Goal: Task Accomplishment & Management: Manage account settings

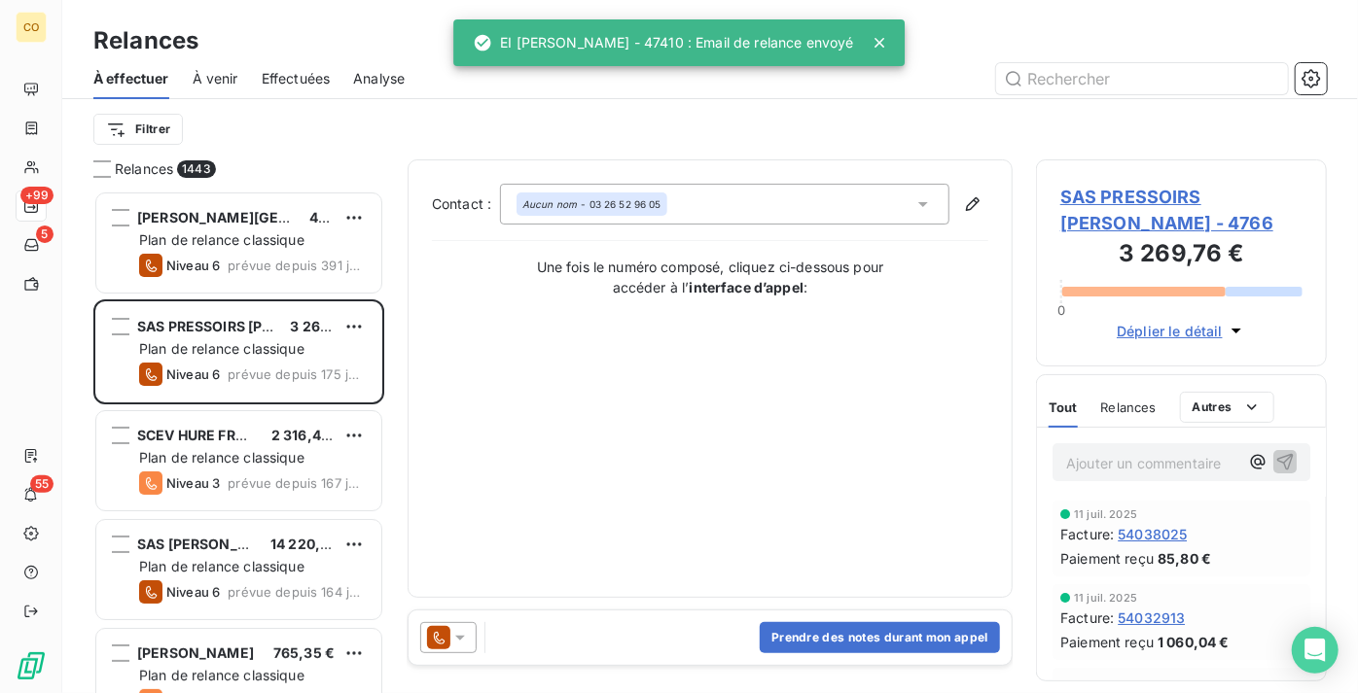
scroll to position [488, 277]
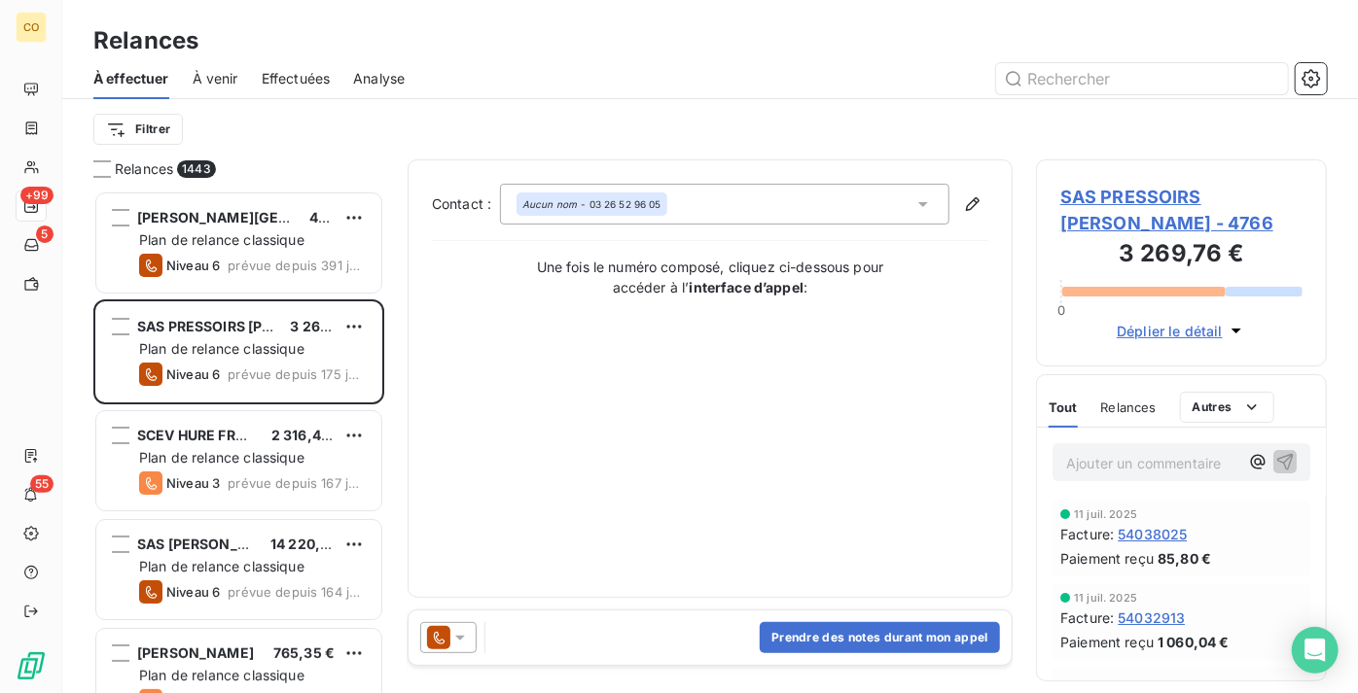
click at [337, 78] on div "À effectuer À venir Effectuées Analyse" at bounding box center [710, 78] width 1296 height 41
click at [316, 83] on span "Effectuées" at bounding box center [296, 78] width 69 height 19
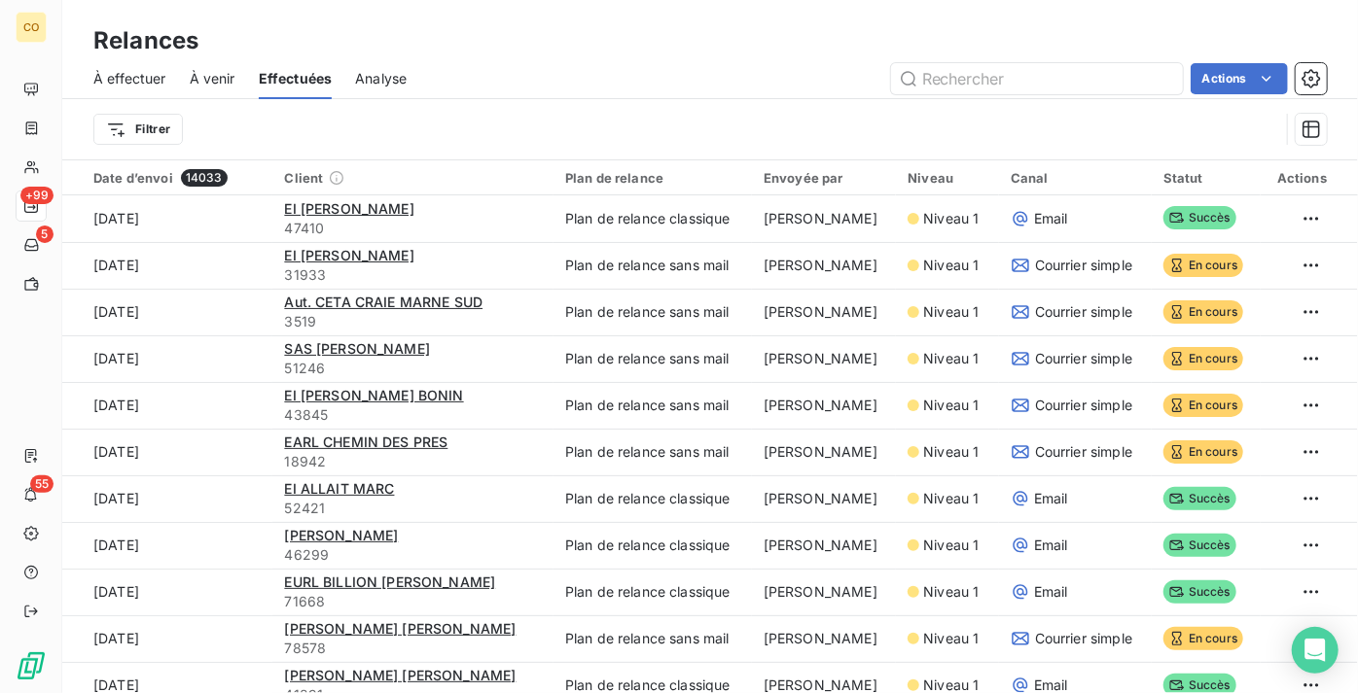
click at [159, 80] on span "À effectuer" at bounding box center [129, 78] width 73 height 19
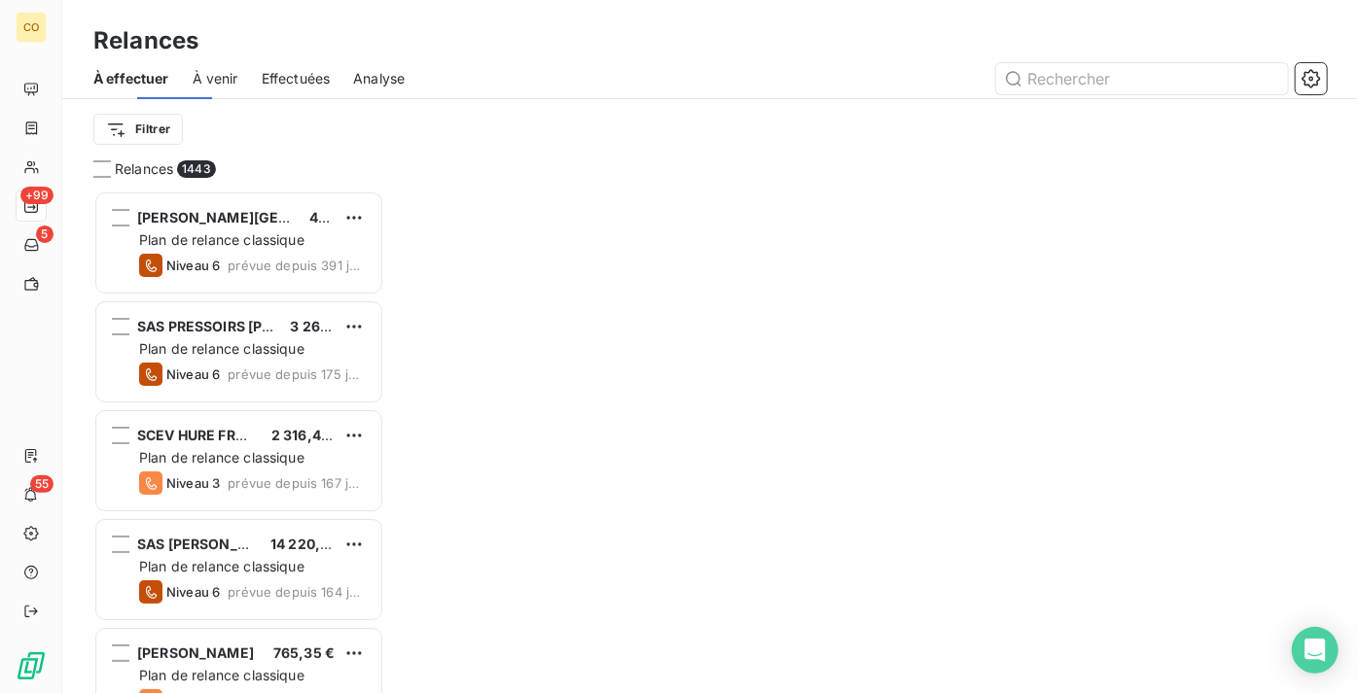
scroll to position [488, 277]
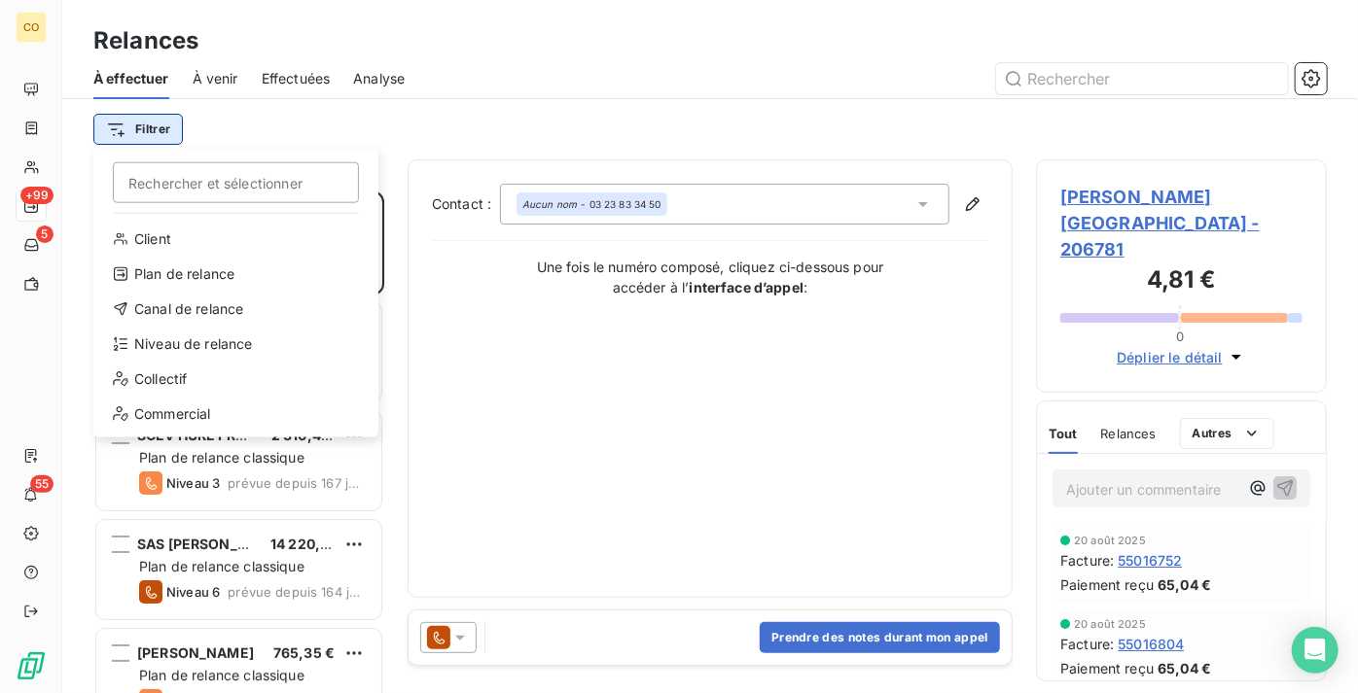
click at [155, 129] on html "CO +99 5 55 Relances À effectuer À venir Effectuées Analyse Filtrer Rechercher …" at bounding box center [679, 346] width 1358 height 693
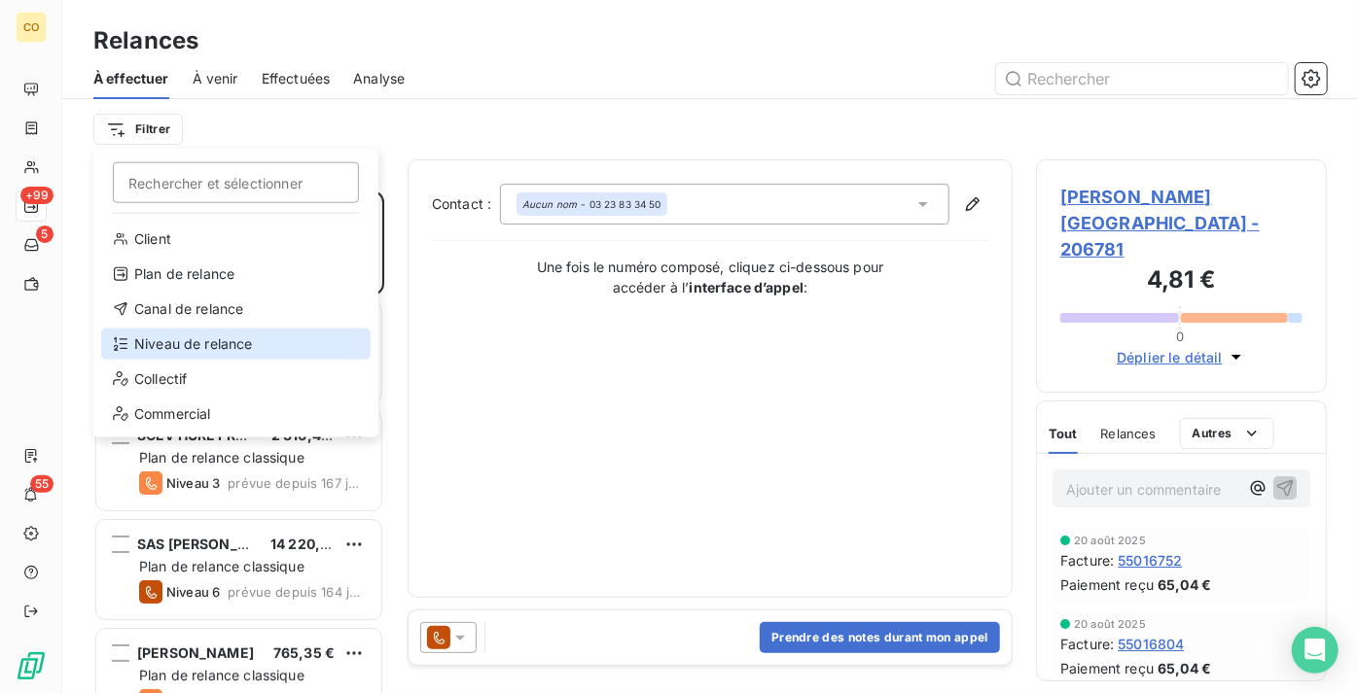
click at [225, 348] on div "Niveau de relance" at bounding box center [235, 344] width 269 height 31
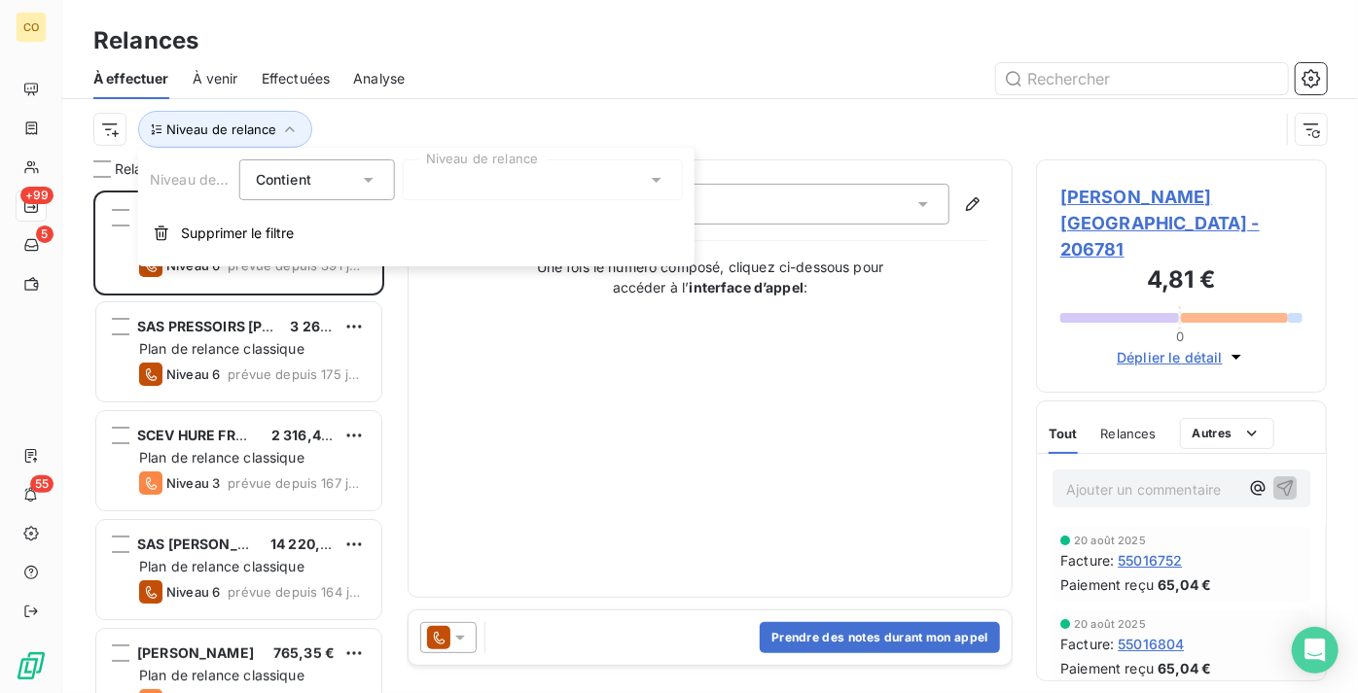
click at [520, 185] on div at bounding box center [543, 180] width 280 height 41
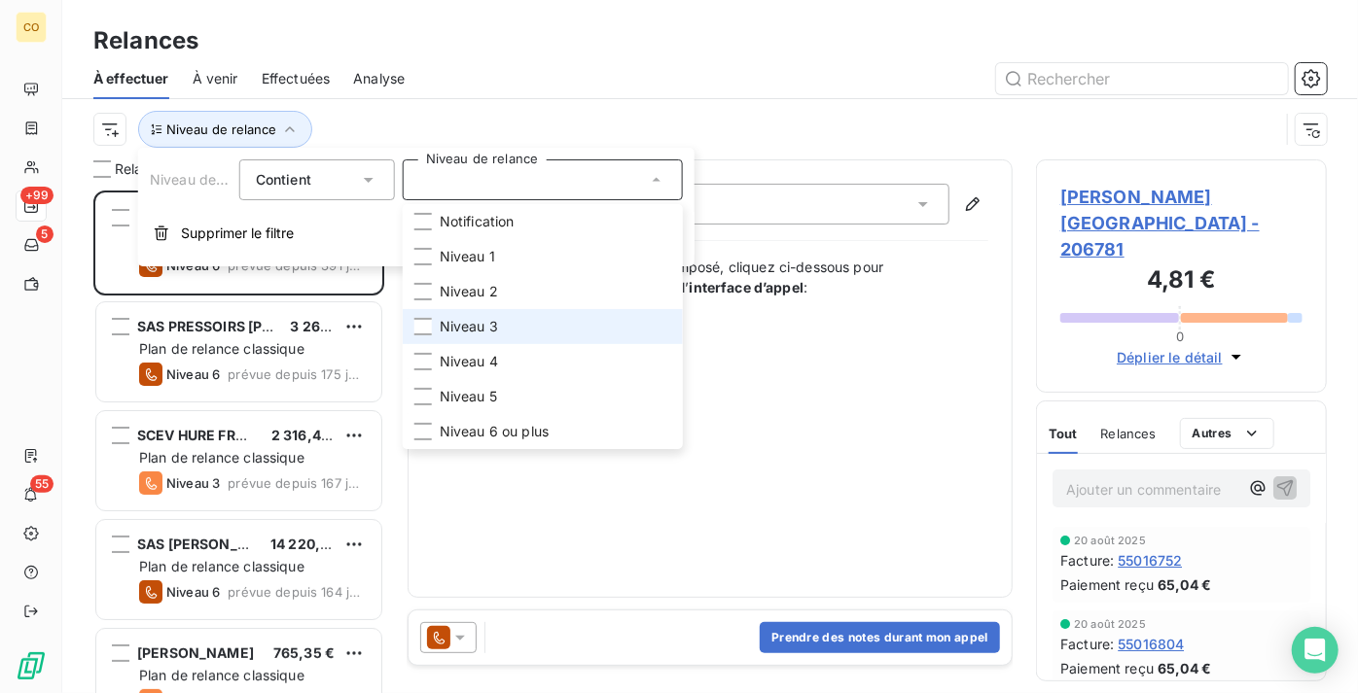
click at [515, 335] on li "Niveau 3" at bounding box center [543, 326] width 280 height 35
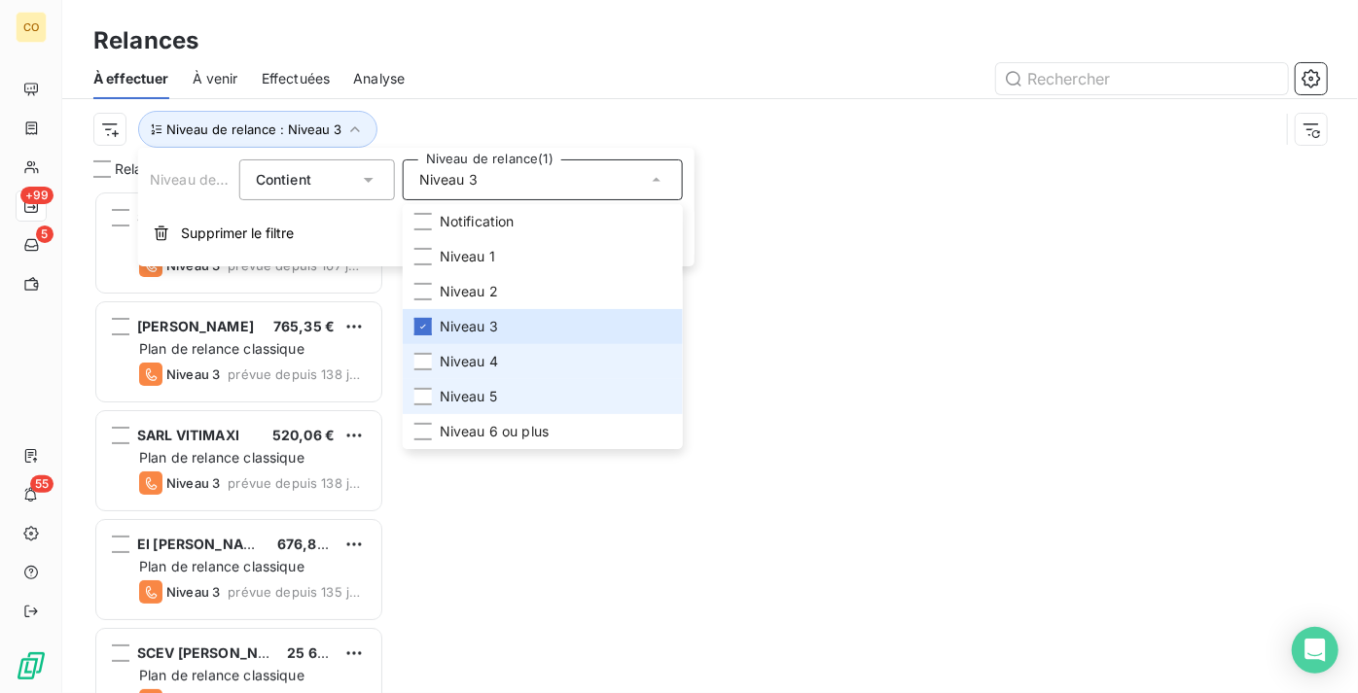
scroll to position [488, 277]
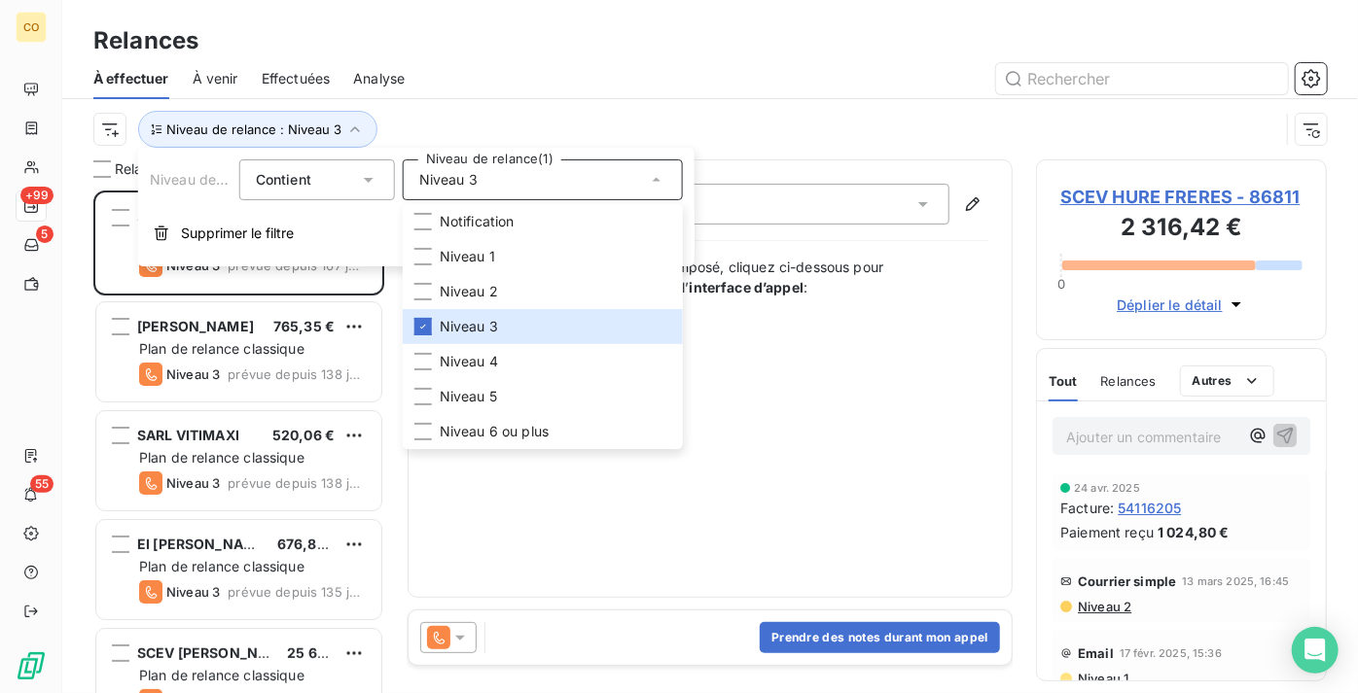
click at [617, 95] on div "À effectuer À venir Effectuées Analyse" at bounding box center [710, 78] width 1296 height 41
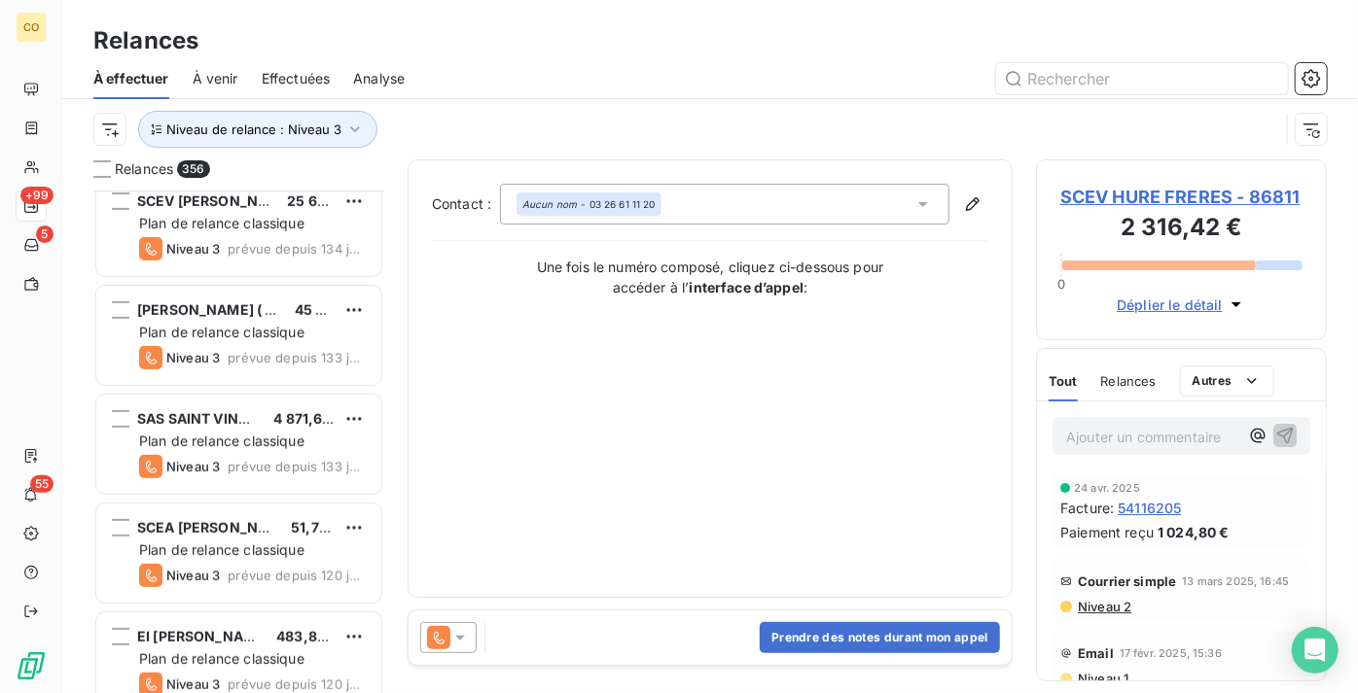
scroll to position [443, 0]
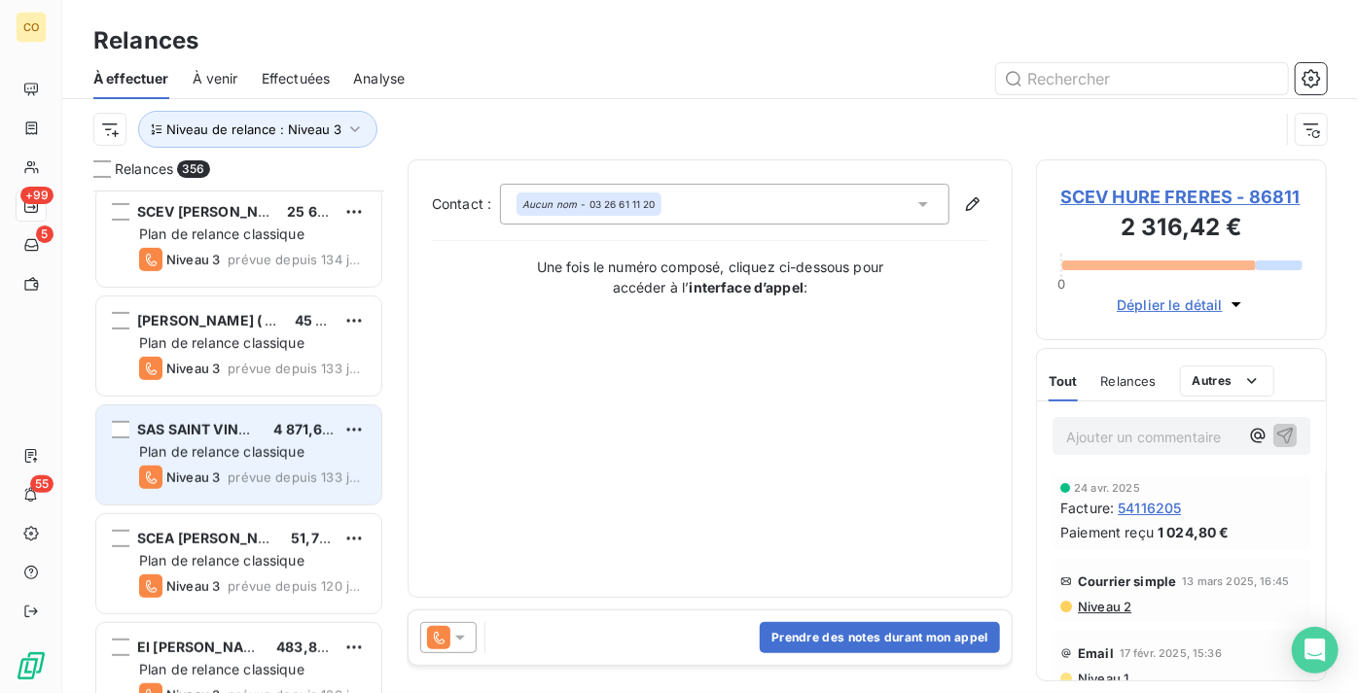
click at [235, 477] on span "prévue depuis 133 jours" at bounding box center [297, 478] width 138 height 16
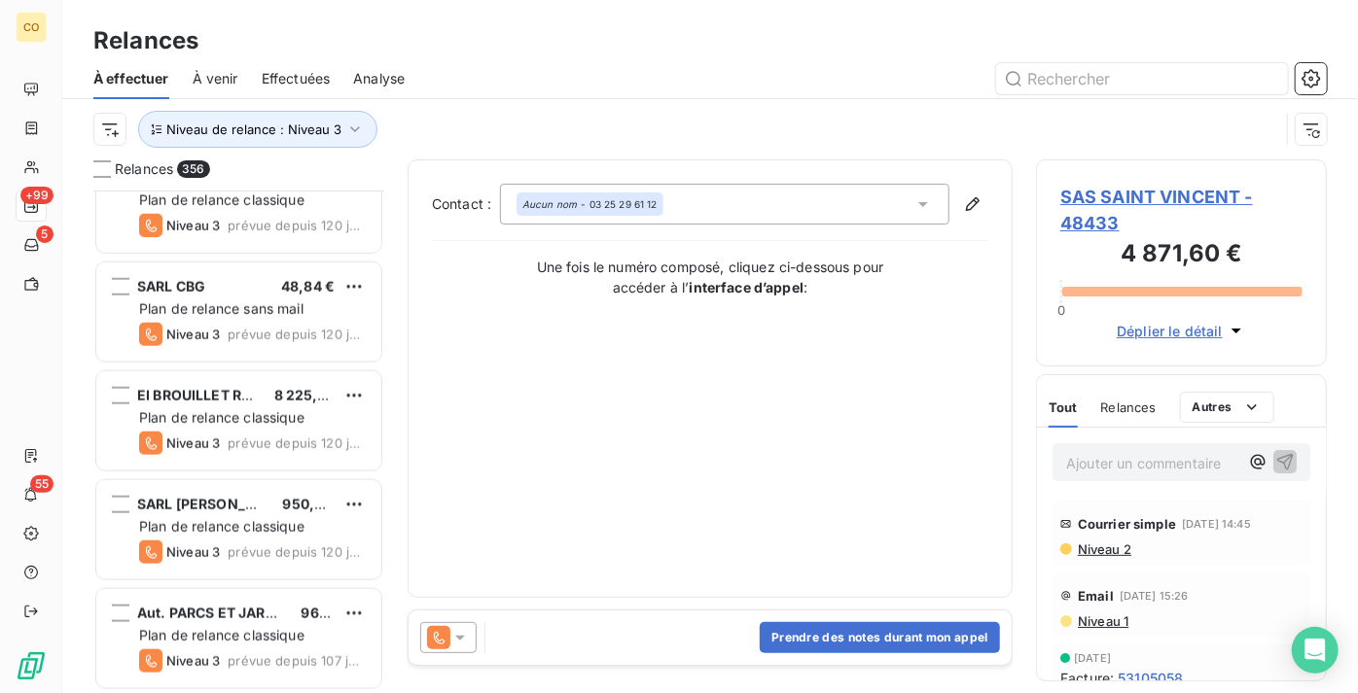
scroll to position [1061, 0]
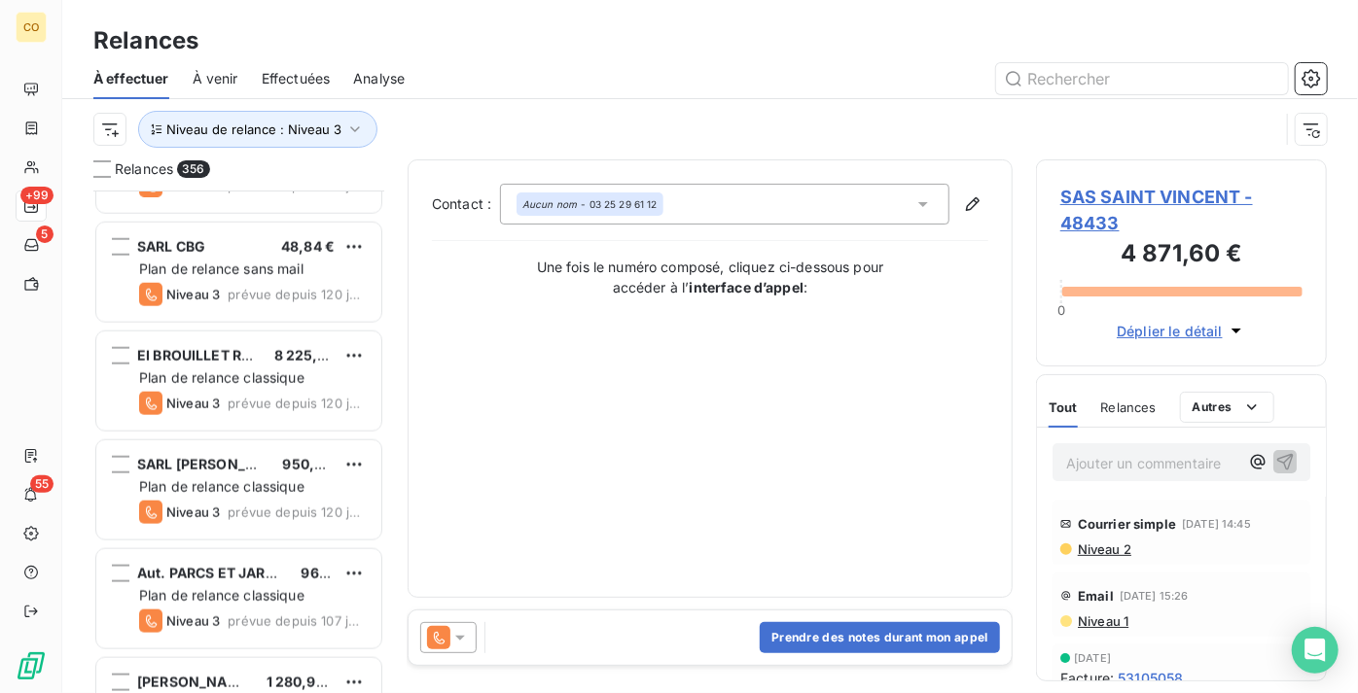
click at [243, 472] on span "SARL CHAMPAGNE NATHALIE FALMET" at bounding box center [215, 464] width 156 height 17
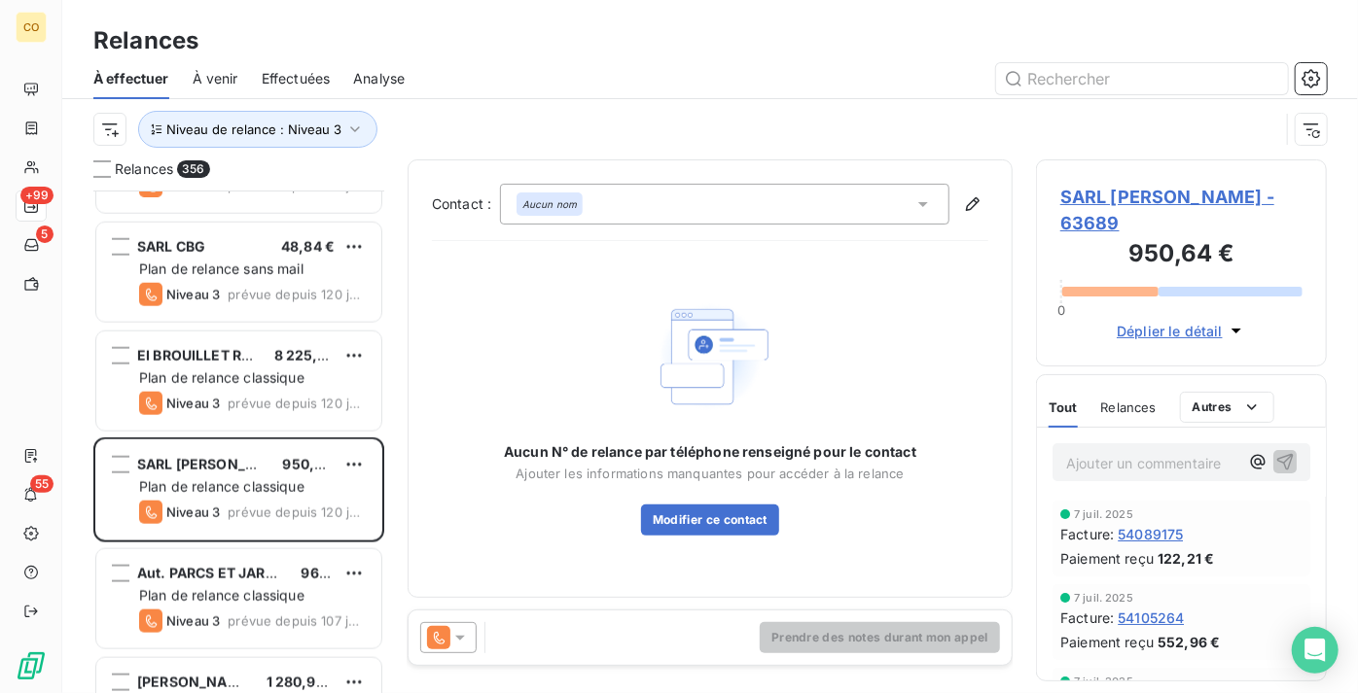
click at [438, 637] on icon at bounding box center [438, 637] width 23 height 23
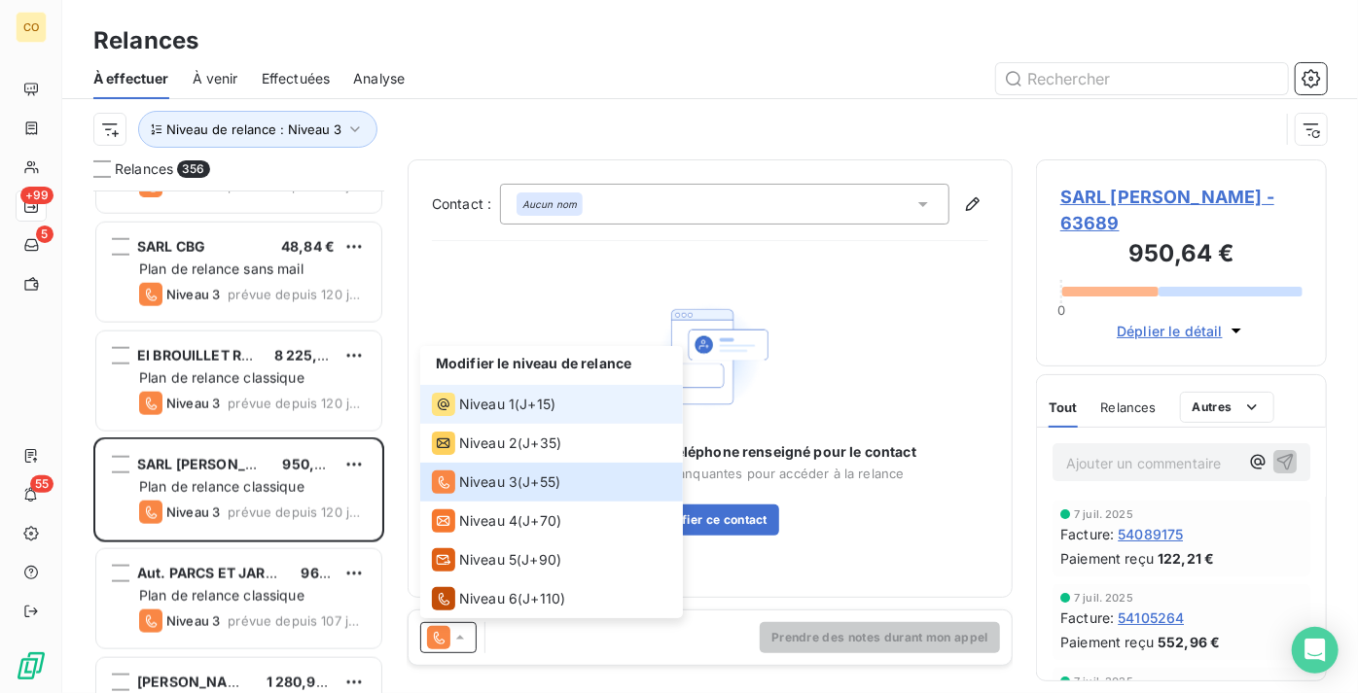
click at [517, 410] on div "Niveau 1 ( J+15 )" at bounding box center [494, 404] width 124 height 23
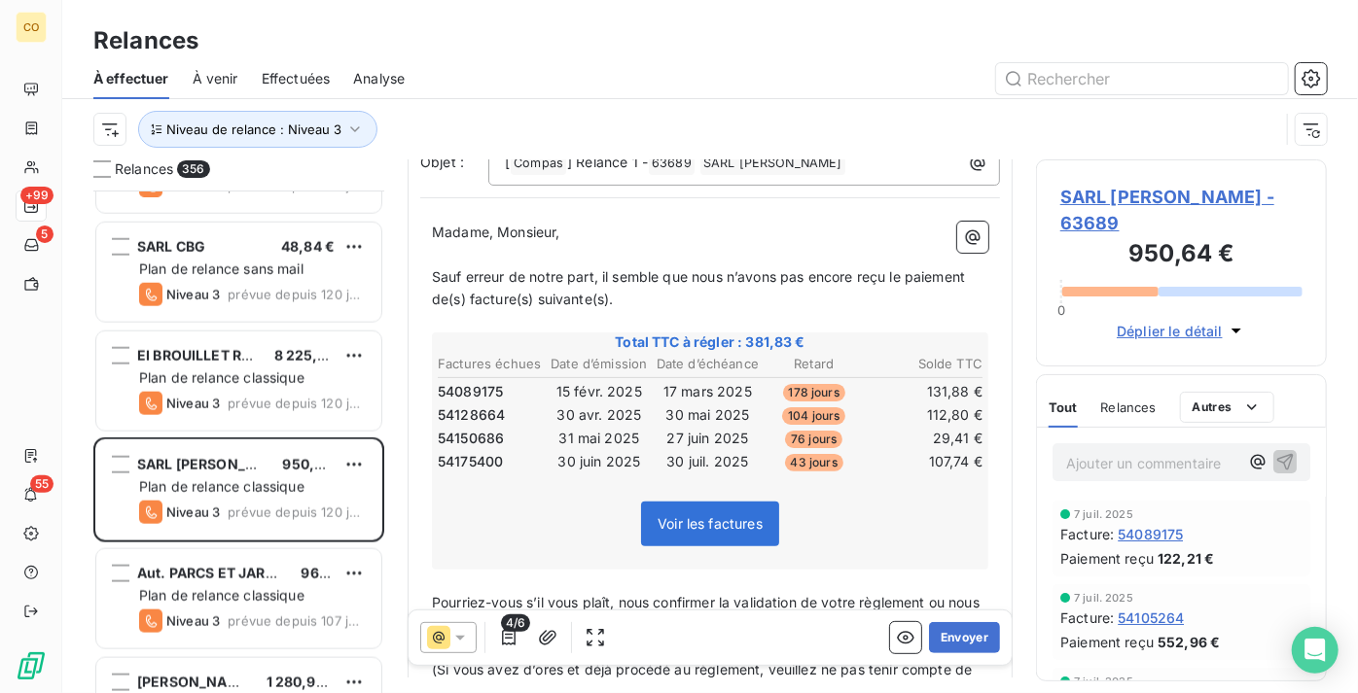
scroll to position [177, 0]
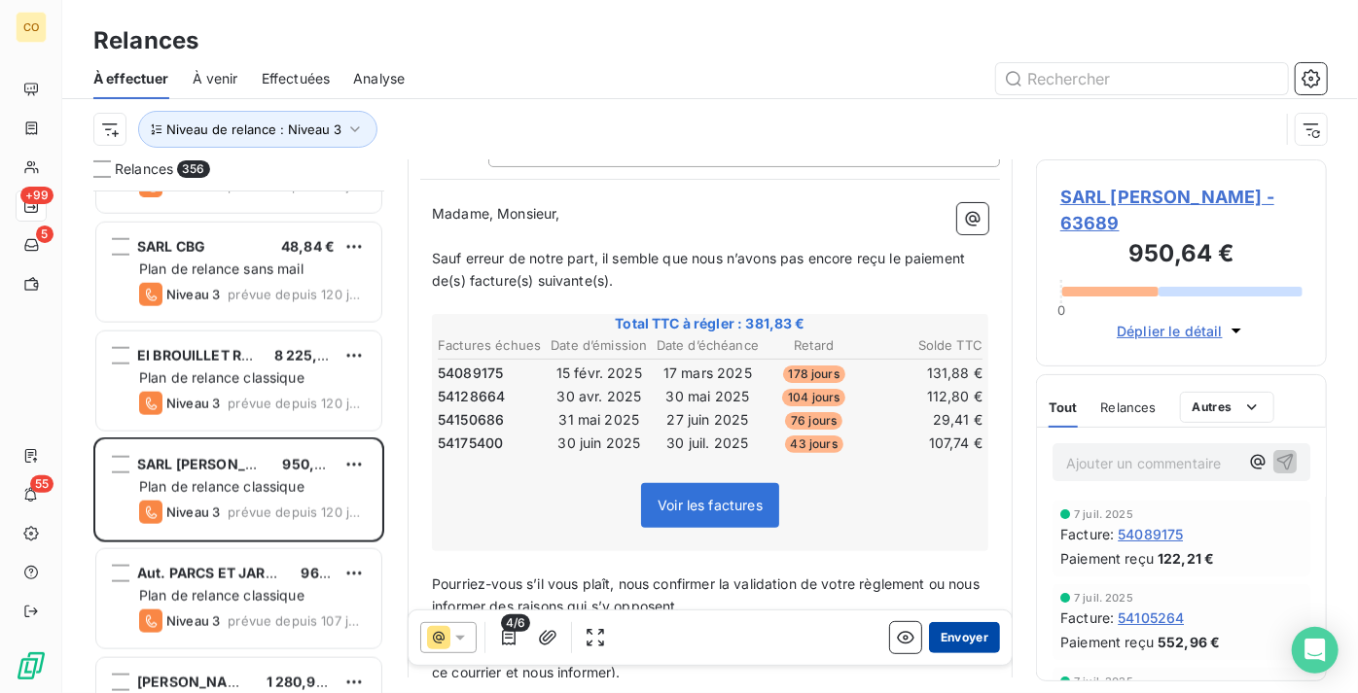
click at [941, 638] on button "Envoyer" at bounding box center [964, 637] width 71 height 31
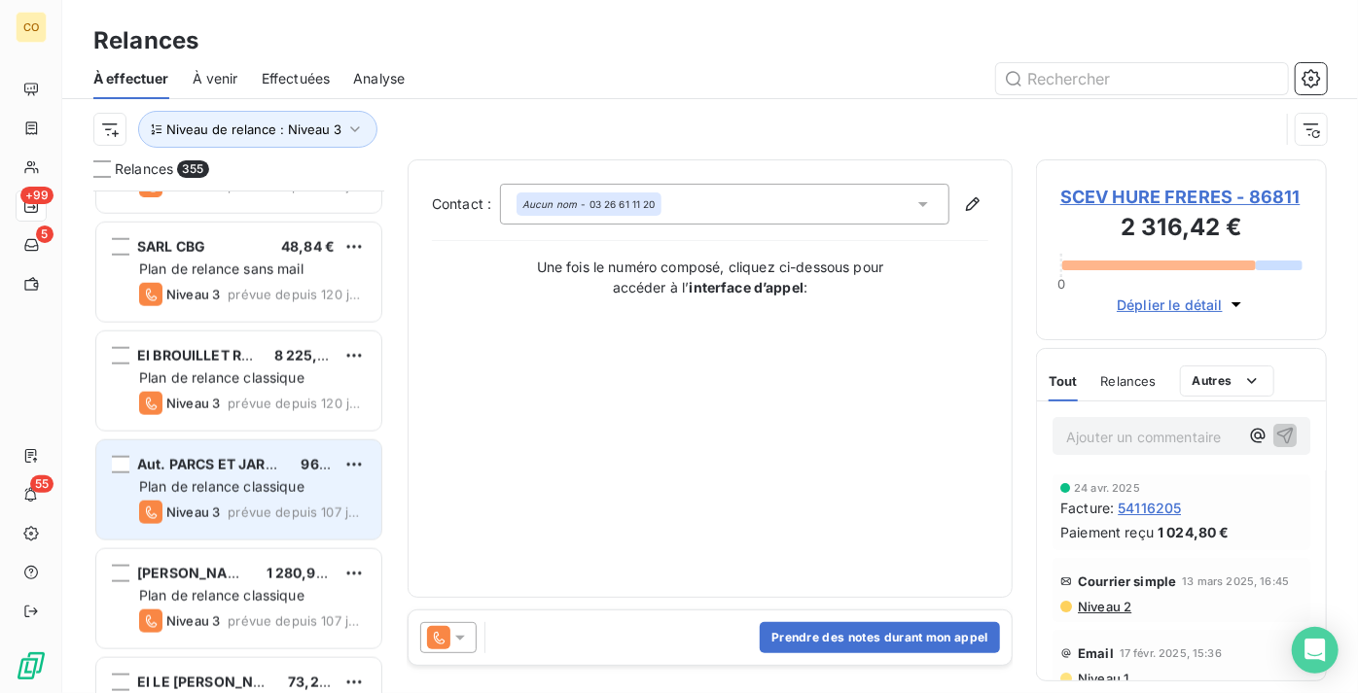
click at [236, 515] on span "prévue depuis 107 jours" at bounding box center [297, 513] width 138 height 16
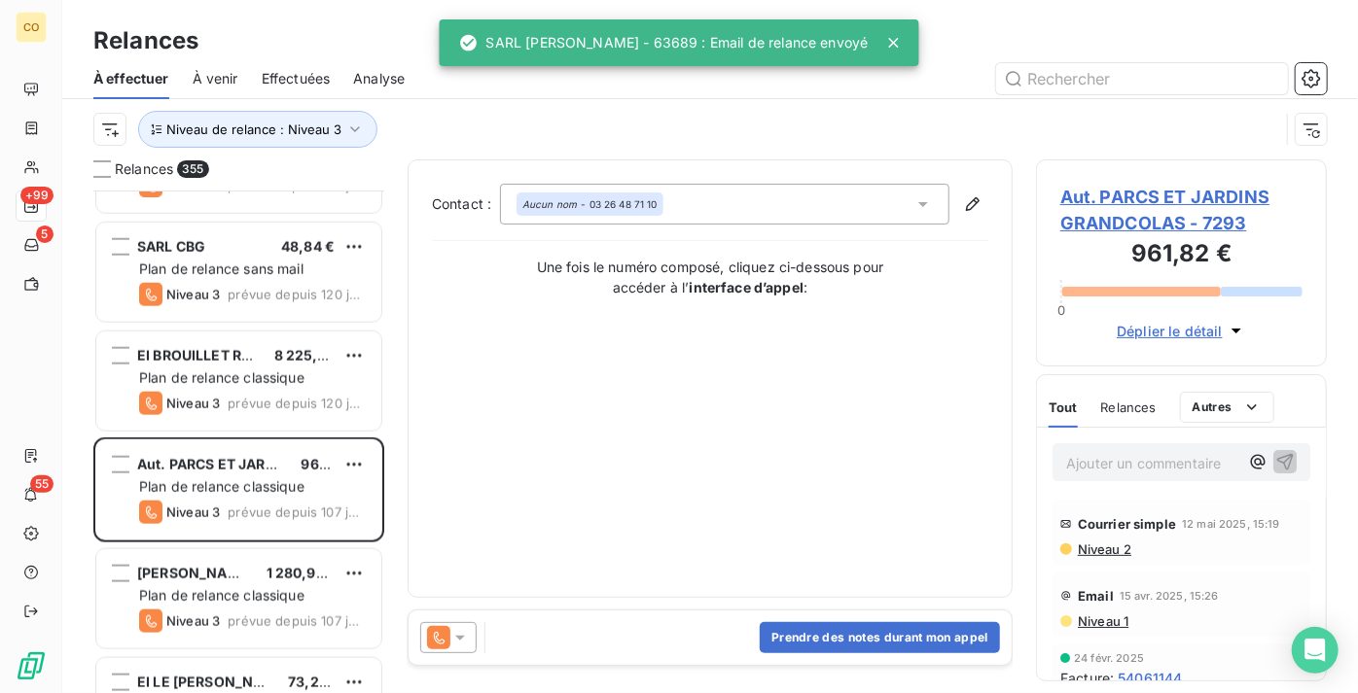
click at [471, 638] on div at bounding box center [448, 637] width 56 height 31
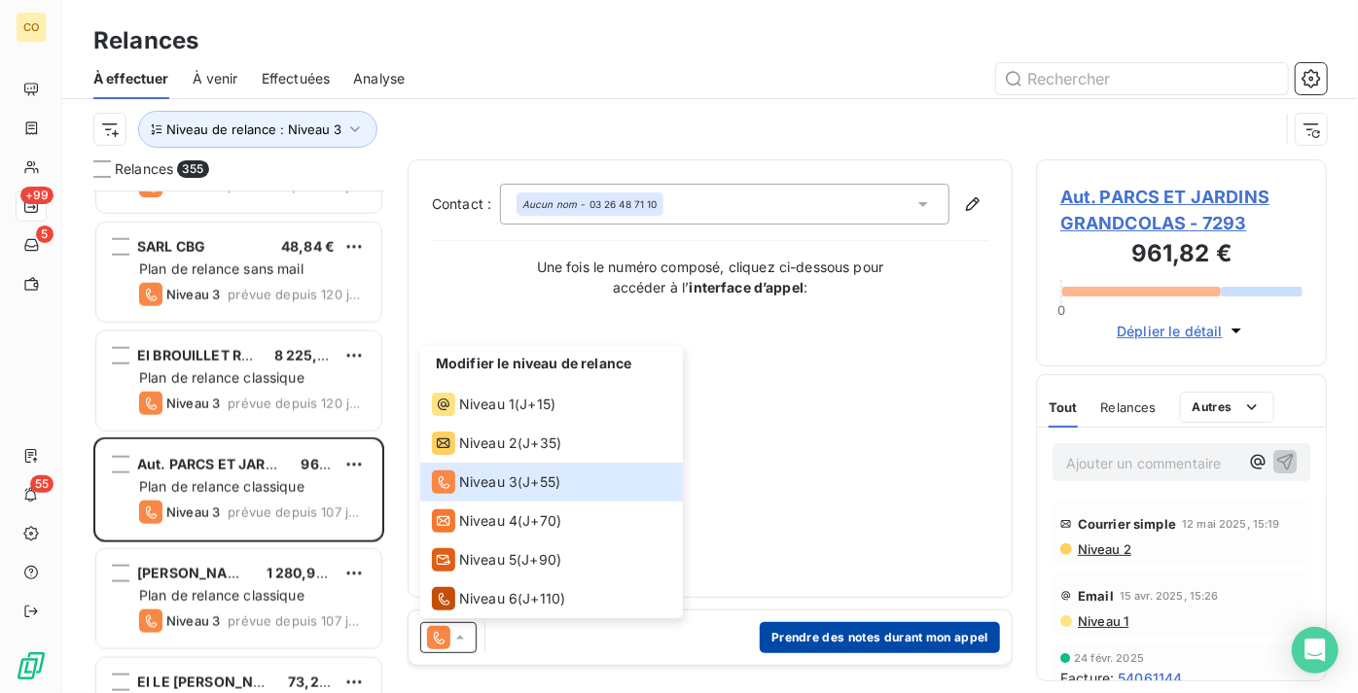
click at [910, 636] on button "Prendre des notes durant mon appel" at bounding box center [880, 637] width 240 height 31
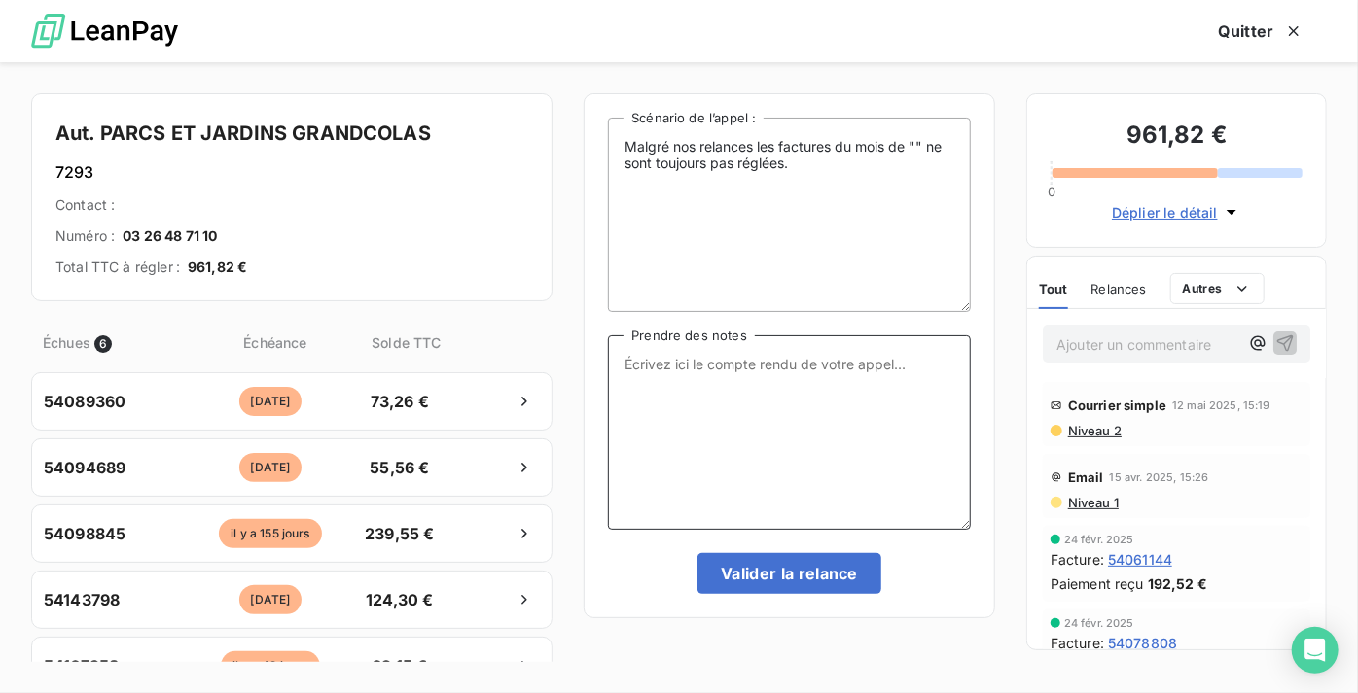
click at [812, 365] on textarea "Prendre des notes" at bounding box center [789, 433] width 363 height 195
paste textarea "Le 11/09 Relance Tél ; Virement fait en direct du solde"
type textarea "Le 11/09 Relance Tél ; Virement fait en direct du solde"
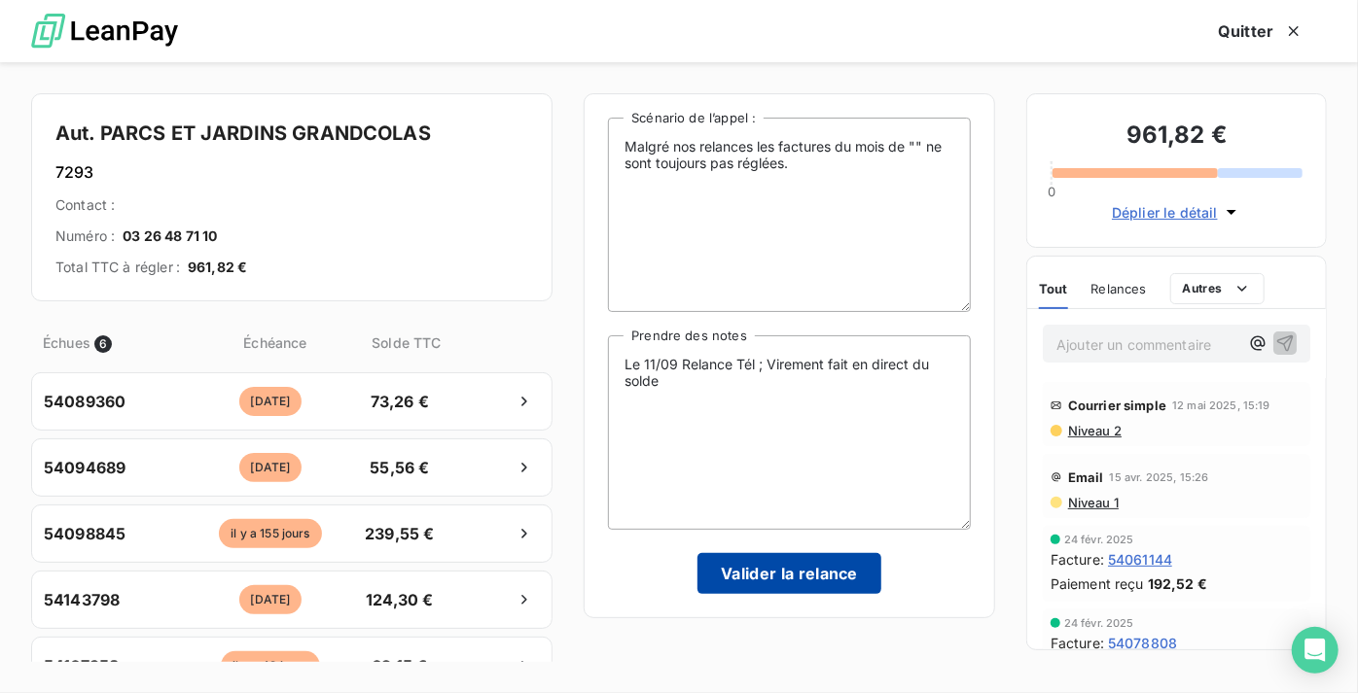
click at [794, 562] on button "Valider la relance" at bounding box center [789, 573] width 184 height 41
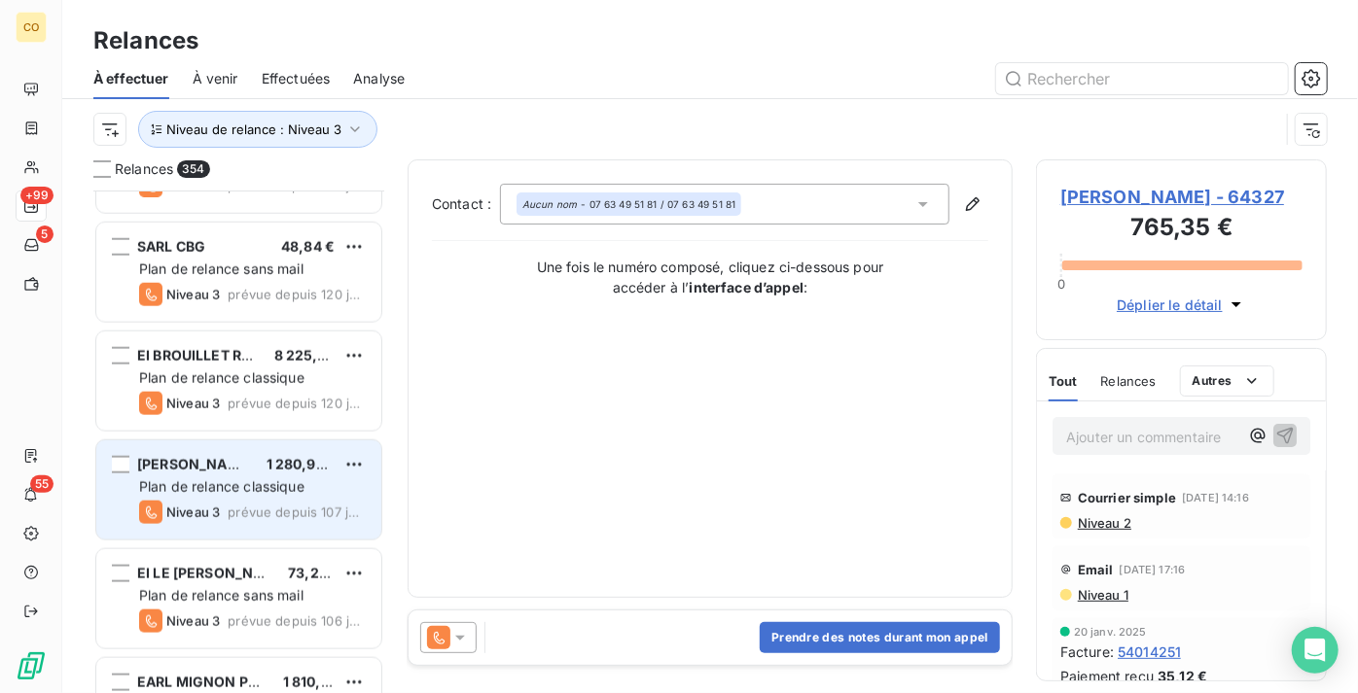
click at [215, 511] on span "Niveau 3" at bounding box center [192, 513] width 53 height 16
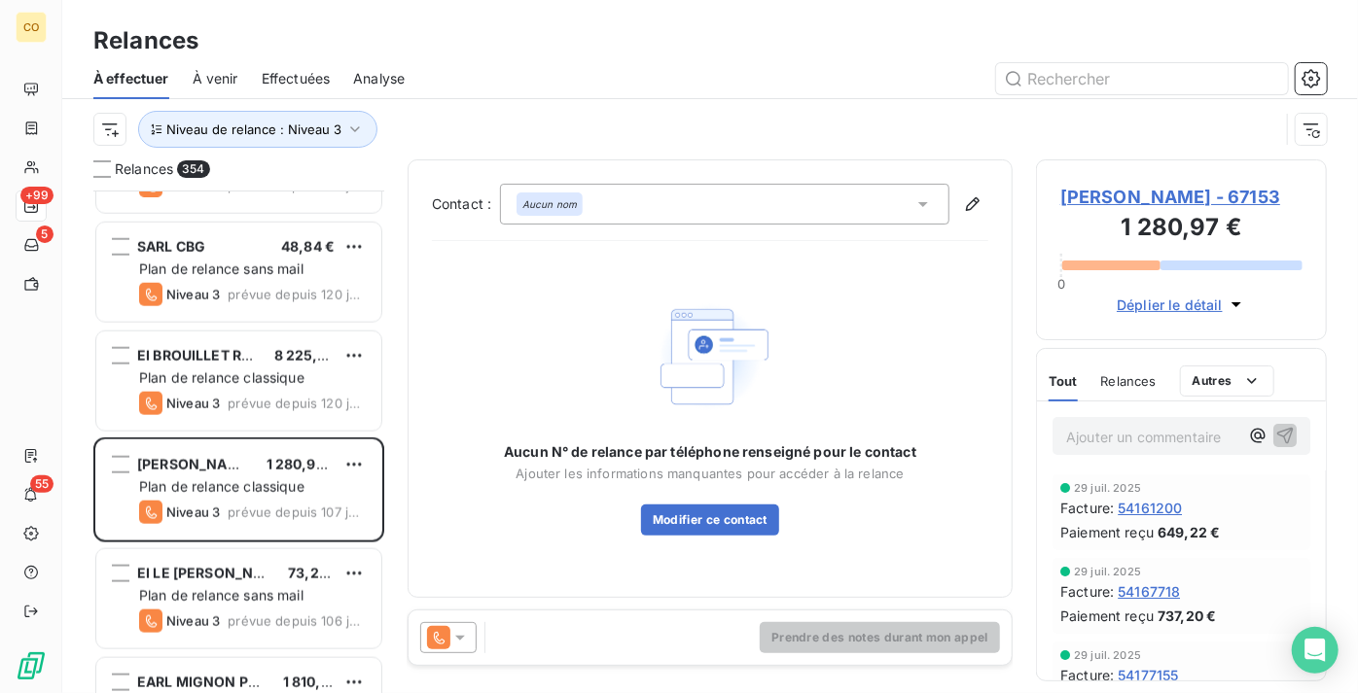
click at [453, 647] on icon at bounding box center [459, 637] width 19 height 19
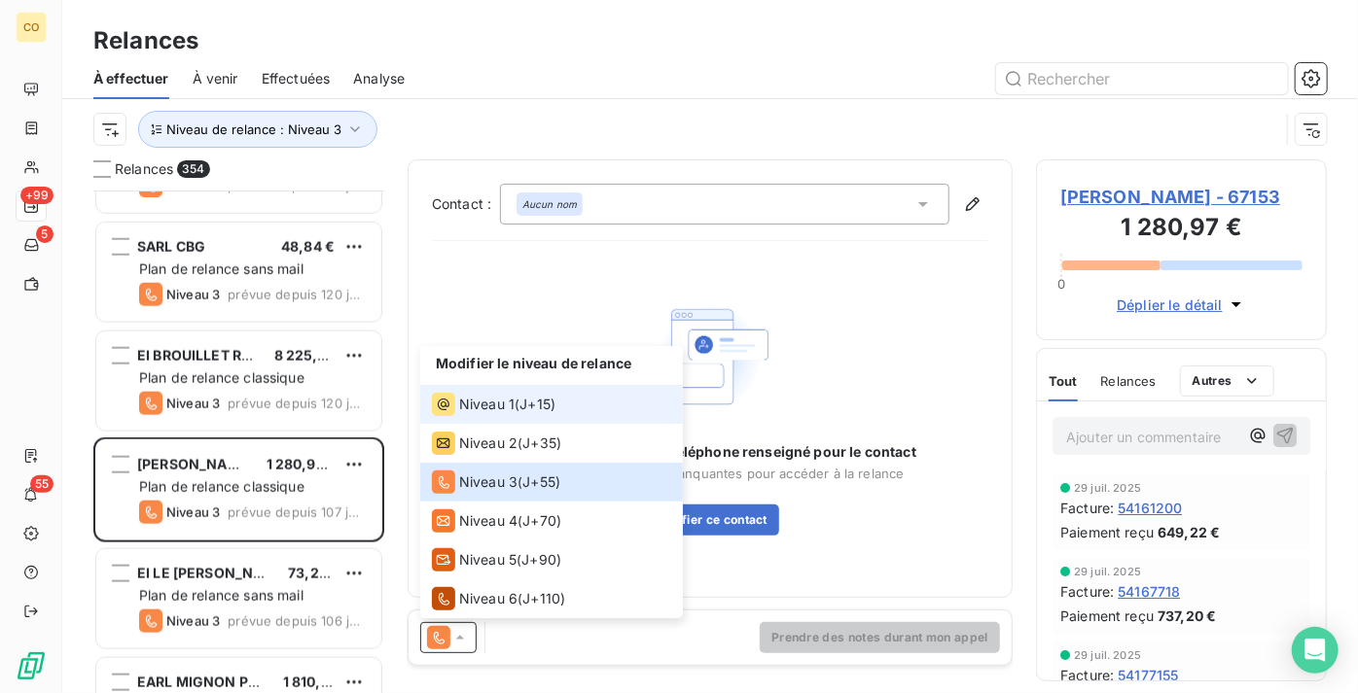
click at [490, 412] on span "Niveau 1" at bounding box center [486, 404] width 55 height 19
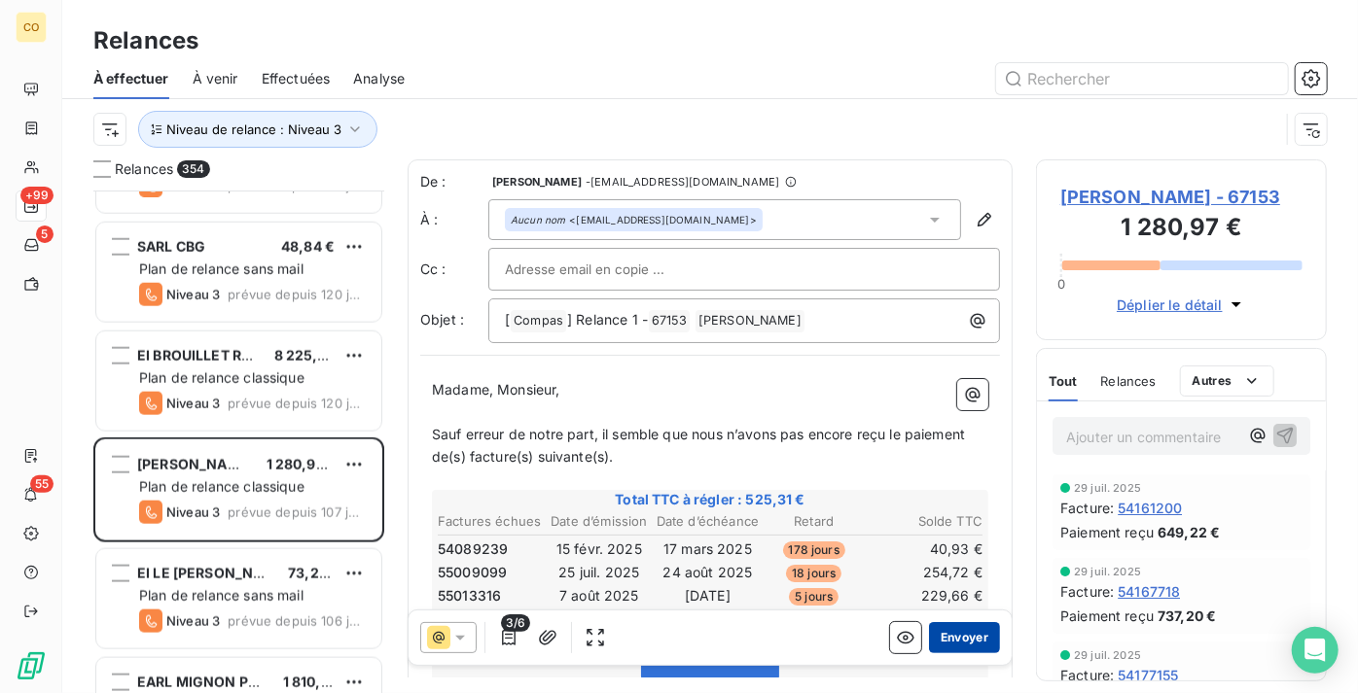
click at [951, 636] on button "Envoyer" at bounding box center [964, 637] width 71 height 31
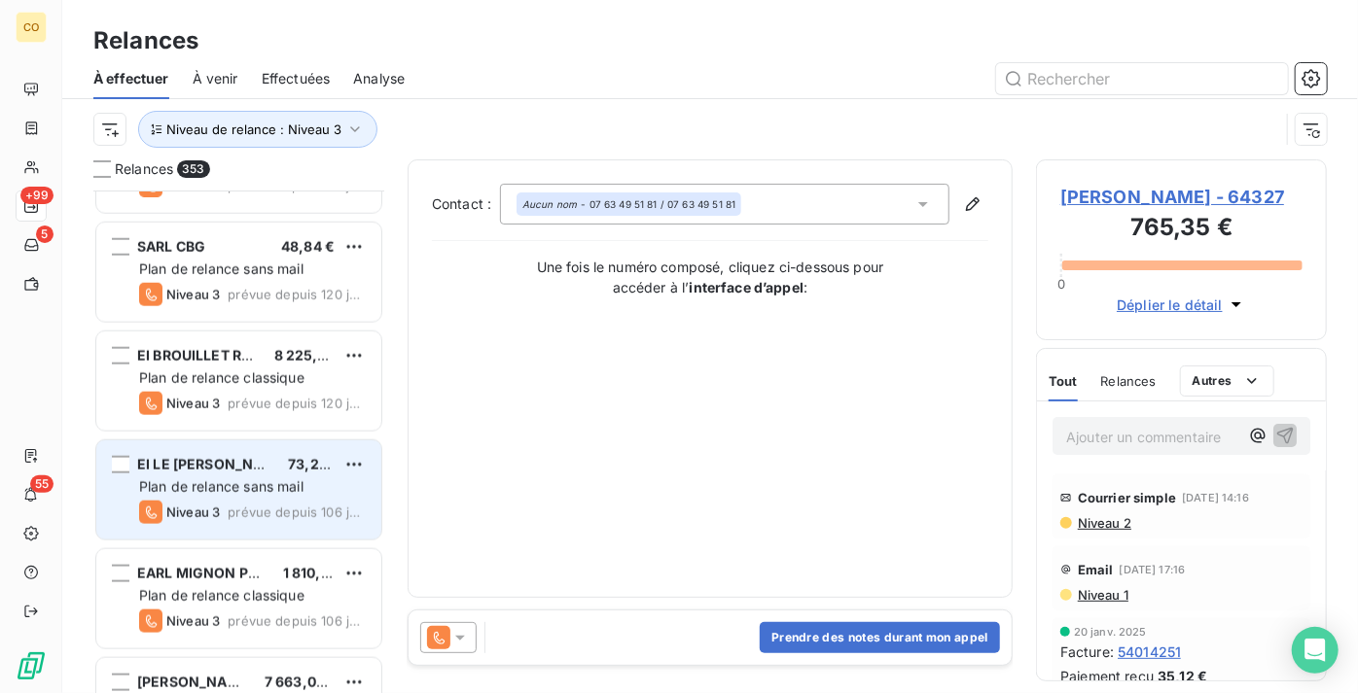
click at [204, 492] on span "Plan de relance sans mail" at bounding box center [221, 487] width 164 height 17
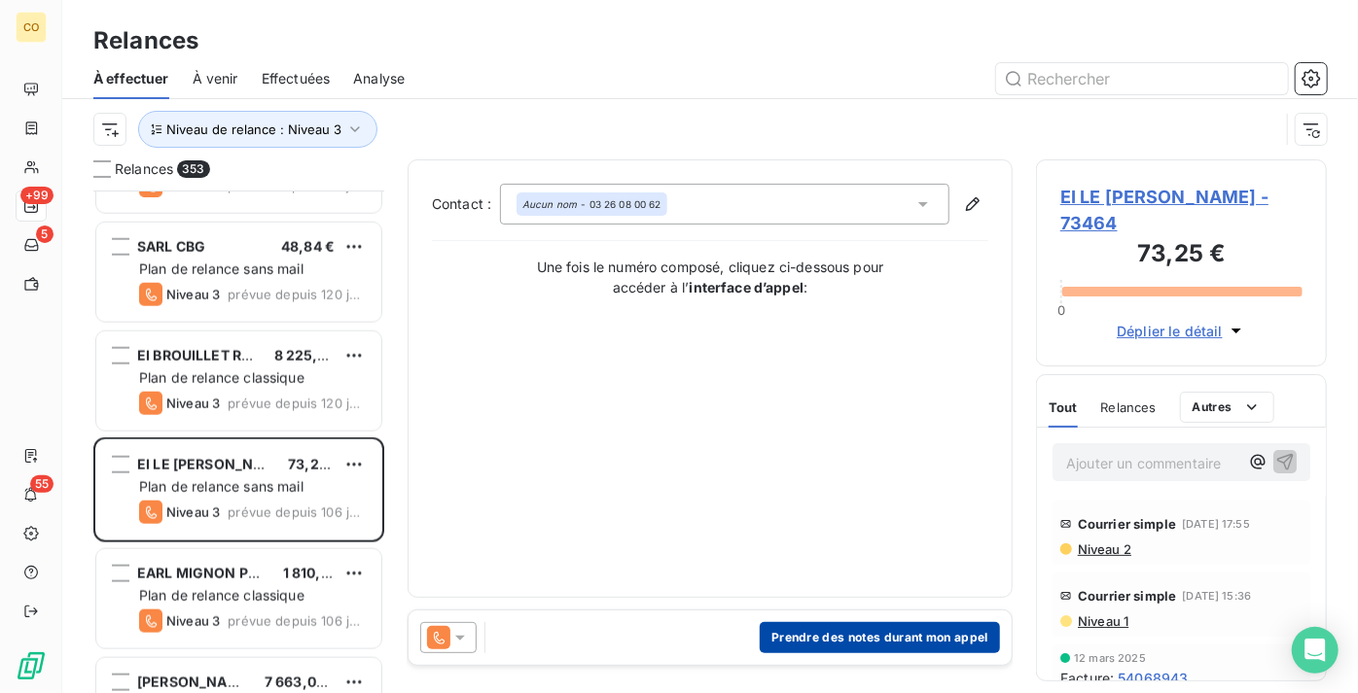
click at [802, 647] on button "Prendre des notes durant mon appel" at bounding box center [880, 637] width 240 height 31
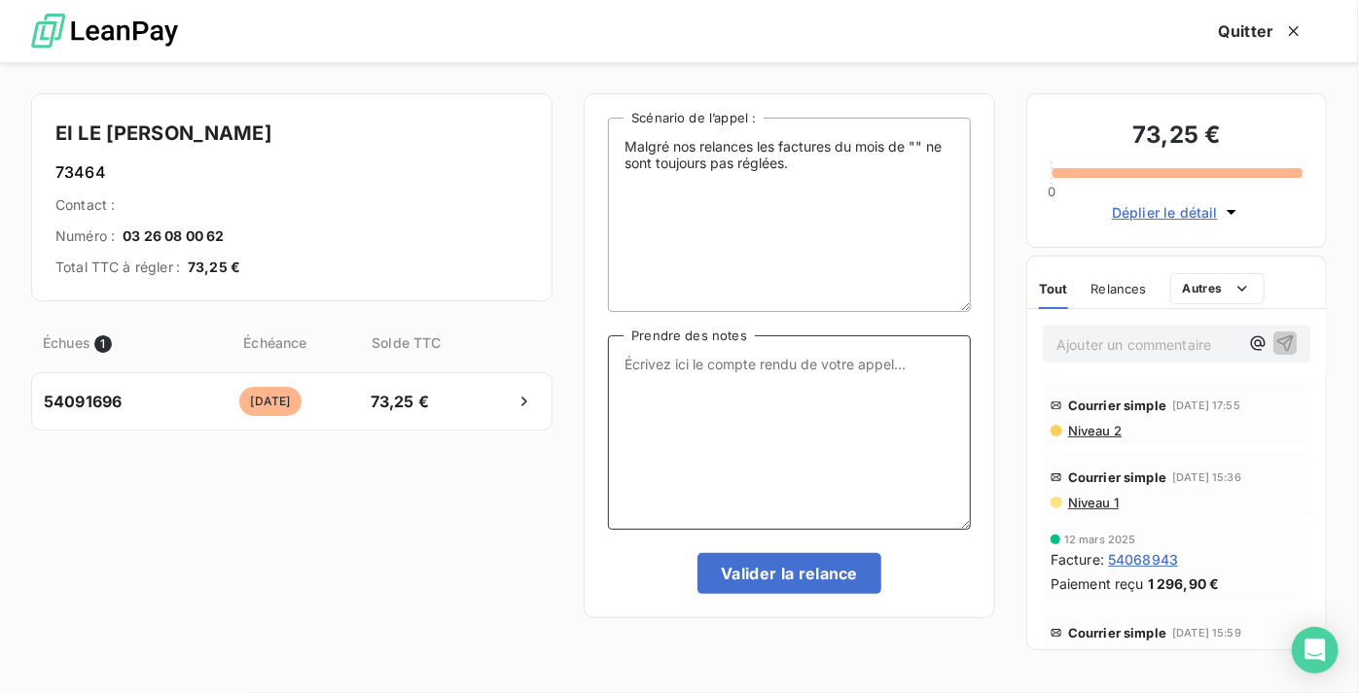
click at [722, 438] on textarea "Prendre des notes" at bounding box center [789, 433] width 363 height 195
paste textarea "Le 11/09 Relance Tél : Message"
type textarea "Le 11/09 Relance Tél : Message"
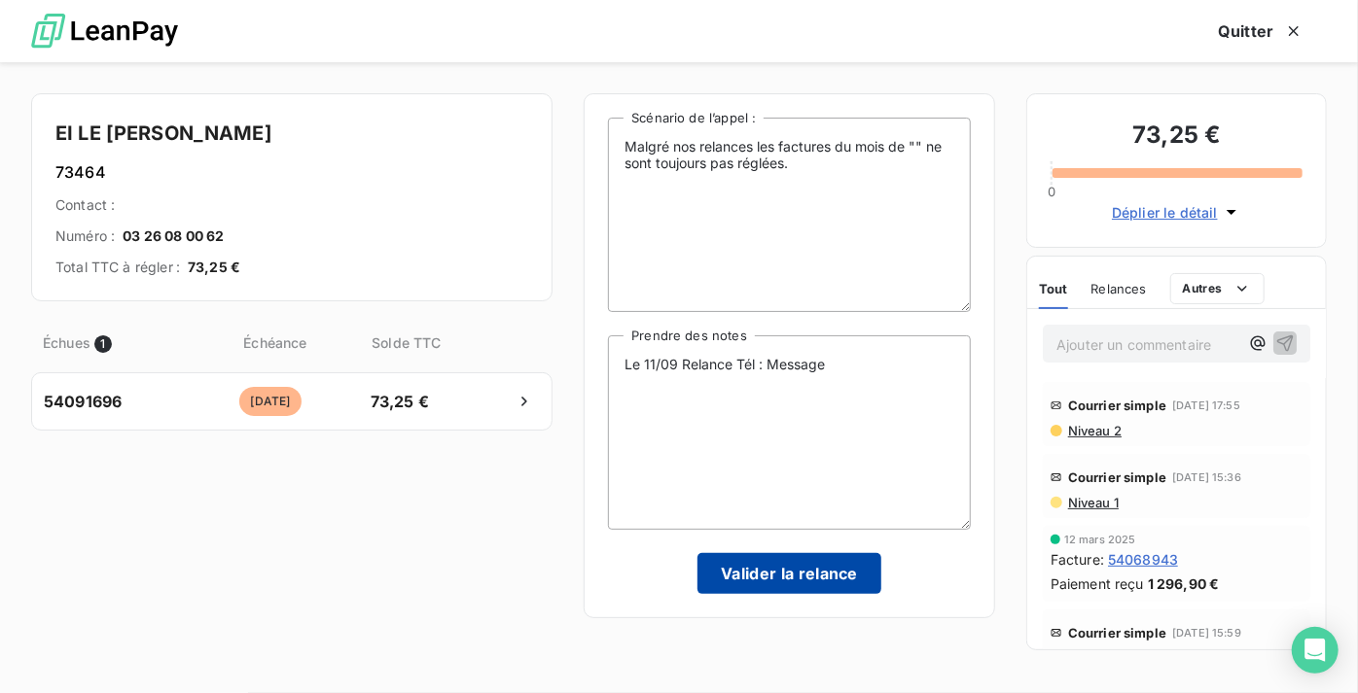
click at [827, 570] on button "Valider la relance" at bounding box center [789, 573] width 184 height 41
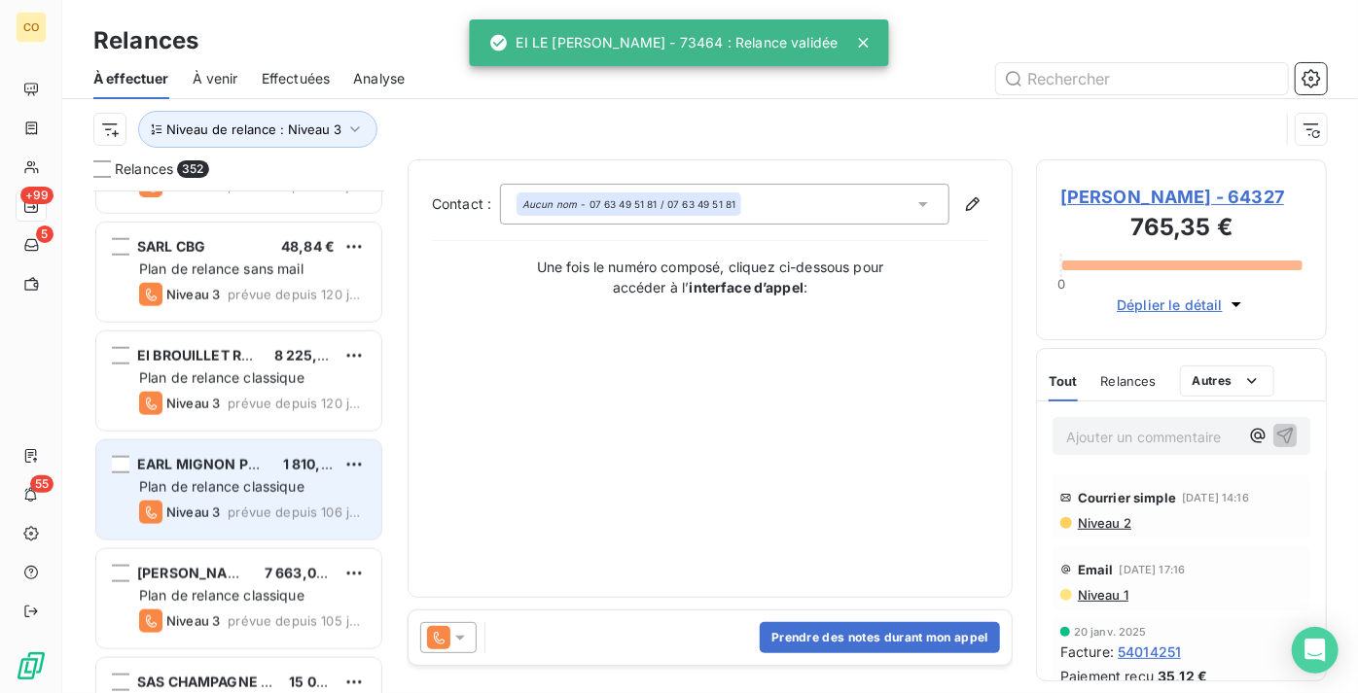
scroll to position [1150, 0]
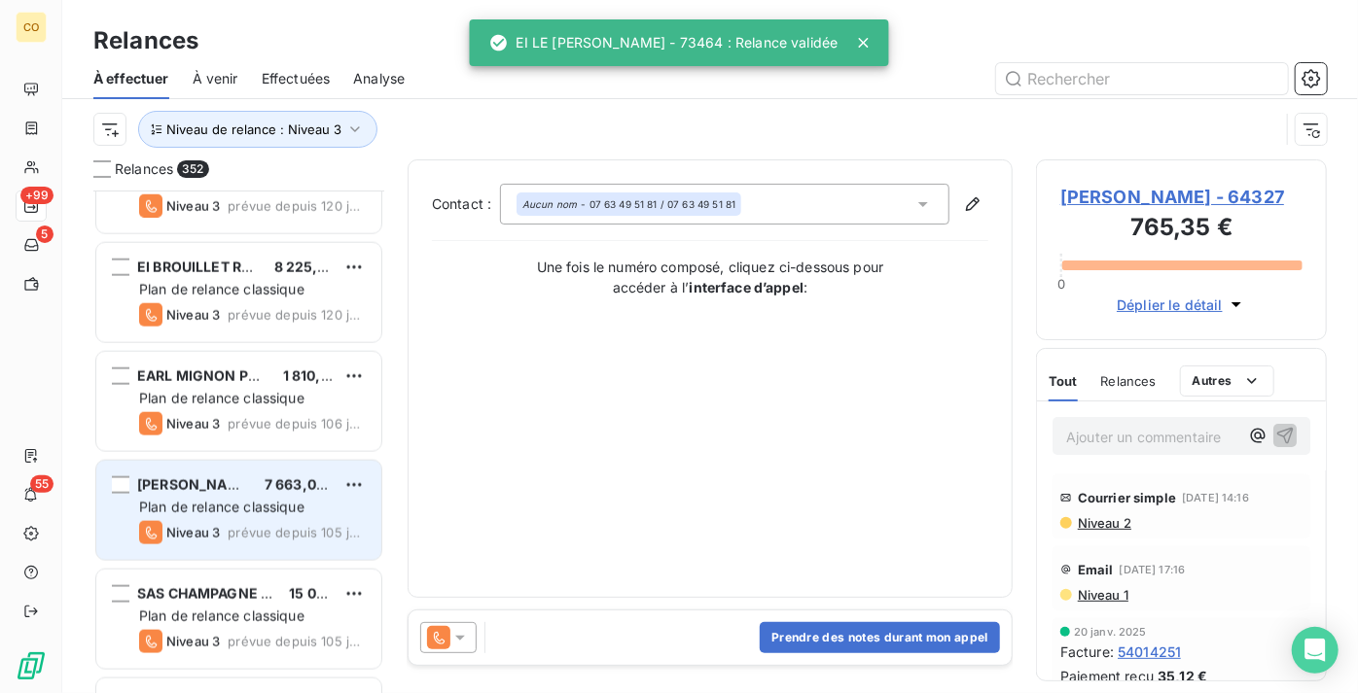
click at [251, 482] on span "[PERSON_NAME] [PERSON_NAME]" at bounding box center [195, 485] width 117 height 17
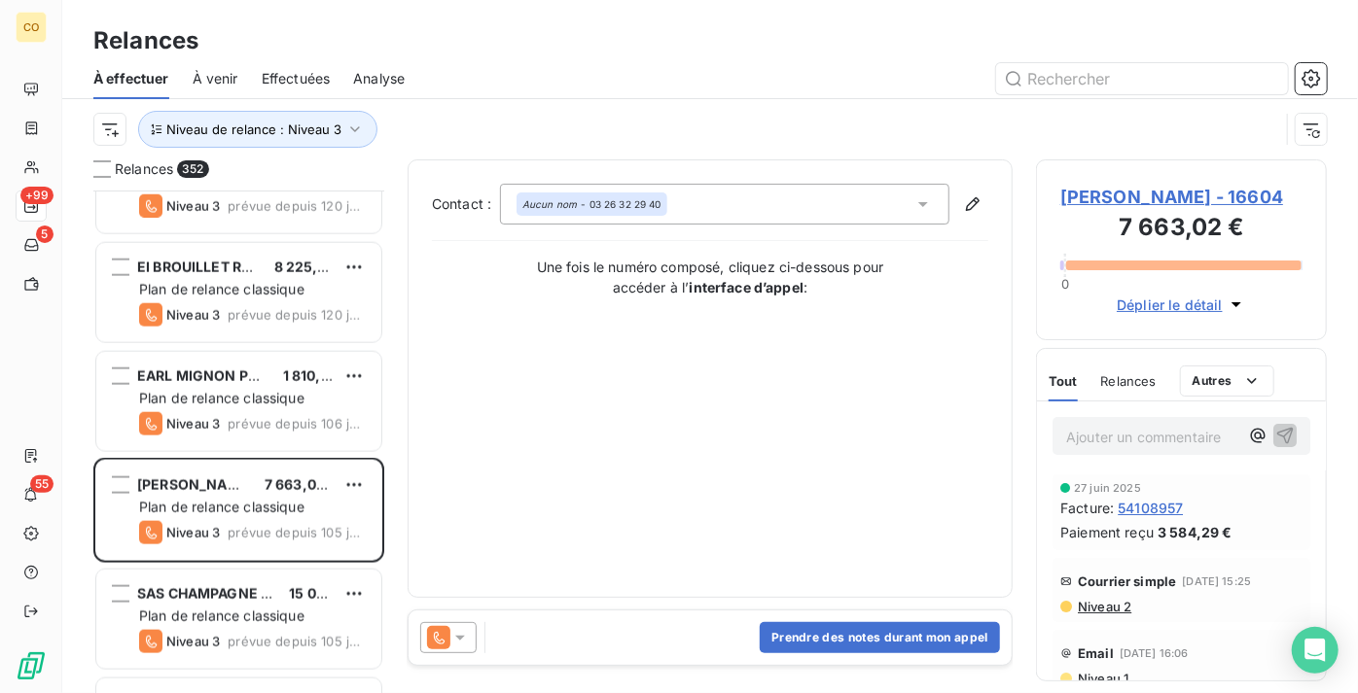
click at [308, 80] on span "Effectuées" at bounding box center [296, 78] width 69 height 19
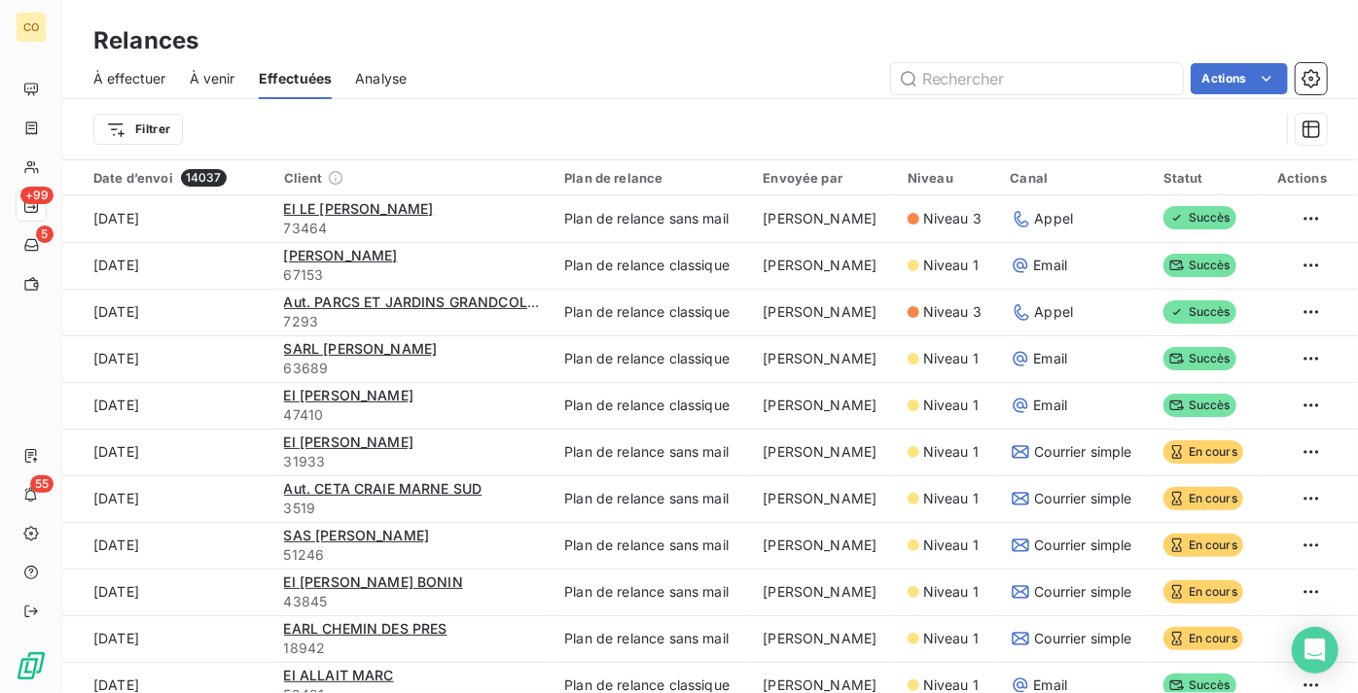
click at [150, 80] on span "À effectuer" at bounding box center [129, 78] width 73 height 19
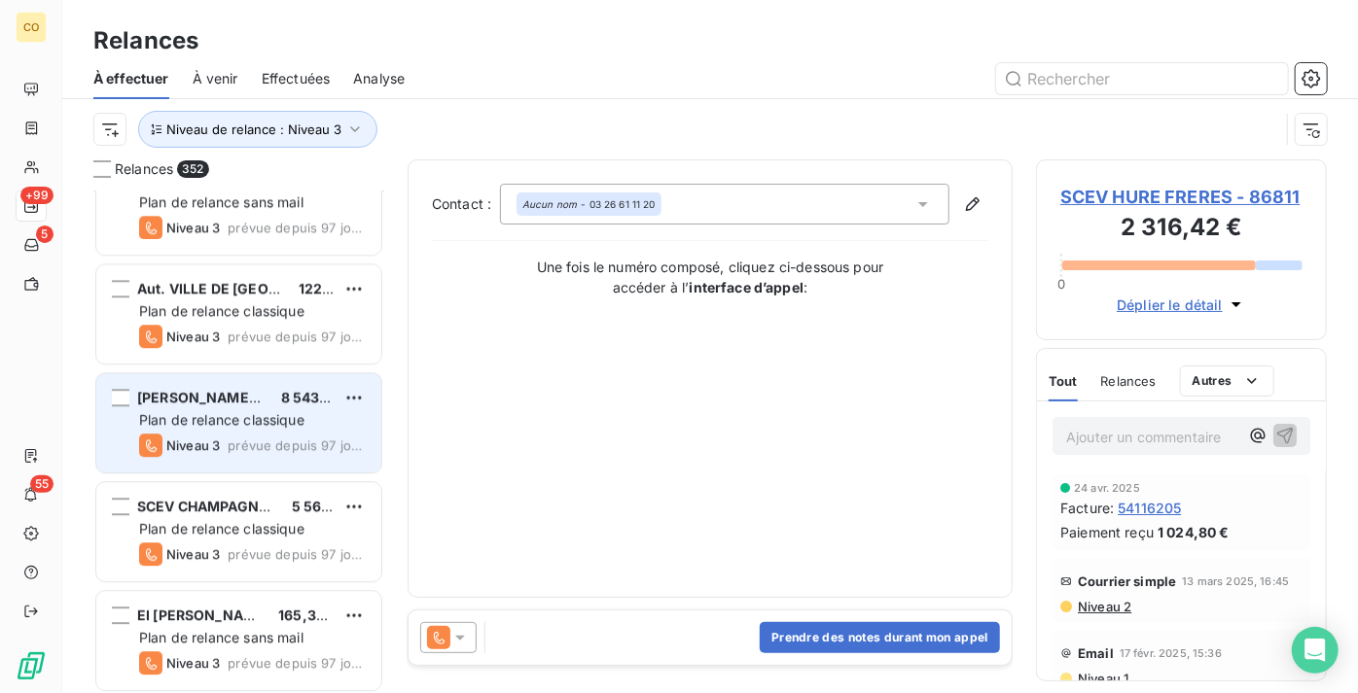
scroll to position [3006, 0]
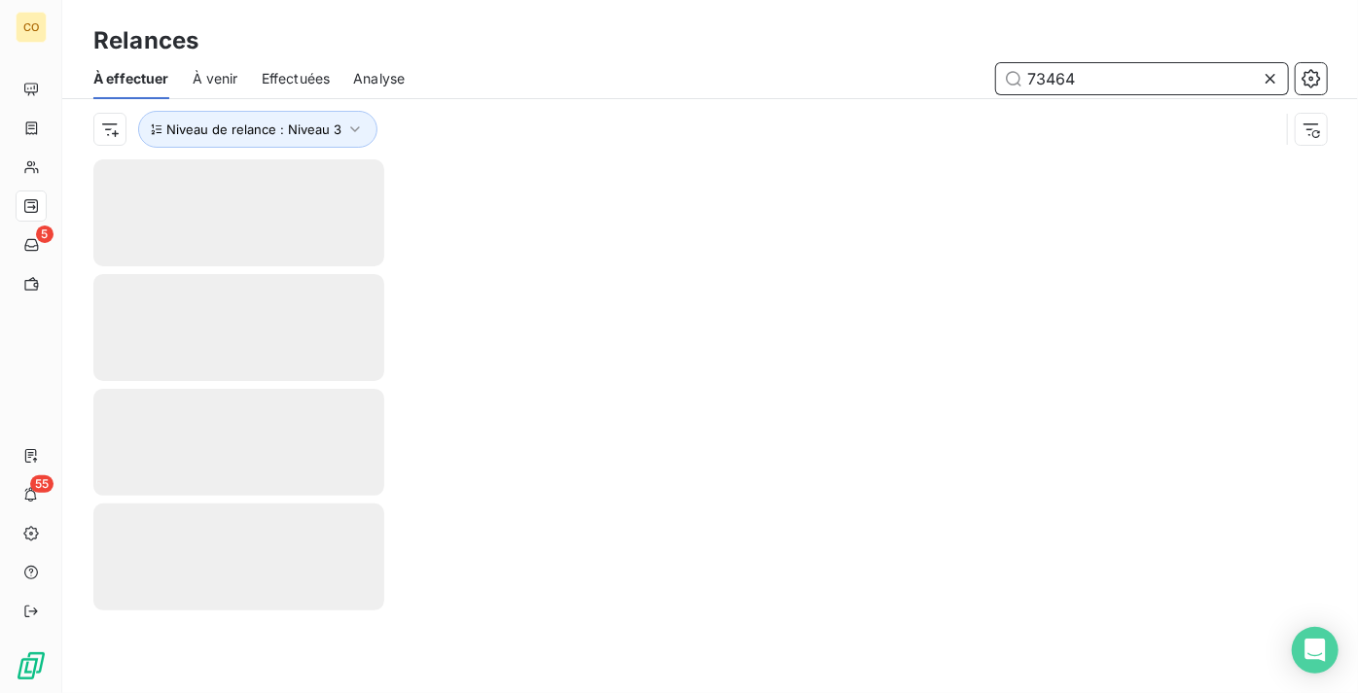
type input "73464"
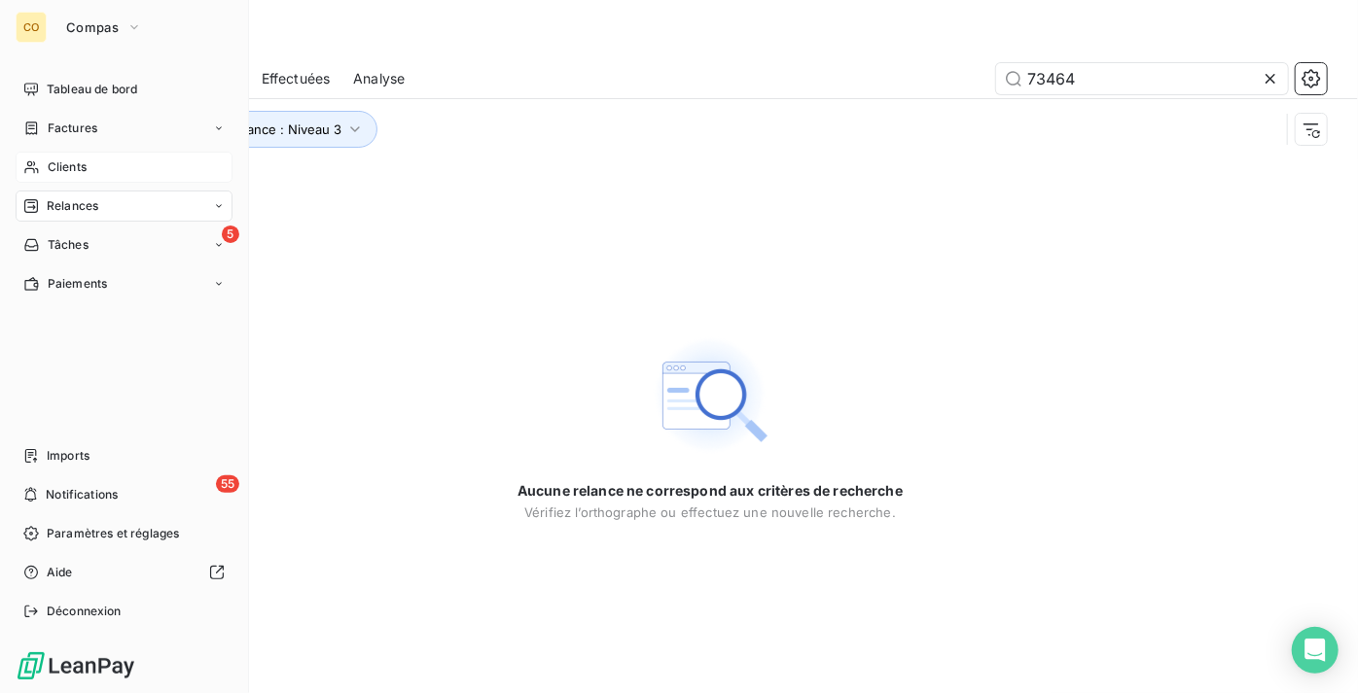
click at [62, 168] on span "Clients" at bounding box center [67, 168] width 39 height 18
click at [108, 187] on nav "Tableau de bord Factures Clients Relances 5 Tâches Paiements" at bounding box center [124, 187] width 217 height 226
click at [112, 168] on div "Clients" at bounding box center [124, 167] width 217 height 31
click at [36, 168] on icon at bounding box center [31, 167] width 14 height 13
click at [57, 122] on span "Factures" at bounding box center [73, 129] width 50 height 18
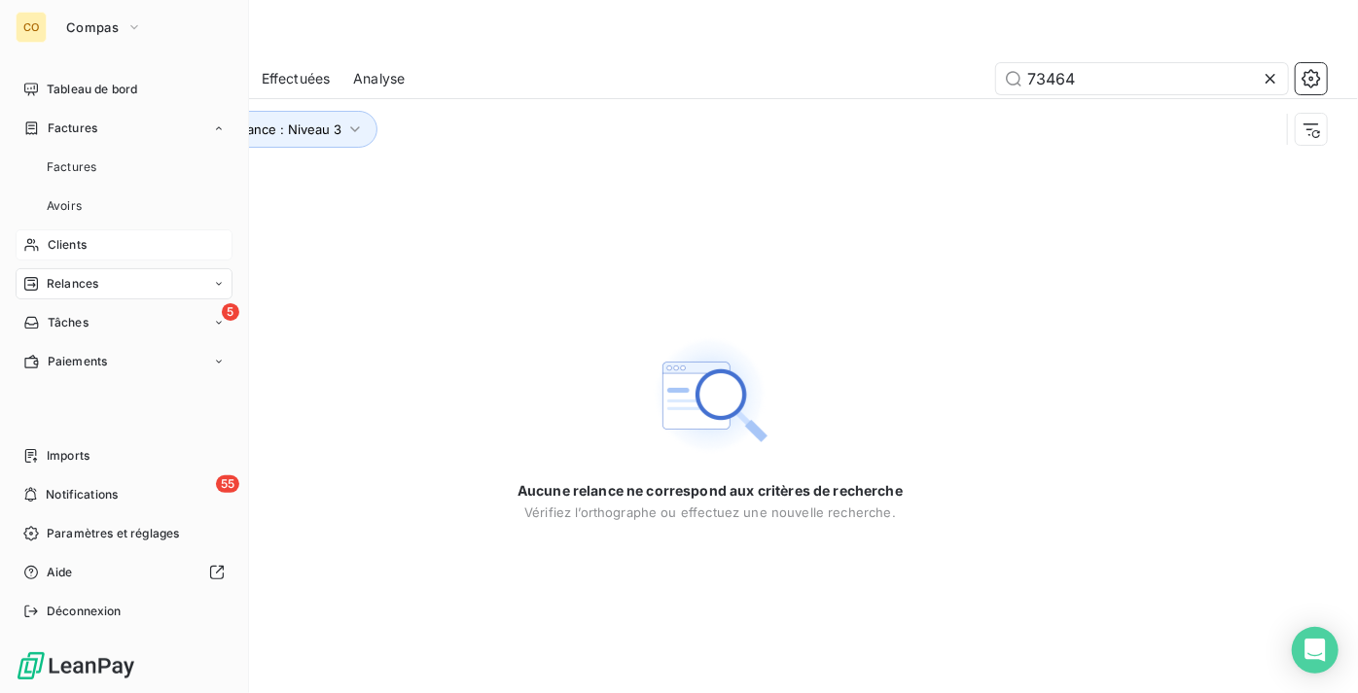
click at [103, 243] on div "Clients" at bounding box center [124, 245] width 217 height 31
click at [33, 67] on div "CO Compas Tableau de bord Factures Clients Relances 5 Tâches Paiements Imports …" at bounding box center [124, 346] width 249 height 693
click at [47, 81] on span "Tableau de bord" at bounding box center [92, 90] width 90 height 18
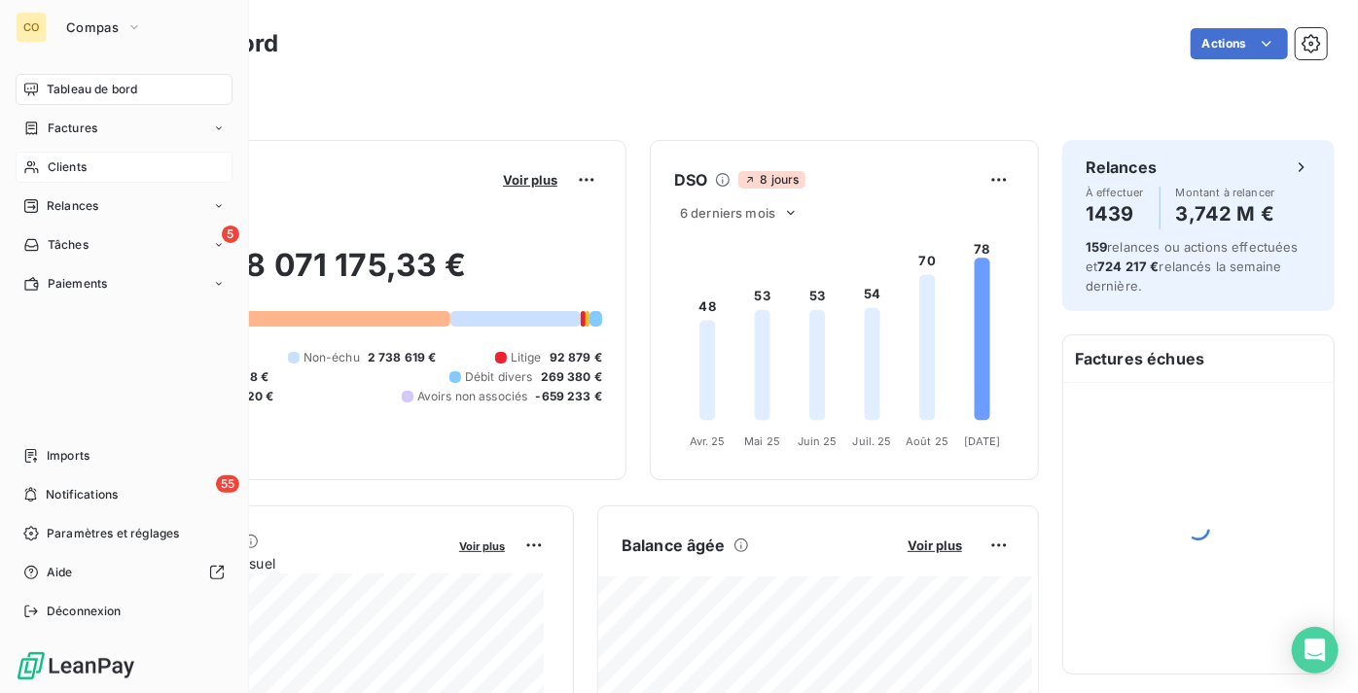
click at [97, 166] on div "Clients" at bounding box center [124, 167] width 217 height 31
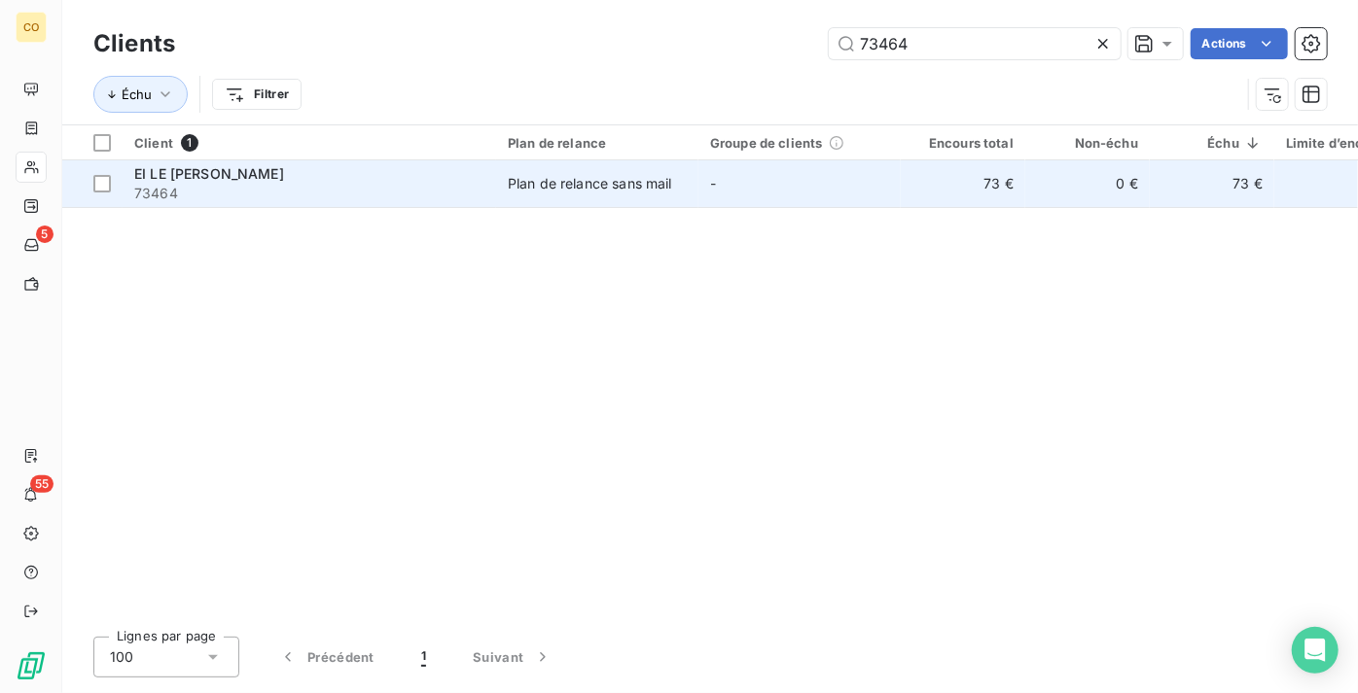
type input "73464"
click at [523, 184] on div "Plan de relance sans mail" at bounding box center [590, 183] width 164 height 19
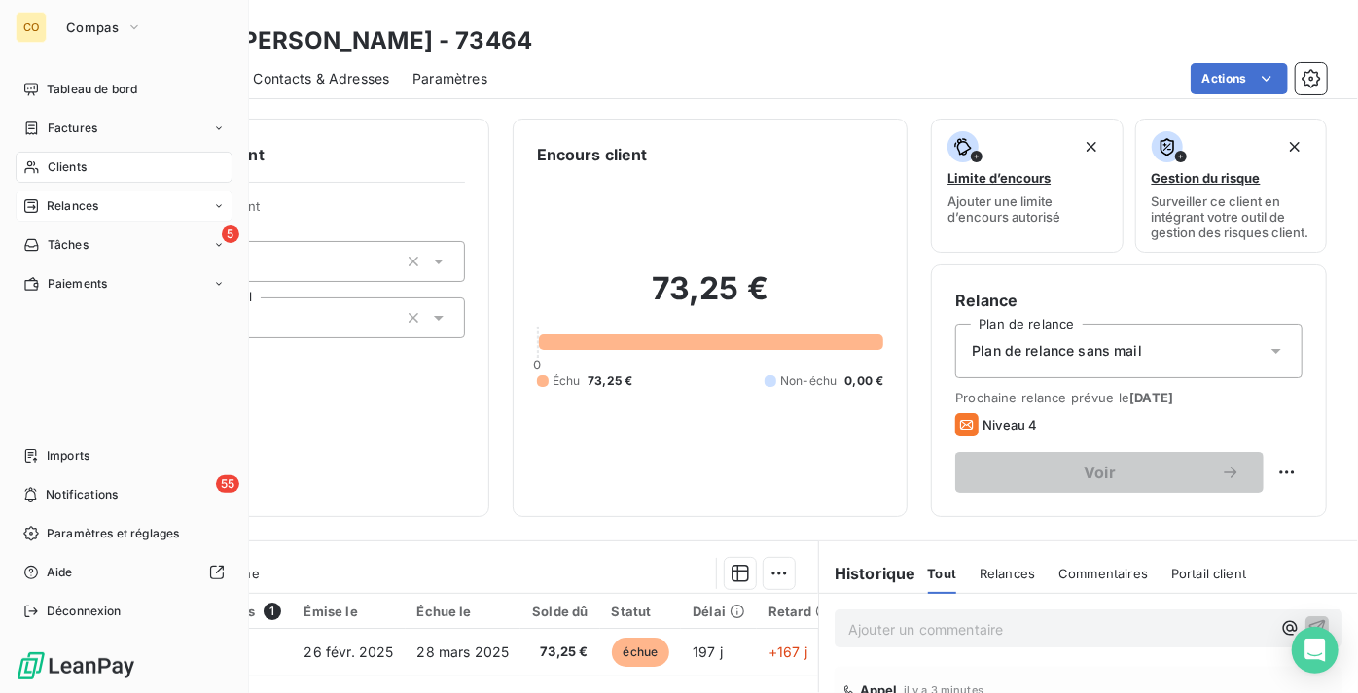
click at [86, 199] on span "Relances" at bounding box center [73, 206] width 52 height 18
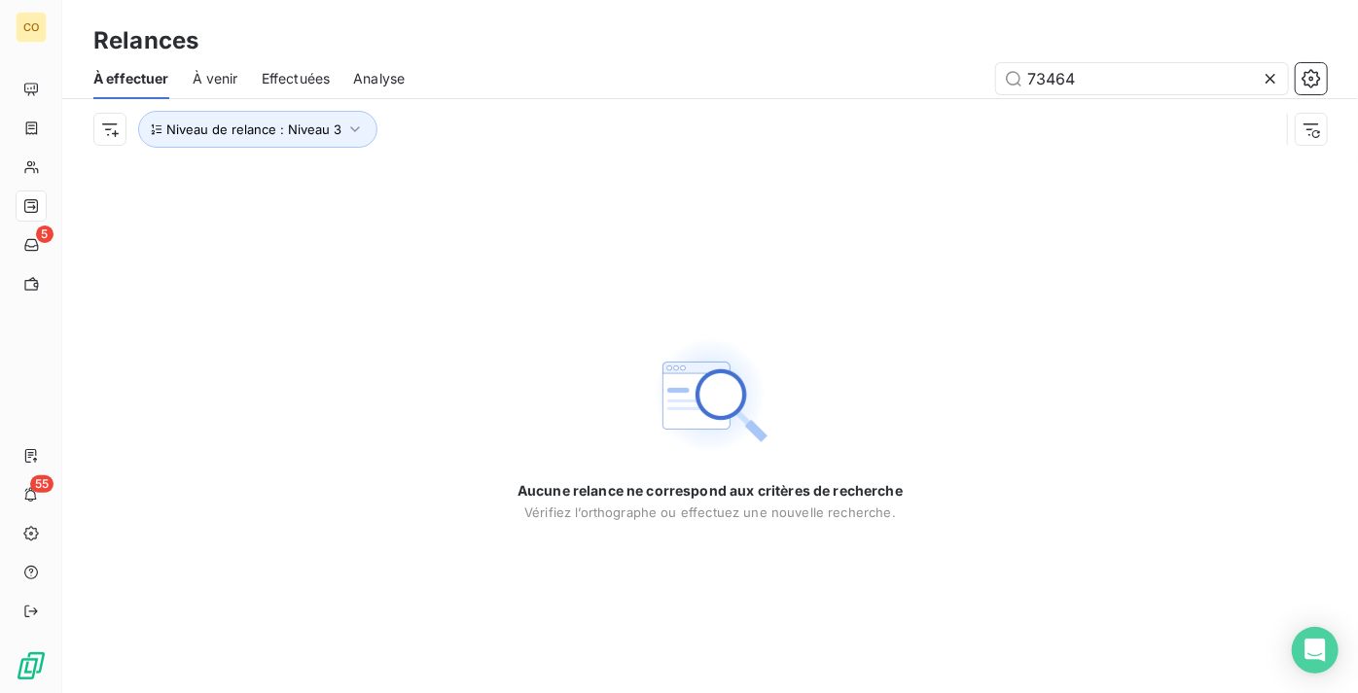
click at [321, 80] on span "Effectuées" at bounding box center [296, 78] width 69 height 19
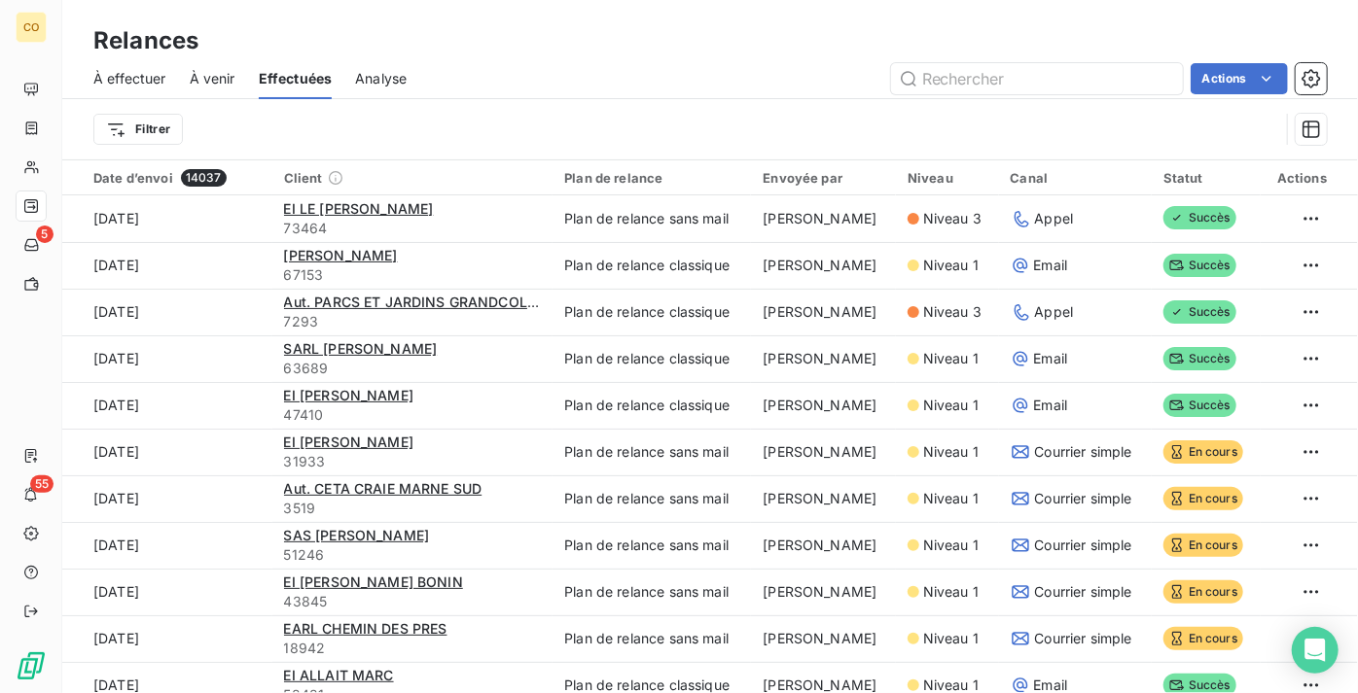
click at [144, 81] on span "À effectuer" at bounding box center [129, 78] width 73 height 19
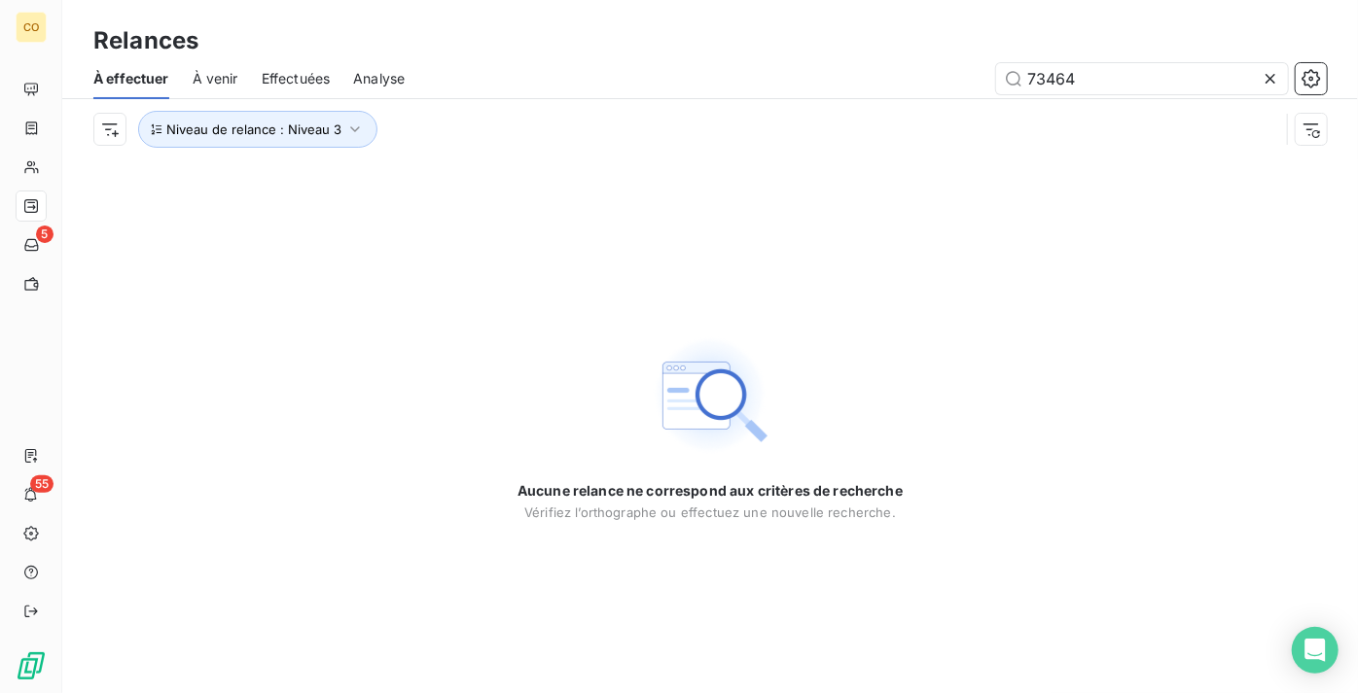
click at [1272, 83] on icon at bounding box center [1270, 78] width 19 height 19
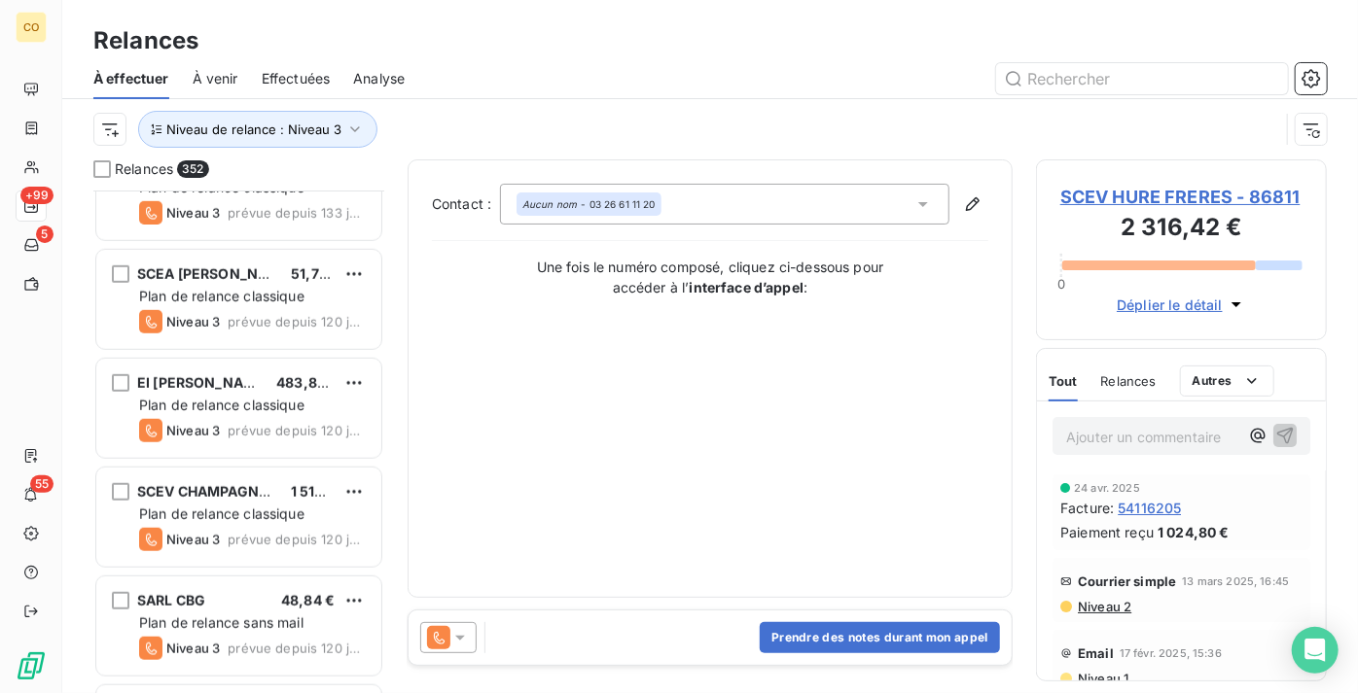
scroll to position [708, 0]
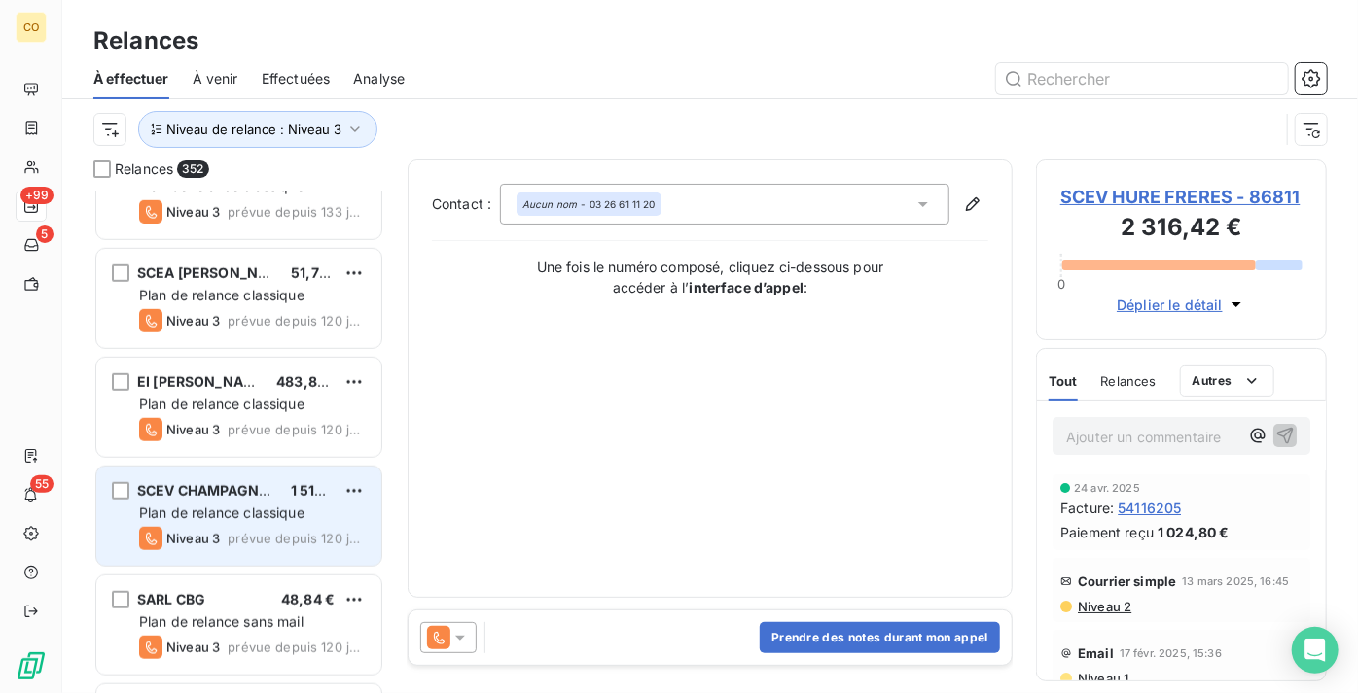
click at [246, 503] on div "SCEV CHAMPAGNE M DEMIERE 1 512,79 € Plan de relance classique Niveau 3 prévue d…" at bounding box center [238, 516] width 285 height 99
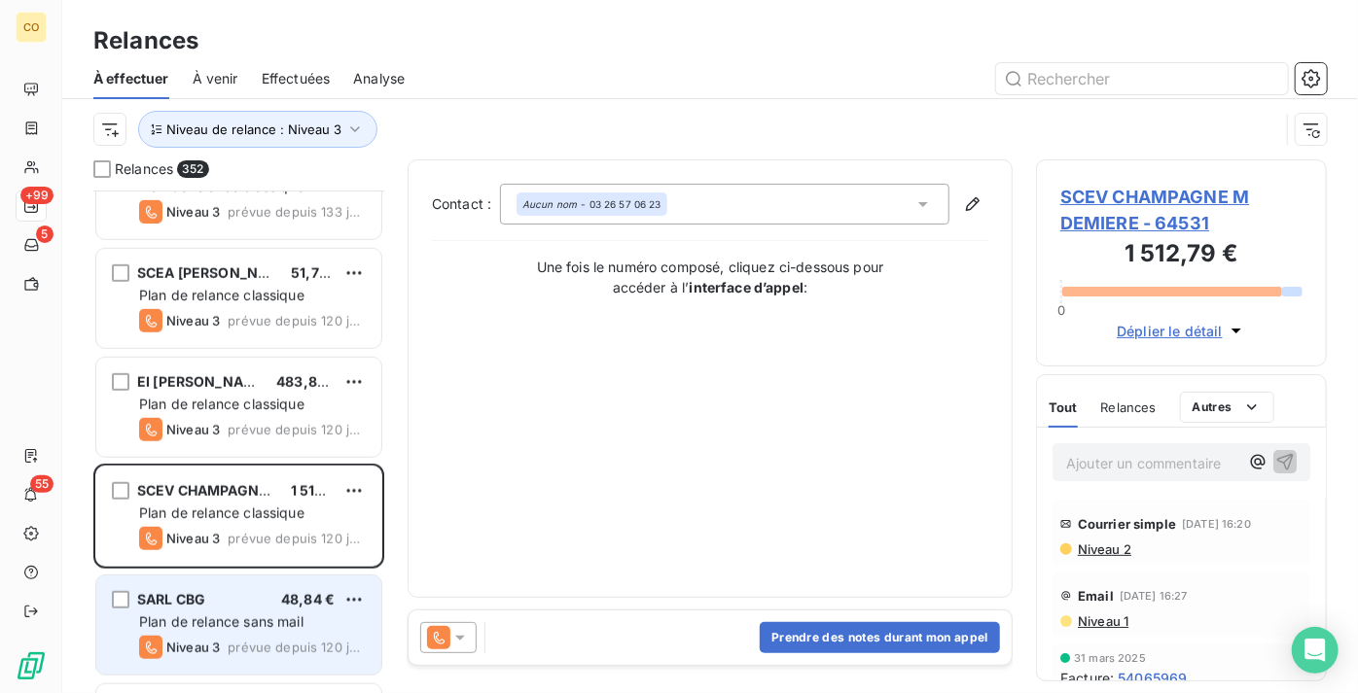
click at [213, 608] on div "SARL CBG 48,84 €" at bounding box center [252, 600] width 227 height 18
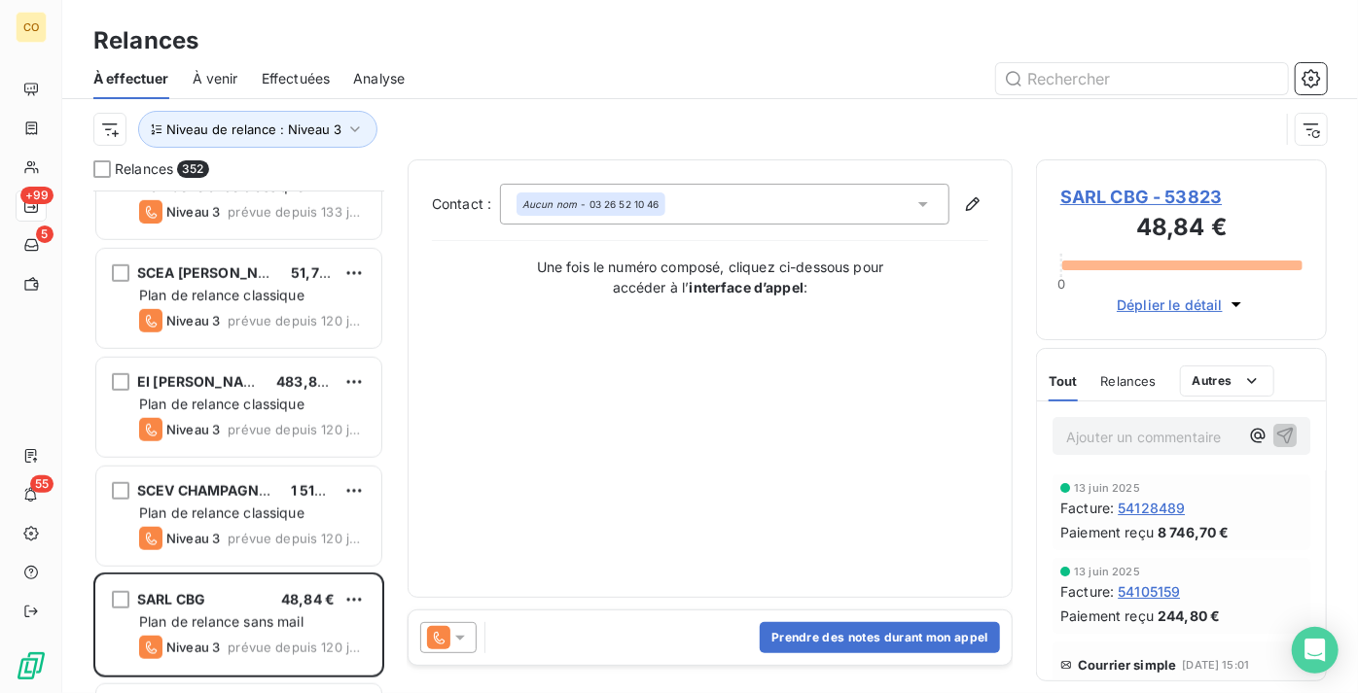
click at [444, 632] on icon at bounding box center [438, 637] width 23 height 23
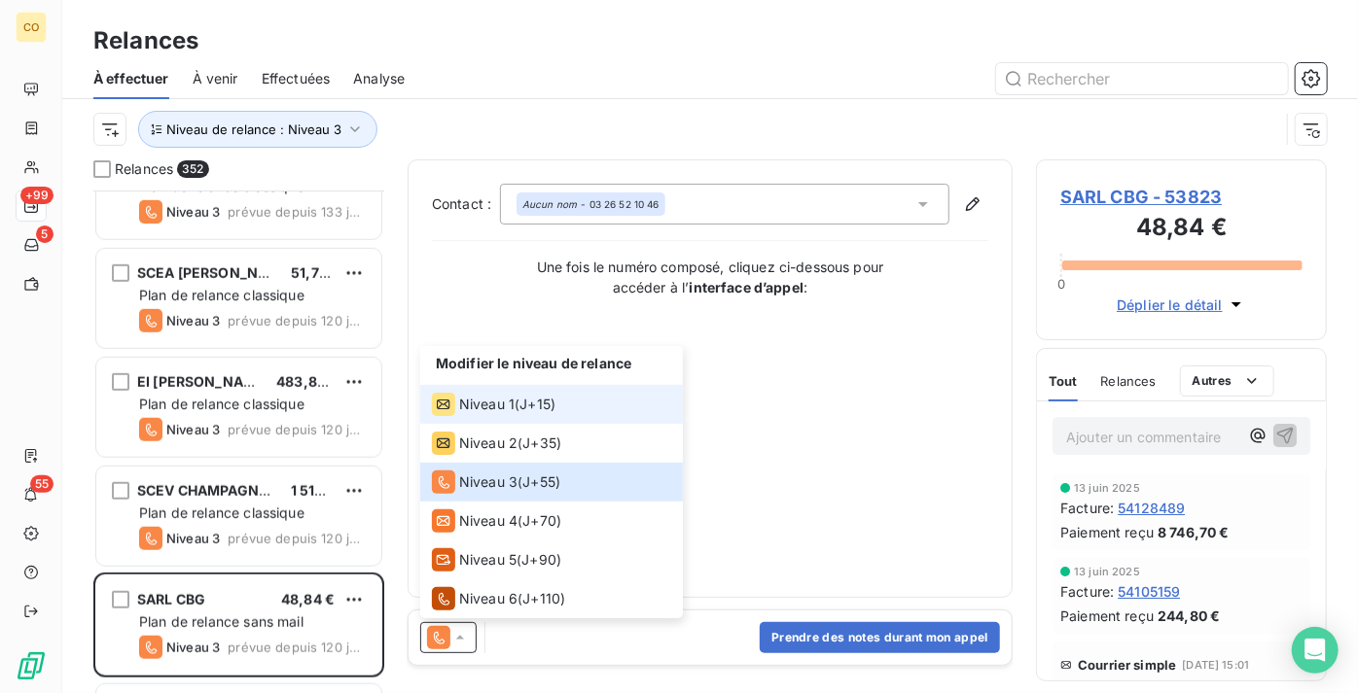
click at [506, 405] on span "Niveau 1" at bounding box center [486, 404] width 55 height 19
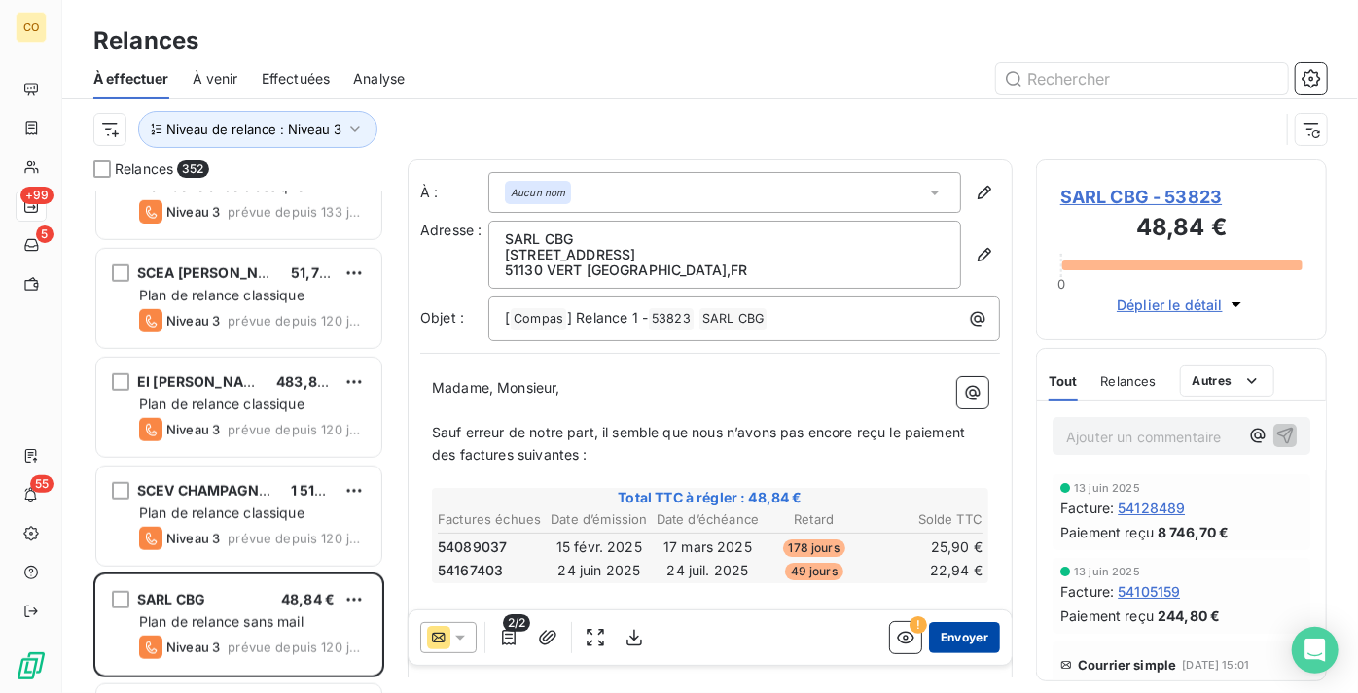
click at [979, 640] on button "Envoyer" at bounding box center [964, 637] width 71 height 31
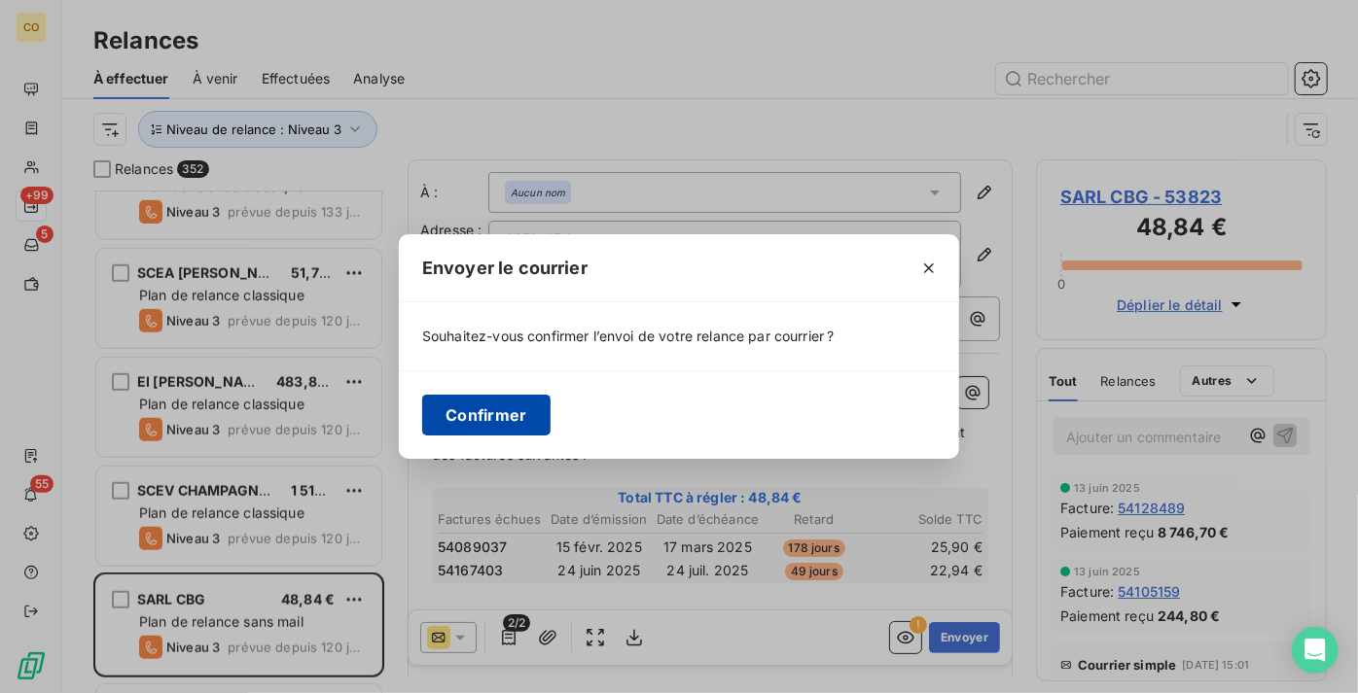
click at [522, 423] on button "Confirmer" at bounding box center [486, 415] width 128 height 41
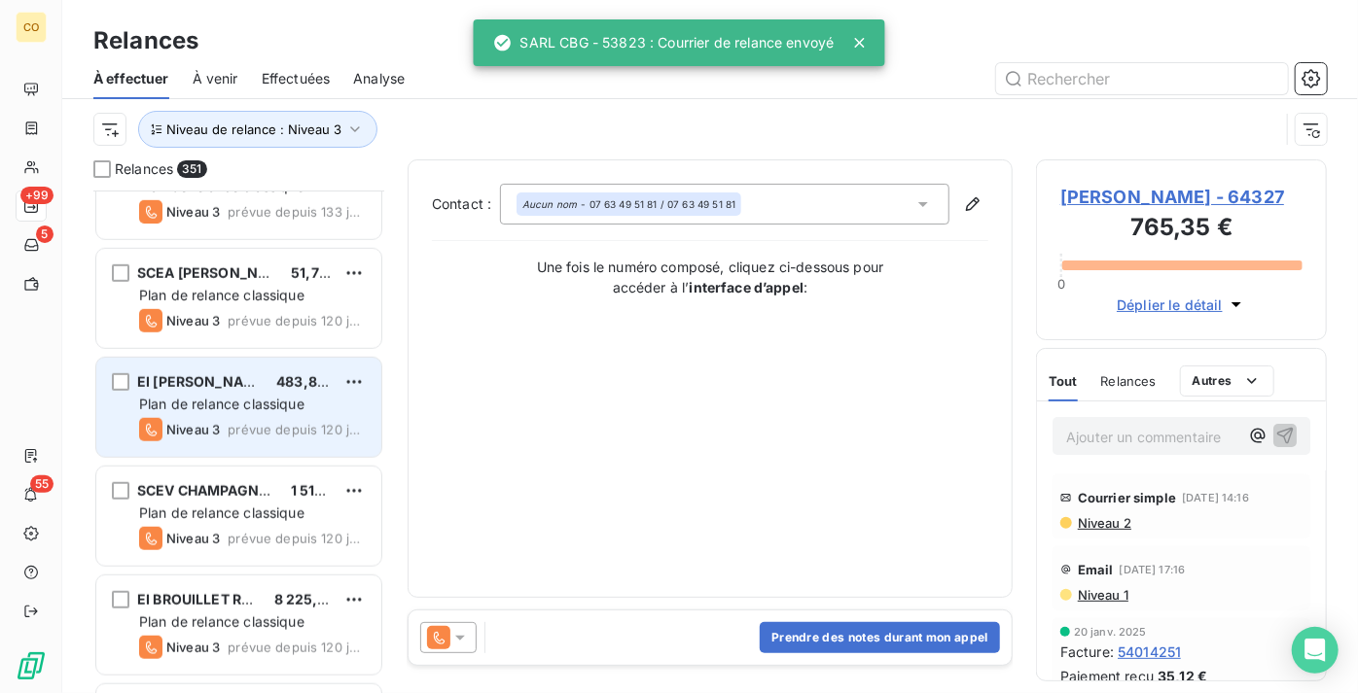
click at [262, 441] on div "EI ETIENNE SANDRINE 483,84 € Plan de relance classique Niveau 3 prévue depuis 1…" at bounding box center [238, 407] width 285 height 99
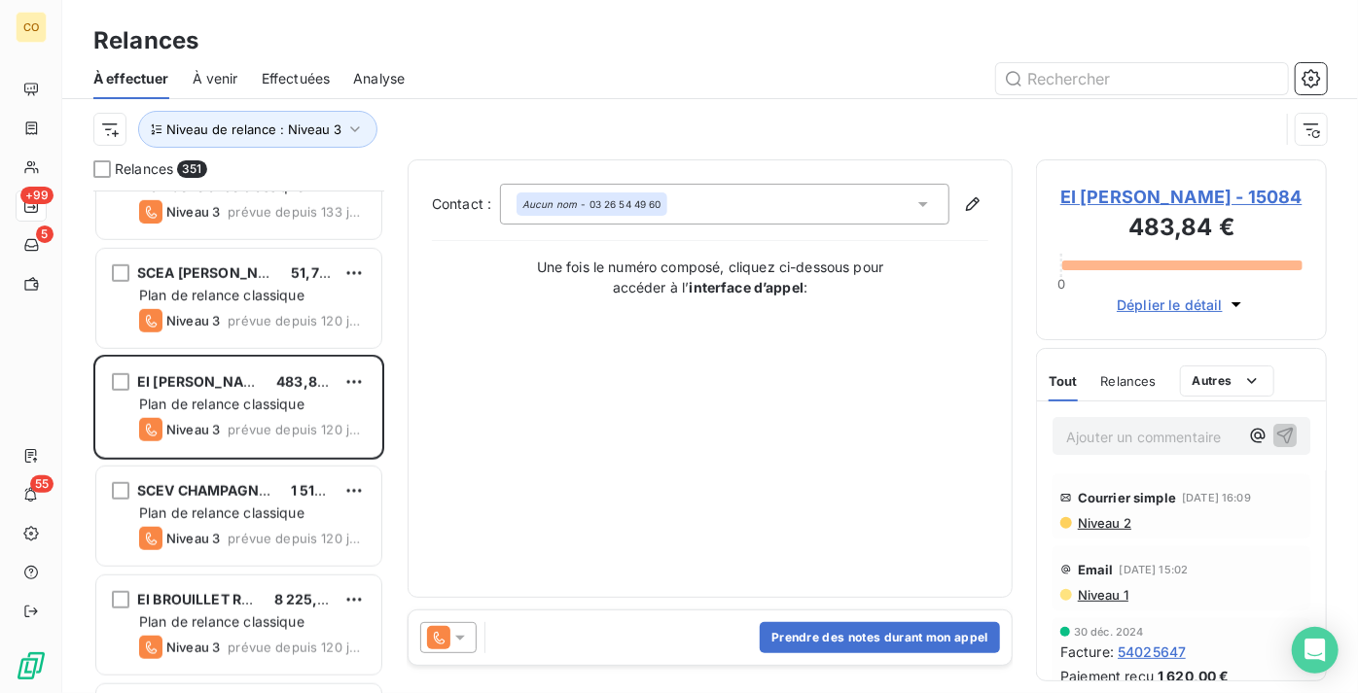
click at [459, 640] on icon at bounding box center [460, 638] width 10 height 5
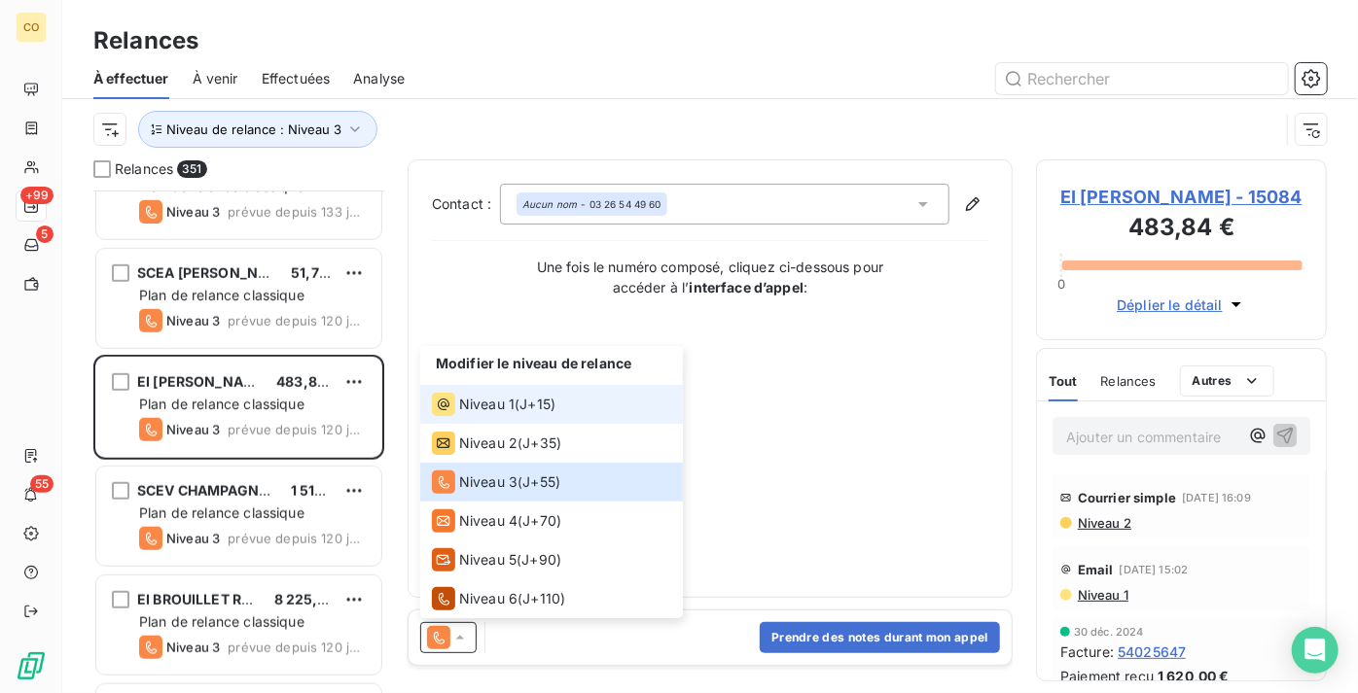
click at [488, 394] on div "Niveau 1" at bounding box center [473, 404] width 83 height 23
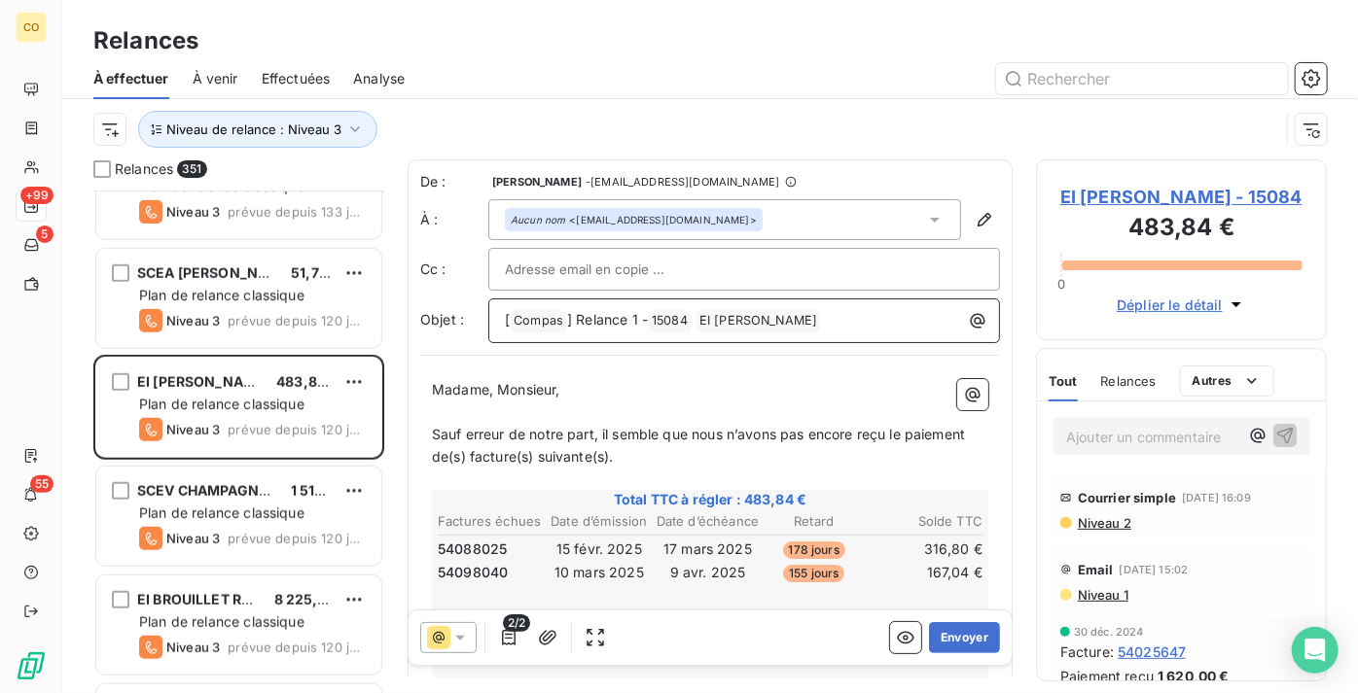
click at [639, 322] on span "] Relance 1 -" at bounding box center [607, 319] width 81 height 17
click at [950, 637] on button "Envoyer" at bounding box center [964, 637] width 71 height 31
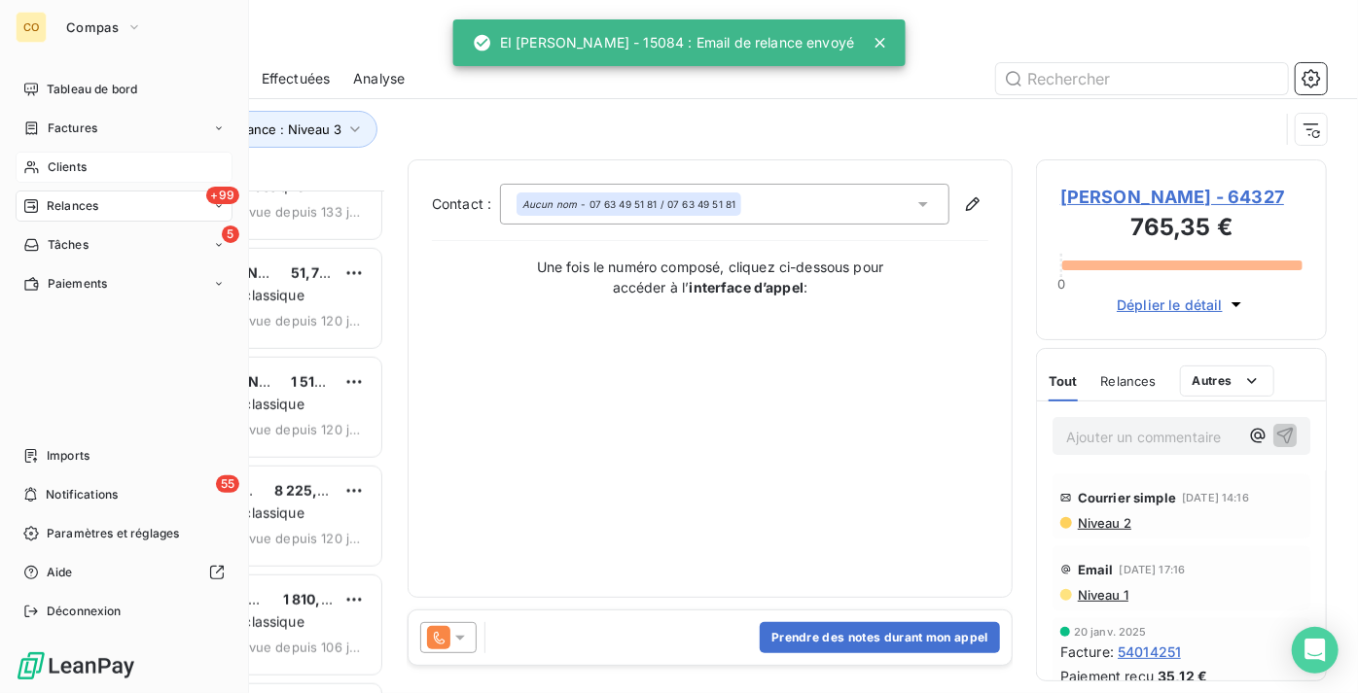
click at [95, 176] on div "Clients" at bounding box center [124, 167] width 217 height 31
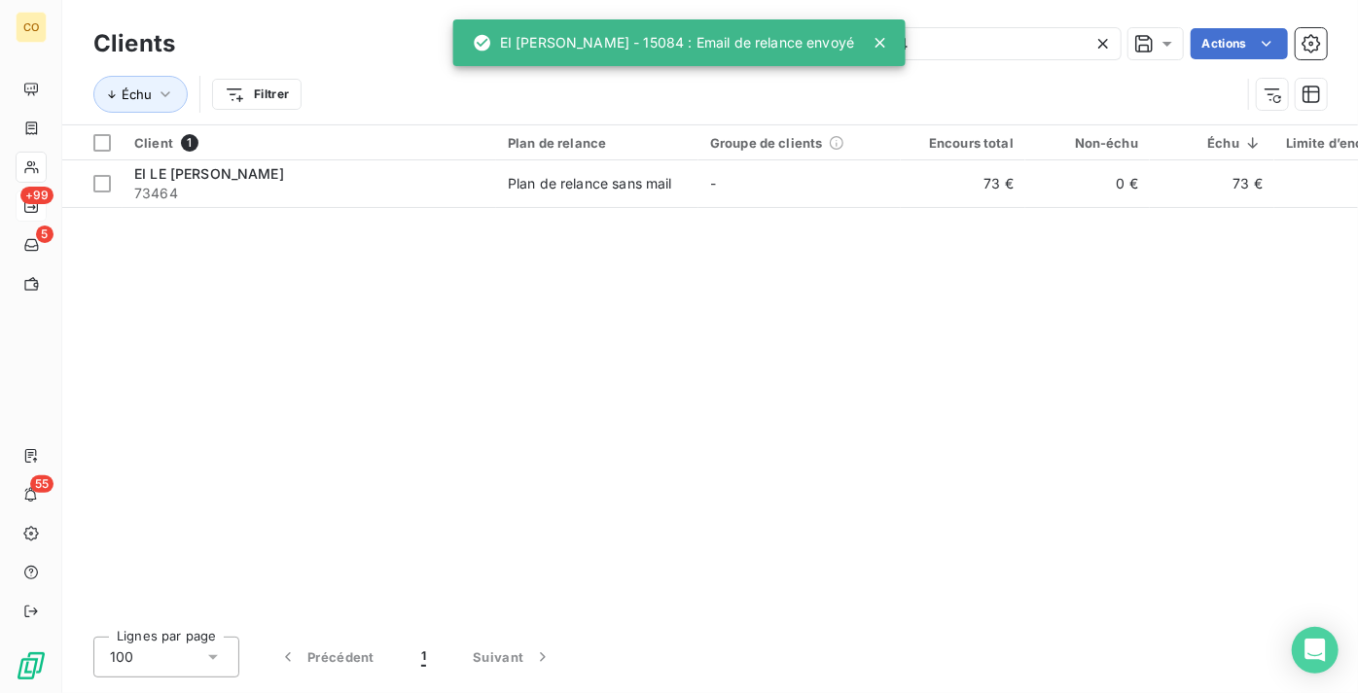
drag, startPoint x: 974, startPoint y: 35, endPoint x: 439, endPoint y: 14, distance: 535.4
click at [439, 13] on div "Clients 73464 Actions Échu Filtrer" at bounding box center [710, 62] width 1296 height 124
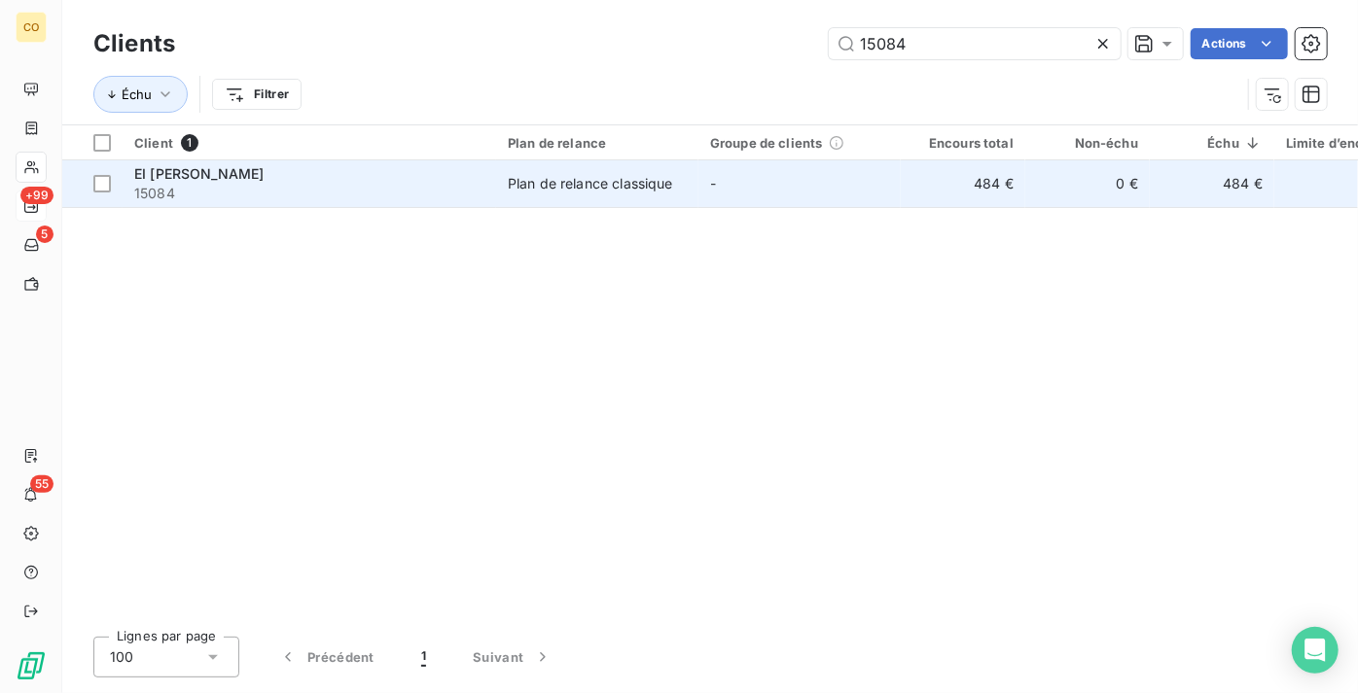
type input "15084"
click at [433, 179] on div "EI ETIENNE SANDRINE" at bounding box center [309, 173] width 350 height 19
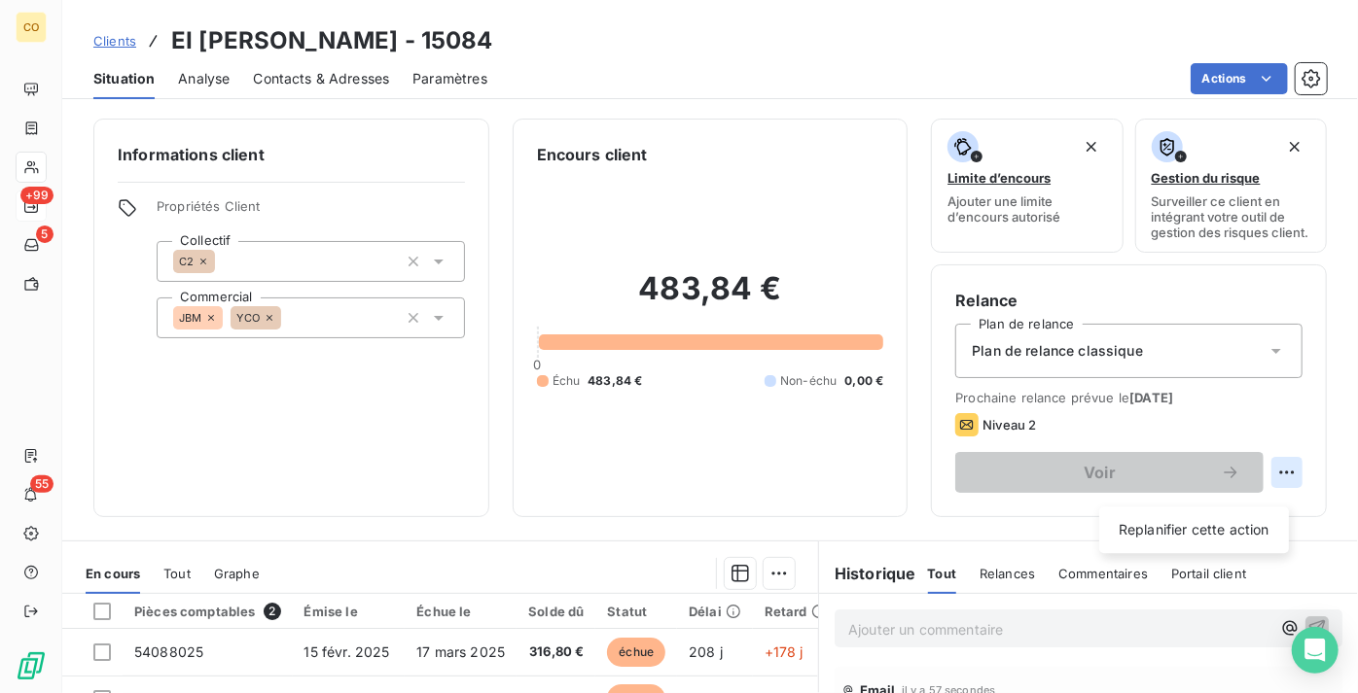
click at [1276, 487] on html "CO +99 5 55 Clients EI ETIENNE SANDRINE - 15084 Situation Analyse Contacts & Ad…" at bounding box center [679, 346] width 1358 height 693
click at [1180, 522] on div "Replanifier cette action" at bounding box center [1194, 530] width 174 height 31
select select "8"
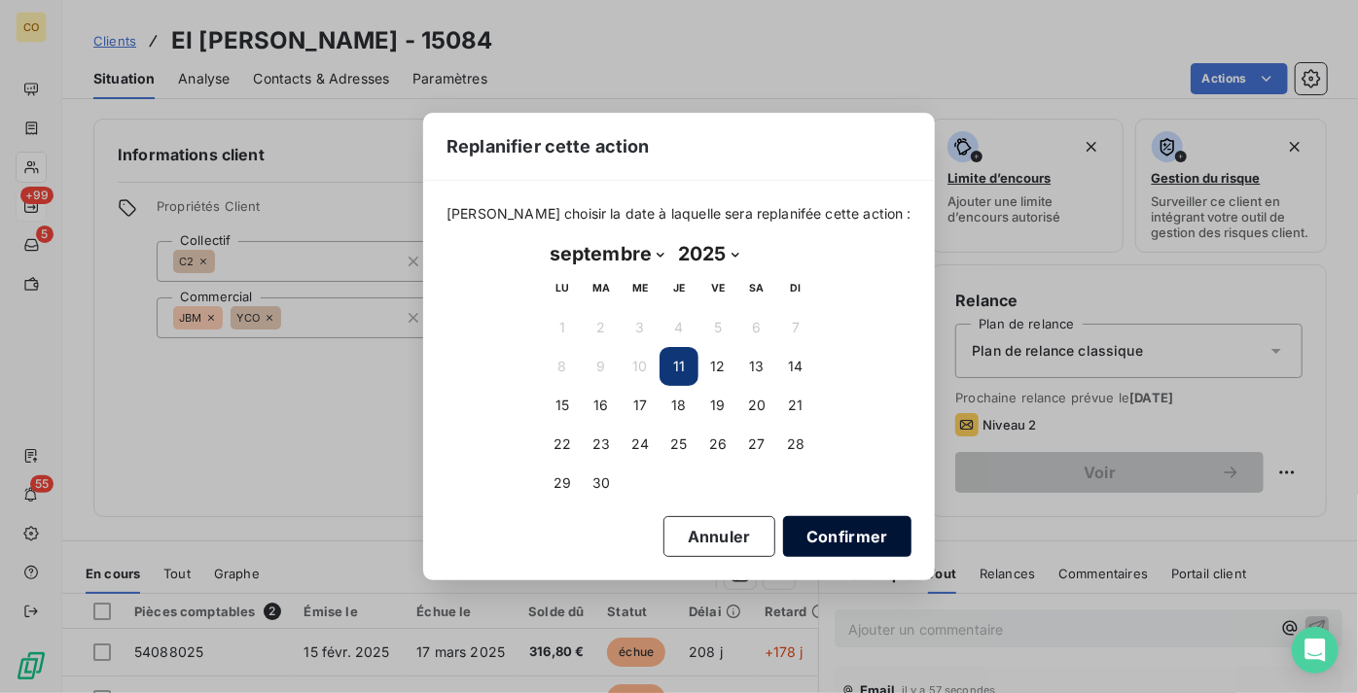
click at [793, 543] on button "Confirmer" at bounding box center [847, 536] width 128 height 41
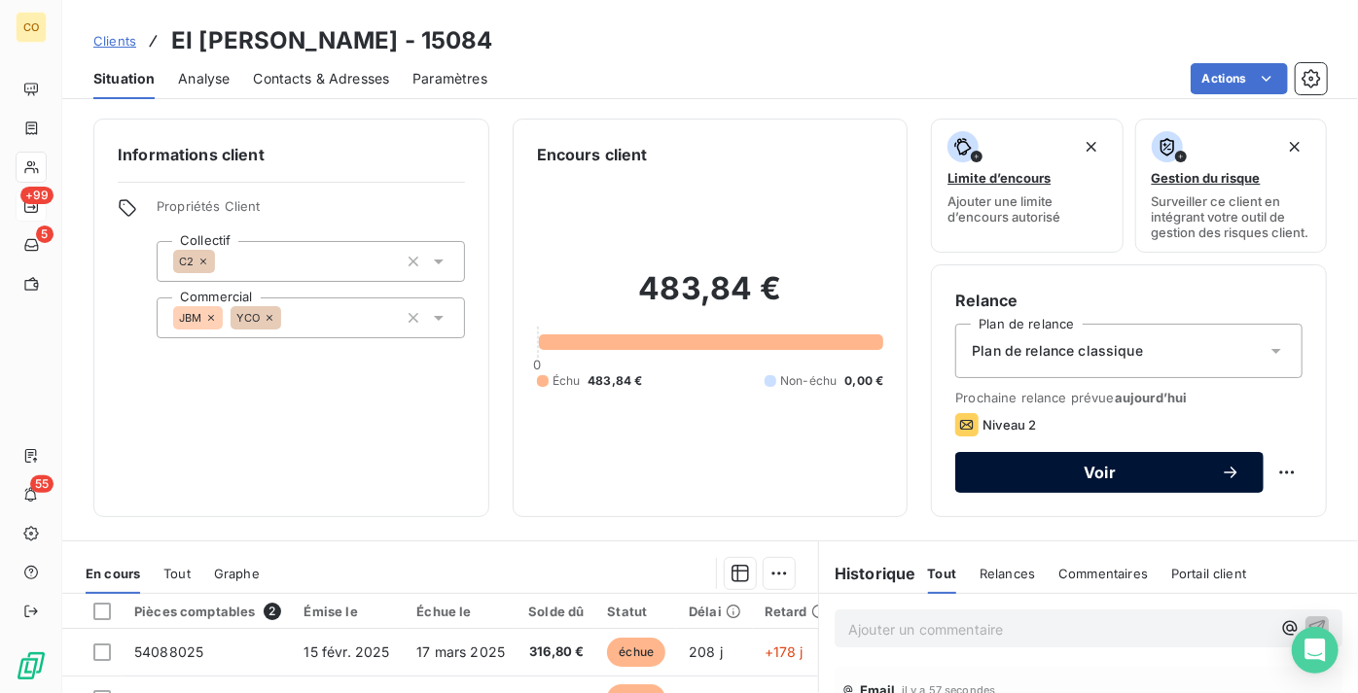
click at [1102, 493] on button "Voir" at bounding box center [1109, 472] width 308 height 41
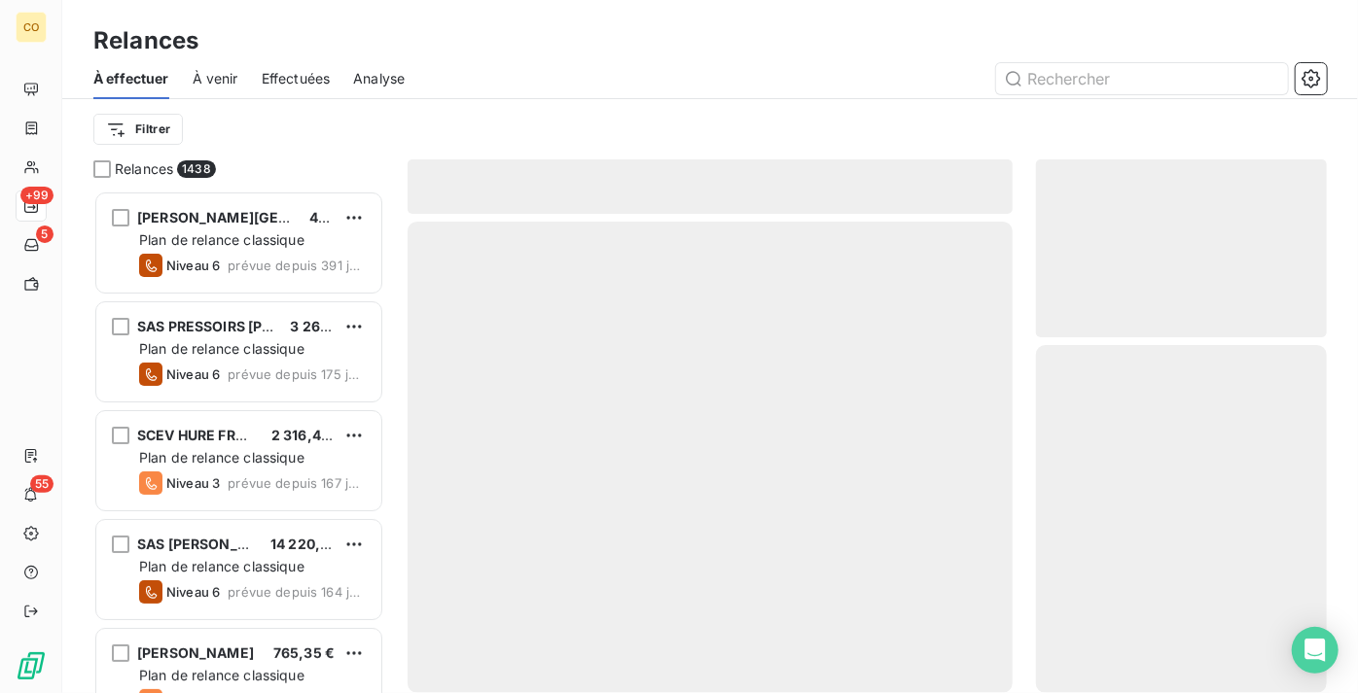
scroll to position [488, 277]
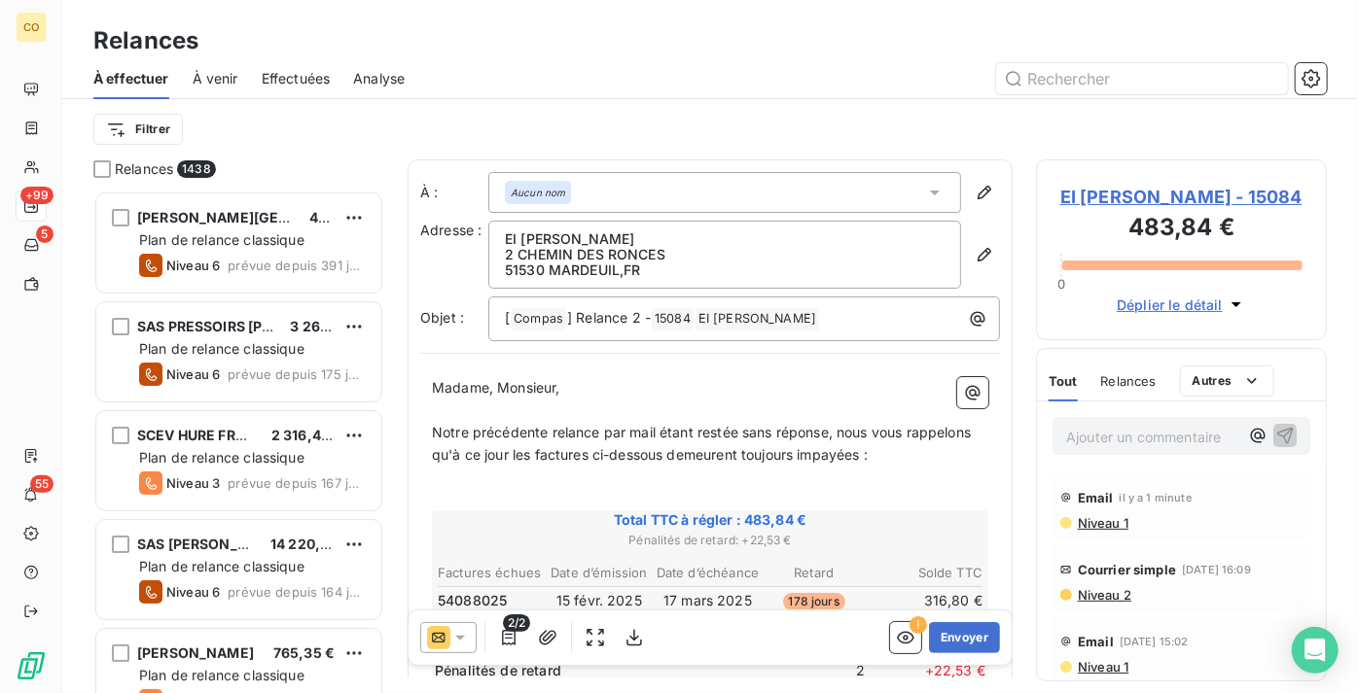
click at [461, 638] on icon at bounding box center [459, 637] width 19 height 19
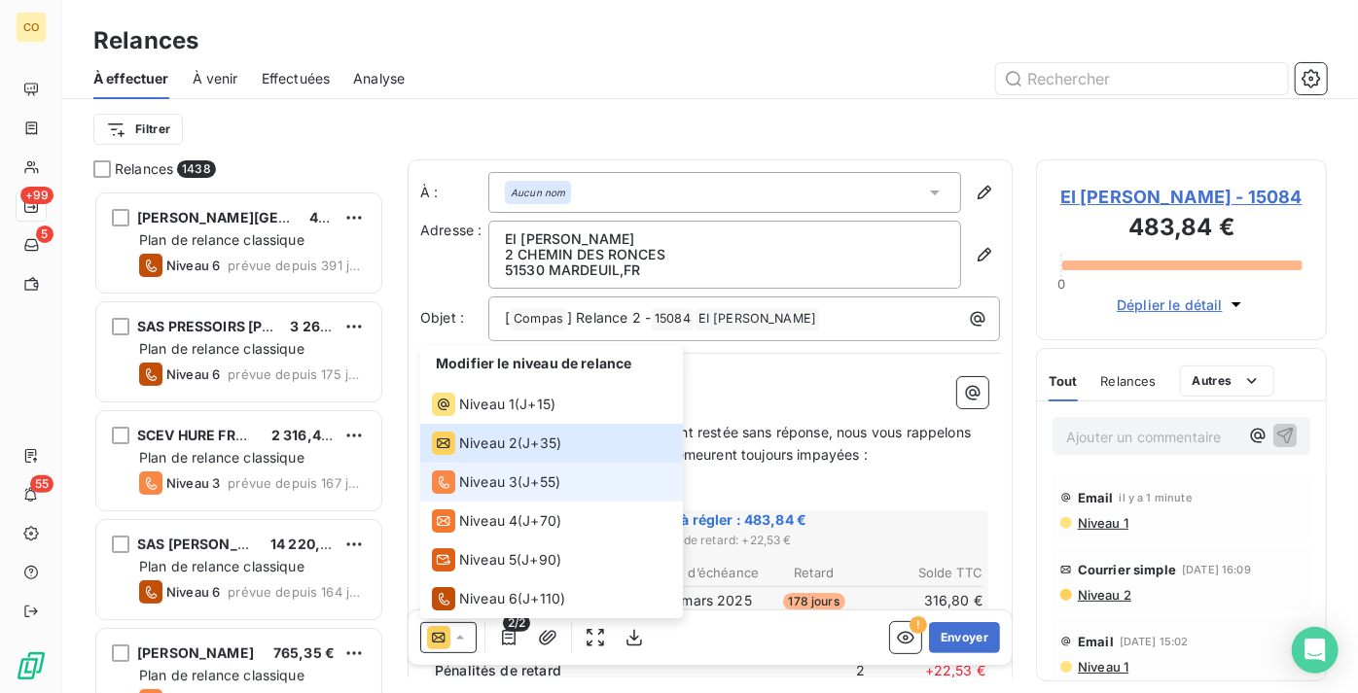
click at [495, 489] on span "Niveau 3" at bounding box center [488, 482] width 58 height 19
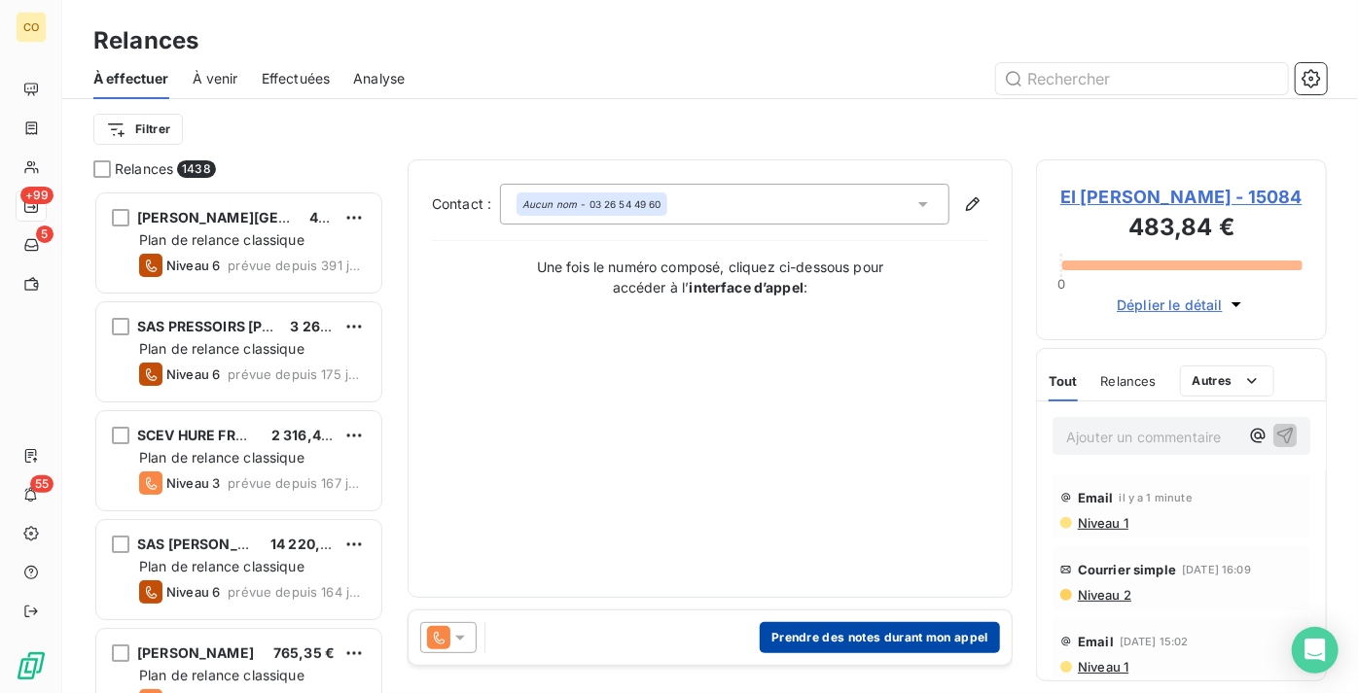
click at [853, 649] on button "Prendre des notes durant mon appel" at bounding box center [880, 637] width 240 height 31
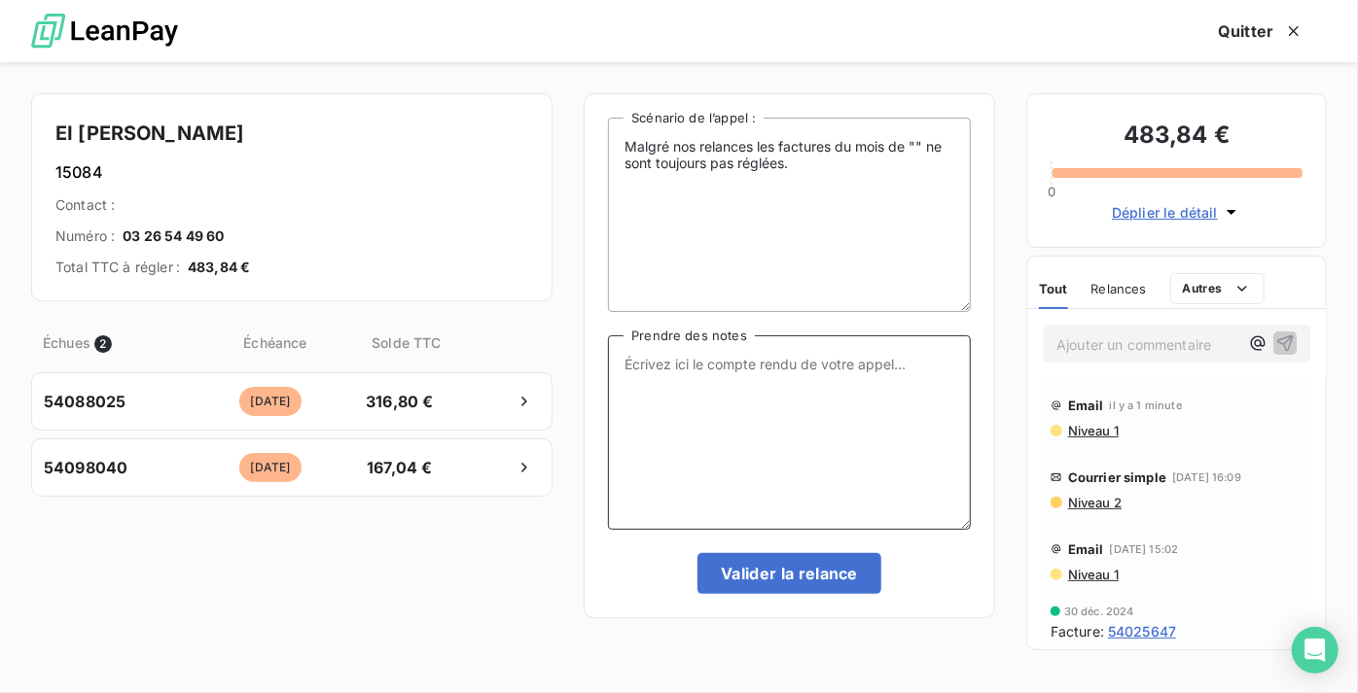
click at [842, 399] on textarea "Prendre des notes" at bounding box center [789, 433] width 363 height 195
paste textarea "Le 11/09 Relance Tél : Dupli par mail et Mme fait le paiement"
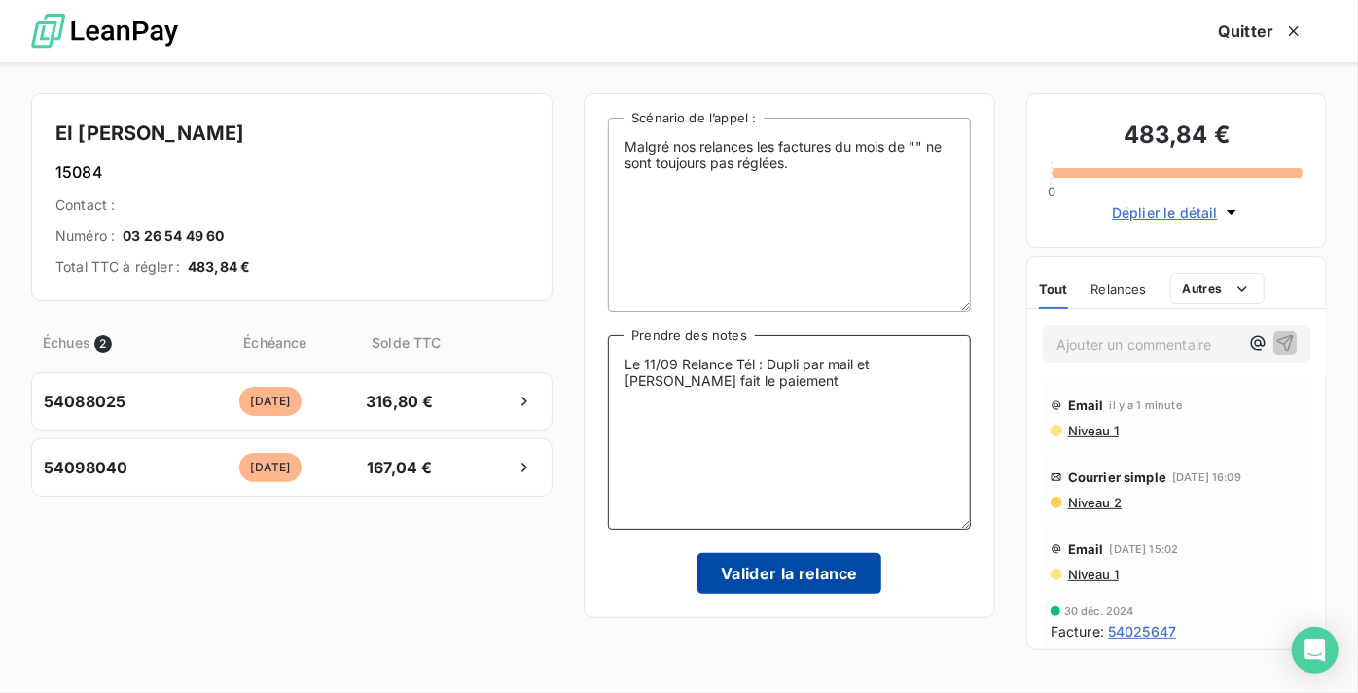
type textarea "Le 11/09 Relance Tél : Dupli par mail et Mme fait le paiement"
click at [821, 561] on button "Valider la relance" at bounding box center [789, 573] width 184 height 41
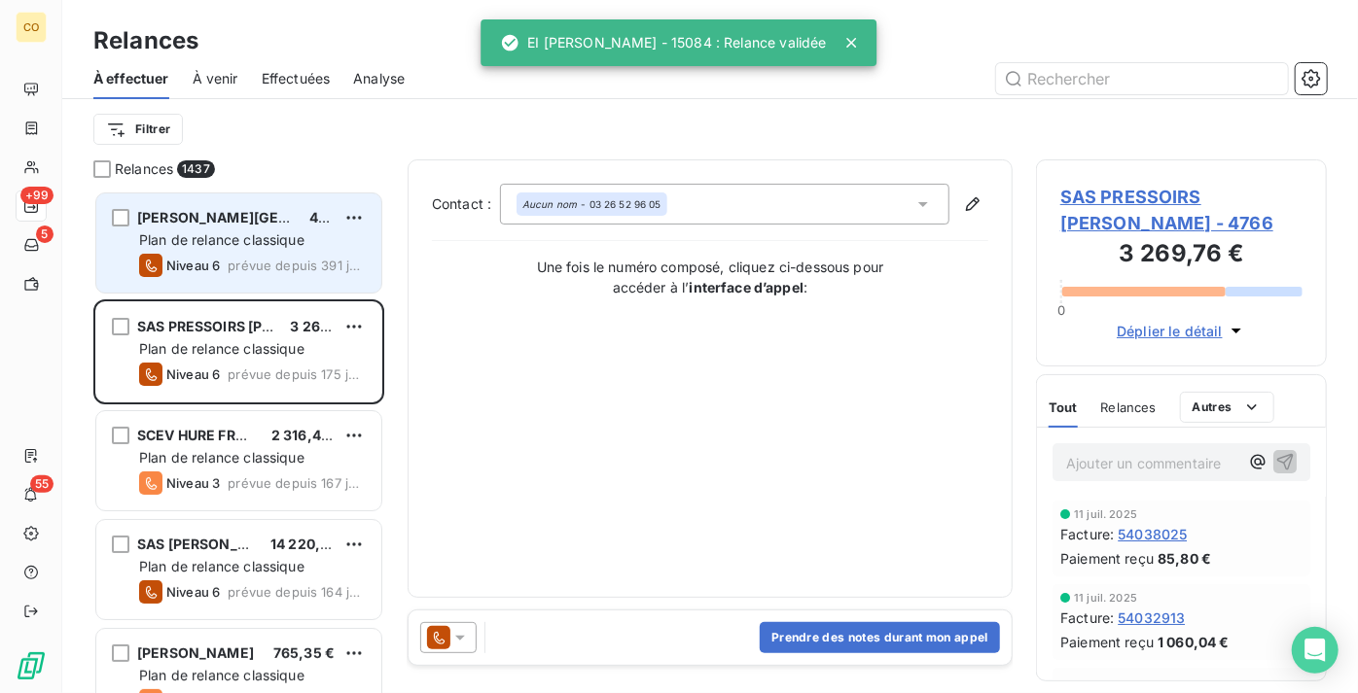
click at [263, 260] on span "prévue depuis 391 jours" at bounding box center [297, 266] width 138 height 16
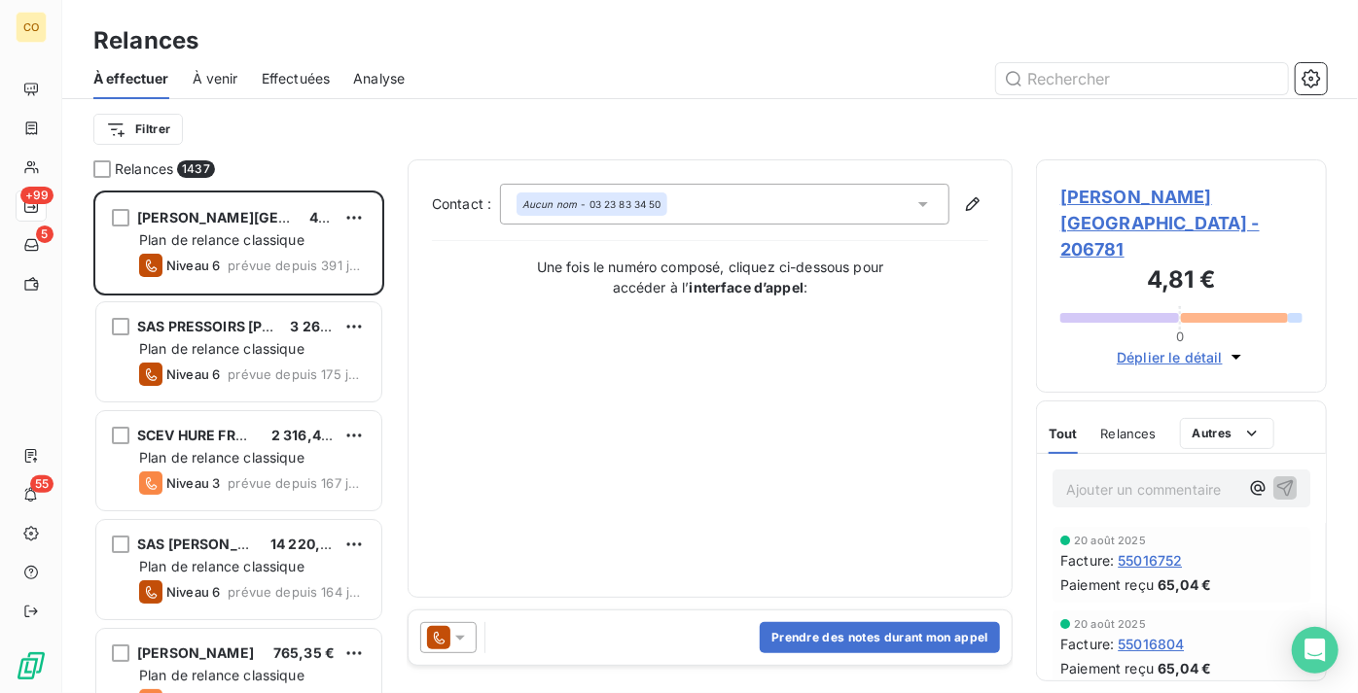
click at [441, 636] on icon at bounding box center [438, 637] width 23 height 23
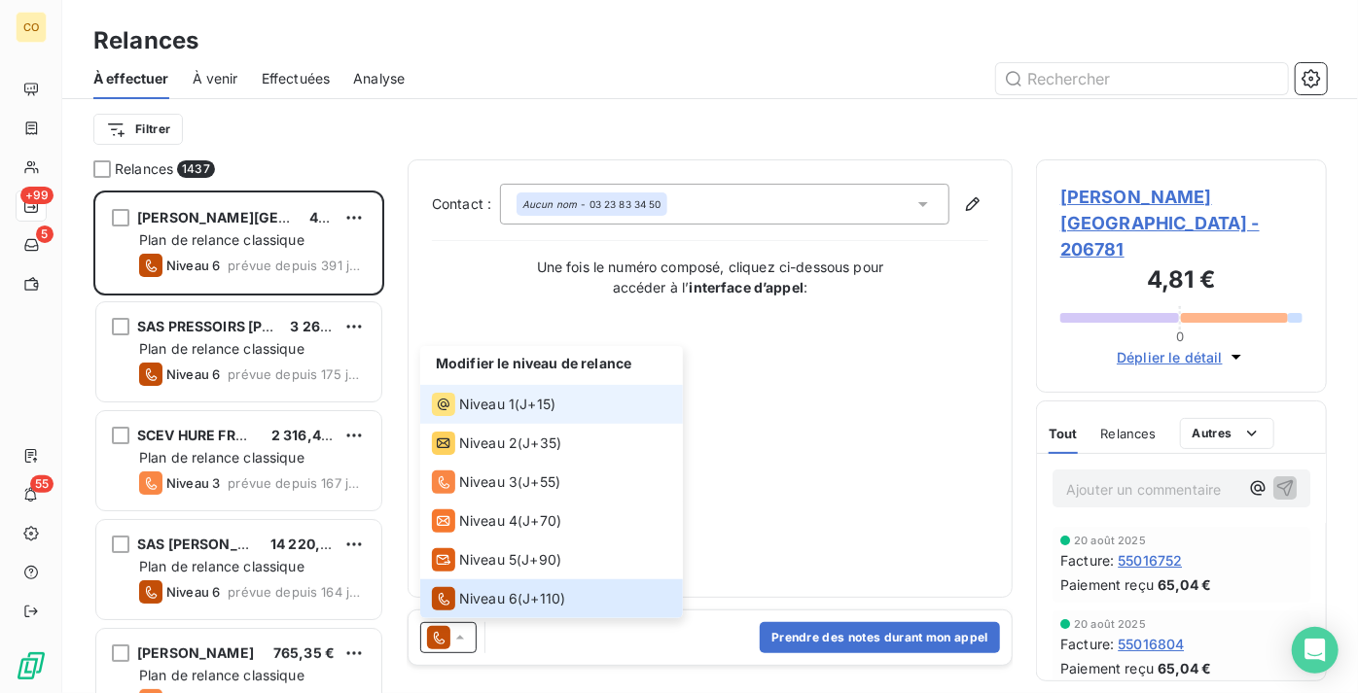
click at [506, 399] on span "Niveau 1" at bounding box center [486, 404] width 55 height 19
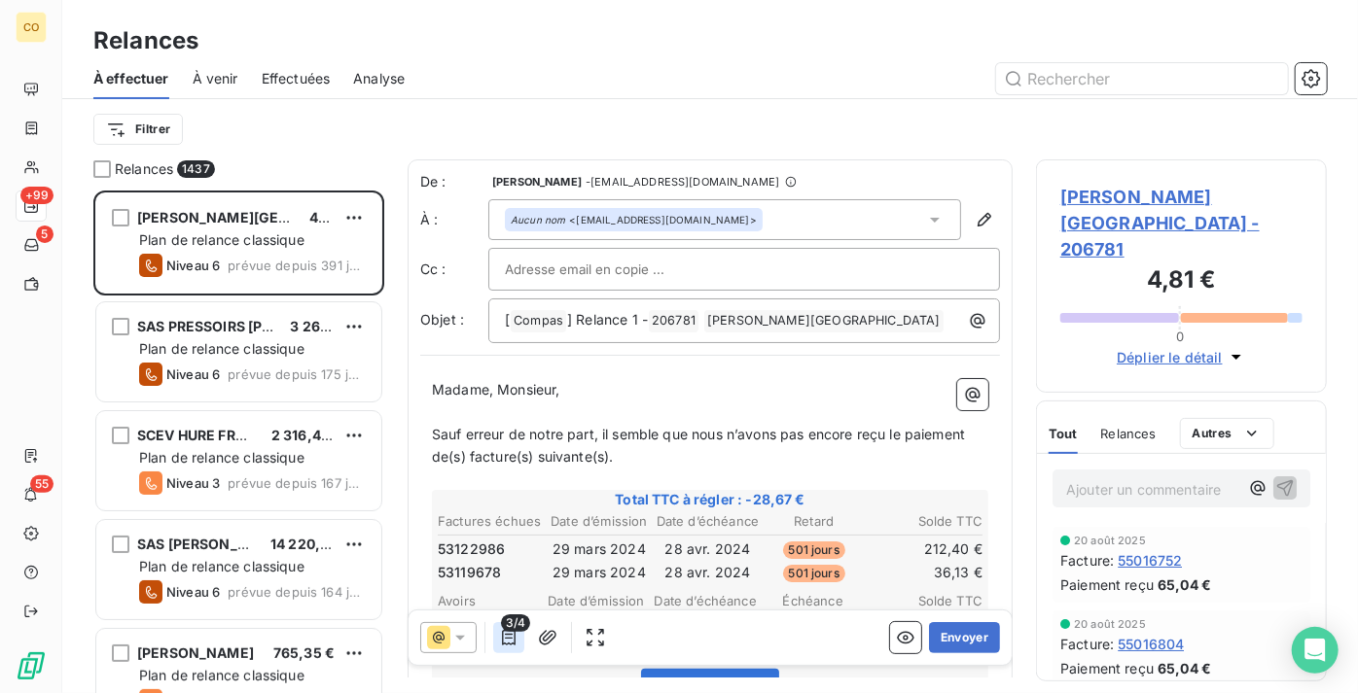
click at [514, 639] on icon "button" at bounding box center [509, 638] width 14 height 16
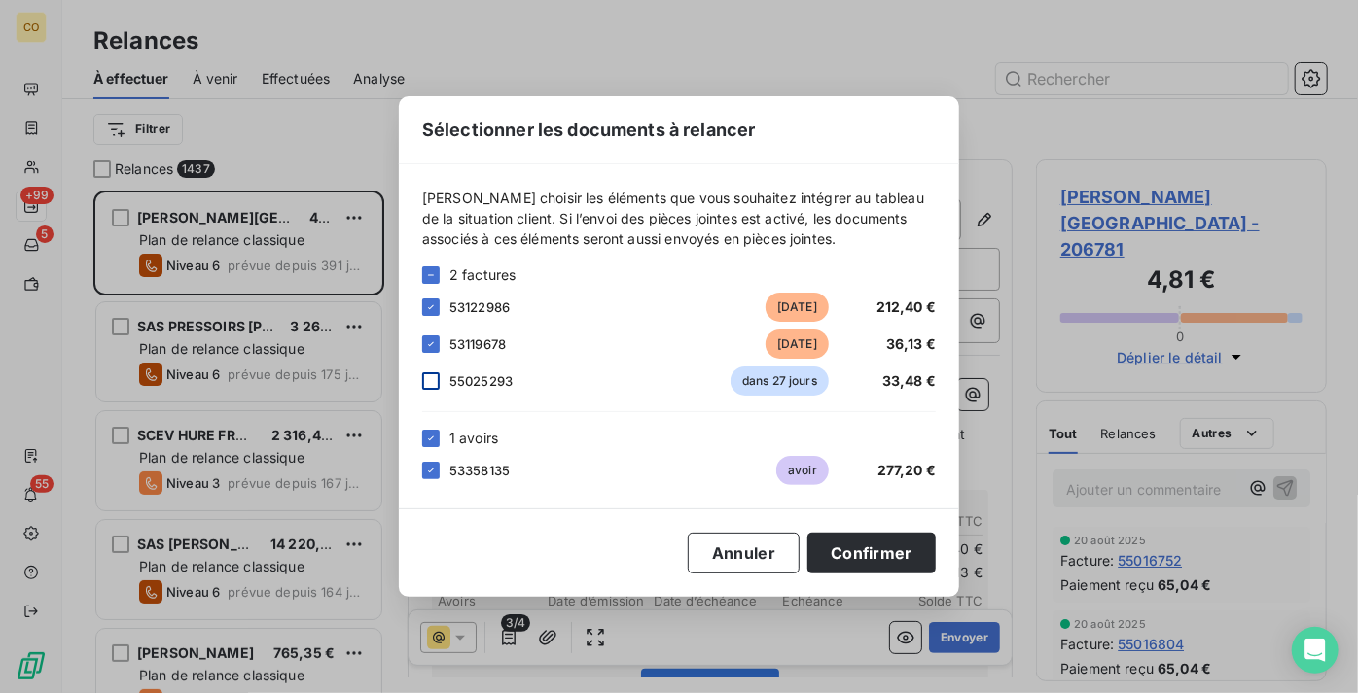
click at [431, 381] on div at bounding box center [431, 382] width 18 height 18
click at [870, 559] on button "Confirmer" at bounding box center [871, 553] width 128 height 41
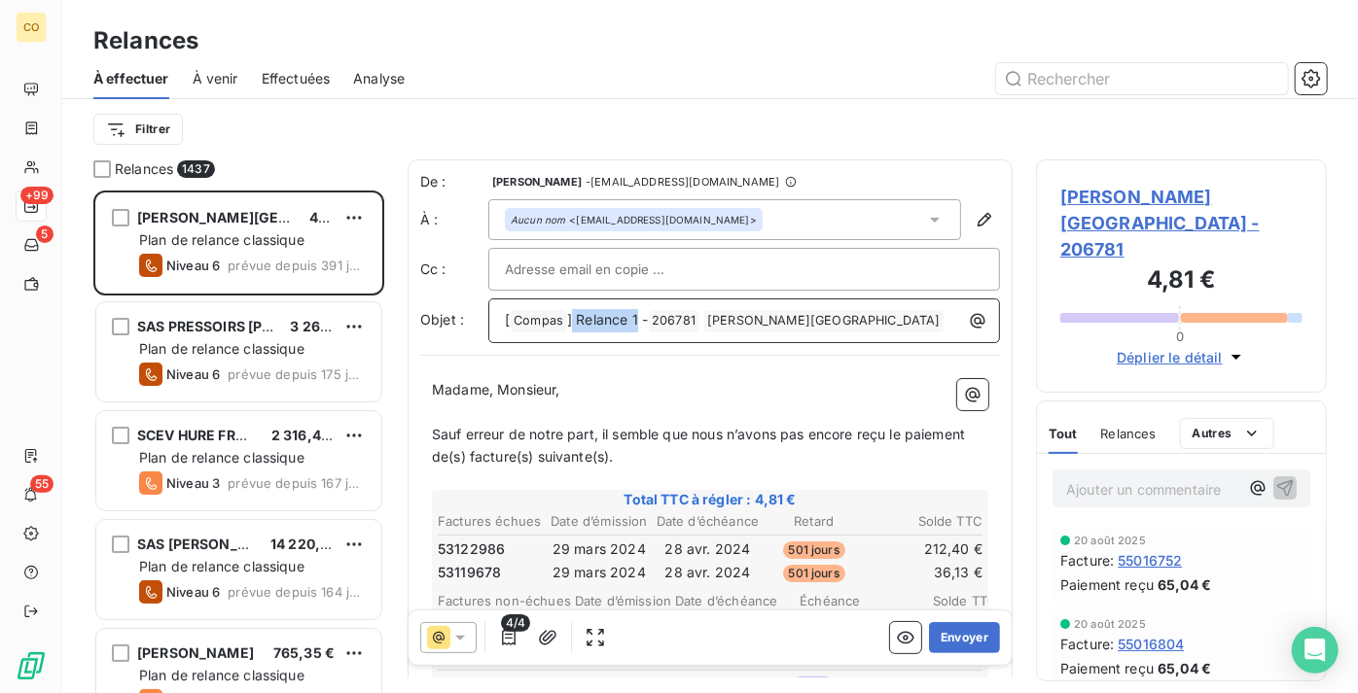
drag, startPoint x: 637, startPoint y: 317, endPoint x: 570, endPoint y: 305, distance: 68.1
click at [570, 305] on div "[ Compas ﻿ ] Relance 1 - 206781 ﻿ EARL RUELLE DOMMANGE ﻿ ﻿" at bounding box center [744, 318] width 498 height 27
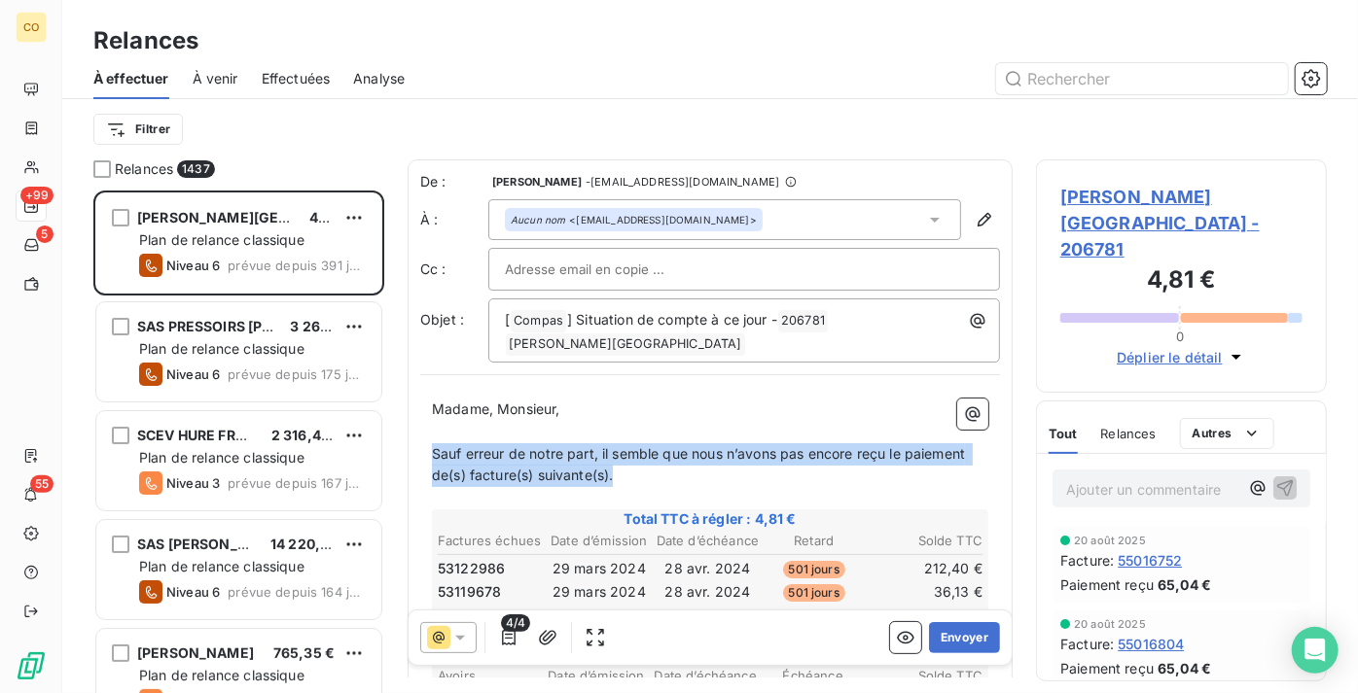
drag, startPoint x: 626, startPoint y: 472, endPoint x: 424, endPoint y: 444, distance: 204.3
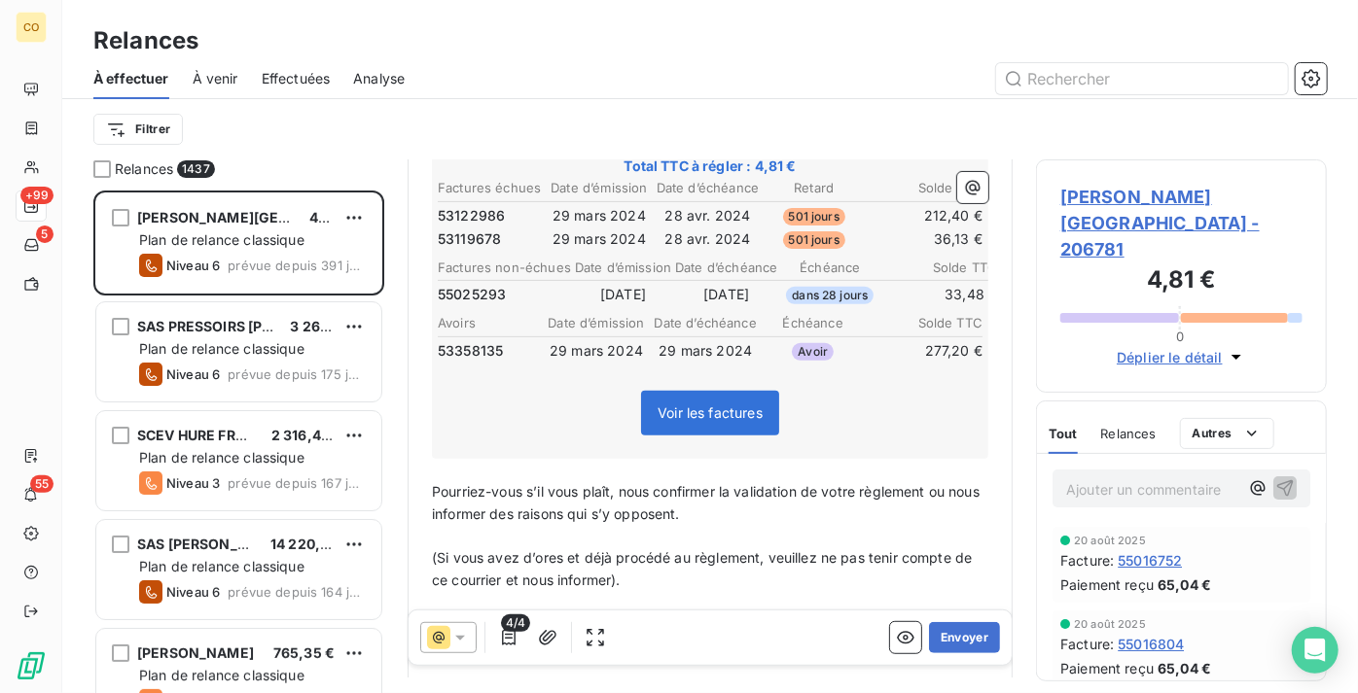
scroll to position [443, 0]
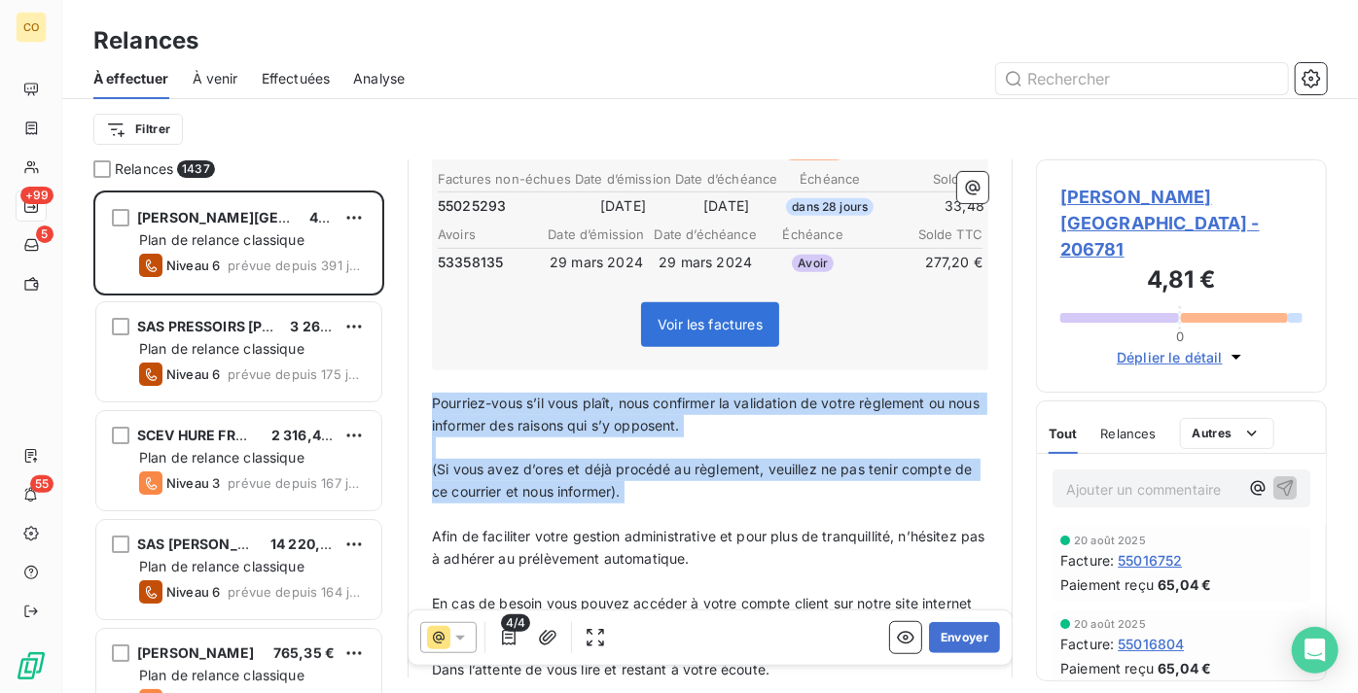
drag, startPoint x: 433, startPoint y: 386, endPoint x: 799, endPoint y: 501, distance: 383.3
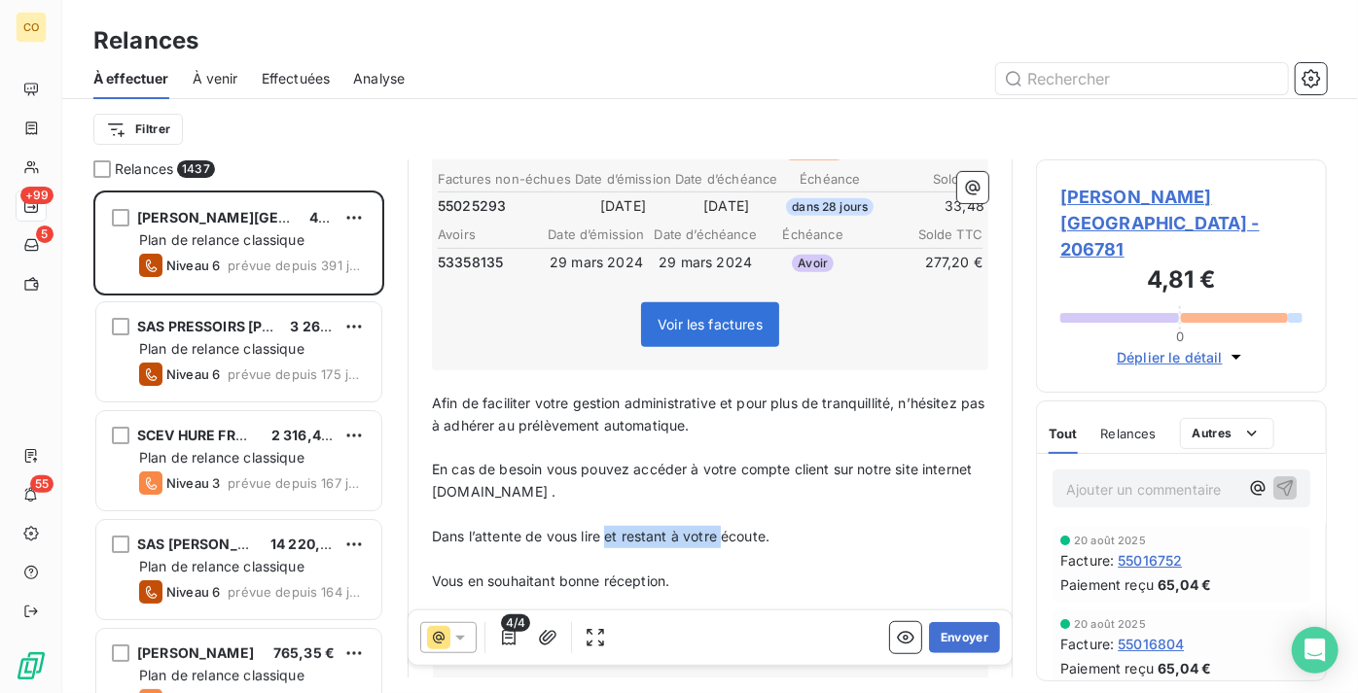
drag, startPoint x: 768, startPoint y: 532, endPoint x: 604, endPoint y: 528, distance: 164.4
click at [604, 528] on p "Dans l’attente de vous lire et restant à votre écoute." at bounding box center [710, 537] width 556 height 22
drag, startPoint x: 779, startPoint y: 523, endPoint x: 596, endPoint y: 530, distance: 183.0
click at [596, 530] on p "Dans l’attente de vous lire et restant à votre écoute." at bounding box center [710, 537] width 556 height 22
click at [673, 576] on span "Vous en souhaitant bonne réception. et restant à votre écoute." at bounding box center [635, 581] width 407 height 17
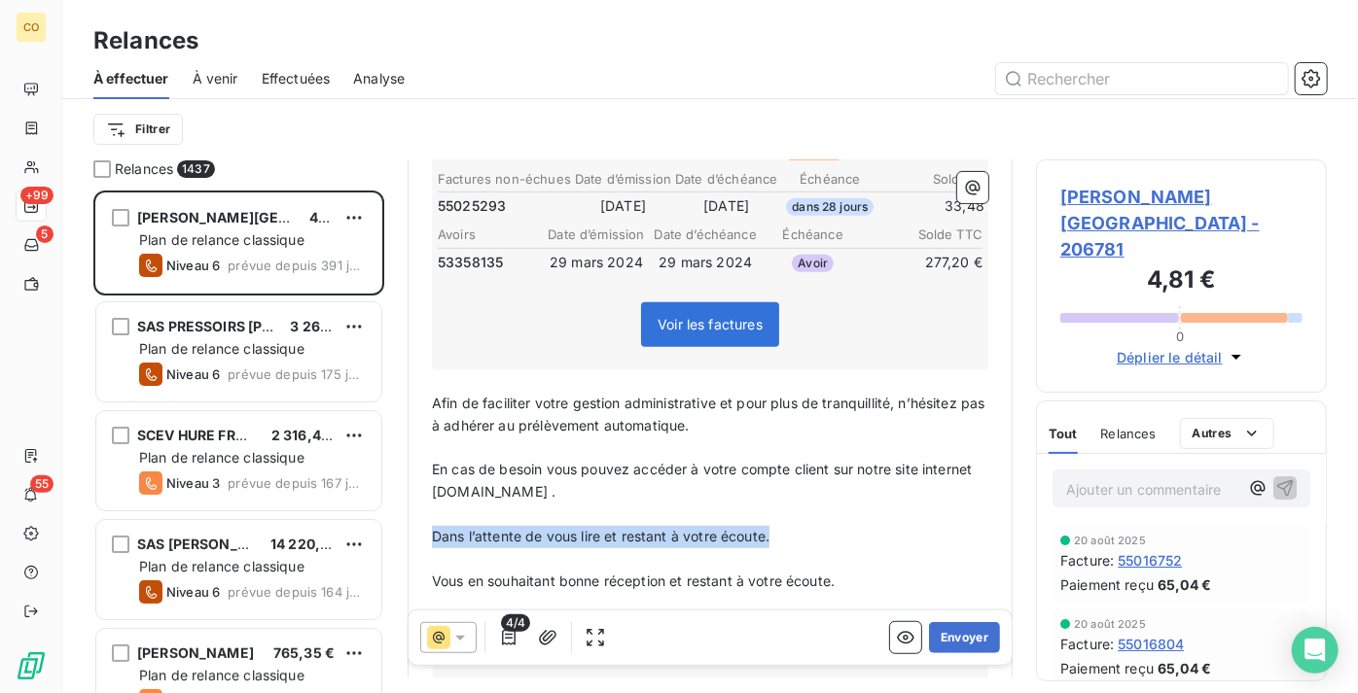
drag, startPoint x: 828, startPoint y: 518, endPoint x: 396, endPoint y: 522, distance: 431.9
click at [396, 522] on div "Relances 1437 EARL RUELLE DOMMANGE 4,81 € Plan de relance classique Niveau 6 pr…" at bounding box center [710, 427] width 1296 height 534
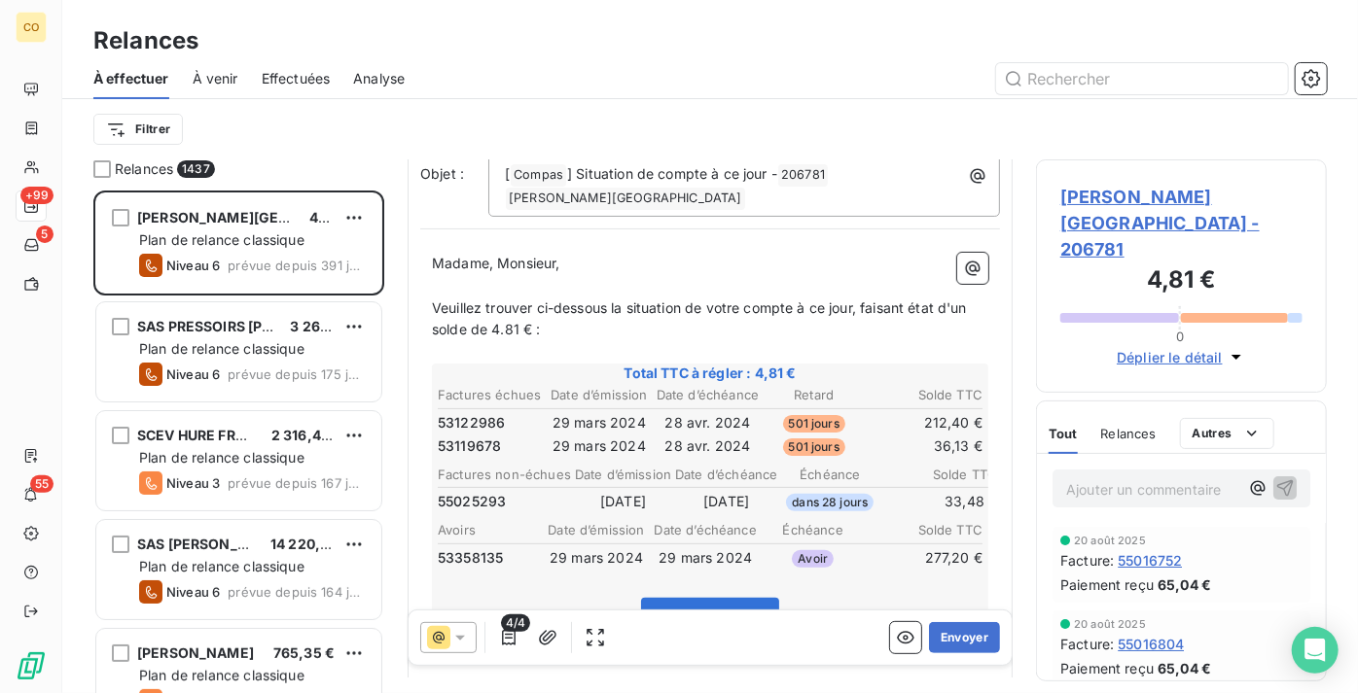
scroll to position [0, 0]
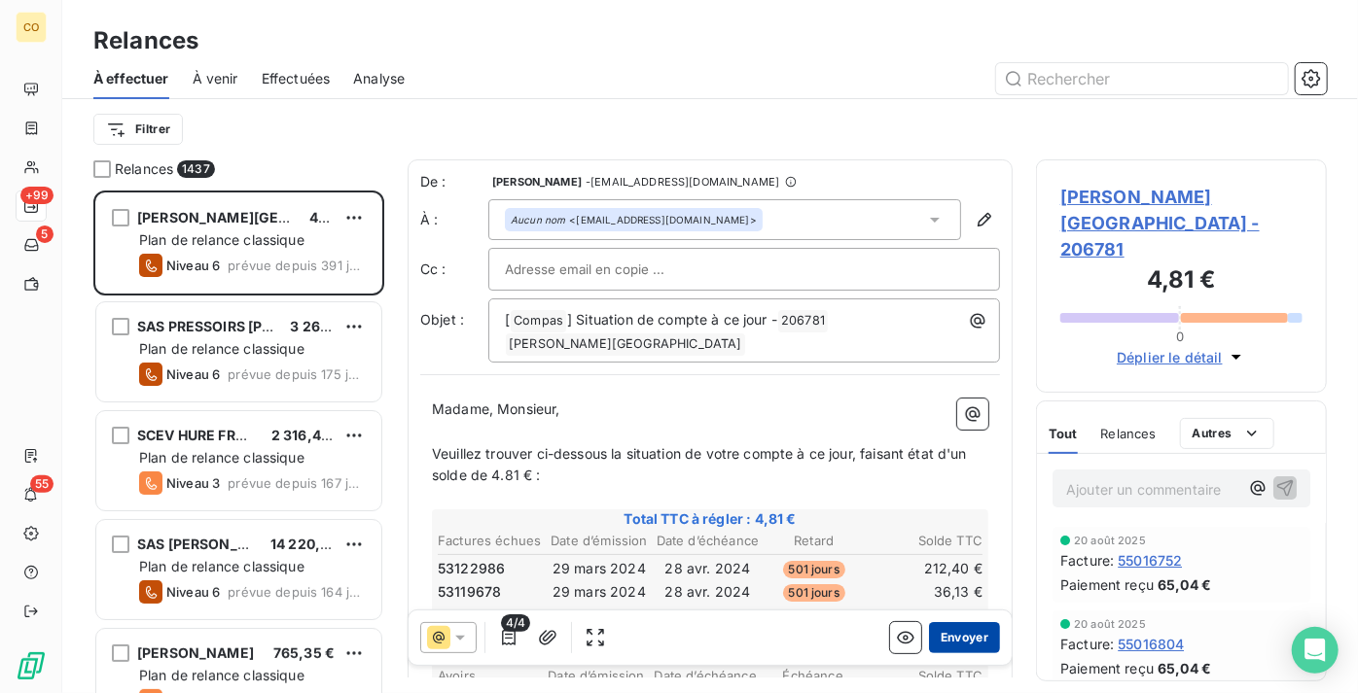
click at [970, 630] on button "Envoyer" at bounding box center [964, 637] width 71 height 31
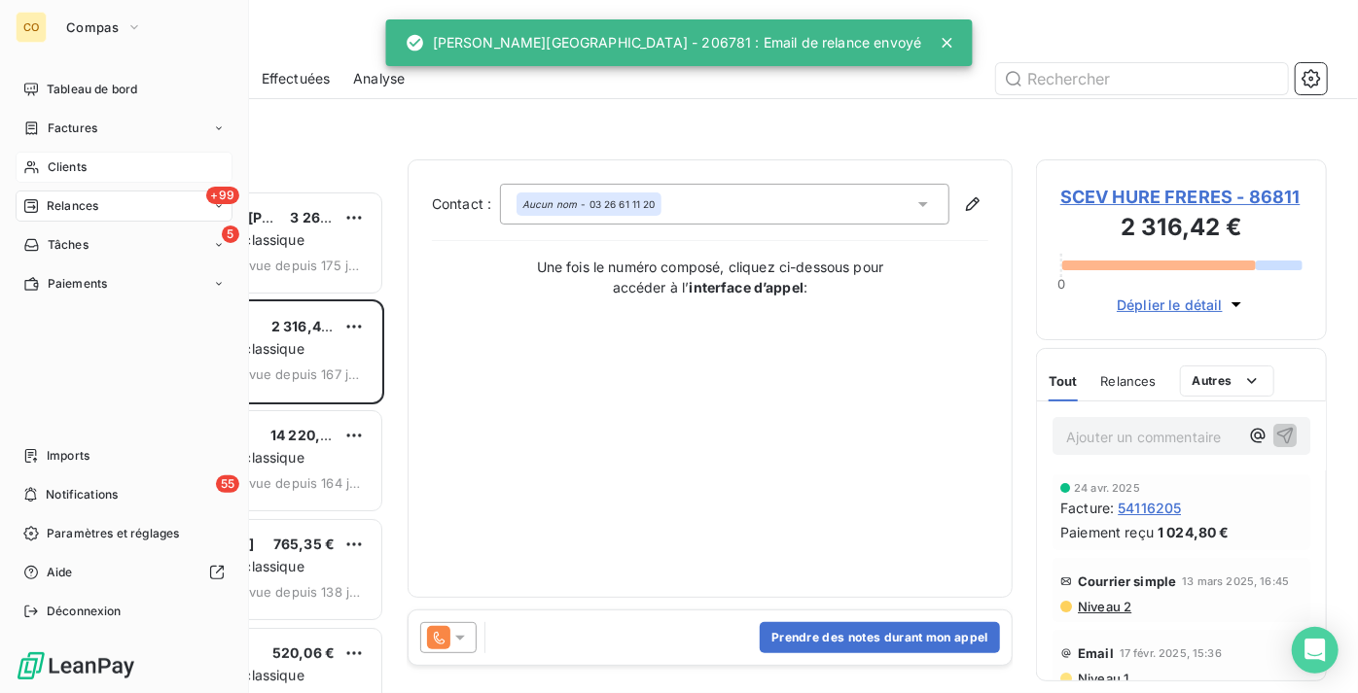
click at [64, 173] on span "Clients" at bounding box center [67, 168] width 39 height 18
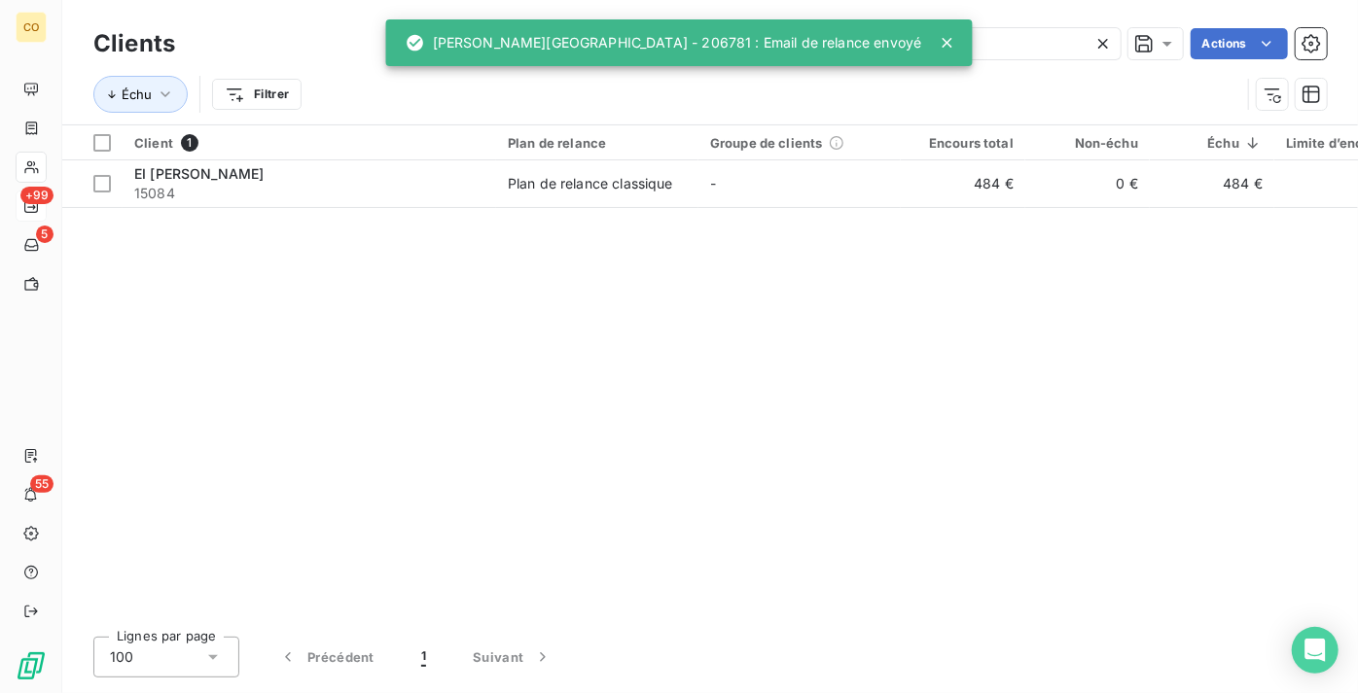
drag, startPoint x: 965, startPoint y: 42, endPoint x: 611, endPoint y: 41, distance: 354.0
click at [611, 41] on div "CO +99 5 55 Clients 15084 Actions Échu Filtrer Client 1 Plan de relance Groupe …" at bounding box center [679, 346] width 1358 height 693
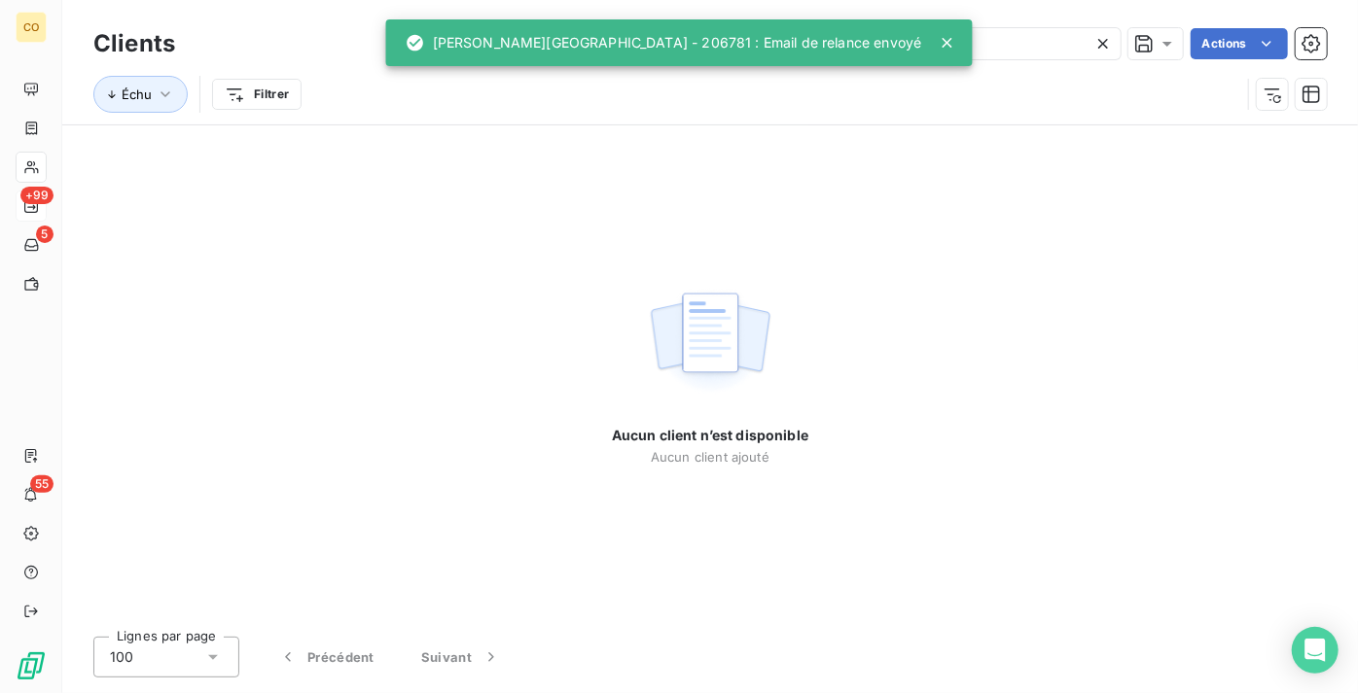
type input "1206741"
click at [1108, 39] on icon at bounding box center [1102, 43] width 19 height 19
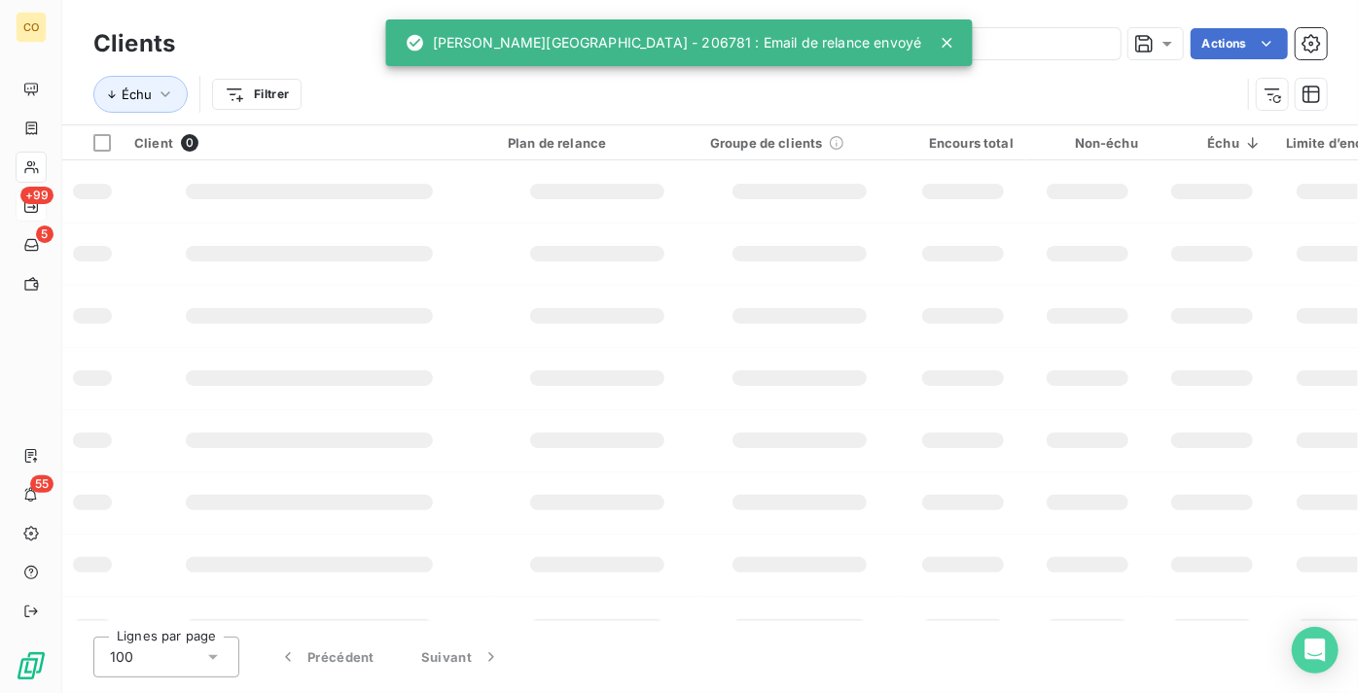
click at [937, 52] on icon at bounding box center [946, 42] width 19 height 19
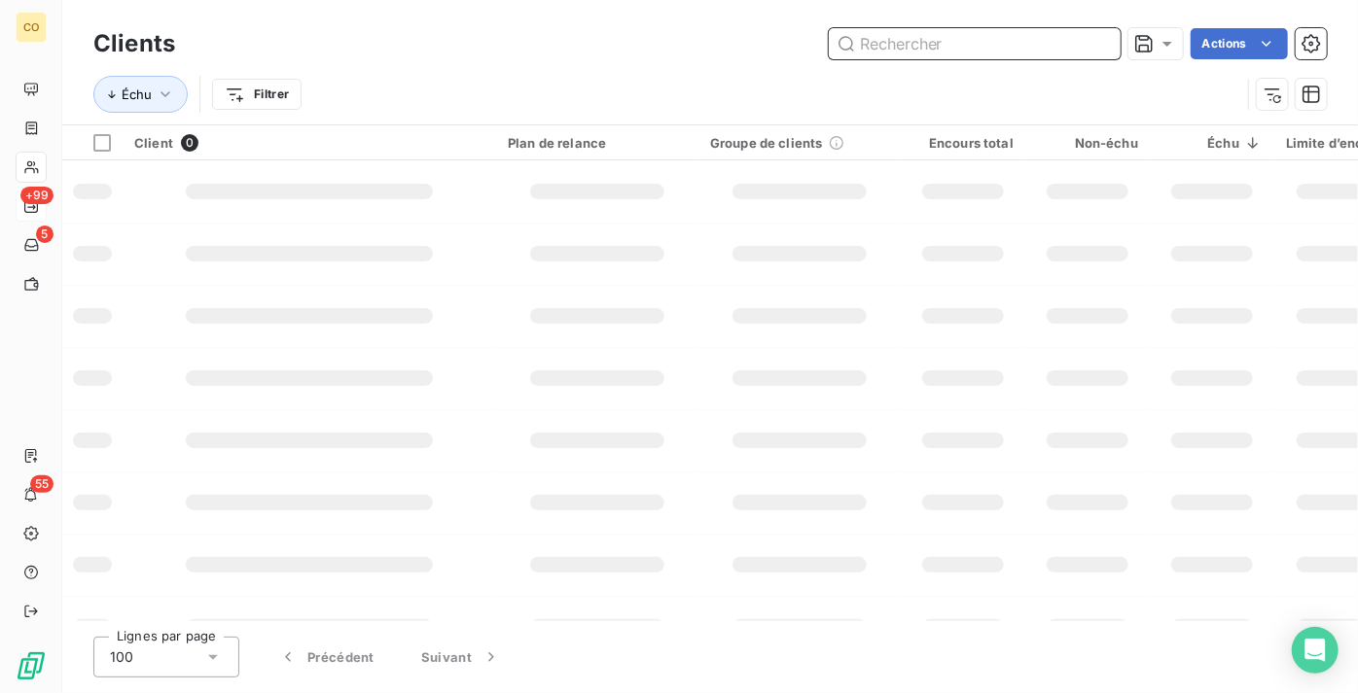
click at [953, 45] on input "text" at bounding box center [975, 43] width 292 height 31
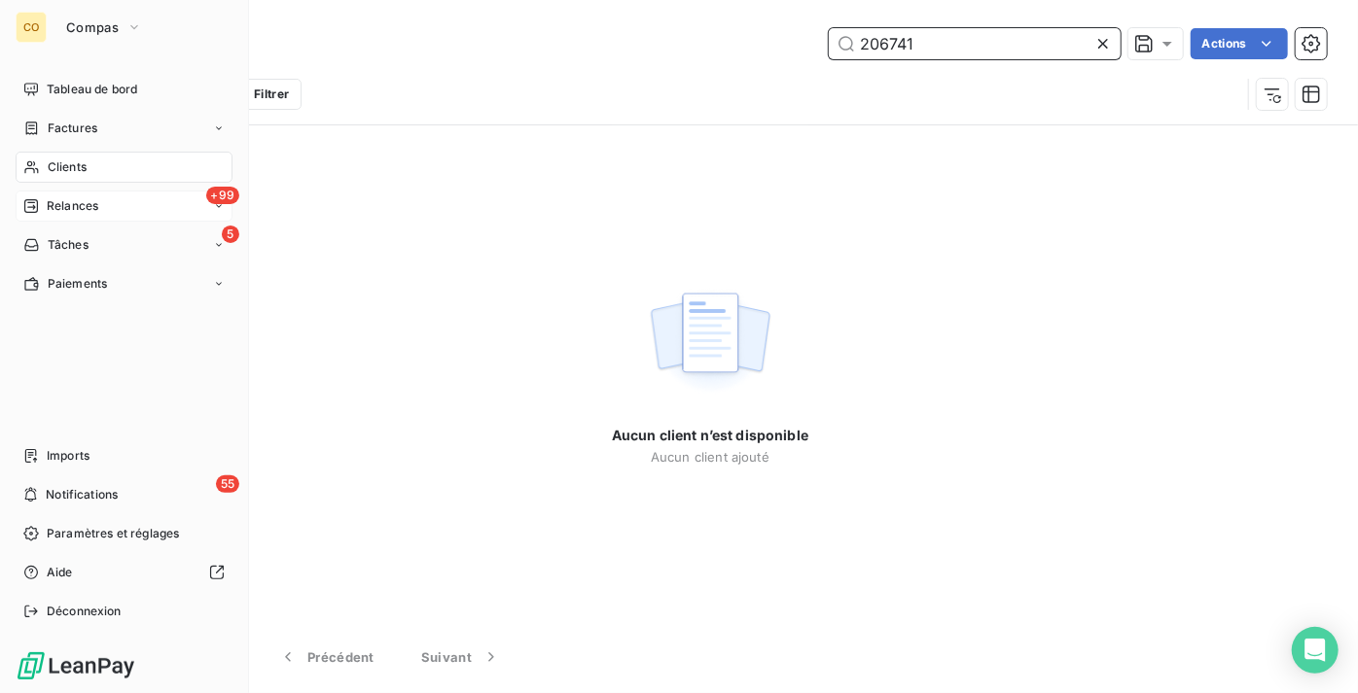
type input "206741"
click at [67, 216] on div "+99 Relances" at bounding box center [124, 206] width 217 height 31
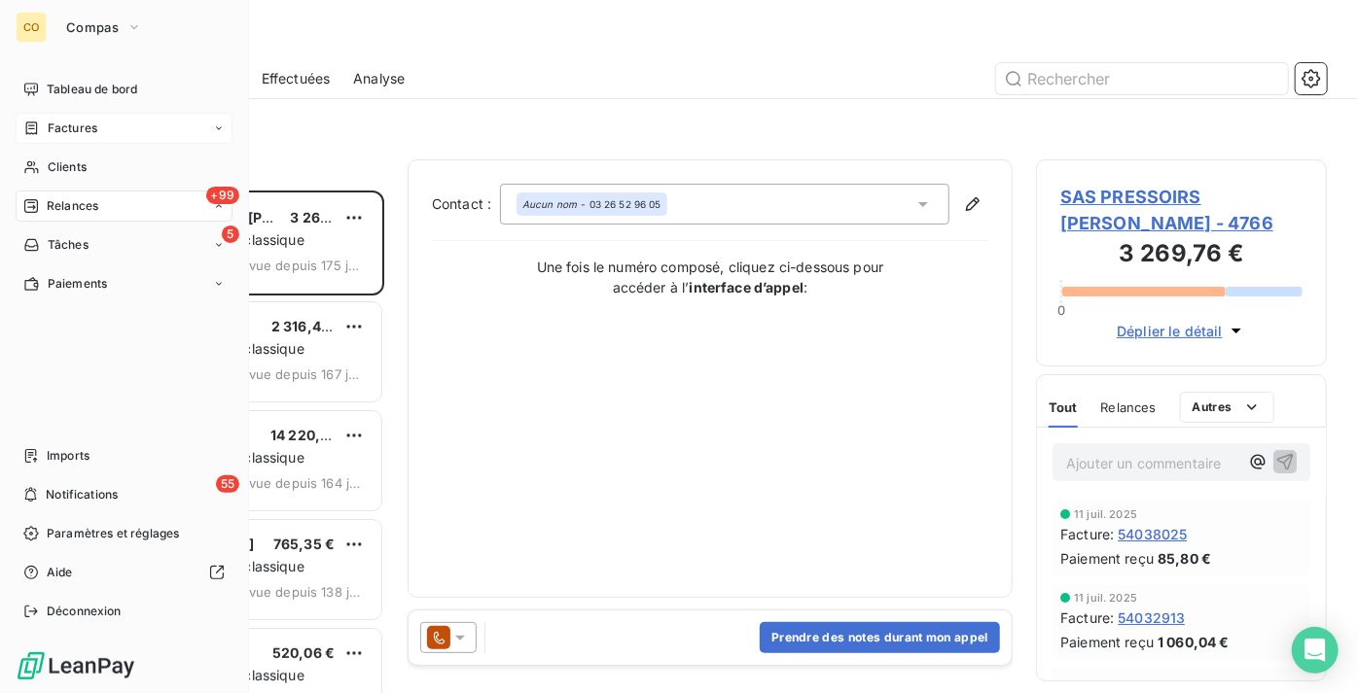
scroll to position [488, 277]
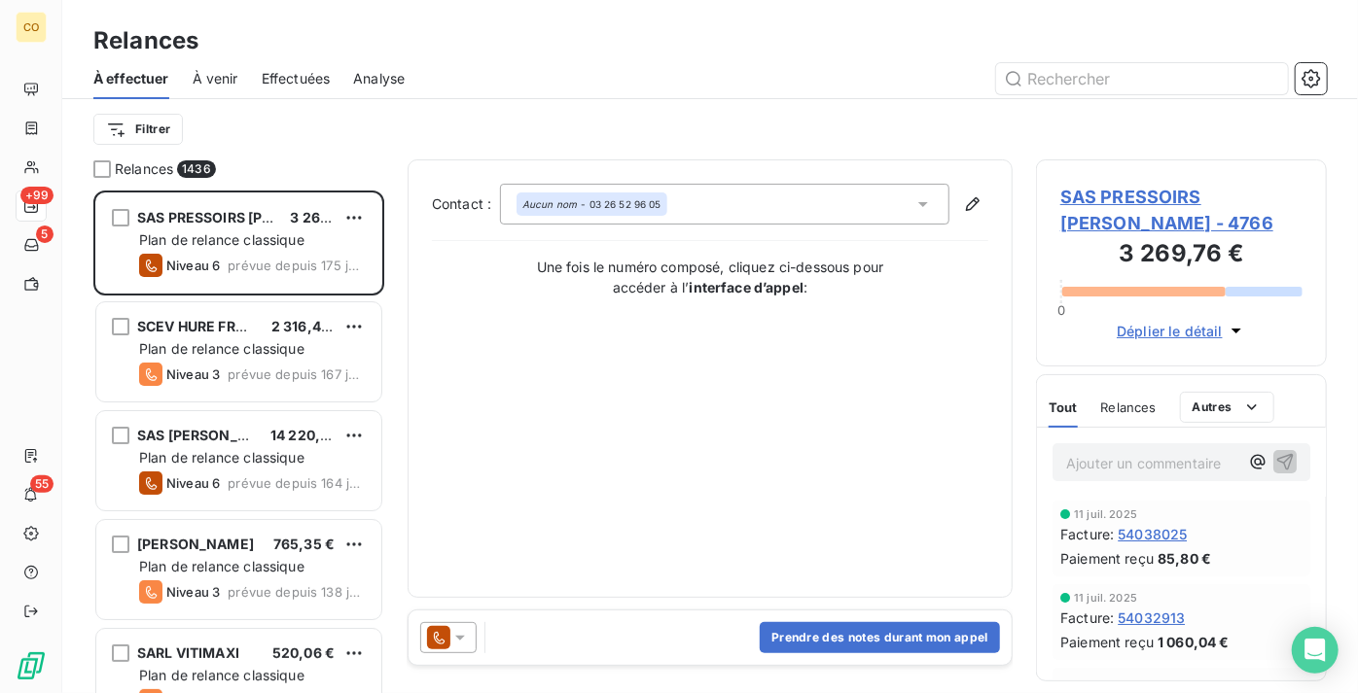
click at [331, 70] on span "Effectuées" at bounding box center [296, 78] width 69 height 19
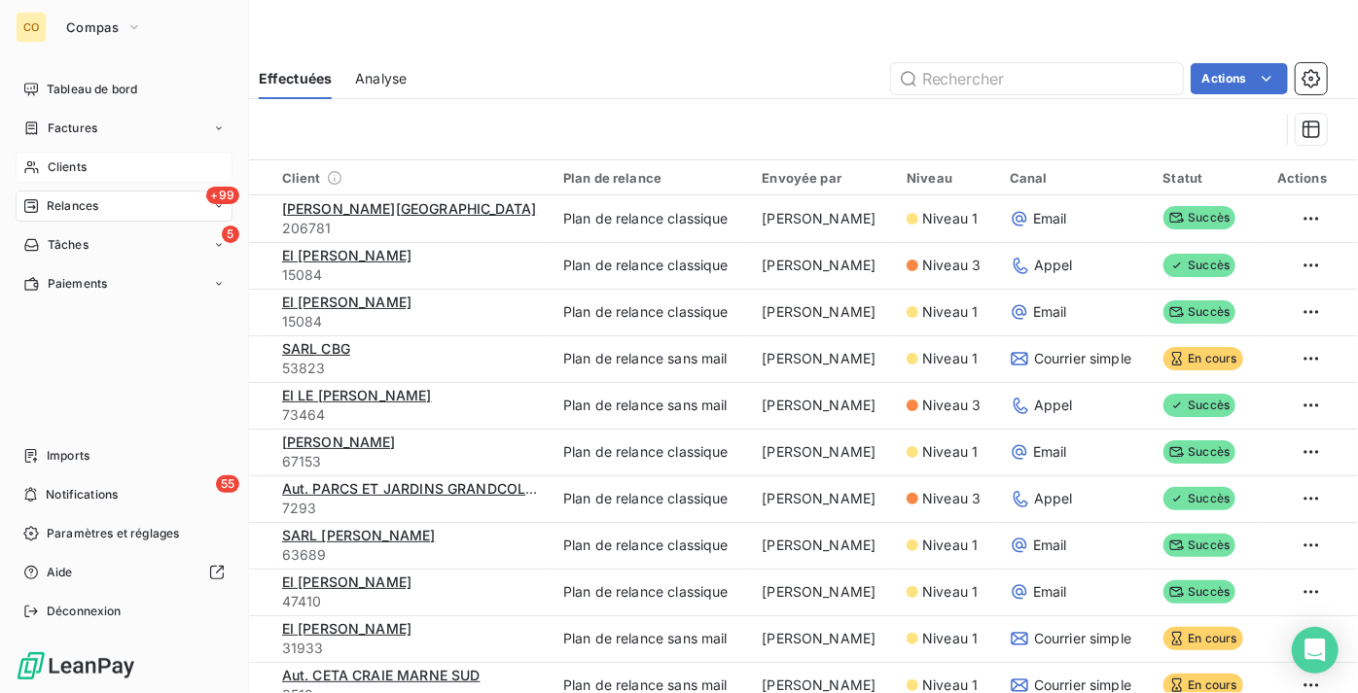
click at [78, 169] on span "Clients" at bounding box center [67, 168] width 39 height 18
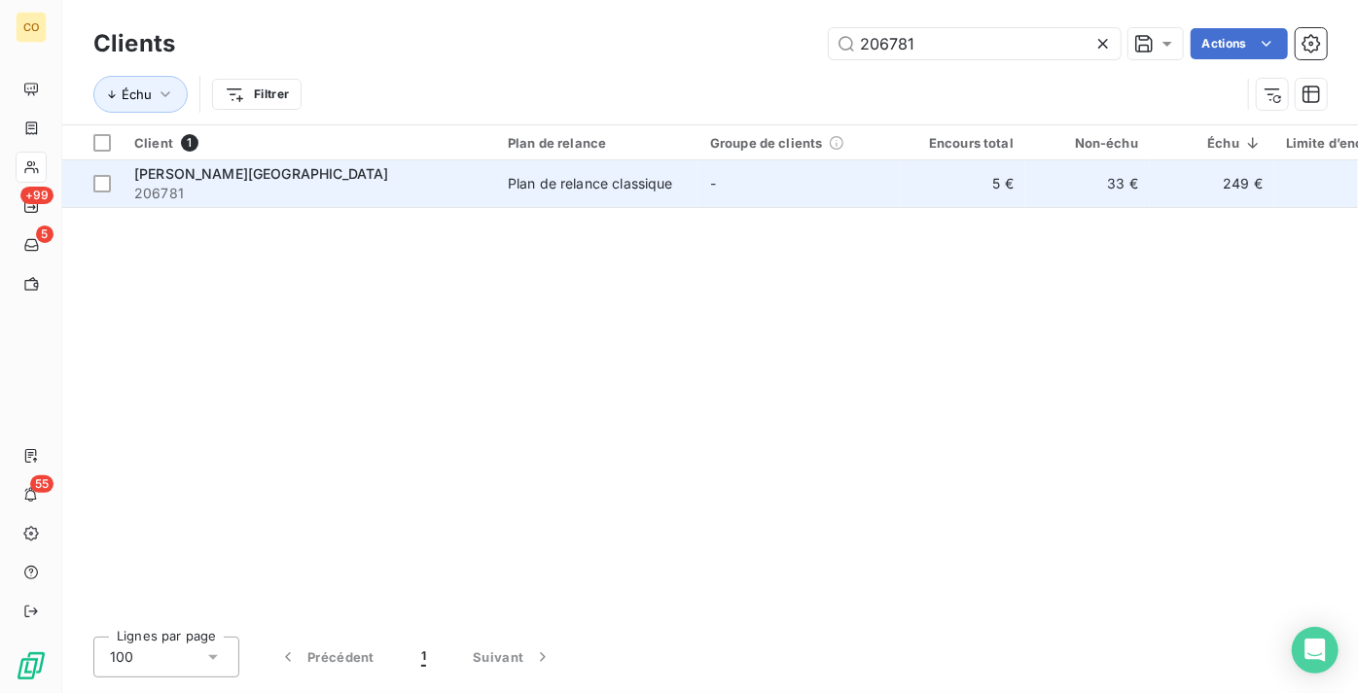
type input "206781"
click at [375, 185] on span "206781" at bounding box center [309, 193] width 350 height 19
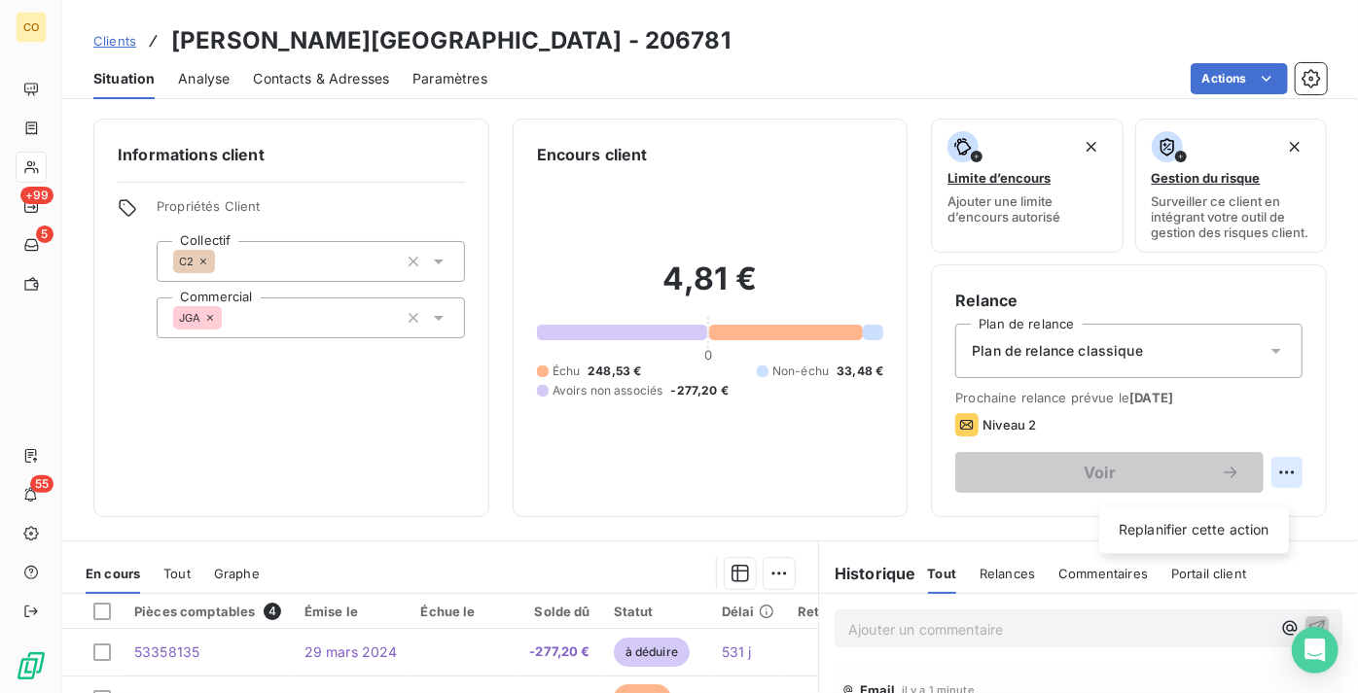
click at [1273, 492] on html "CO +99 5 55 Clients EARL RUELLE DOMMANGE - 206781 Situation Analyse Contacts & …" at bounding box center [679, 346] width 1358 height 693
click at [1182, 526] on div "Replanifier cette action" at bounding box center [1194, 530] width 174 height 31
select select "8"
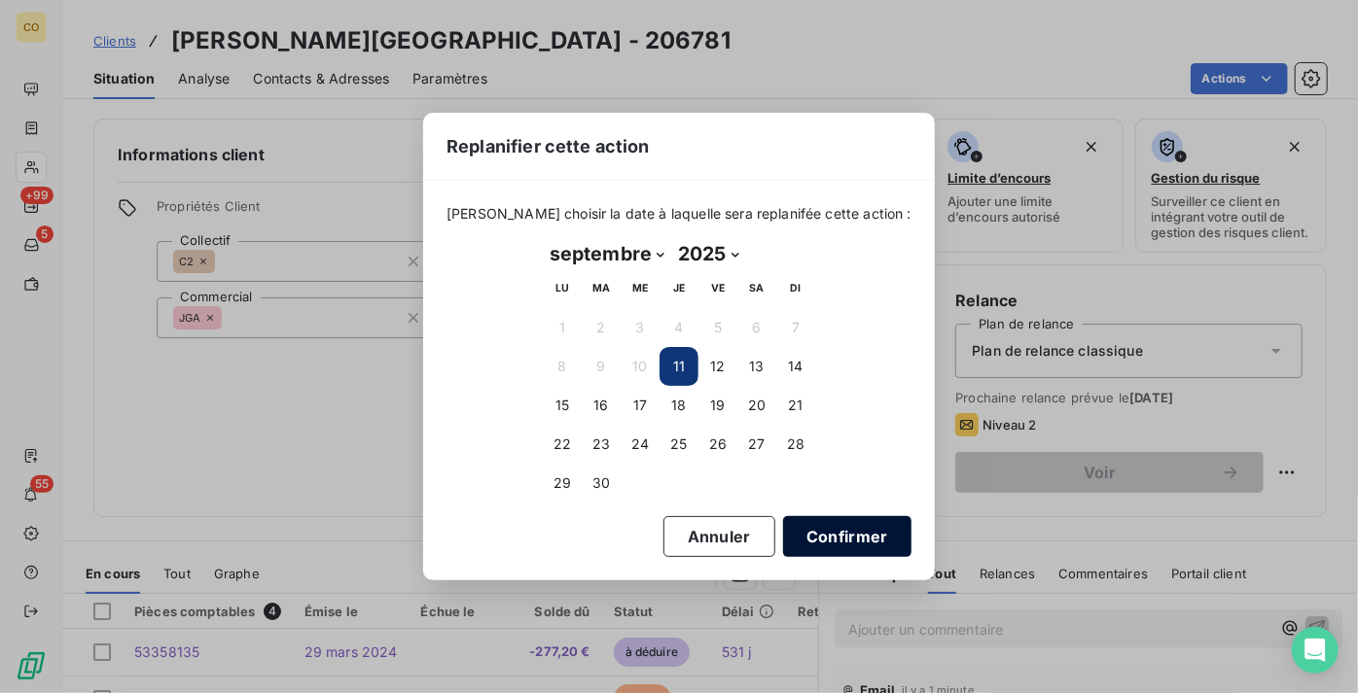
click at [813, 529] on button "Confirmer" at bounding box center [847, 536] width 128 height 41
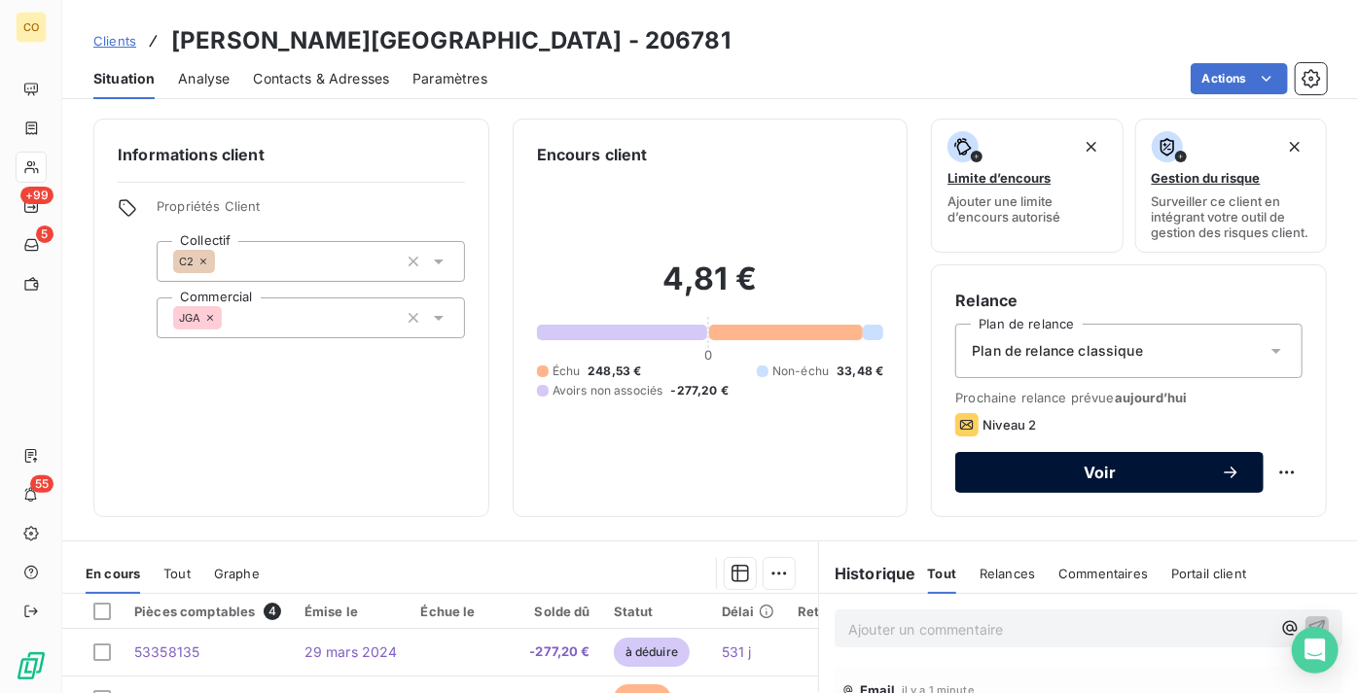
click at [1200, 482] on div "Voir" at bounding box center [1109, 472] width 262 height 19
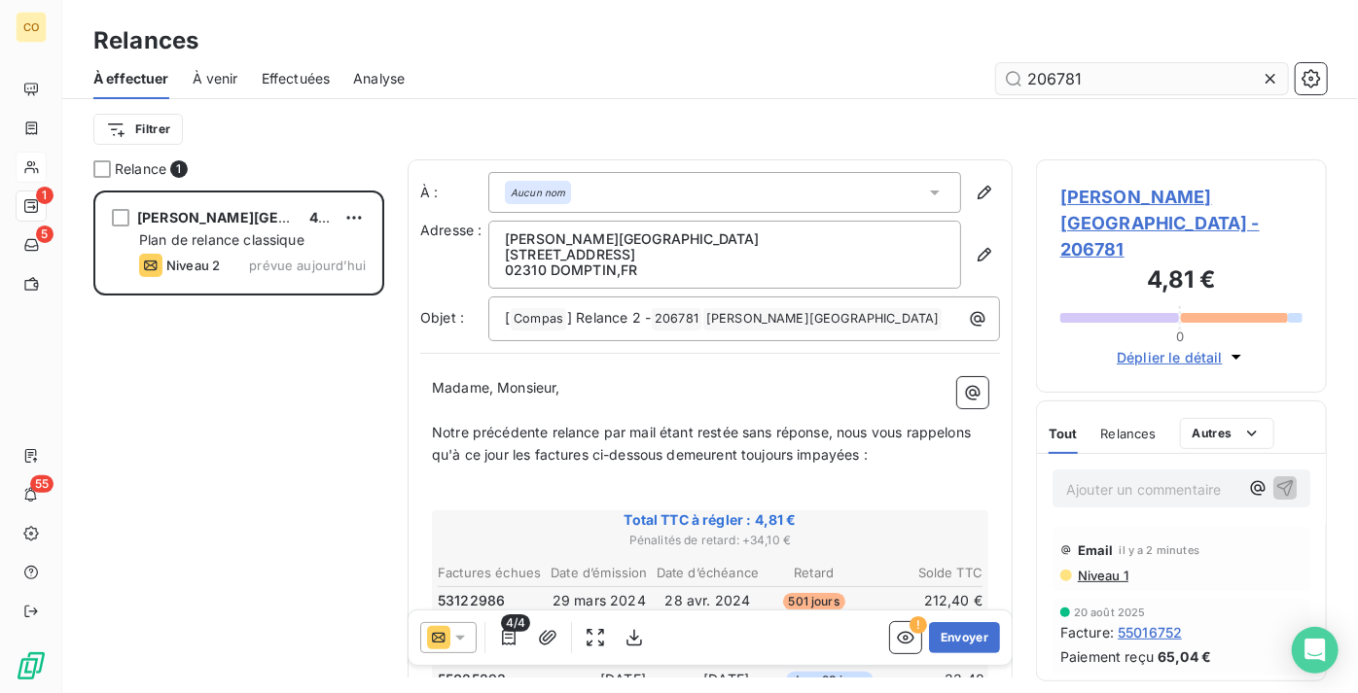
scroll to position [488, 277]
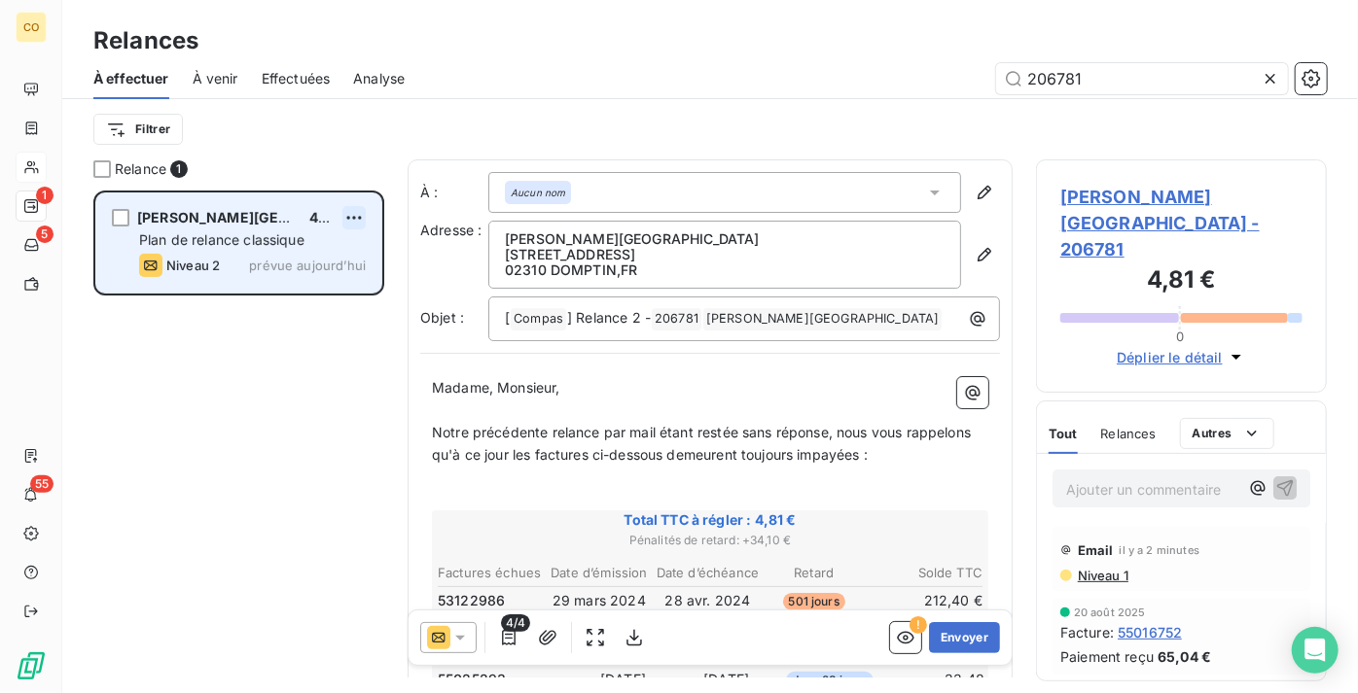
type input "206781"
click at [351, 212] on html "CO 1 5 55 Relances À effectuer À venir Effectuées Analyse 206781 Filtrer Relanc…" at bounding box center [679, 346] width 1358 height 693
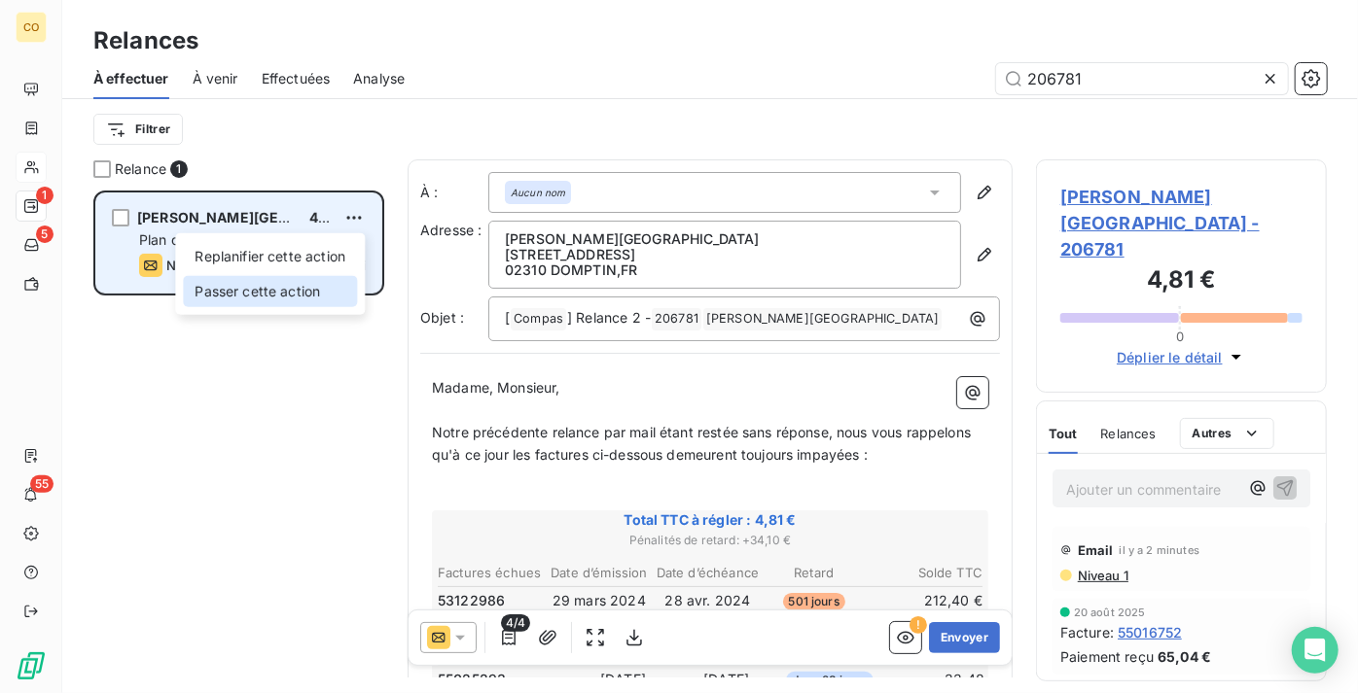
click at [307, 282] on div "Passer cette action" at bounding box center [270, 291] width 174 height 31
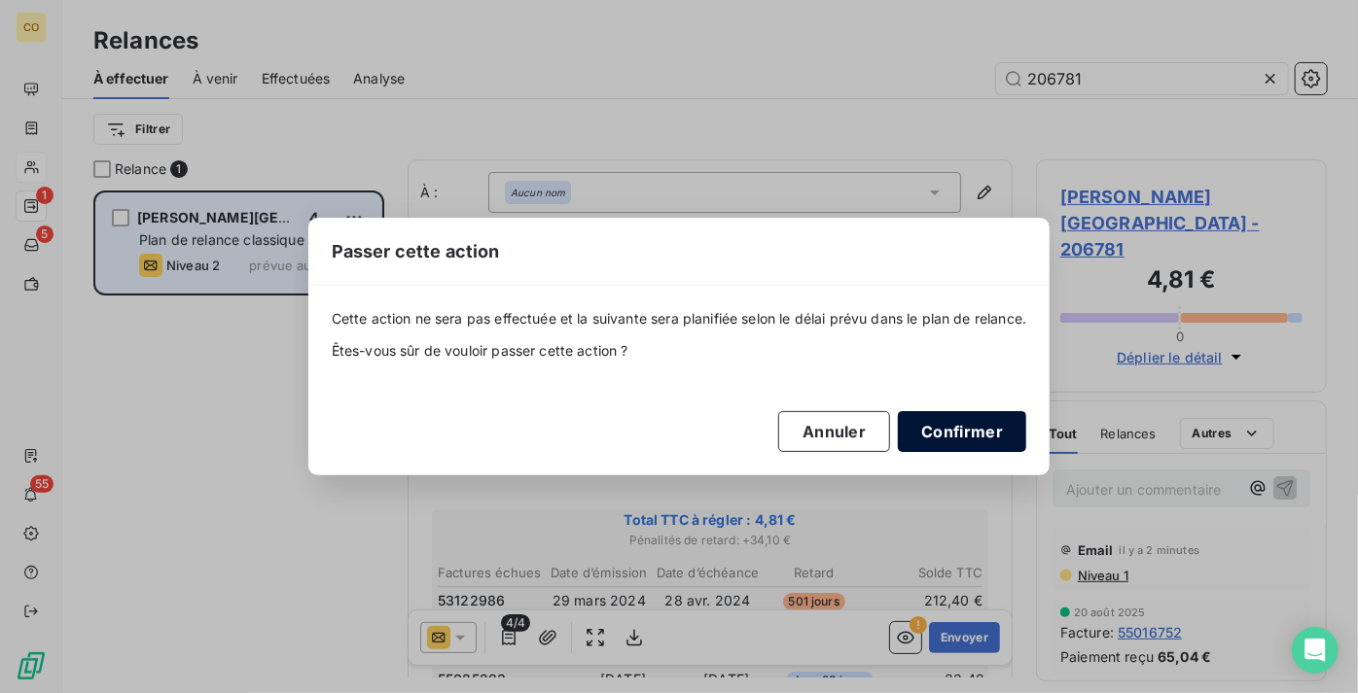
click at [997, 429] on button "Confirmer" at bounding box center [962, 431] width 128 height 41
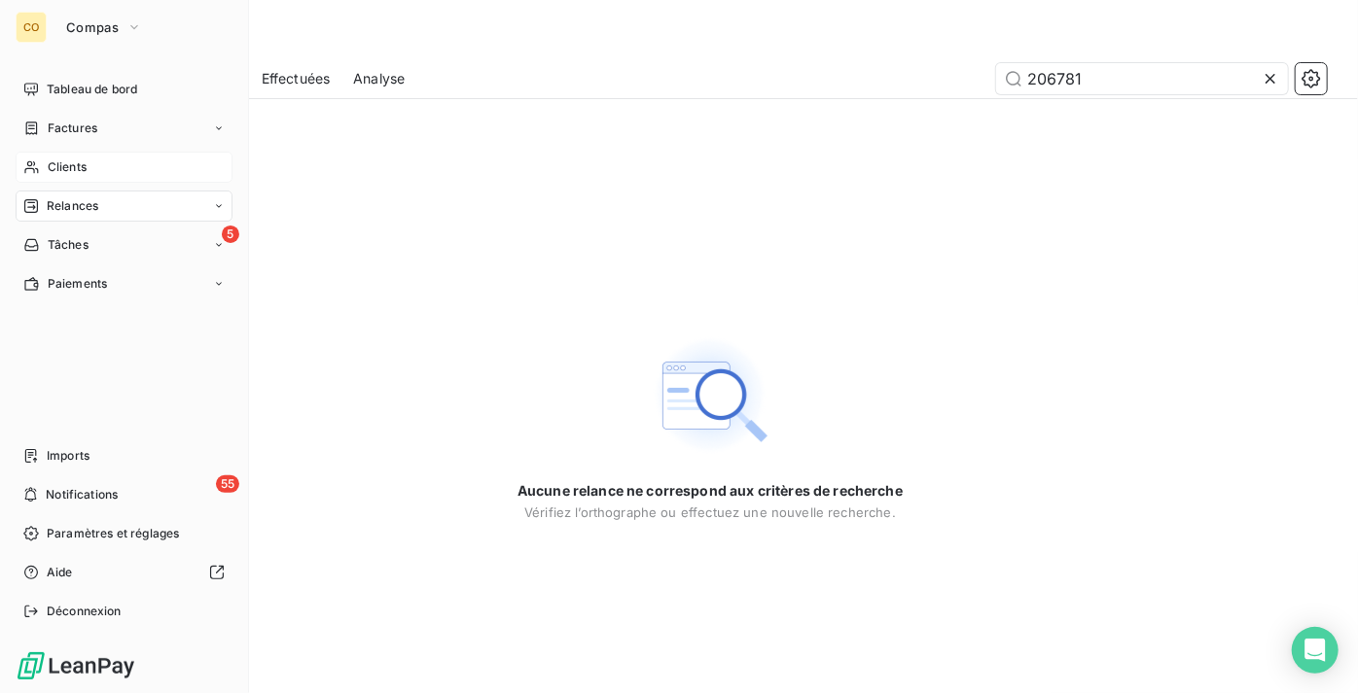
click at [90, 165] on div "Clients" at bounding box center [124, 167] width 217 height 31
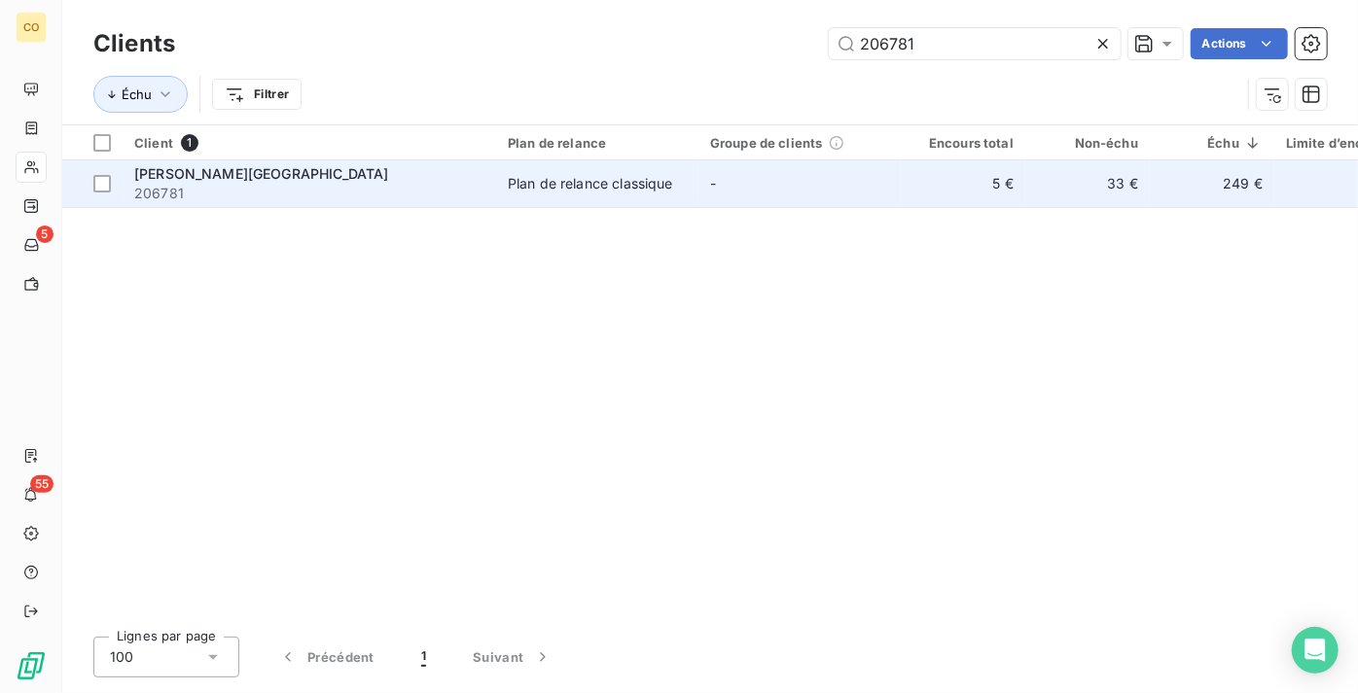
click at [596, 192] on div "Plan de relance classique" at bounding box center [590, 183] width 165 height 19
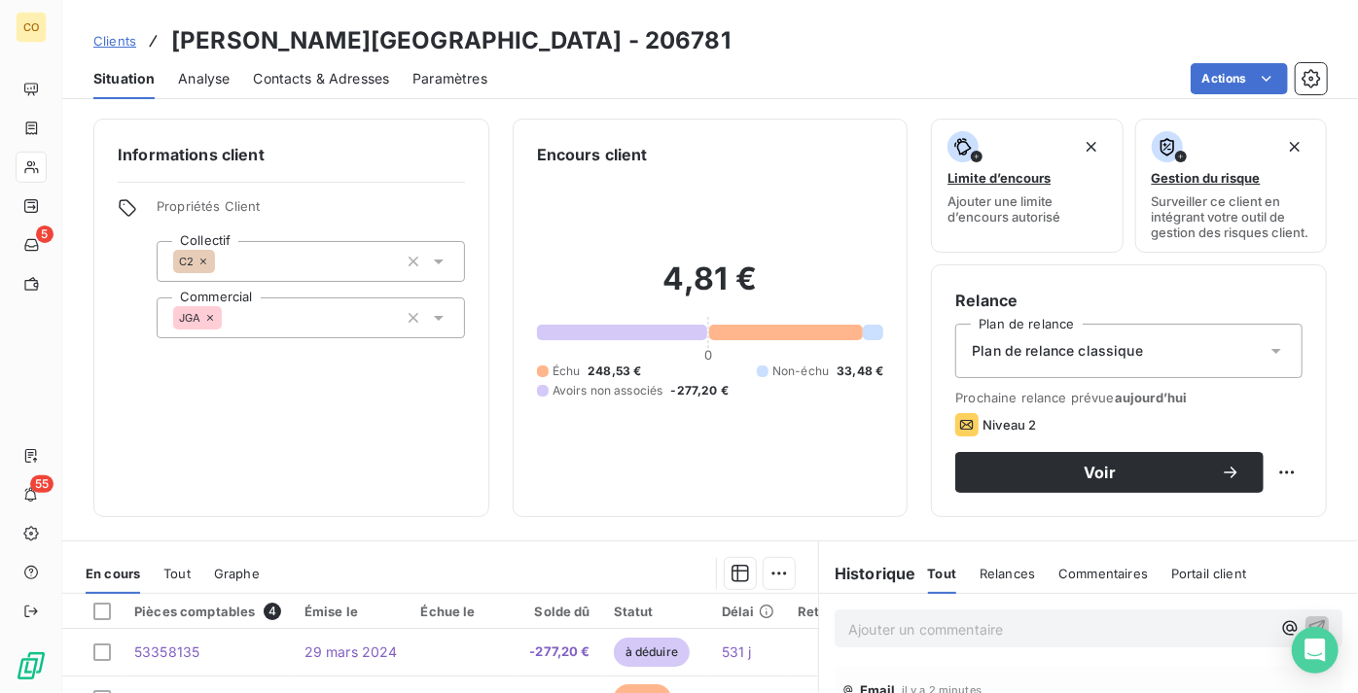
click at [202, 80] on span "Analyse" at bounding box center [204, 78] width 52 height 19
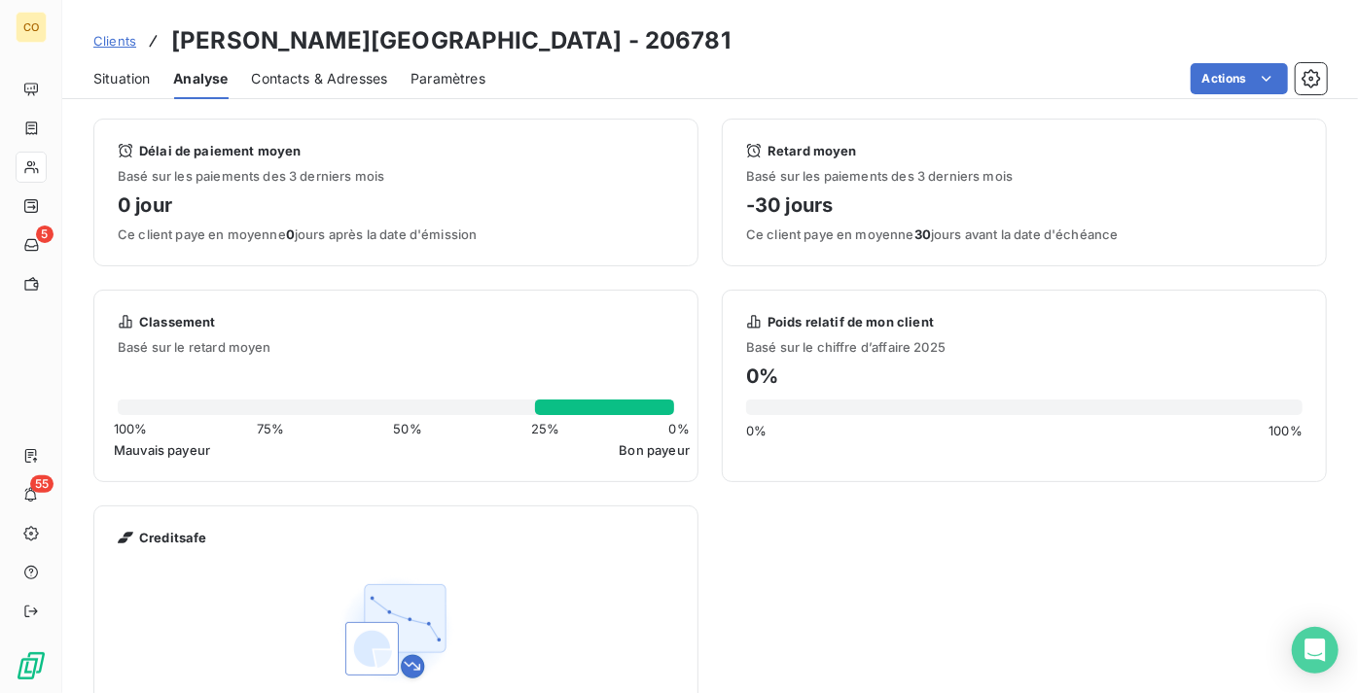
click at [149, 72] on span "Situation" at bounding box center [121, 78] width 56 height 19
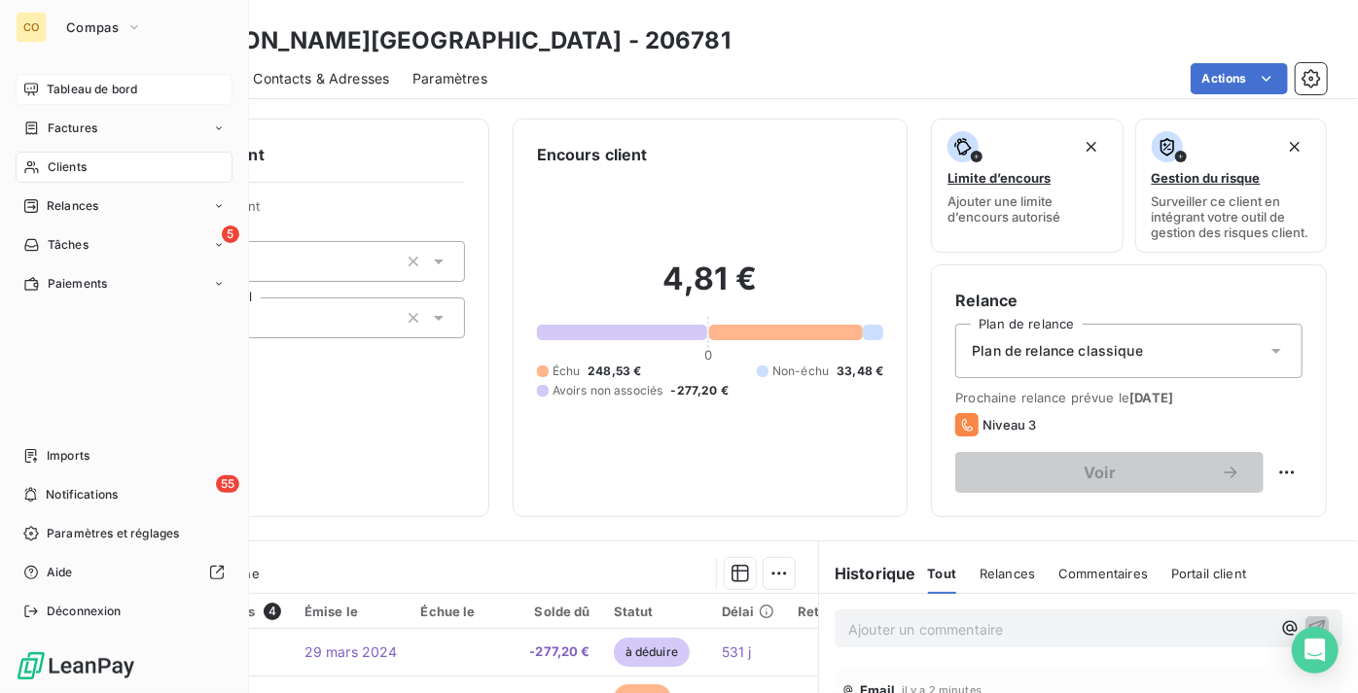
click at [73, 84] on span "Tableau de bord" at bounding box center [92, 90] width 90 height 18
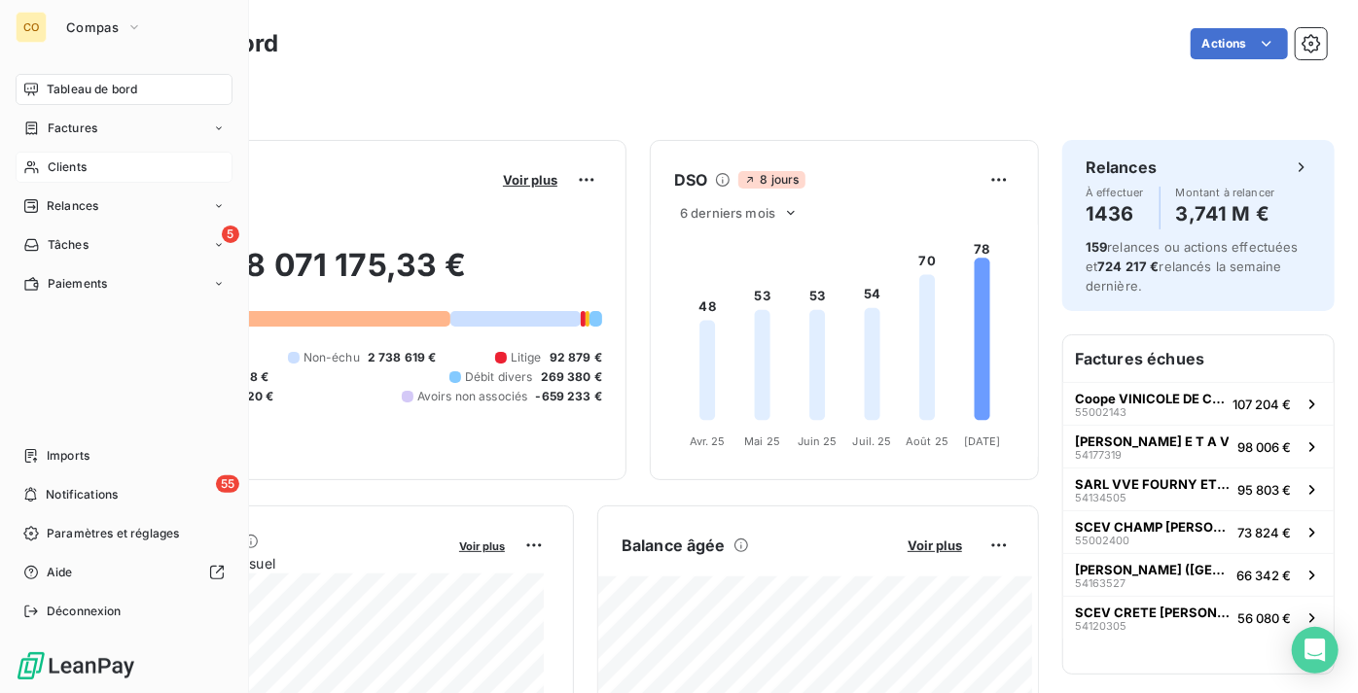
click at [93, 171] on div "Clients" at bounding box center [124, 167] width 217 height 31
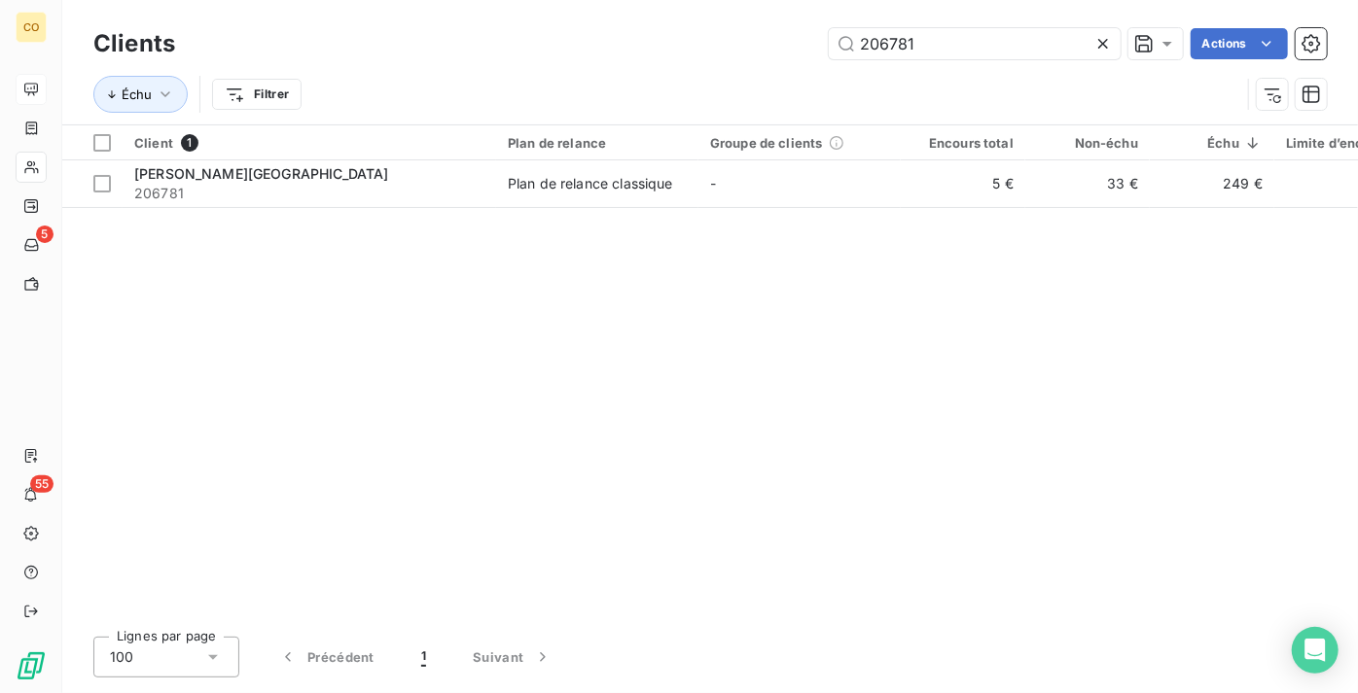
drag, startPoint x: 941, startPoint y: 50, endPoint x: 681, endPoint y: 42, distance: 259.8
click at [681, 41] on div "206781 Actions" at bounding box center [762, 43] width 1128 height 31
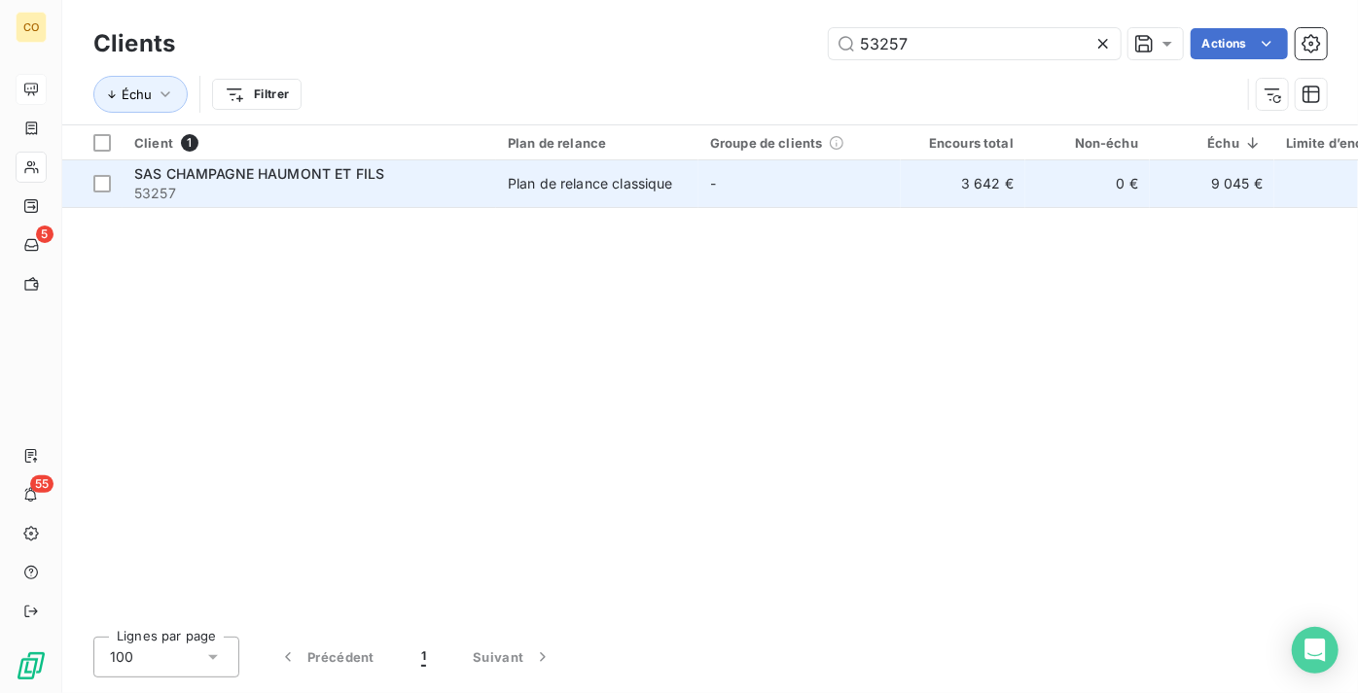
type input "53257"
click at [594, 177] on div "Plan de relance classique" at bounding box center [590, 183] width 165 height 19
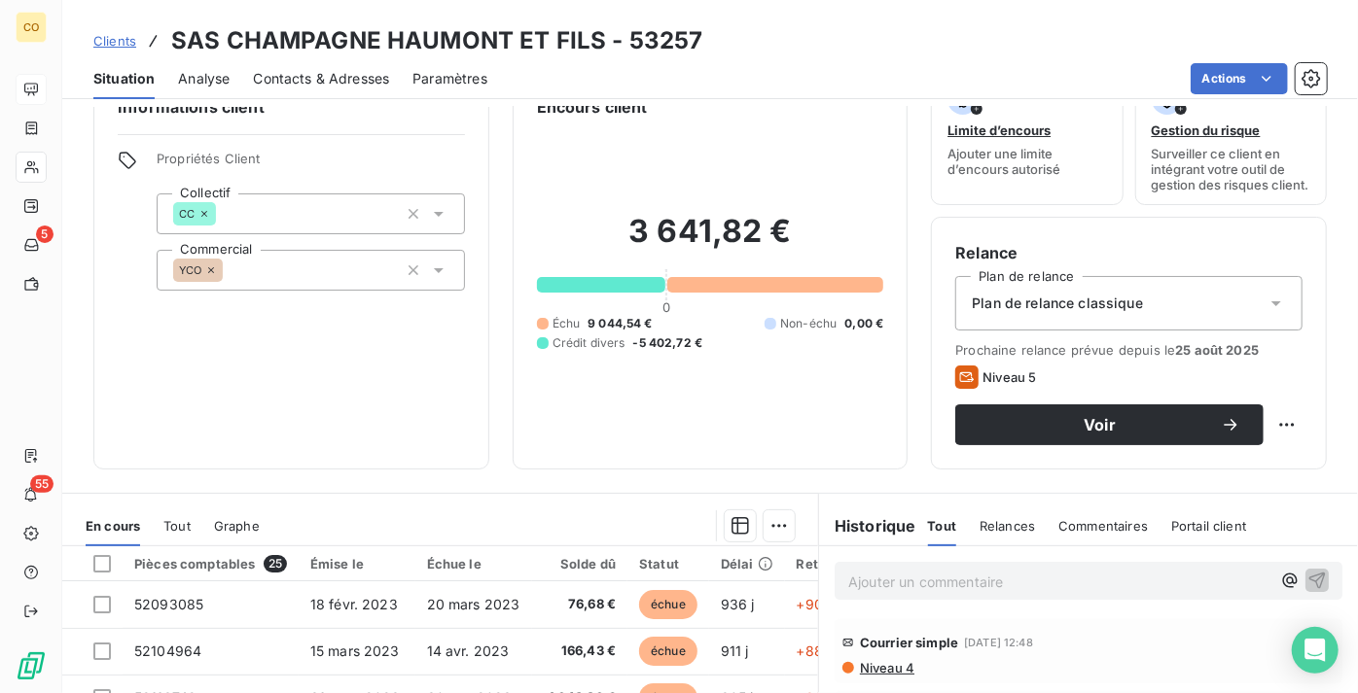
scroll to position [88, 0]
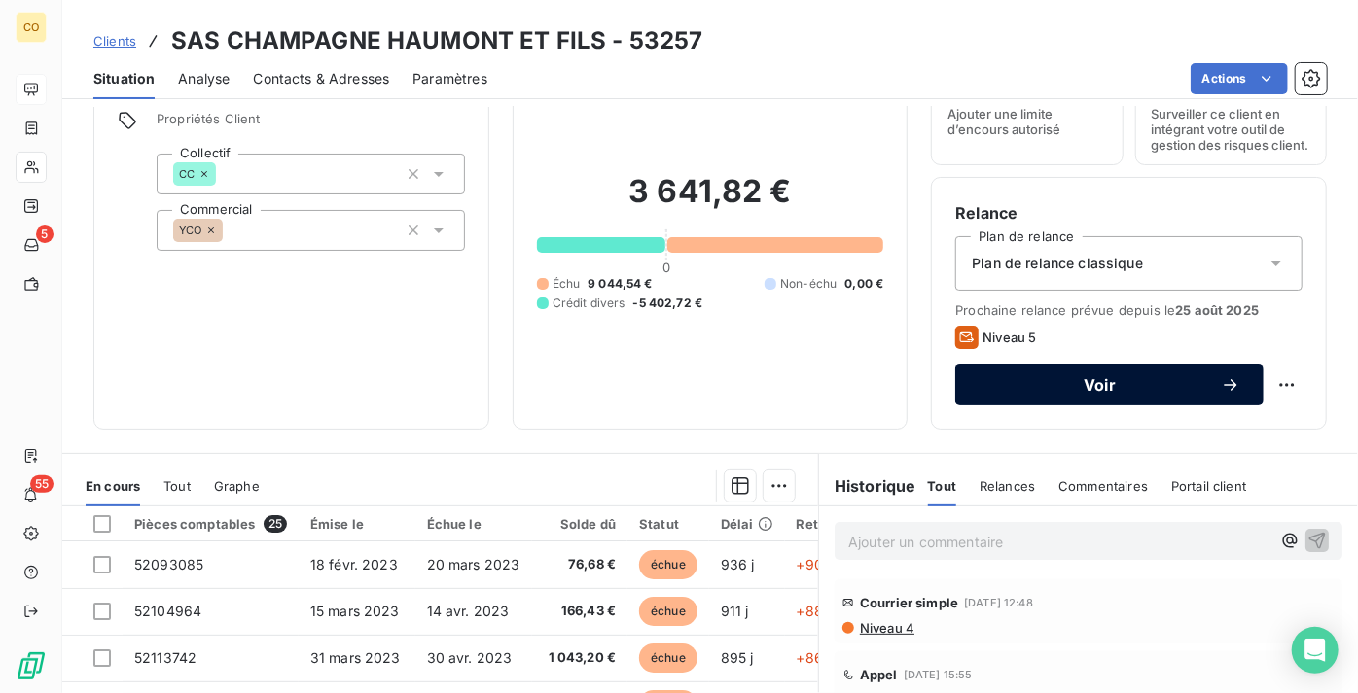
click at [978, 393] on span "Voir" at bounding box center [1099, 385] width 242 height 16
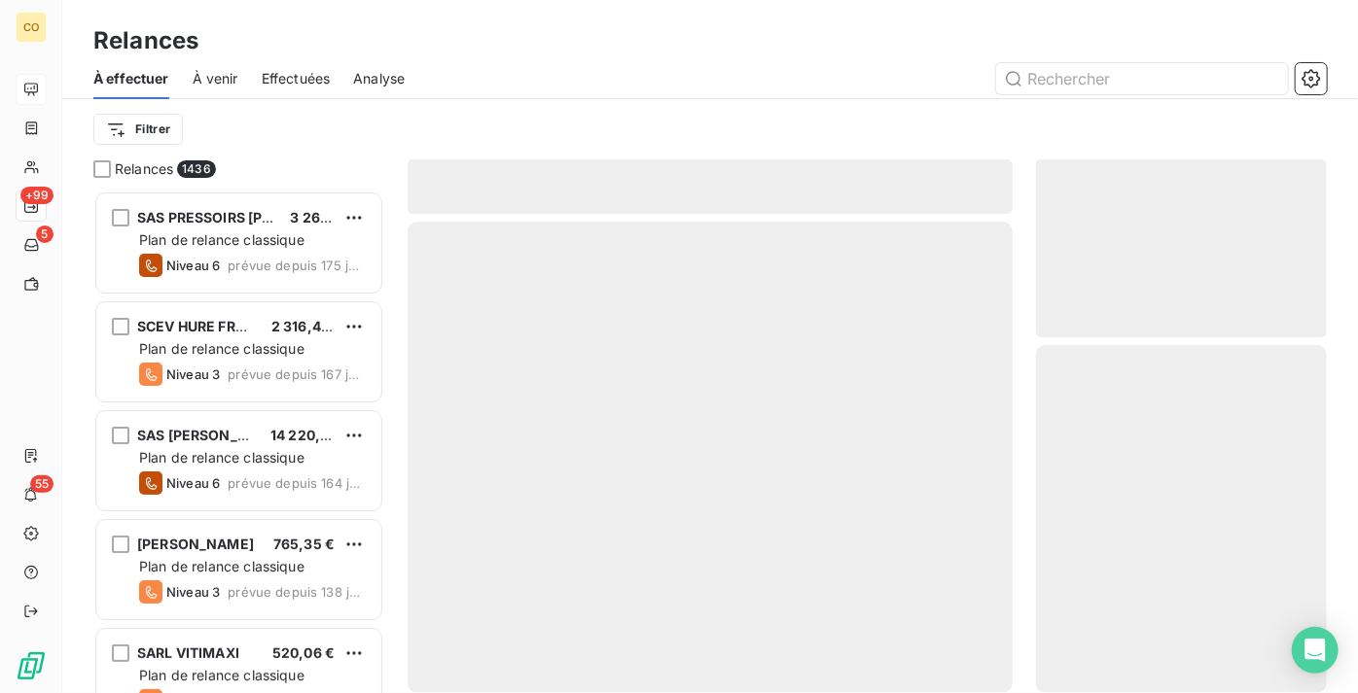
scroll to position [488, 277]
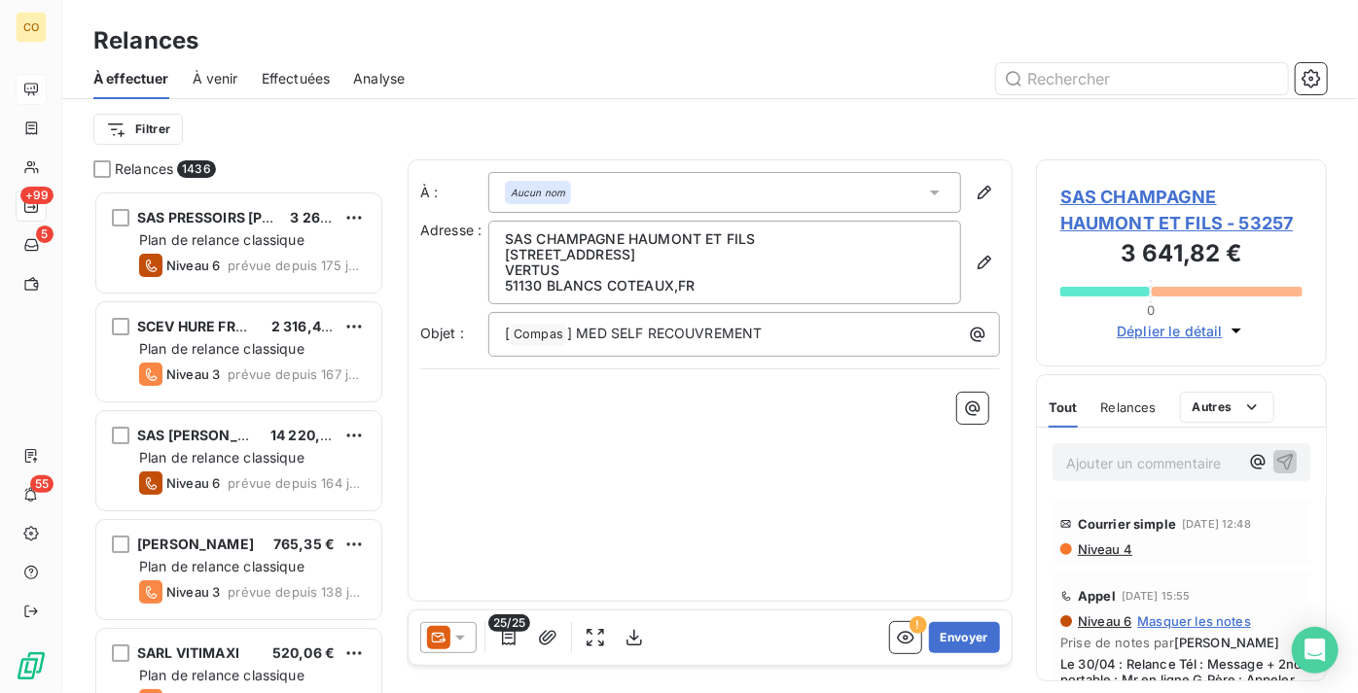
click at [459, 640] on icon at bounding box center [459, 637] width 19 height 19
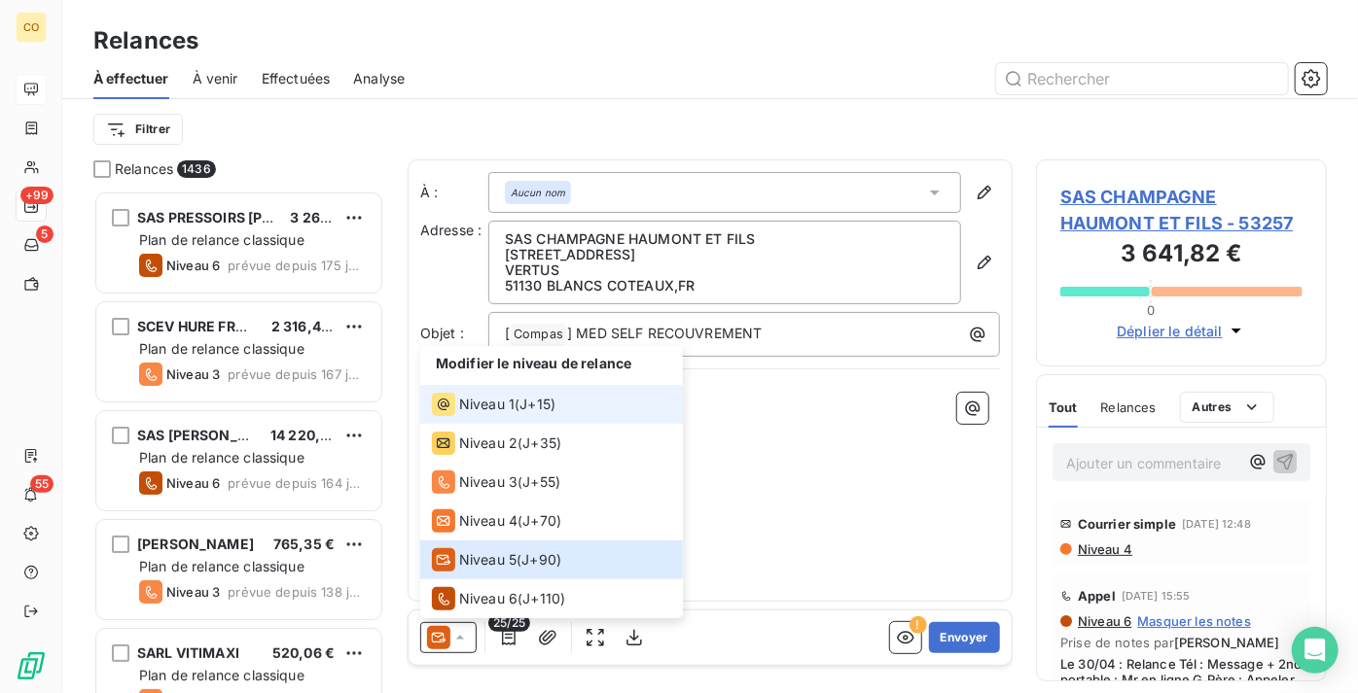
click at [543, 404] on span "J+15 )" at bounding box center [537, 404] width 36 height 19
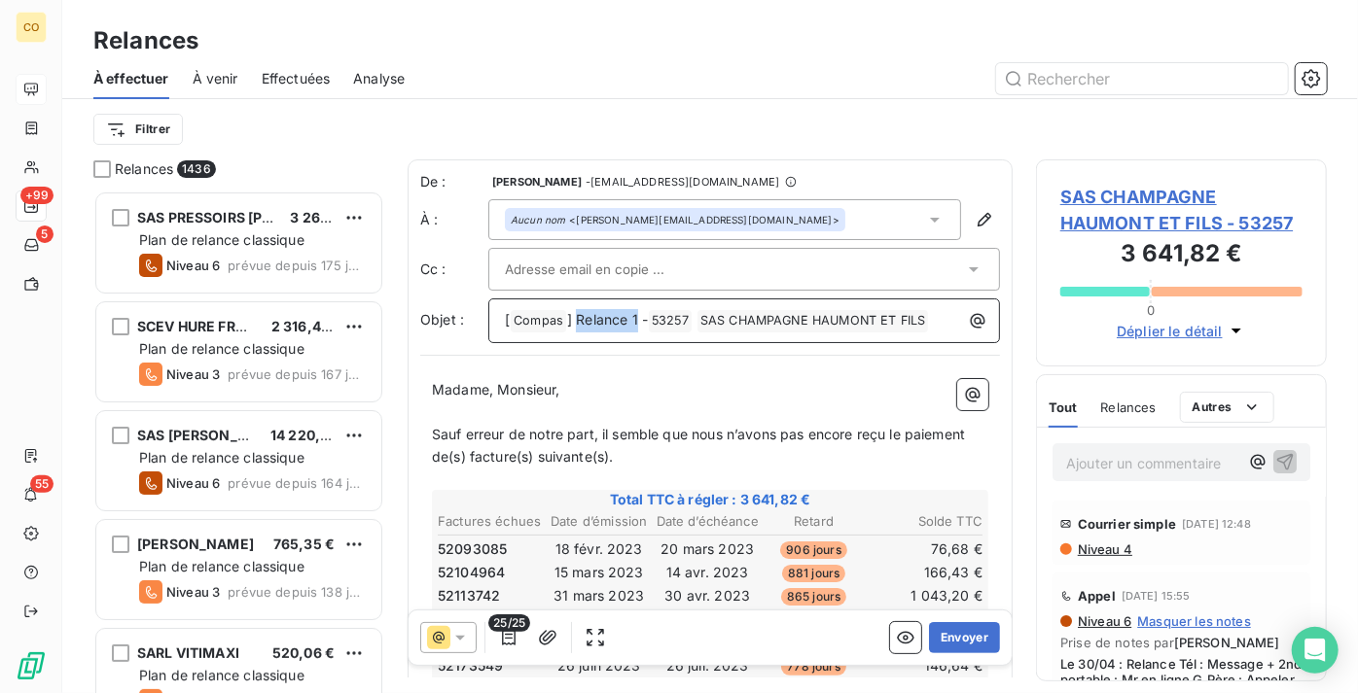
drag, startPoint x: 634, startPoint y: 320, endPoint x: 576, endPoint y: 326, distance: 58.6
click at [576, 326] on span "] Relance 1 -" at bounding box center [607, 319] width 81 height 17
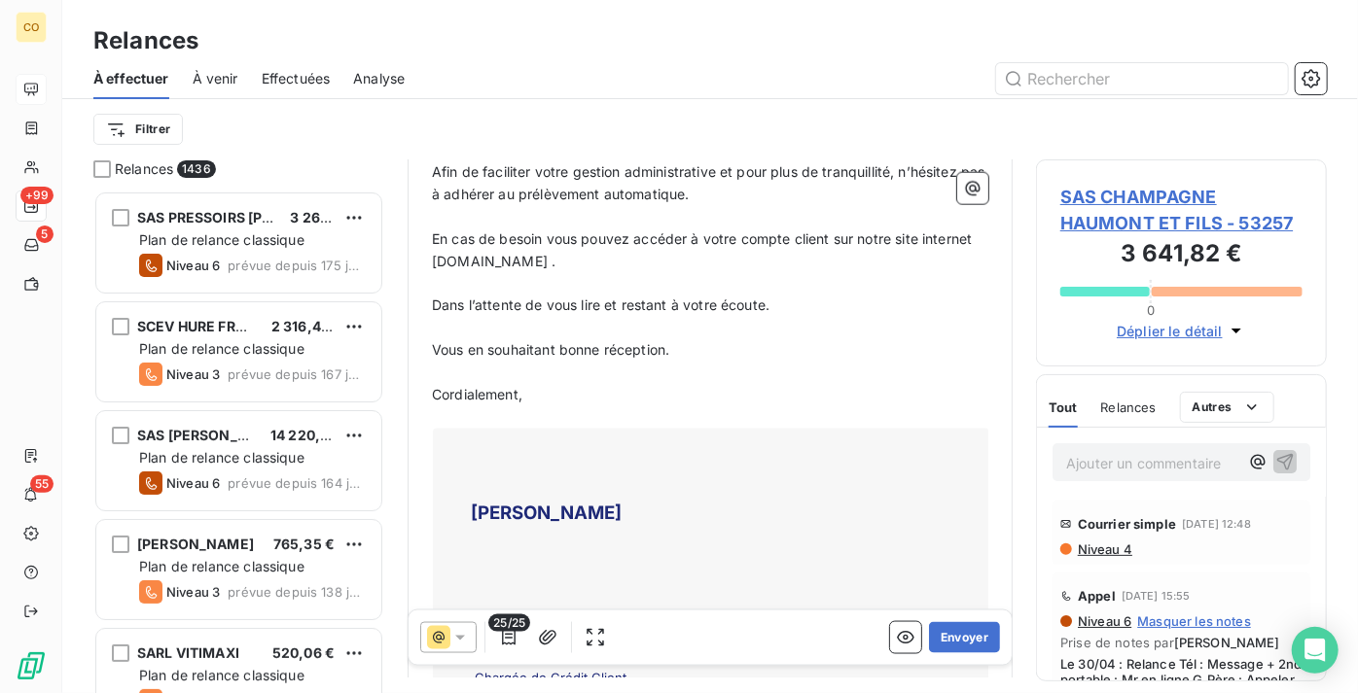
scroll to position [1505, 0]
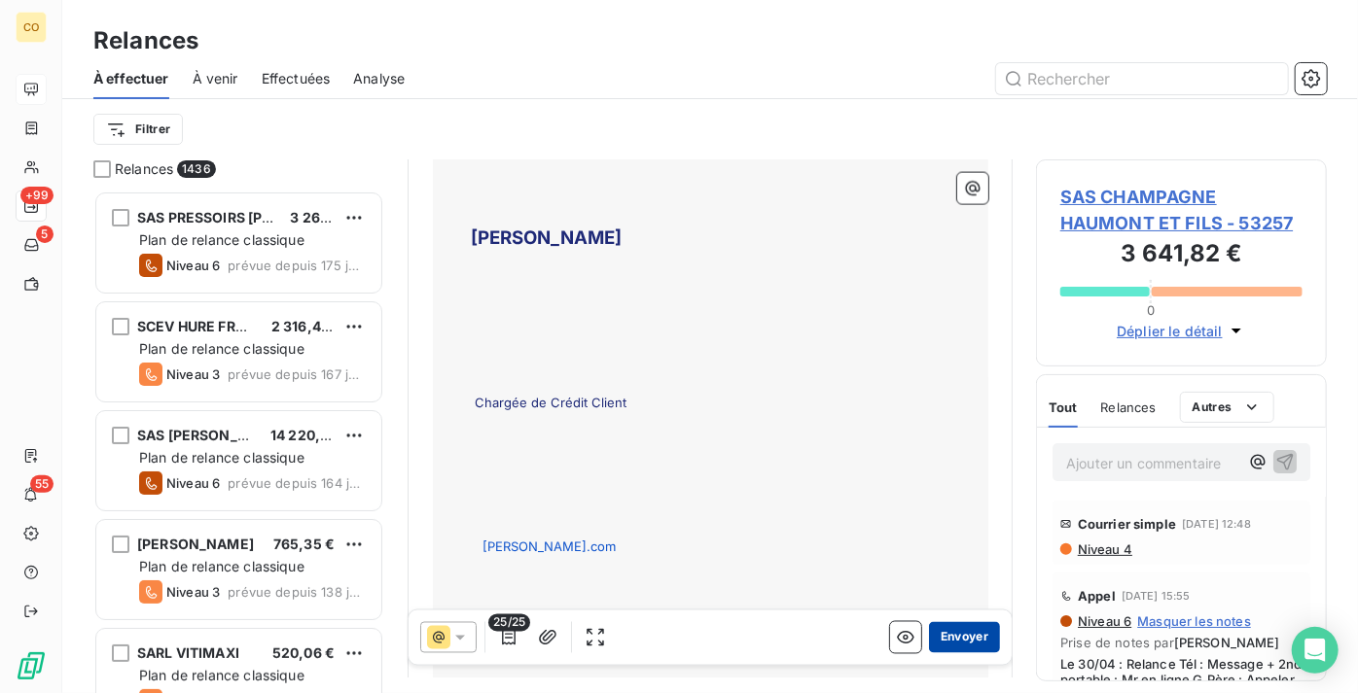
click at [952, 628] on button "Envoyer" at bounding box center [964, 637] width 71 height 31
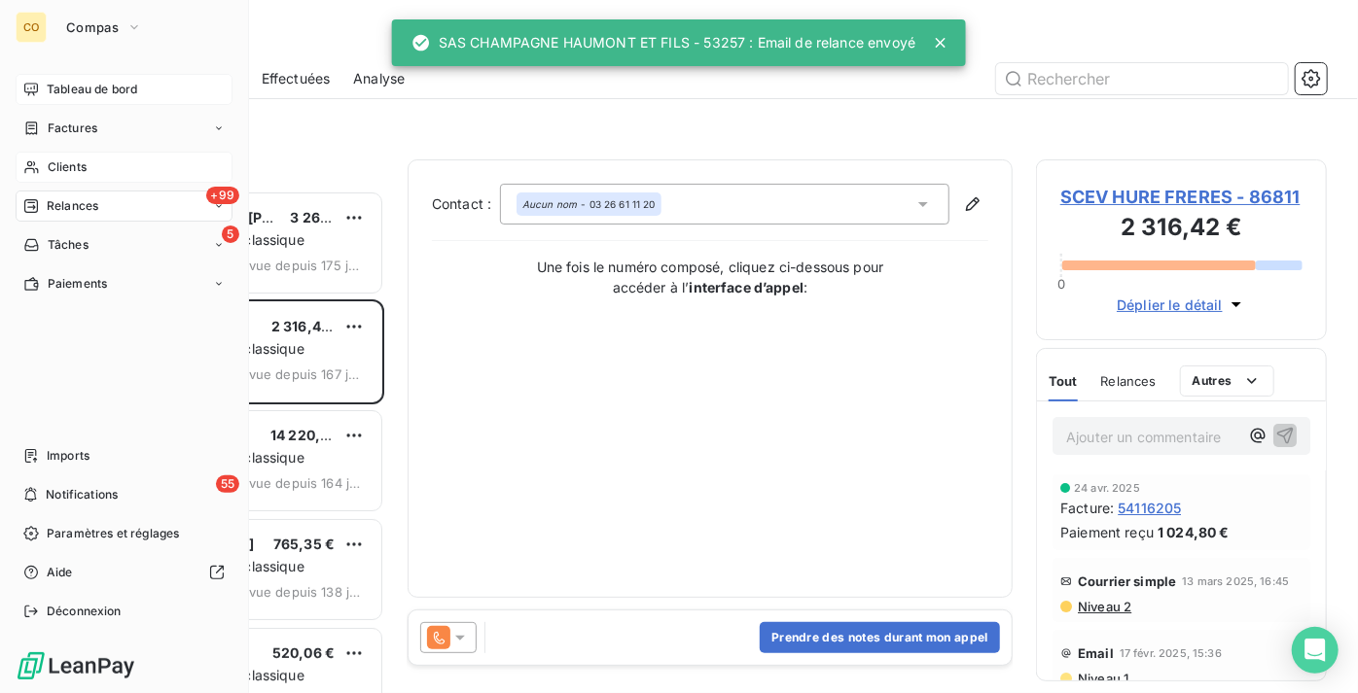
click at [59, 153] on div "Clients" at bounding box center [124, 167] width 217 height 31
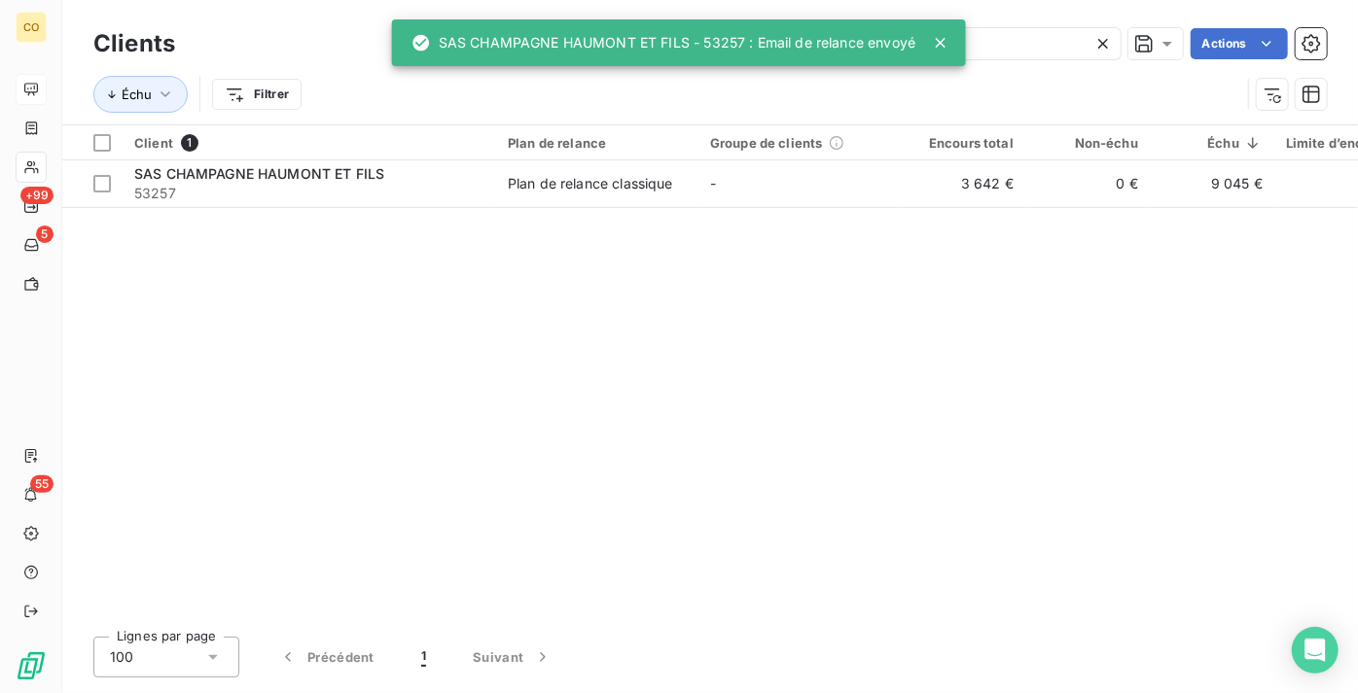
click at [1104, 46] on icon at bounding box center [1103, 44] width 10 height 10
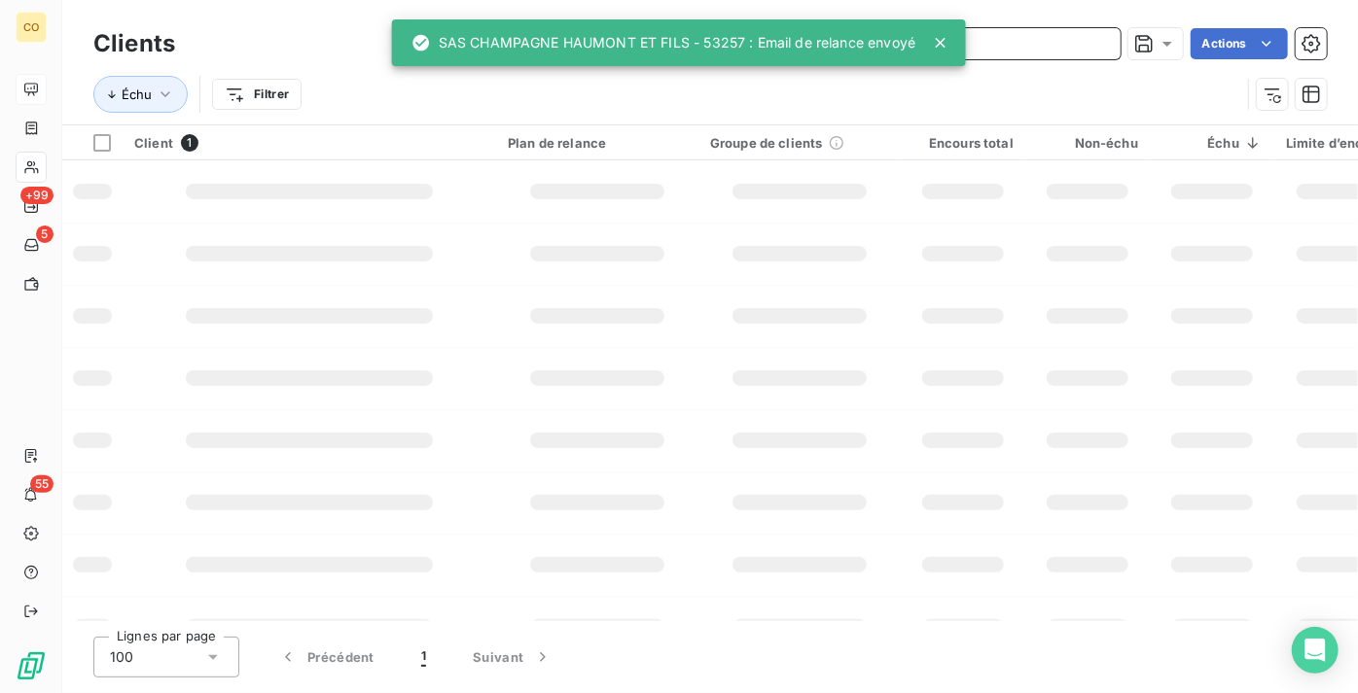
click at [1039, 48] on input "text" at bounding box center [975, 43] width 292 height 31
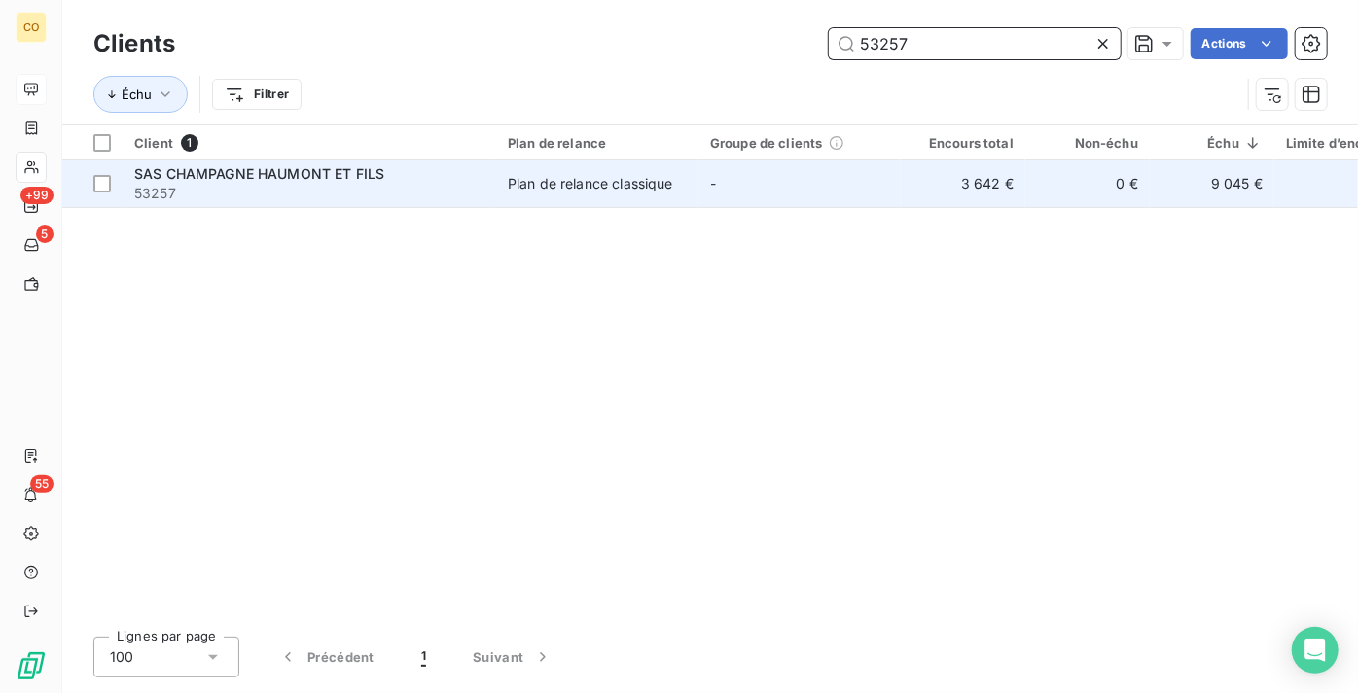
type input "53257"
click at [371, 181] on div "SAS CHAMPAGNE HAUMONT ET FILS" at bounding box center [309, 173] width 350 height 19
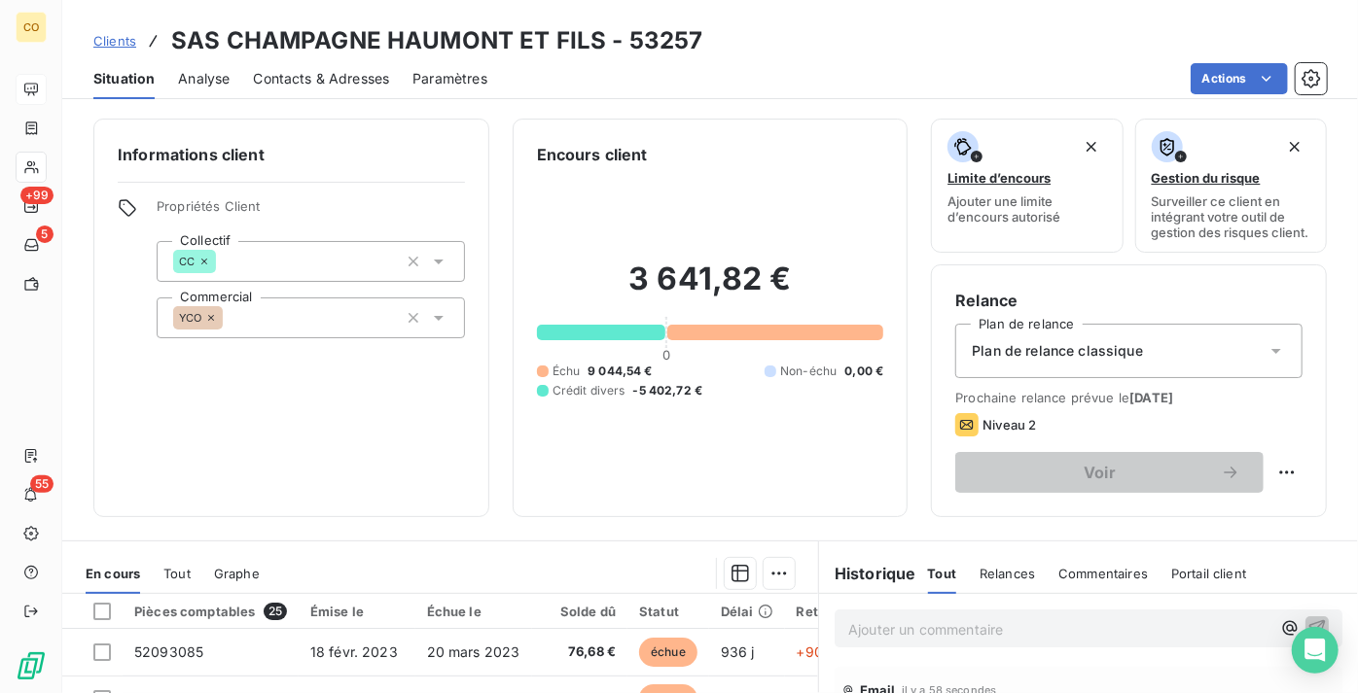
click at [1301, 479] on div "Relance Plan de relance Plan de relance classique Prochaine relance prévue le 2…" at bounding box center [1129, 391] width 396 height 253
click at [1288, 484] on html "CO +99 5 55 Clients SAS CHAMPAGNE HAUMONT ET FILS - 53257 Situation Analyse Con…" at bounding box center [679, 346] width 1358 height 693
click at [1233, 525] on div "Replanifier cette action" at bounding box center [1194, 530] width 174 height 31
select select "8"
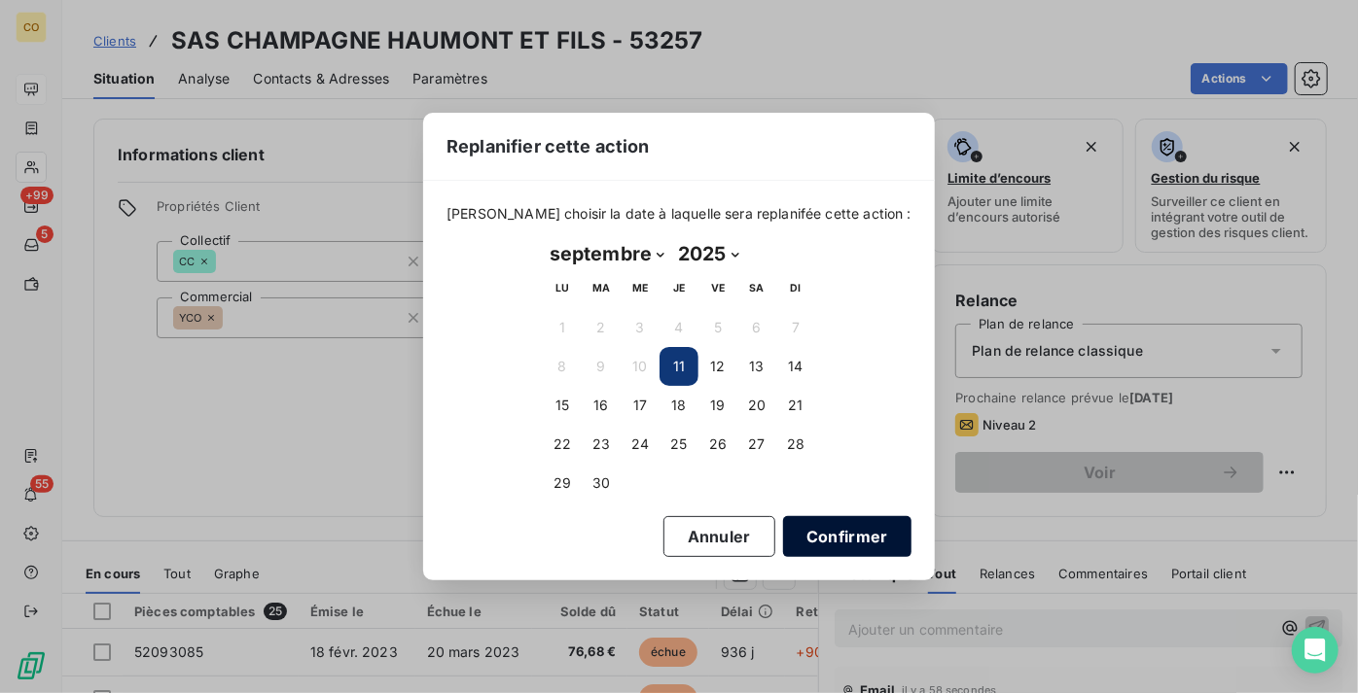
click at [814, 530] on button "Confirmer" at bounding box center [847, 536] width 128 height 41
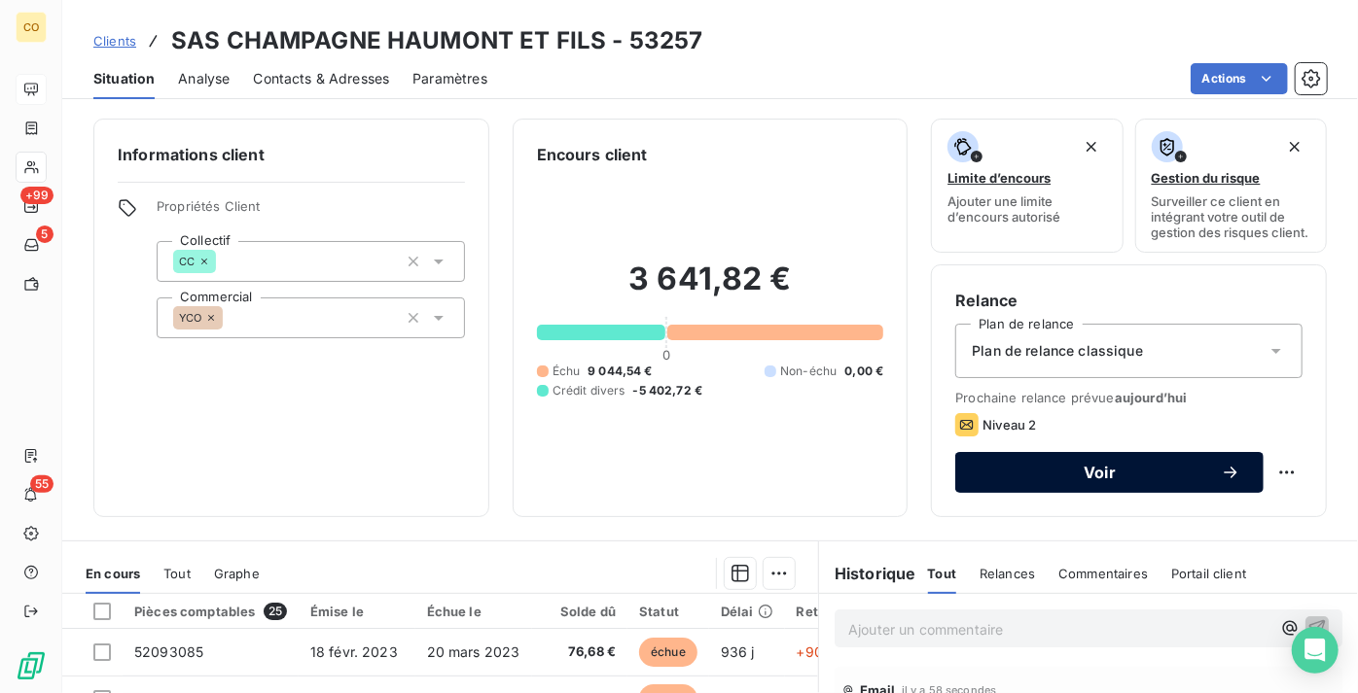
click at [1076, 480] on span "Voir" at bounding box center [1099, 473] width 242 height 16
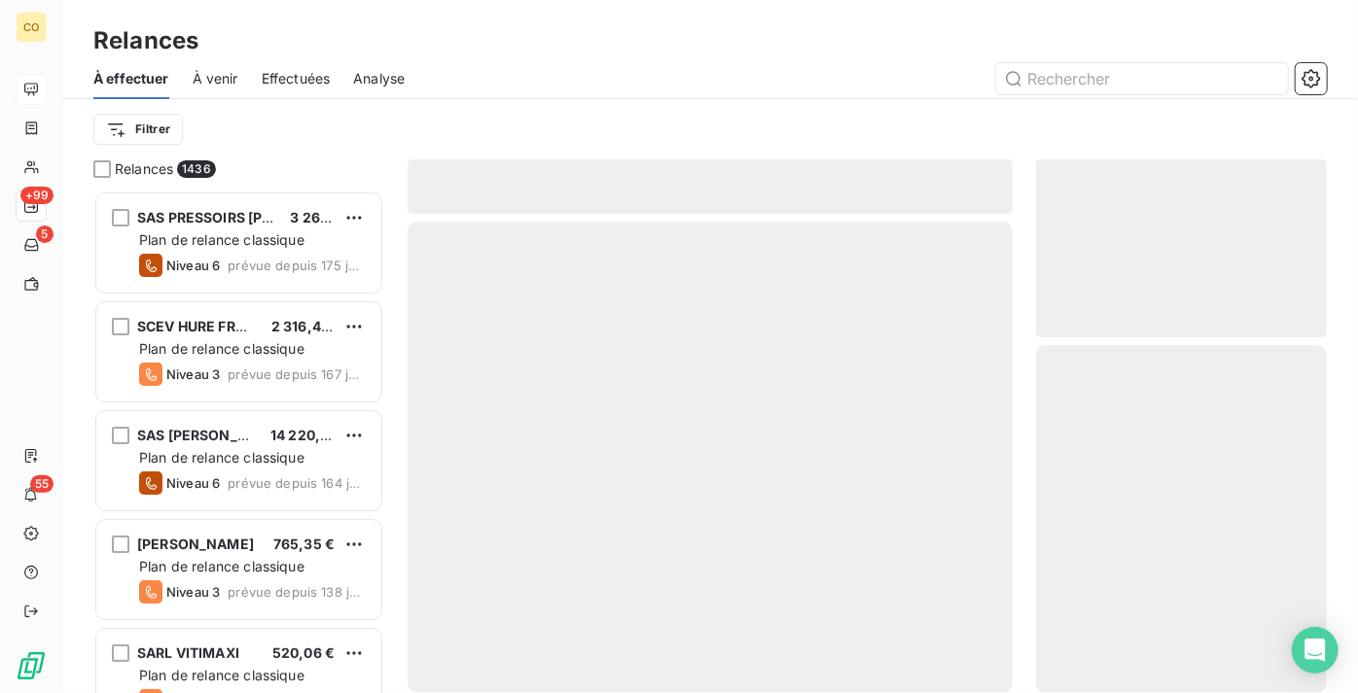
scroll to position [488, 277]
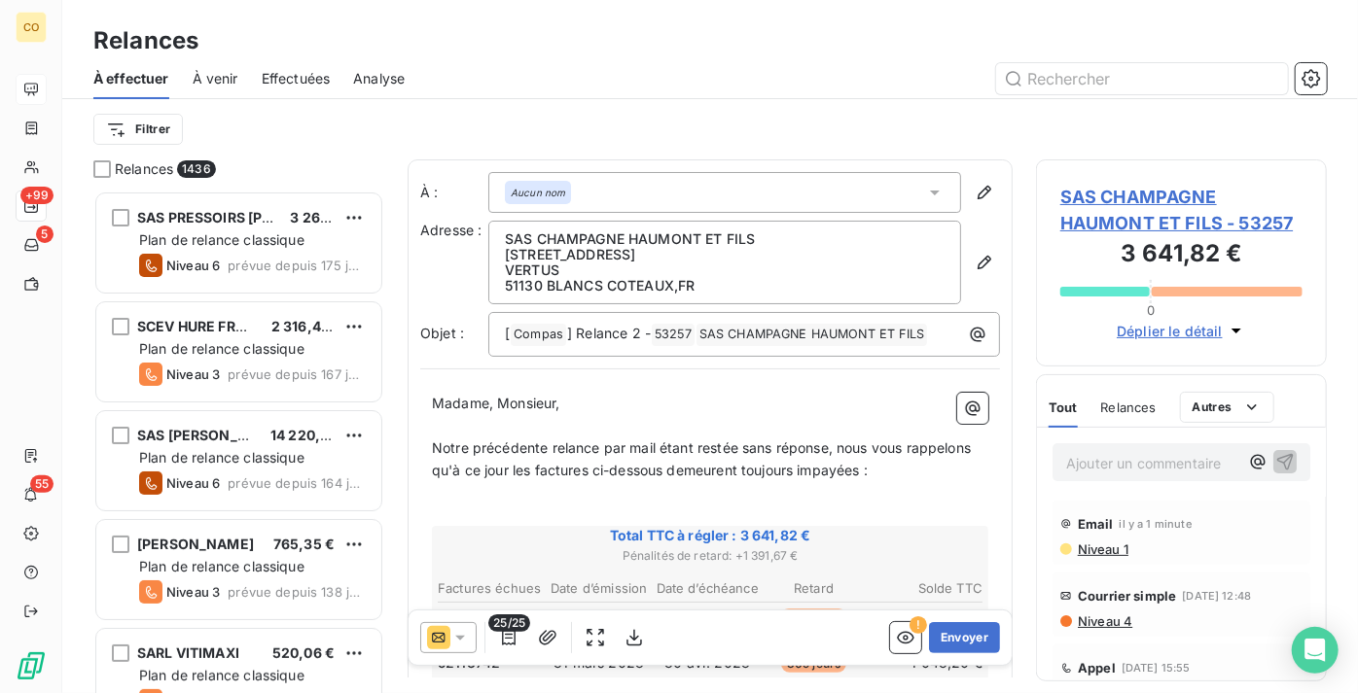
click at [801, 94] on div "À effectuer À venir Effectuées Analyse" at bounding box center [710, 78] width 1296 height 41
click at [466, 632] on icon at bounding box center [459, 637] width 19 height 19
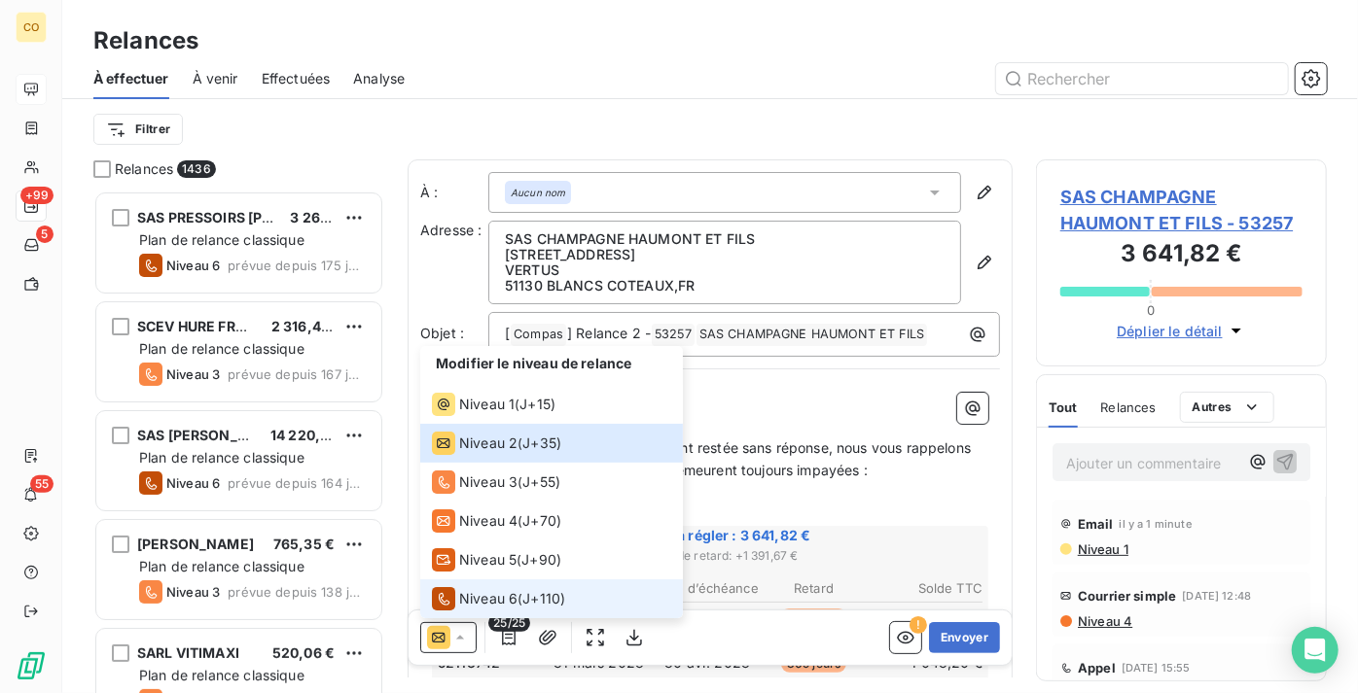
click at [494, 598] on span "Niveau 6" at bounding box center [488, 598] width 58 height 19
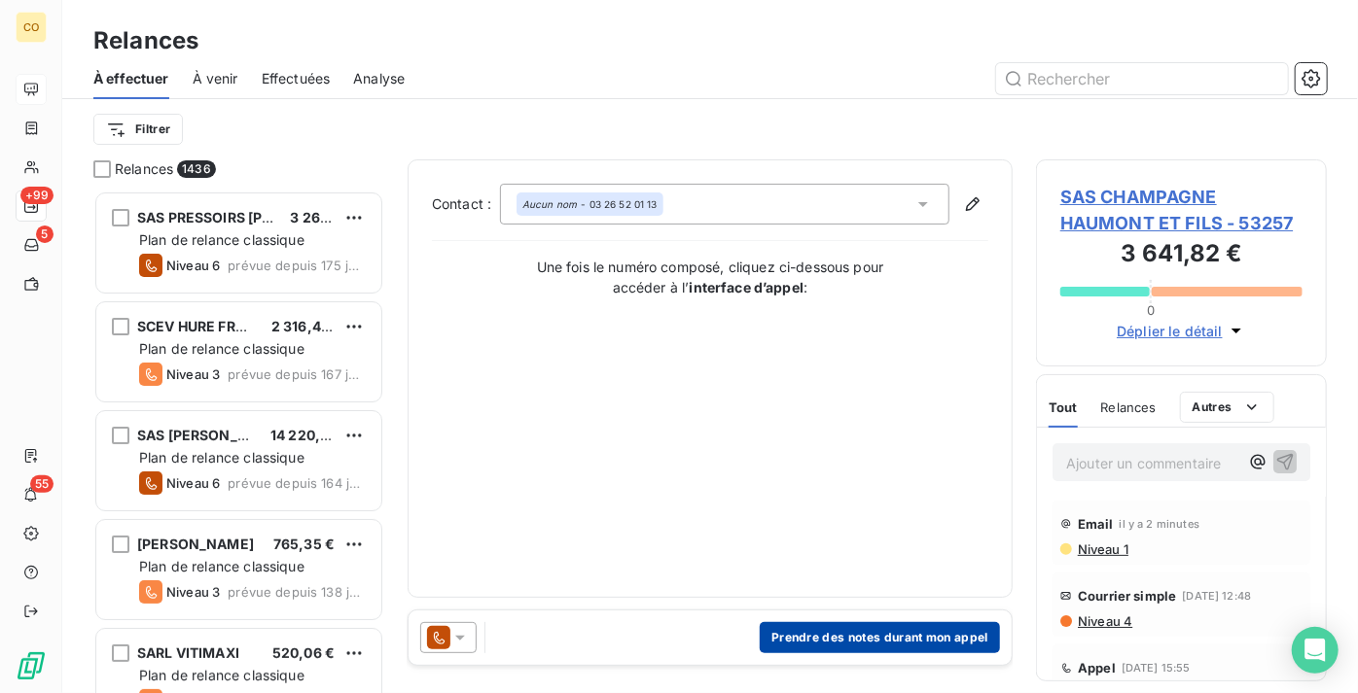
click at [835, 631] on button "Prendre des notes durant mon appel" at bounding box center [880, 637] width 240 height 31
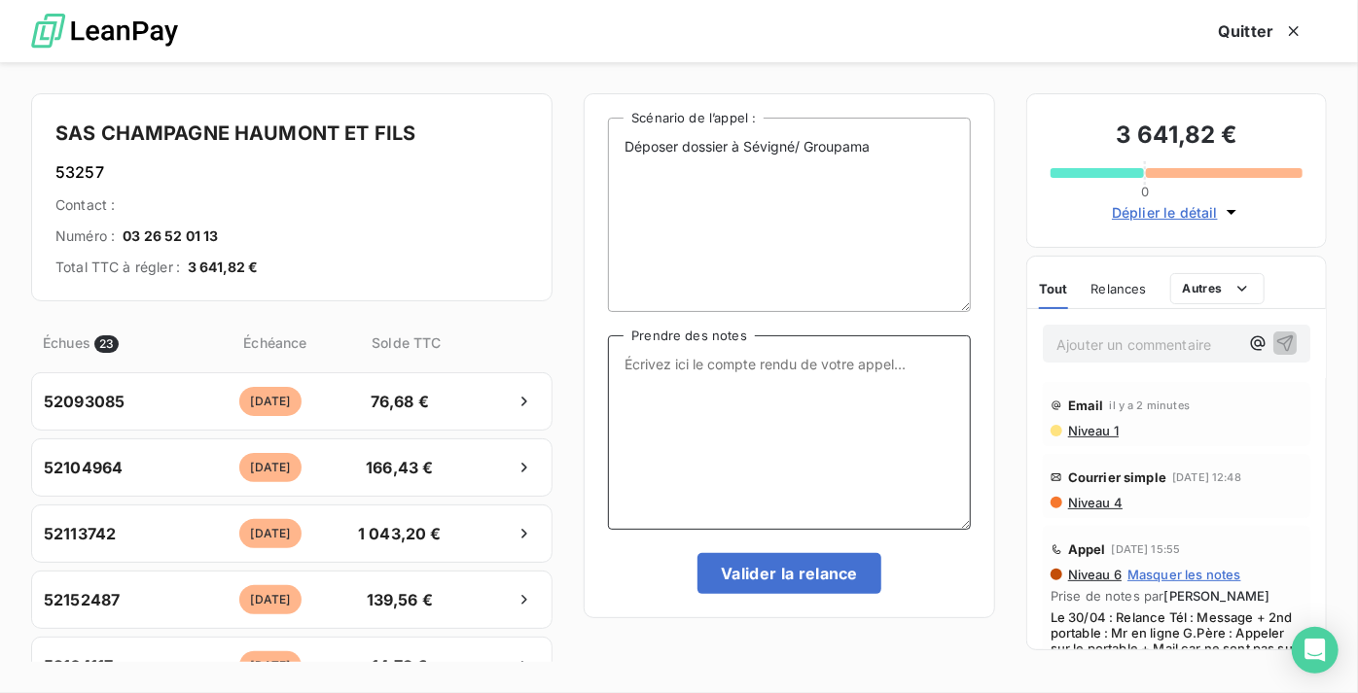
click at [769, 438] on textarea "Prendre des notes" at bounding box center [789, 433] width 363 height 195
paste textarea "Le 11/09 Relance Tél : Message"
type textarea "Le 11/09 Relance Tél : Message"
click at [835, 453] on textarea "Le 11/09 Relance Tél : Message" at bounding box center [789, 433] width 363 height 195
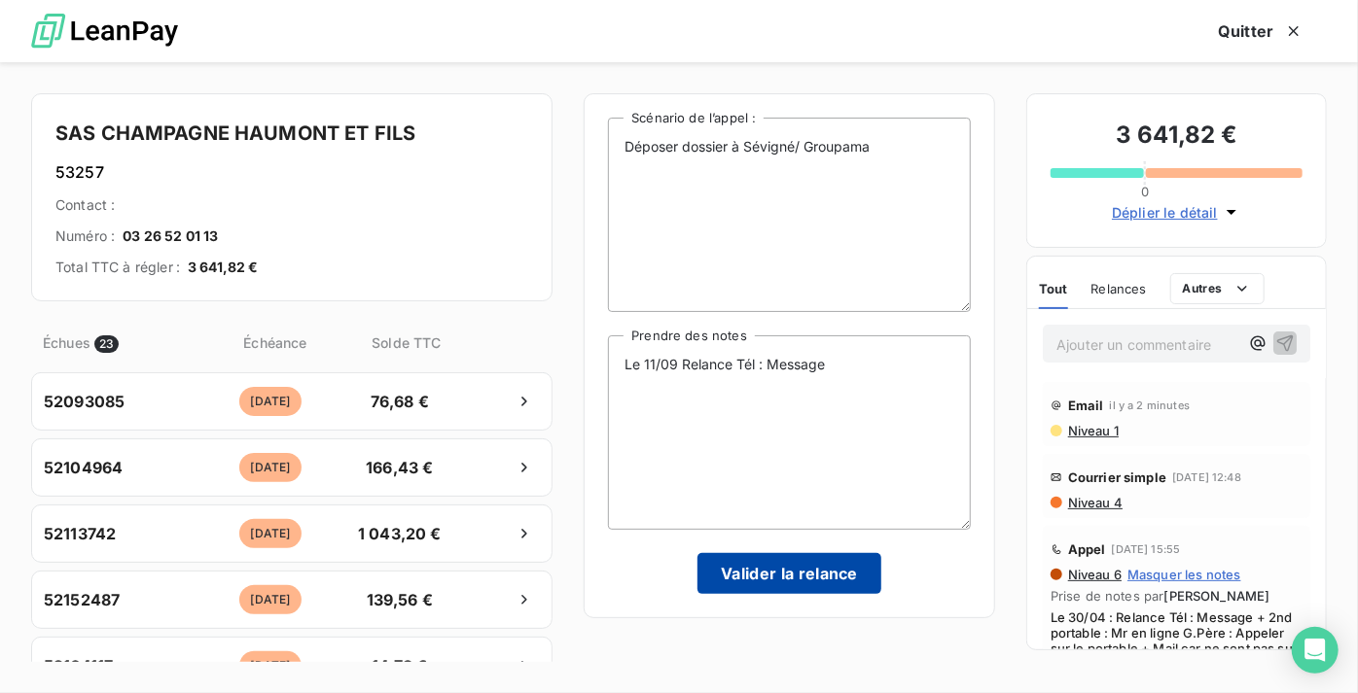
click at [817, 580] on button "Valider la relance" at bounding box center [789, 573] width 184 height 41
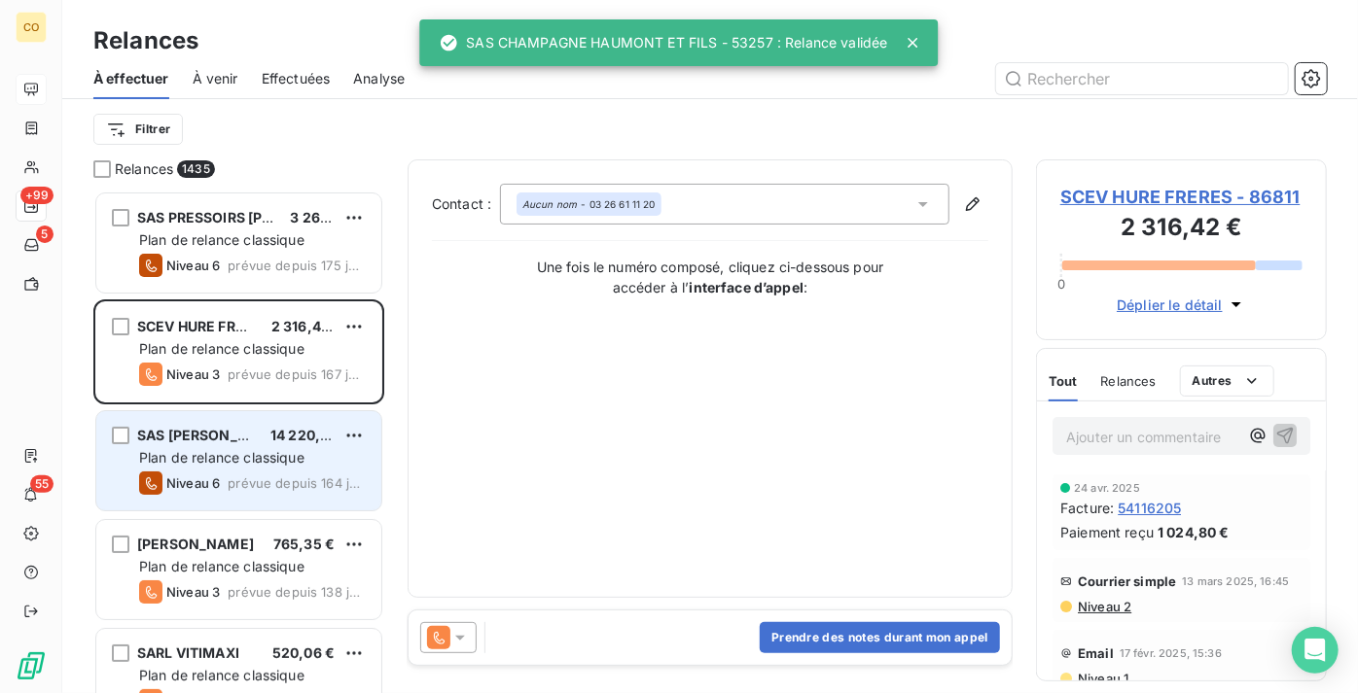
click at [234, 491] on div "Niveau 6 prévue depuis 164 jours" at bounding box center [252, 483] width 227 height 23
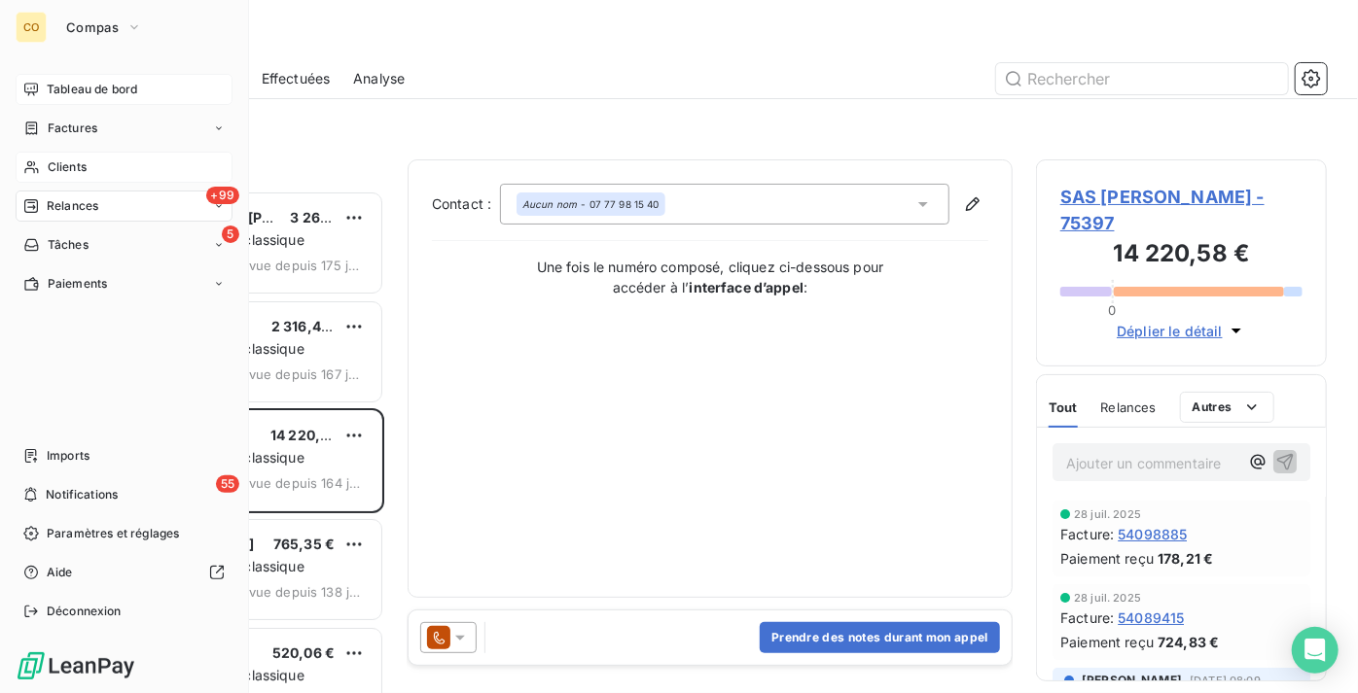
click at [110, 173] on div "Clients" at bounding box center [124, 167] width 217 height 31
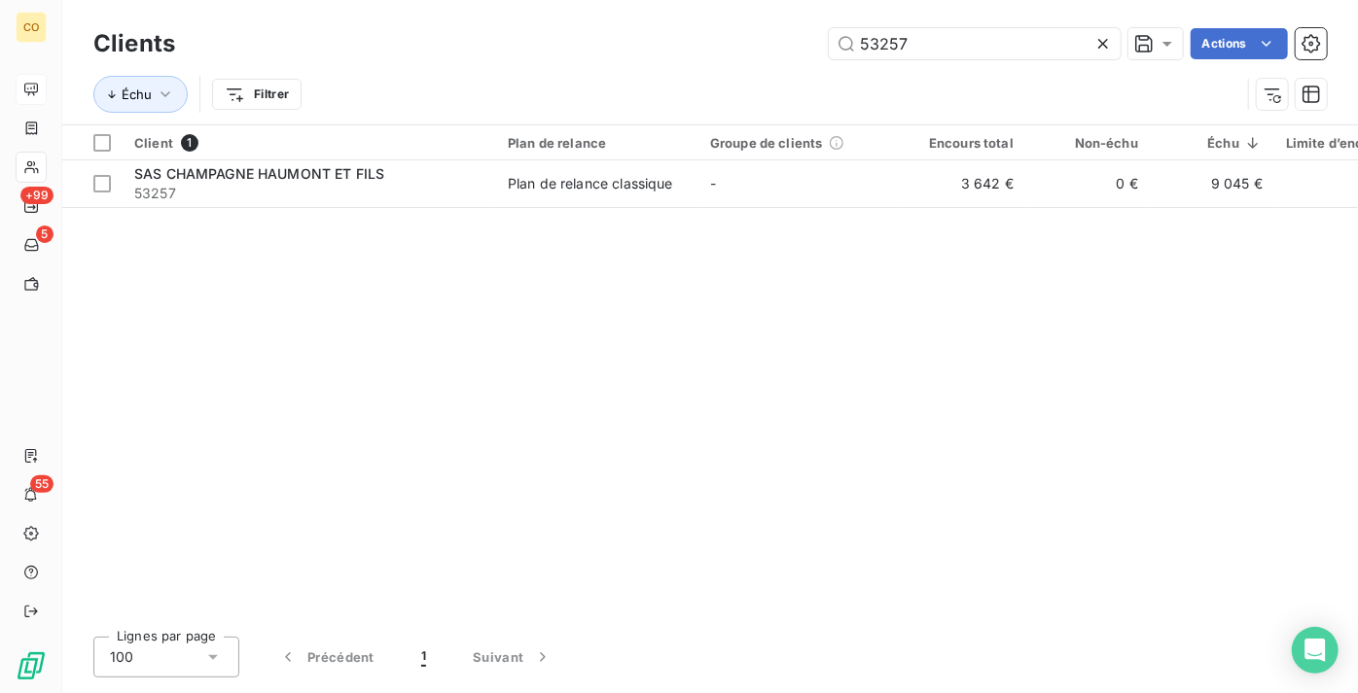
drag, startPoint x: 923, startPoint y: 55, endPoint x: 782, endPoint y: 59, distance: 141.1
click at [782, 59] on div "Clients 53257 Actions" at bounding box center [709, 43] width 1233 height 41
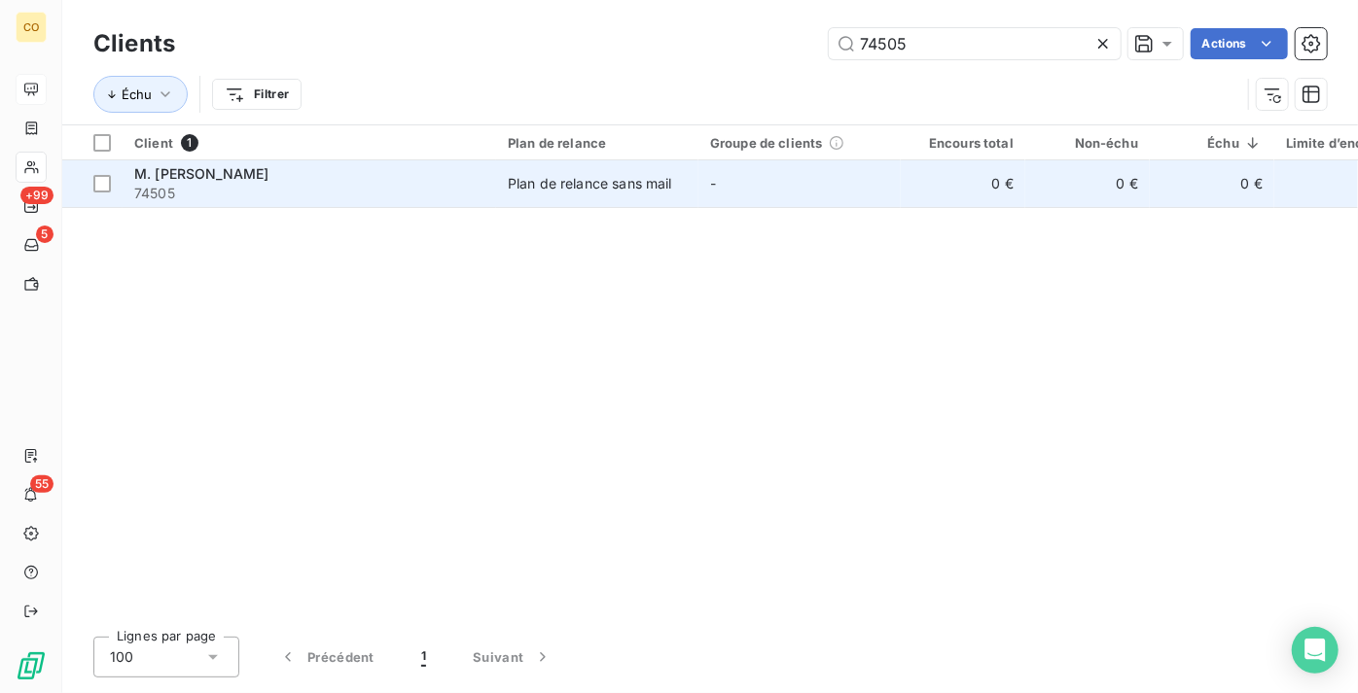
type input "74505"
click at [608, 179] on div "Plan de relance sans mail" at bounding box center [590, 183] width 164 height 19
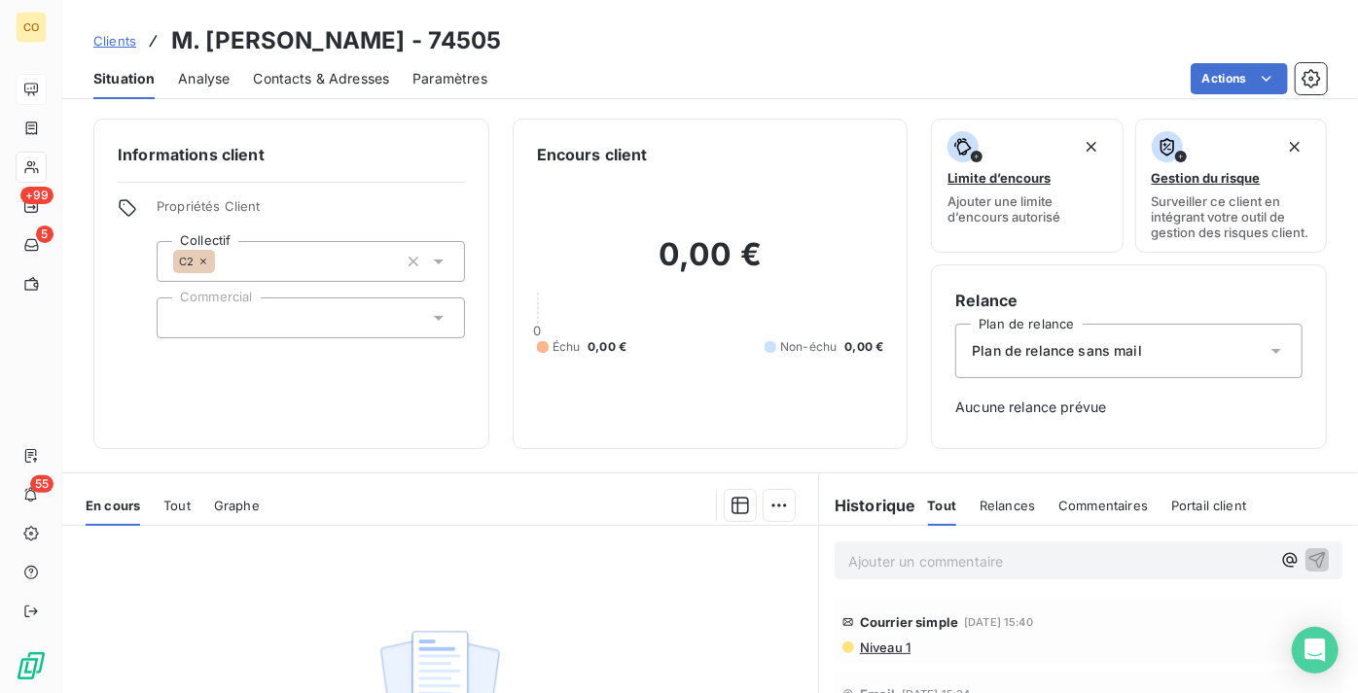
click at [373, 78] on span "Contacts & Adresses" at bounding box center [321, 78] width 136 height 19
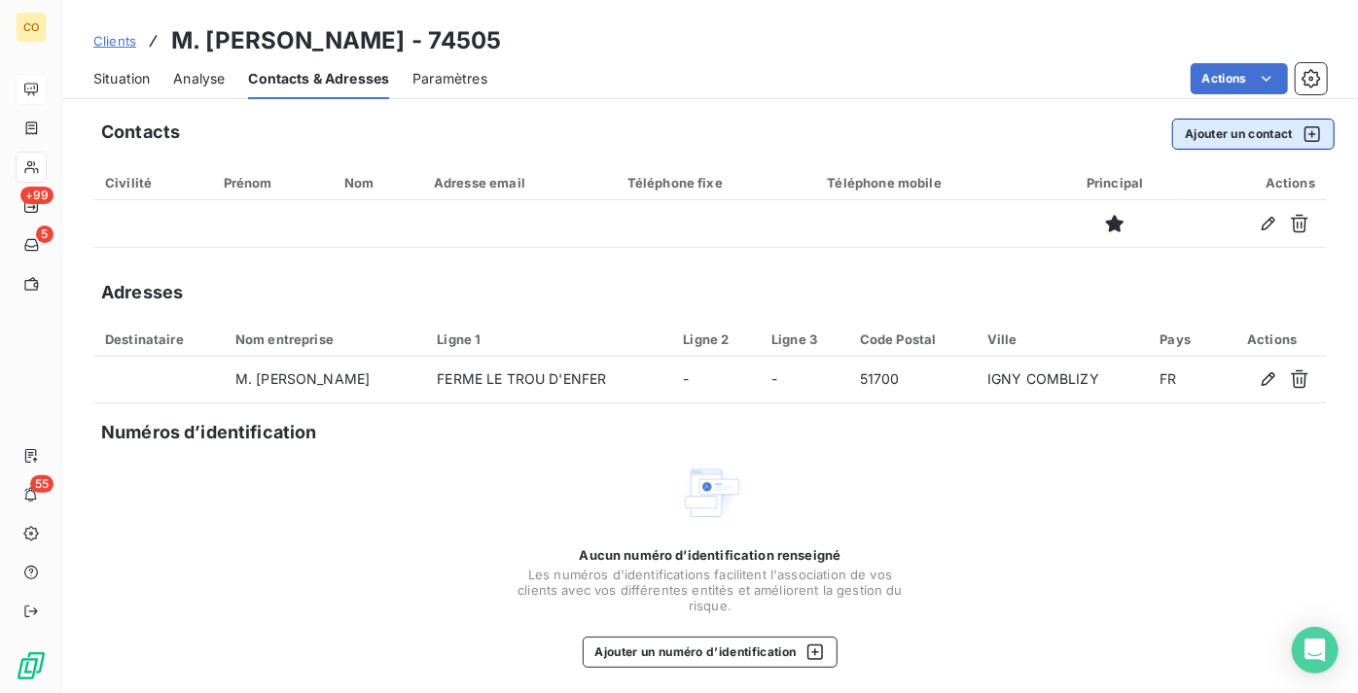
click at [1239, 133] on button "Ajouter un contact" at bounding box center [1253, 134] width 162 height 31
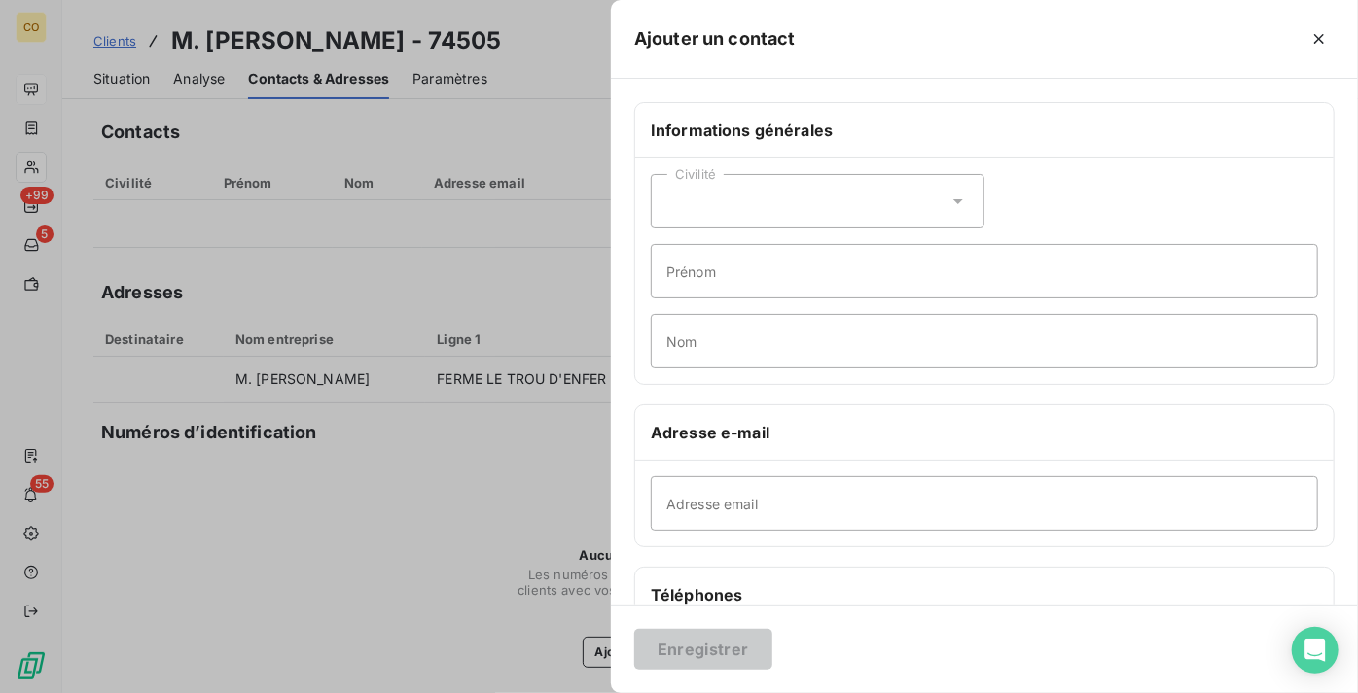
click at [660, 373] on div "Civilité Prénom Nom" at bounding box center [984, 272] width 698 height 226
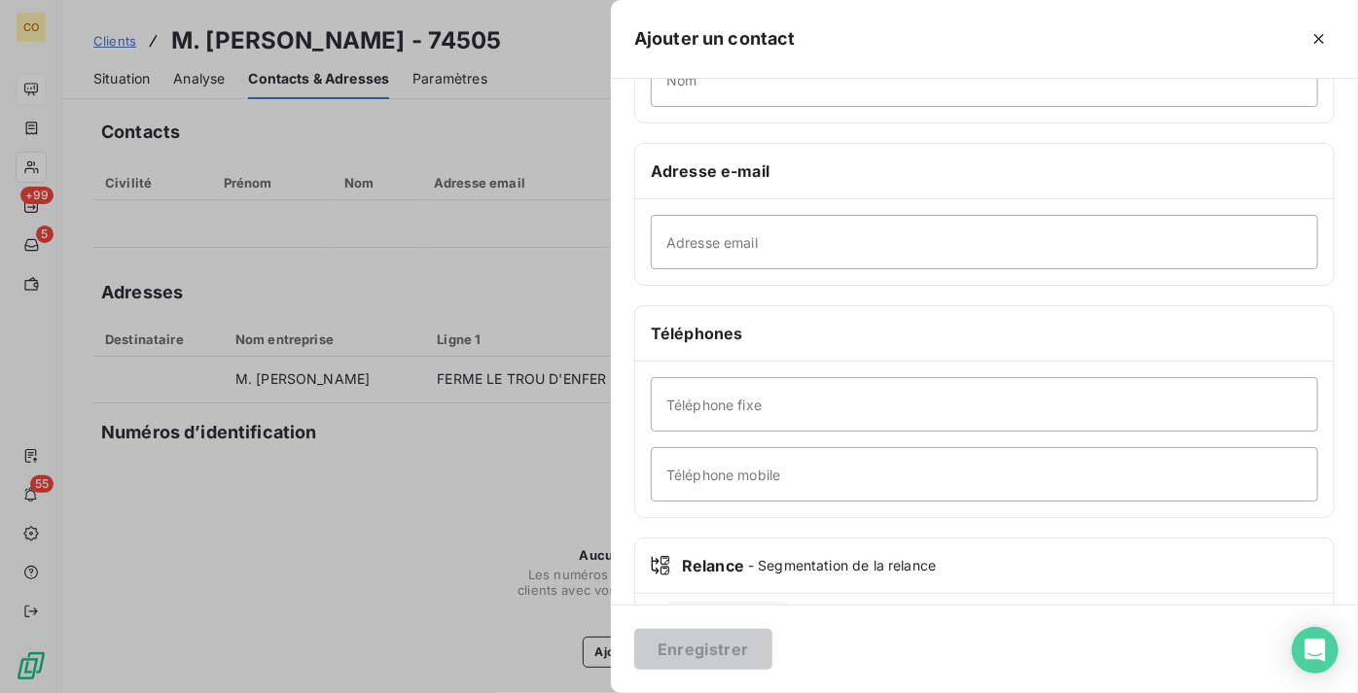
scroll to position [265, 0]
click at [784, 249] on input "Adresse email" at bounding box center [984, 239] width 667 height 54
paste input "alexis.rafy@orange.fr"
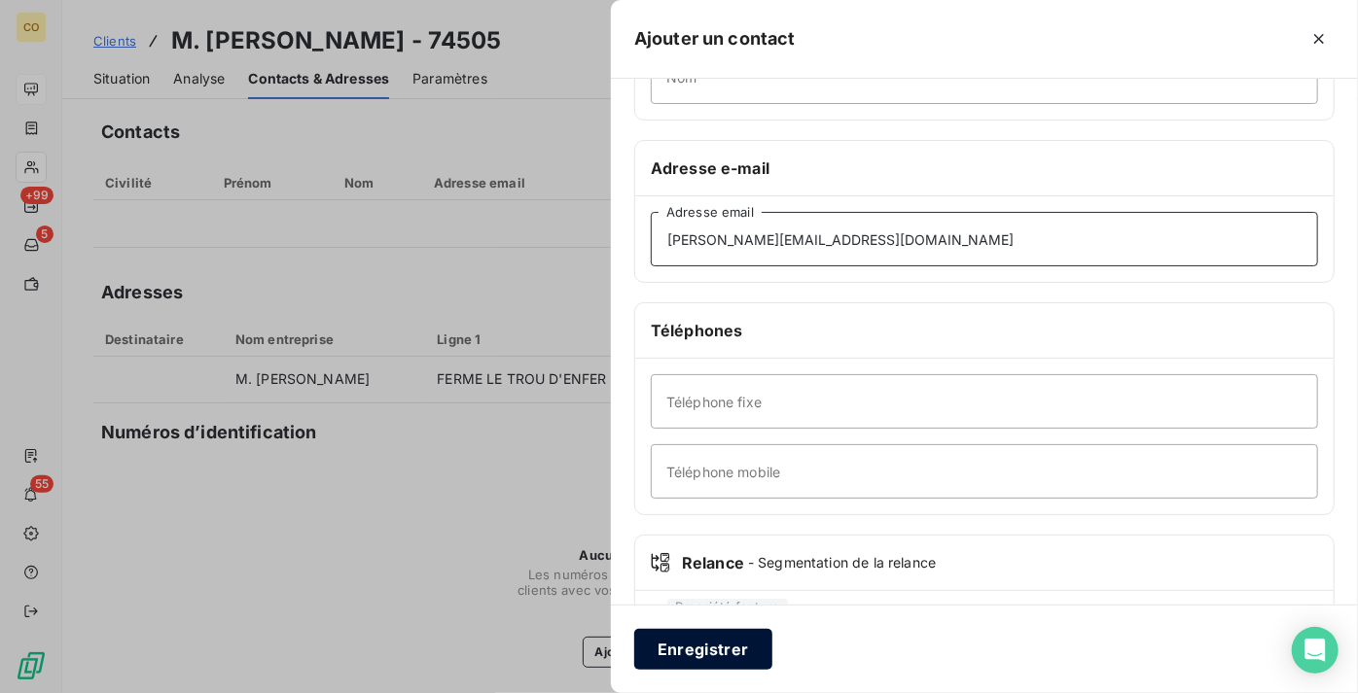
type input "alexis.rafy@orange.fr"
click at [710, 642] on button "Enregistrer" at bounding box center [703, 649] width 138 height 41
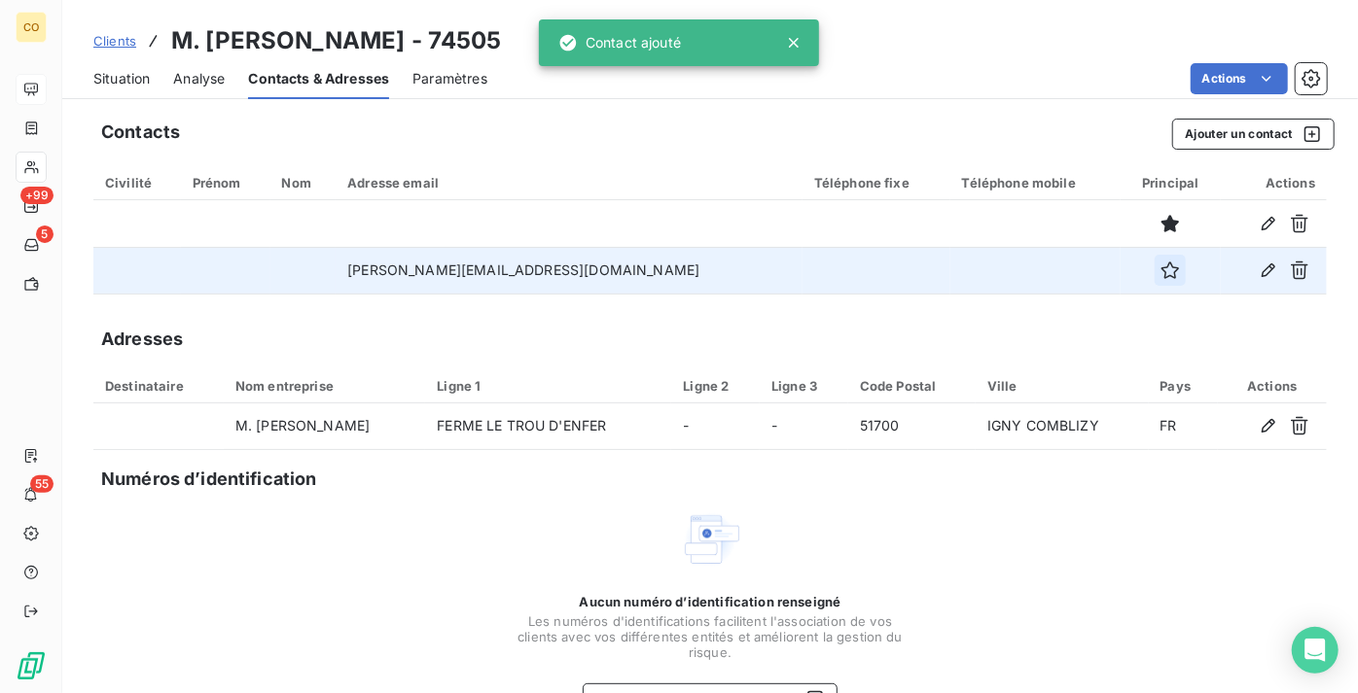
click at [1160, 270] on icon "button" at bounding box center [1169, 270] width 19 height 19
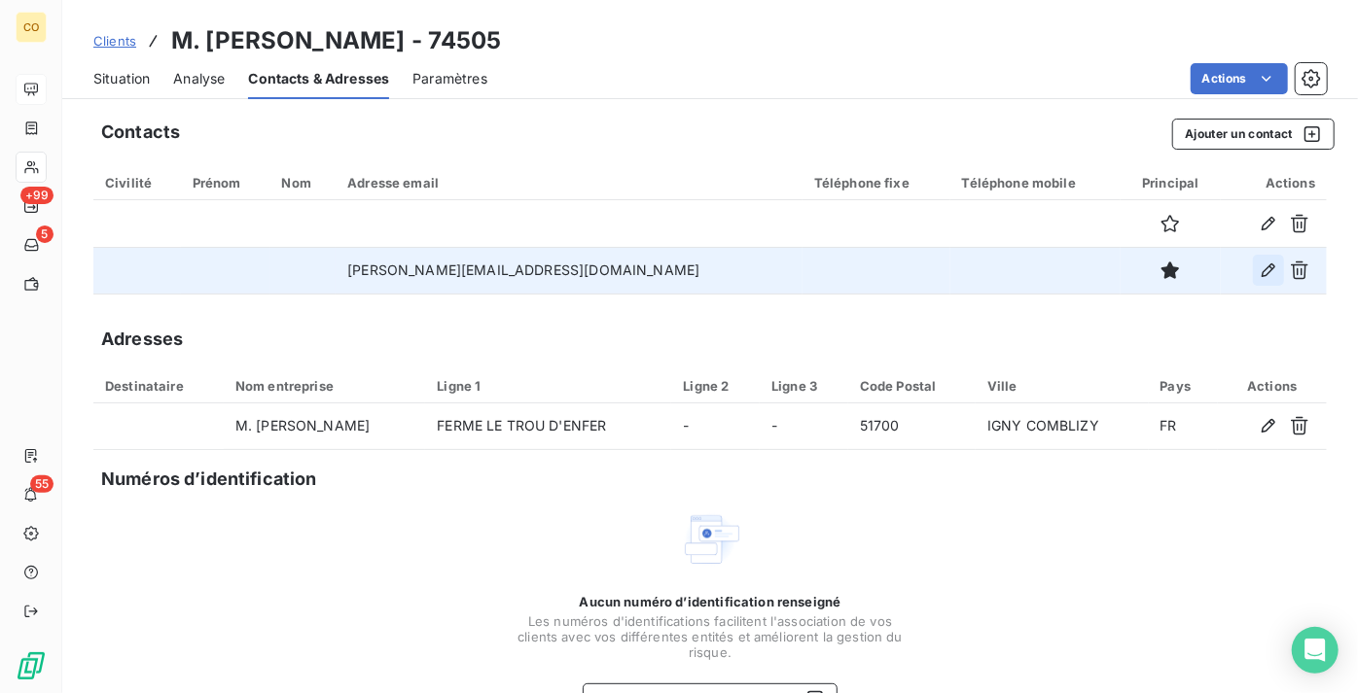
click at [1259, 275] on icon "button" at bounding box center [1268, 270] width 19 height 19
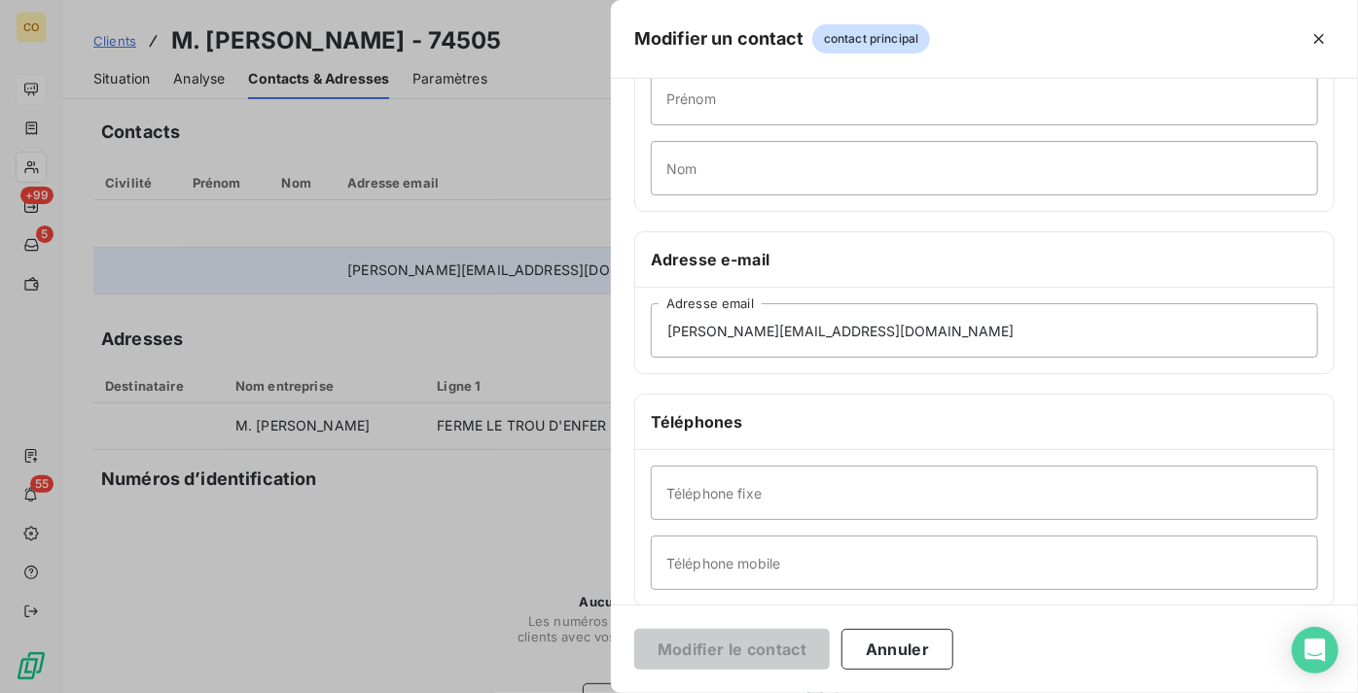
scroll to position [176, 0]
click at [899, 561] on input "Téléphone mobile" at bounding box center [984, 560] width 667 height 54
paste input "0786805281"
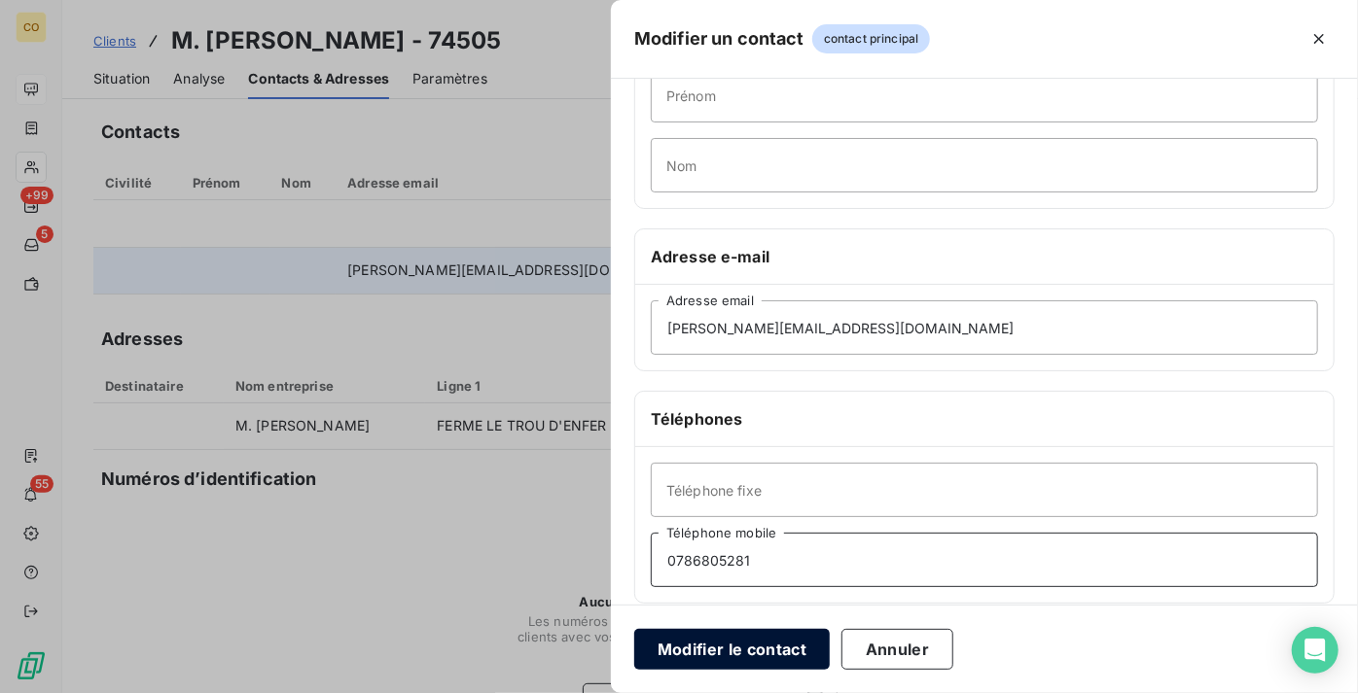
type input "0786805281"
drag, startPoint x: 778, startPoint y: 649, endPoint x: 809, endPoint y: 621, distance: 42.0
click at [778, 650] on button "Modifier le contact" at bounding box center [731, 649] width 195 height 41
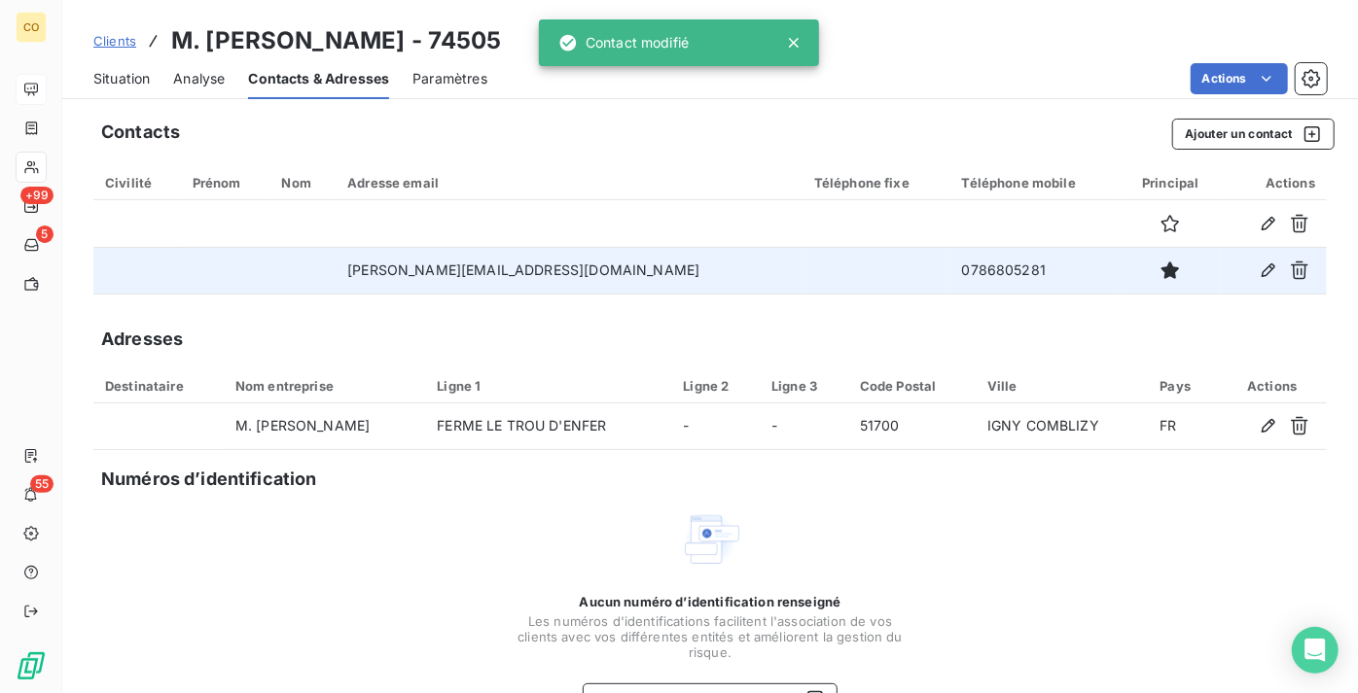
click at [124, 83] on span "Situation" at bounding box center [121, 78] width 56 height 19
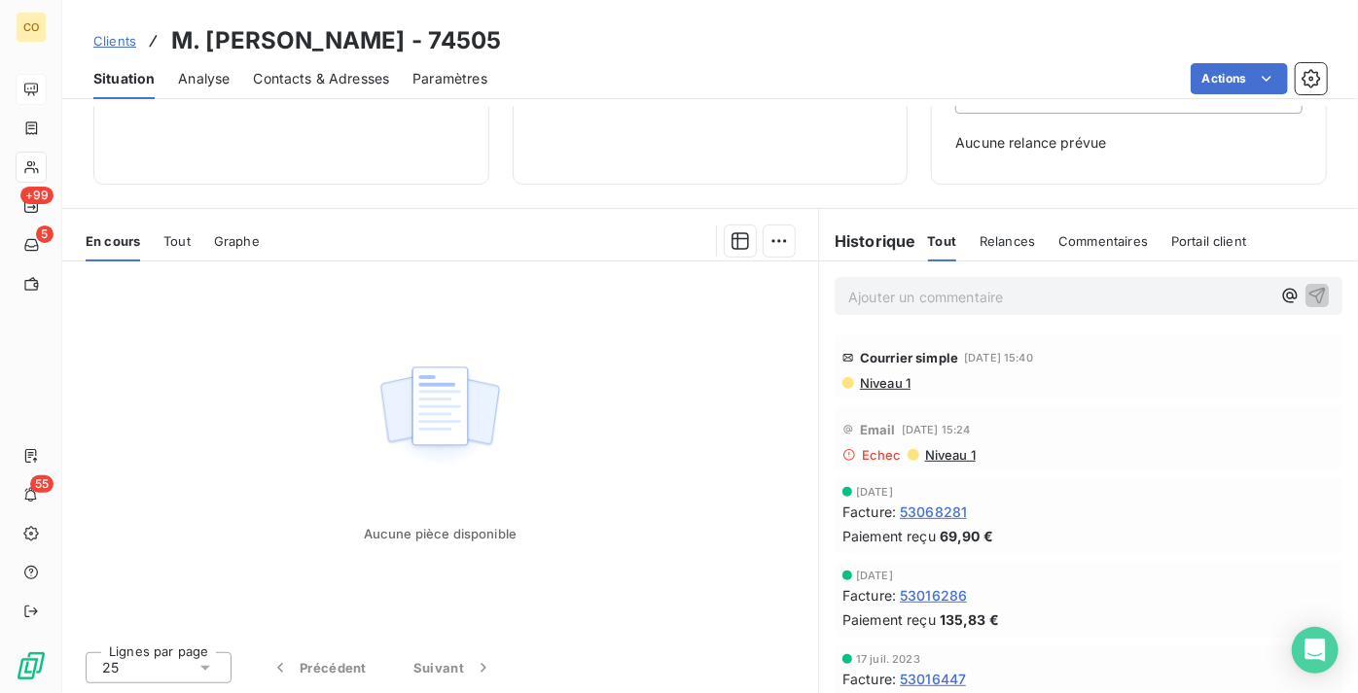
scroll to position [280, 0]
click at [874, 386] on span "Niveau 1" at bounding box center [884, 382] width 53 height 16
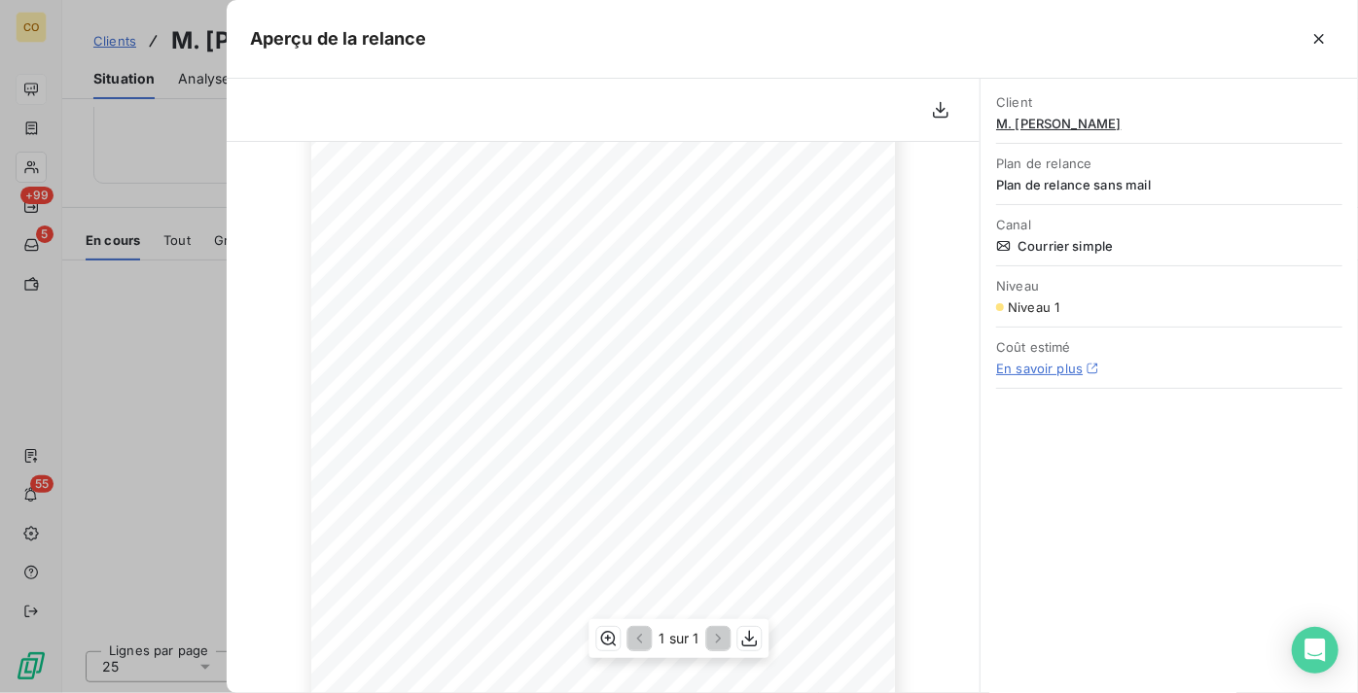
scroll to position [0, 0]
click at [1315, 37] on icon "button" at bounding box center [1318, 38] width 19 height 19
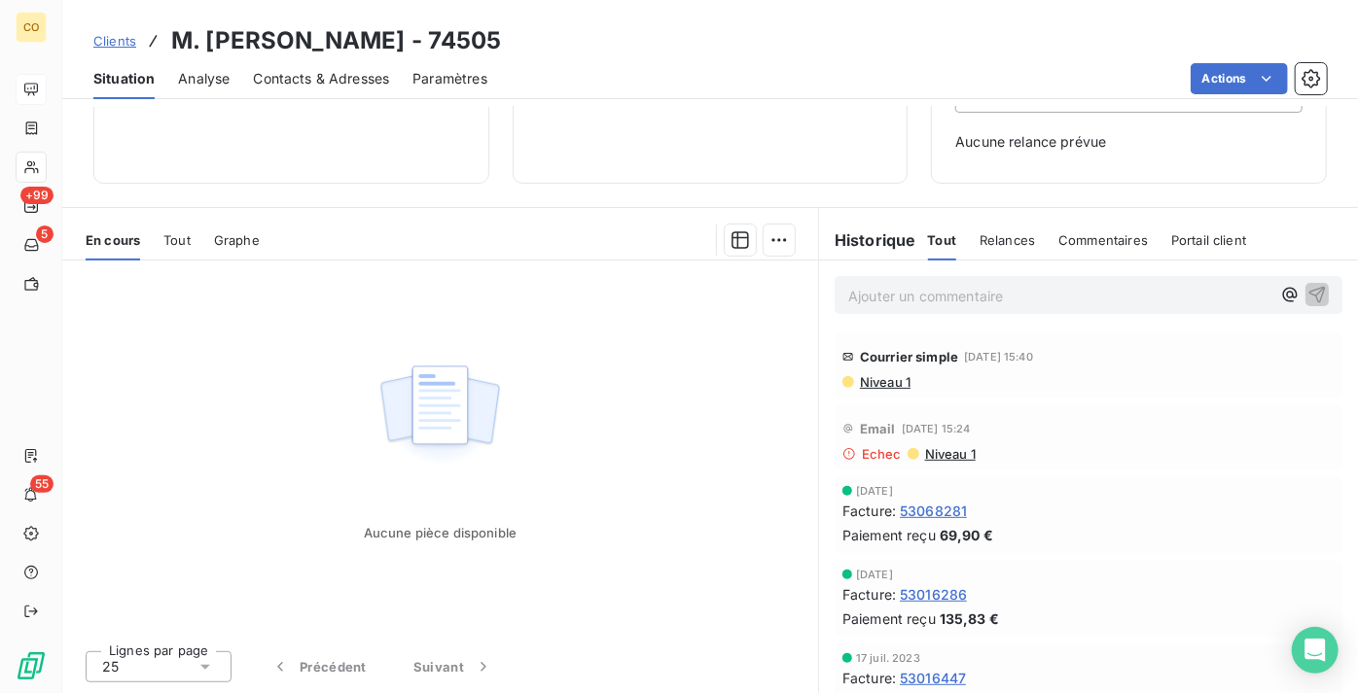
click at [184, 249] on div "Tout" at bounding box center [176, 240] width 27 height 41
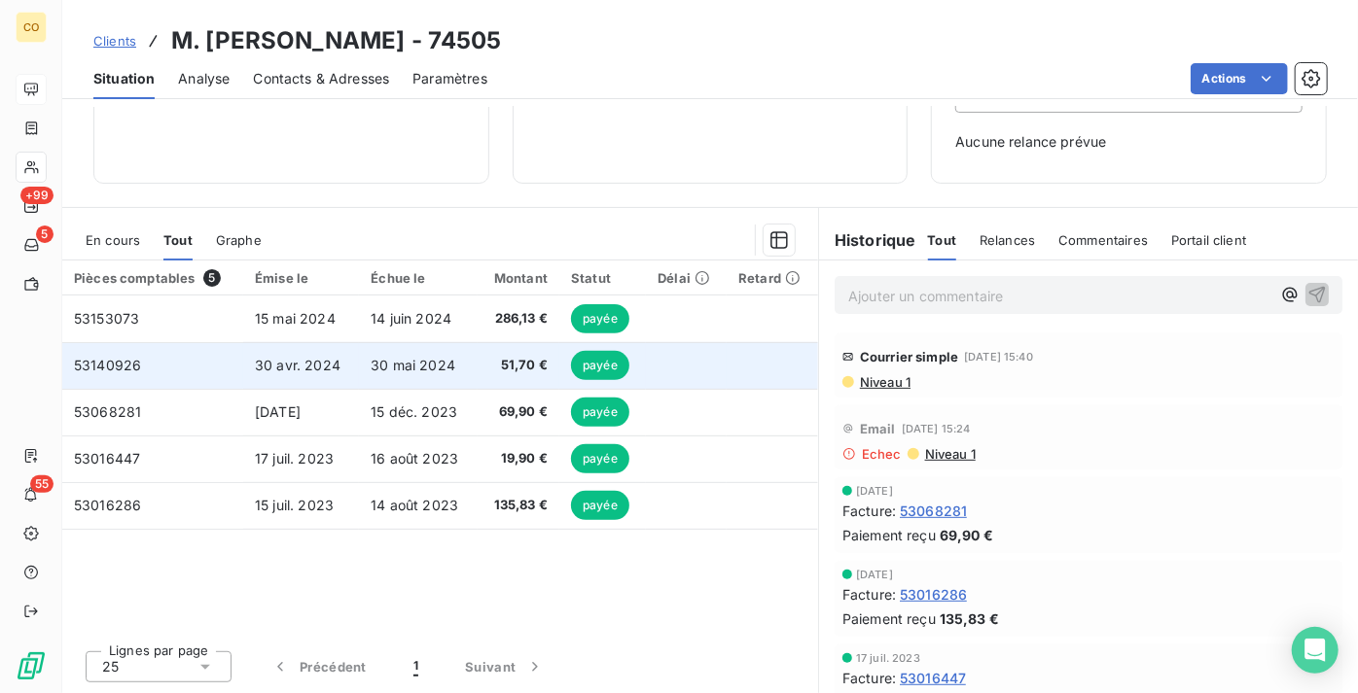
click at [427, 358] on span "30 mai 2024" at bounding box center [413, 365] width 85 height 17
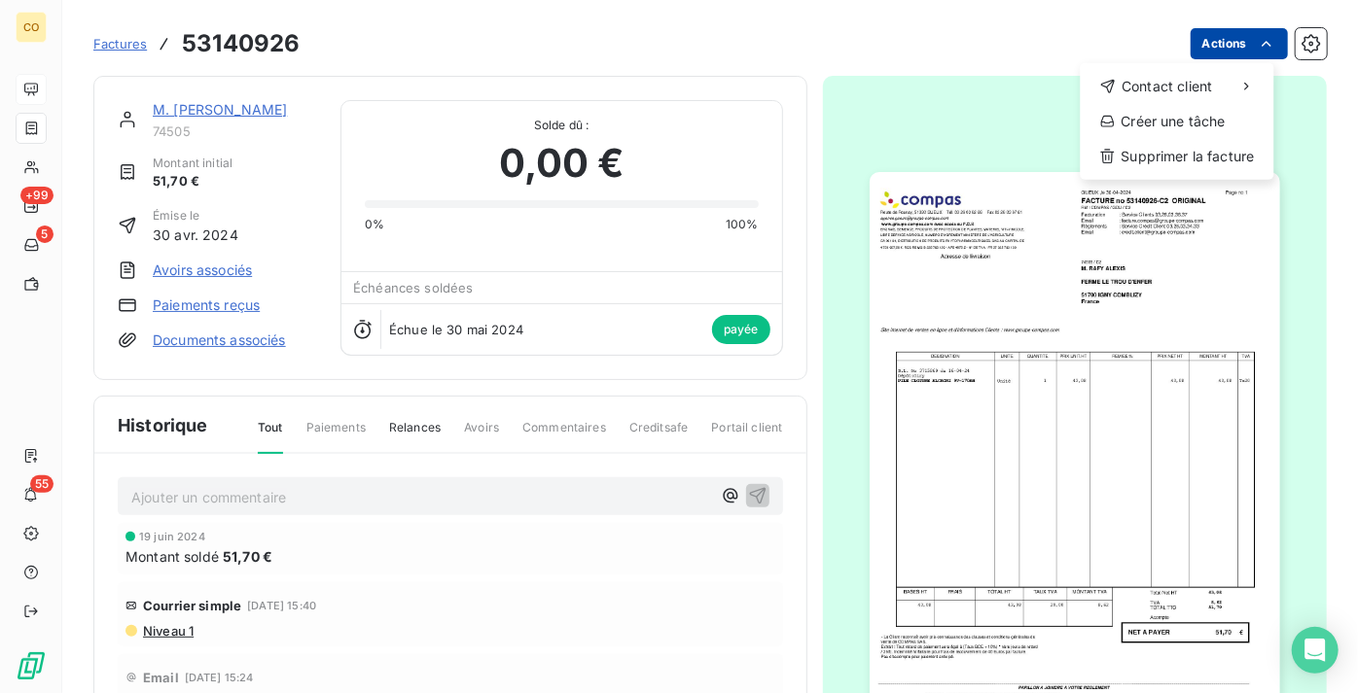
click at [1224, 32] on html "CO +99 5 55 Factures 53140926 Actions Contact client Créer une tâche Supprimer …" at bounding box center [679, 346] width 1358 height 693
click at [207, 302] on html "CO +99 5 55 Factures 53140926 Actions Contact client Créer une tâche Supprimer …" at bounding box center [679, 346] width 1358 height 693
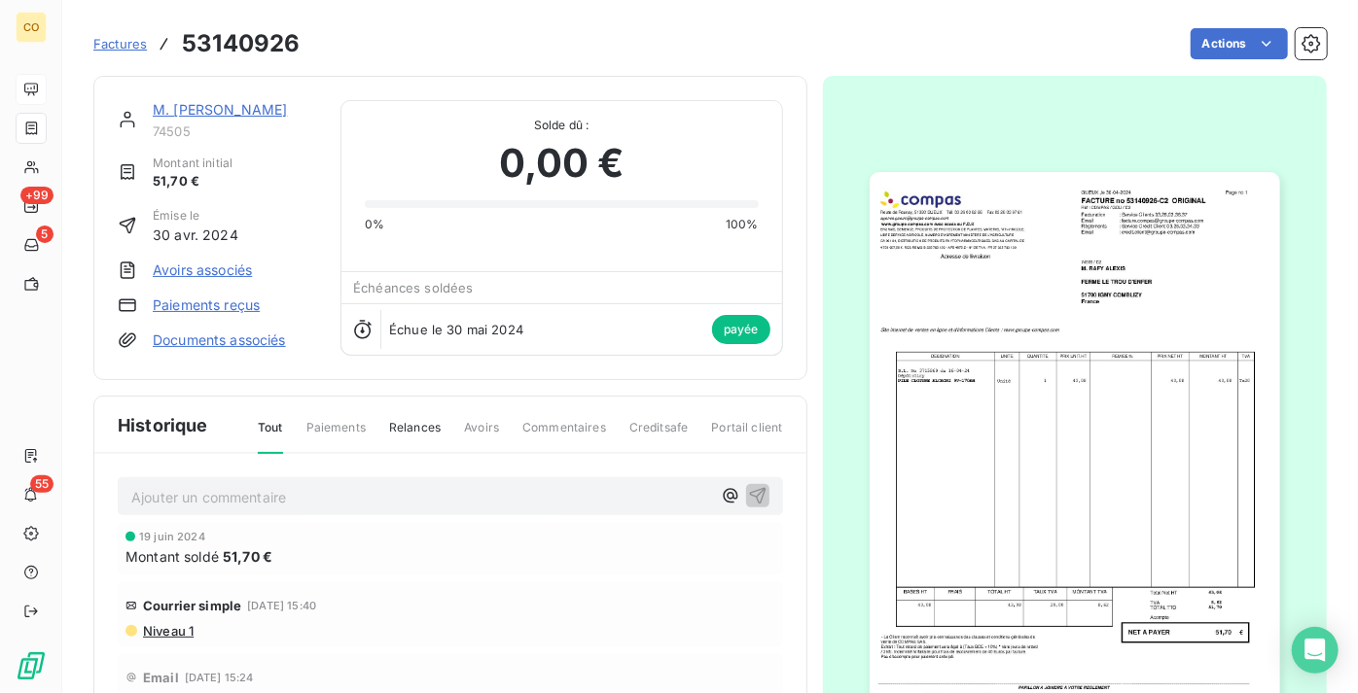
click at [208, 304] on link "Paiements reçus" at bounding box center [206, 305] width 107 height 19
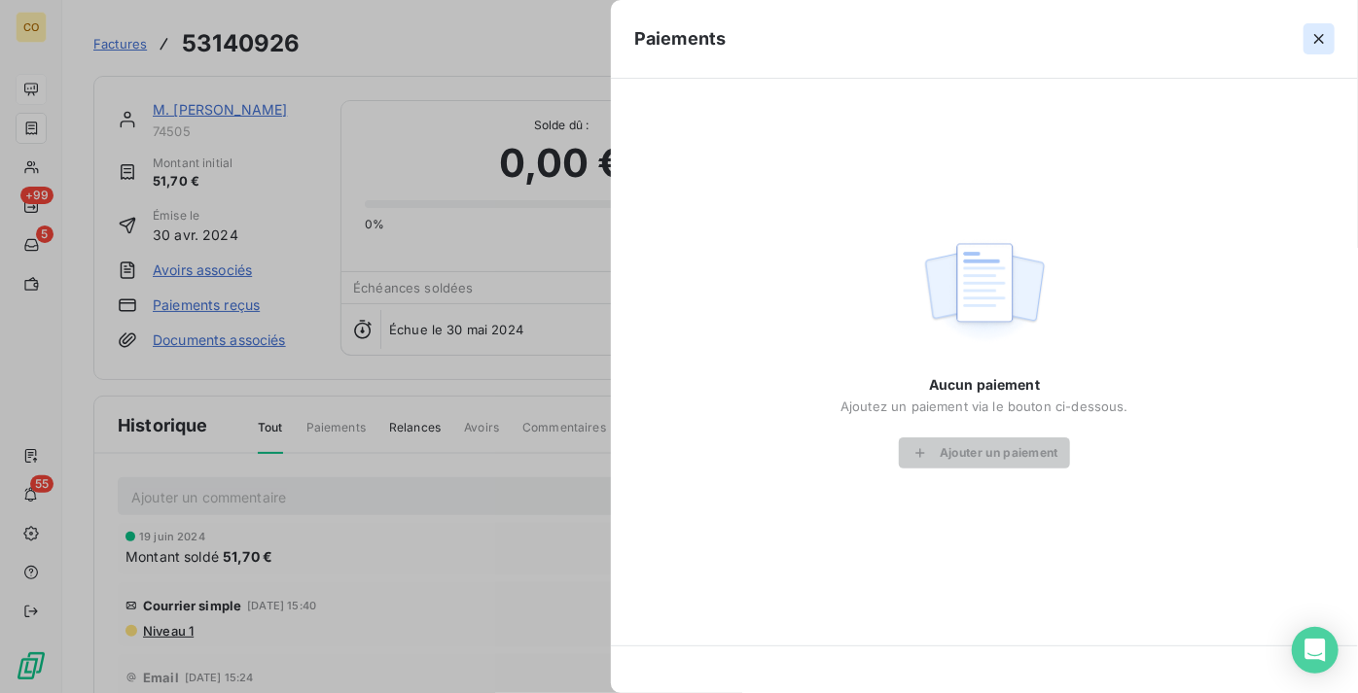
click at [1320, 41] on icon "button" at bounding box center [1318, 38] width 19 height 19
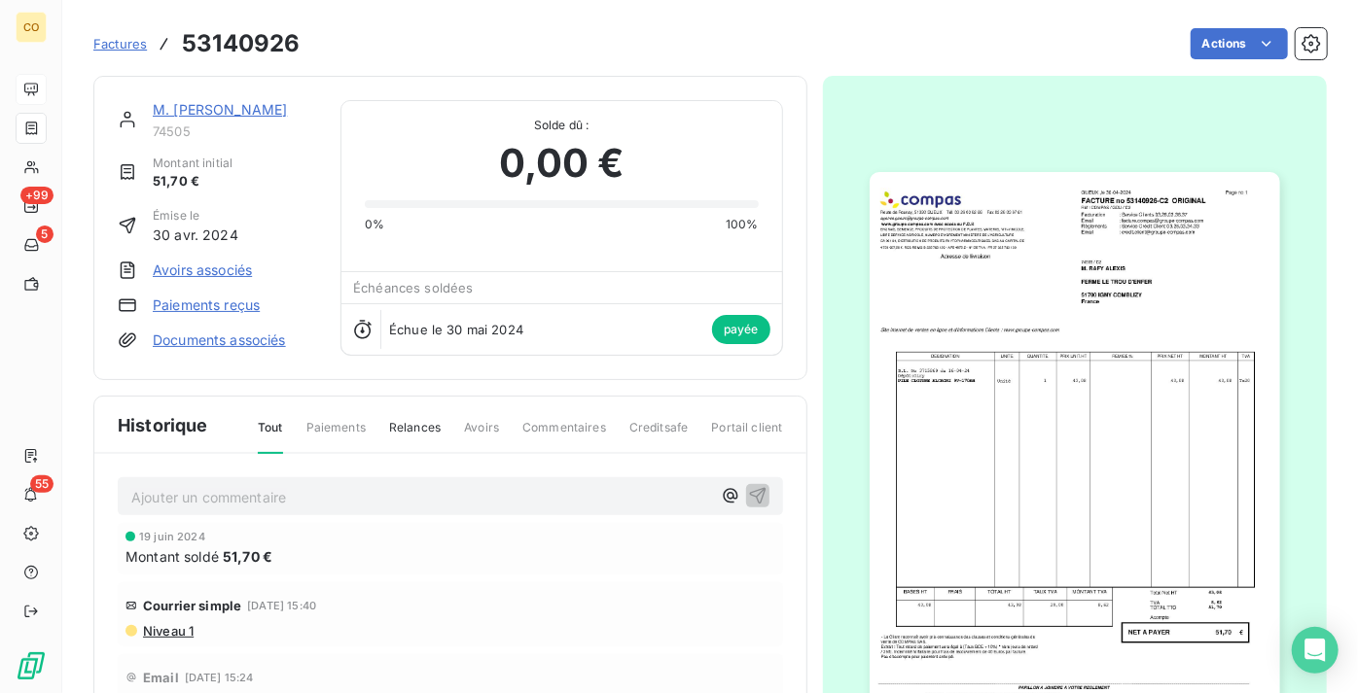
click at [1012, 392] on img "button" at bounding box center [1075, 462] width 410 height 580
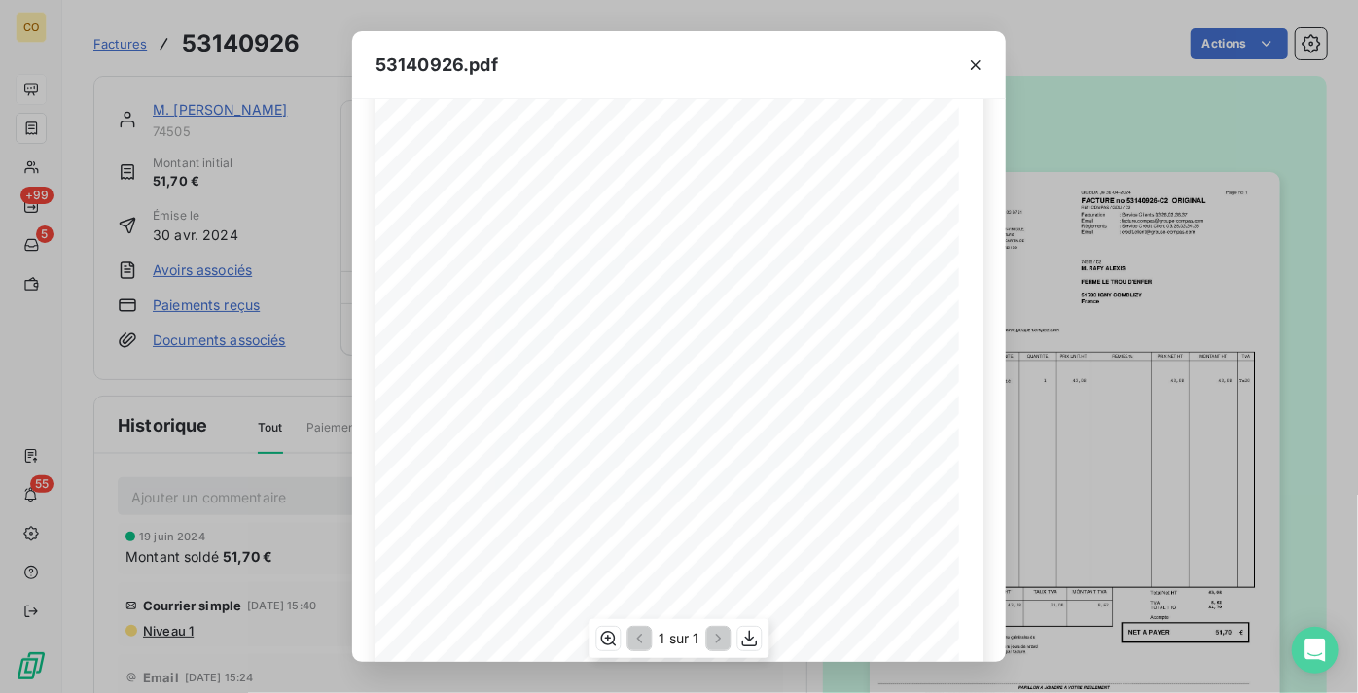
scroll to position [308, 0]
click at [750, 644] on icon "button" at bounding box center [749, 638] width 19 height 19
click at [1128, 238] on div "53140926.pdf Adresse de livraison DESIGNATION UNITE QUANTITE PRIX NET HT MONTAN…" at bounding box center [679, 346] width 1358 height 693
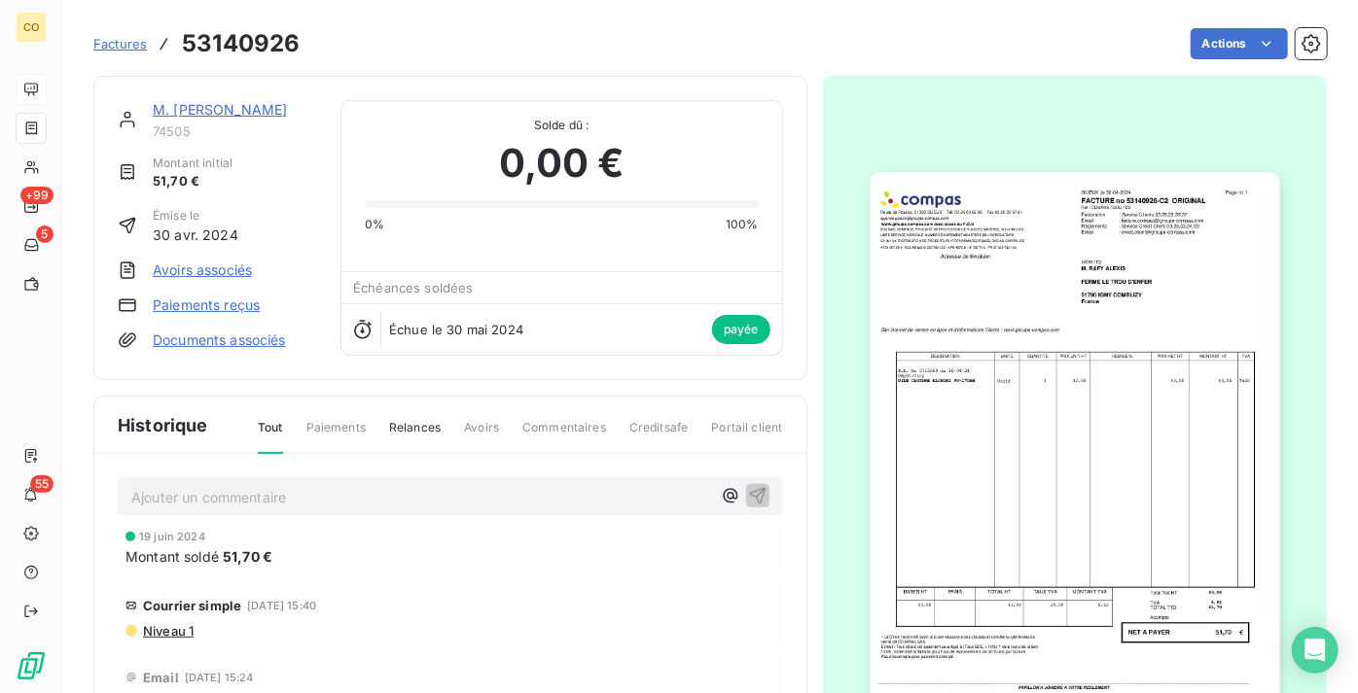
click at [234, 109] on link "M. RAFY ALEXIS" at bounding box center [220, 109] width 134 height 17
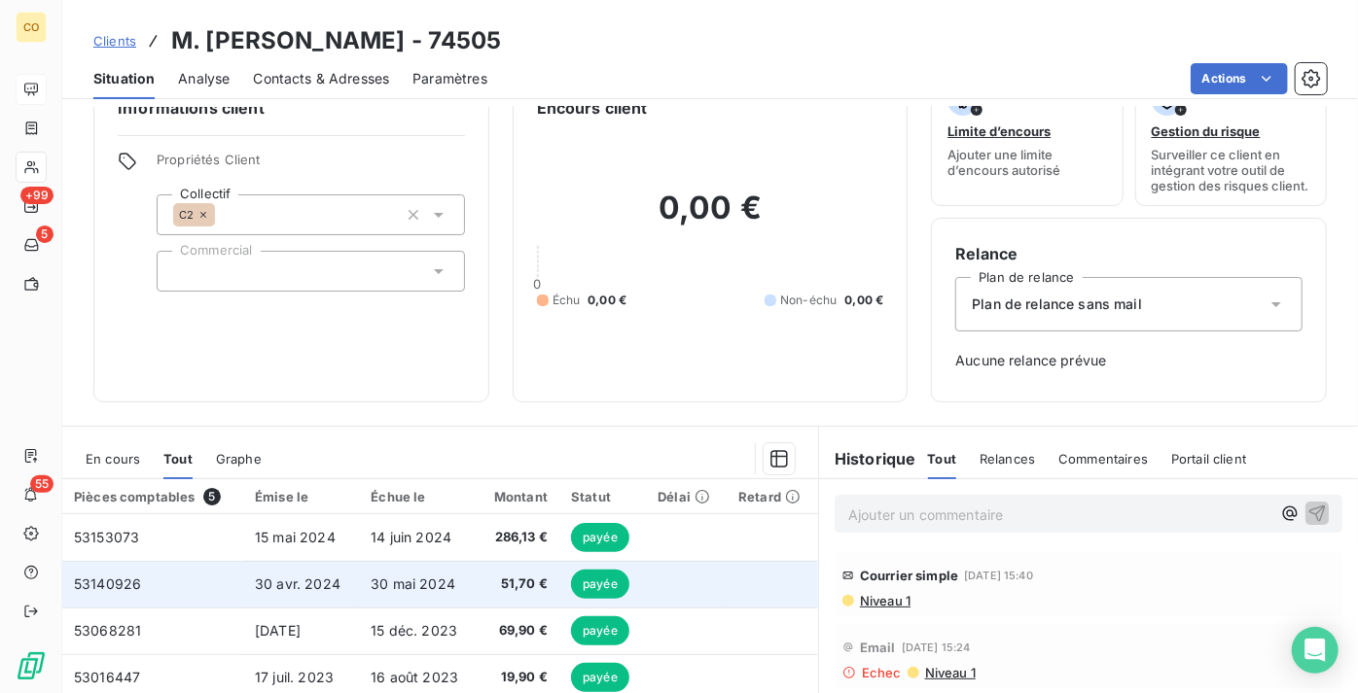
scroll to position [88, 0]
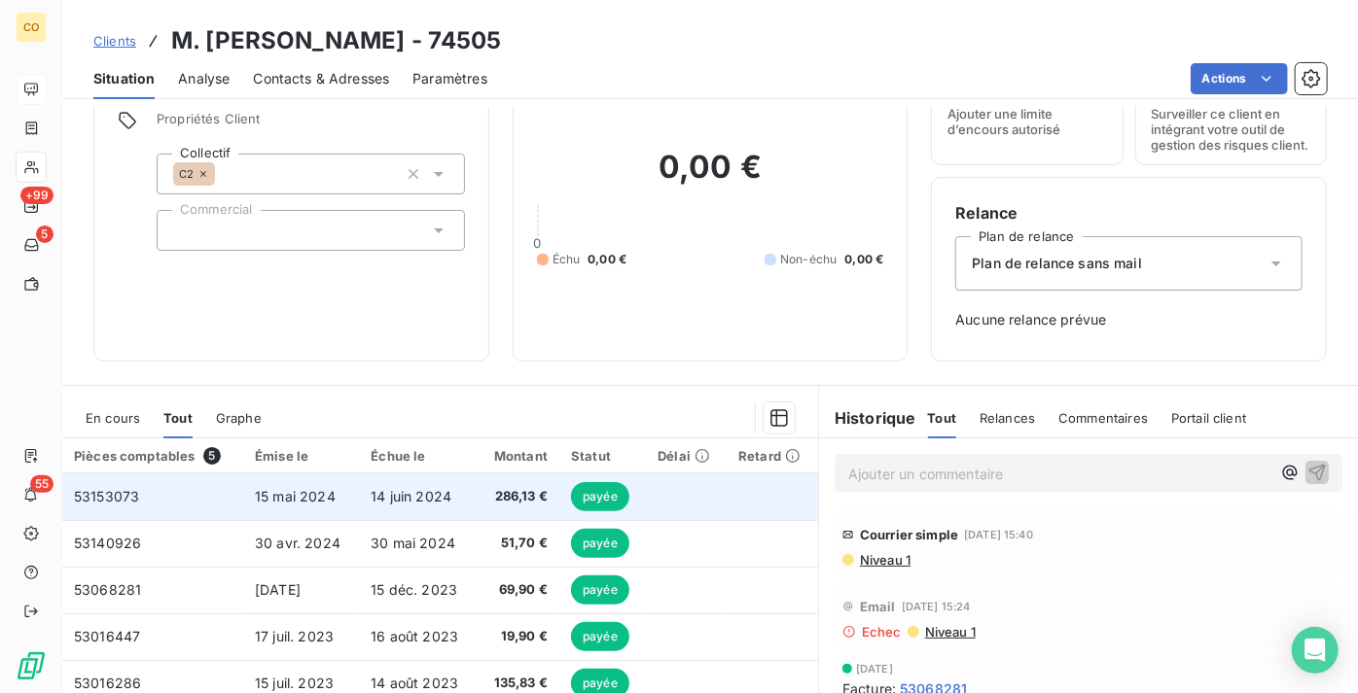
click at [412, 505] on span "14 juin 2024" at bounding box center [411, 496] width 81 height 17
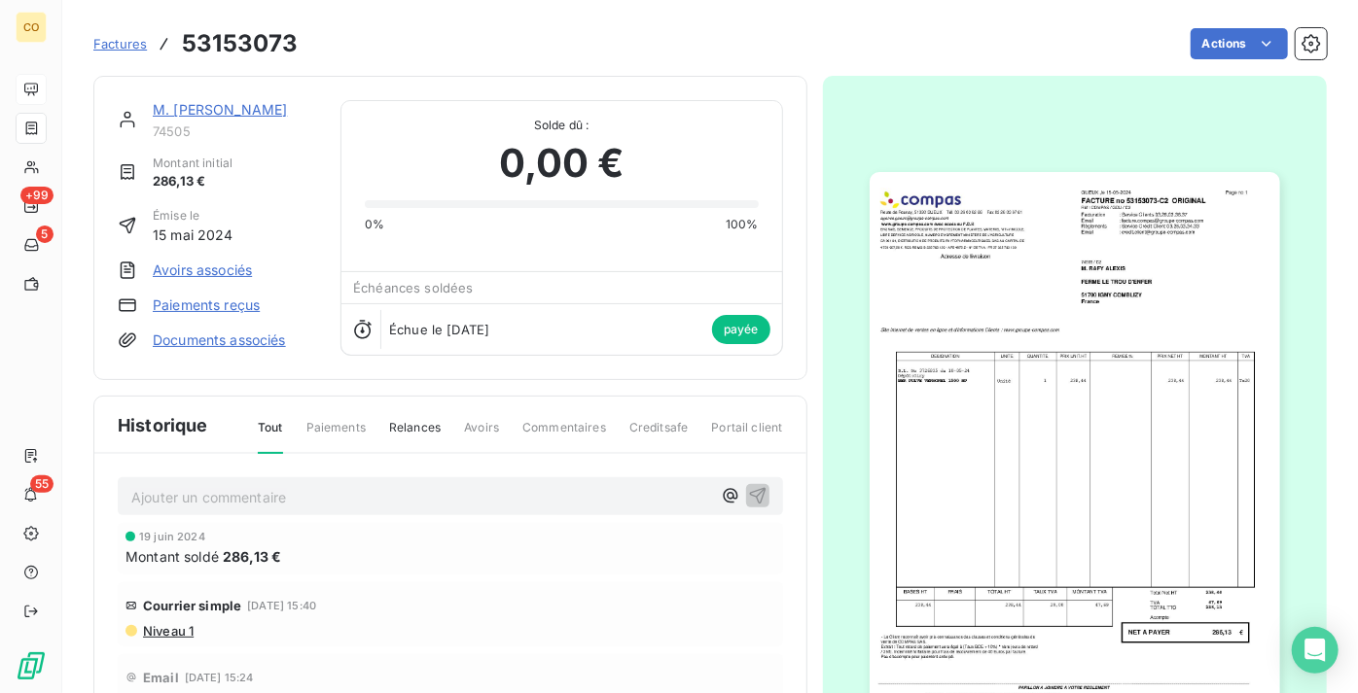
click at [1124, 383] on img "button" at bounding box center [1075, 462] width 410 height 580
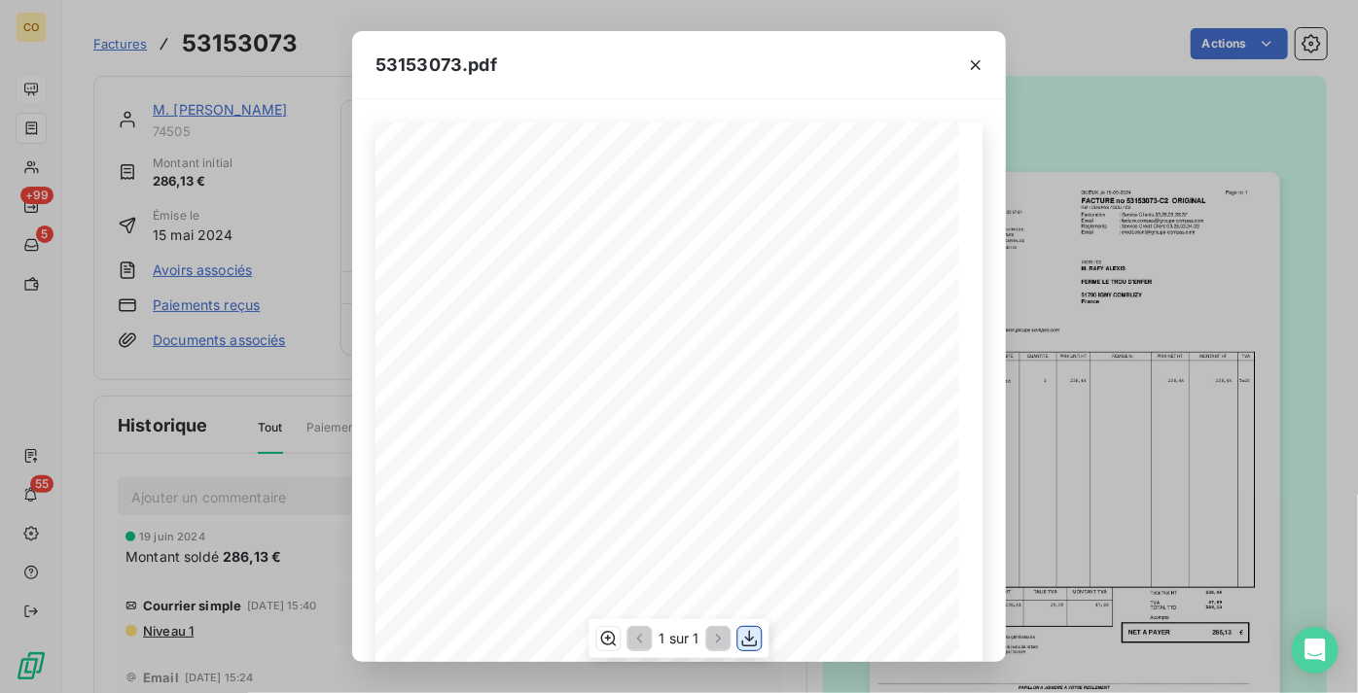
click at [747, 646] on icon "button" at bounding box center [750, 639] width 16 height 17
click at [972, 67] on icon "button" at bounding box center [976, 65] width 10 height 10
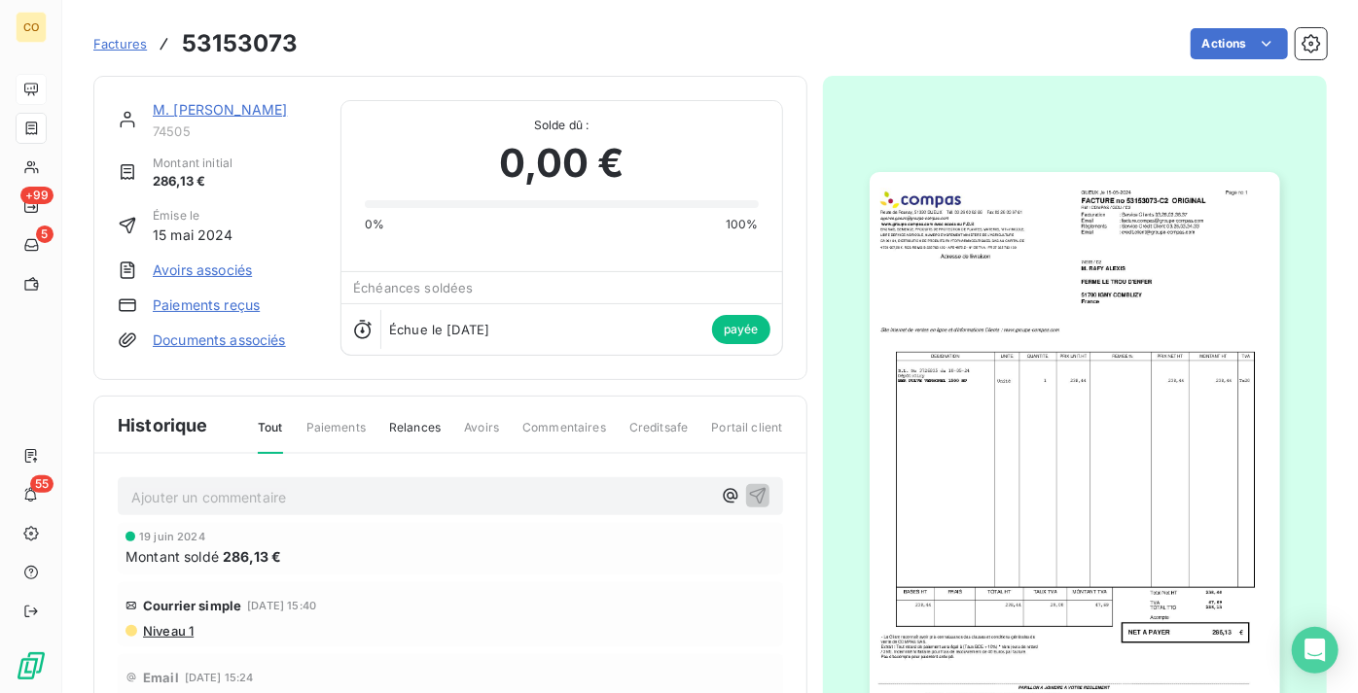
click at [225, 119] on div "M. RAFY ALEXIS 74505" at bounding box center [235, 119] width 164 height 39
click at [238, 109] on link "M. RAFY ALEXIS" at bounding box center [220, 109] width 134 height 17
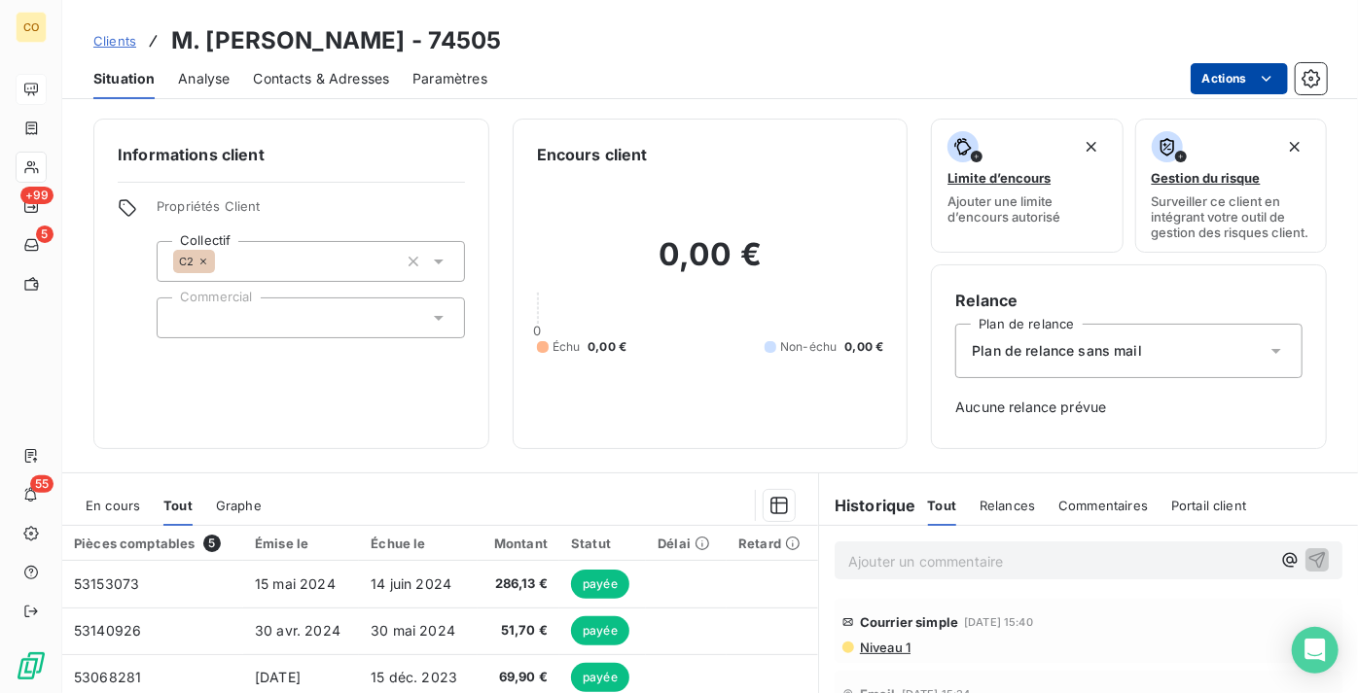
click at [1217, 82] on html "CO +99 5 55 Clients M. RAFY ALEXIS - 74505 Situation Analyse Contacts & Adresse…" at bounding box center [679, 346] width 1358 height 693
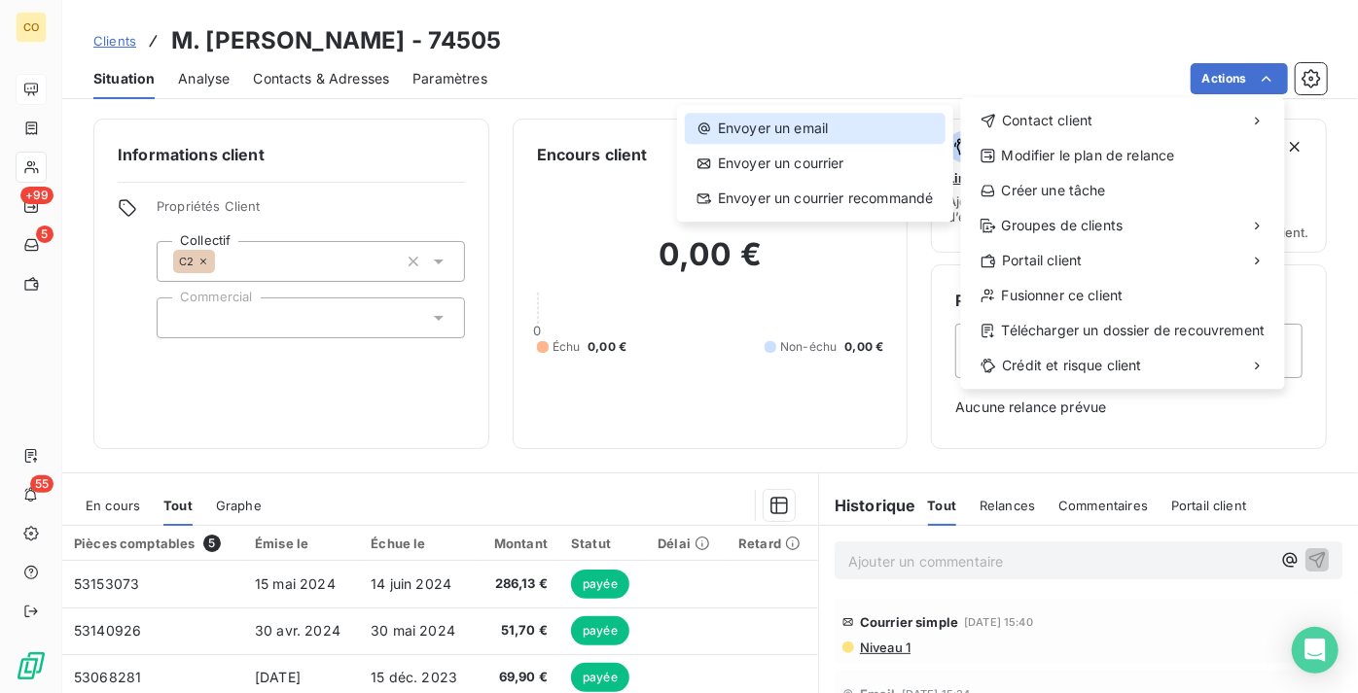
click at [842, 137] on div "Envoyer un email" at bounding box center [815, 128] width 261 height 31
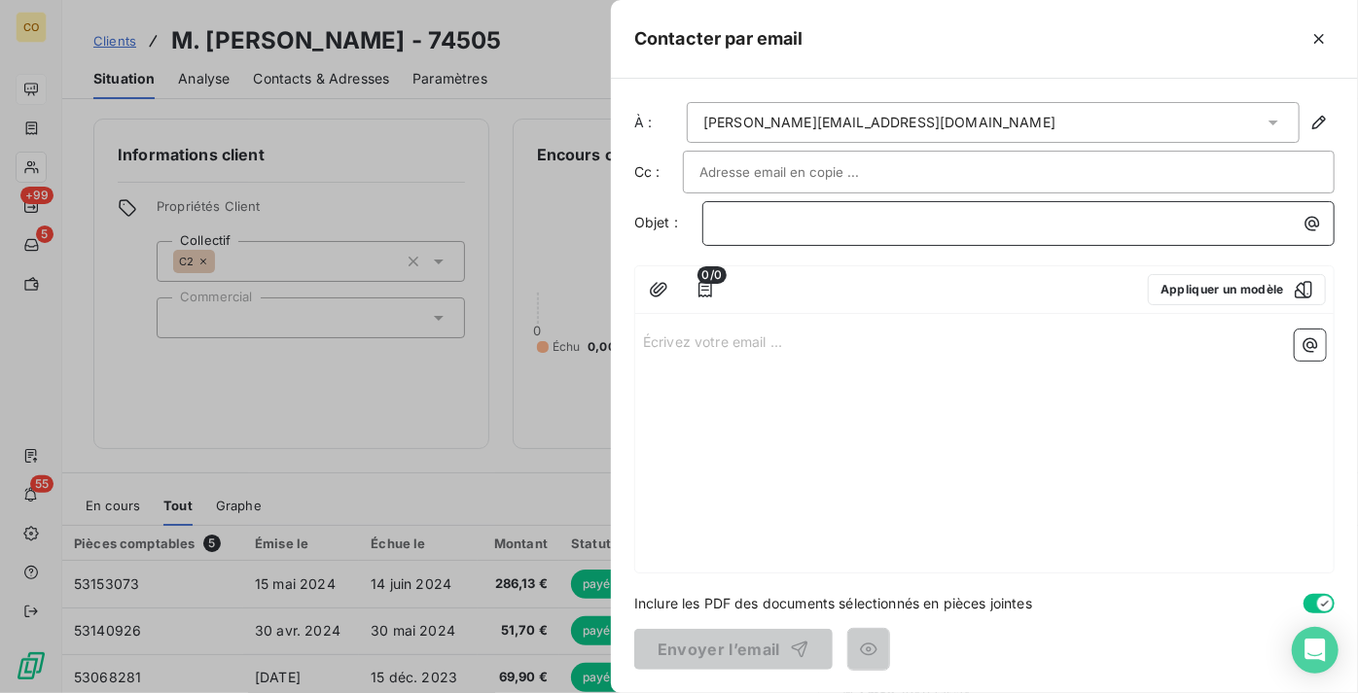
click at [861, 226] on p "﻿" at bounding box center [1023, 223] width 609 height 22
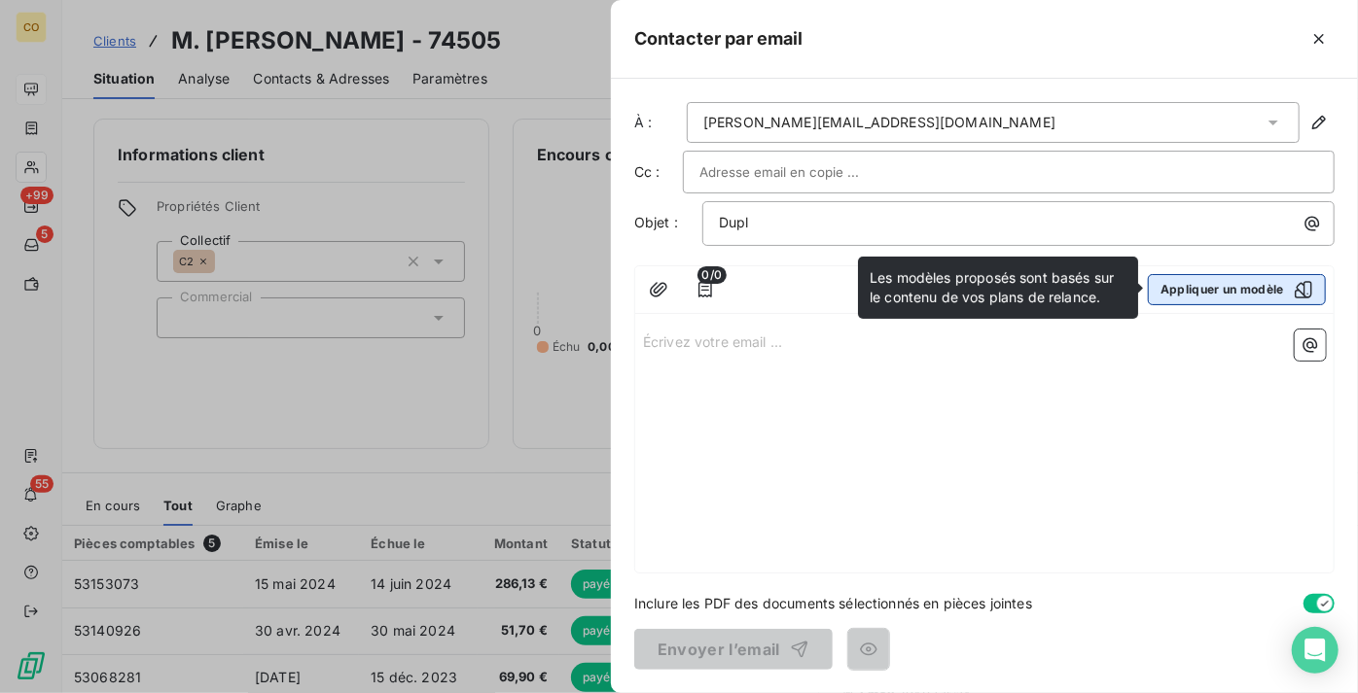
click at [1270, 290] on button "Appliquer un modèle" at bounding box center [1237, 289] width 178 height 31
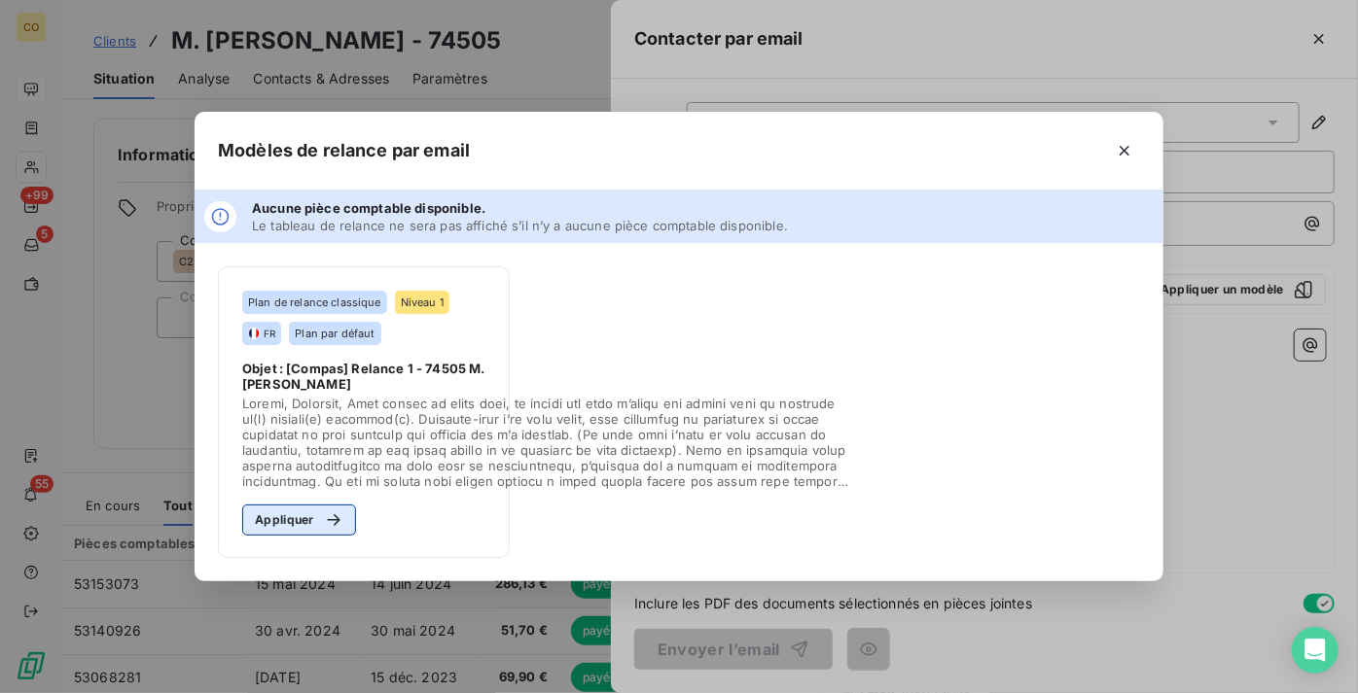
click at [303, 531] on button "Appliquer" at bounding box center [299, 520] width 114 height 31
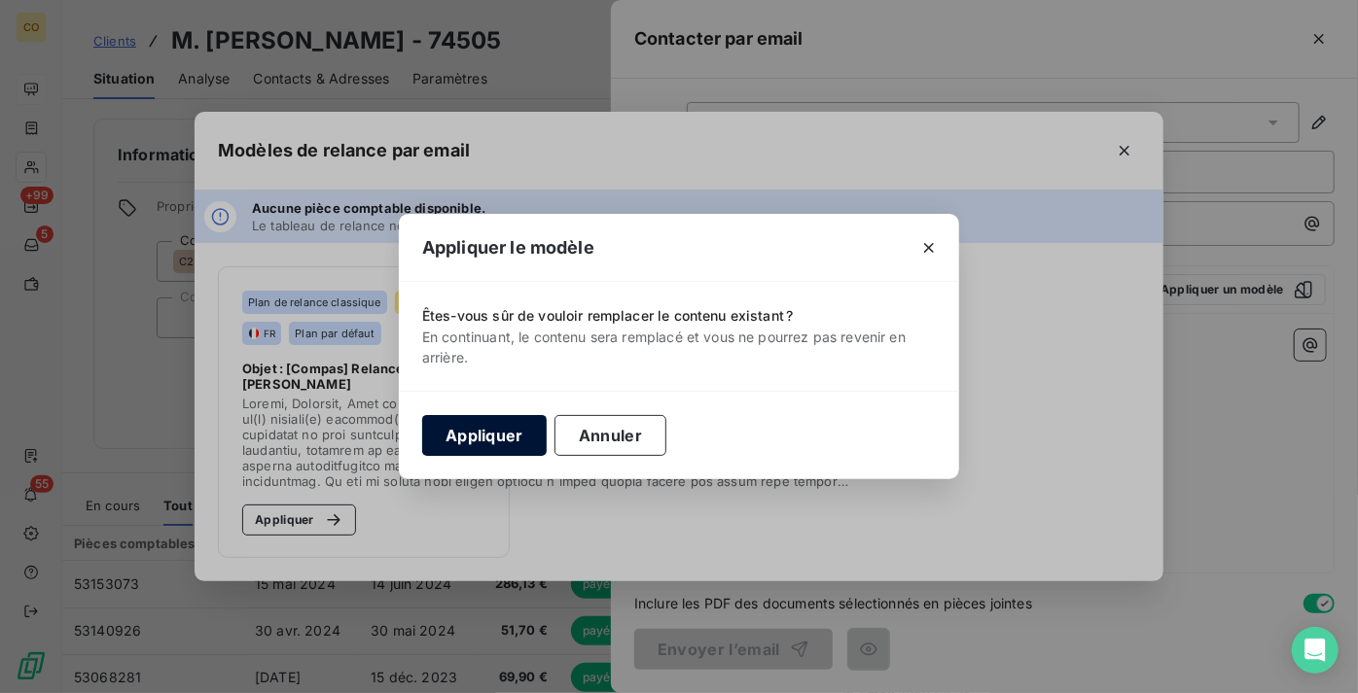
click at [484, 440] on button "Appliquer" at bounding box center [484, 435] width 124 height 41
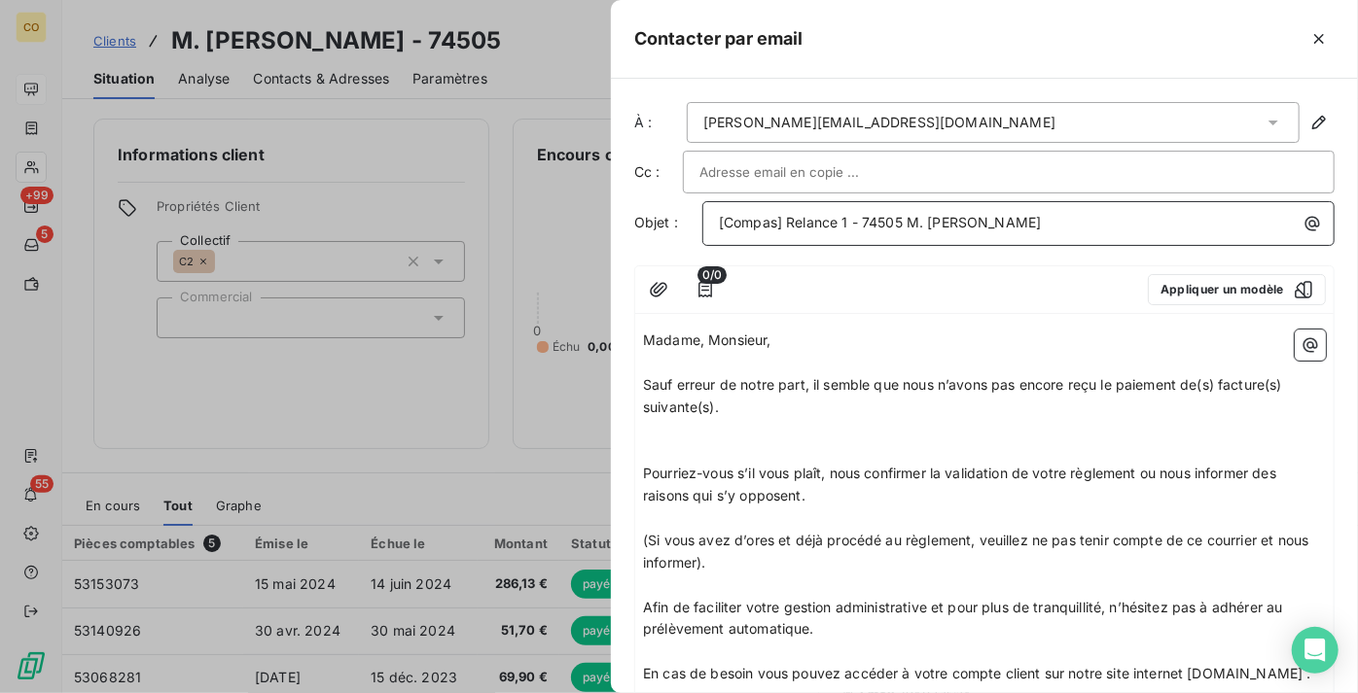
click at [848, 221] on span "[Compas] Relance 1 - 74505 M. RAFY ALEXIS" at bounding box center [880, 222] width 322 height 17
drag, startPoint x: 706, startPoint y: 332, endPoint x: 451, endPoint y: 343, distance: 255.1
click at [451, 693] on div "Contacter par email À : alexis.rafy@orange.fr Cc : Objet : [Compas] Relance - 7…" at bounding box center [679, 693] width 1358 height 0
drag, startPoint x: 905, startPoint y: 382, endPoint x: 638, endPoint y: 374, distance: 266.6
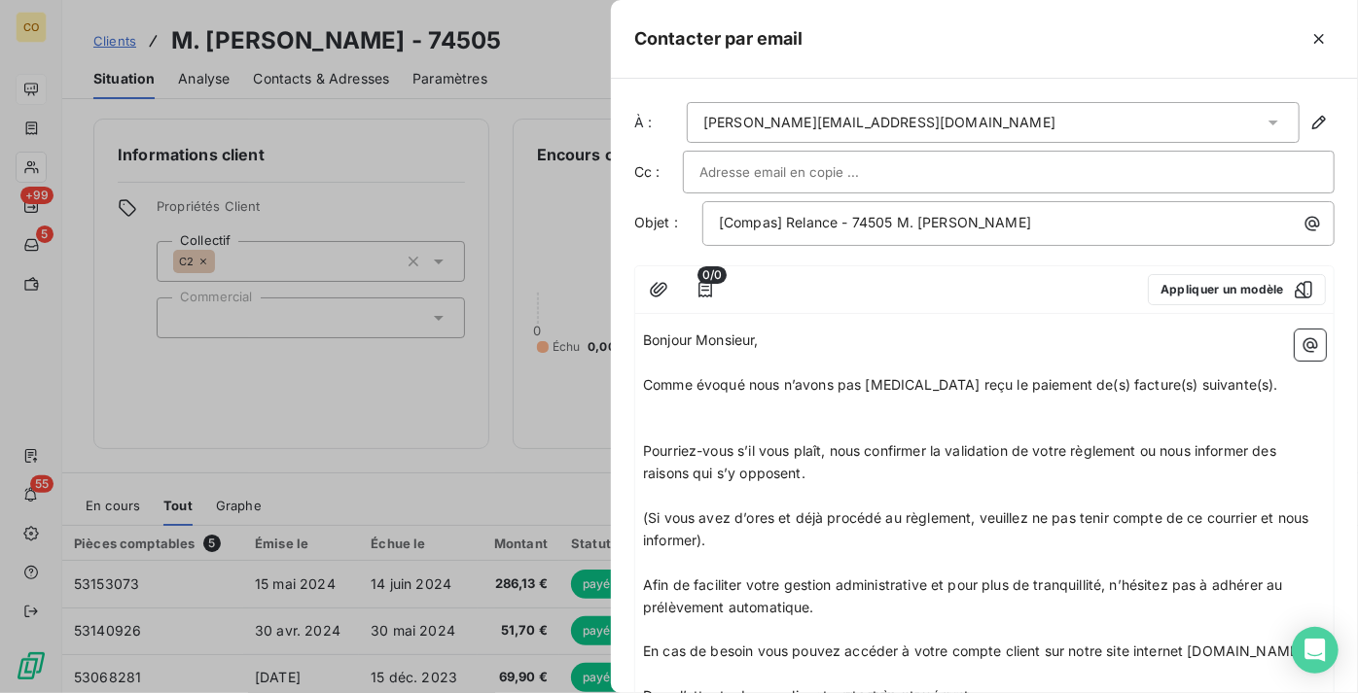
click at [870, 380] on span "Comme évoqué nous n’avons pas encore reçu le paiement de(s) facture(s) suivante…" at bounding box center [960, 384] width 635 height 17
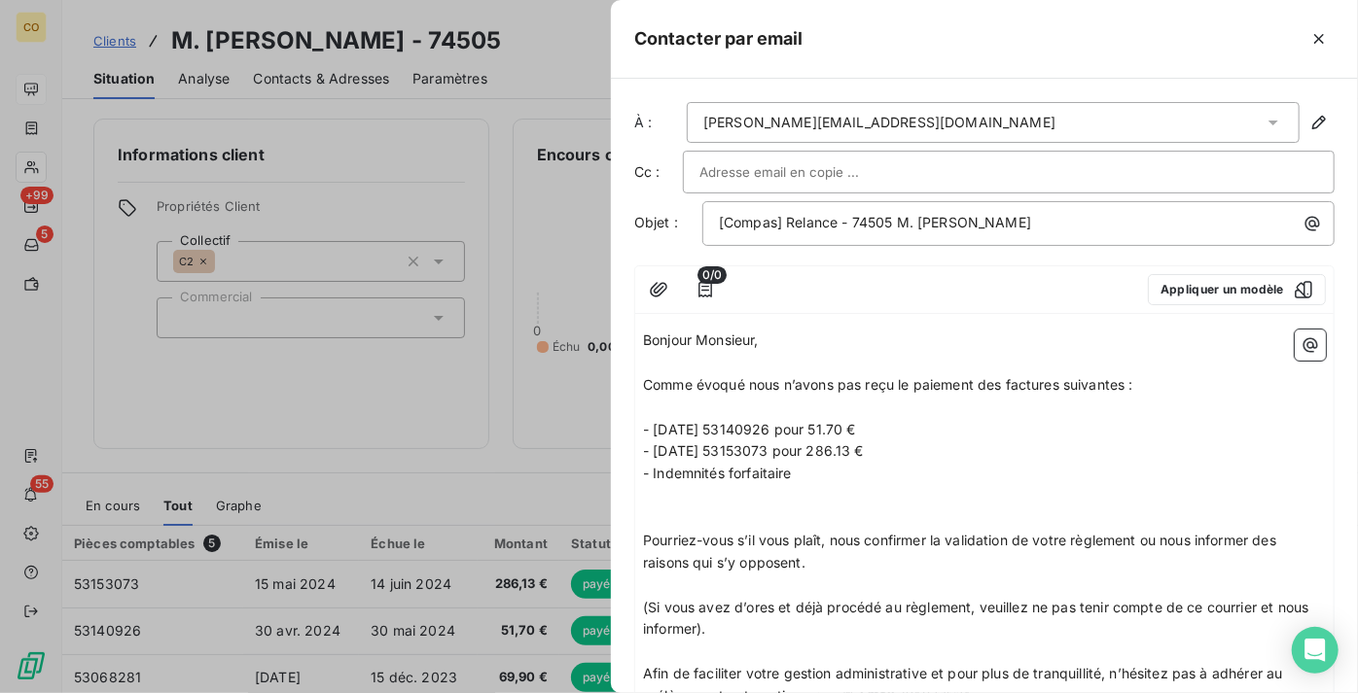
click at [654, 475] on span "- Indemnités forfaitaire" at bounding box center [717, 473] width 149 height 17
drag, startPoint x: 898, startPoint y: 481, endPoint x: 658, endPoint y: 480, distance: 239.3
click at [658, 480] on p "- 14/03/2025Indemnités forfaitaire" at bounding box center [984, 474] width 683 height 22
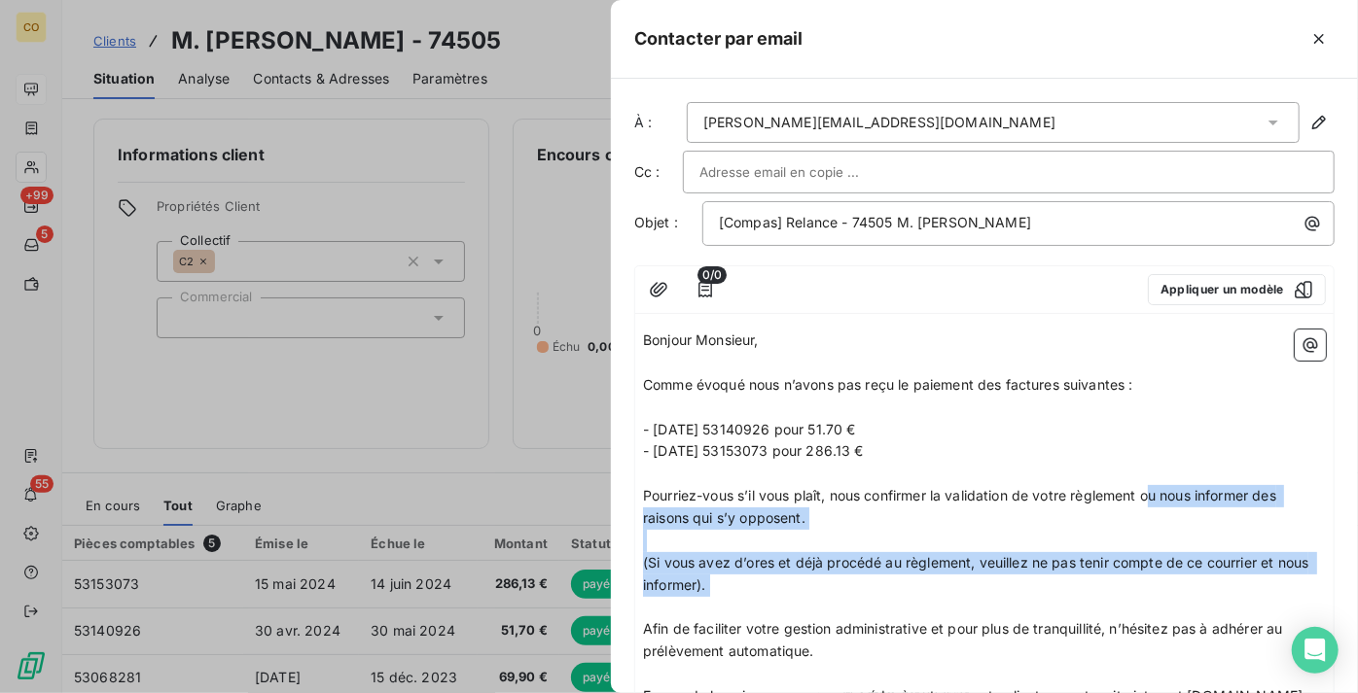
drag, startPoint x: 1156, startPoint y: 497, endPoint x: 1171, endPoint y: 616, distance: 119.6
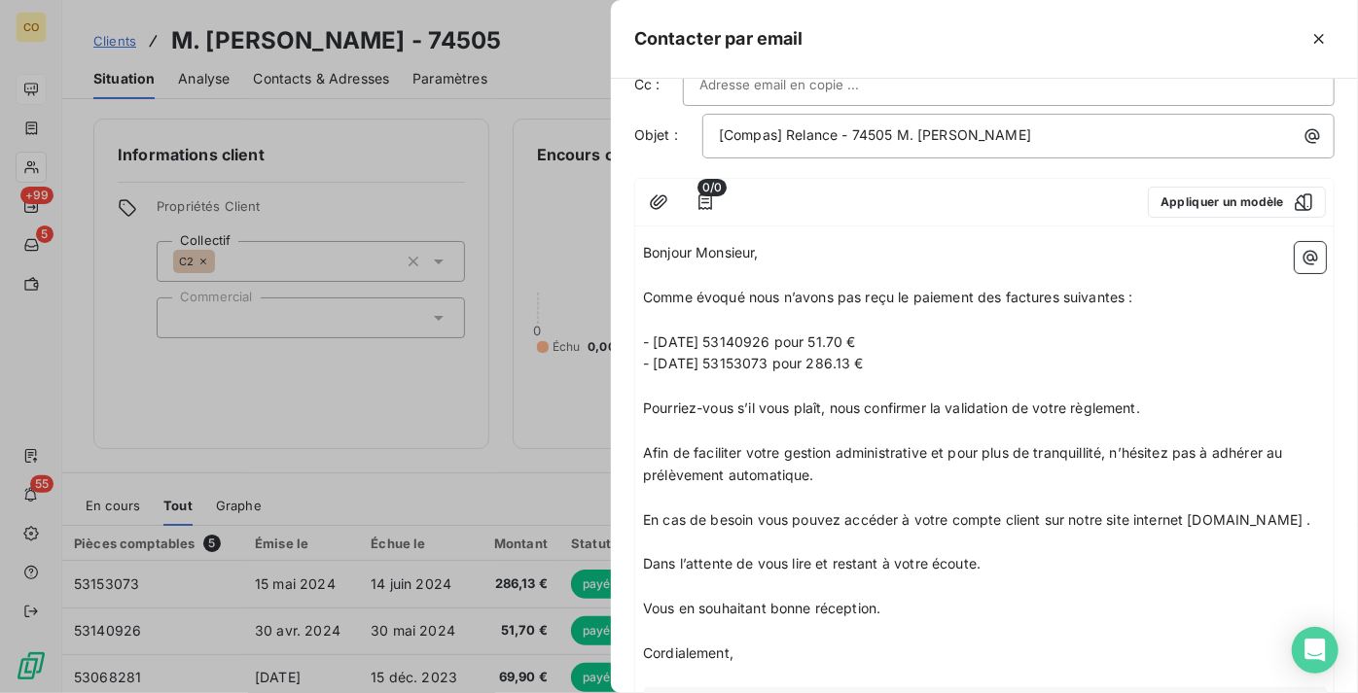
scroll to position [176, 0]
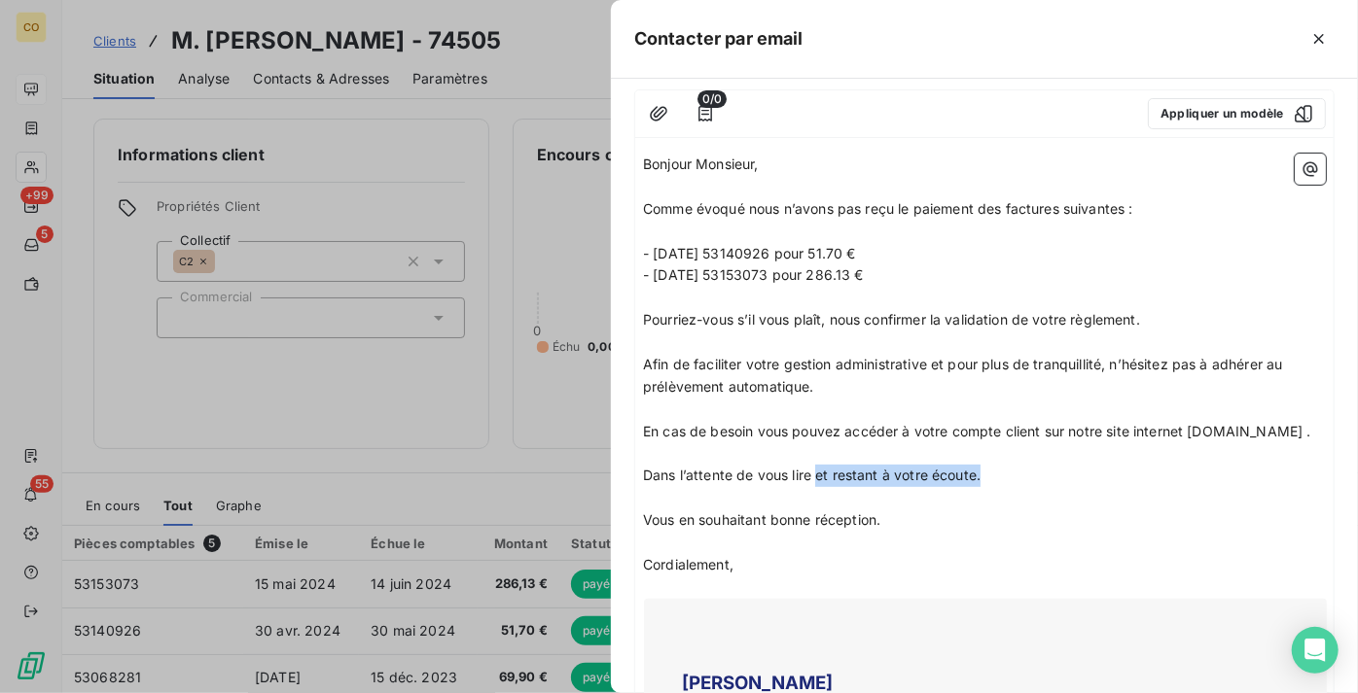
drag, startPoint x: 1004, startPoint y: 470, endPoint x: 817, endPoint y: 472, distance: 186.8
click at [817, 472] on p "Dans l’attente de vous lire et restant à votre écoute." at bounding box center [984, 476] width 683 height 22
click at [883, 520] on span "Vous en souhaitant bonne réceptionet restant à votre écoute.." at bounding box center [844, 520] width 403 height 17
click at [1034, 522] on span "Vous en souhaitant bonne réception et restant à votre écoute.." at bounding box center [846, 520] width 407 height 17
click at [1063, 515] on p "Vous en souhaitant bonne réception et restant à votre écoute.." at bounding box center [984, 521] width 683 height 22
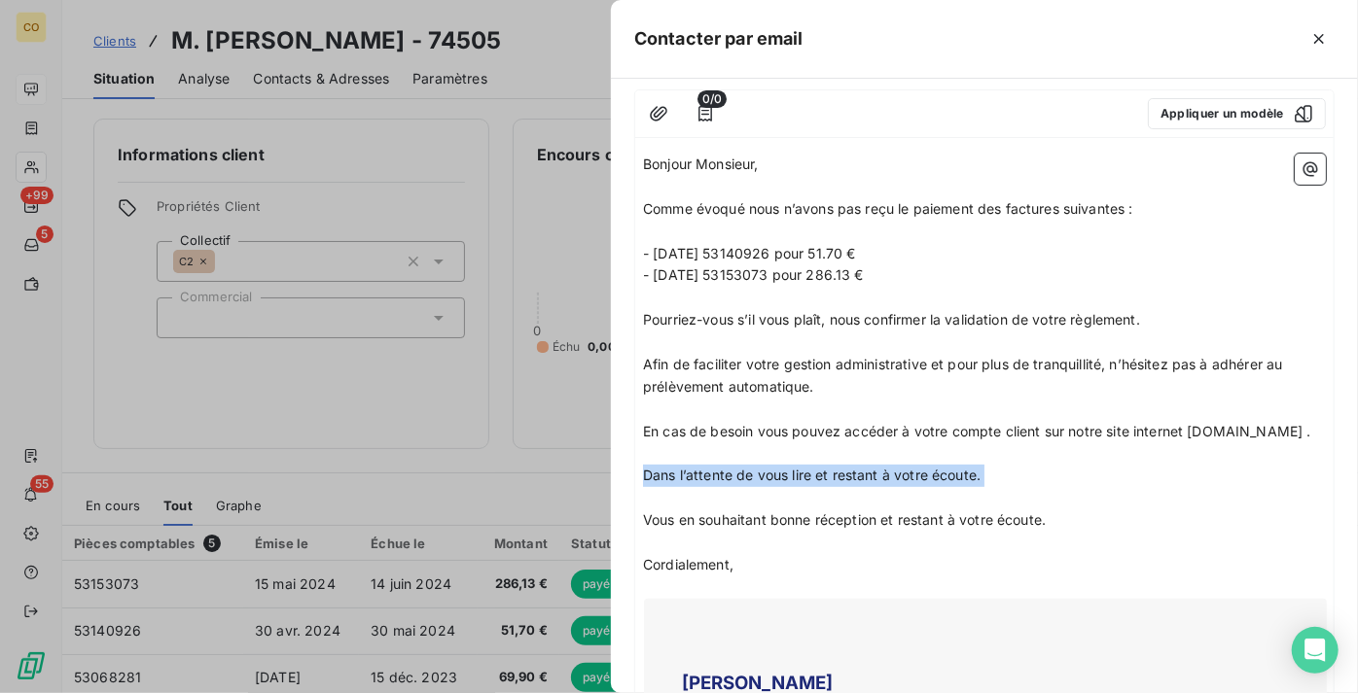
drag, startPoint x: 1033, startPoint y: 488, endPoint x: 607, endPoint y: 472, distance: 426.3
click at [607, 693] on div "Contacter par email À : alexis.rafy@orange.fr Cc : Objet : [Compas] Relance - 7…" at bounding box center [679, 693] width 1358 height 0
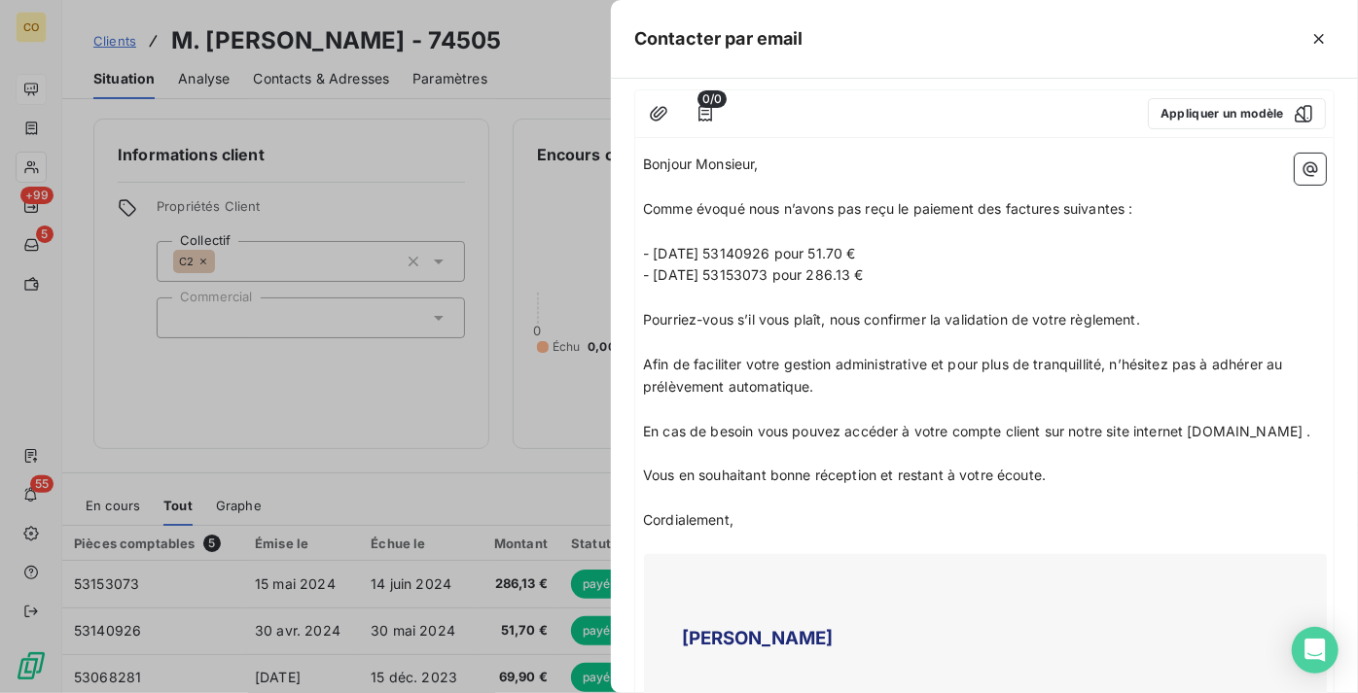
scroll to position [0, 0]
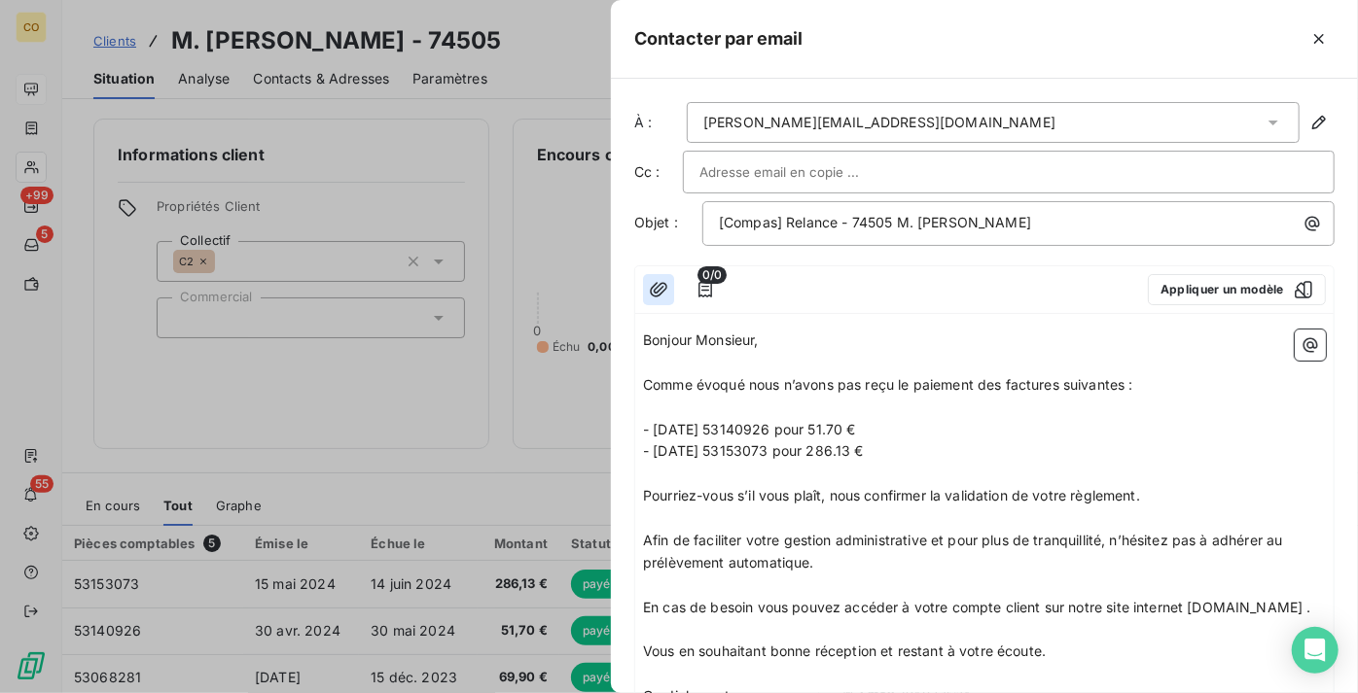
click at [662, 294] on icon "button" at bounding box center [658, 289] width 19 height 19
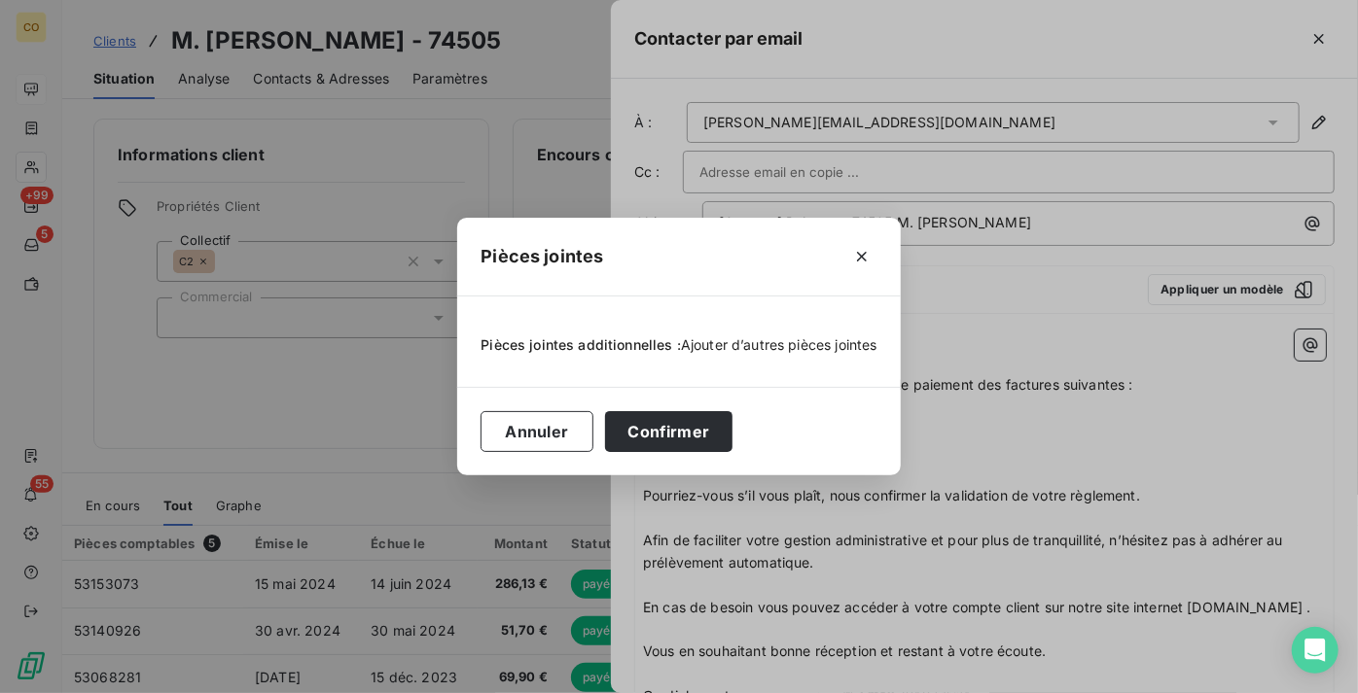
click at [737, 346] on span "Ajouter d’autres pièces jointes" at bounding box center [779, 345] width 196 height 17
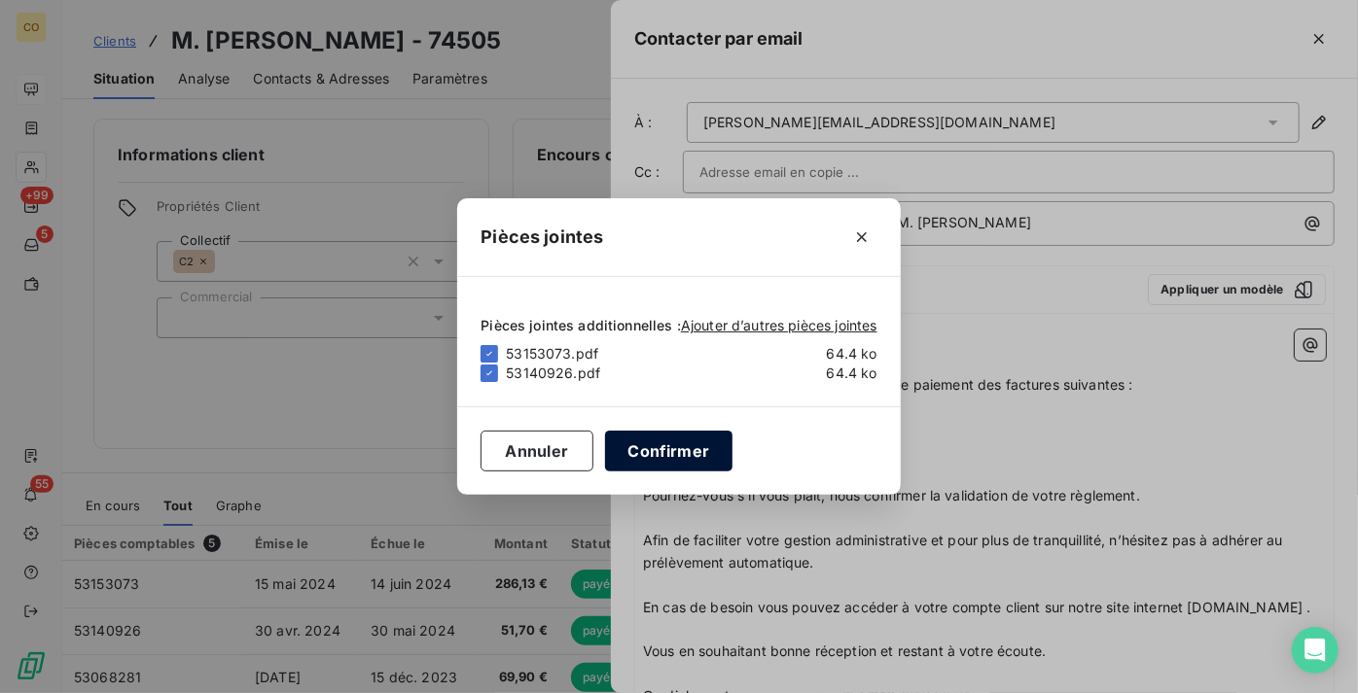
click at [676, 457] on button "Confirmer" at bounding box center [669, 451] width 128 height 41
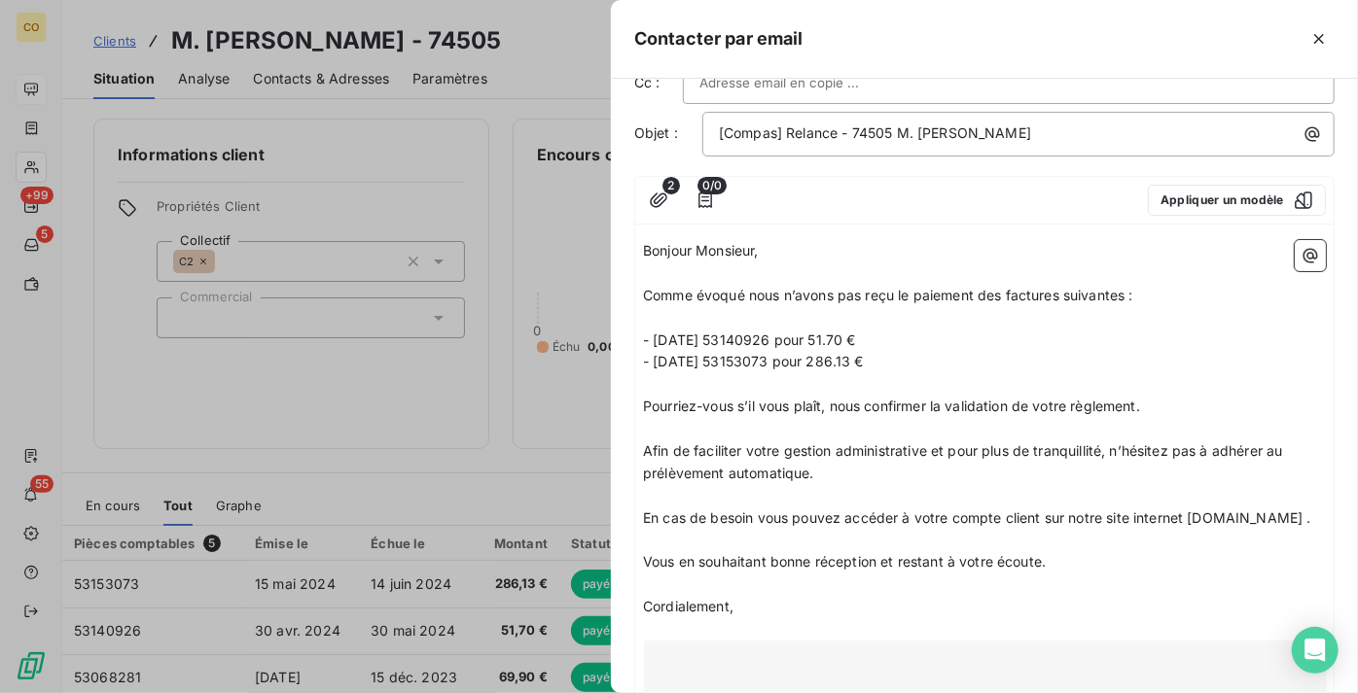
scroll to position [1, 0]
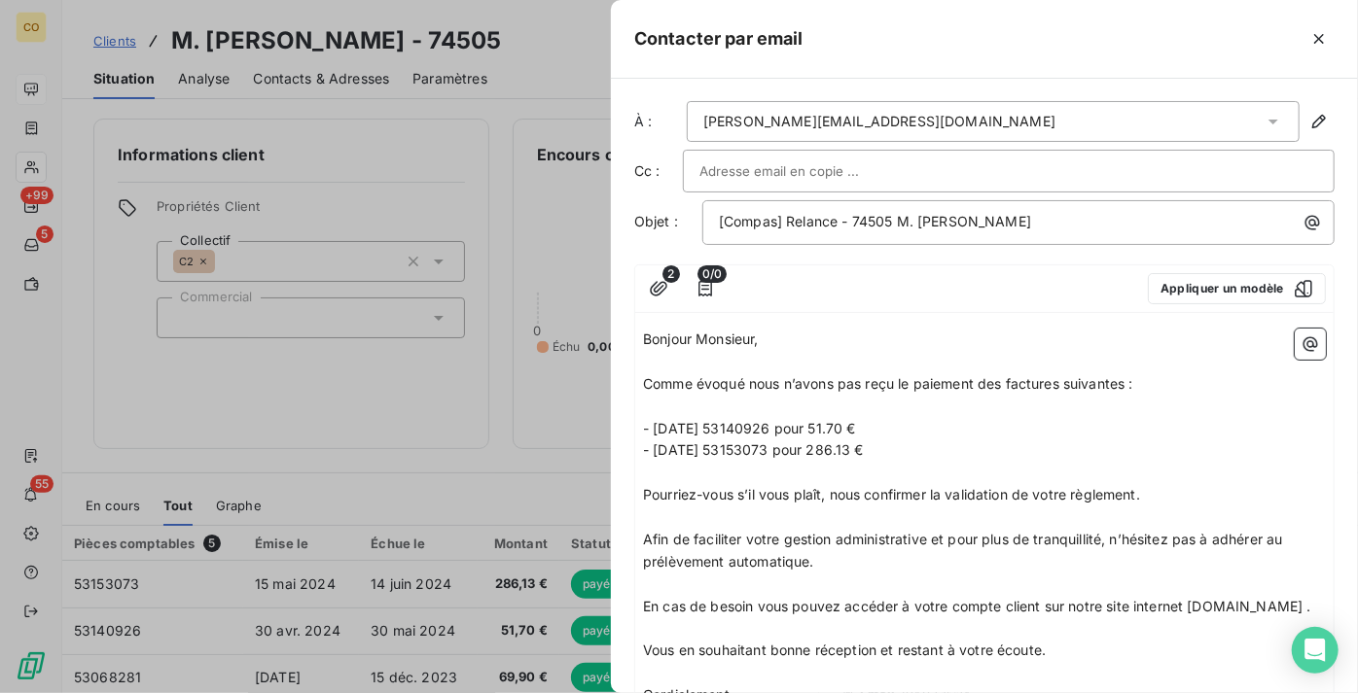
click at [928, 453] on p "- 15/05/2024 53153073 pour 286.13 €" at bounding box center [984, 451] width 683 height 22
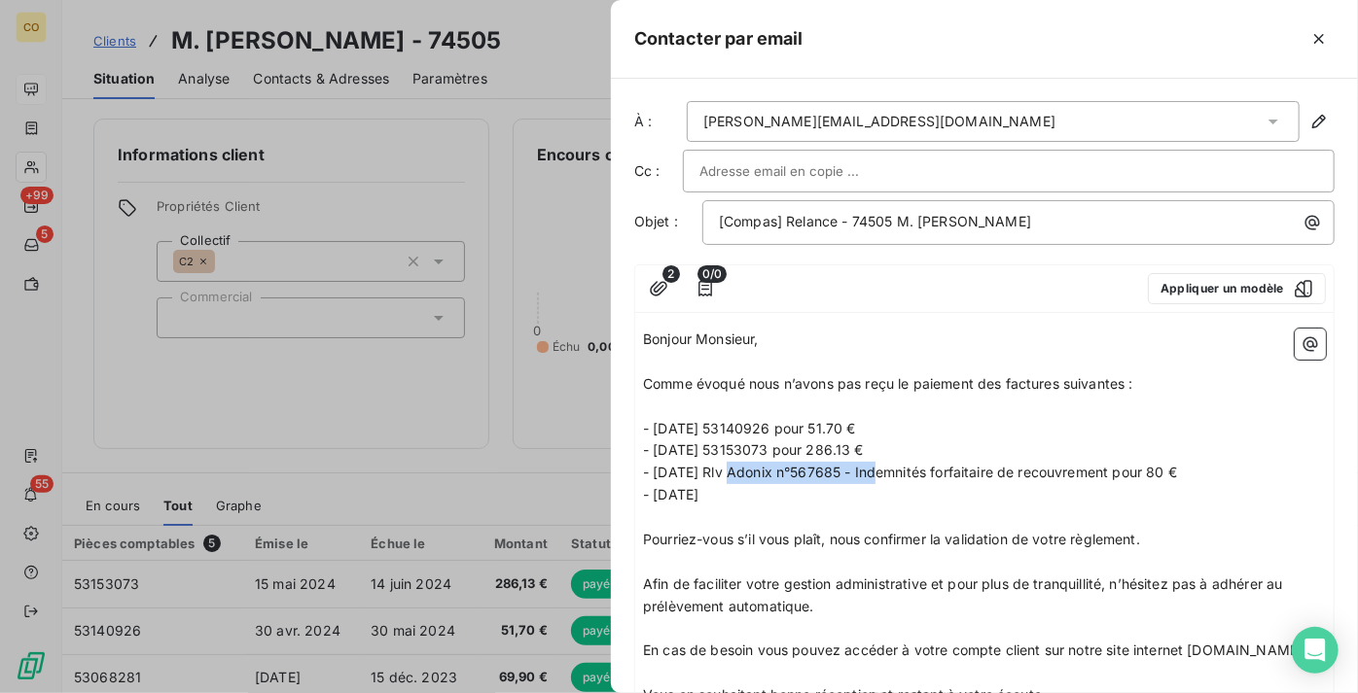
drag, startPoint x: 881, startPoint y: 471, endPoint x: 735, endPoint y: 465, distance: 146.0
click at [735, 465] on span "- 14/03/2025 Rlv Adonix n°567685 - Indemnités forfaitaire de recouvrement pour …" at bounding box center [910, 472] width 534 height 17
copy span "Rlv Adonix n°567685 -"
click at [774, 496] on p "- 14/03/2025" at bounding box center [984, 495] width 683 height 22
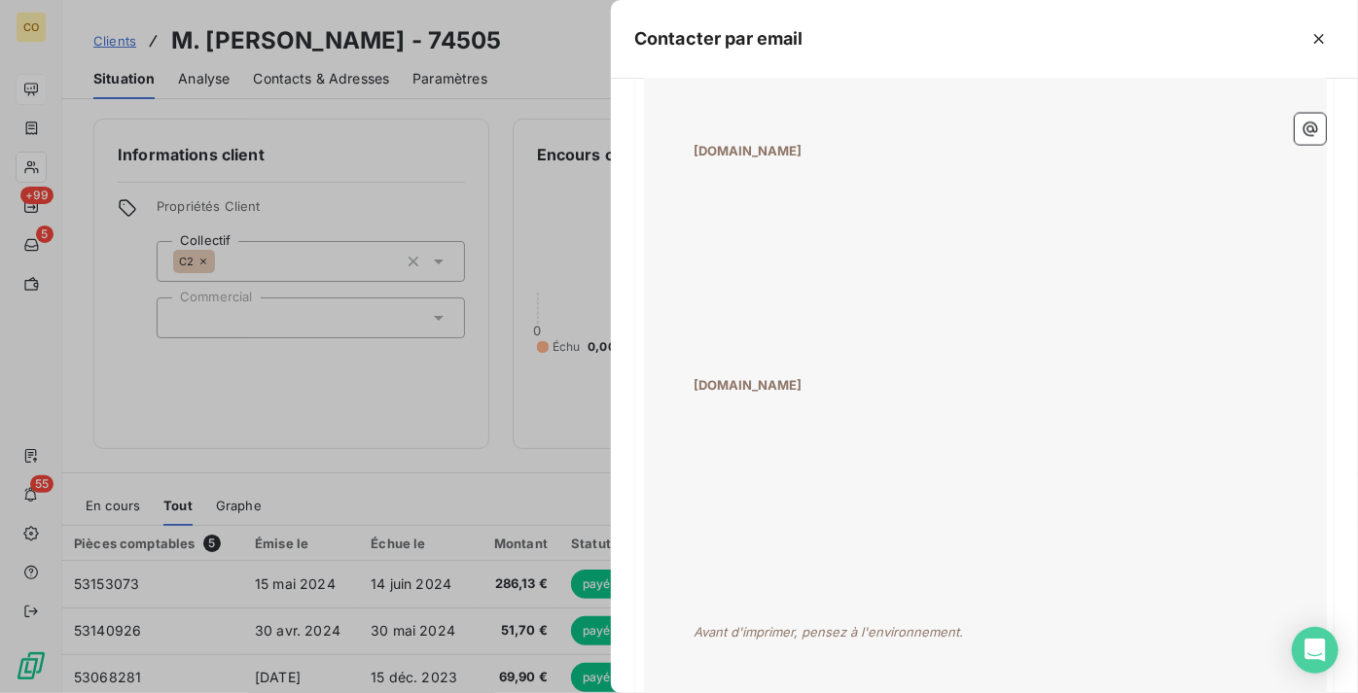
scroll to position [1770, 0]
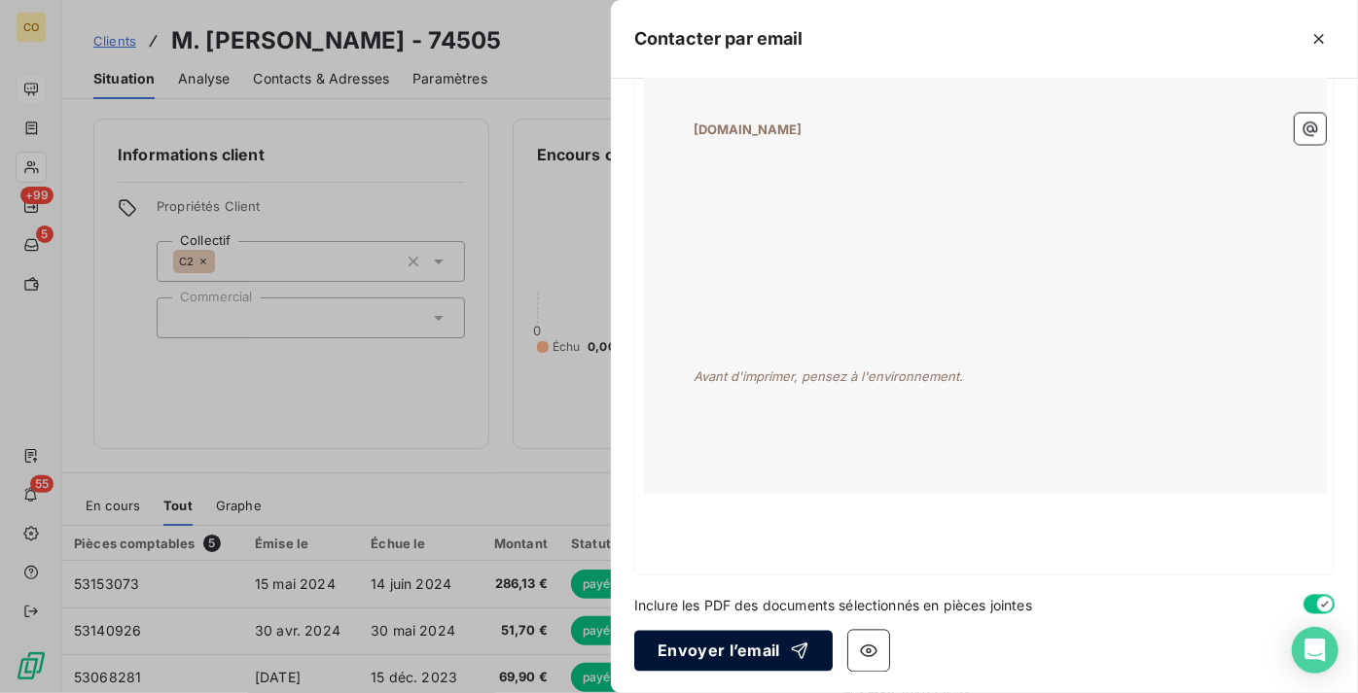
click at [682, 656] on button "Envoyer l’email" at bounding box center [733, 651] width 198 height 41
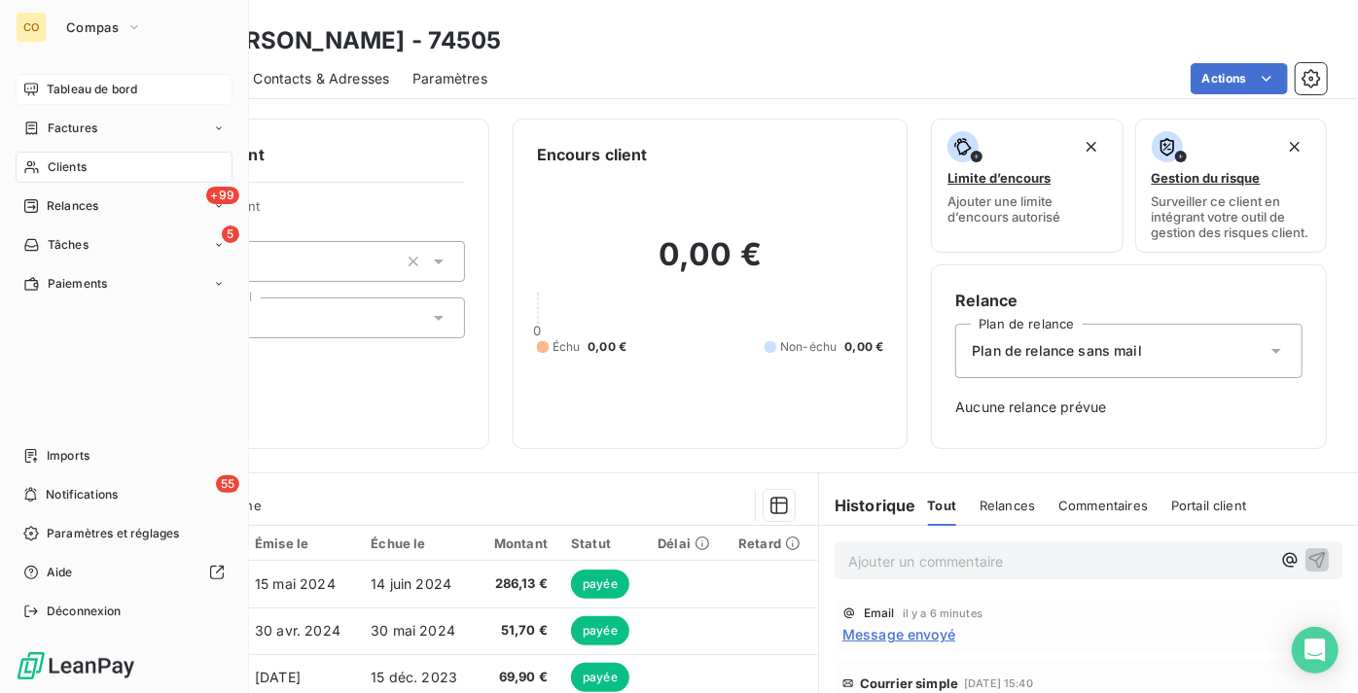
click at [117, 166] on div "Clients" at bounding box center [124, 167] width 217 height 31
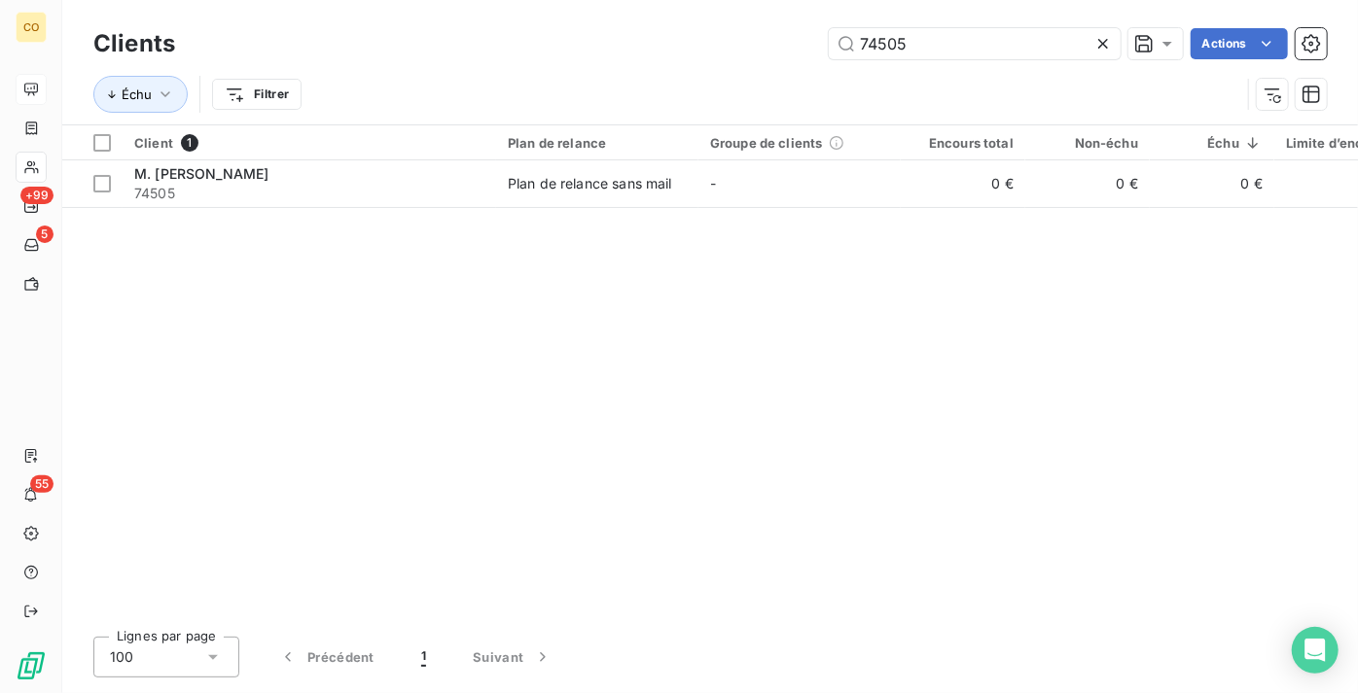
drag, startPoint x: 884, startPoint y: 50, endPoint x: 1107, endPoint y: 83, distance: 225.2
click at [1107, 83] on div "Clients 74505 Actions Échu Filtrer" at bounding box center [709, 73] width 1233 height 101
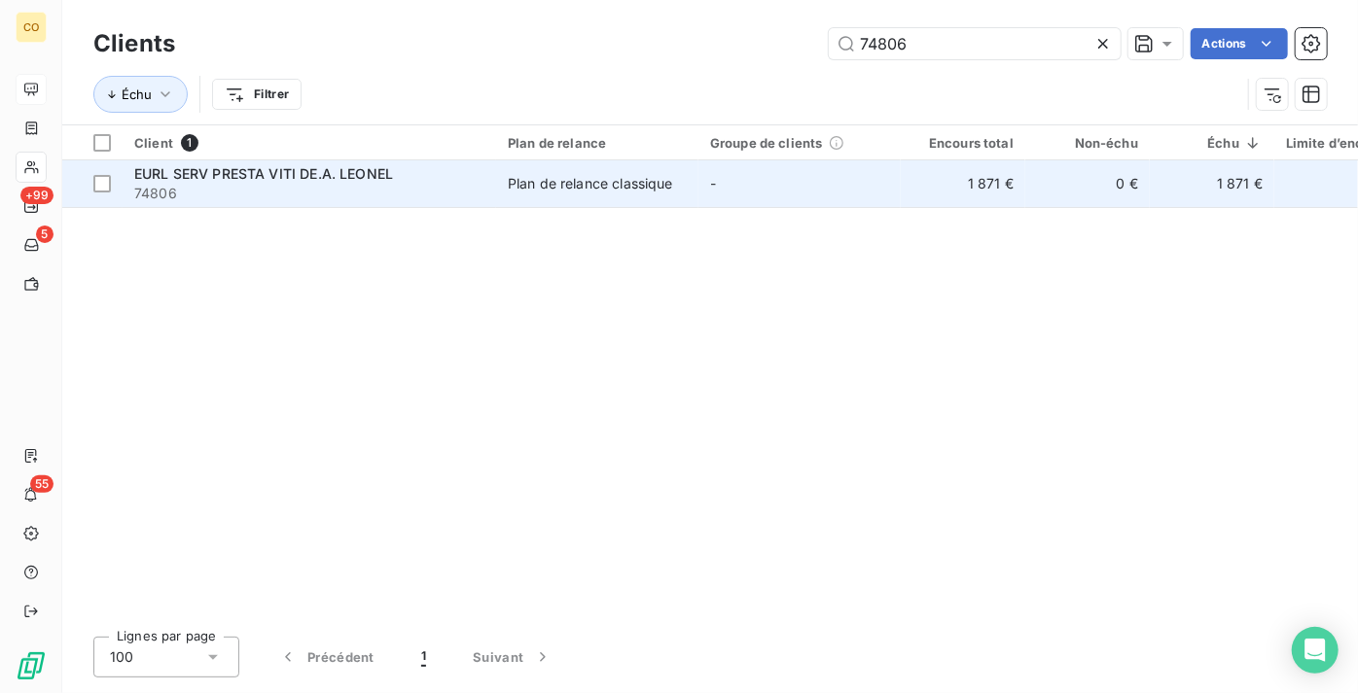
type input "74806"
click at [377, 197] on span "74806" at bounding box center [309, 193] width 350 height 19
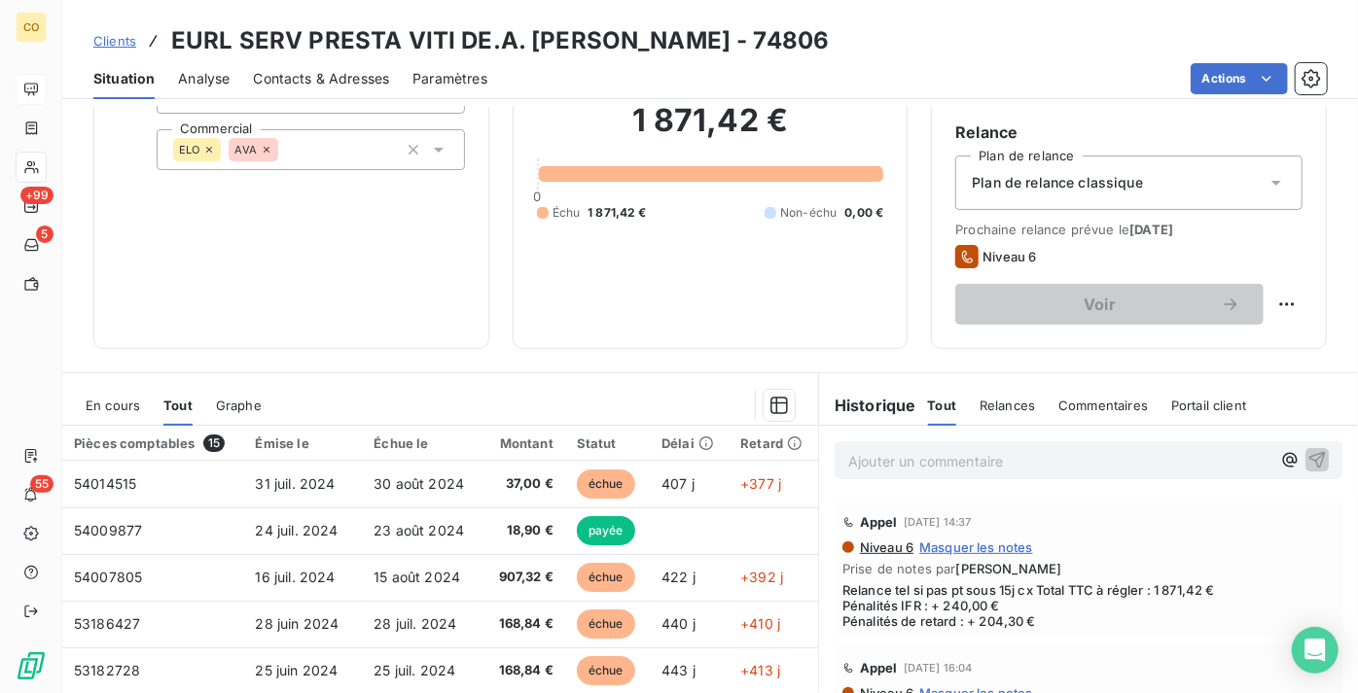
scroll to position [176, 0]
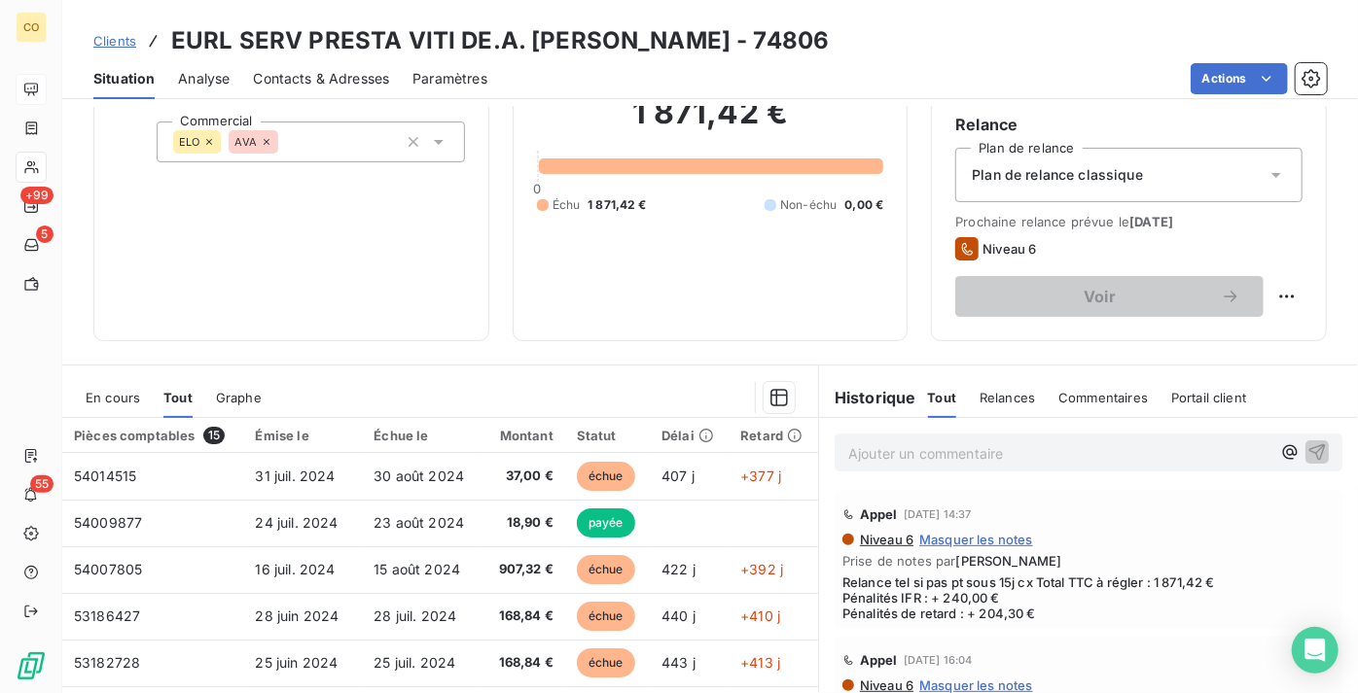
click at [1276, 306] on html "CO +99 5 55 Clients EURL SERV PRESTA VITI DE.A. LEONEL - 74806 Situation Analys…" at bounding box center [679, 346] width 1358 height 693
click at [1183, 360] on div "Replanifier cette action" at bounding box center [1194, 353] width 174 height 31
select select "8"
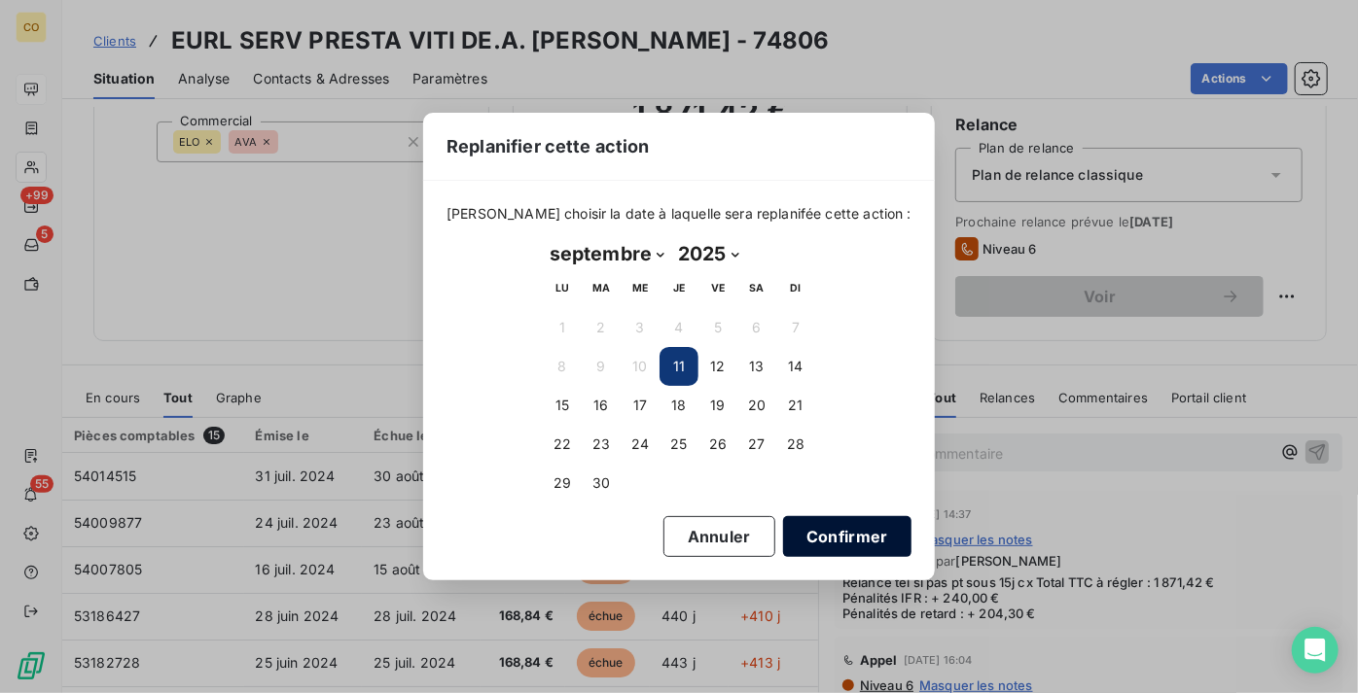
click at [794, 524] on button "Confirmer" at bounding box center [847, 536] width 128 height 41
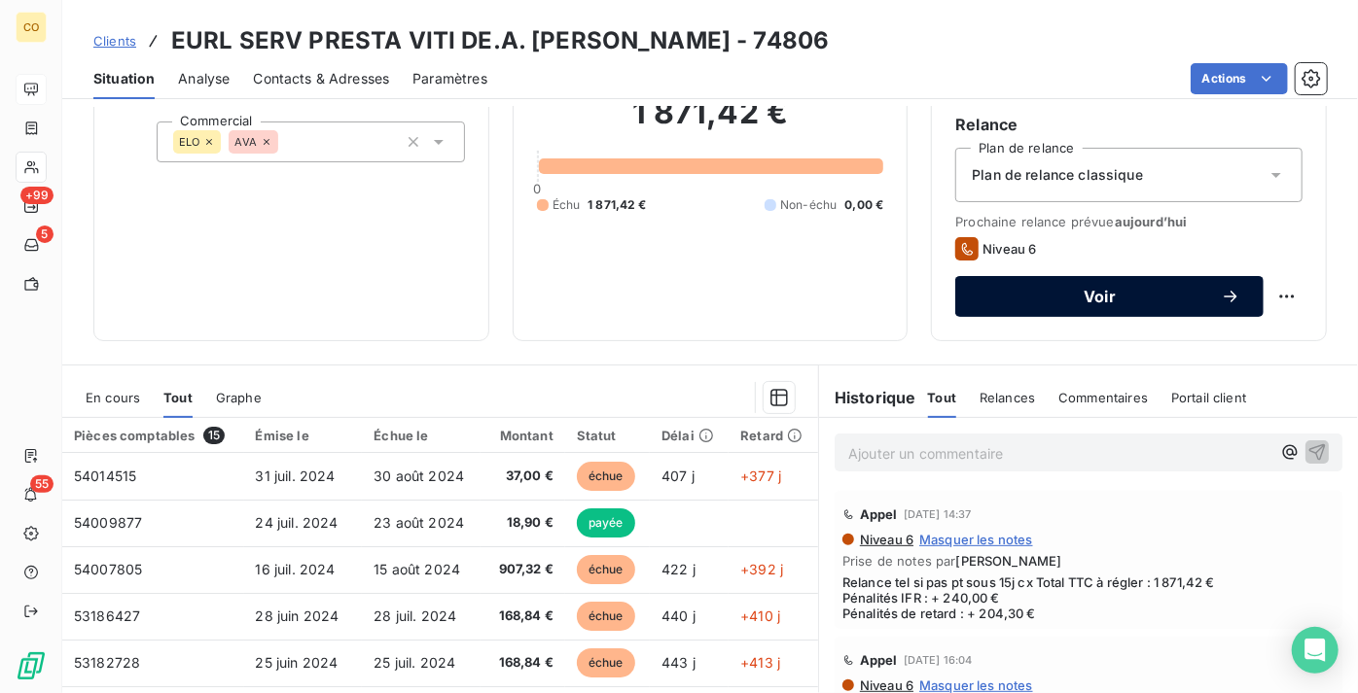
click at [1058, 304] on span "Voir" at bounding box center [1099, 297] width 242 height 16
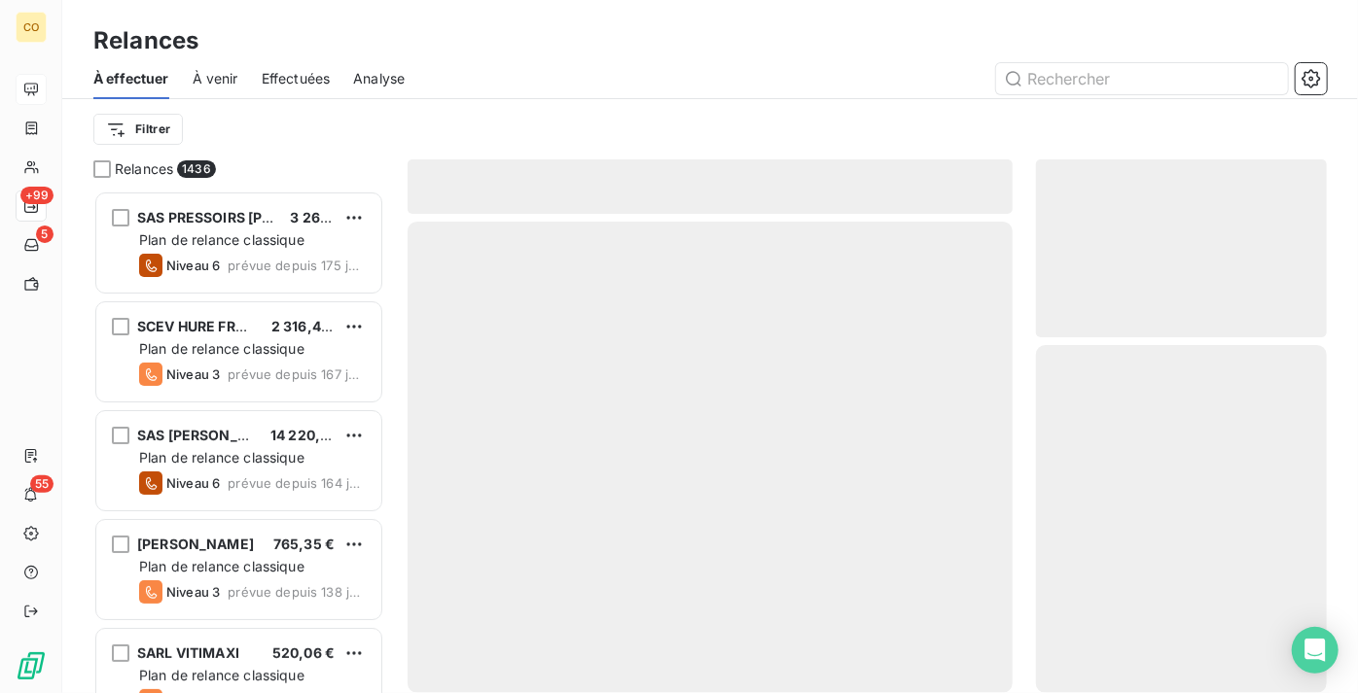
scroll to position [488, 277]
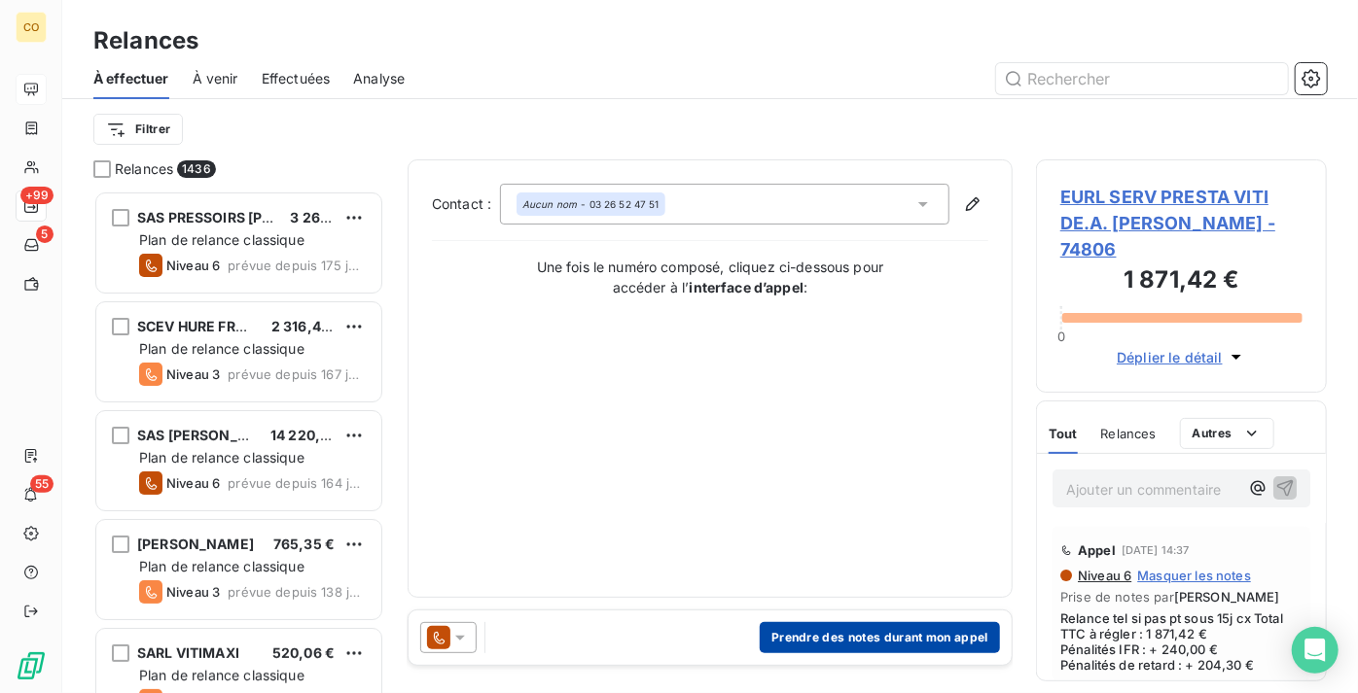
click at [820, 631] on button "Prendre des notes durant mon appel" at bounding box center [880, 637] width 240 height 31
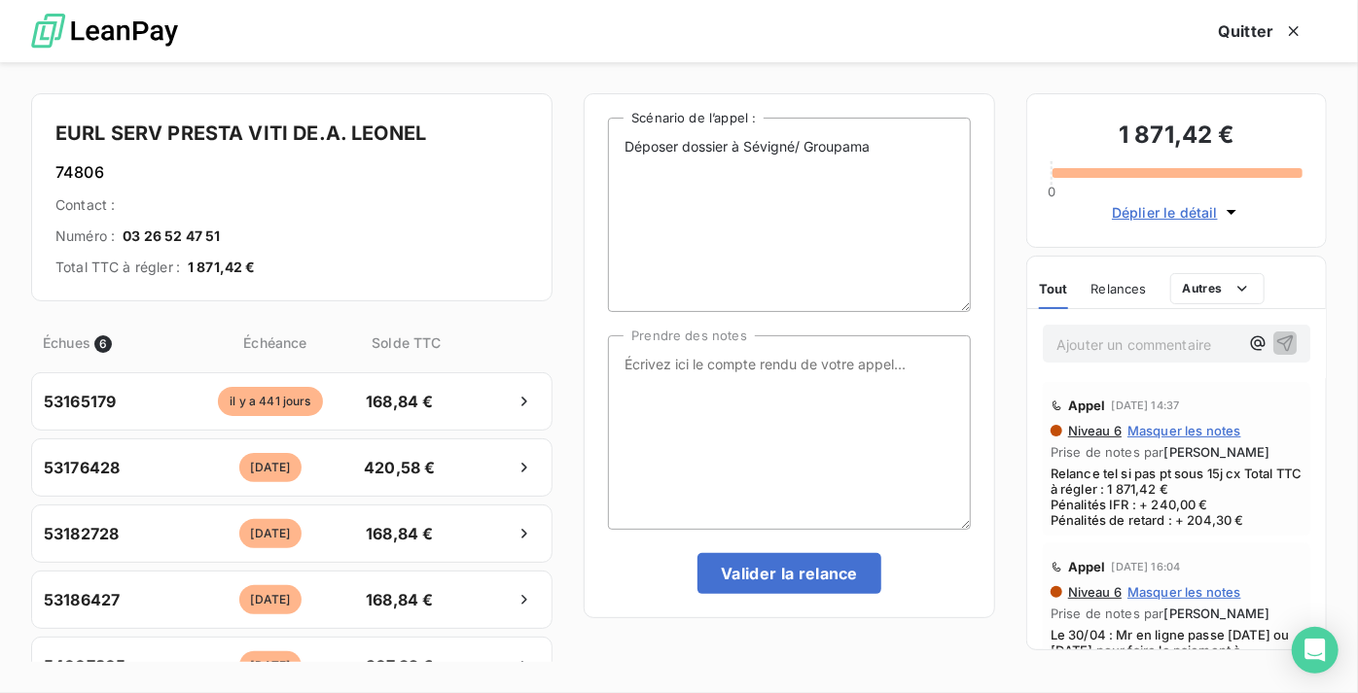
click at [745, 532] on div "Déposer dossier à Sévigné/ Groupama Scénario de l’appel : Prendre des notes Val…" at bounding box center [789, 356] width 363 height 477
click at [754, 448] on textarea "Prendre des notes" at bounding box center [789, 433] width 363 height 195
paste textarea "Le 11/09 Relance tél si pas paiement CX lundi"
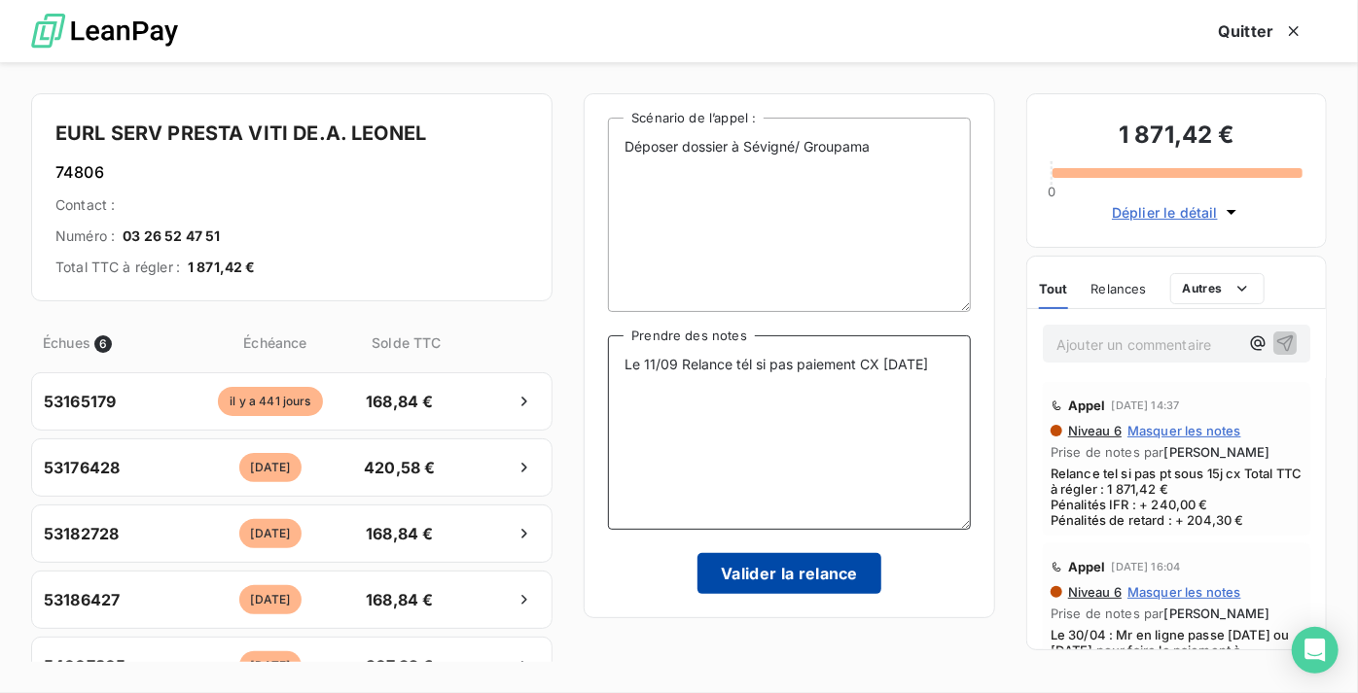
type textarea "Le 11/09 Relance tél si pas paiement CX lundi"
click at [808, 565] on button "Valider la relance" at bounding box center [789, 573] width 184 height 41
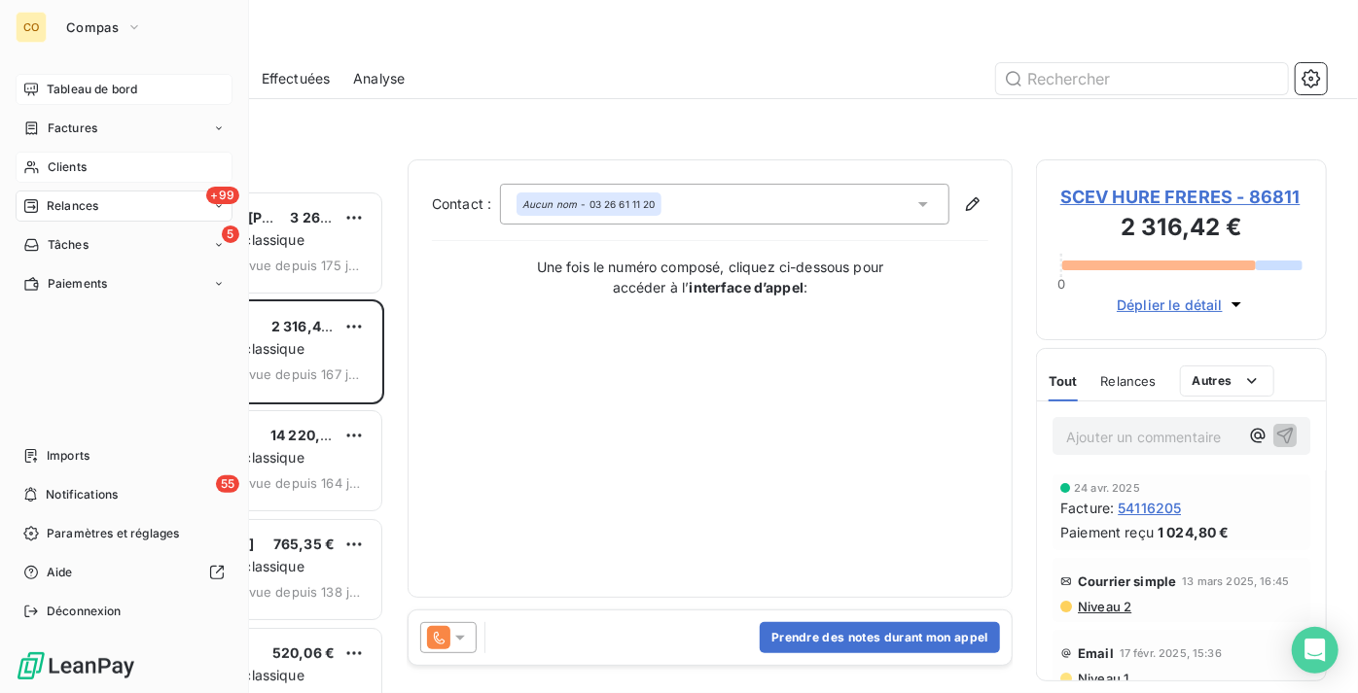
click at [79, 168] on span "Clients" at bounding box center [67, 168] width 39 height 18
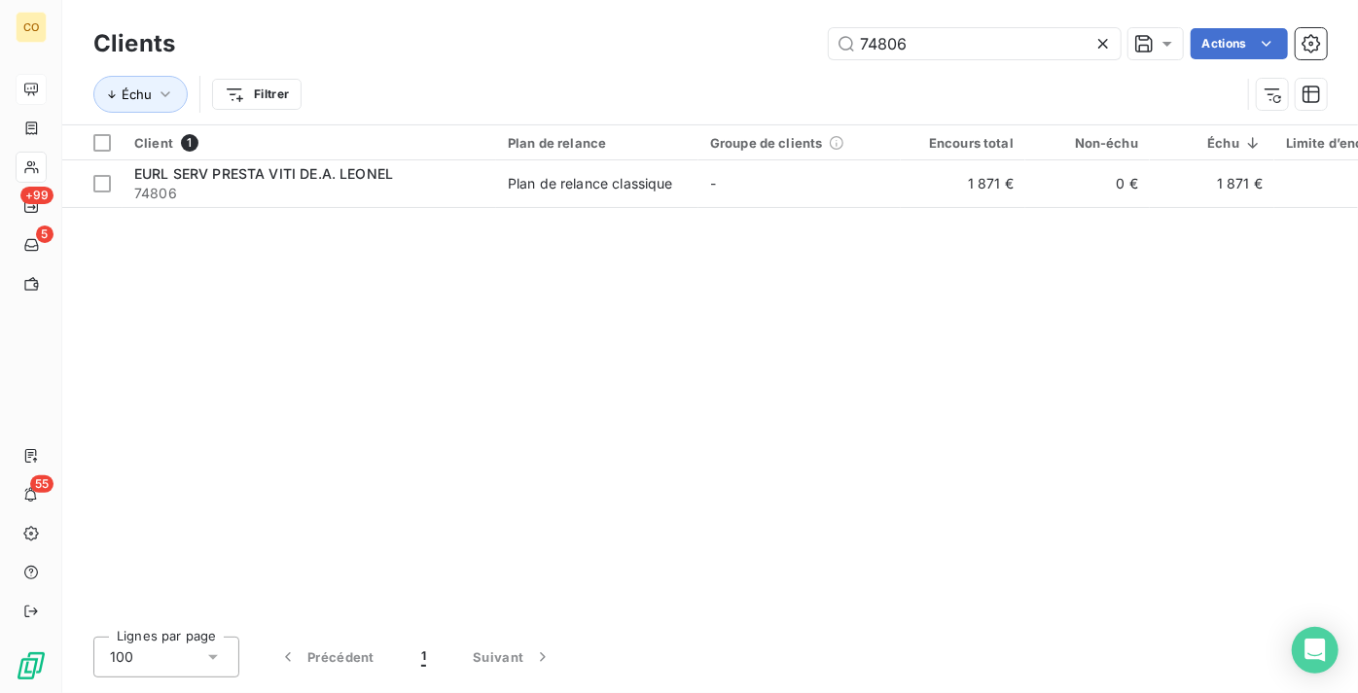
drag, startPoint x: 947, startPoint y: 39, endPoint x: 597, endPoint y: 39, distance: 350.1
click at [597, 38] on div "74806 Actions" at bounding box center [762, 43] width 1128 height 31
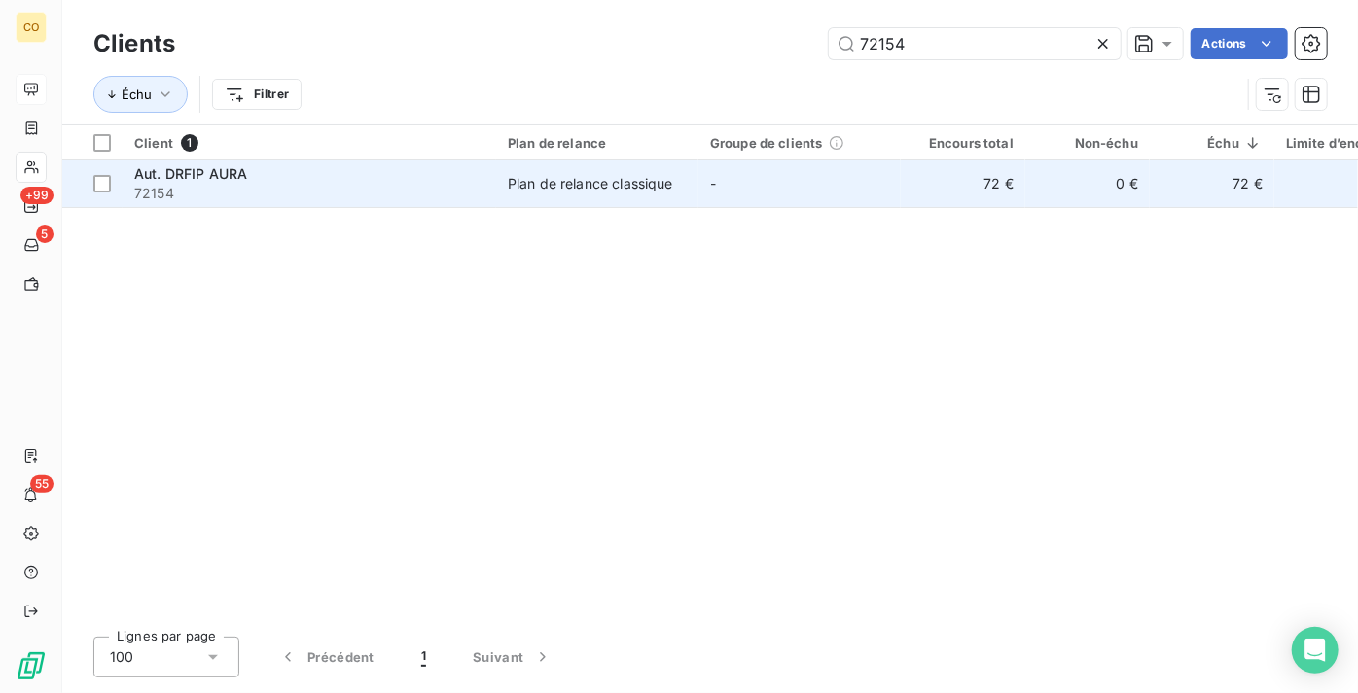
type input "72154"
click at [586, 200] on td "Plan de relance classique" at bounding box center [597, 183] width 202 height 47
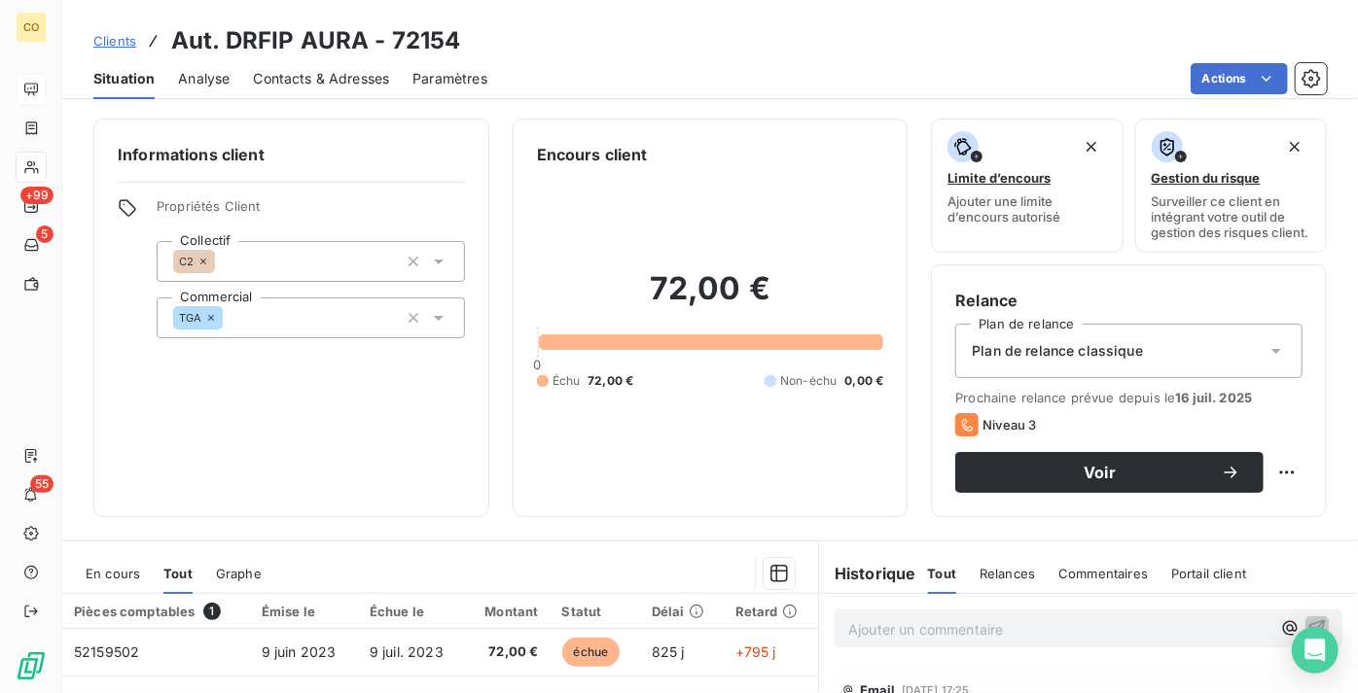
click at [1128, 357] on span "Plan de relance classique" at bounding box center [1057, 350] width 171 height 19
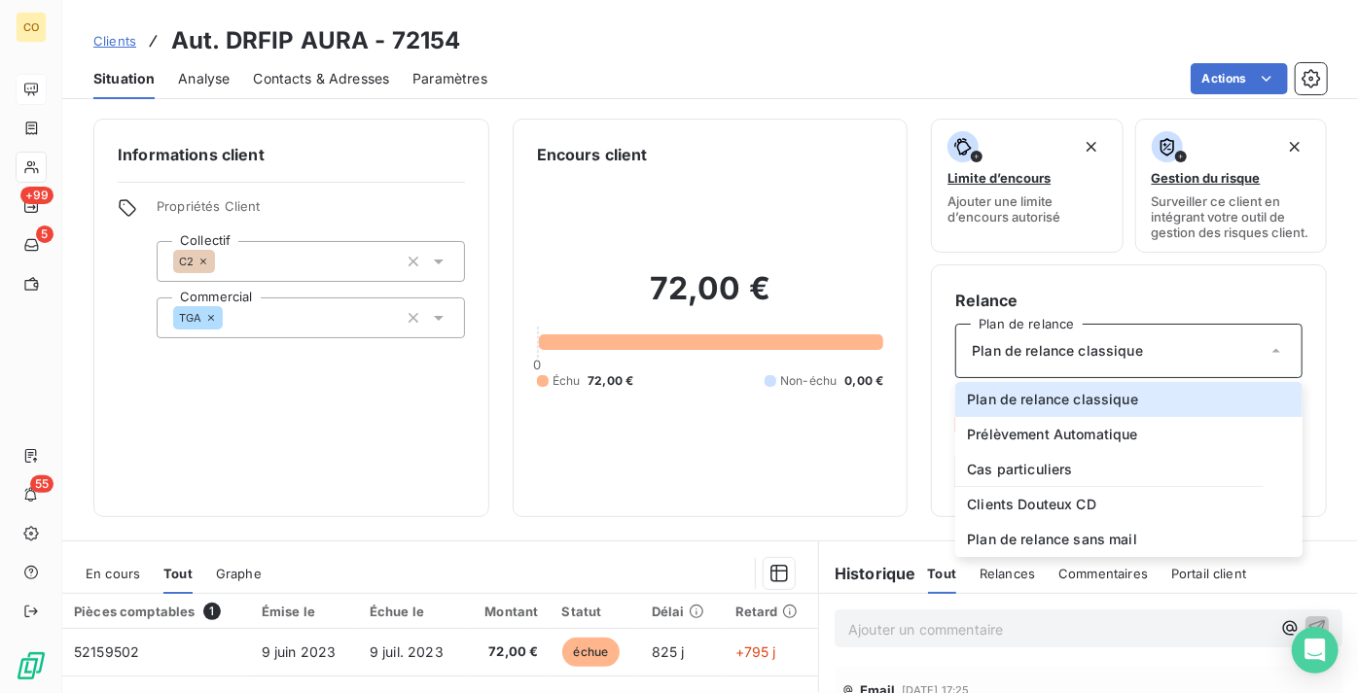
click at [1209, 278] on div "Limite d’encours Ajouter une limite d’encours autorisé Gestion du risque Survei…" at bounding box center [1129, 318] width 396 height 399
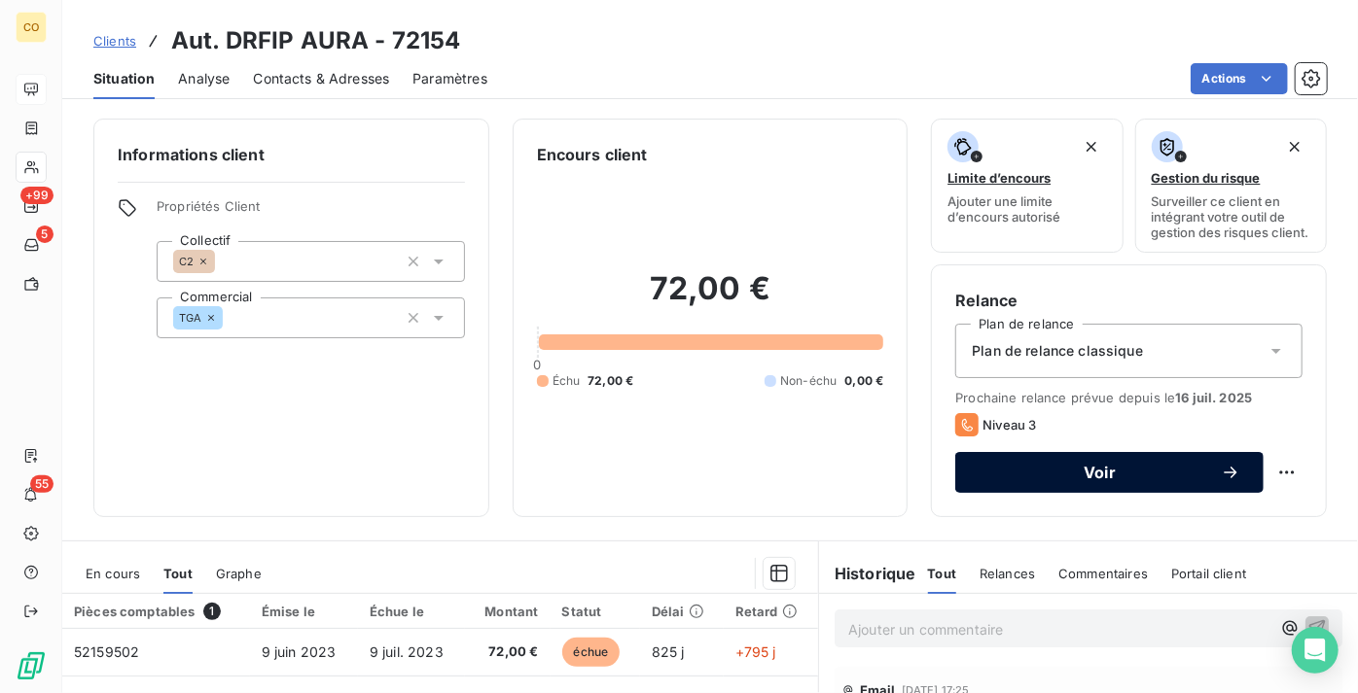
click at [1141, 480] on span "Voir" at bounding box center [1099, 473] width 242 height 16
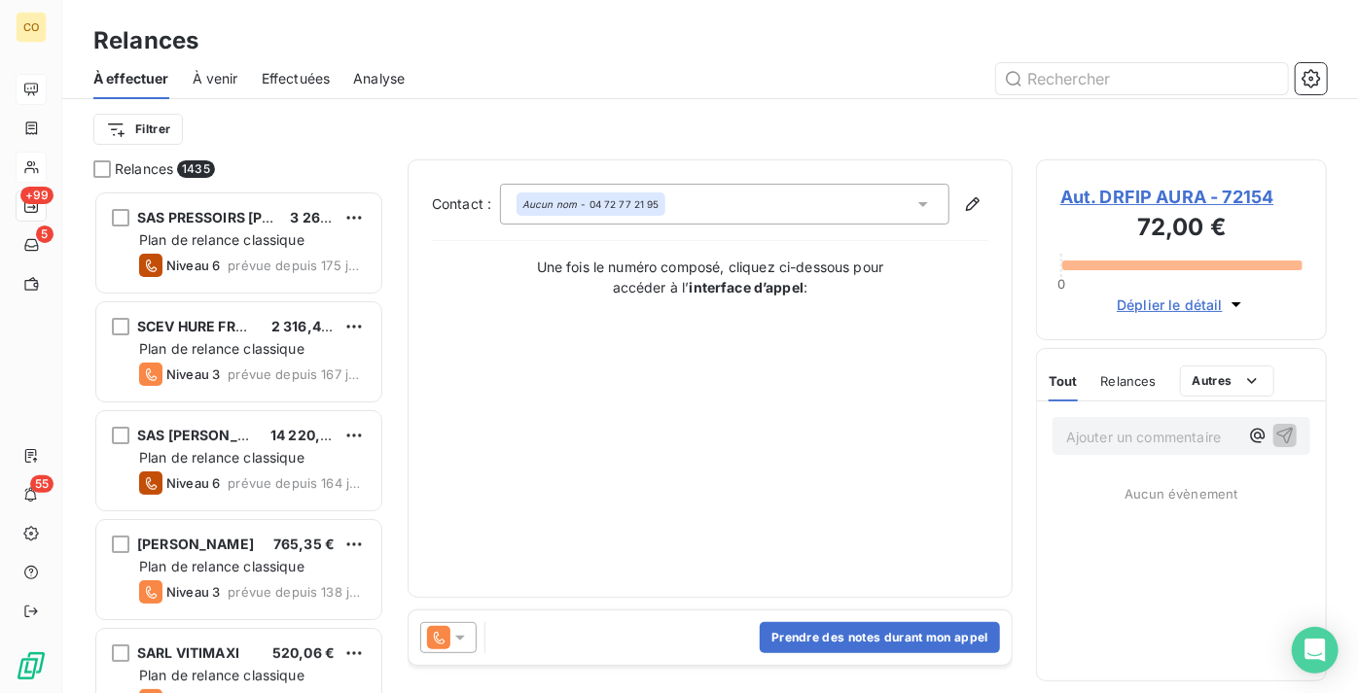
scroll to position [488, 277]
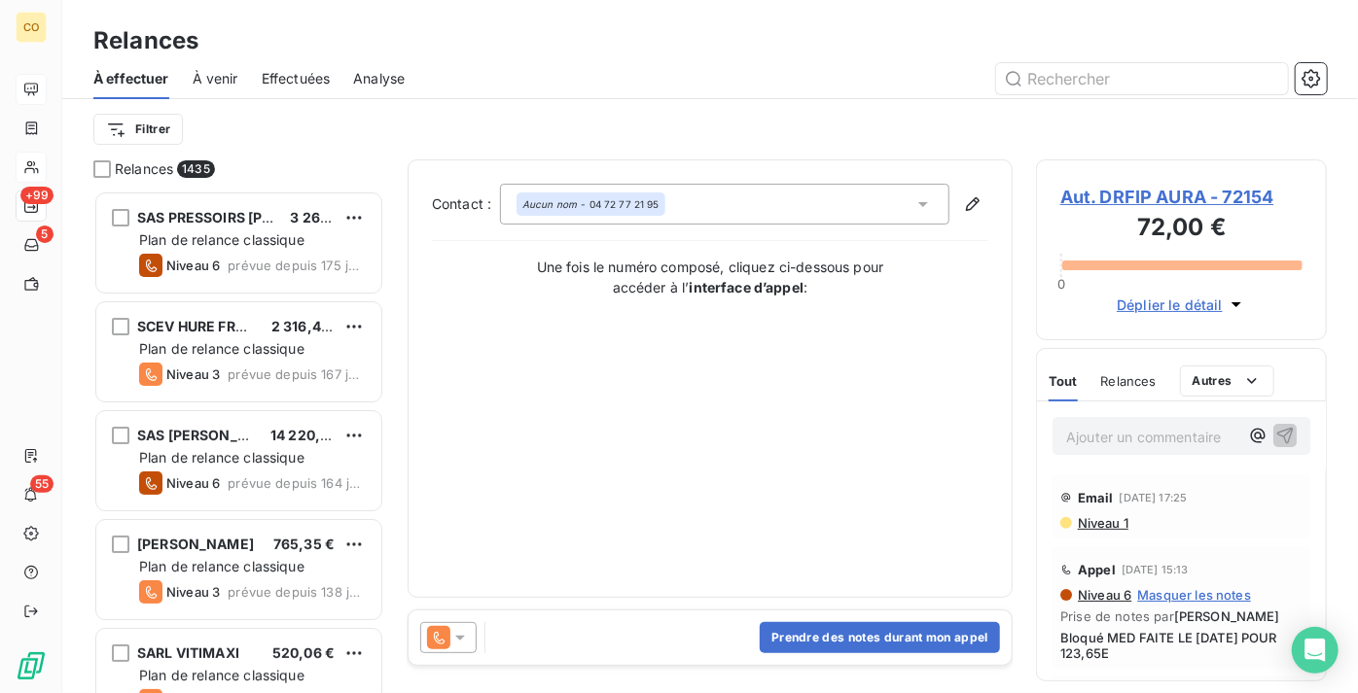
click at [461, 642] on icon at bounding box center [459, 637] width 19 height 19
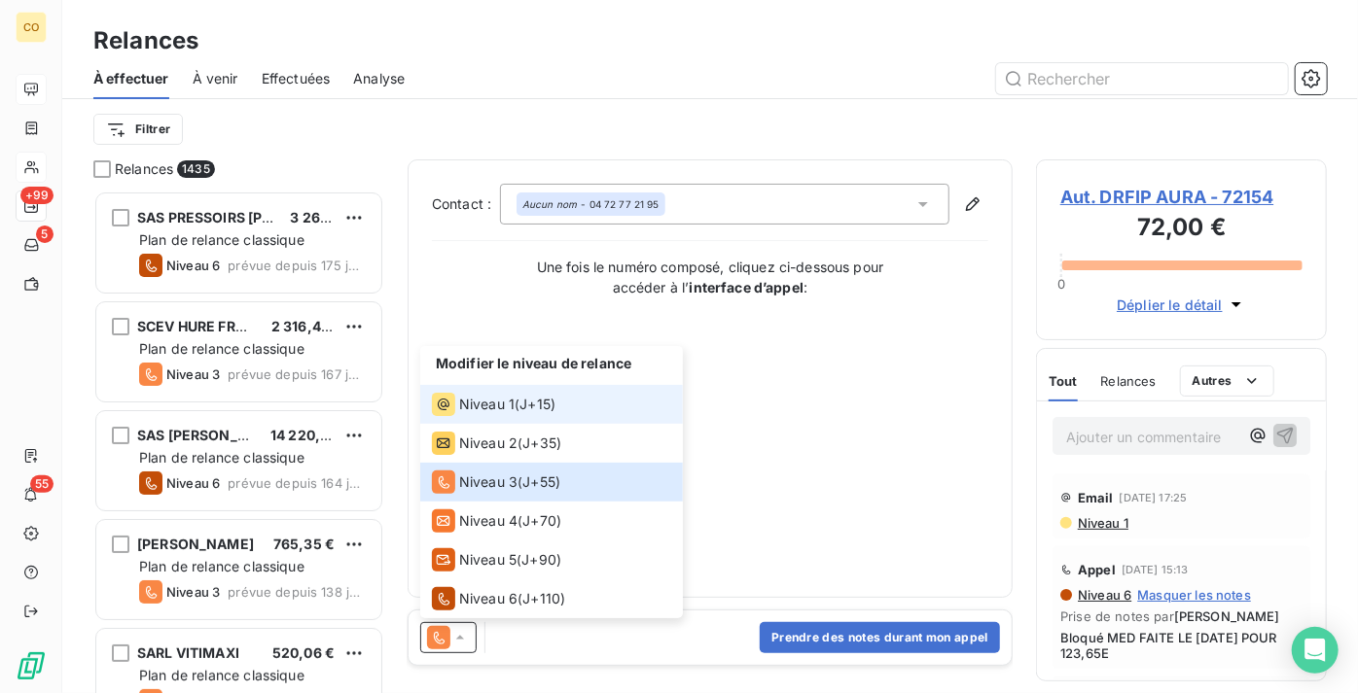
click at [489, 409] on span "Niveau 1" at bounding box center [486, 404] width 55 height 19
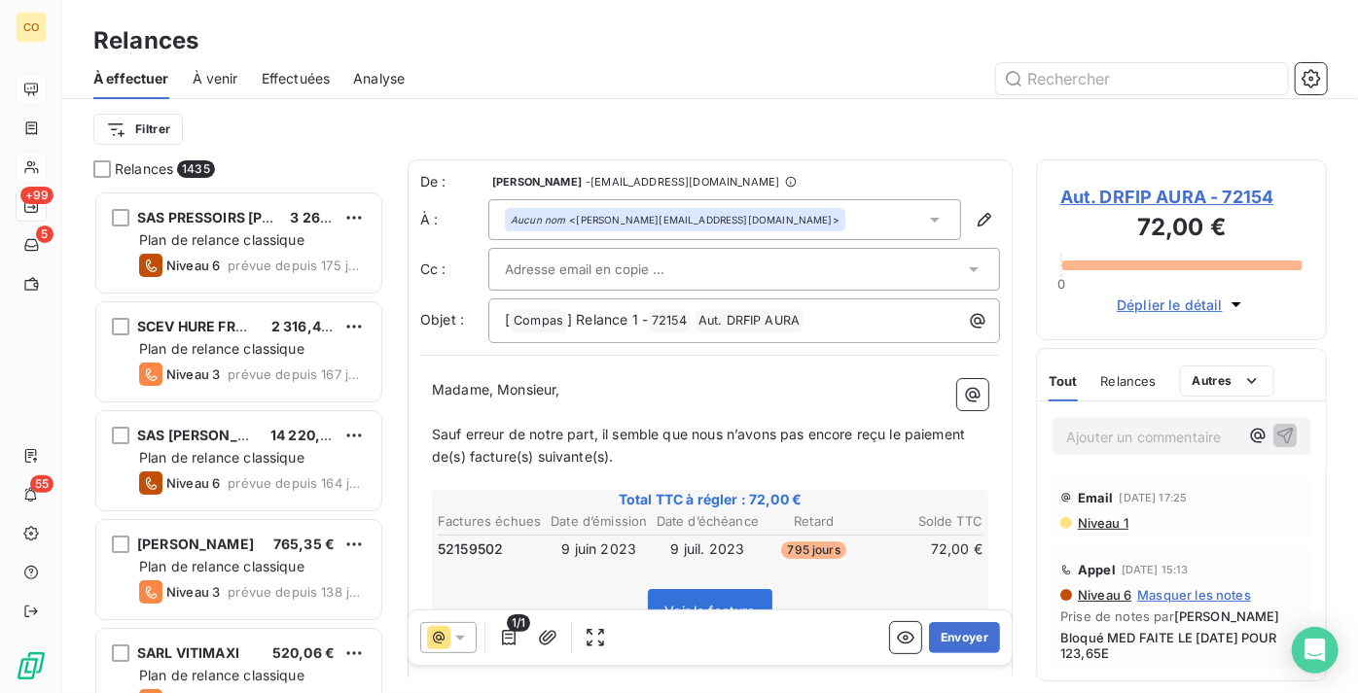
drag, startPoint x: 619, startPoint y: 259, endPoint x: 600, endPoint y: 272, distance: 23.0
click at [600, 272] on input "text" at bounding box center [609, 269] width 209 height 29
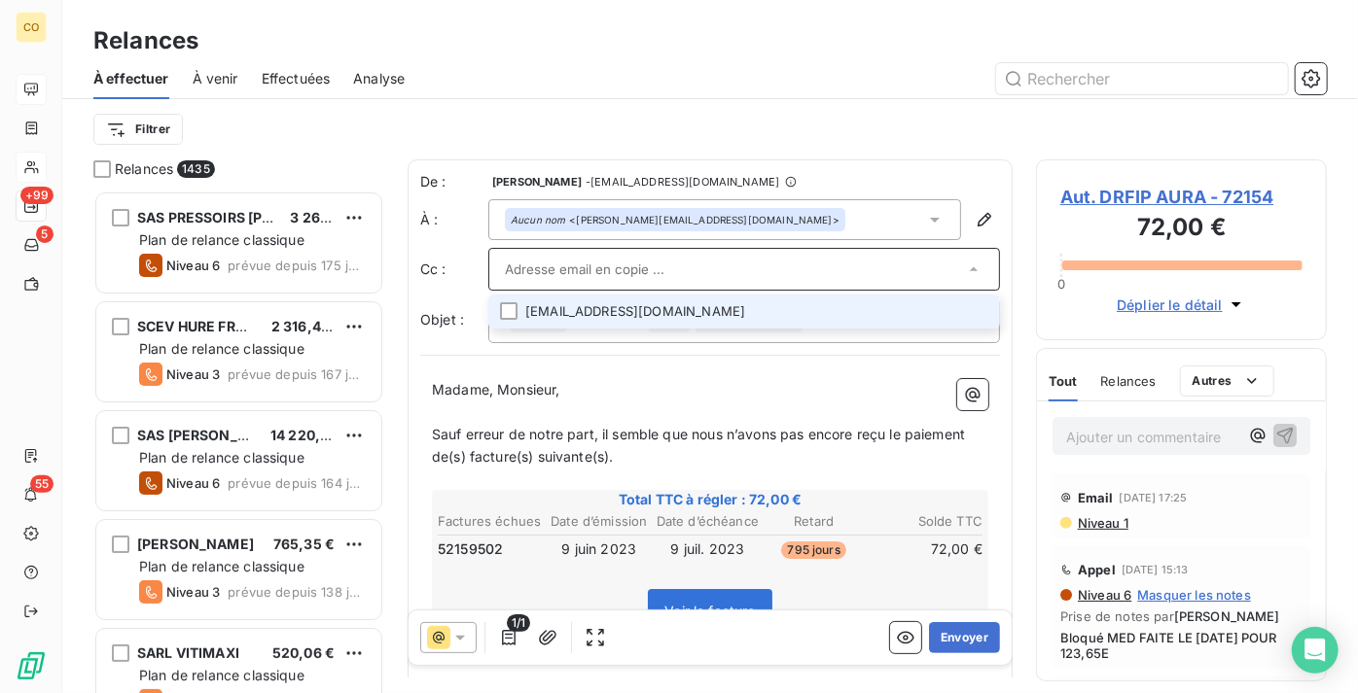
paste input "sgc.calvir@dgfip.finances.gouv.fr"
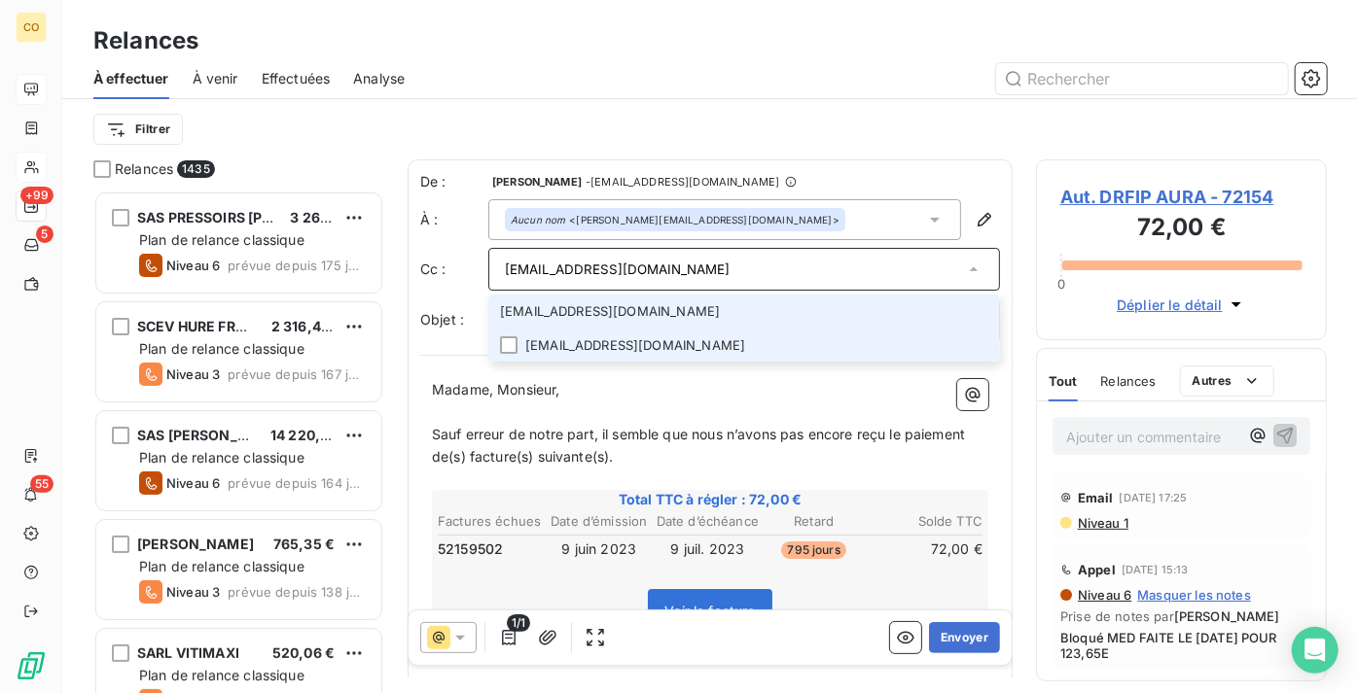
type input "sgc.calvir@dgfip.finances.gouv.fr"
click at [526, 348] on li "sgc.calvir@dgfip.finances.gouv.fr" at bounding box center [744, 346] width 512 height 34
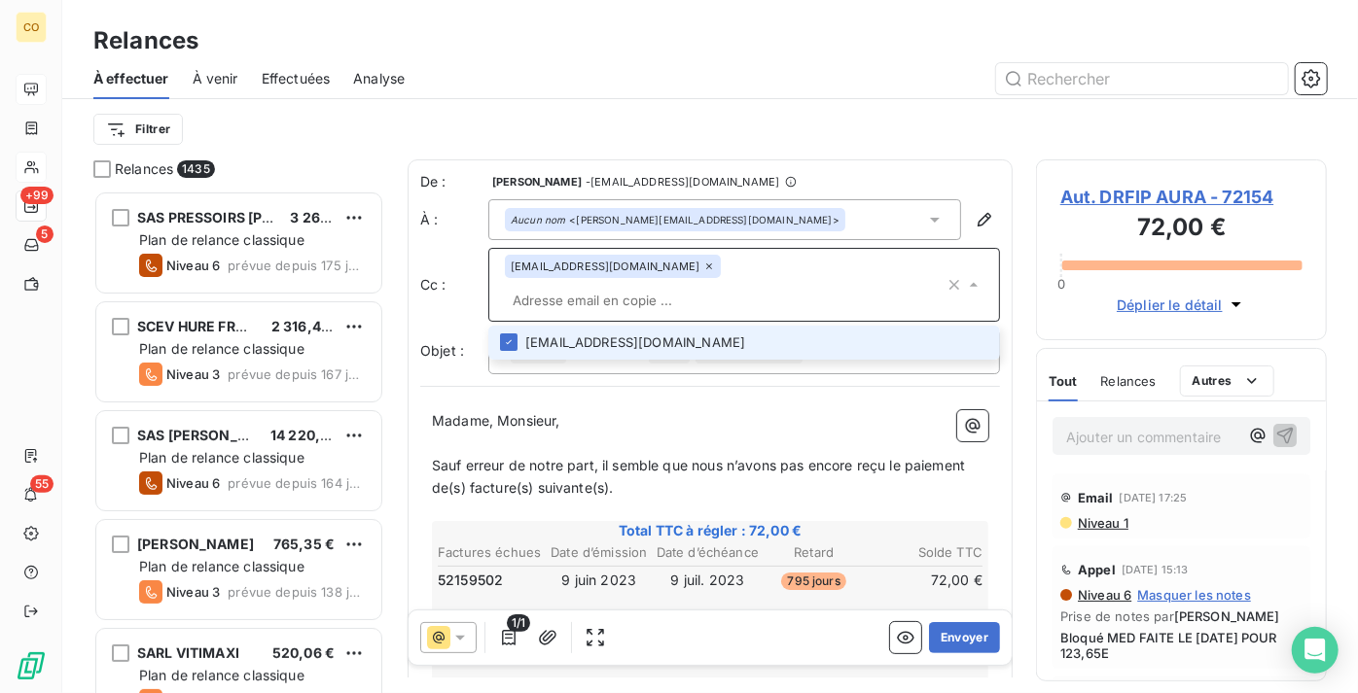
click at [631, 326] on li "sgc.calvir@dgfip.finances.gouv.fr" at bounding box center [744, 343] width 512 height 34
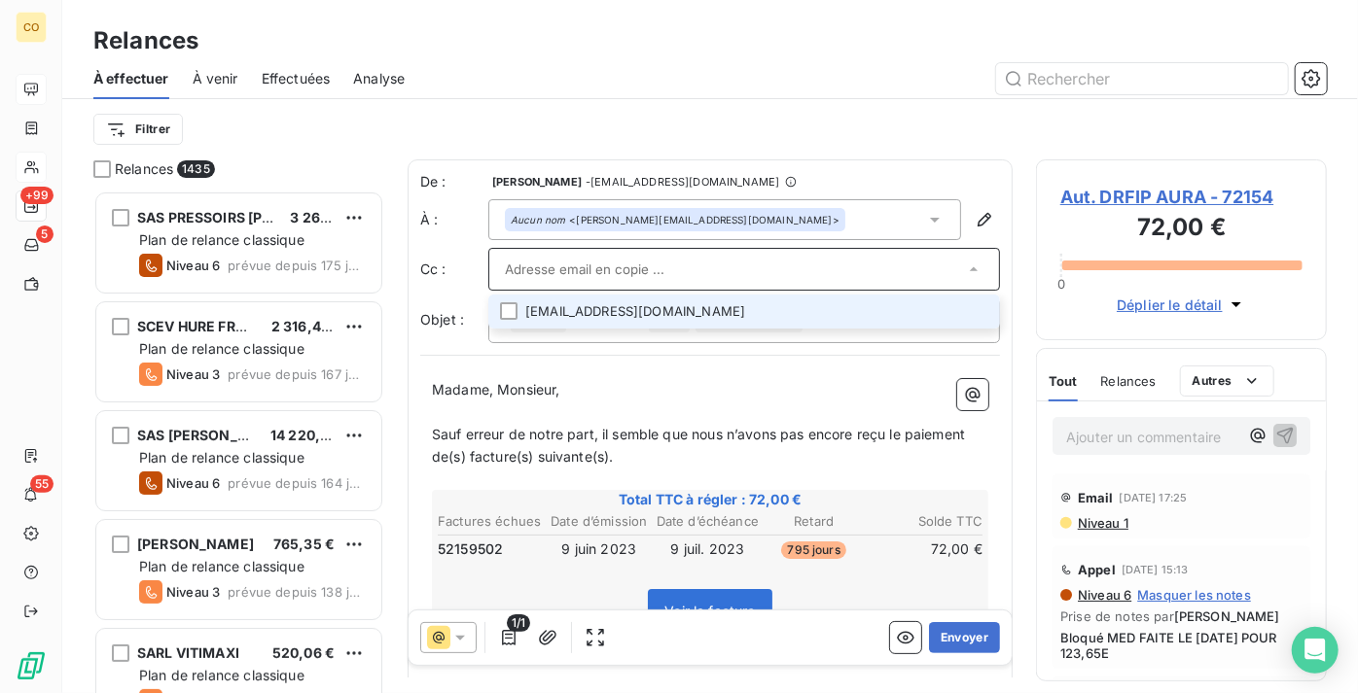
click at [669, 313] on li "sgc.calvir@dgfip.finances.gouv.fr" at bounding box center [744, 312] width 512 height 34
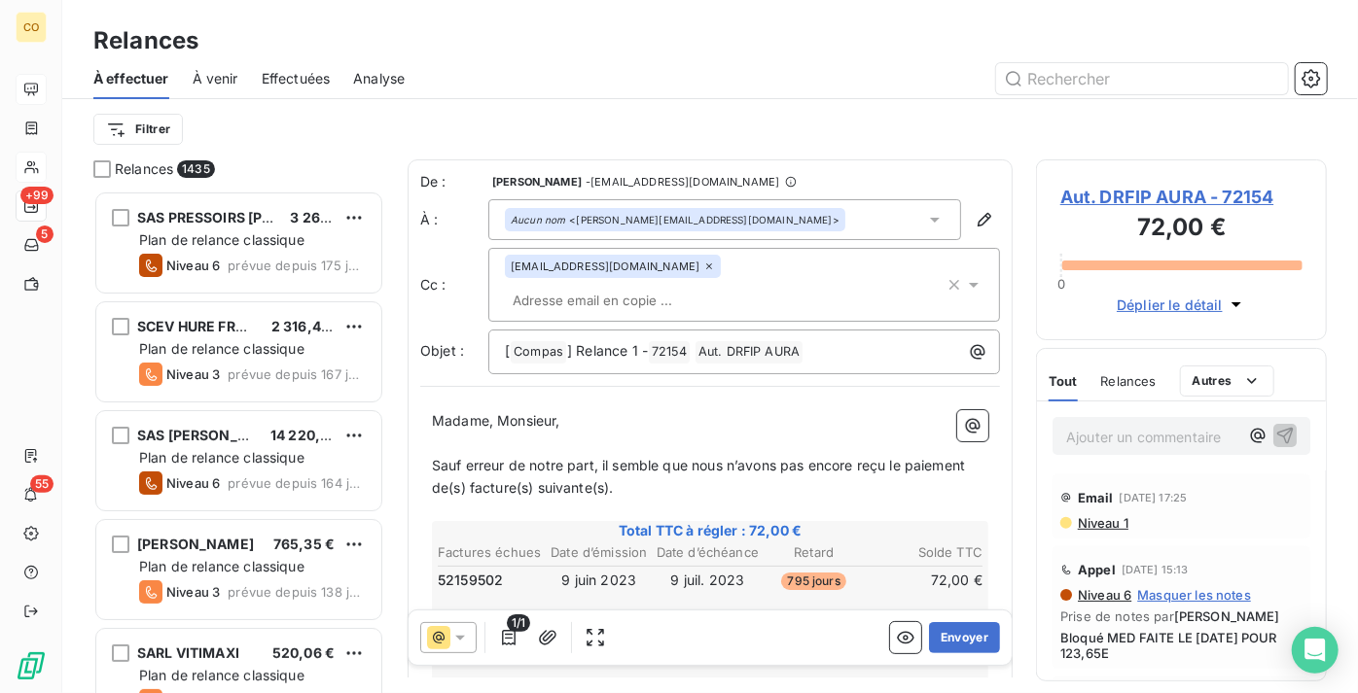
drag, startPoint x: 635, startPoint y: 325, endPoint x: 576, endPoint y: 316, distance: 60.0
click at [576, 342] on span "] Relance 1 -" at bounding box center [607, 350] width 81 height 17
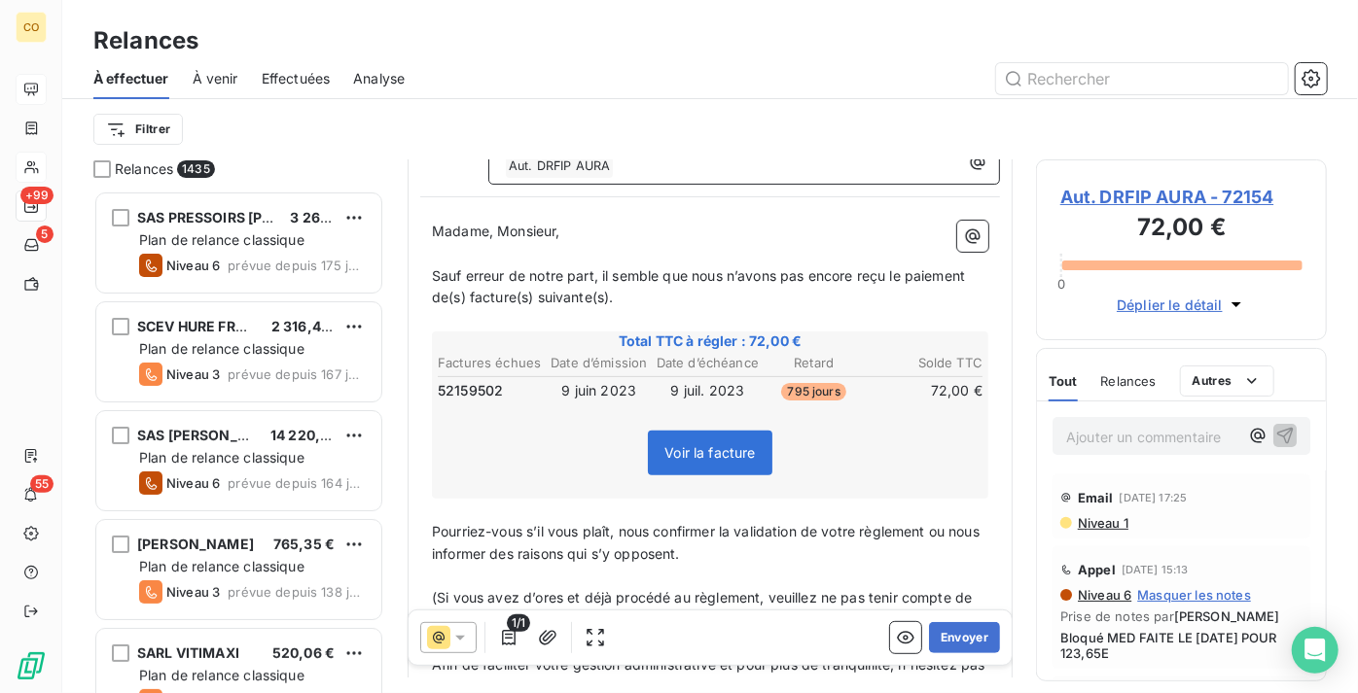
scroll to position [95, 0]
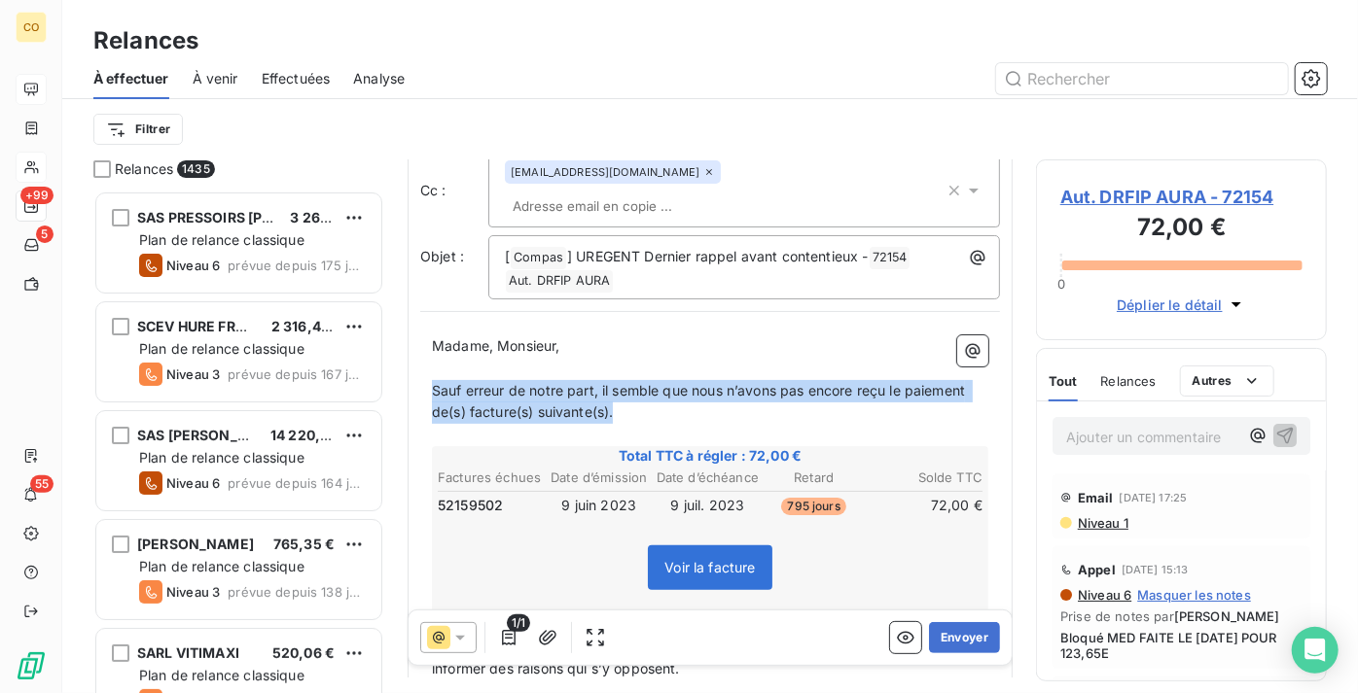
drag, startPoint x: 627, startPoint y: 383, endPoint x: 436, endPoint y: 356, distance: 193.5
click at [436, 380] on p "Sauf erreur de notre part, il semble que nous n’avons pas encore reçu le paieme…" at bounding box center [710, 402] width 556 height 45
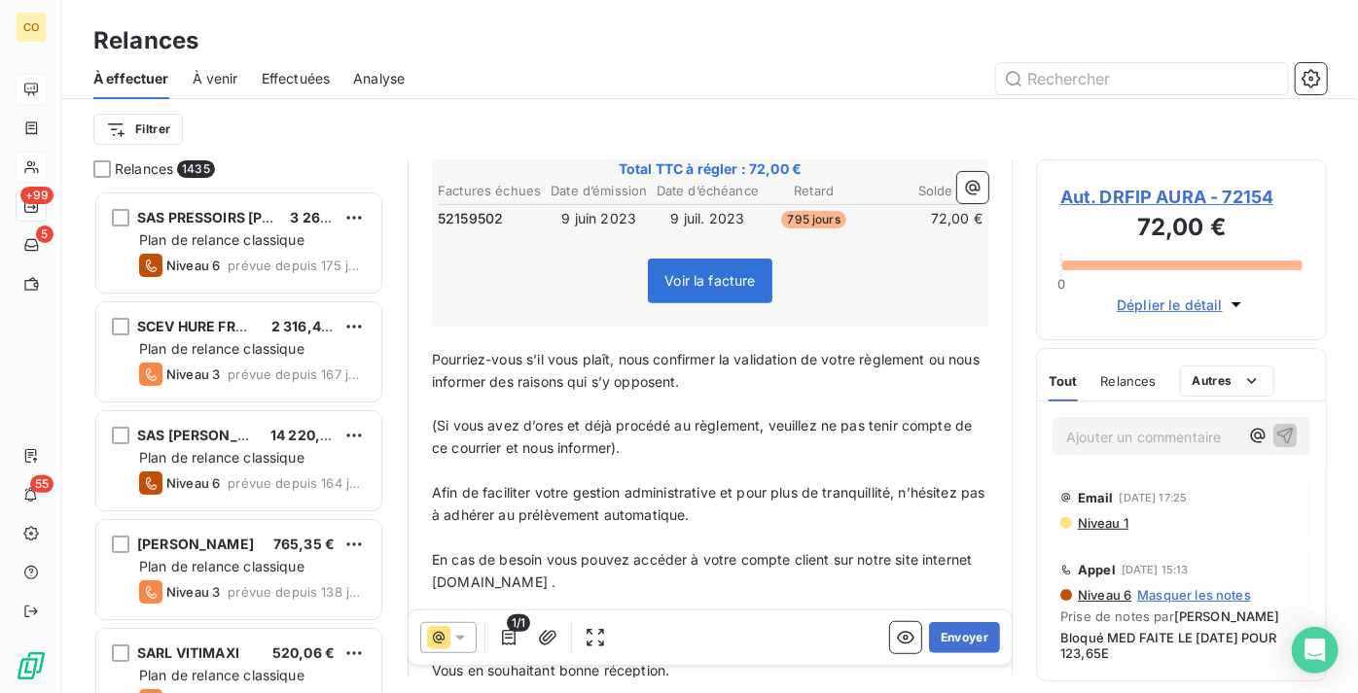
scroll to position [360, 0]
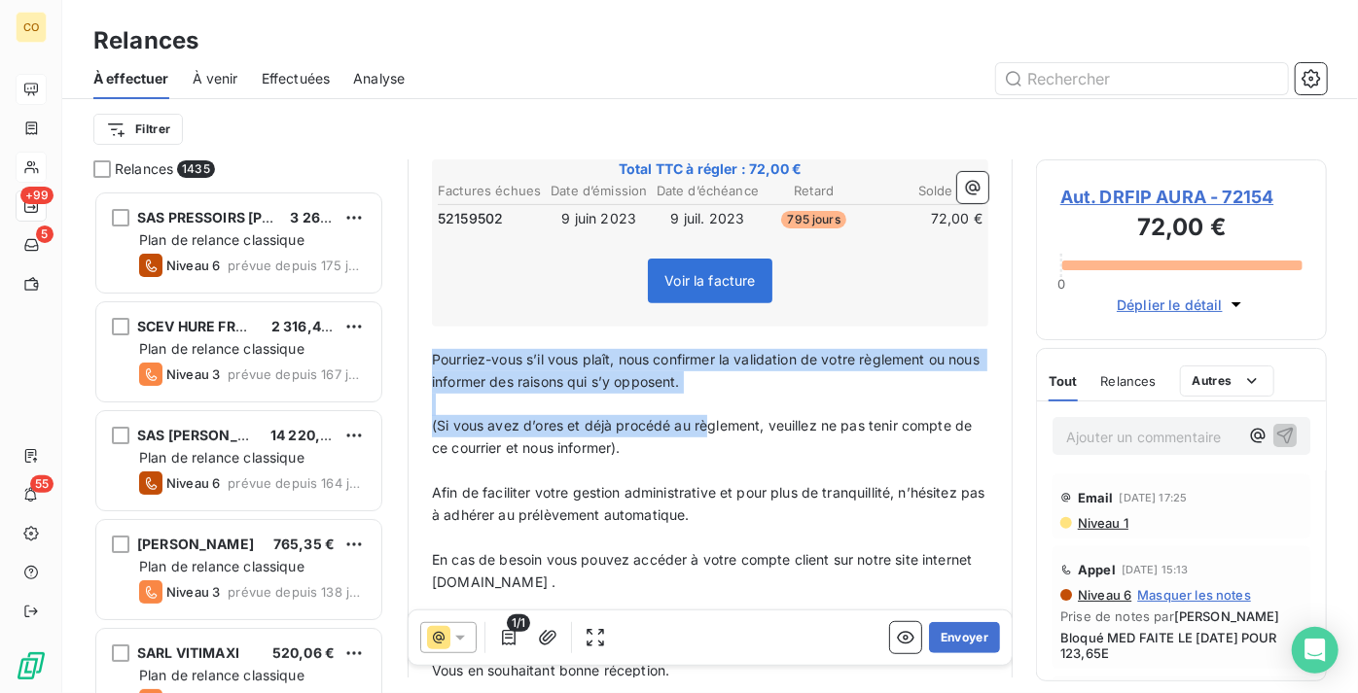
drag, startPoint x: 433, startPoint y: 319, endPoint x: 705, endPoint y: 382, distance: 279.6
click at [752, 349] on p "Pourriez-vous s’il vous plaît, nous confirmer la validation de votre règlement …" at bounding box center [710, 371] width 556 height 45
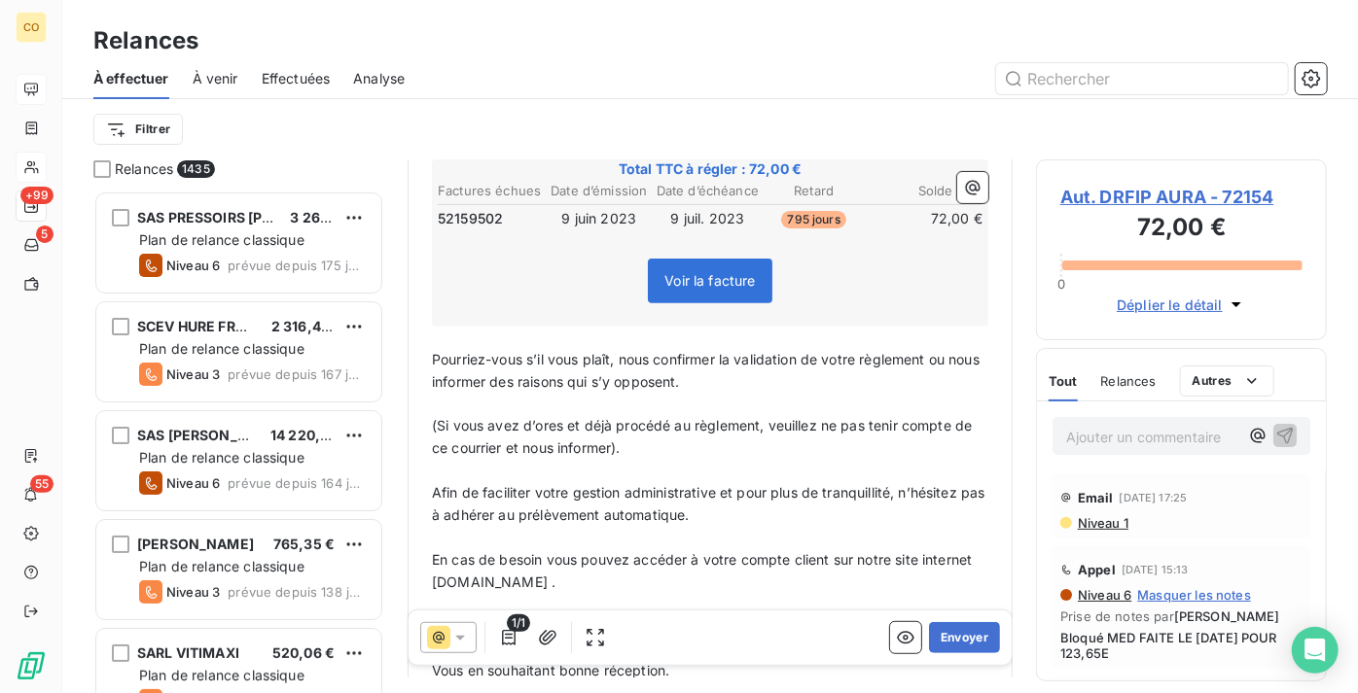
click at [725, 351] on span "Pourriez-vous s’il vous plaît, nous confirmer la validation de votre règlement …" at bounding box center [707, 370] width 551 height 39
click at [432, 394] on p "﻿" at bounding box center [710, 405] width 556 height 22
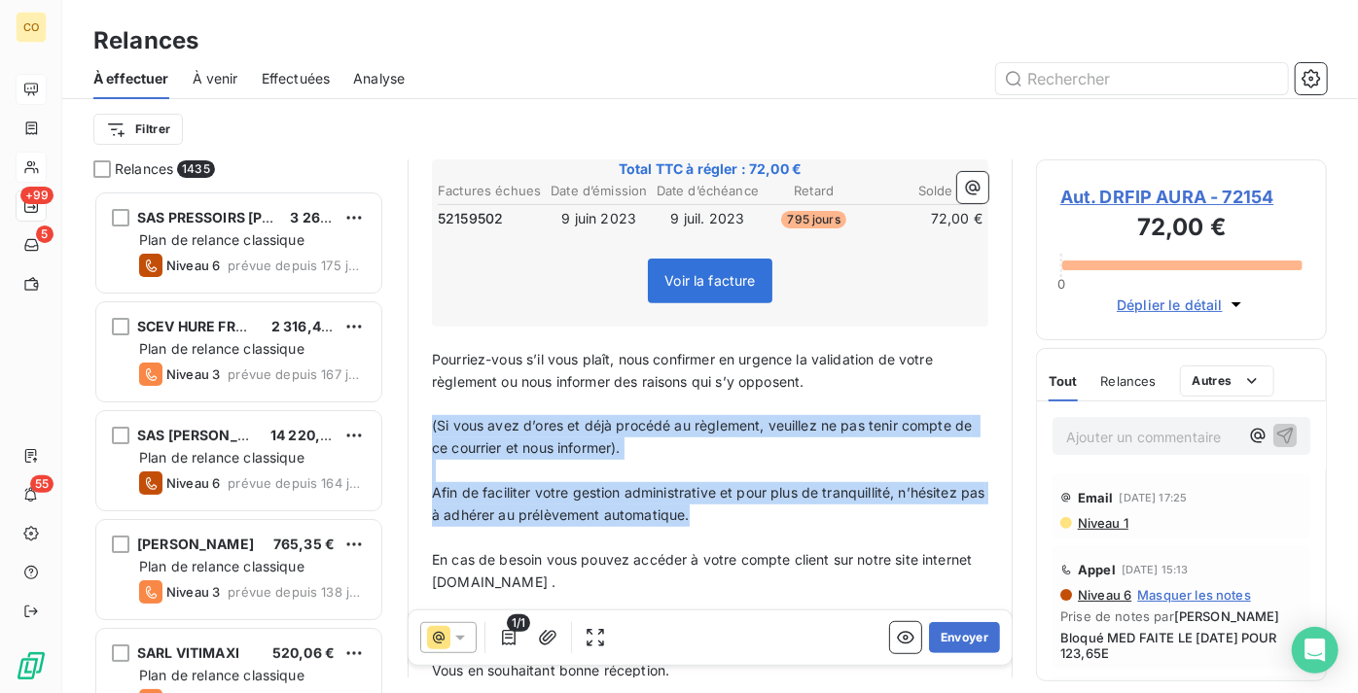
drag, startPoint x: 431, startPoint y: 382, endPoint x: 830, endPoint y: 483, distance: 411.4
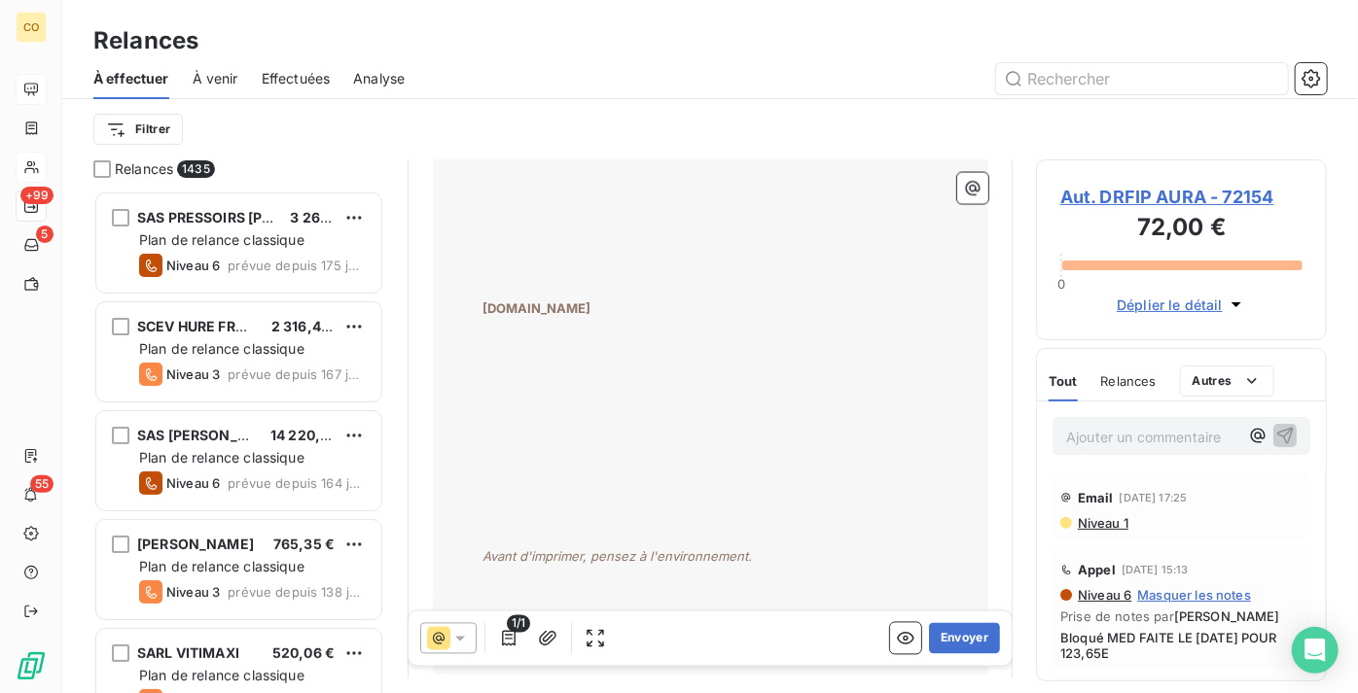
scroll to position [1884, 0]
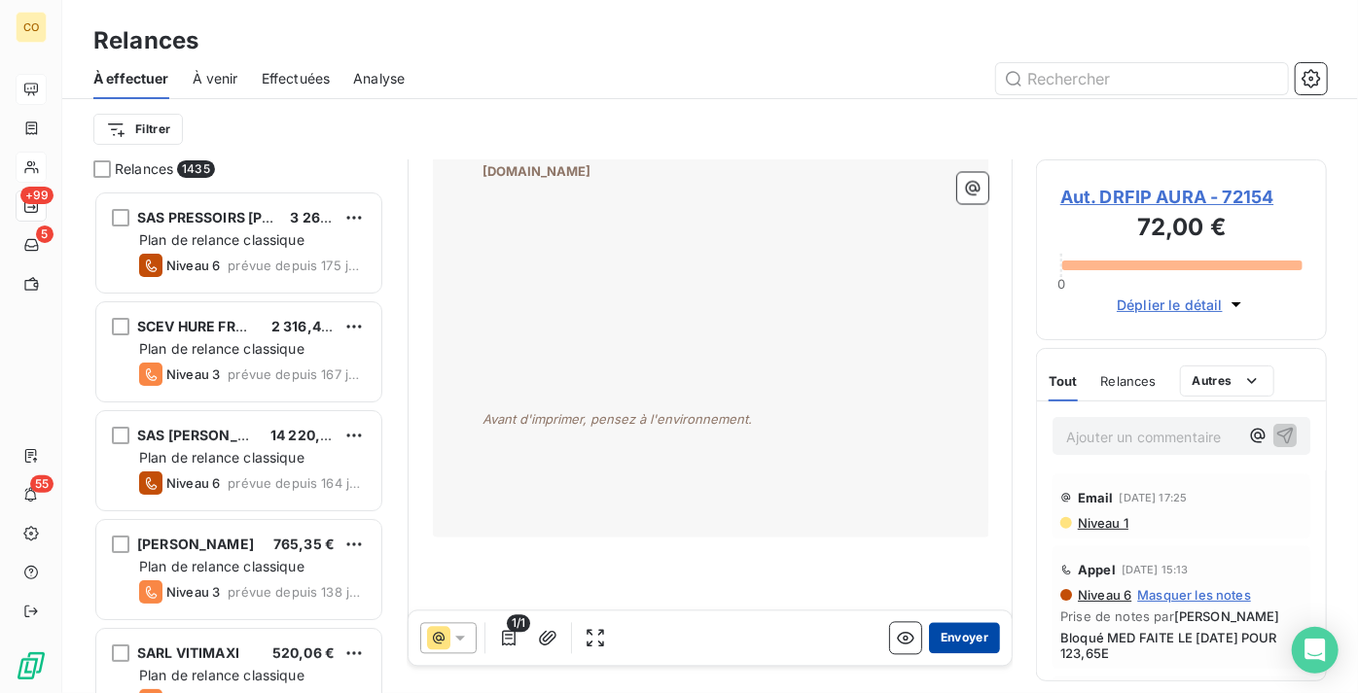
click at [965, 645] on button "Envoyer" at bounding box center [964, 637] width 71 height 31
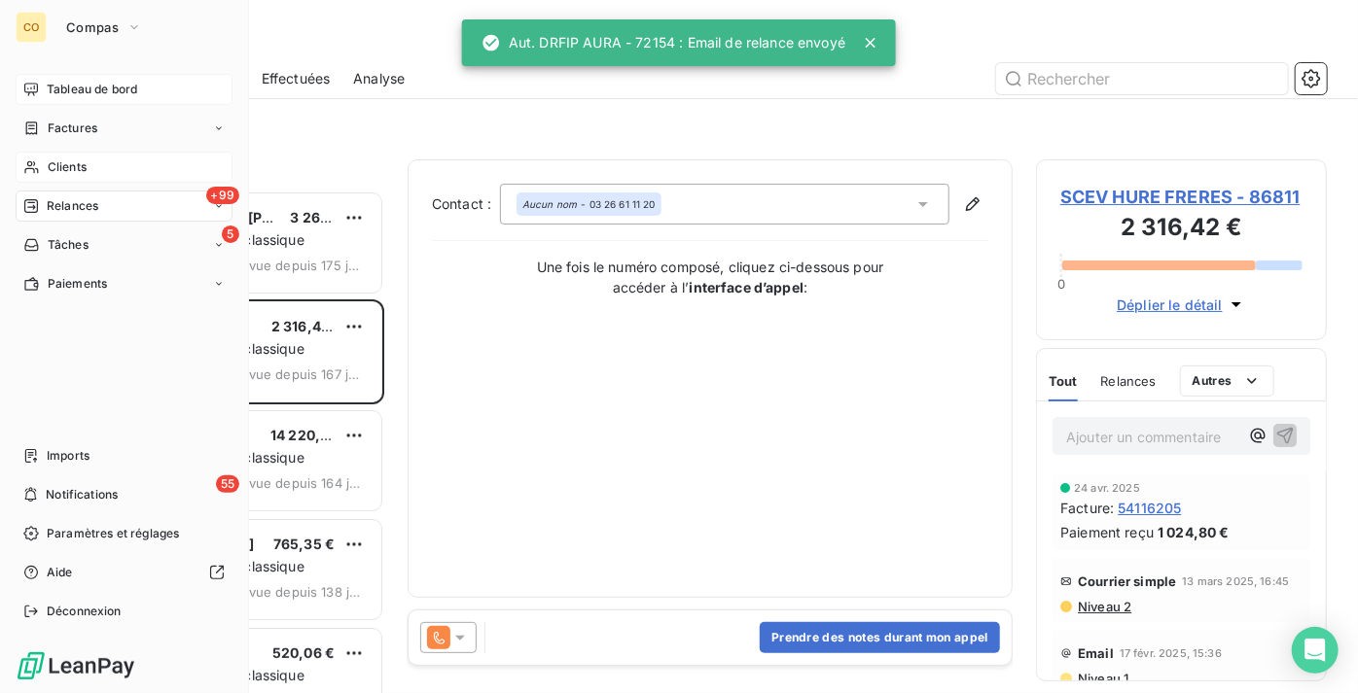
click at [103, 165] on div "Clients" at bounding box center [124, 167] width 217 height 31
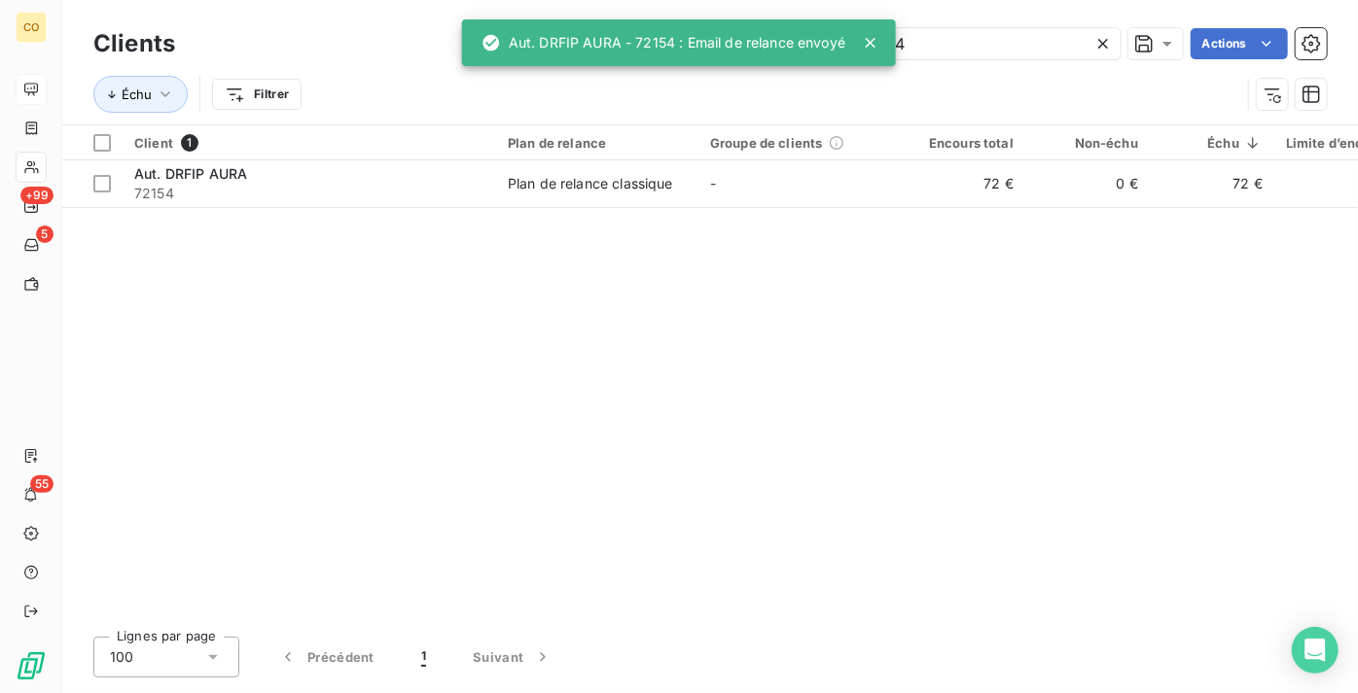
drag, startPoint x: 954, startPoint y: 44, endPoint x: 146, endPoint y: -21, distance: 810.9
click at [146, 0] on html "CO +99 5 55 Clients 72154 Actions Échu Filtrer Client 1 Plan de relance Groupe …" at bounding box center [679, 346] width 1358 height 693
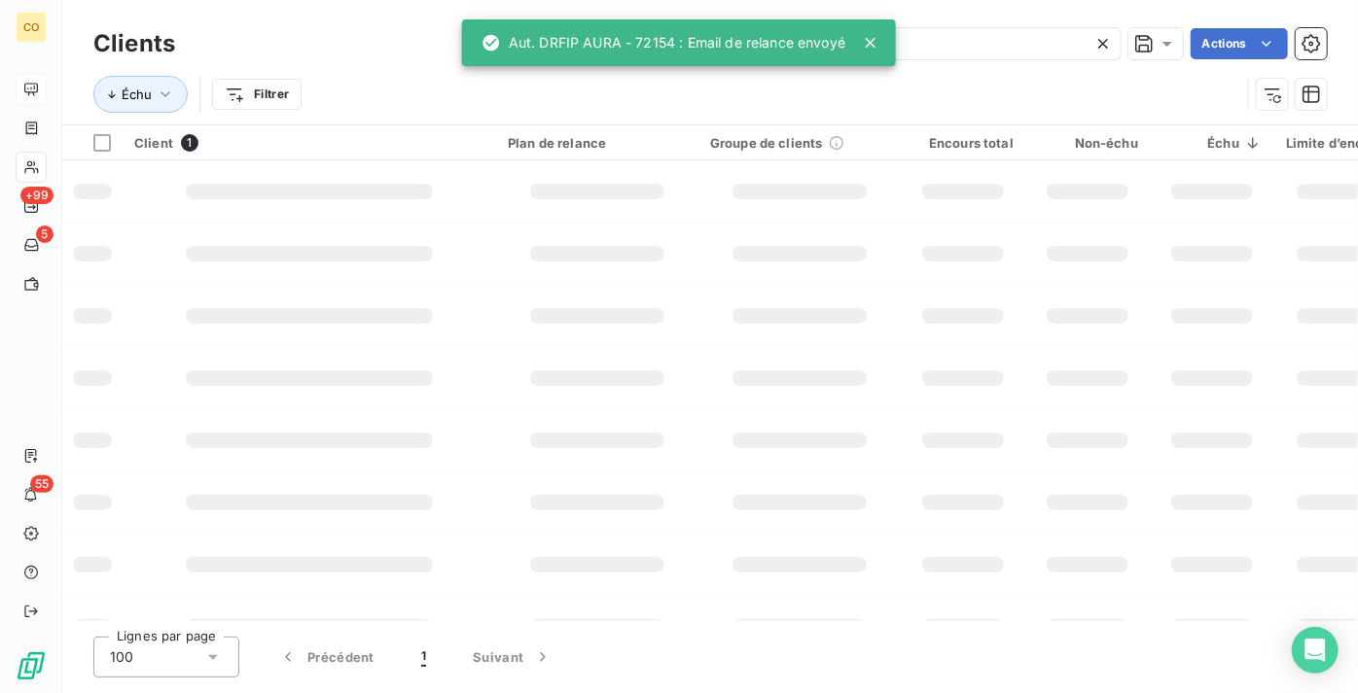
type input "72154"
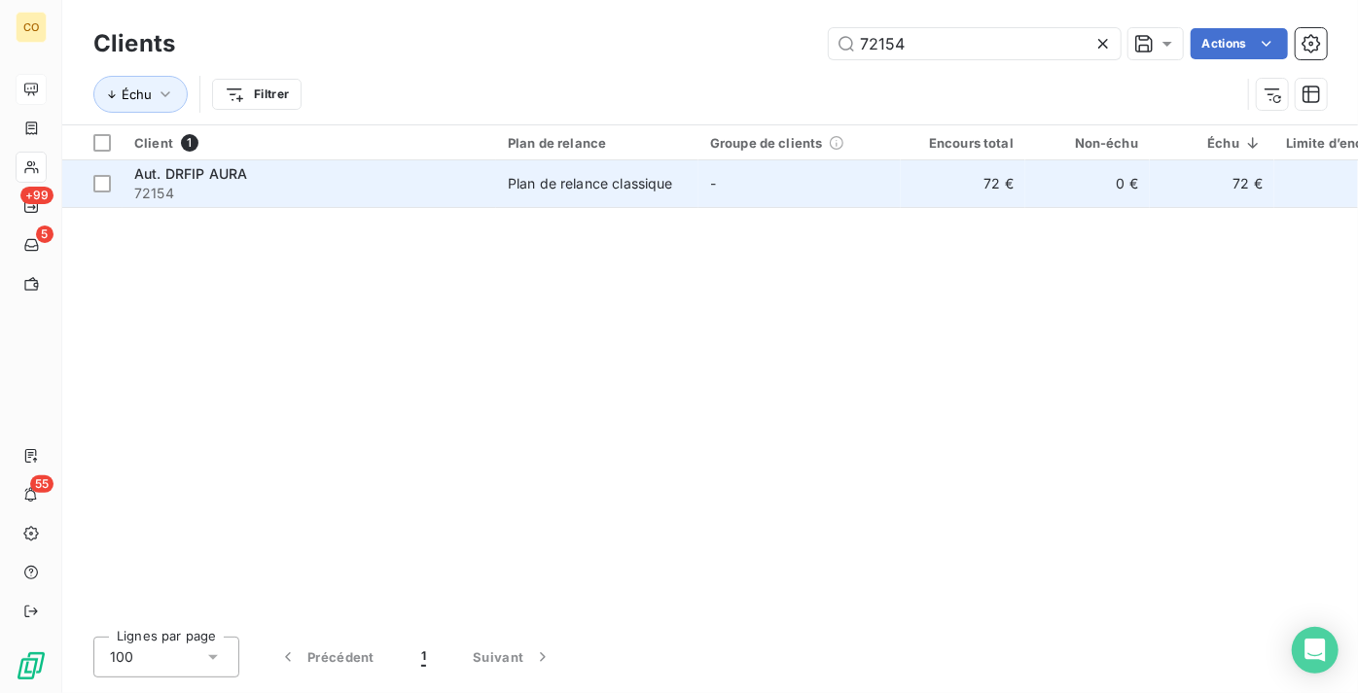
click at [444, 169] on div "Aut. DRFIP AURA" at bounding box center [309, 173] width 350 height 19
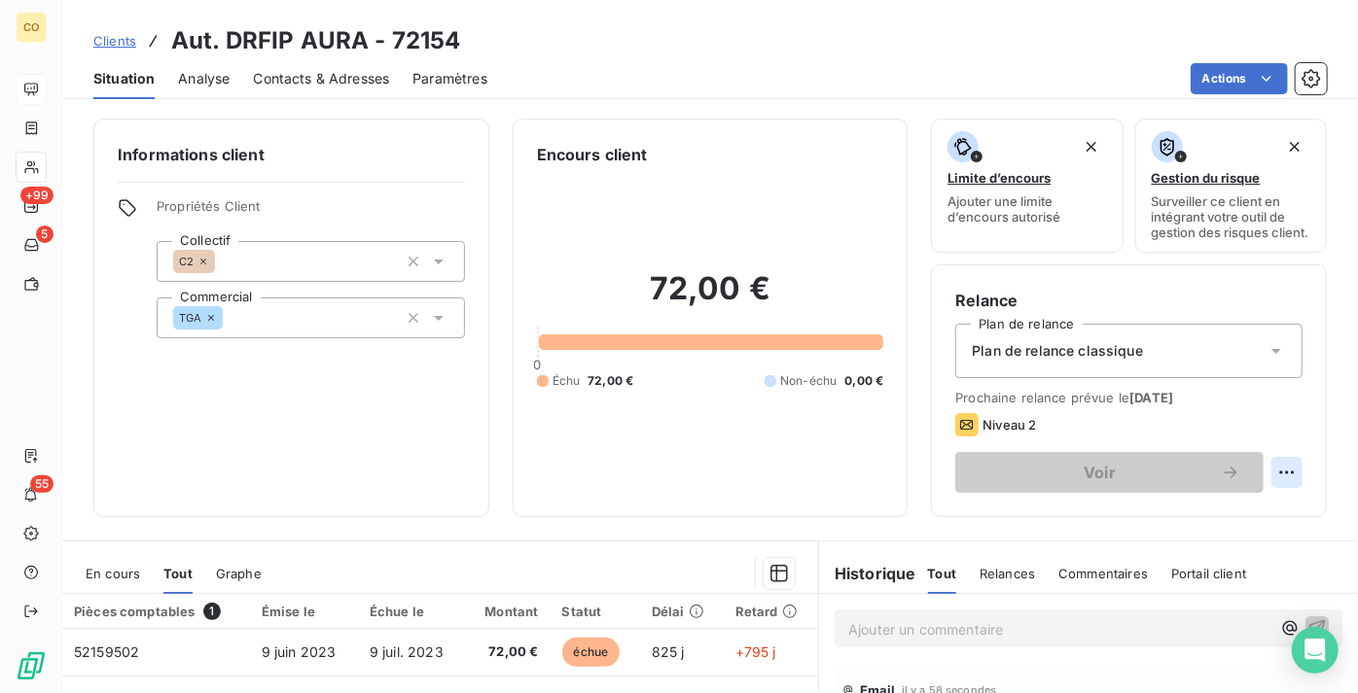
click at [1268, 488] on html "CO +99 5 55 Clients Aut. DRFIP AURA - 72154 Situation Analyse Contacts & Adress…" at bounding box center [679, 346] width 1358 height 693
click at [1237, 529] on div "Replanifier cette action" at bounding box center [1194, 530] width 174 height 31
select select "8"
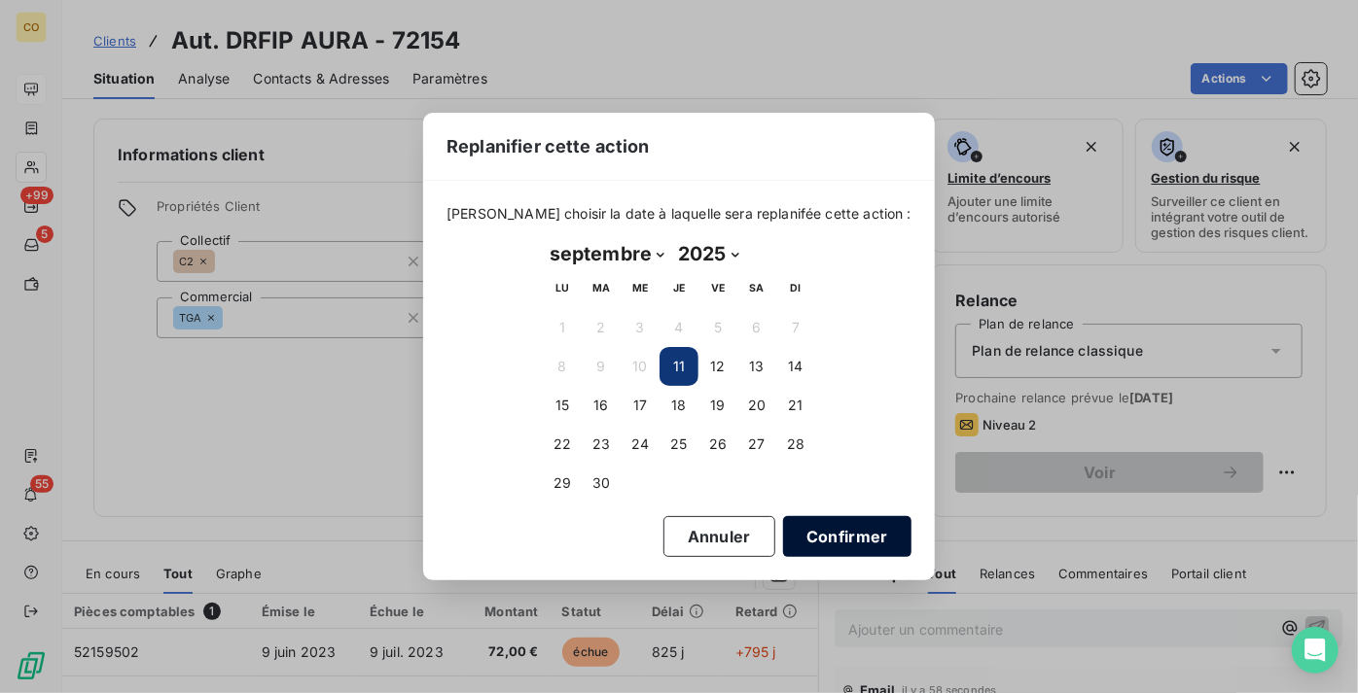
click at [835, 529] on button "Confirmer" at bounding box center [847, 536] width 128 height 41
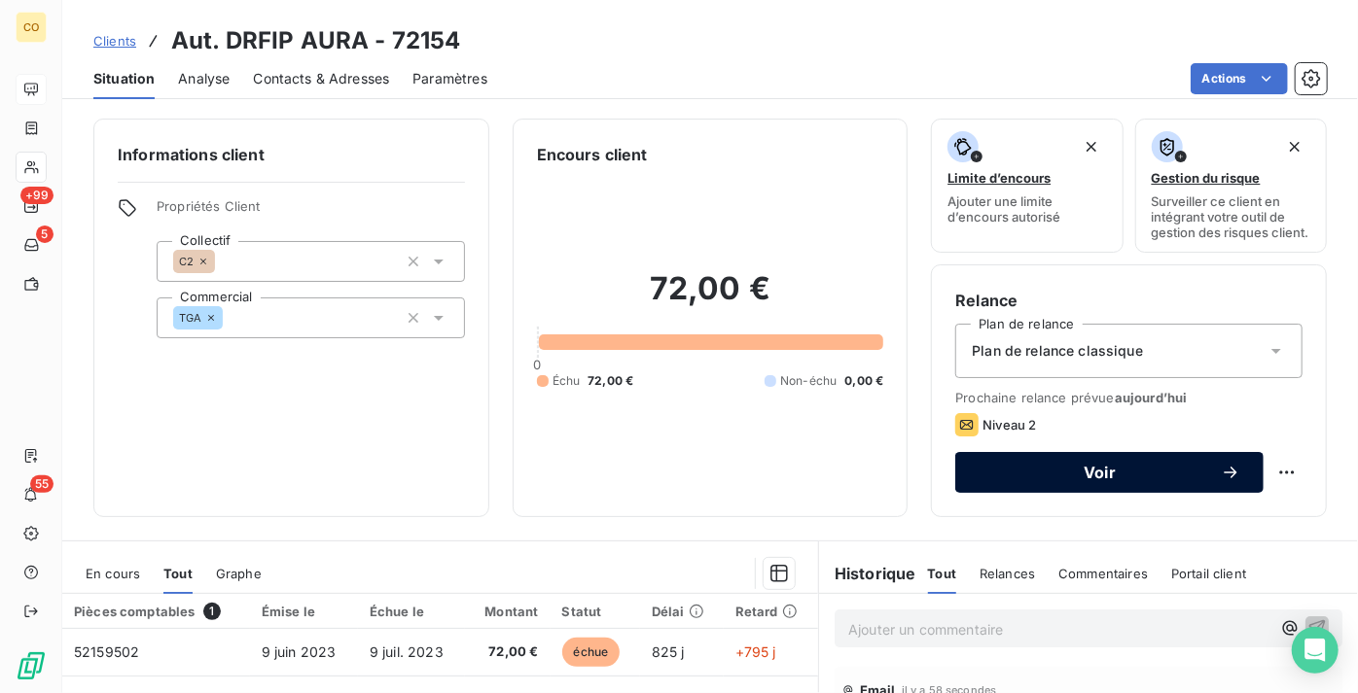
click at [1088, 480] on span "Voir" at bounding box center [1099, 473] width 242 height 16
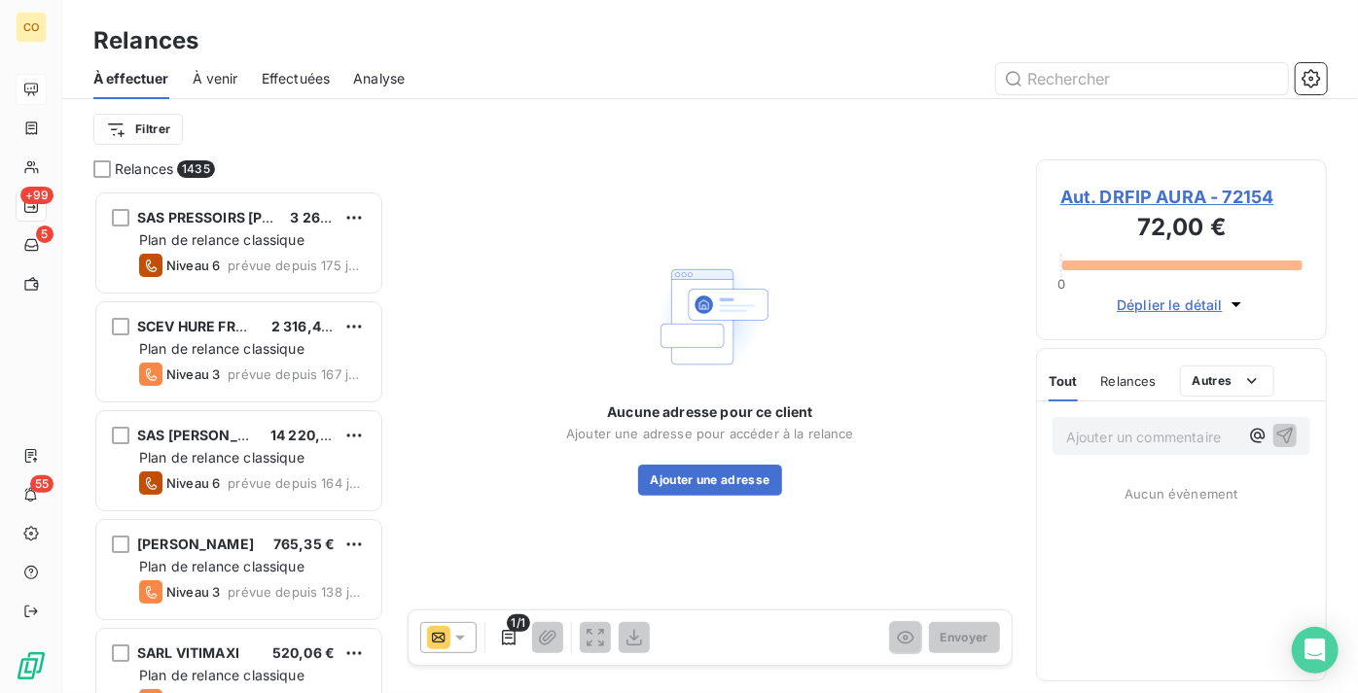
scroll to position [488, 277]
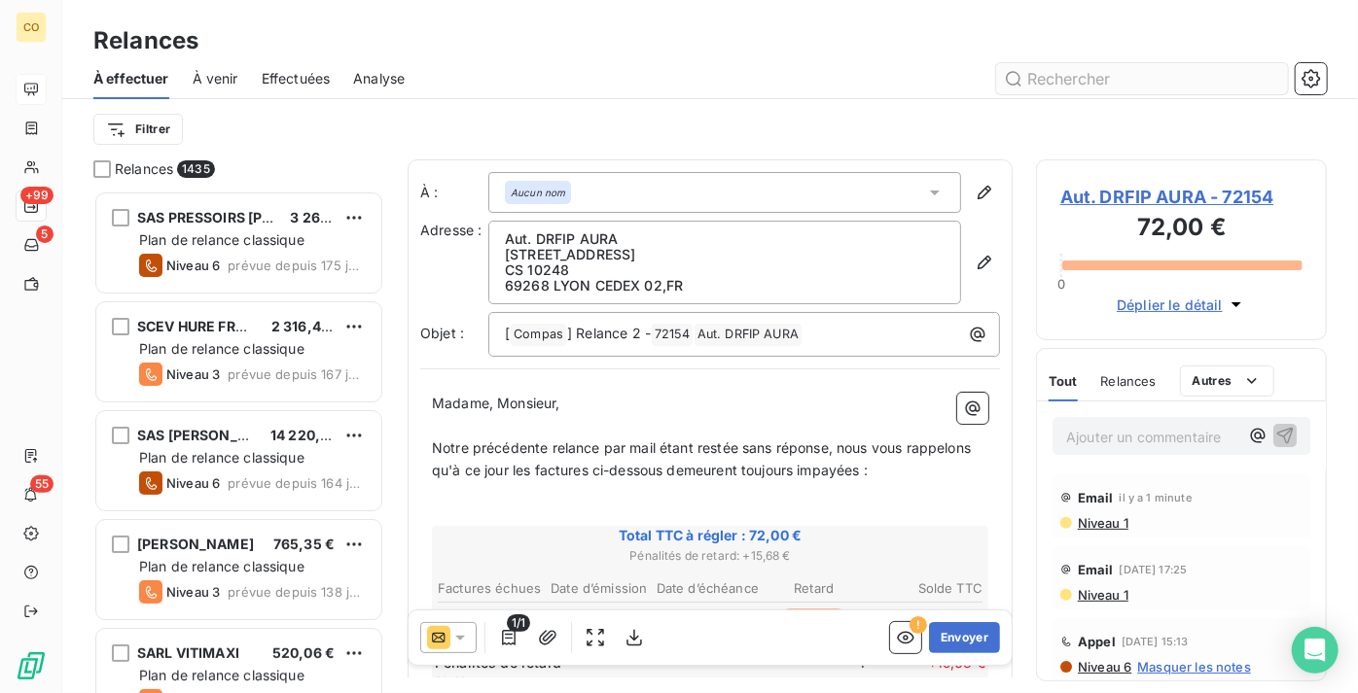
click at [1058, 87] on input "text" at bounding box center [1142, 78] width 292 height 31
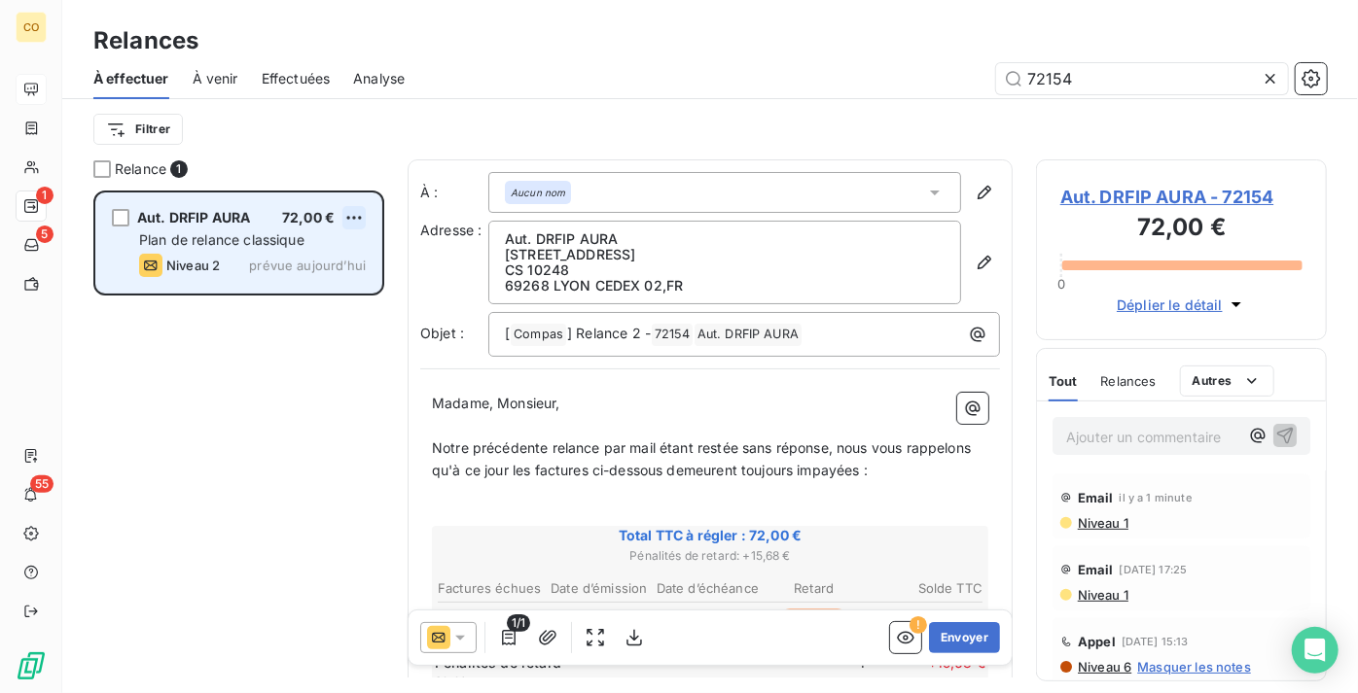
type input "72154"
click at [342, 209] on html "CO 1 5 55 Relances À effectuer À venir Effectuées Analyse 72154 Filtrer Relance…" at bounding box center [679, 346] width 1358 height 693
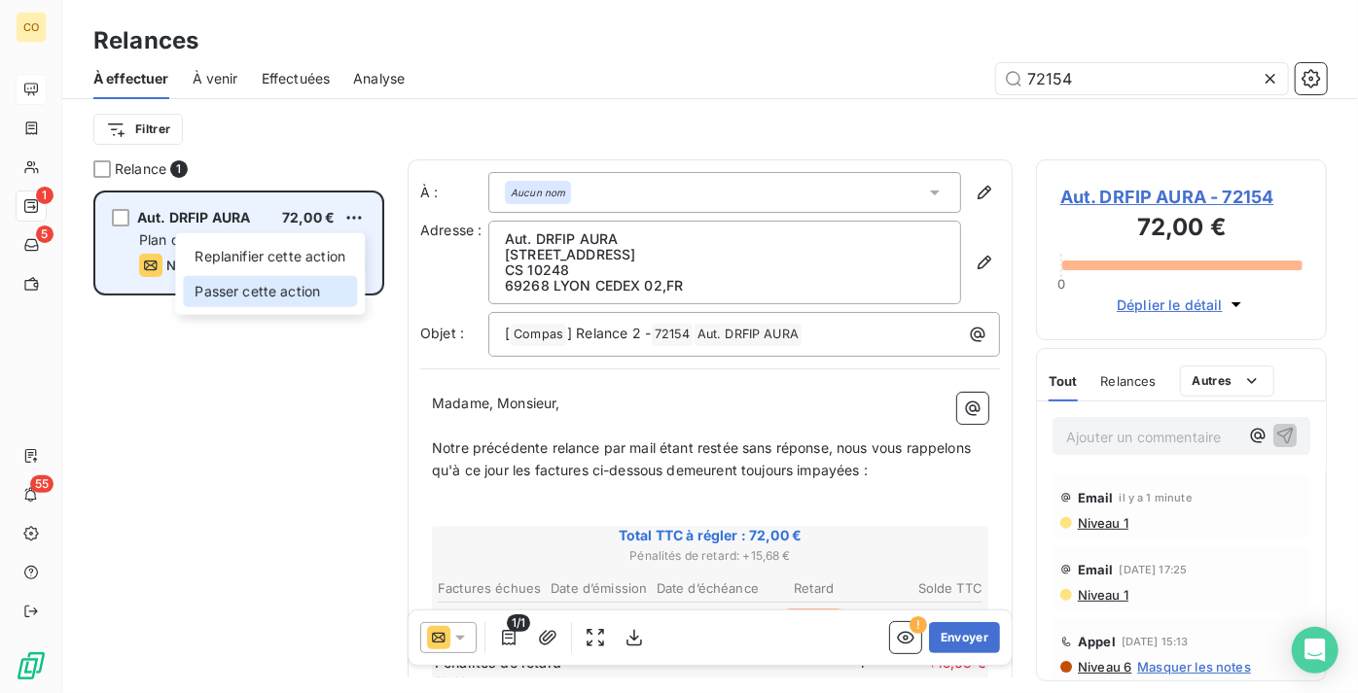
click at [300, 298] on div "Passer cette action" at bounding box center [270, 291] width 174 height 31
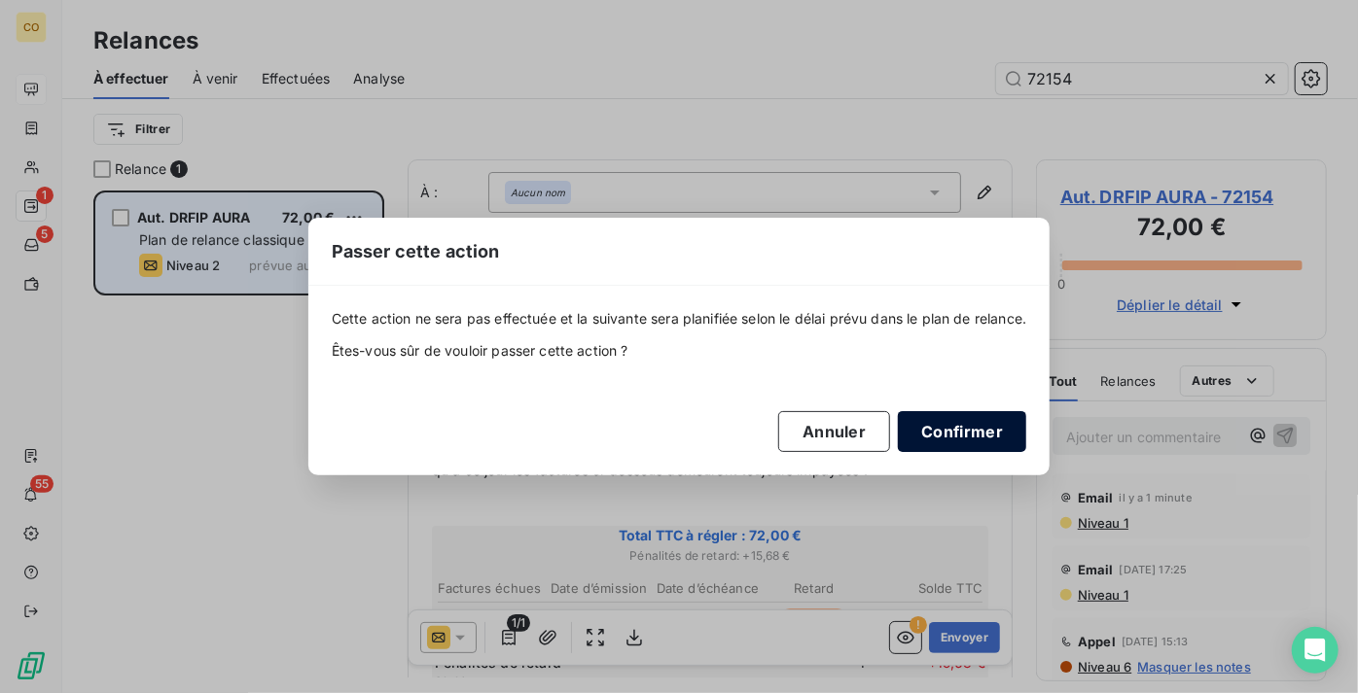
click at [991, 432] on button "Confirmer" at bounding box center [962, 431] width 128 height 41
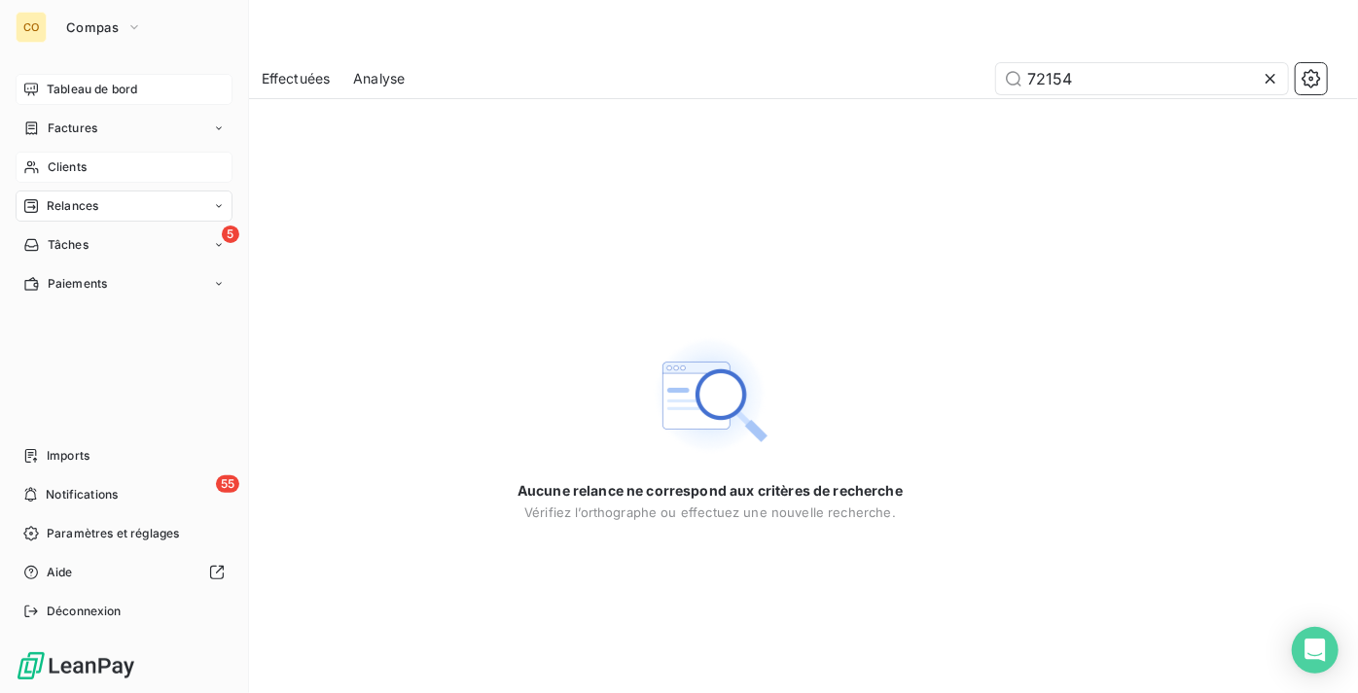
click at [58, 172] on span "Clients" at bounding box center [67, 168] width 39 height 18
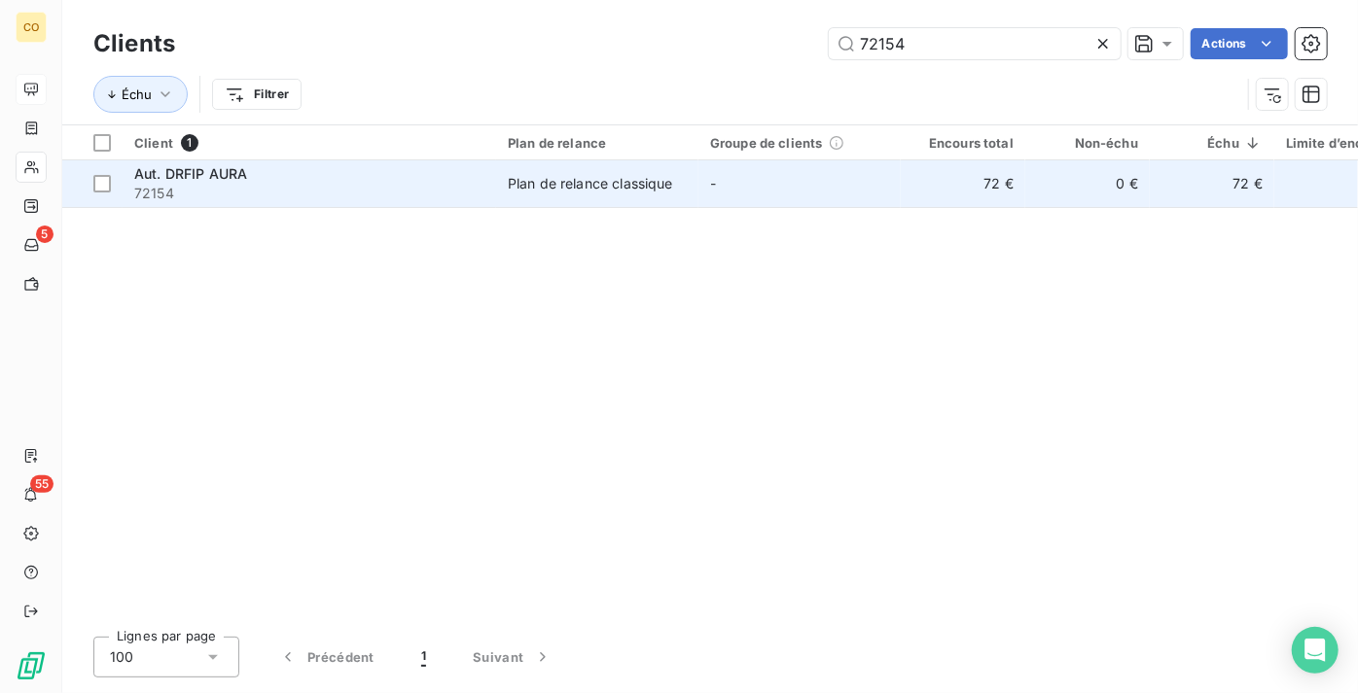
click at [233, 195] on span "72154" at bounding box center [309, 193] width 350 height 19
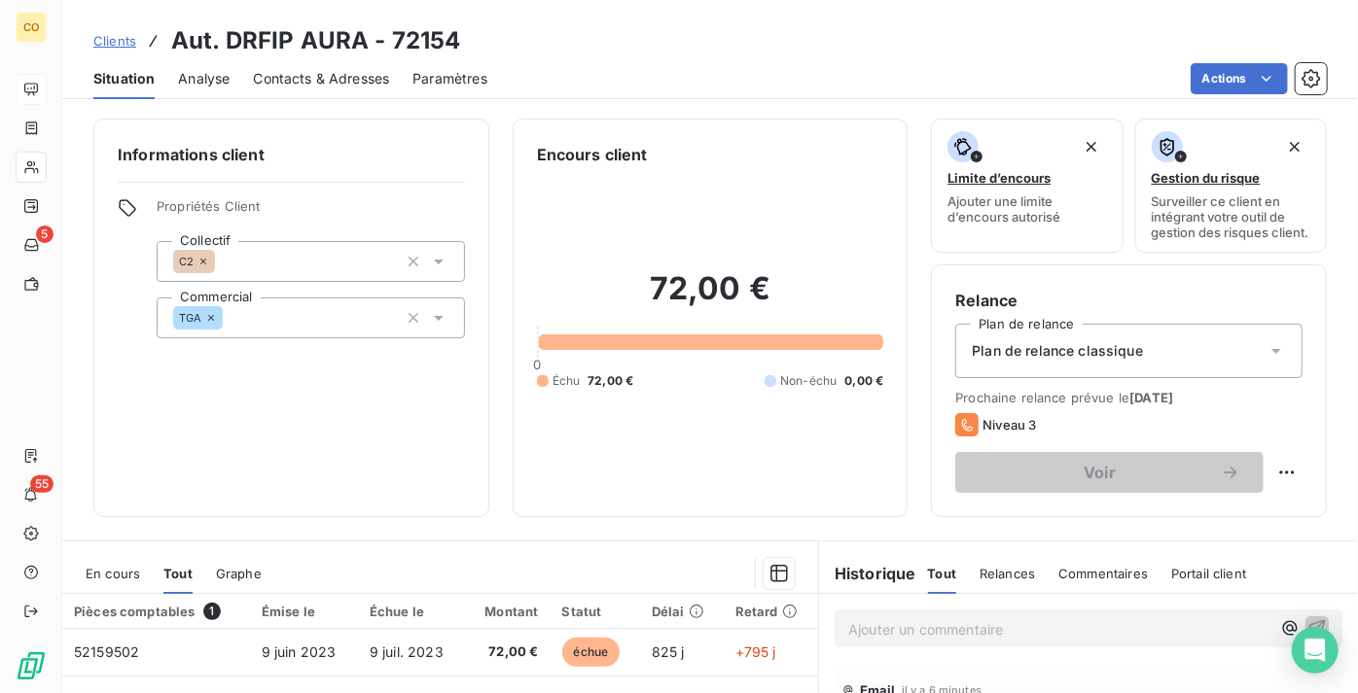
click at [117, 44] on span "Clients" at bounding box center [114, 41] width 43 height 16
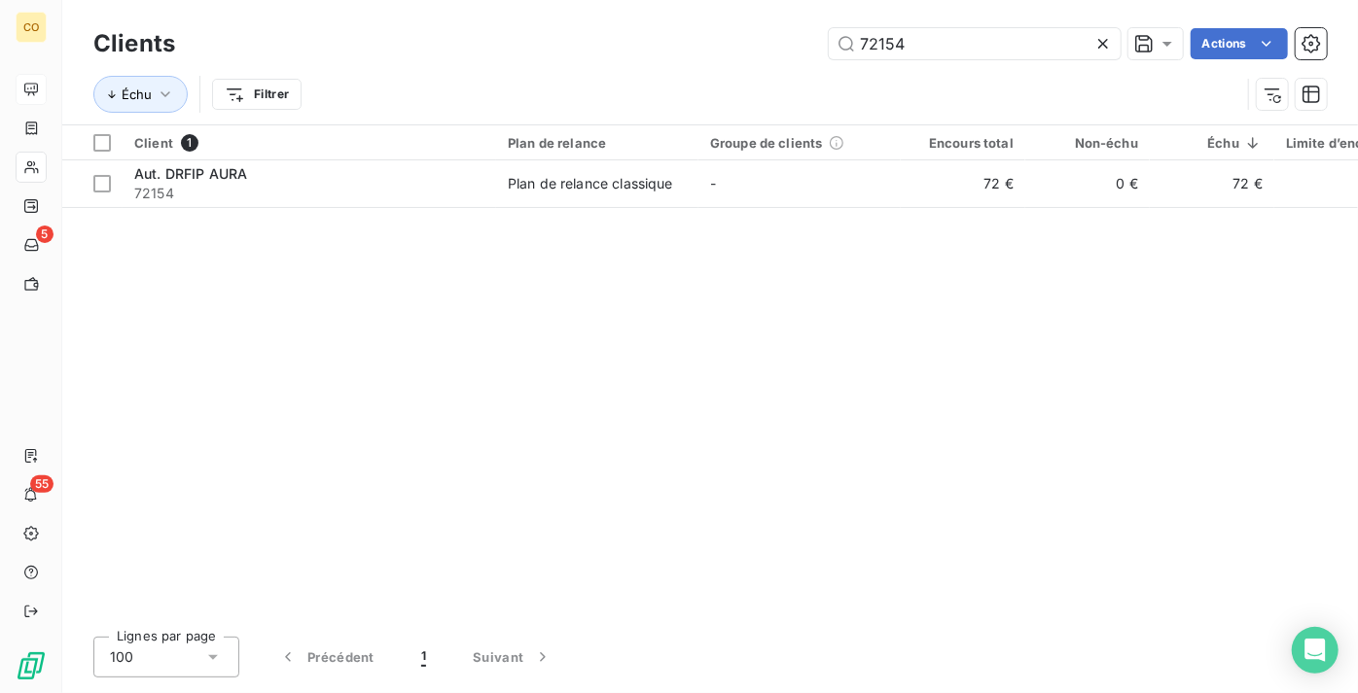
drag, startPoint x: 871, startPoint y: 33, endPoint x: 475, endPoint y: 33, distance: 396.8
click at [475, 33] on div "72154 Actions" at bounding box center [762, 43] width 1128 height 31
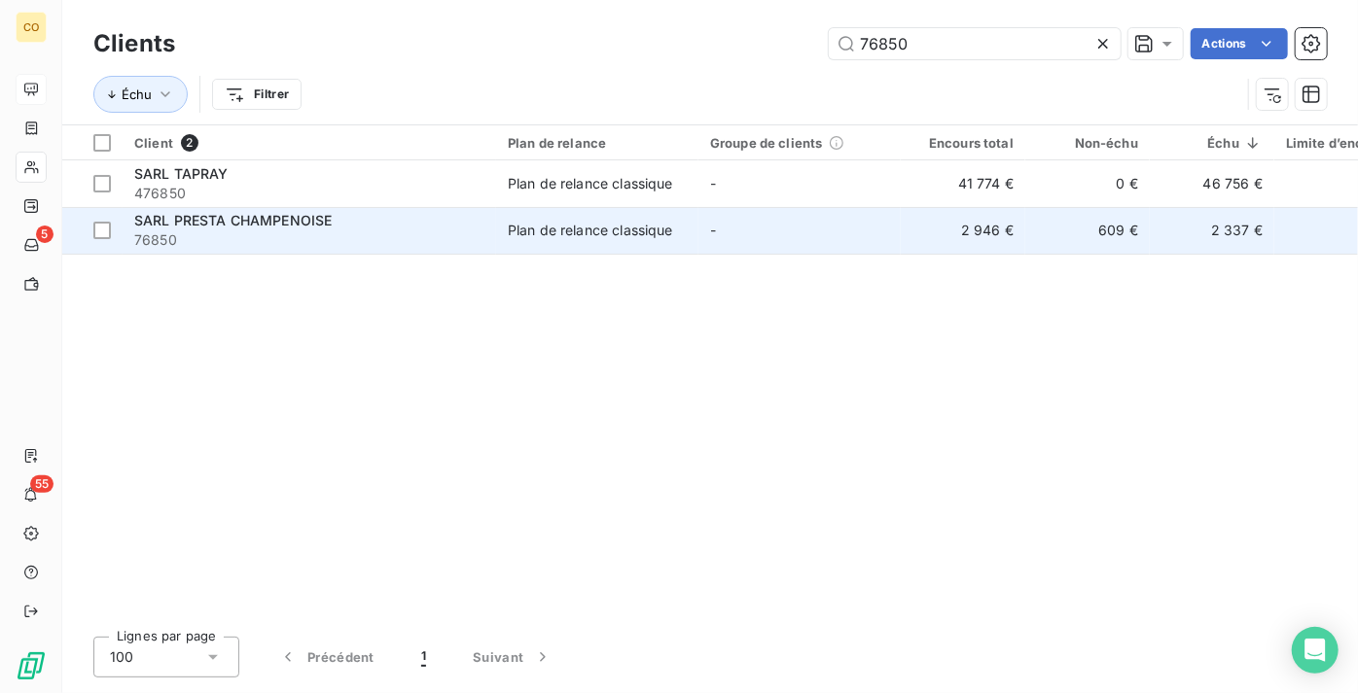
type input "76850"
click at [204, 213] on span "SARL PRESTA CHAMPENOISE" at bounding box center [232, 220] width 197 height 17
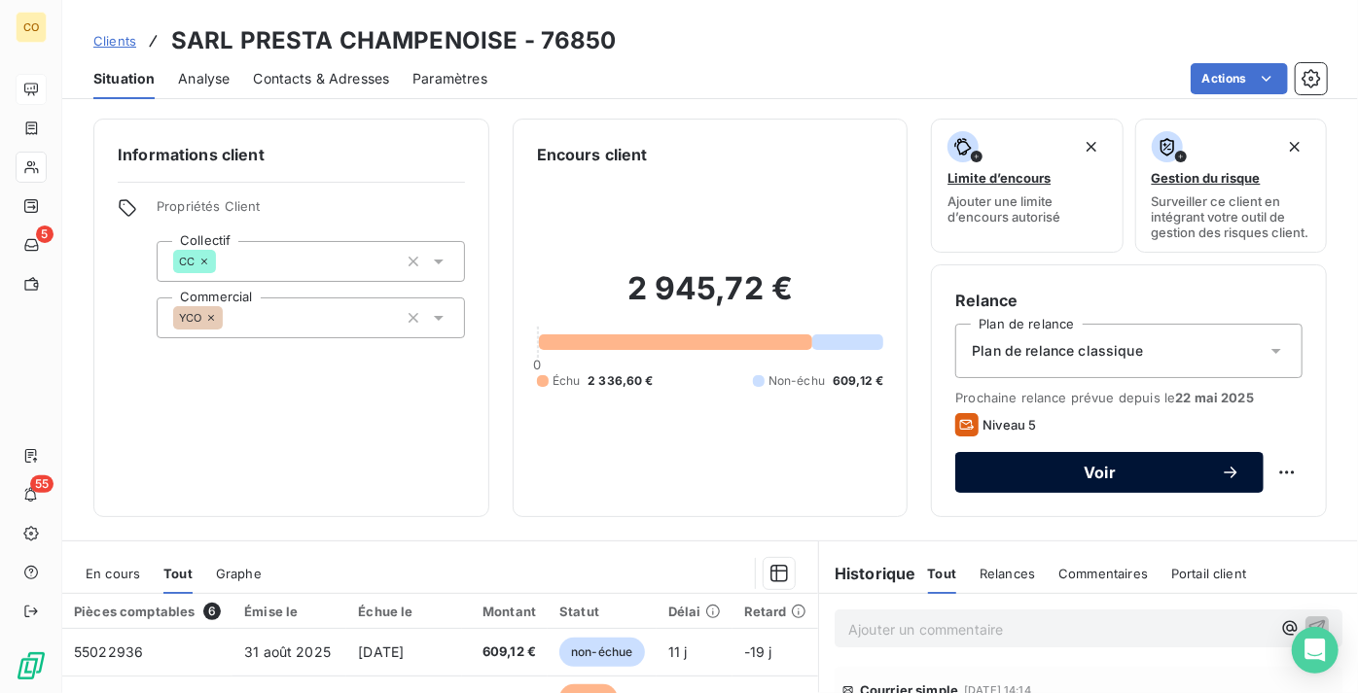
click at [1156, 480] on span "Voir" at bounding box center [1099, 473] width 242 height 16
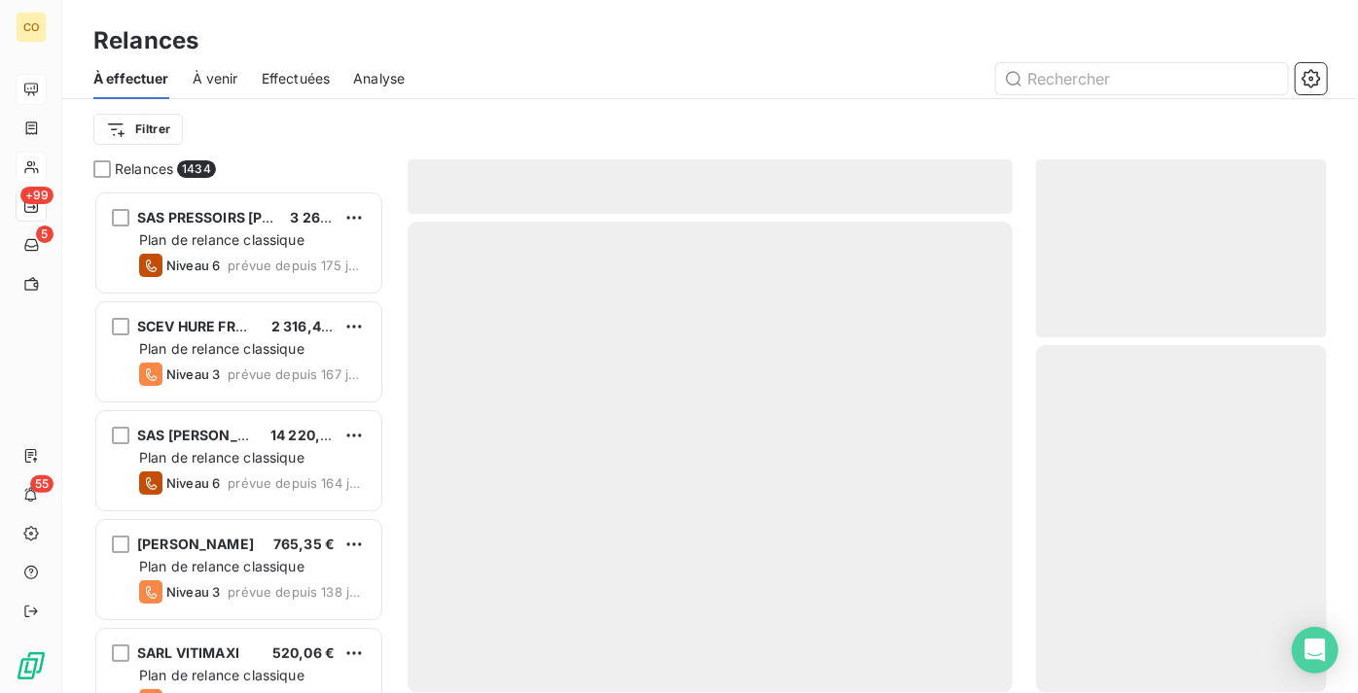
scroll to position [488, 277]
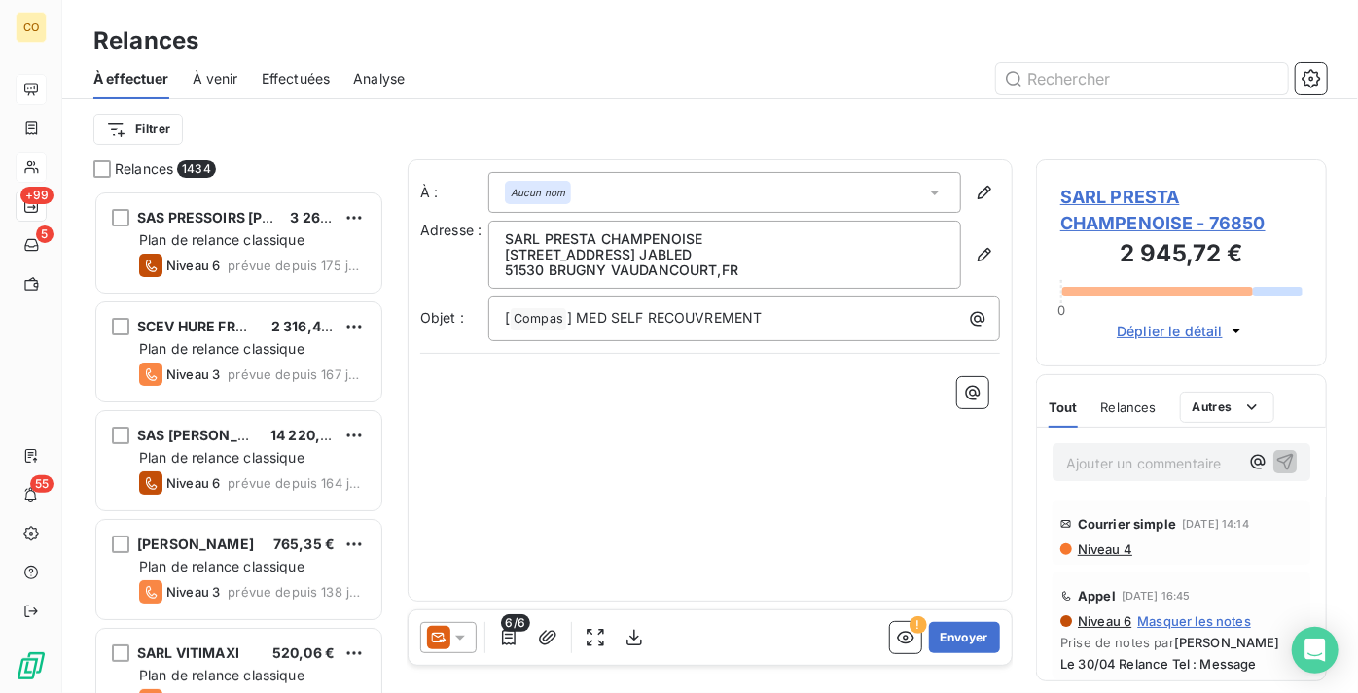
click at [438, 647] on icon at bounding box center [438, 637] width 23 height 23
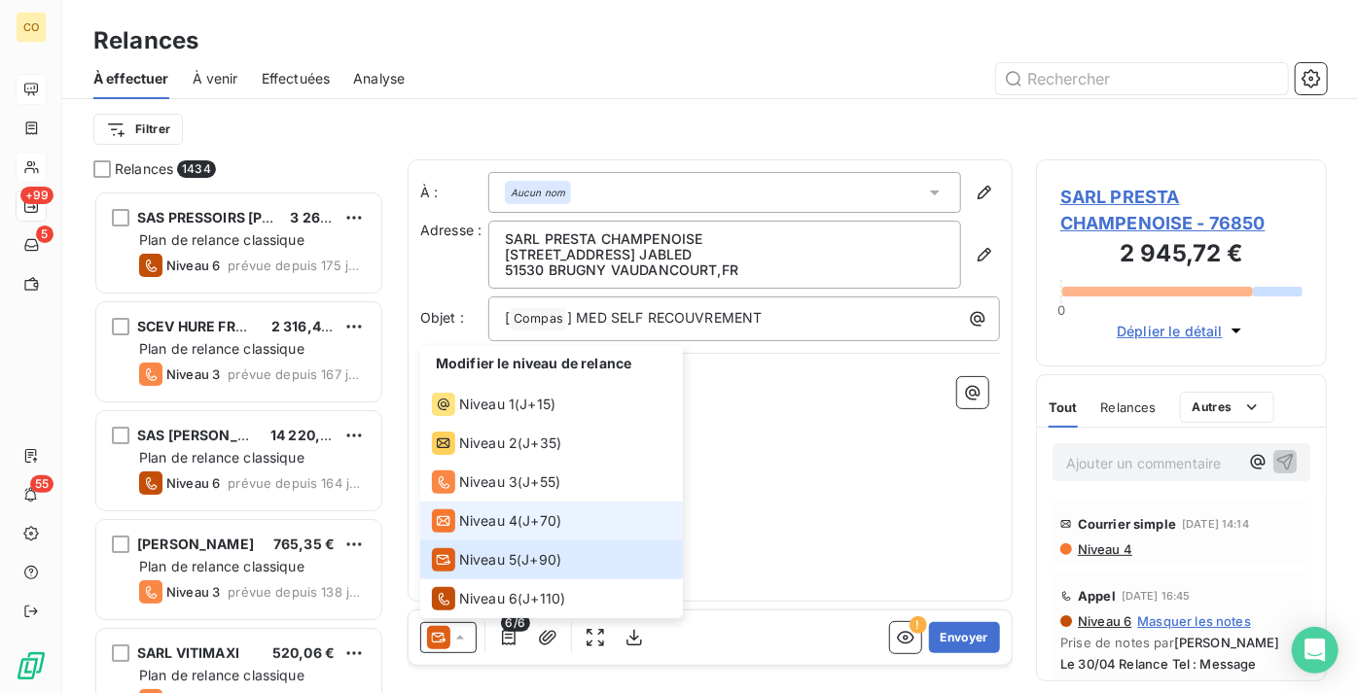
click at [487, 525] on span "Niveau 4" at bounding box center [488, 521] width 58 height 19
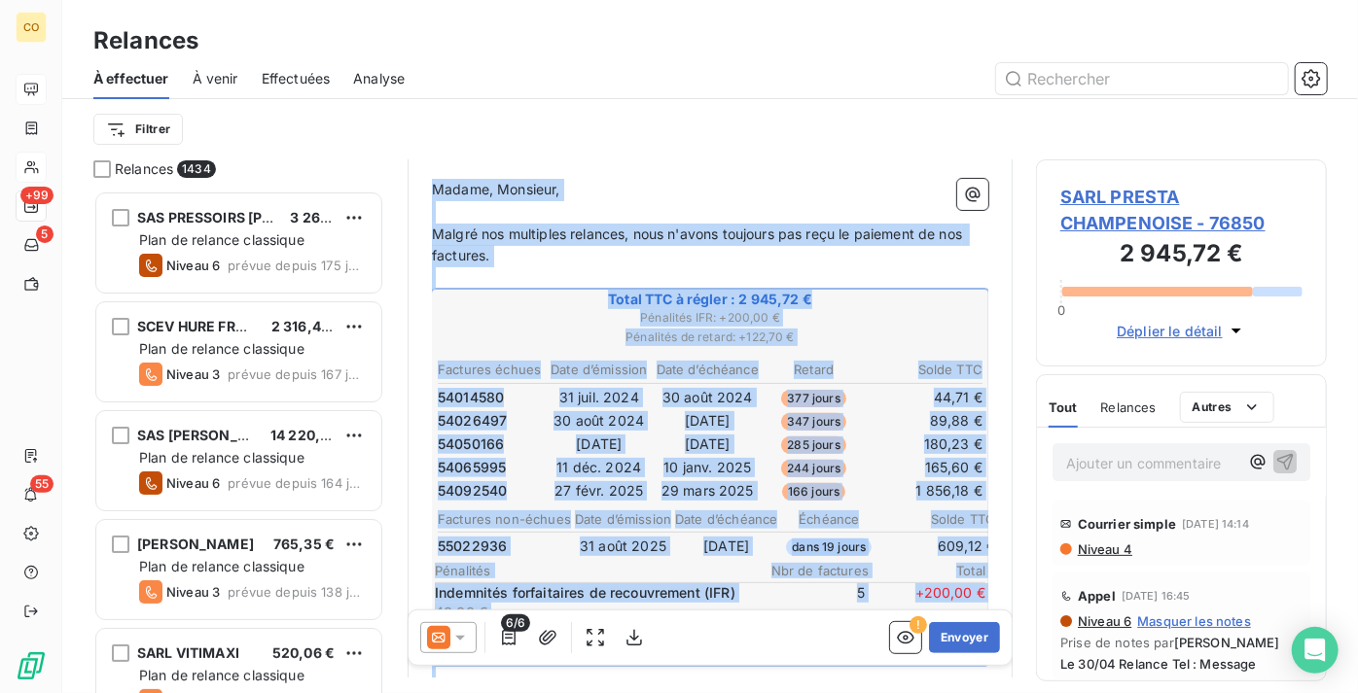
scroll to position [649, 0]
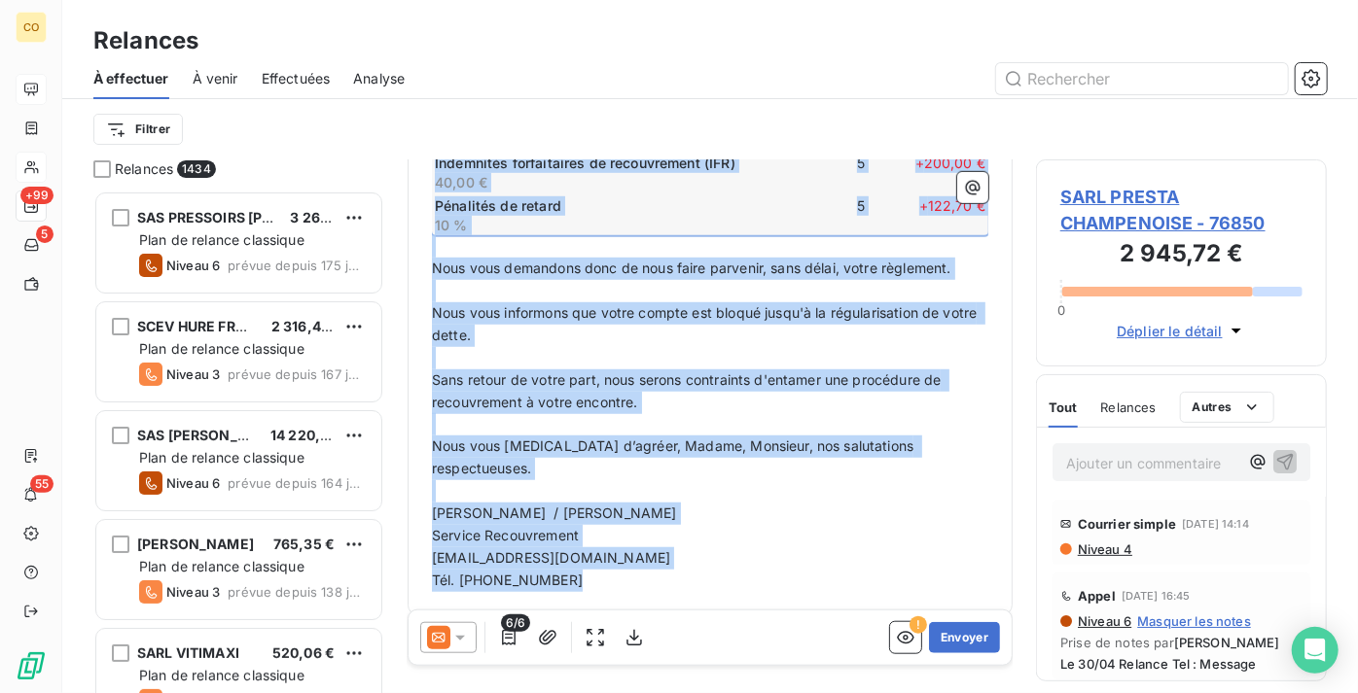
drag, startPoint x: 433, startPoint y: 407, endPoint x: 945, endPoint y: 734, distance: 608.4
click at [945, 693] on html "CO +99 5 55 Relances À effectuer À venir Effectuées Analyse Filtrer Relances 14…" at bounding box center [679, 346] width 1358 height 693
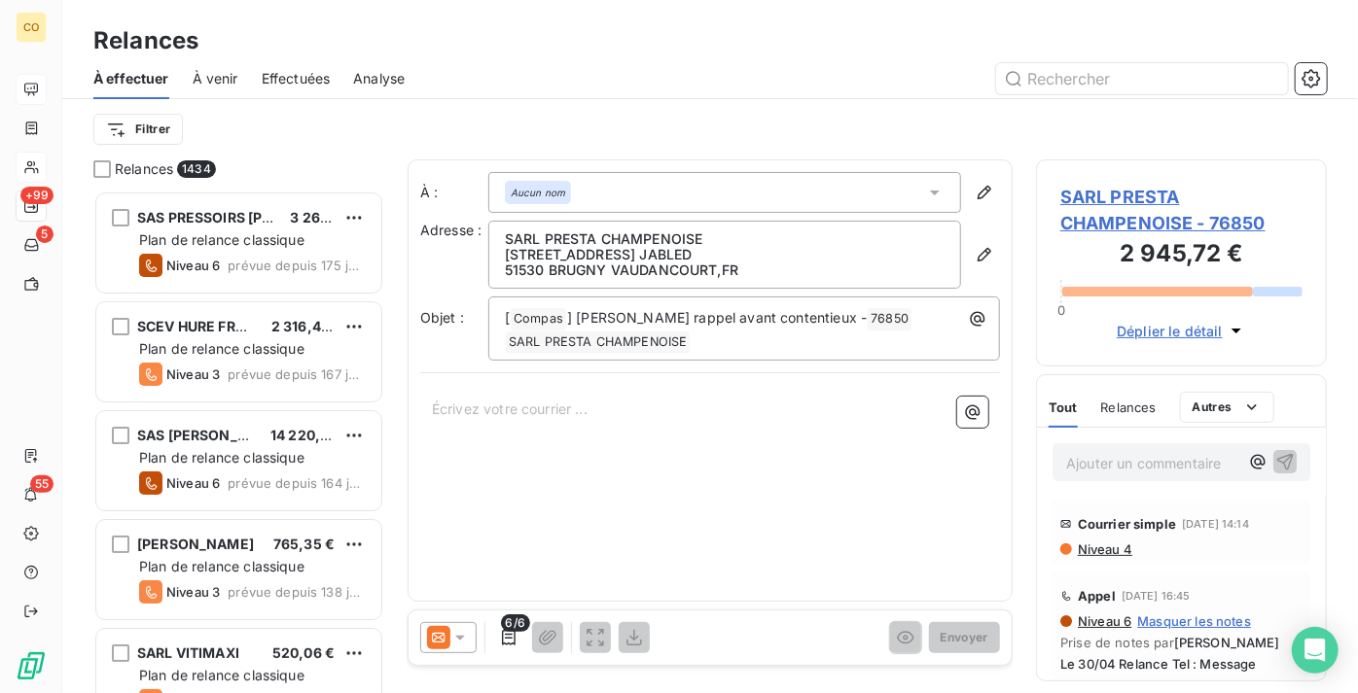
click at [467, 636] on icon at bounding box center [459, 637] width 19 height 19
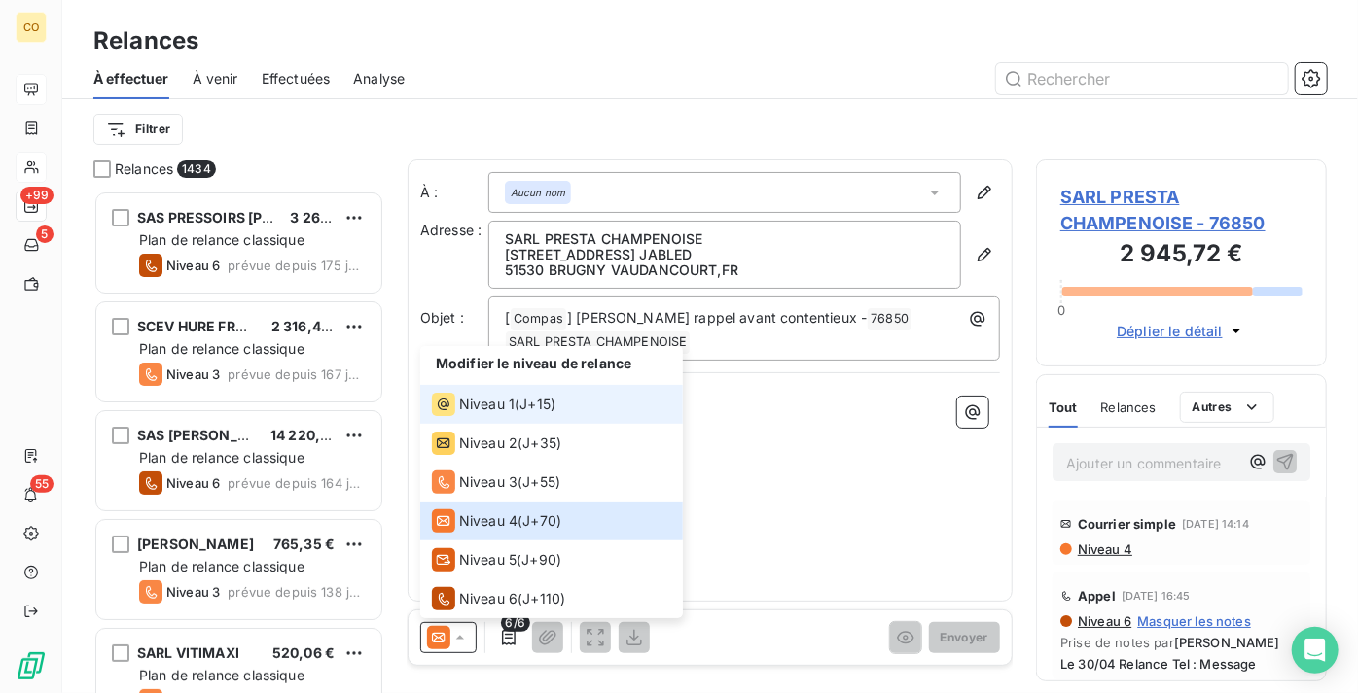
click at [506, 403] on span "Niveau 1" at bounding box center [486, 404] width 55 height 19
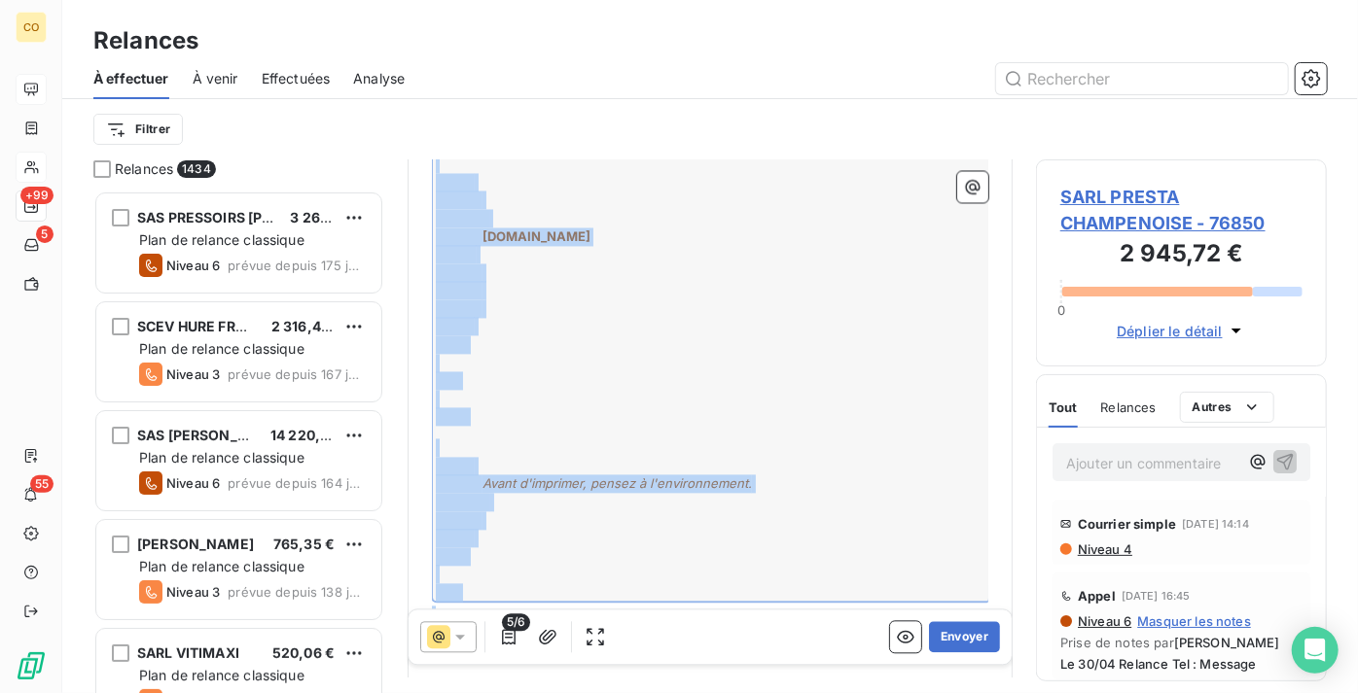
scroll to position [2112, 0]
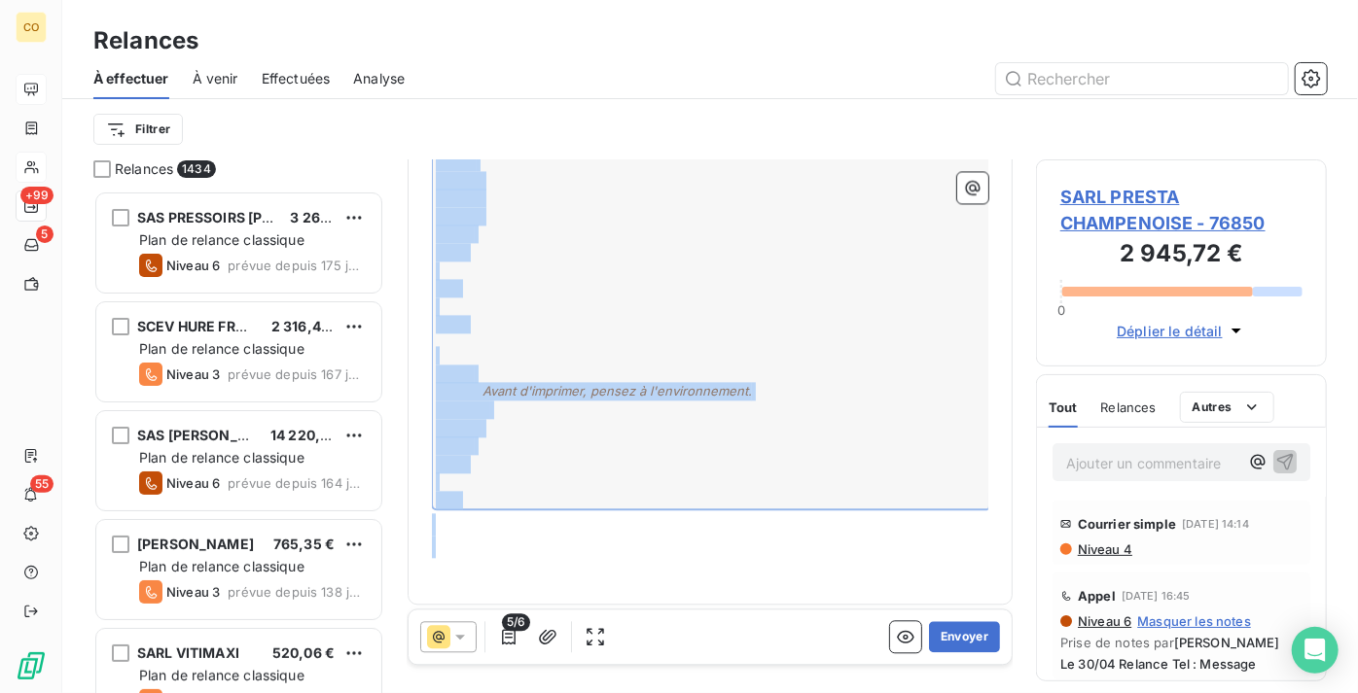
drag, startPoint x: 431, startPoint y: 387, endPoint x: 1045, endPoint y: 679, distance: 679.6
click at [1045, 679] on div "Relances 1434 SAS PRESSOIRS ROGGE 3 269,76 € Plan de relance classique Niveau 6…" at bounding box center [710, 427] width 1296 height 534
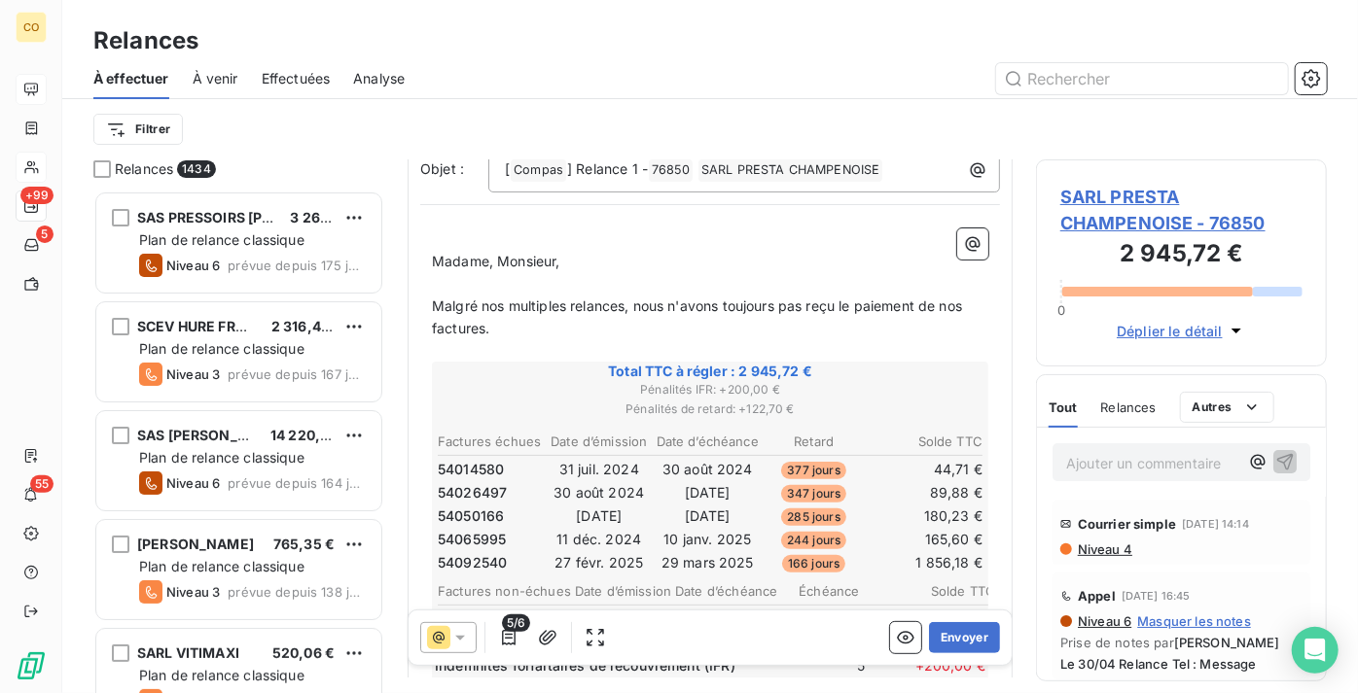
scroll to position [0, 0]
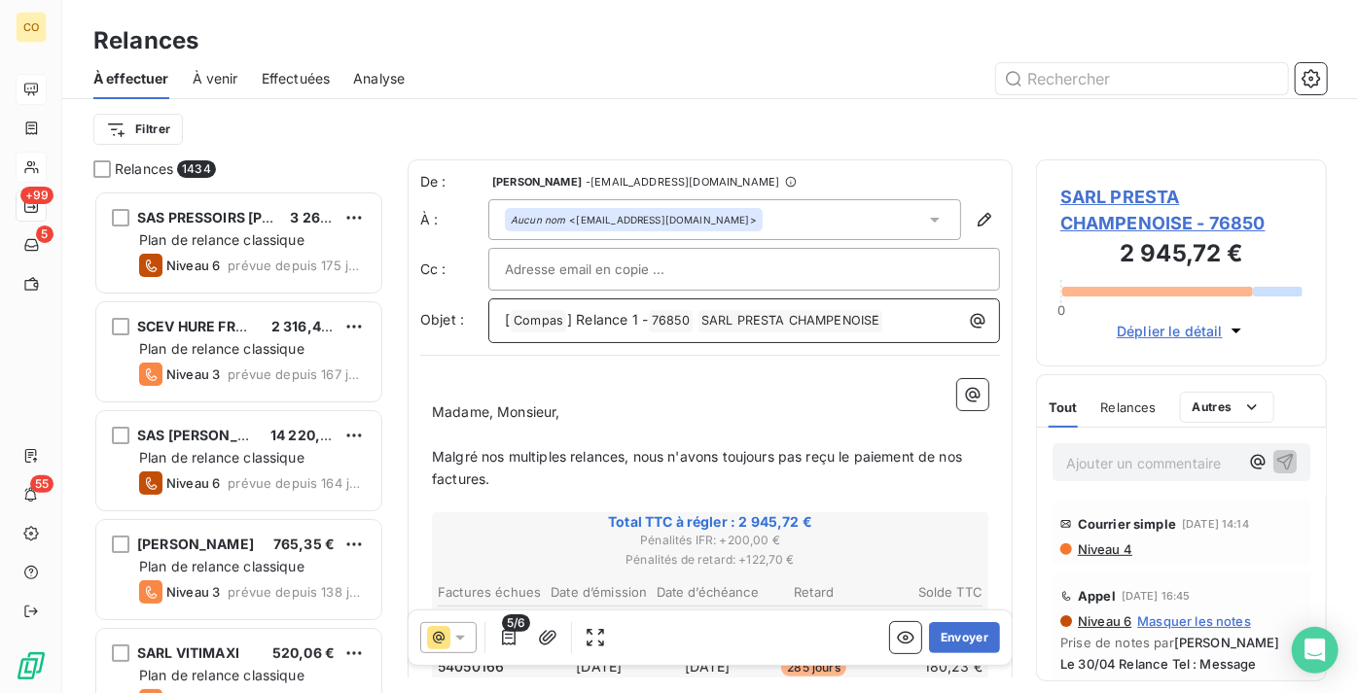
click at [635, 324] on span "] Relance 1 -" at bounding box center [607, 319] width 81 height 17
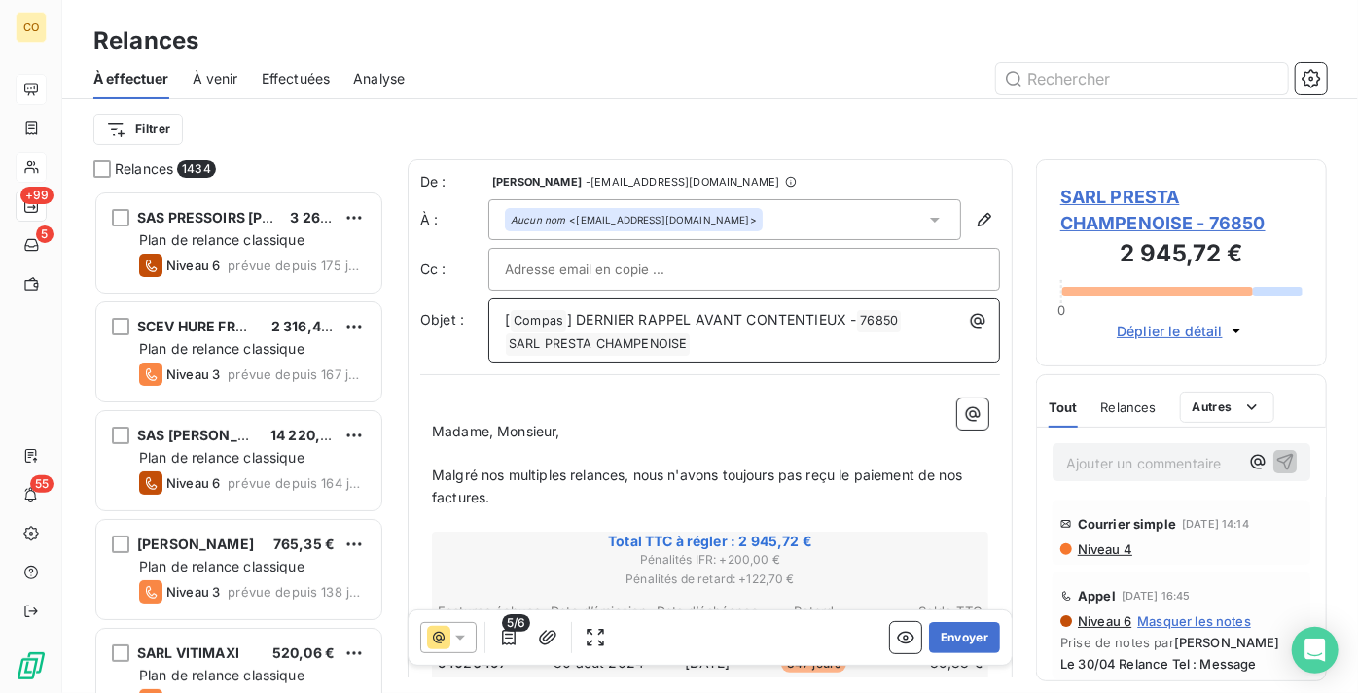
click at [573, 318] on span "] DERNIER RAPPEL AVANT CONTENTIEUX -" at bounding box center [711, 319] width 289 height 17
click at [503, 633] on icon "button" at bounding box center [508, 637] width 19 height 19
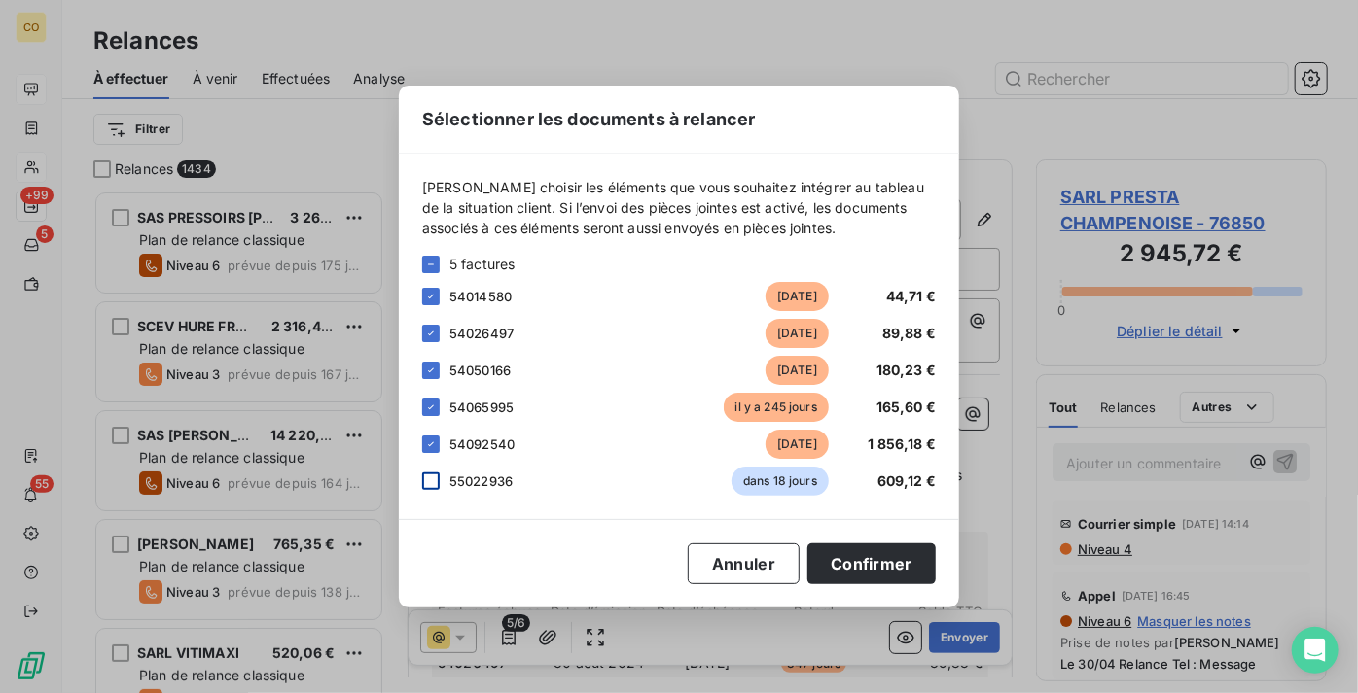
click at [434, 487] on div at bounding box center [431, 482] width 18 height 18
click at [878, 568] on button "Confirmer" at bounding box center [871, 564] width 128 height 41
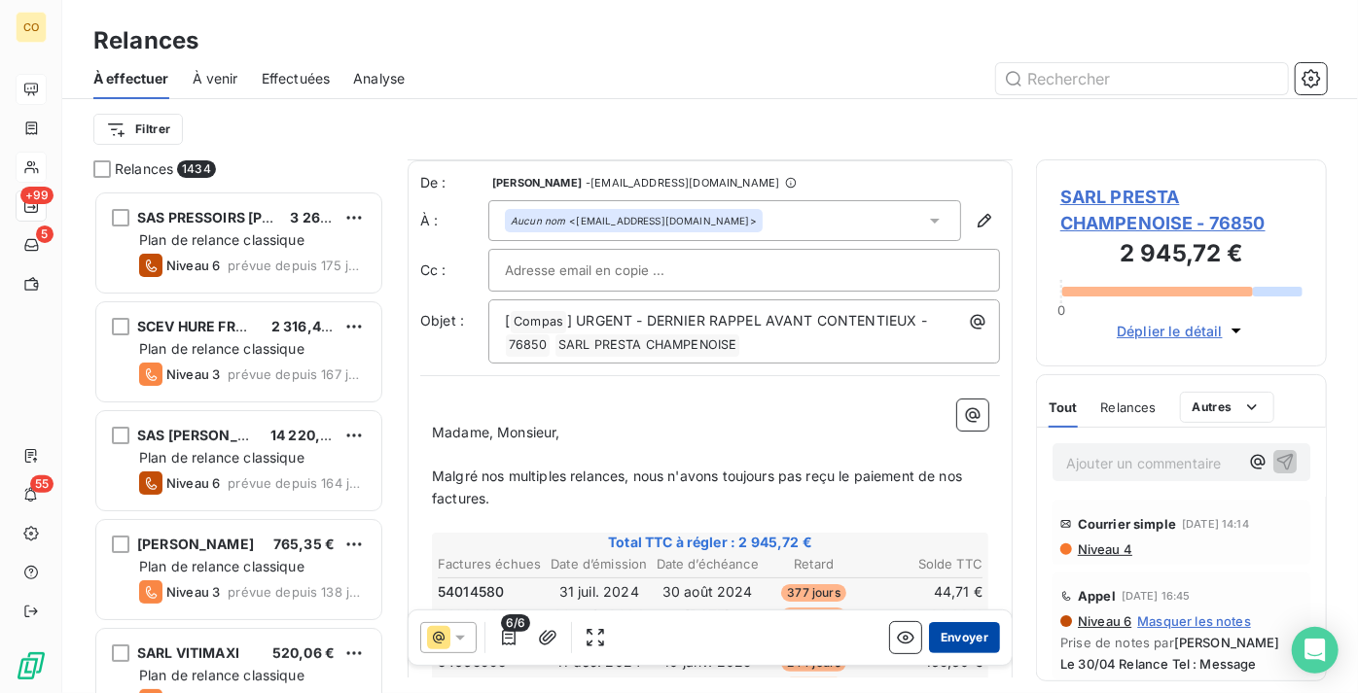
click at [959, 642] on button "Envoyer" at bounding box center [964, 637] width 71 height 31
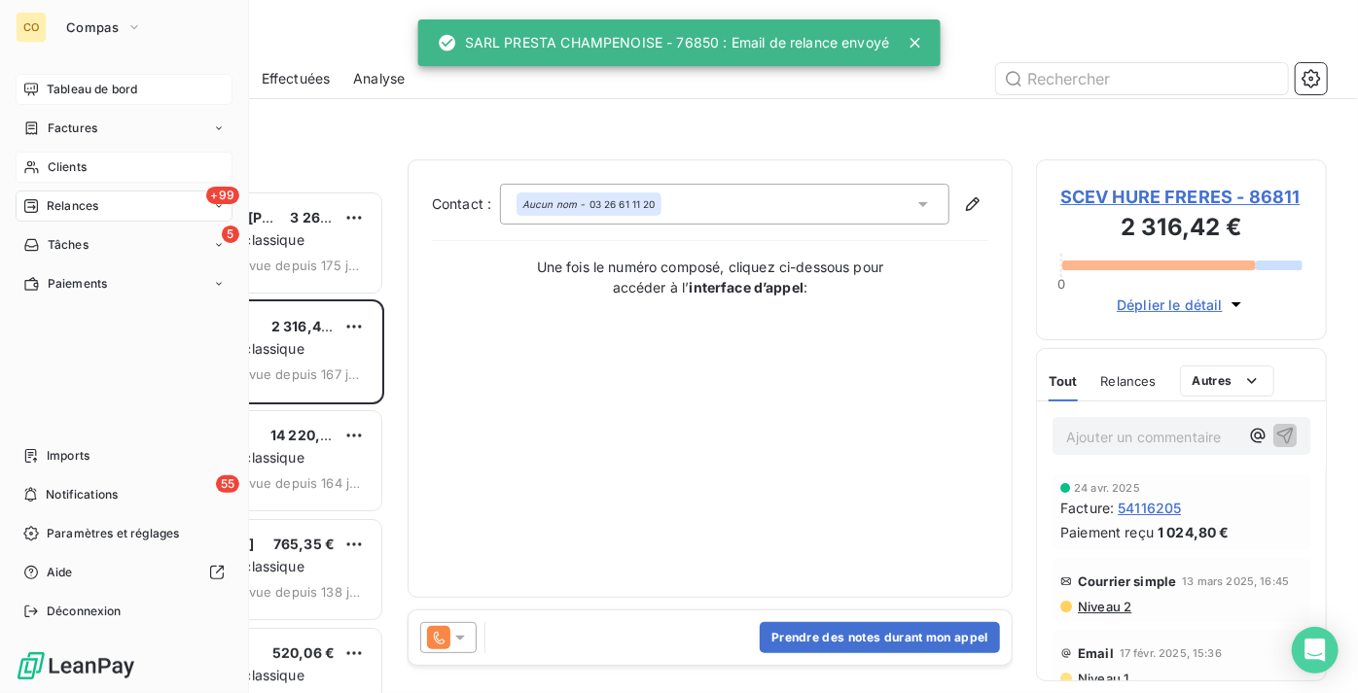
click at [118, 155] on div "Clients" at bounding box center [124, 167] width 217 height 31
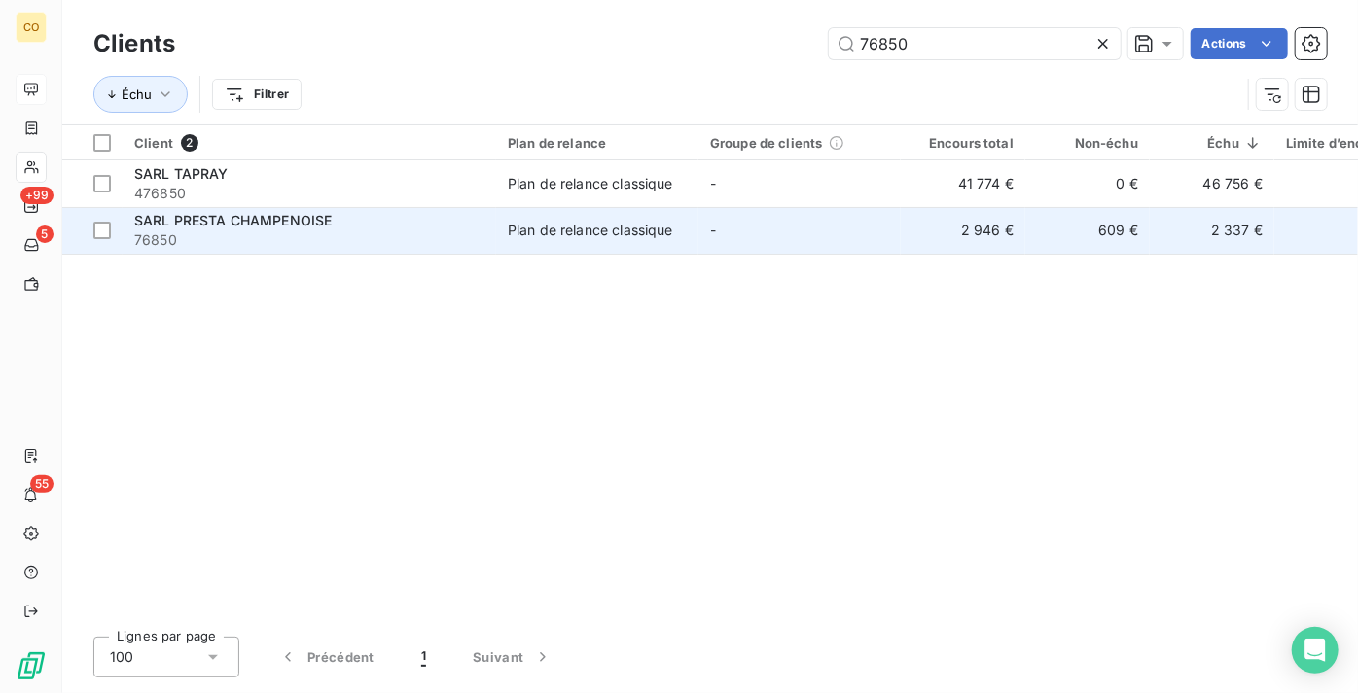
click at [189, 238] on span "76850" at bounding box center [309, 240] width 350 height 19
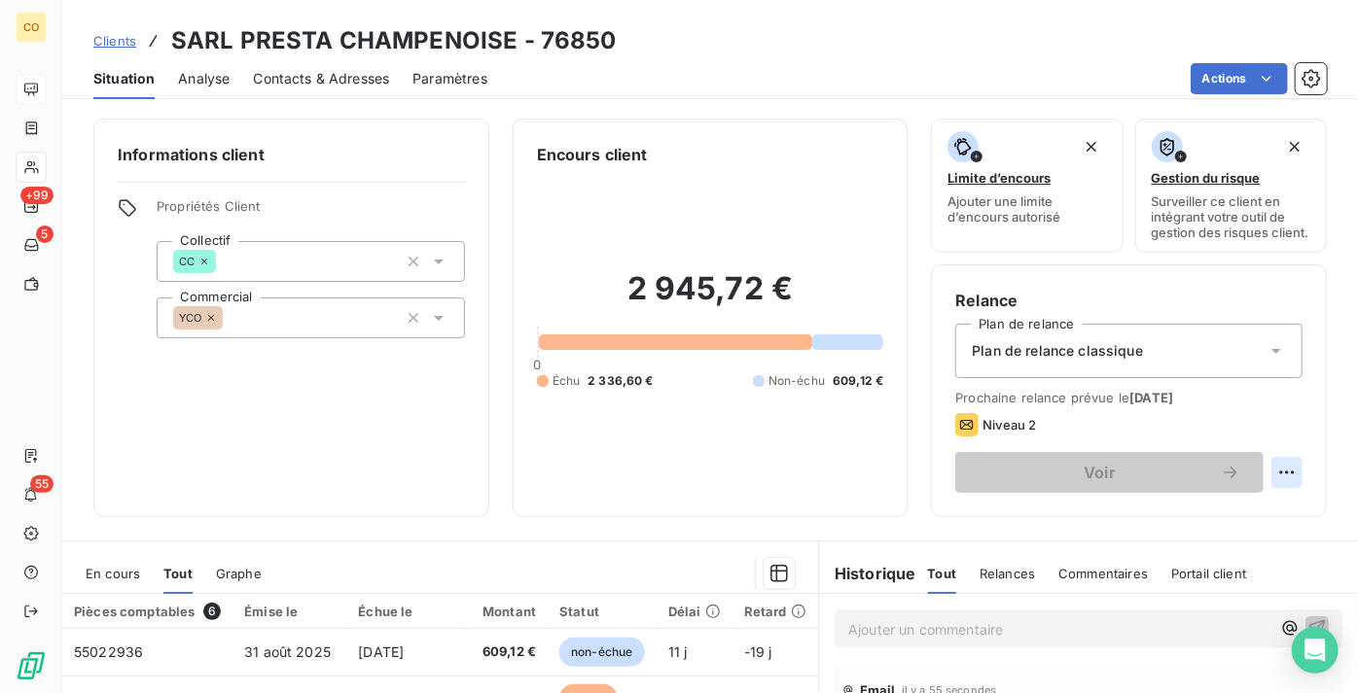
click at [1266, 480] on html "CO +99 5 55 Clients SARL PRESTA CHAMPENOISE - 76850 Situation Analyse Contacts …" at bounding box center [679, 346] width 1358 height 693
click at [1193, 523] on div "Replanifier cette action" at bounding box center [1194, 530] width 174 height 31
select select "8"
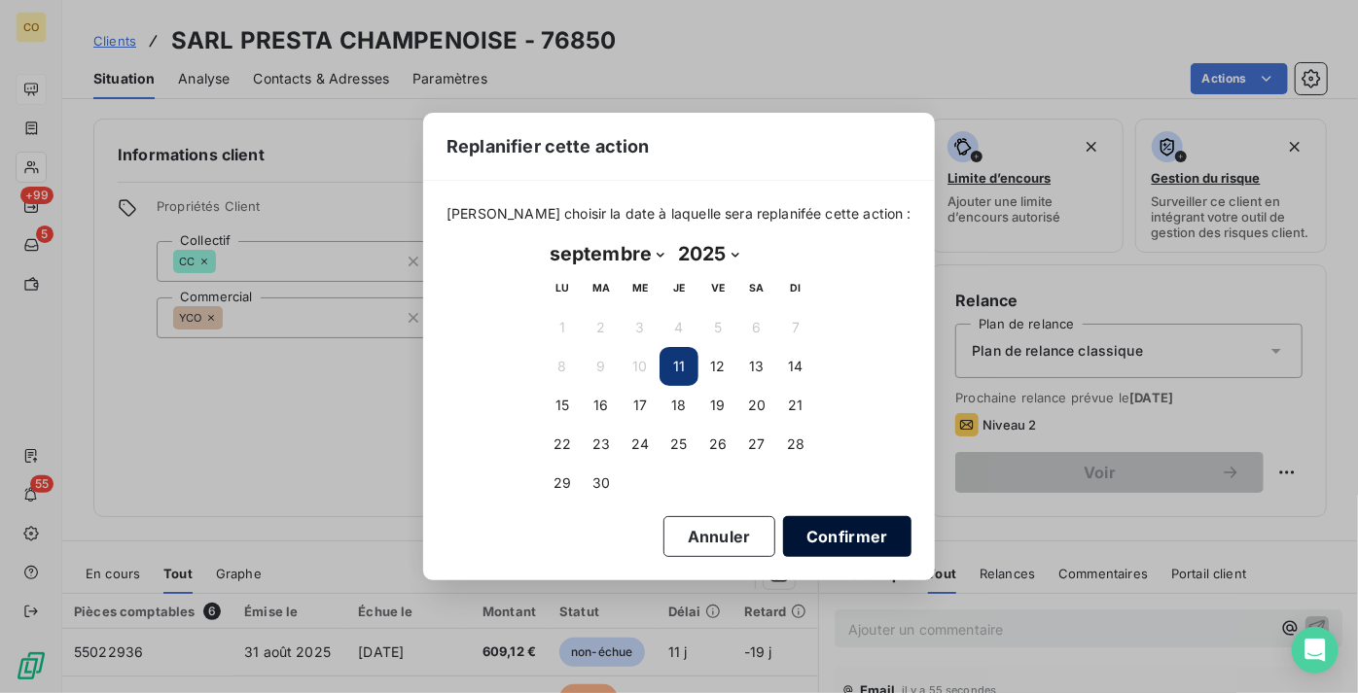
click at [808, 539] on button "Confirmer" at bounding box center [847, 536] width 128 height 41
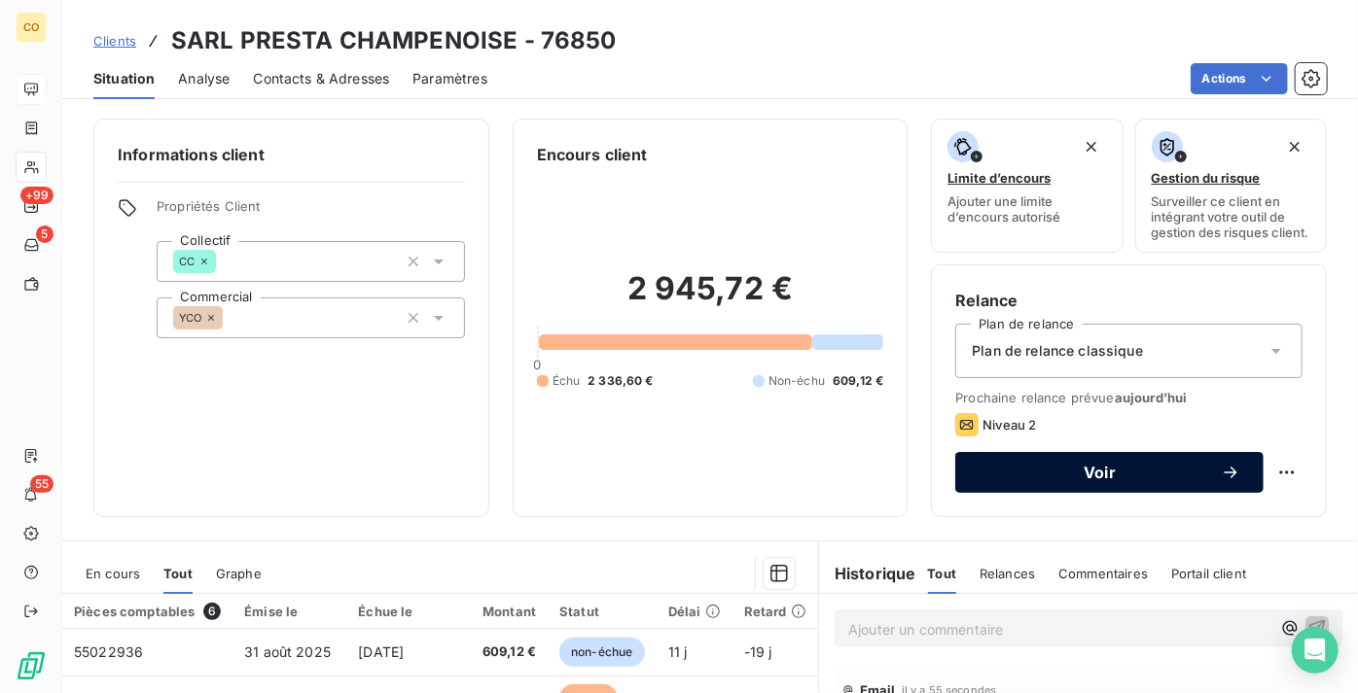
click at [1084, 480] on span "Voir" at bounding box center [1099, 473] width 242 height 16
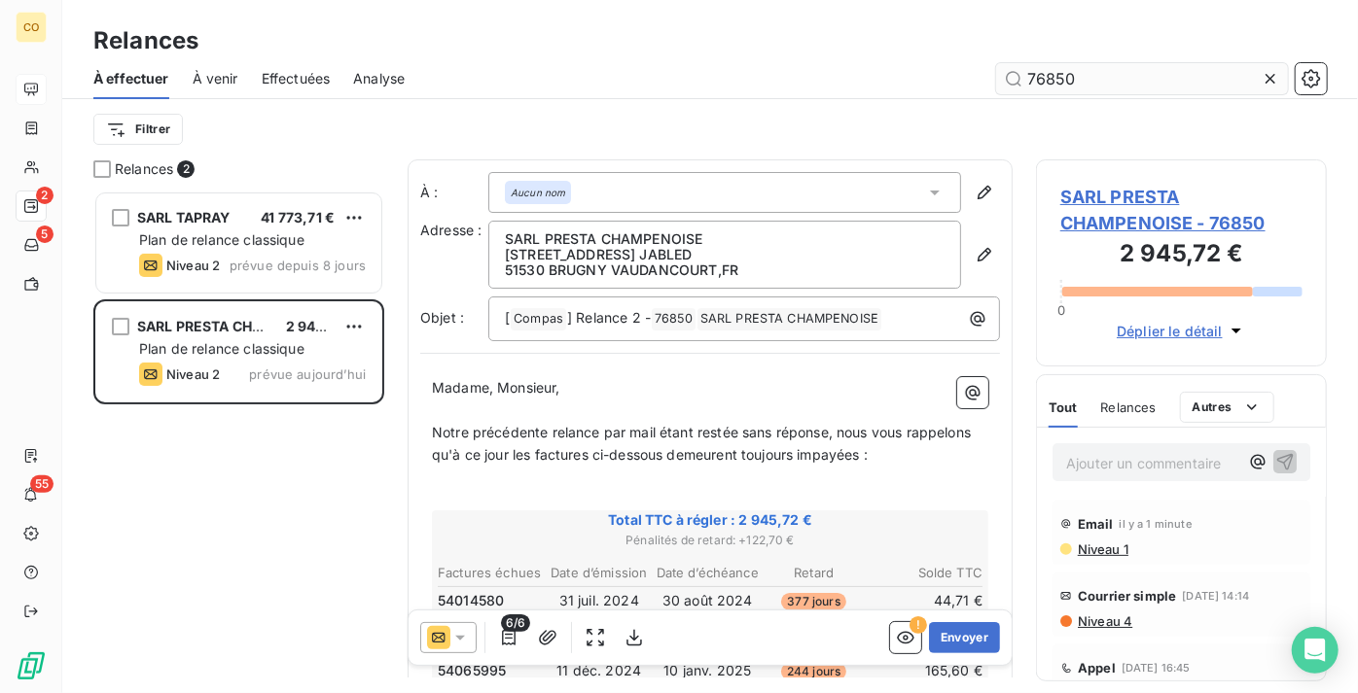
scroll to position [488, 277]
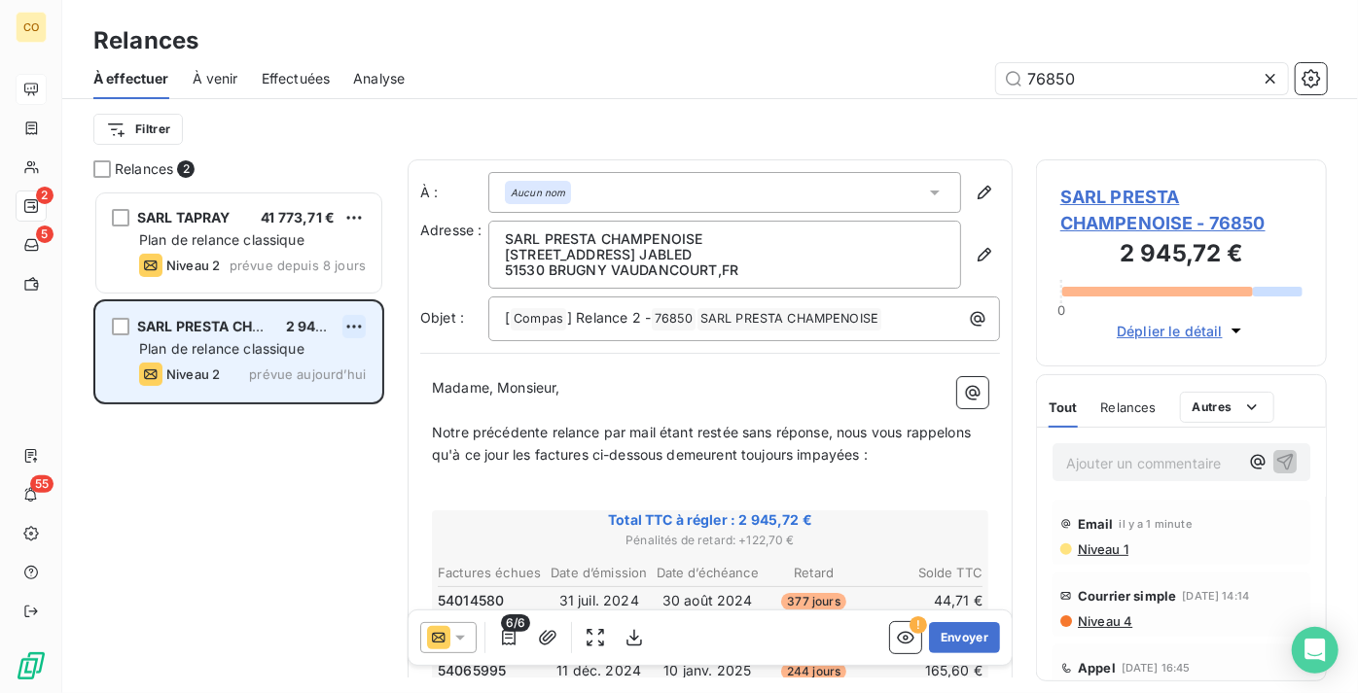
type input "76850"
click at [357, 315] on html "CO 2 5 55 Relances À effectuer À venir Effectuées Analyse 76850 Filtrer Relance…" at bounding box center [679, 346] width 1358 height 693
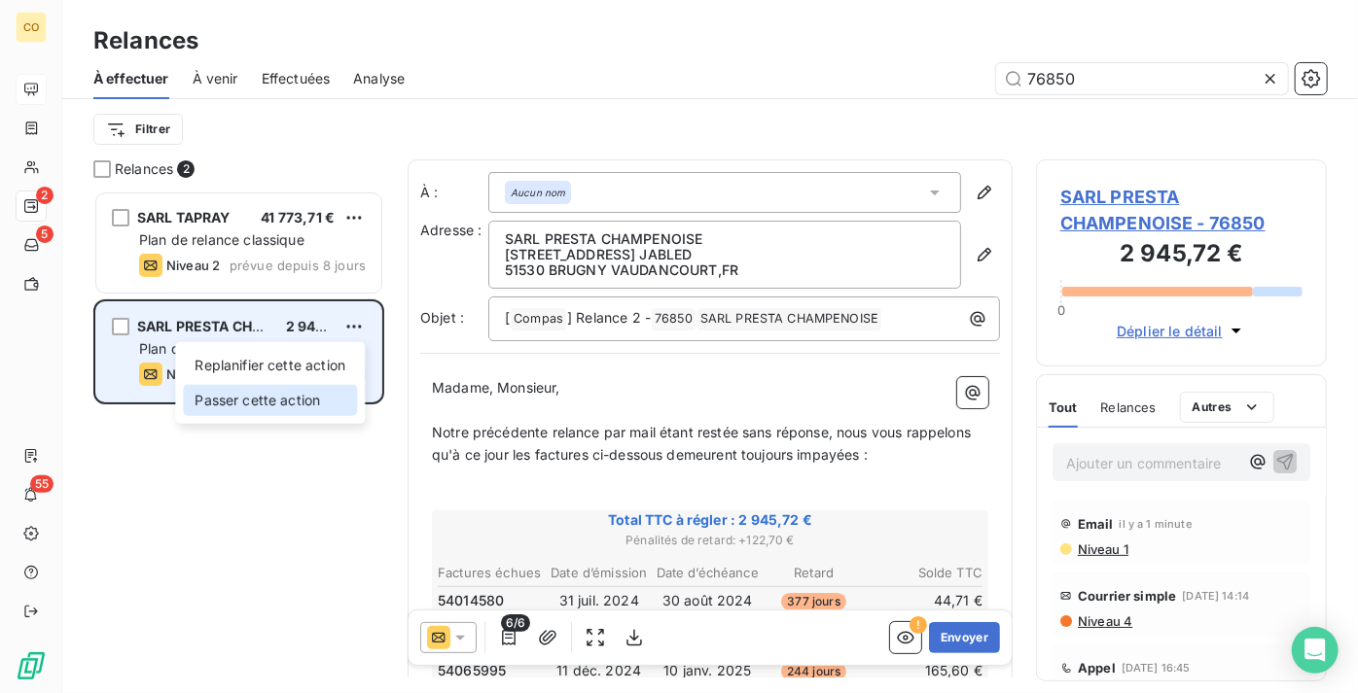
click at [318, 405] on div "Passer cette action" at bounding box center [270, 400] width 174 height 31
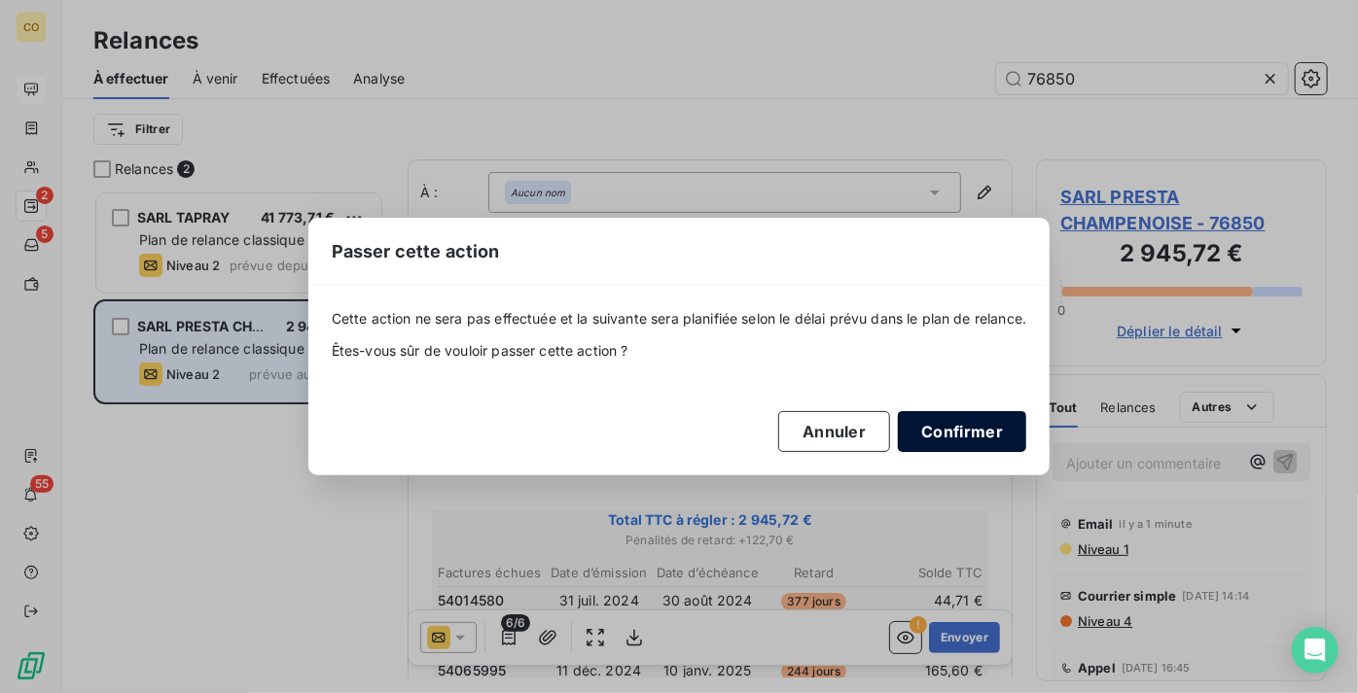
click at [977, 432] on button "Confirmer" at bounding box center [962, 431] width 128 height 41
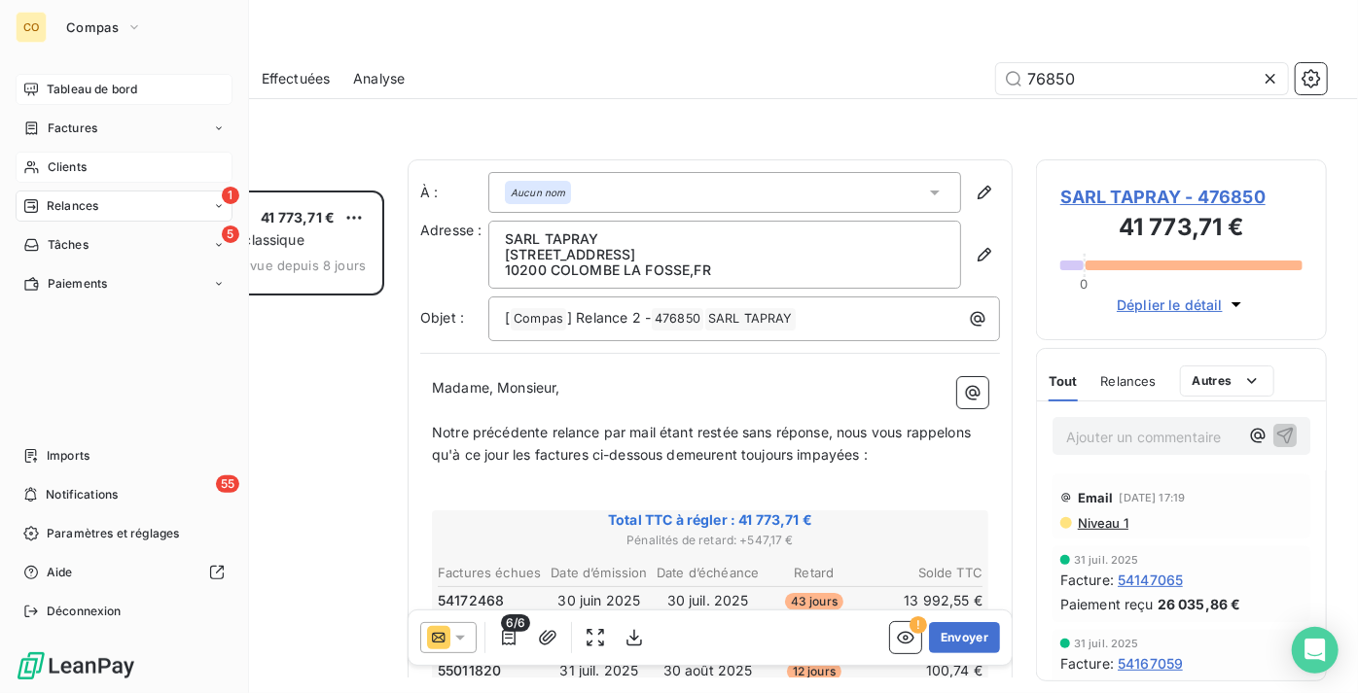
click at [82, 172] on span "Clients" at bounding box center [67, 168] width 39 height 18
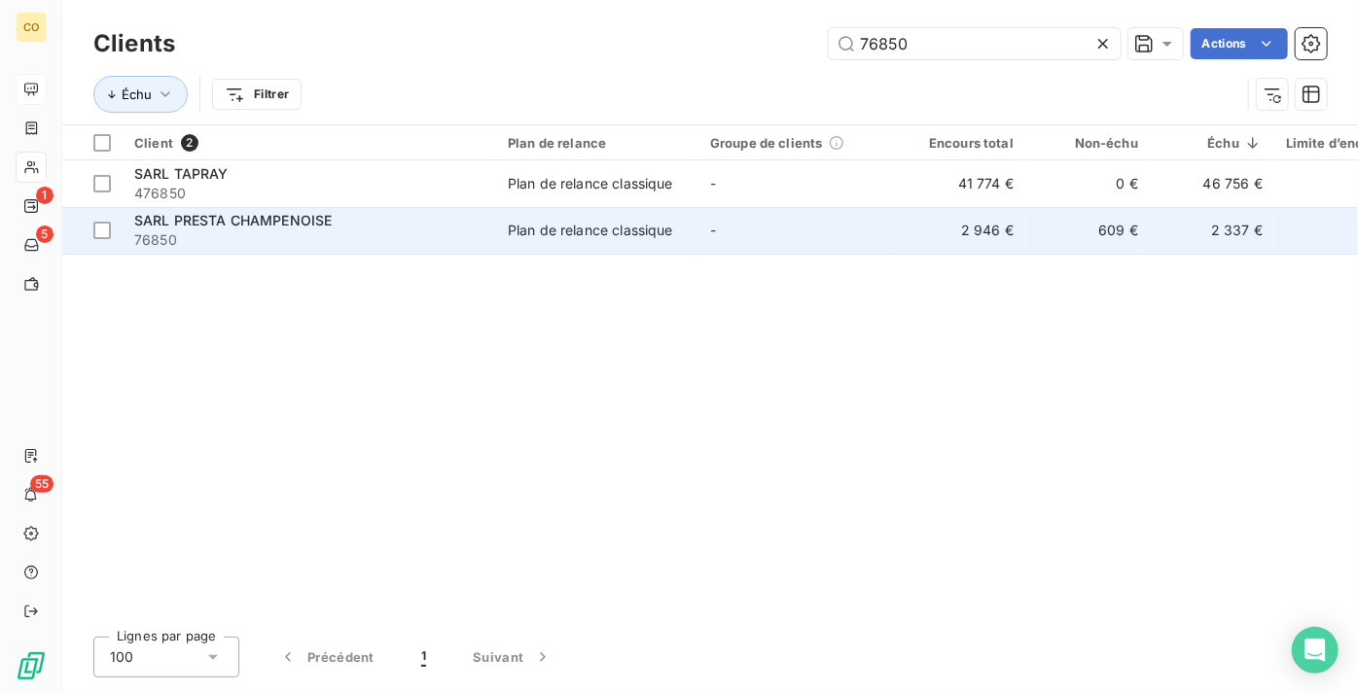
click at [223, 231] on span "76850" at bounding box center [309, 240] width 350 height 19
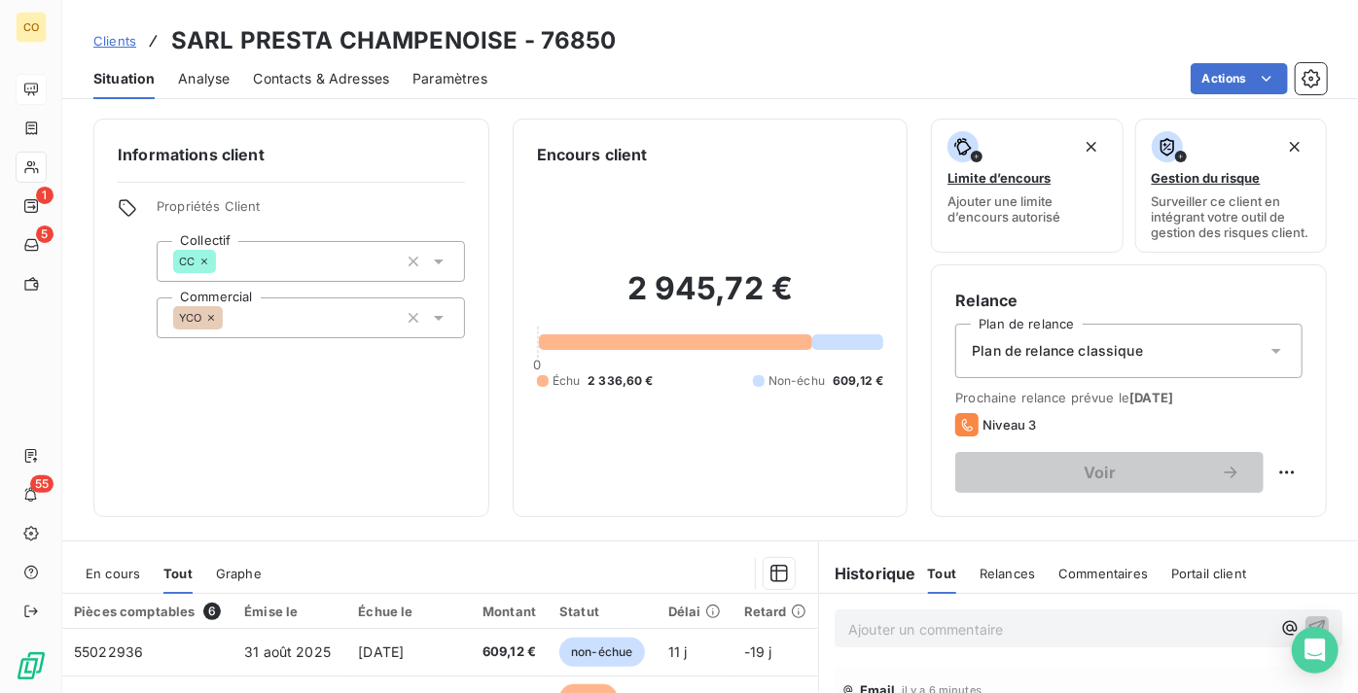
click at [111, 40] on span "Clients" at bounding box center [114, 41] width 43 height 16
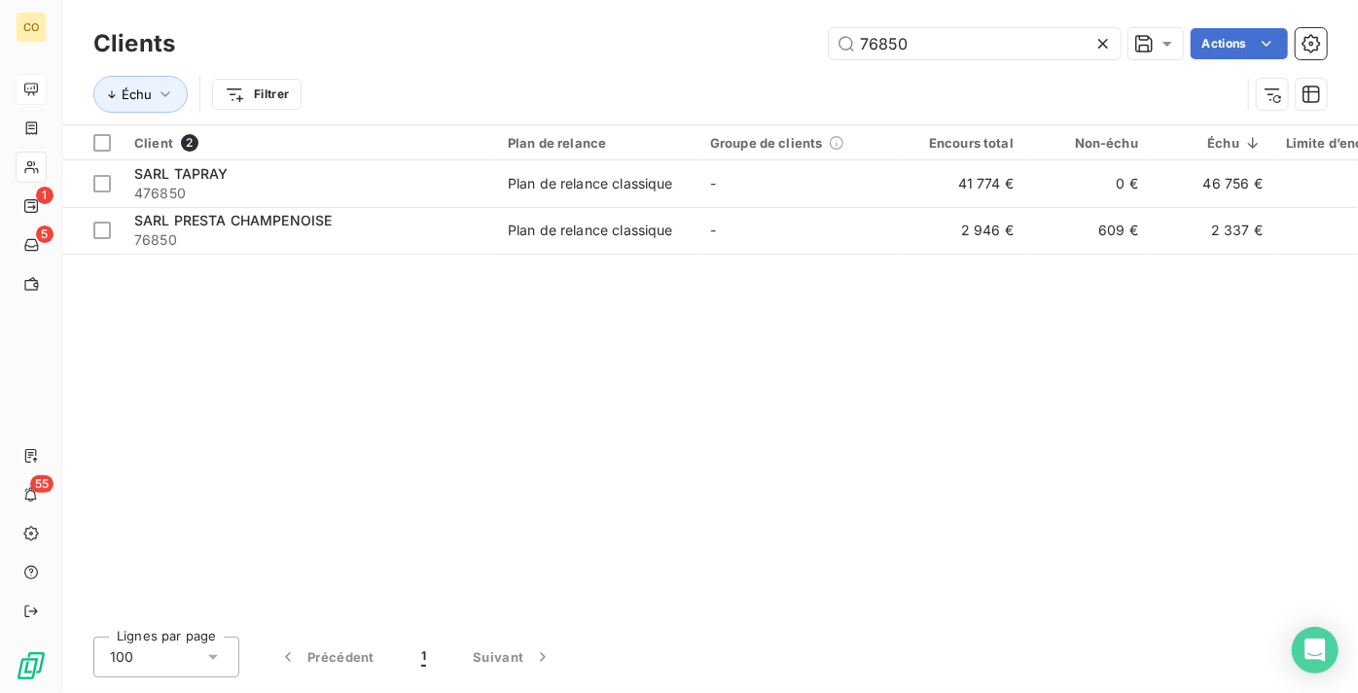
drag, startPoint x: 955, startPoint y: 31, endPoint x: 315, endPoint y: -26, distance: 642.6
click at [315, 0] on html "CO 1 5 55 Clients 76850 Actions Échu Filtrer Client 2 Plan de relance Groupe de…" at bounding box center [679, 346] width 1358 height 693
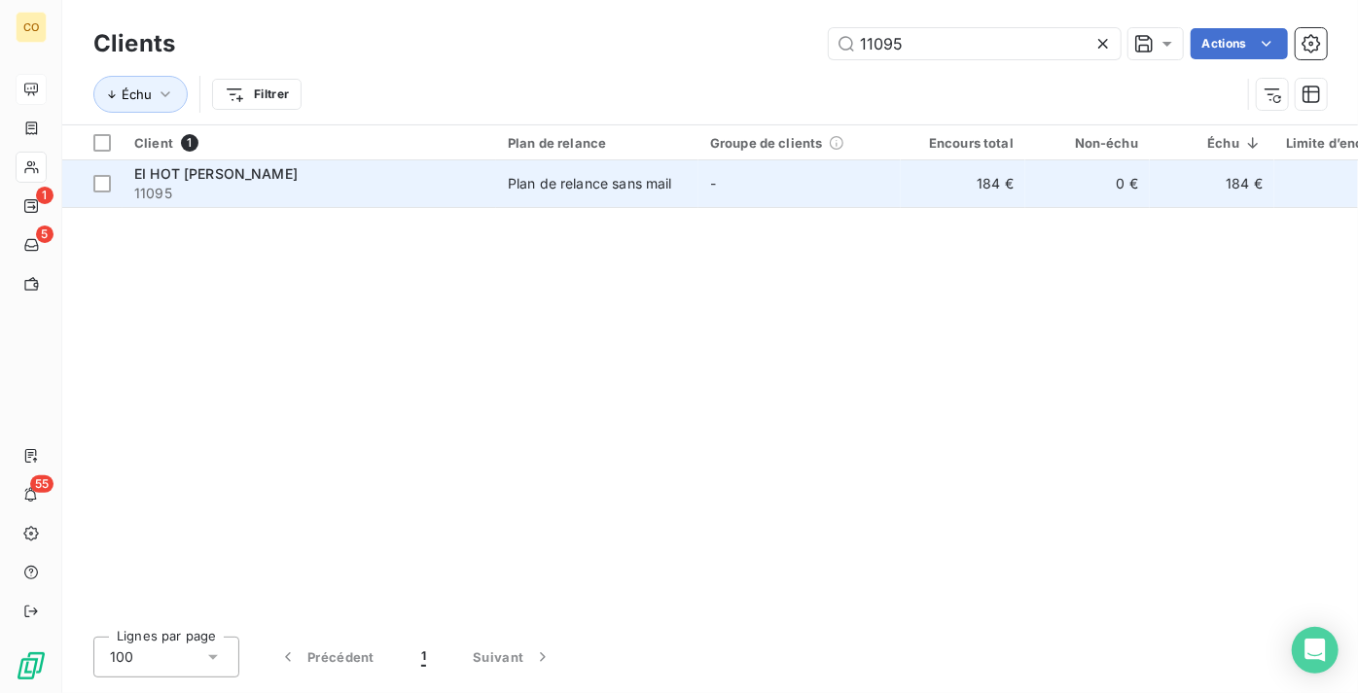
type input "11095"
click at [537, 178] on div "Plan de relance sans mail" at bounding box center [590, 183] width 164 height 19
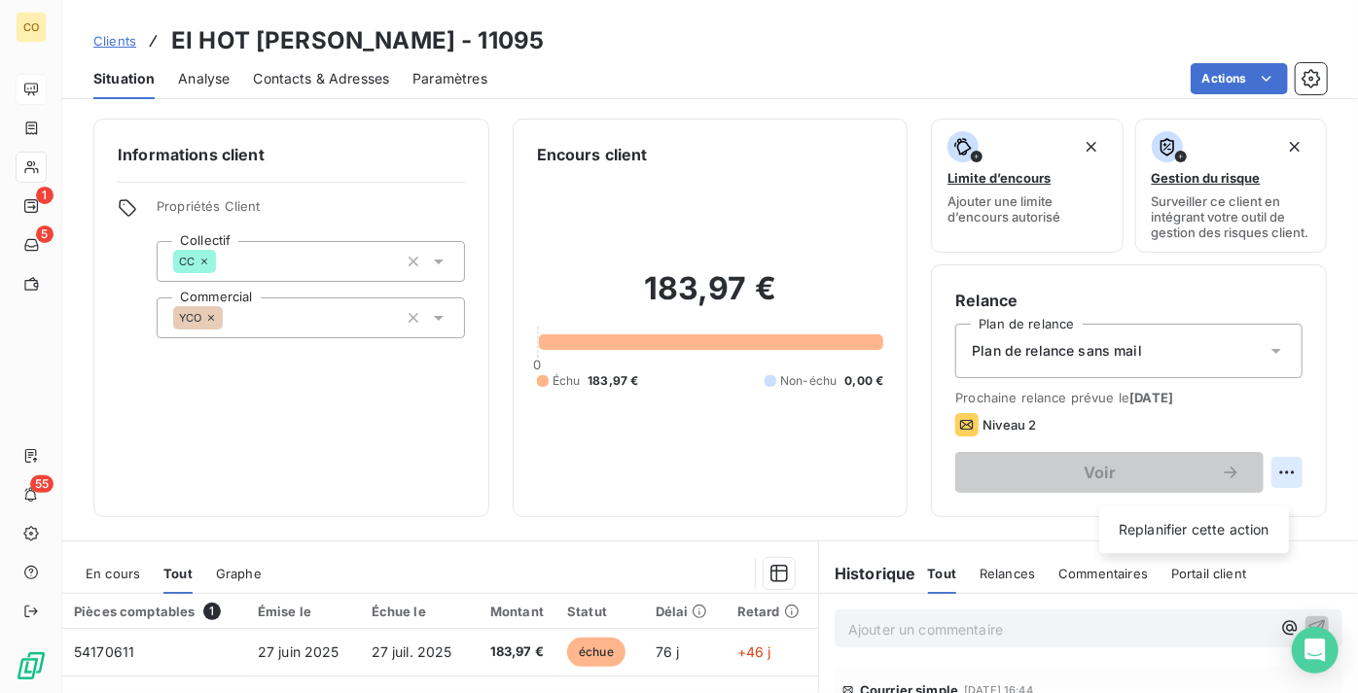
click at [1278, 499] on html "CO 1 5 55 Clients EI HOT Francine - 11095 Situation Analyse Contacts & Adresses…" at bounding box center [679, 346] width 1358 height 693
click at [1239, 529] on div "Replanifier cette action" at bounding box center [1194, 530] width 174 height 31
select select "8"
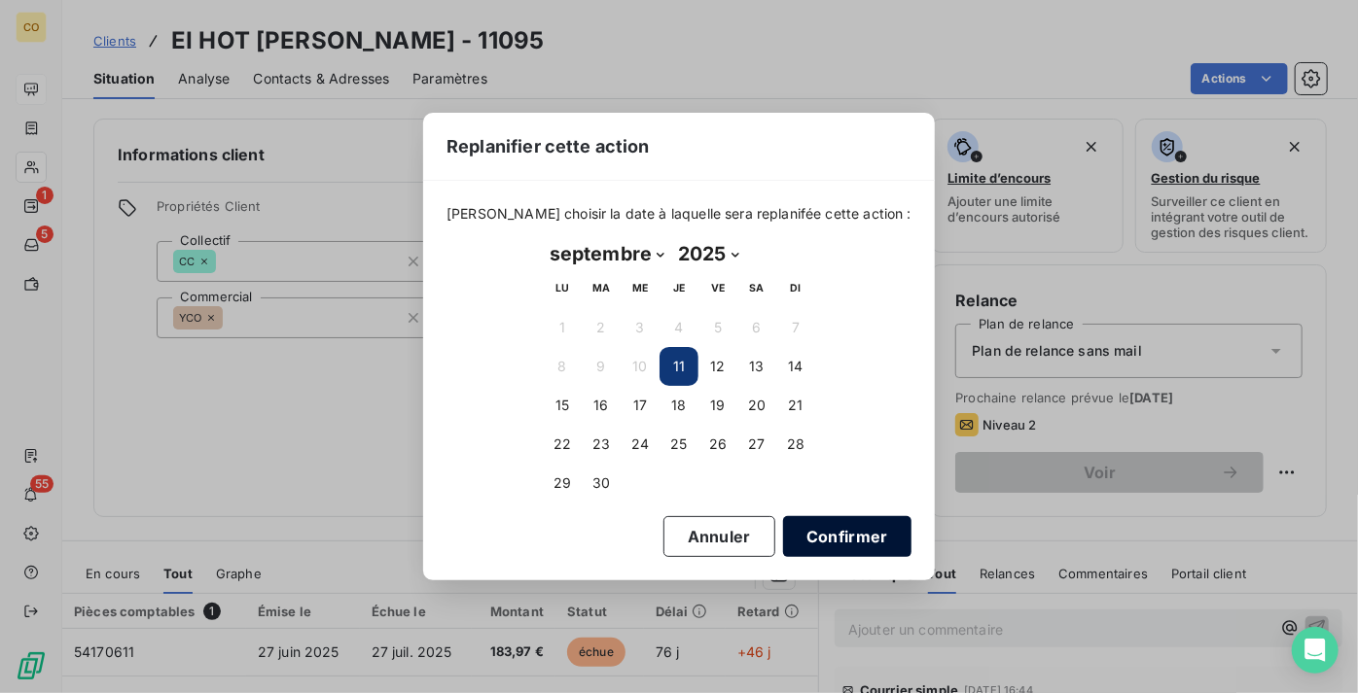
click at [803, 542] on button "Confirmer" at bounding box center [847, 536] width 128 height 41
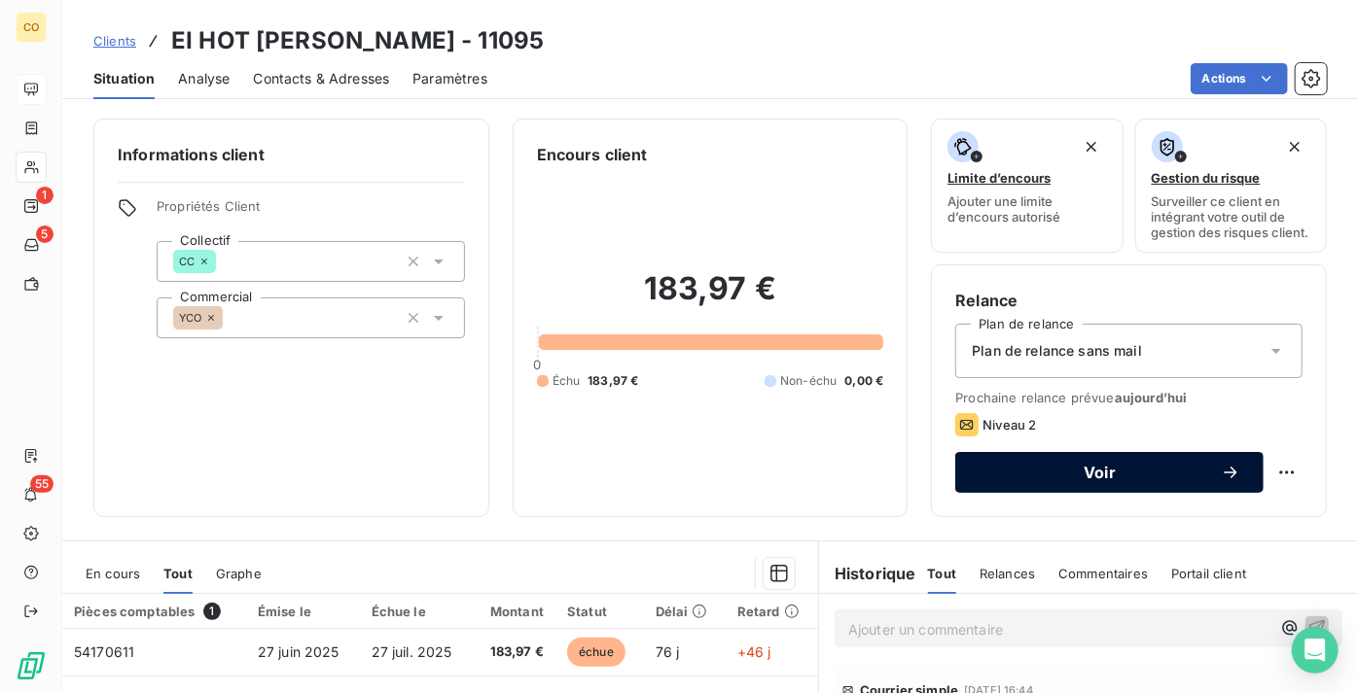
click at [1051, 480] on span "Voir" at bounding box center [1099, 473] width 242 height 16
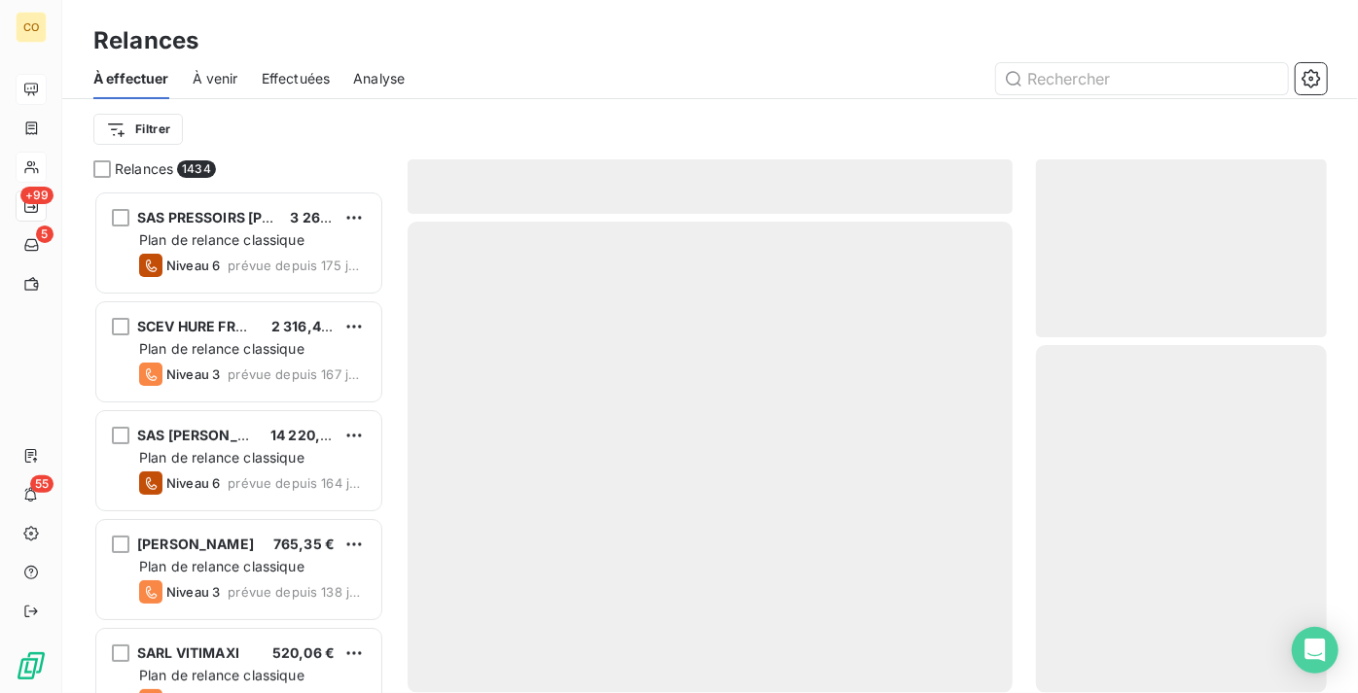
scroll to position [488, 277]
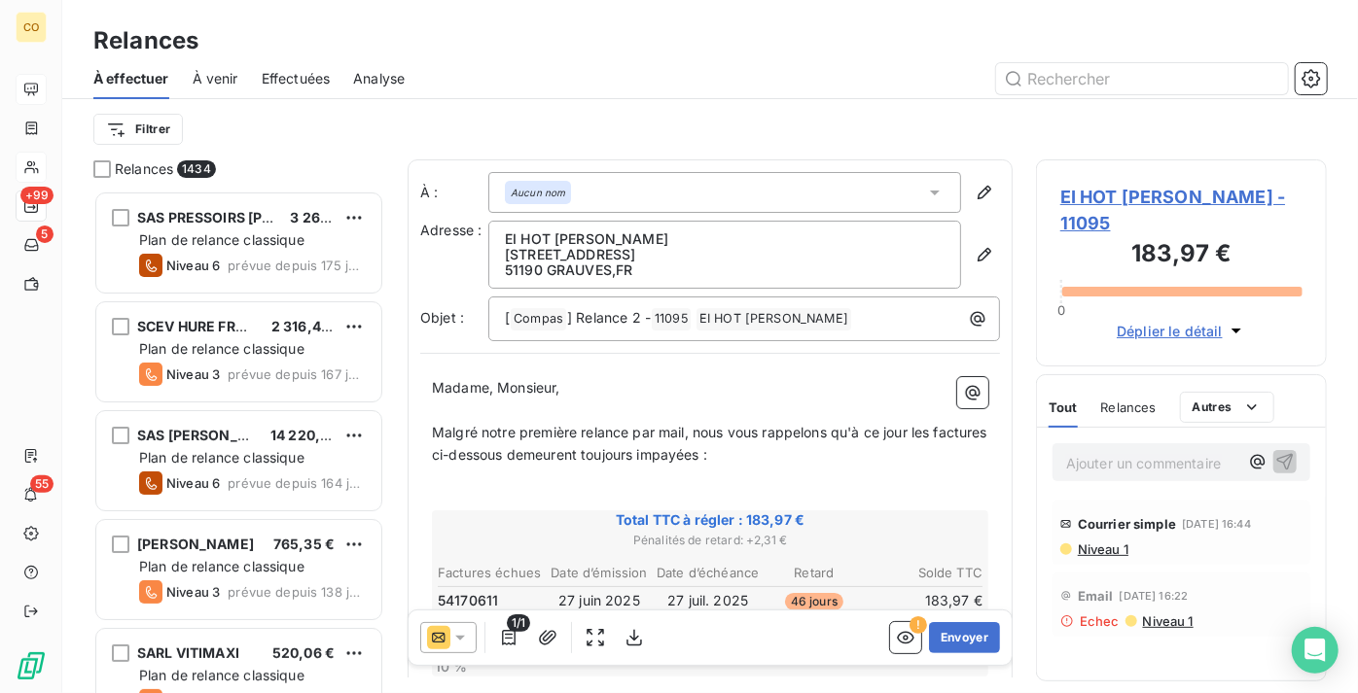
click at [470, 638] on div at bounding box center [448, 637] width 56 height 31
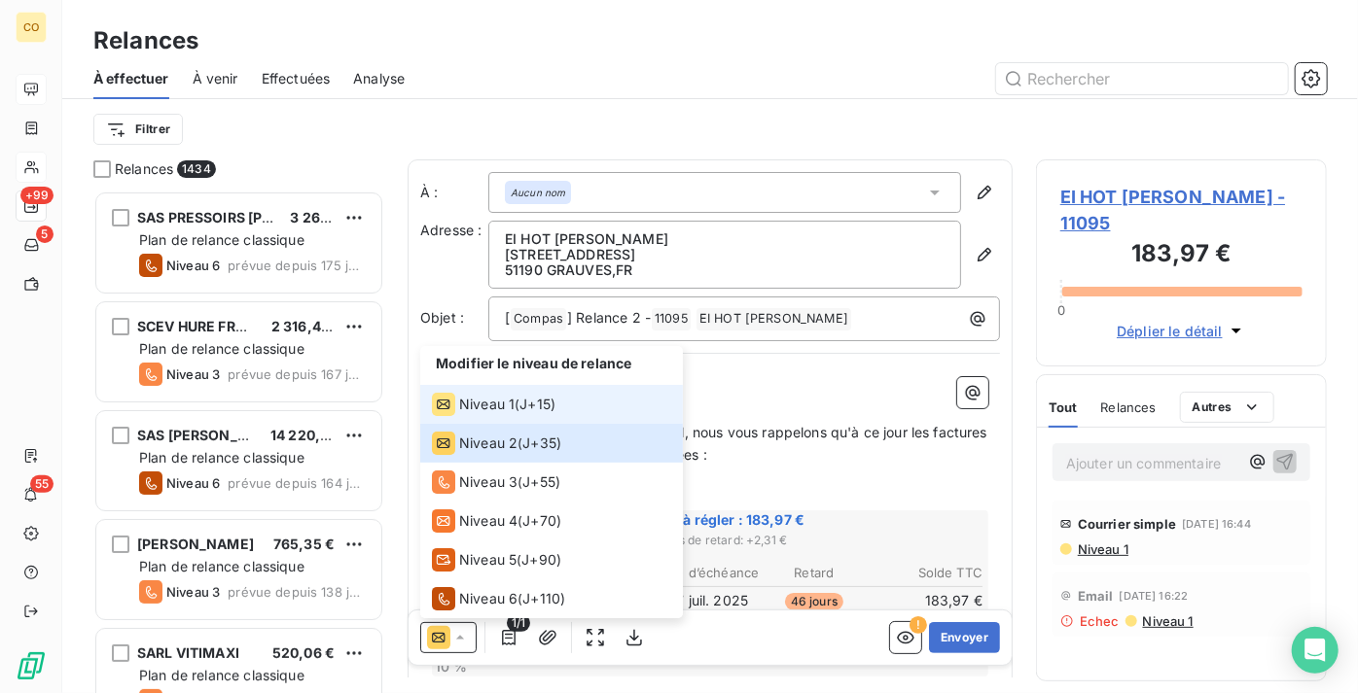
click at [507, 412] on span "Niveau 1" at bounding box center [486, 404] width 55 height 19
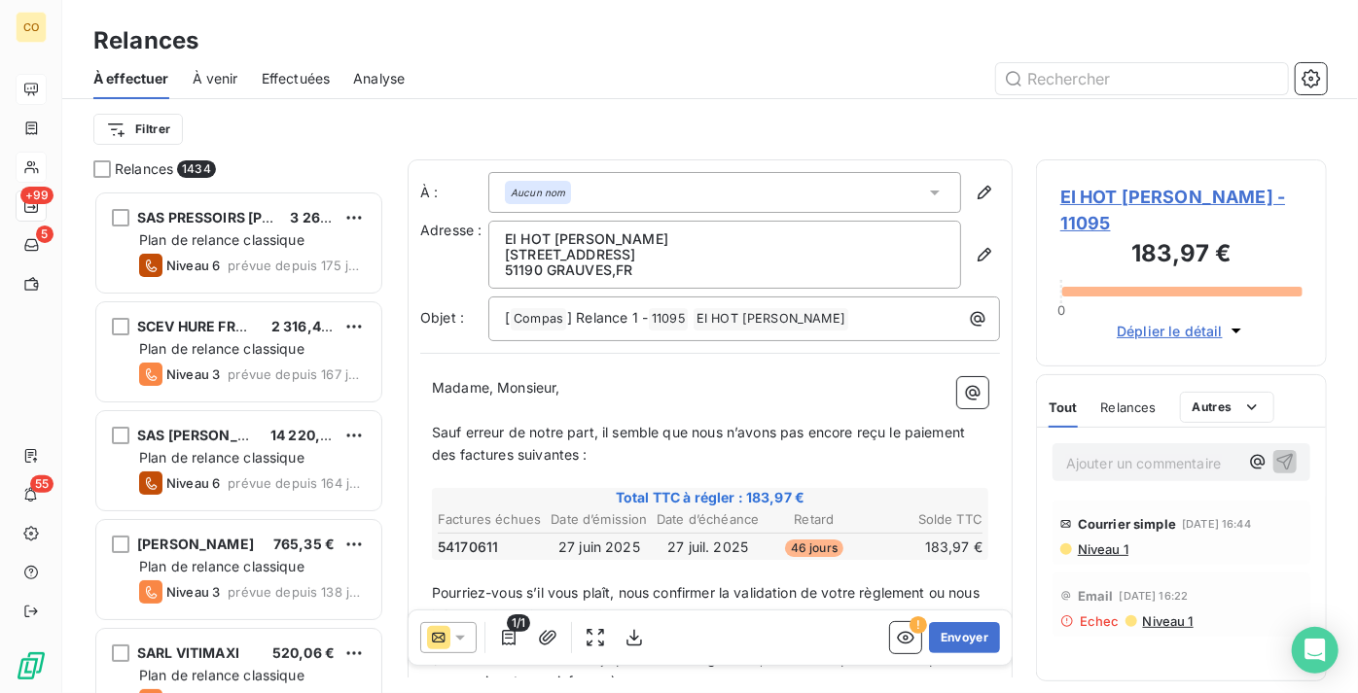
click at [1178, 193] on span "EI HOT [PERSON_NAME] - 11095" at bounding box center [1181, 210] width 242 height 53
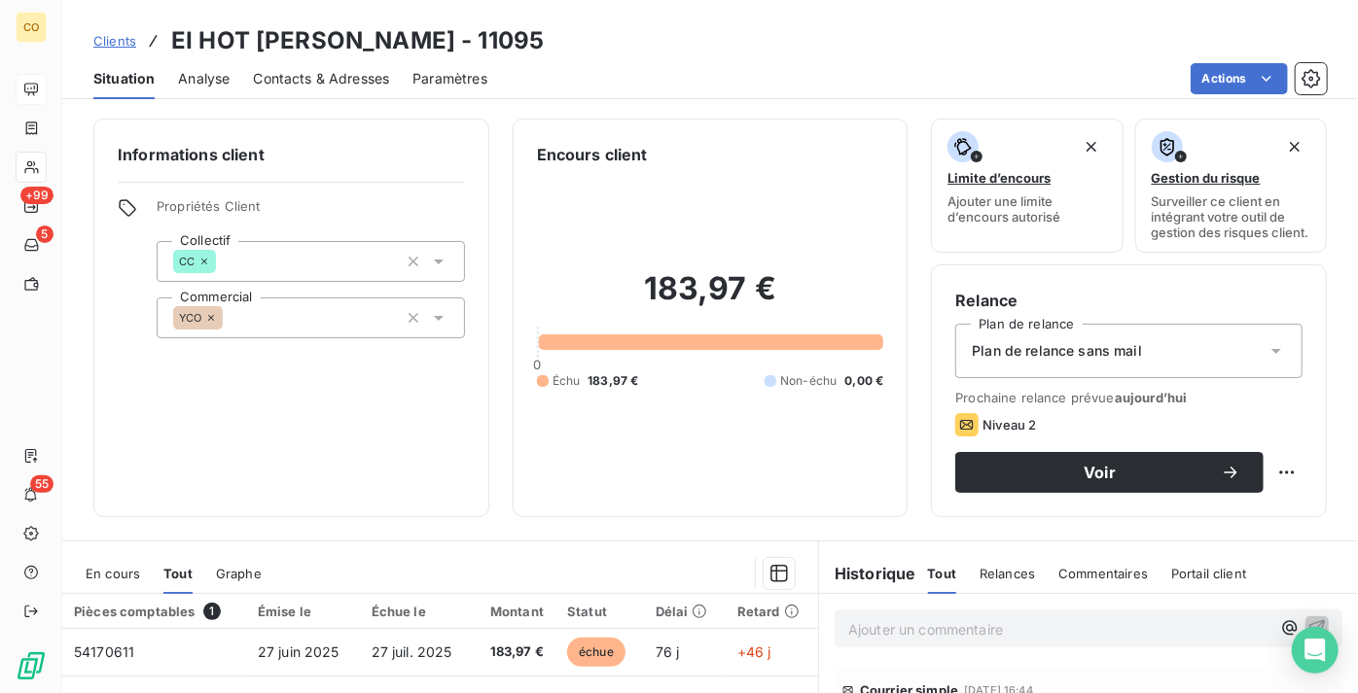
click at [1097, 360] on span "Plan de relance sans mail" at bounding box center [1057, 350] width 170 height 19
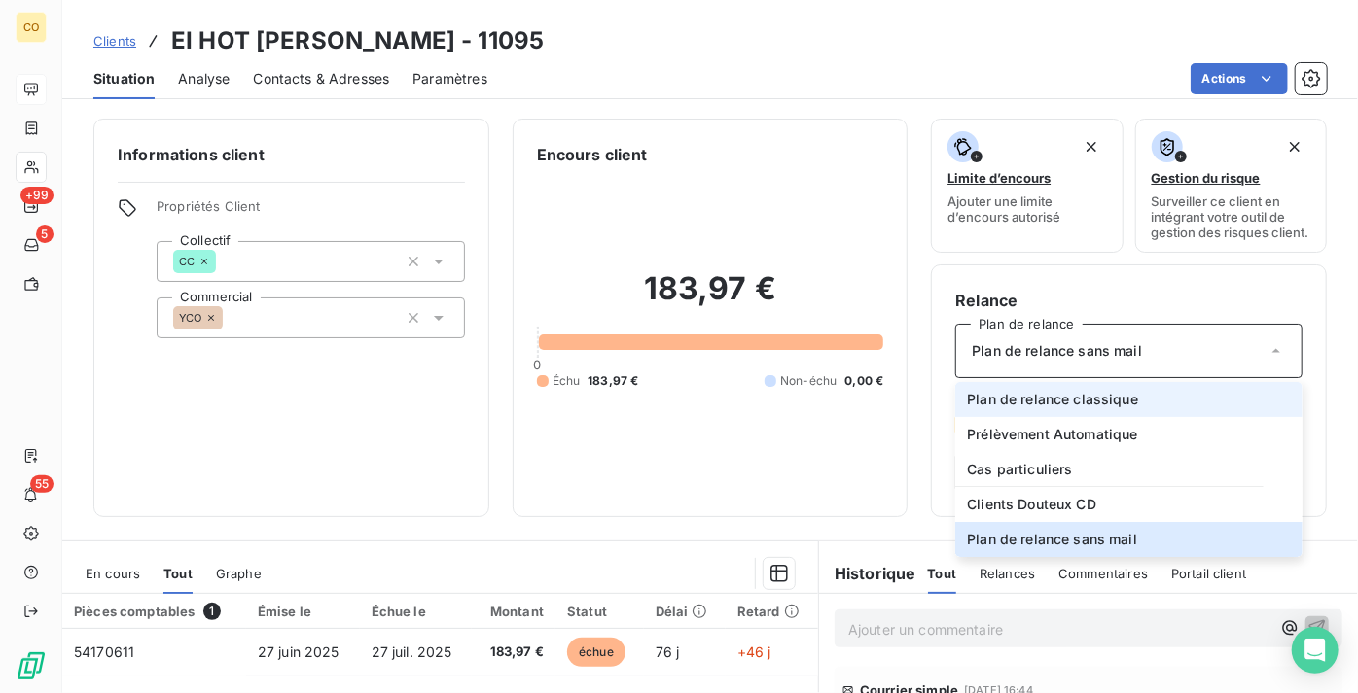
click at [1111, 409] on span "Plan de relance classique" at bounding box center [1052, 399] width 171 height 19
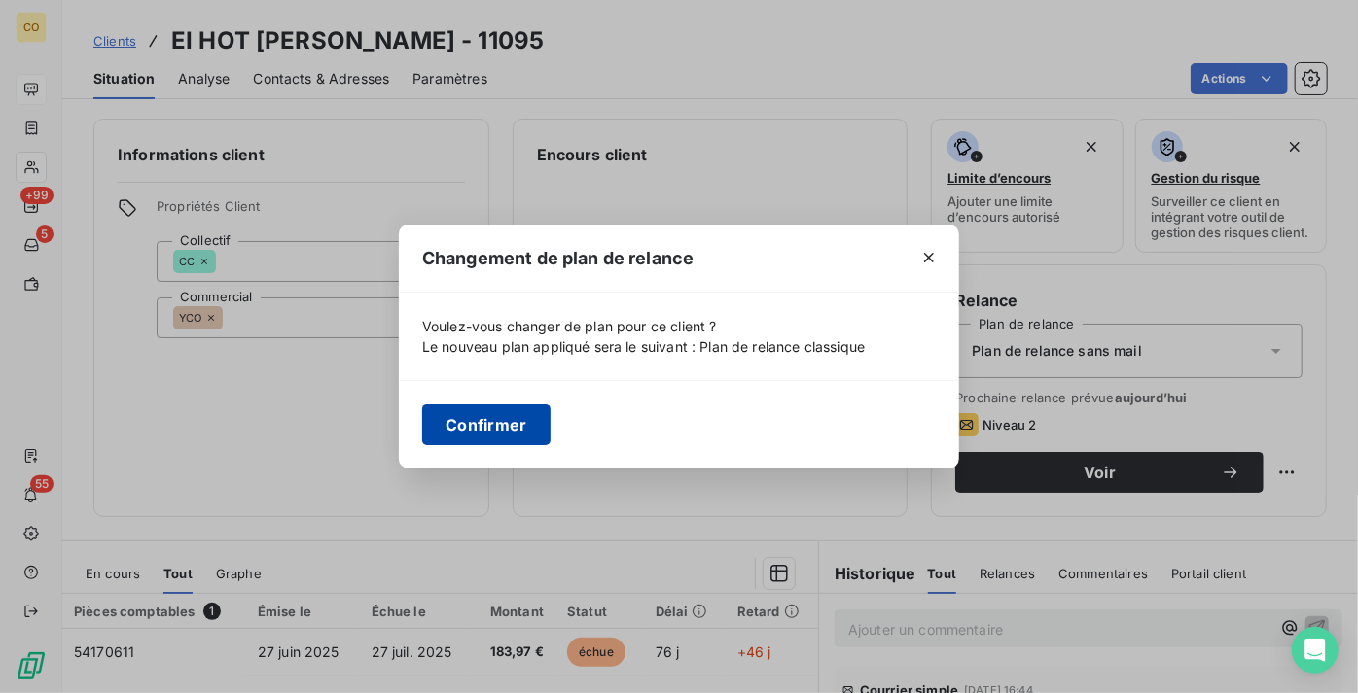
click at [460, 416] on button "Confirmer" at bounding box center [486, 425] width 128 height 41
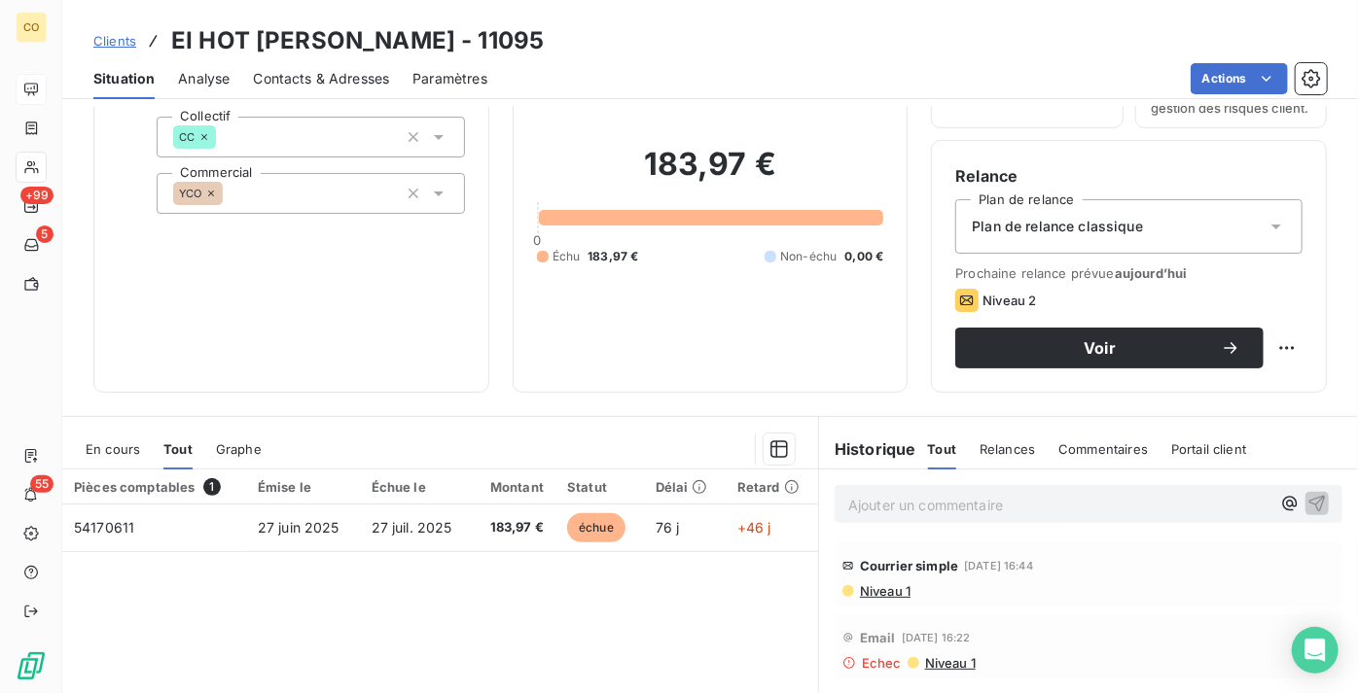
scroll to position [176, 0]
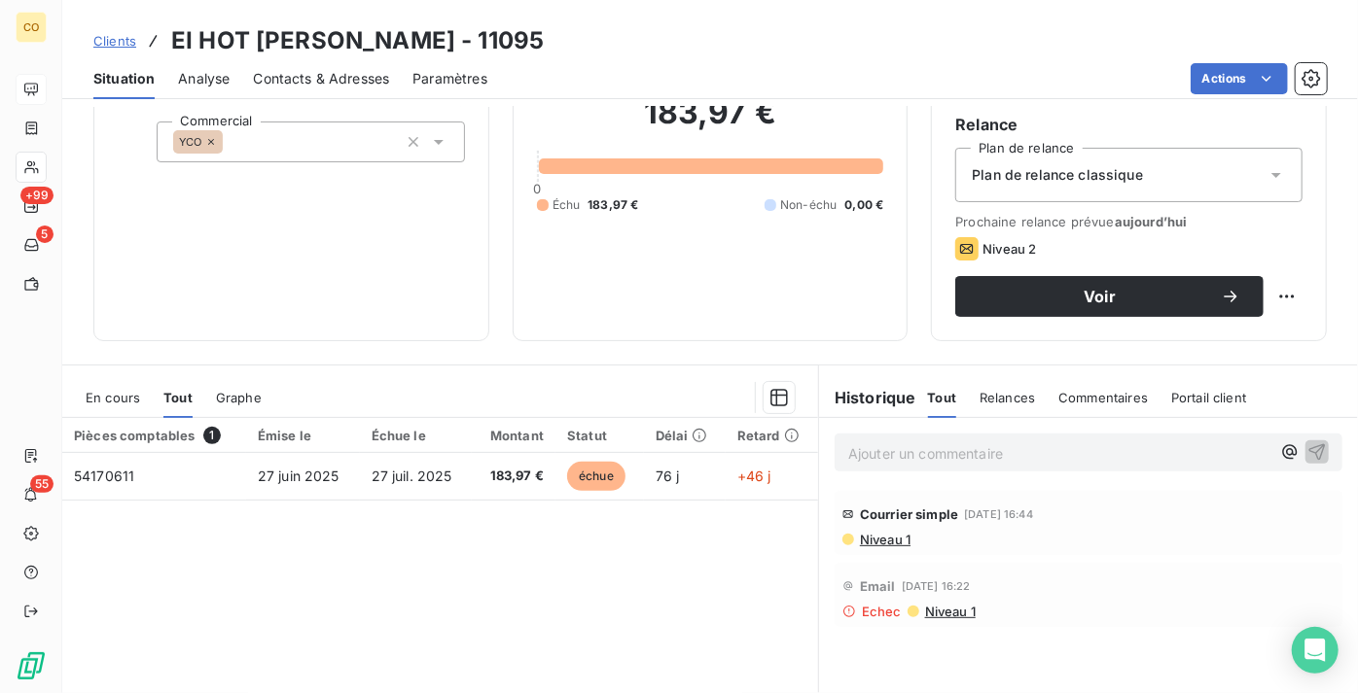
click at [879, 548] on span "Niveau 1" at bounding box center [884, 540] width 53 height 16
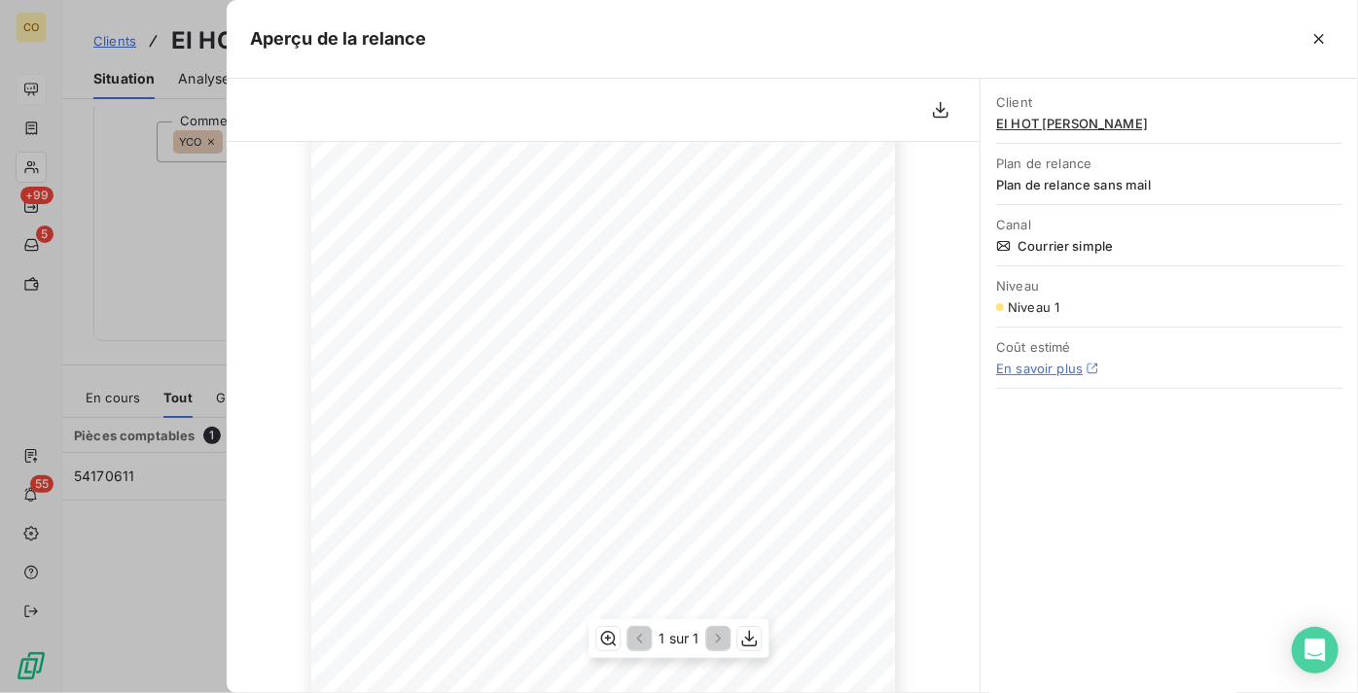
scroll to position [0, 0]
click at [1313, 47] on icon "button" at bounding box center [1318, 38] width 19 height 19
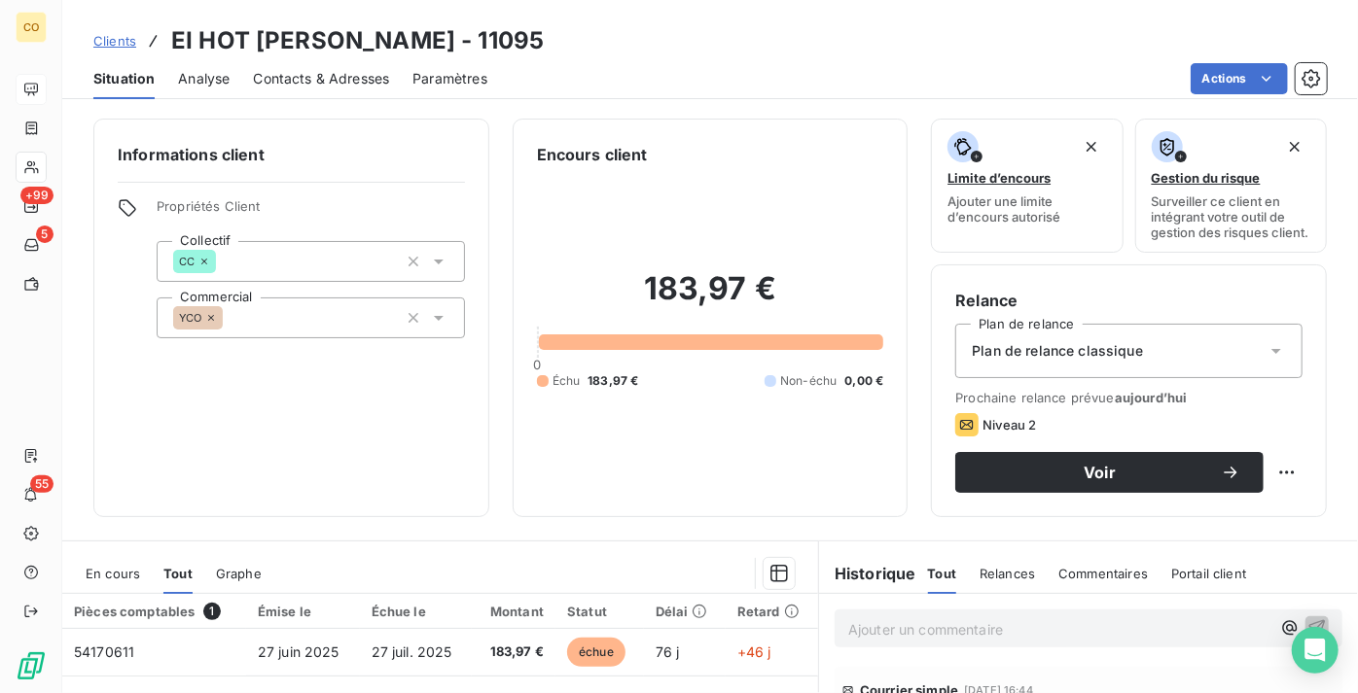
click at [317, 64] on div "Contacts & Adresses" at bounding box center [321, 78] width 136 height 41
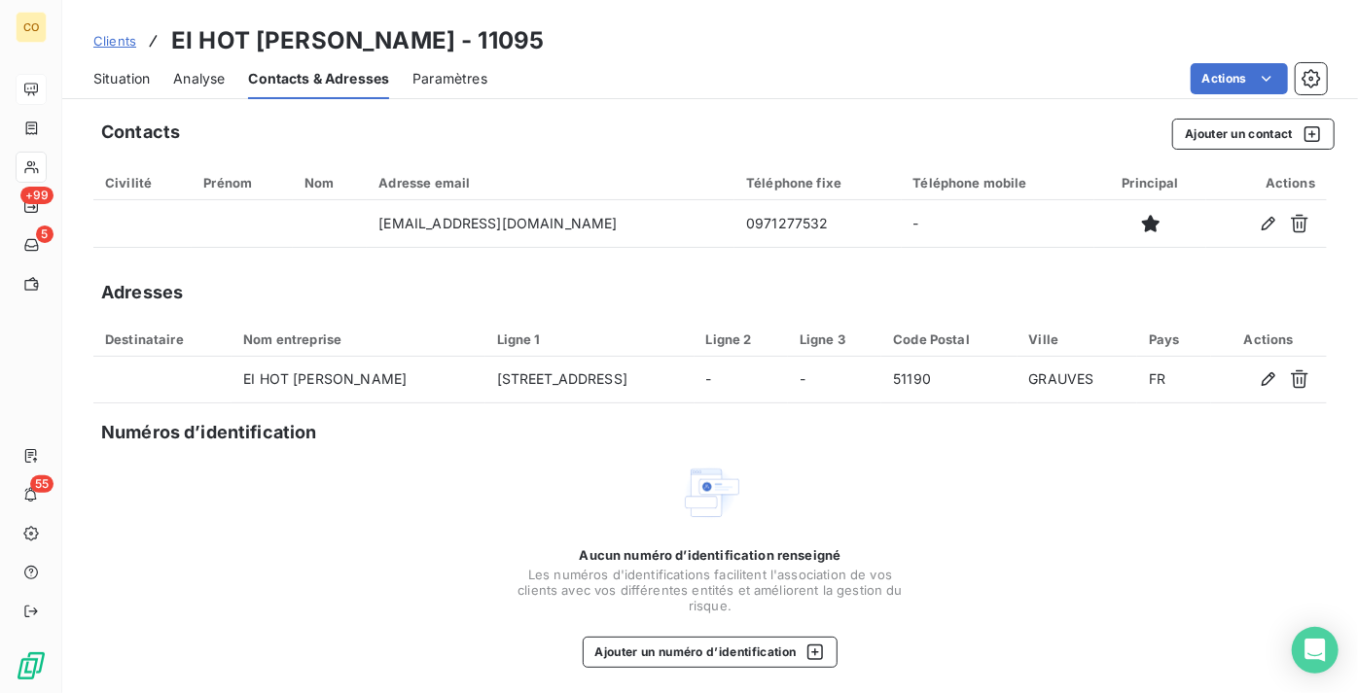
click at [119, 74] on span "Situation" at bounding box center [121, 78] width 56 height 19
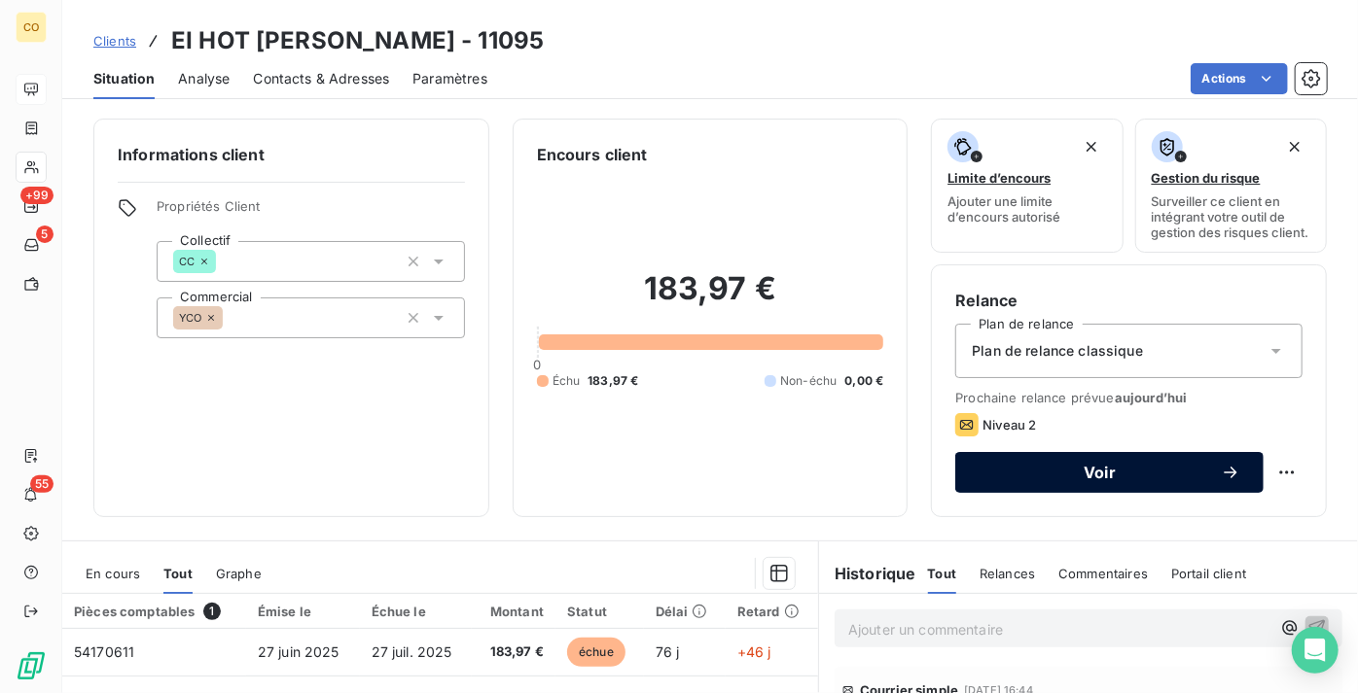
click at [1022, 475] on button "Voir" at bounding box center [1109, 472] width 308 height 41
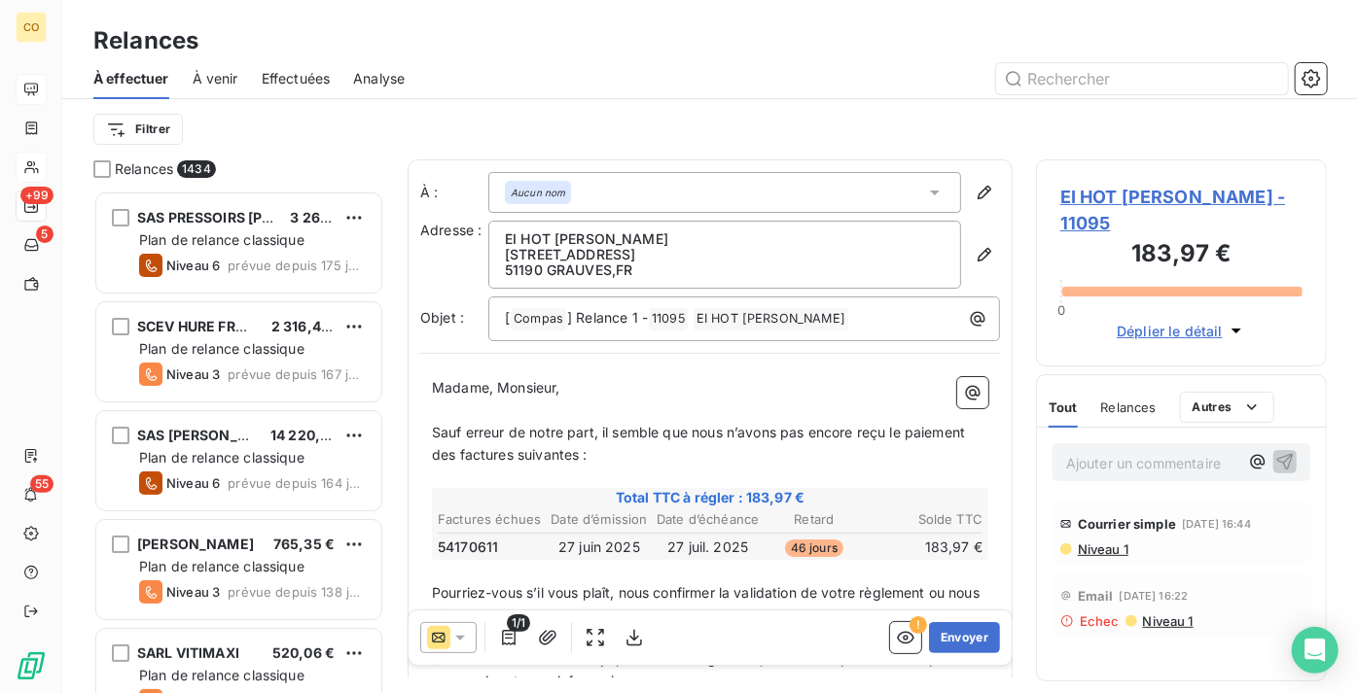
scroll to position [488, 277]
click at [438, 632] on icon at bounding box center [438, 637] width 23 height 23
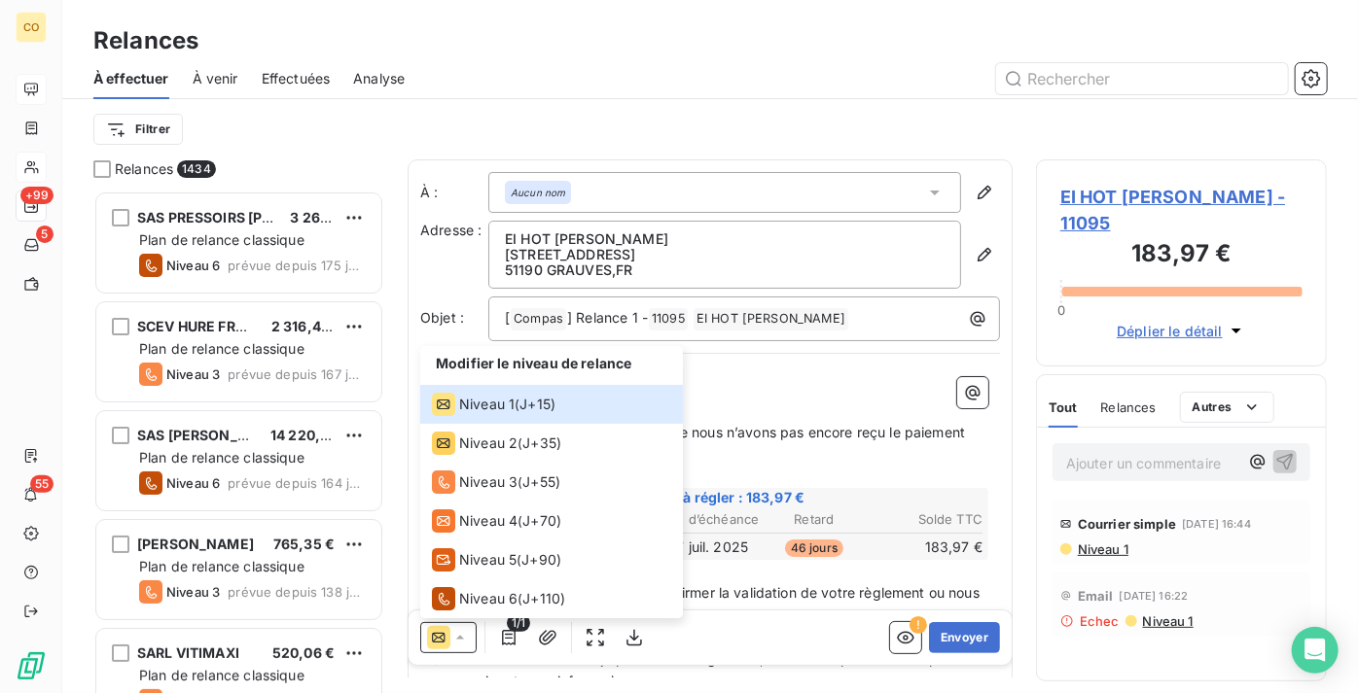
click at [1183, 198] on span "EI HOT [PERSON_NAME] - 11095" at bounding box center [1181, 210] width 242 height 53
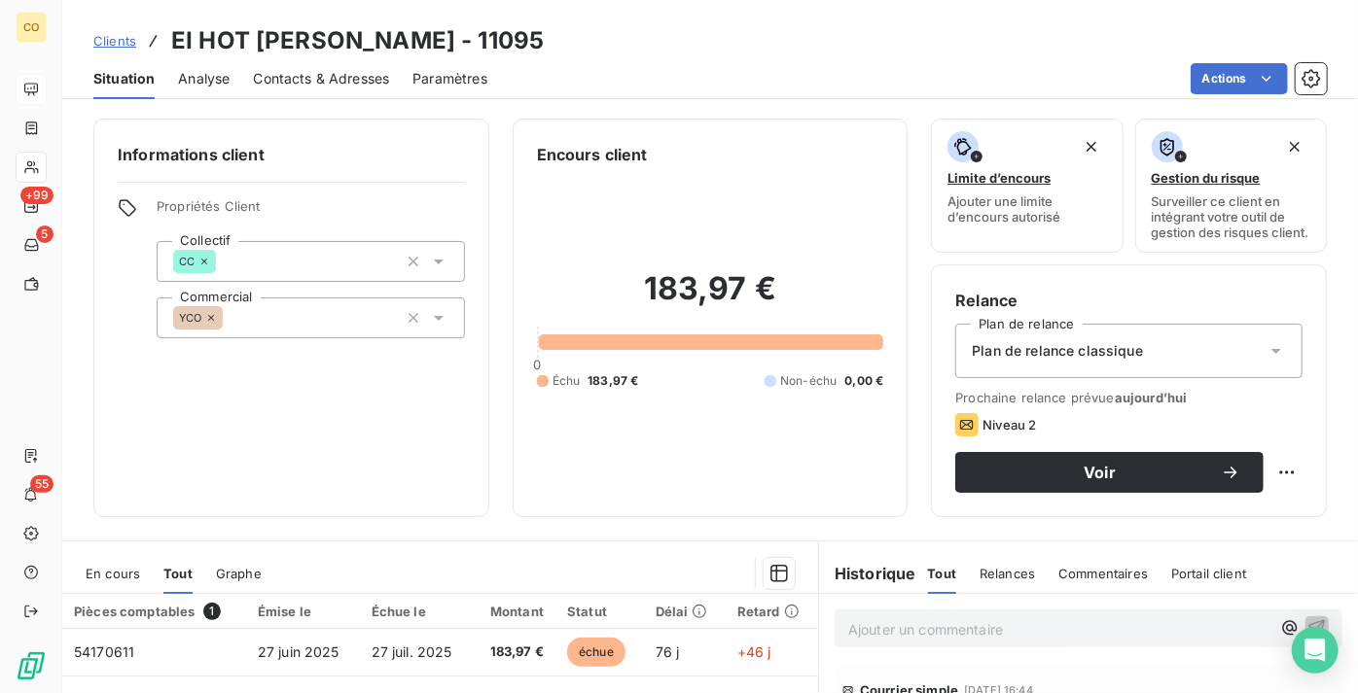
click at [210, 79] on span "Analyse" at bounding box center [204, 78] width 52 height 19
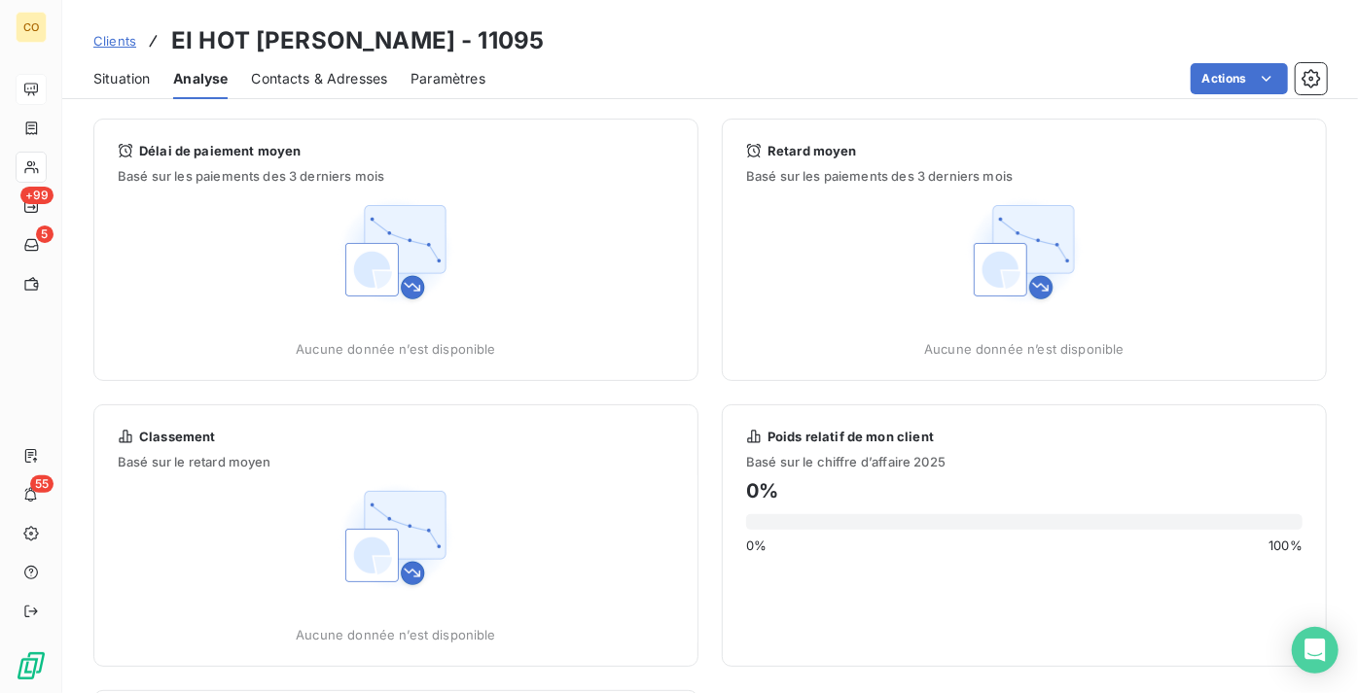
click at [124, 39] on span "Clients" at bounding box center [114, 41] width 43 height 16
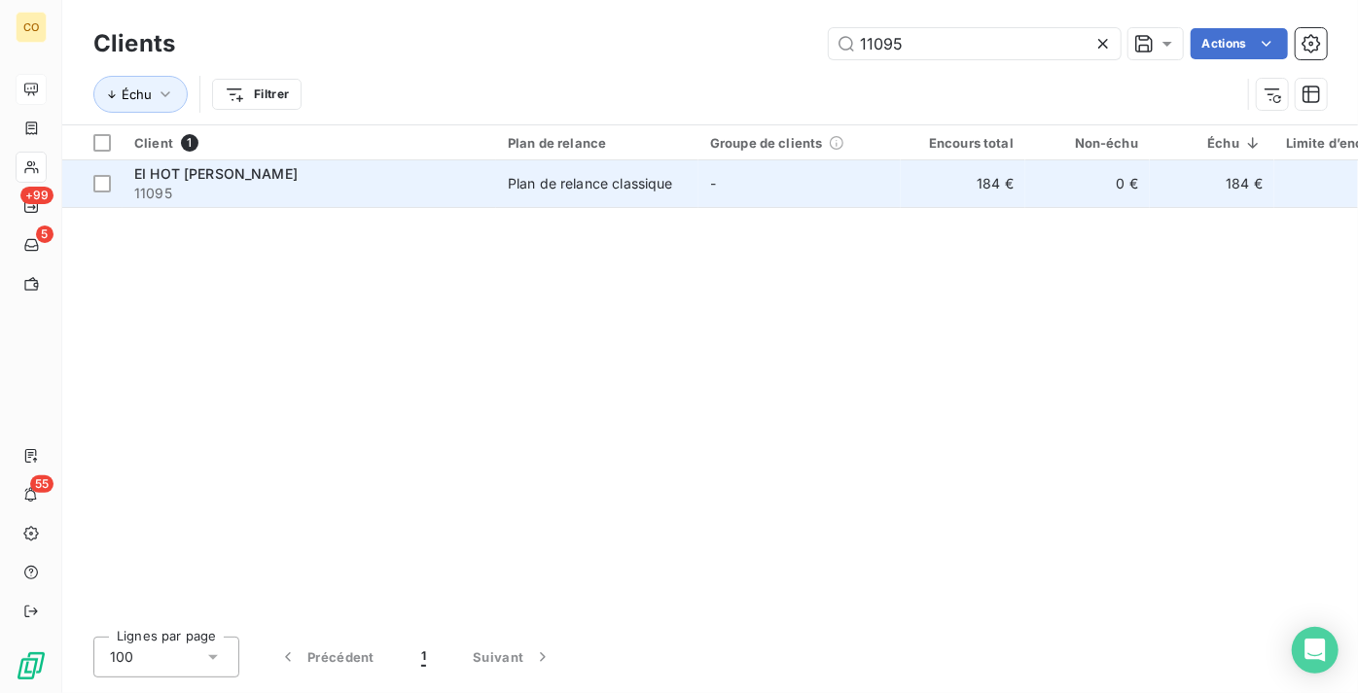
click at [521, 179] on div "Plan de relance classique" at bounding box center [590, 183] width 165 height 19
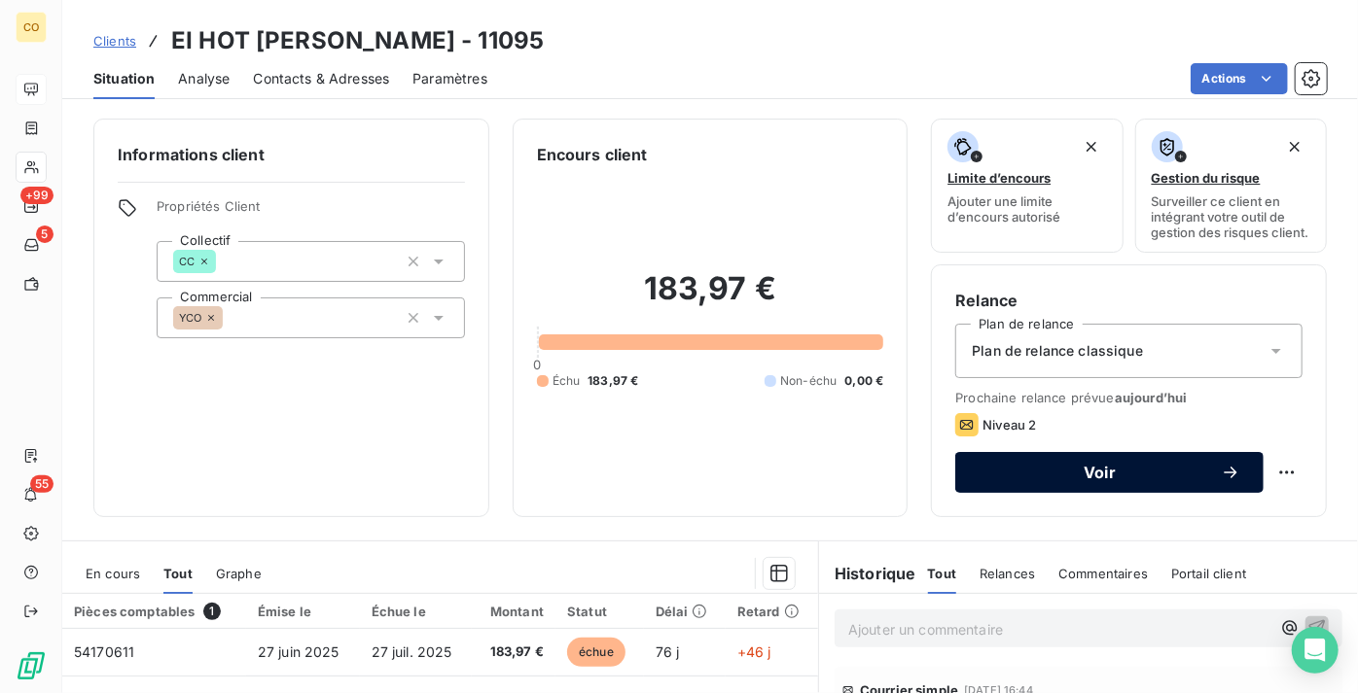
click at [1088, 480] on span "Voir" at bounding box center [1099, 473] width 242 height 16
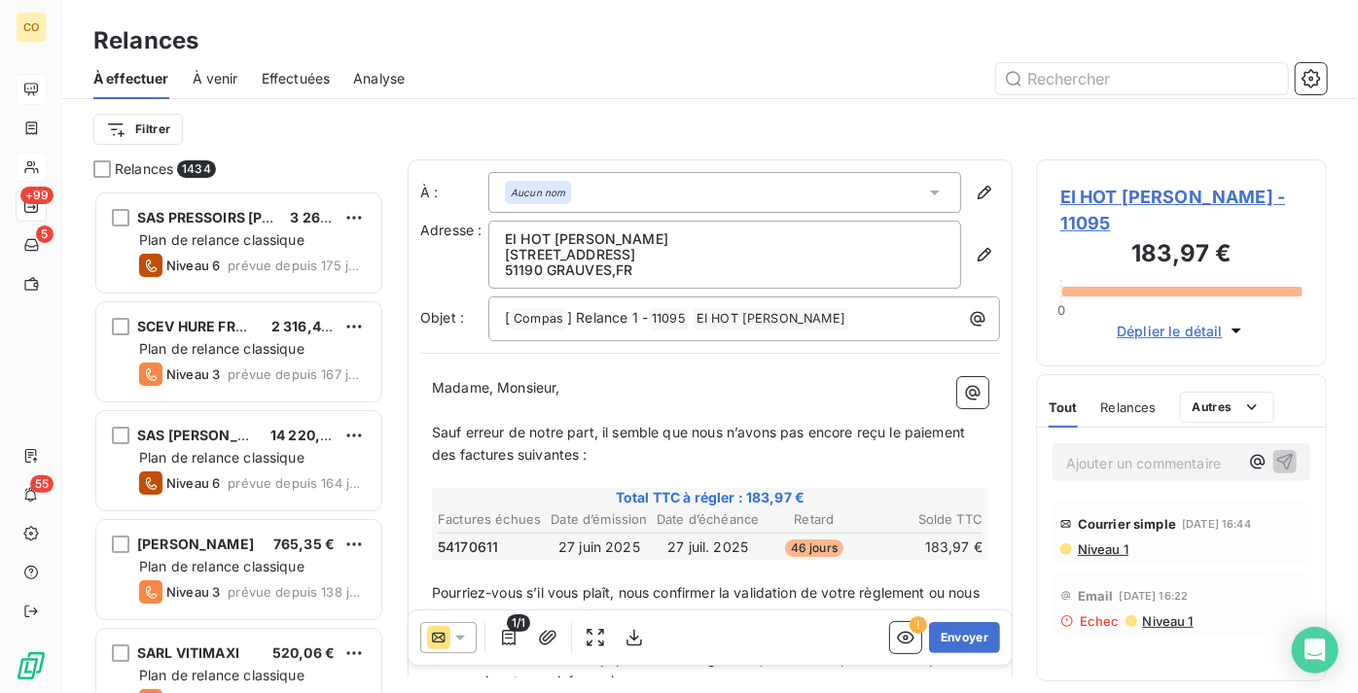
scroll to position [488, 277]
click at [461, 634] on icon at bounding box center [459, 637] width 19 height 19
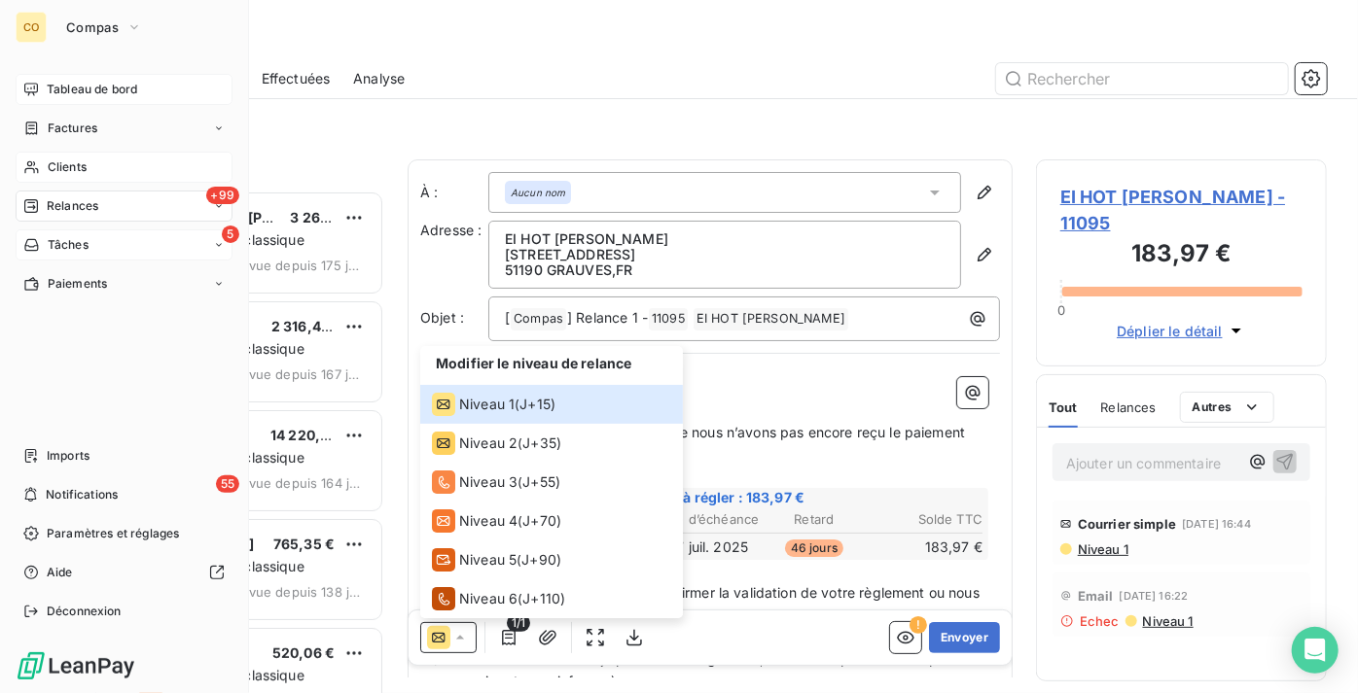
click at [53, 246] on span "Tâches" at bounding box center [68, 245] width 41 height 18
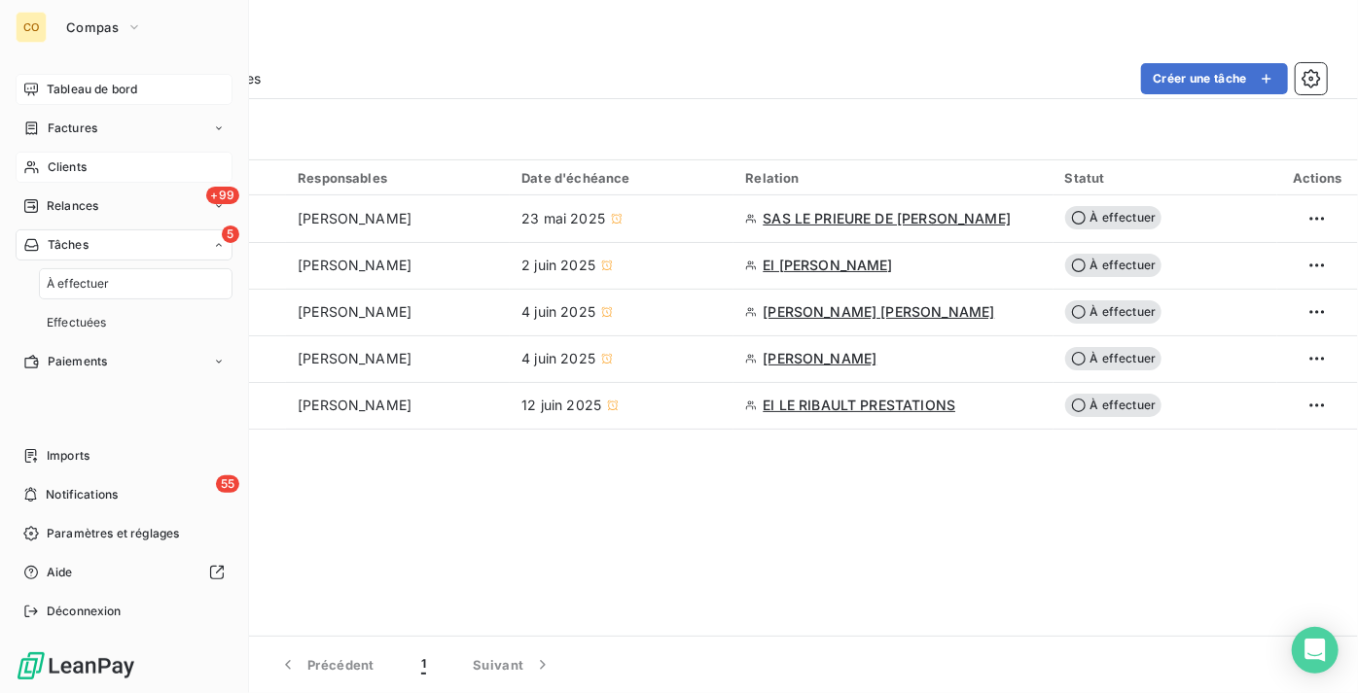
click at [114, 173] on div "Clients" at bounding box center [124, 167] width 217 height 31
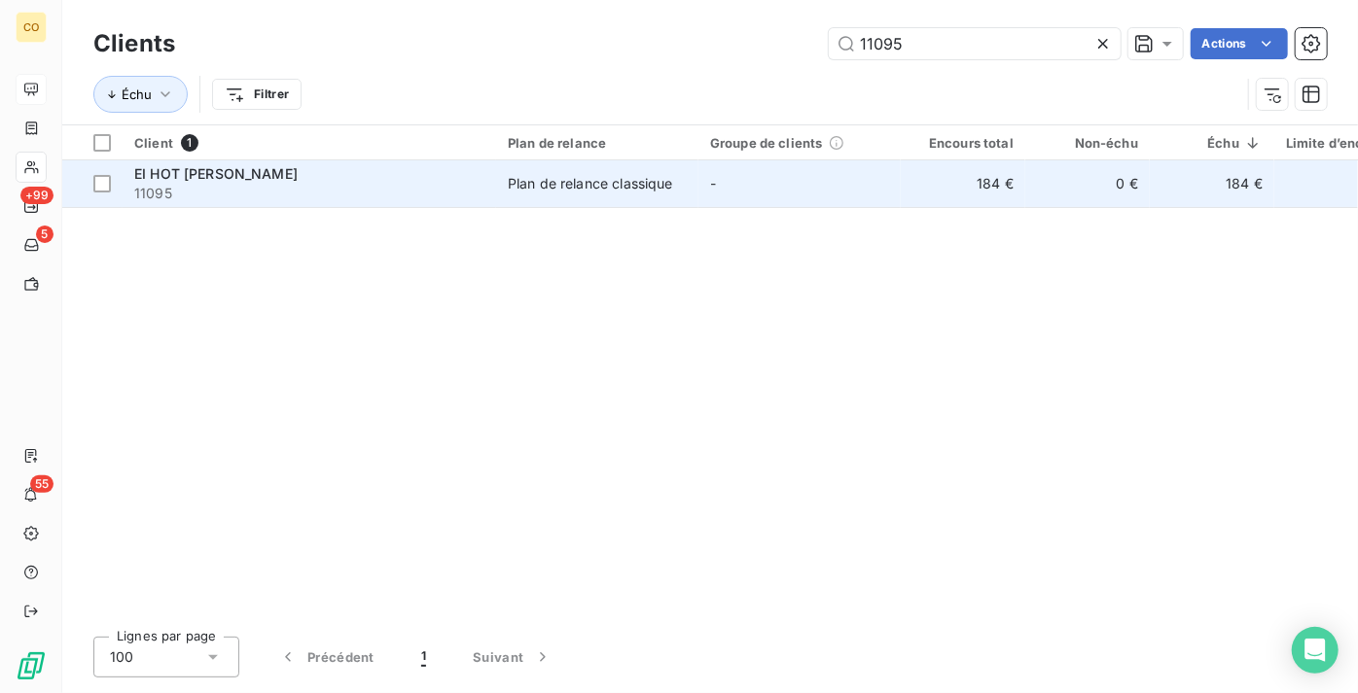
click at [295, 196] on span "11095" at bounding box center [309, 193] width 350 height 19
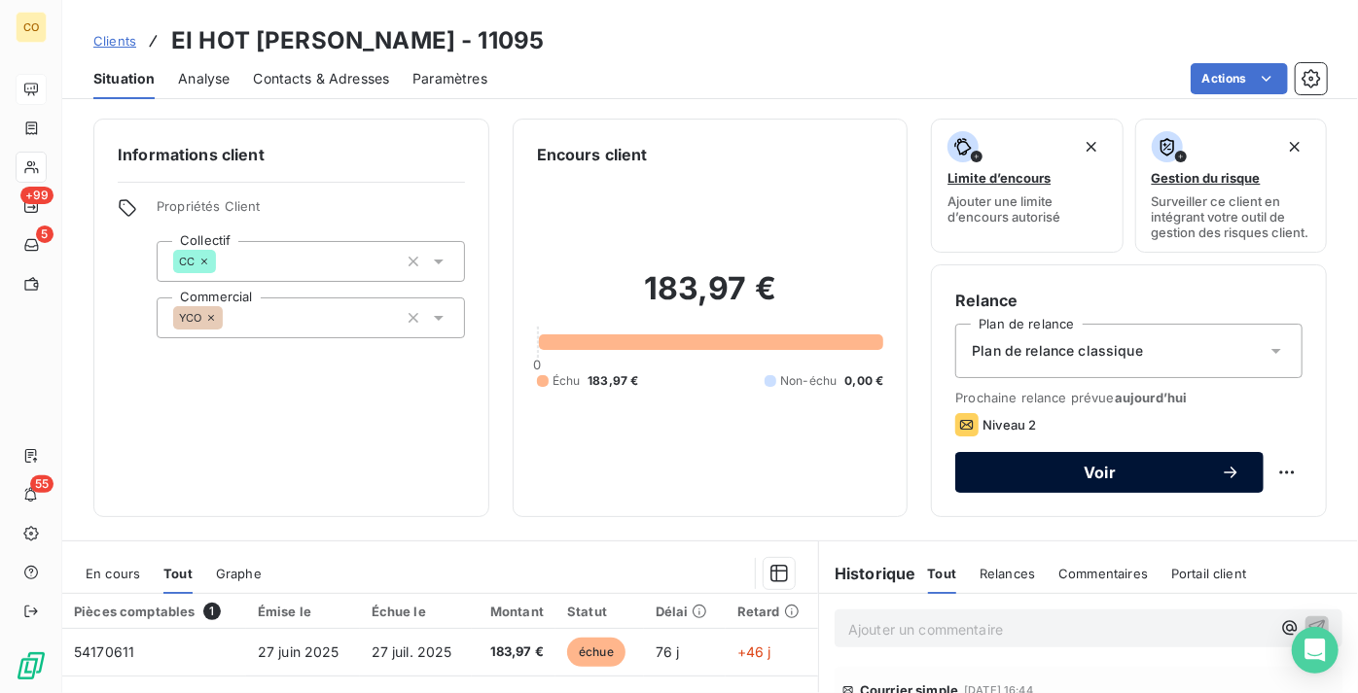
click at [1120, 480] on span "Voir" at bounding box center [1099, 473] width 242 height 16
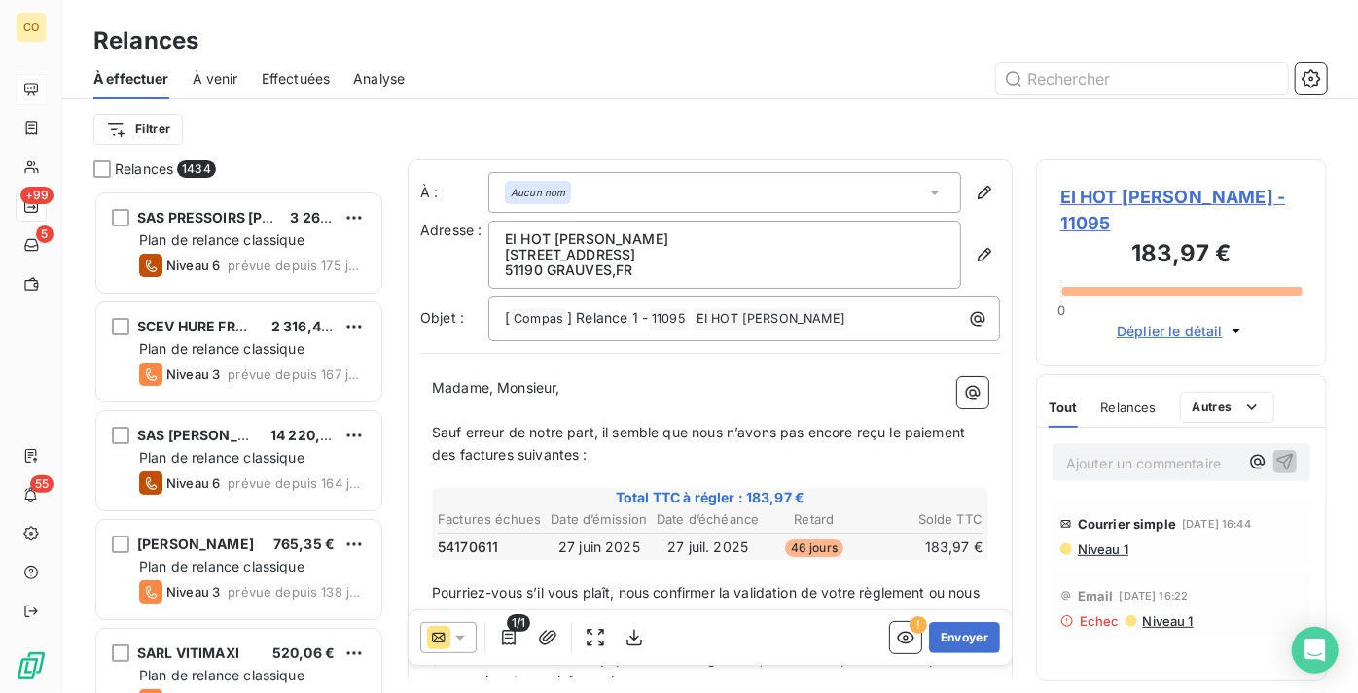
scroll to position [488, 277]
click at [429, 636] on icon at bounding box center [438, 637] width 23 height 23
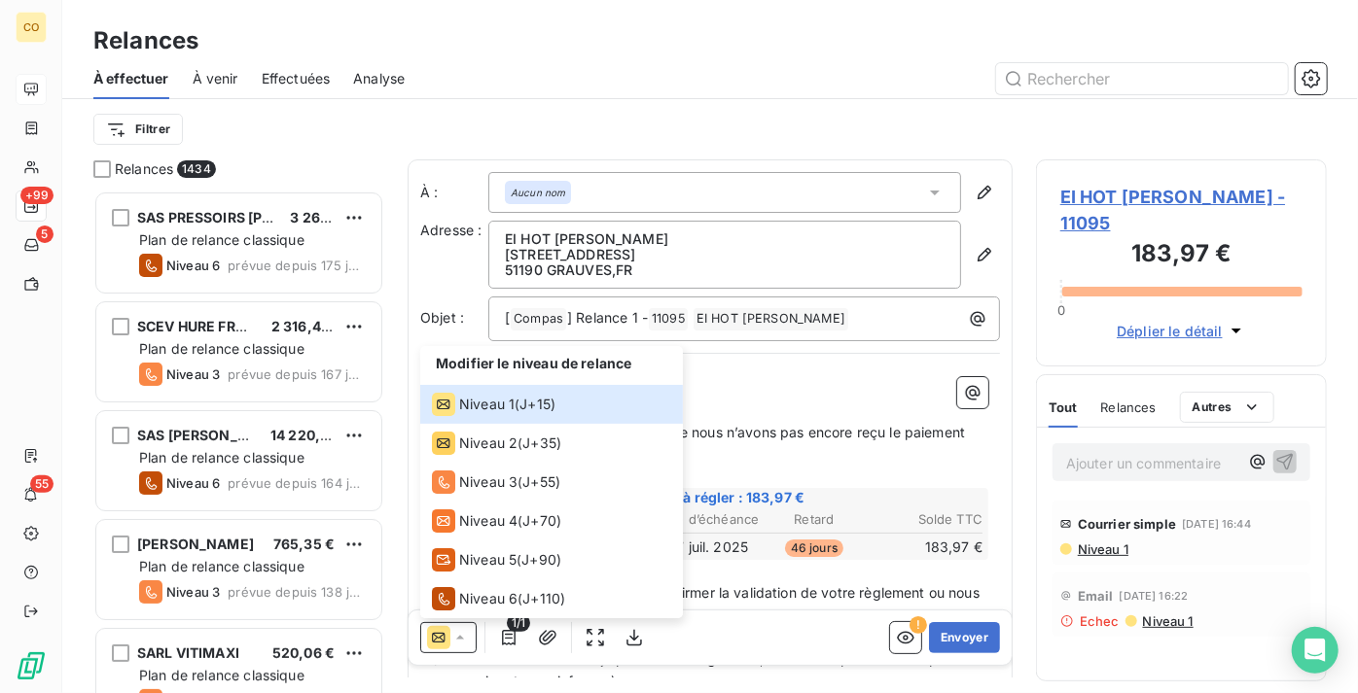
click at [640, 67] on div at bounding box center [877, 78] width 899 height 31
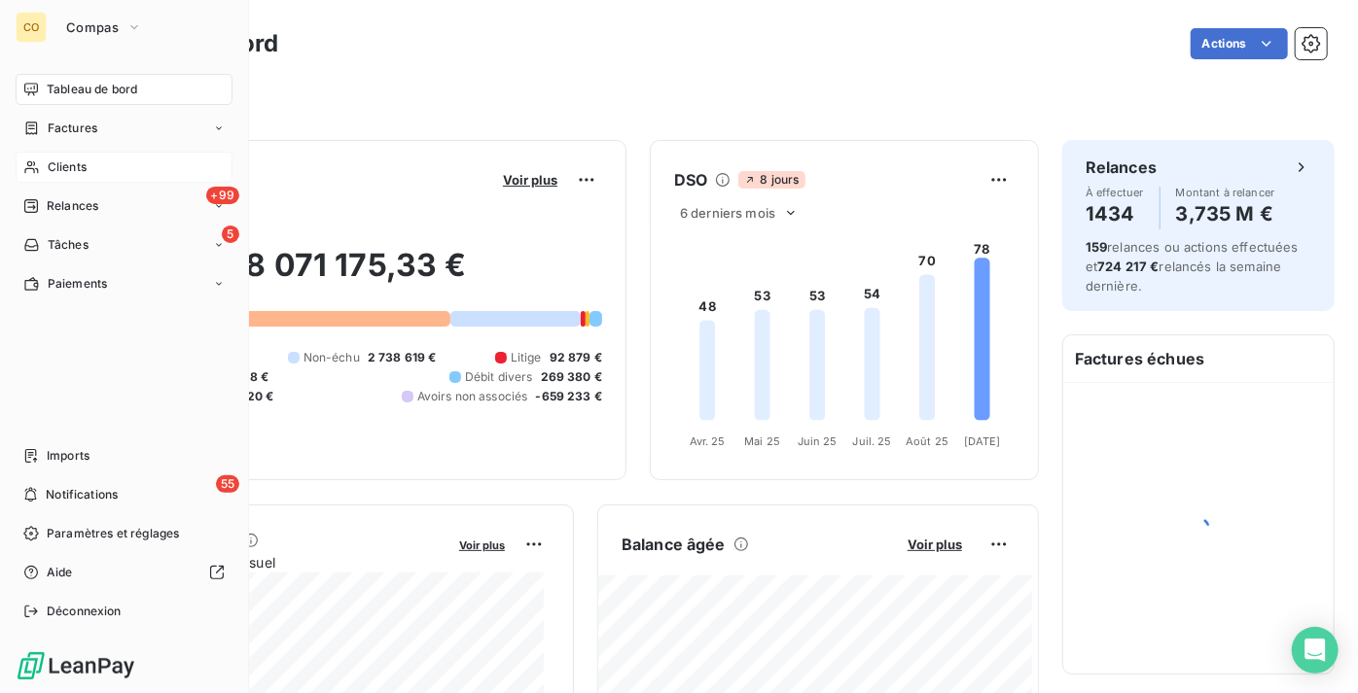
click at [91, 153] on div "Clients" at bounding box center [124, 167] width 217 height 31
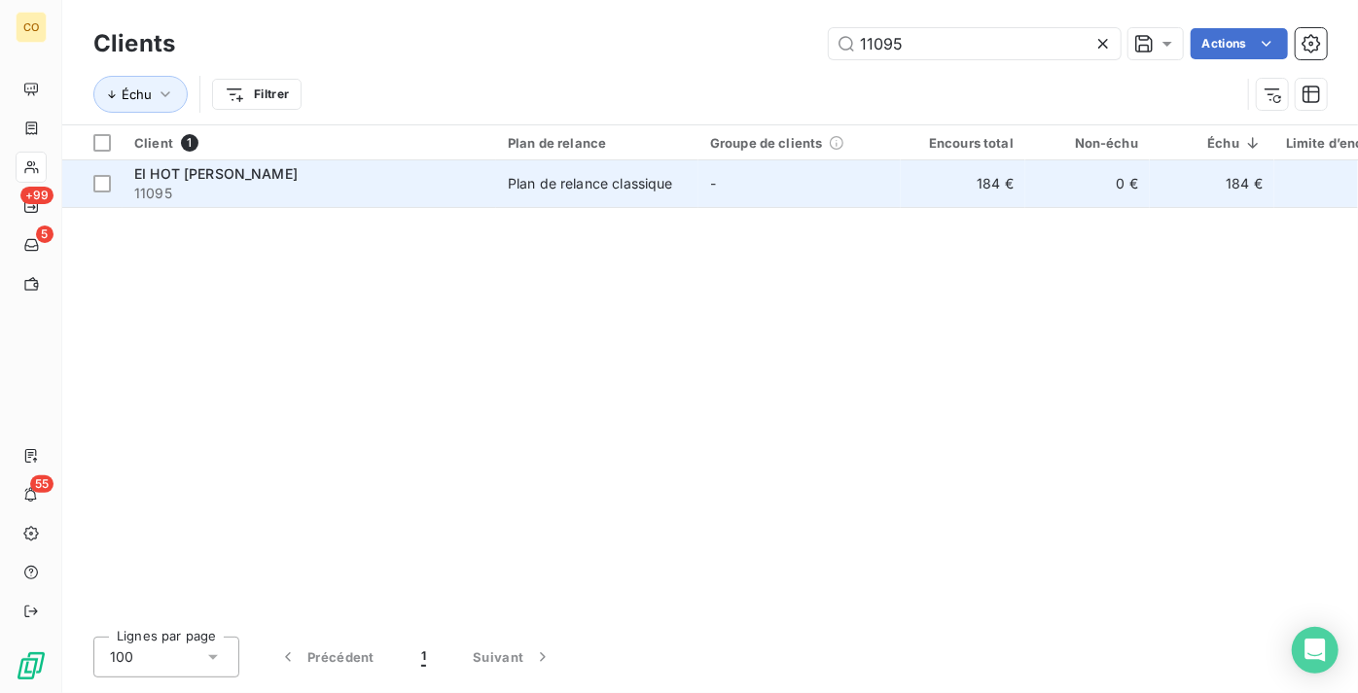
type input "11095"
click at [593, 192] on div "Plan de relance classique" at bounding box center [590, 183] width 165 height 19
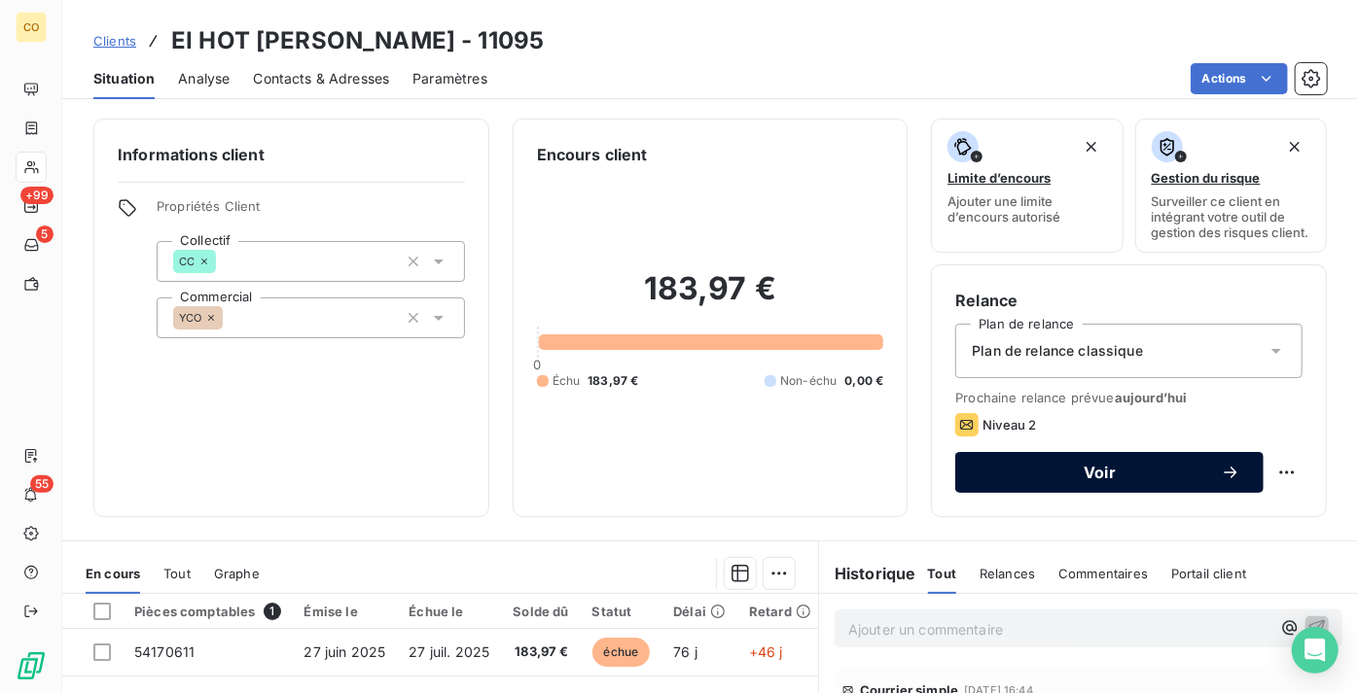
click at [1010, 480] on span "Voir" at bounding box center [1099, 473] width 242 height 16
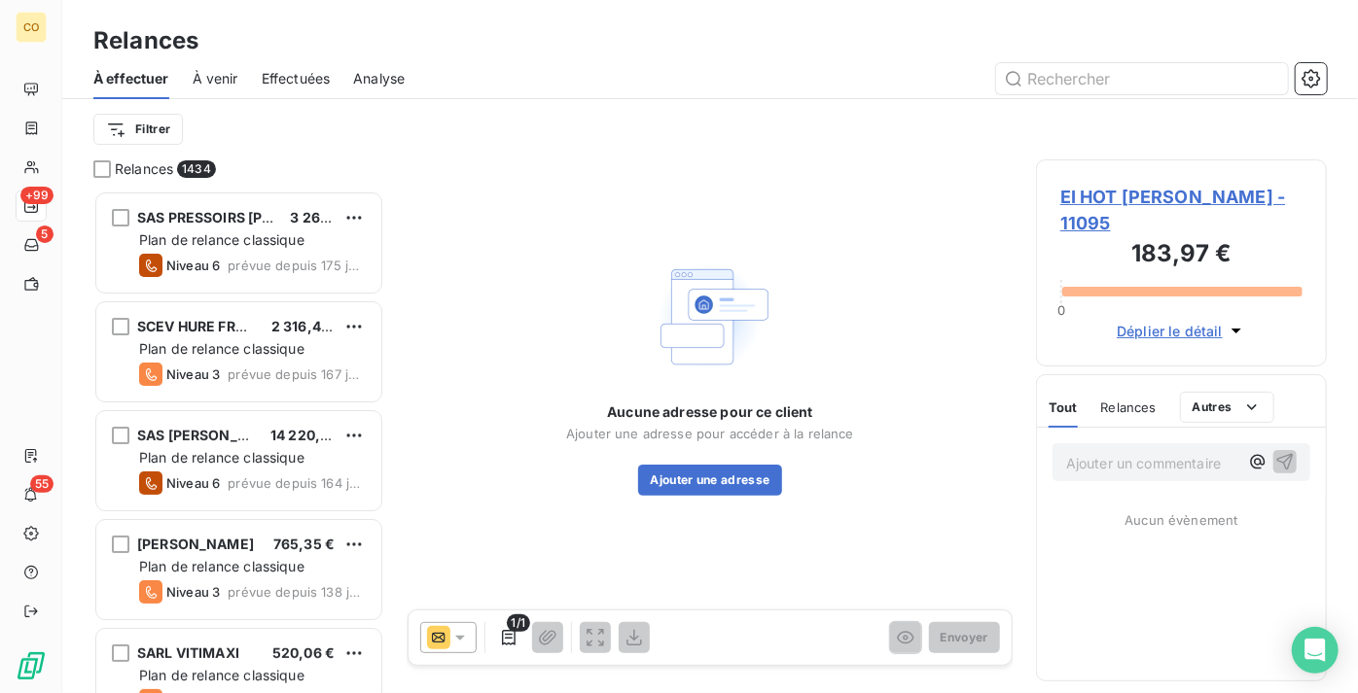
scroll to position [488, 277]
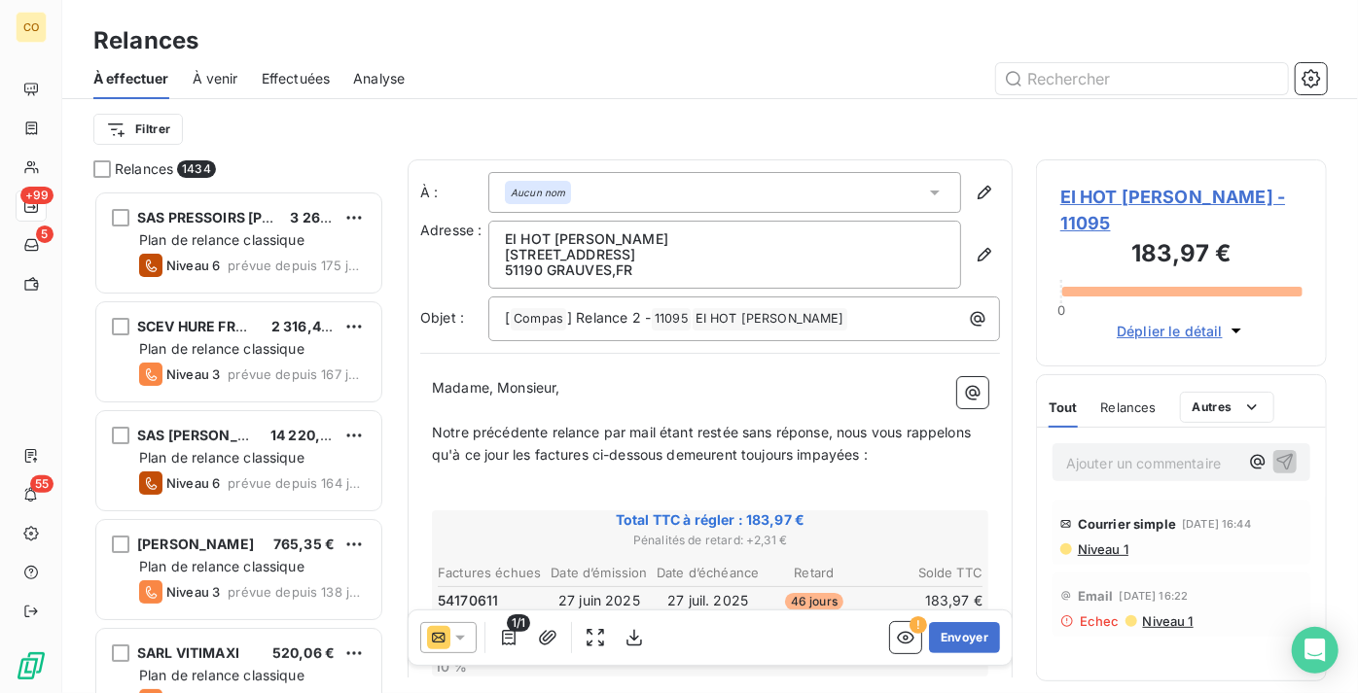
click at [438, 635] on icon at bounding box center [438, 637] width 23 height 23
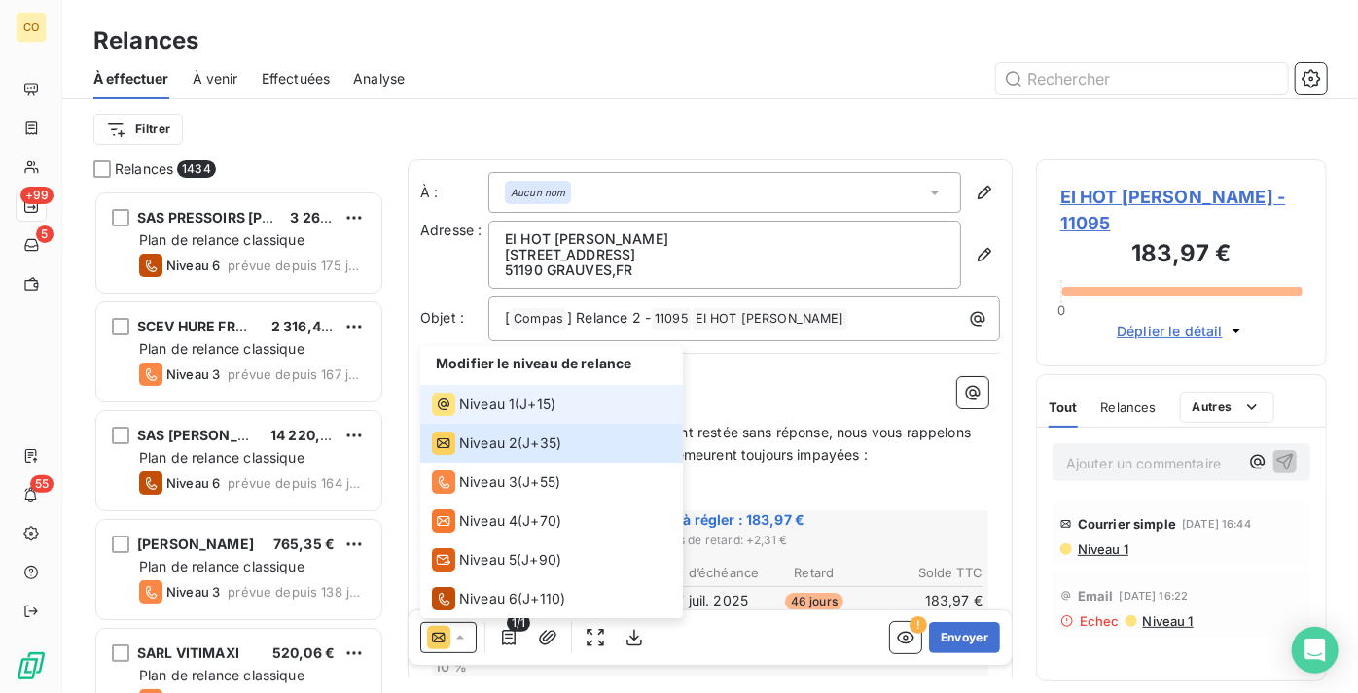
click at [505, 395] on span "Niveau 1" at bounding box center [486, 404] width 55 height 19
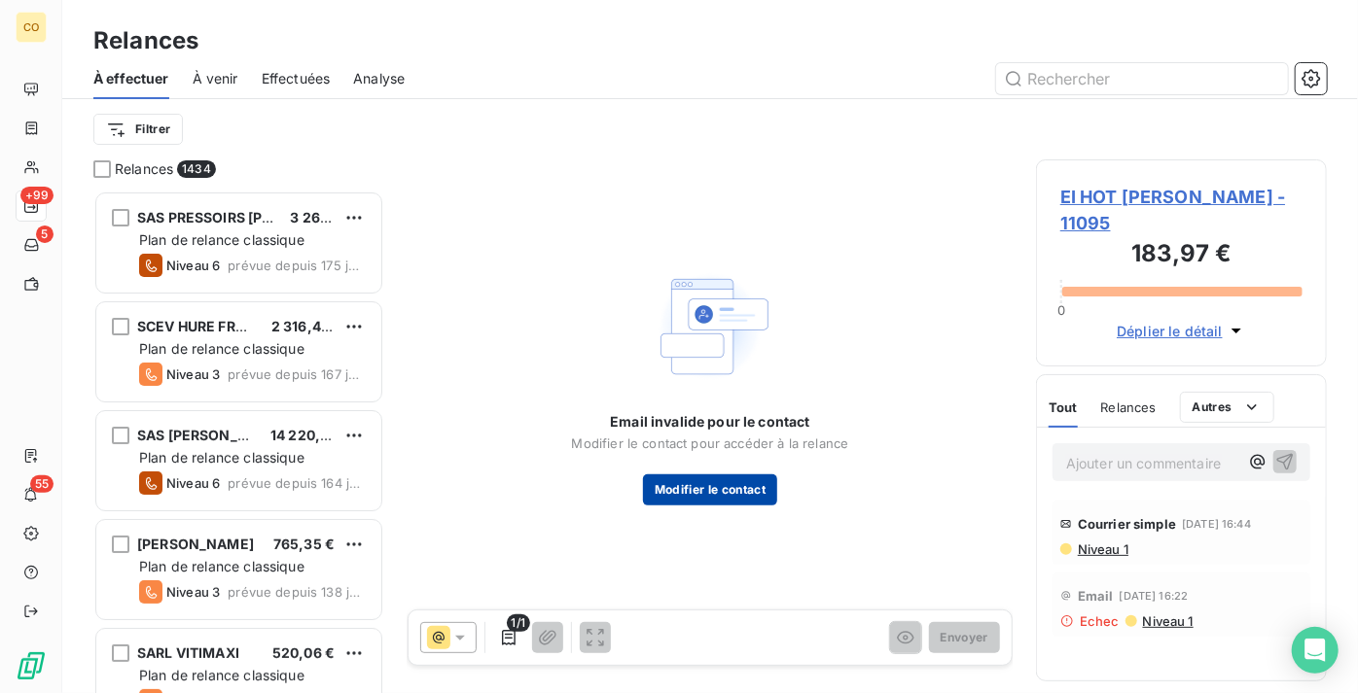
click at [716, 491] on button "Modifier le contact" at bounding box center [710, 490] width 134 height 31
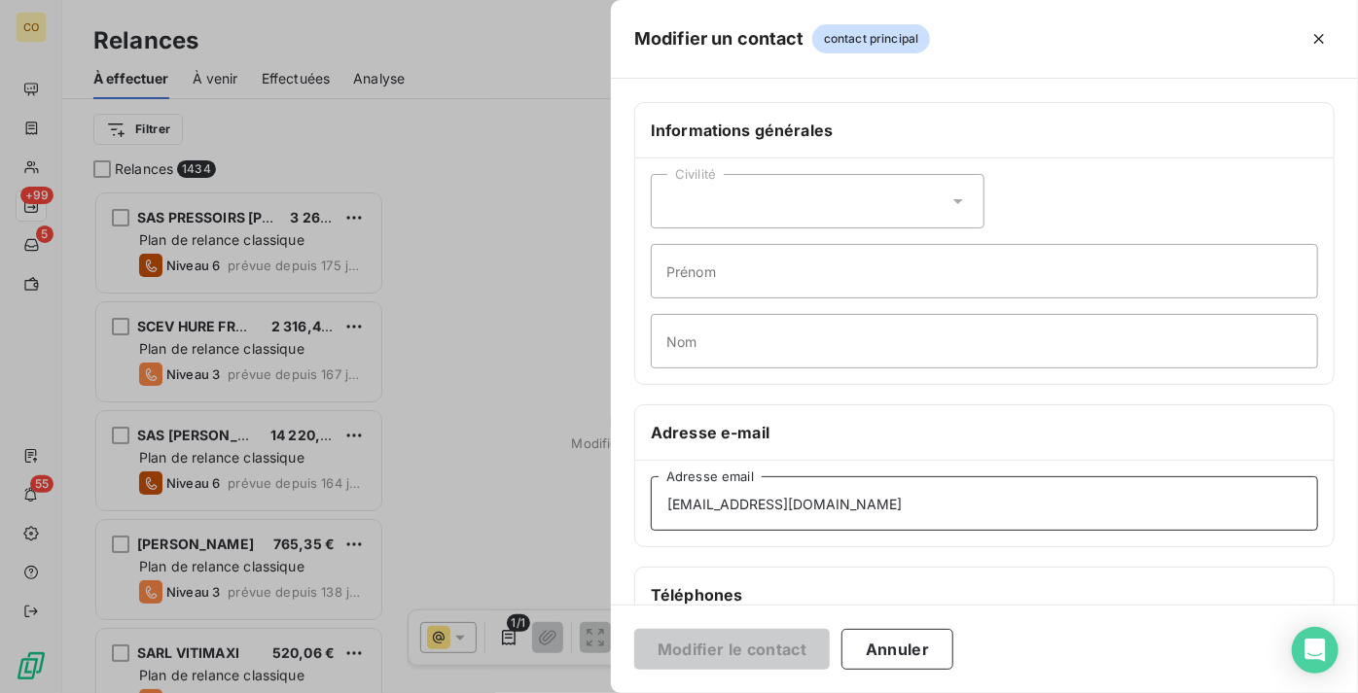
drag, startPoint x: 809, startPoint y: 498, endPoint x: 753, endPoint y: 495, distance: 56.5
click at [753, 495] on input "[EMAIL_ADDRESS][DOMAIN_NAME]" at bounding box center [984, 504] width 667 height 54
type input "[EMAIL_ADDRESS][DOMAIN_NAME]"
click at [1002, 430] on h6 "Adresse e-mail" at bounding box center [984, 432] width 667 height 23
click at [767, 654] on button "Modifier le contact" at bounding box center [731, 649] width 195 height 41
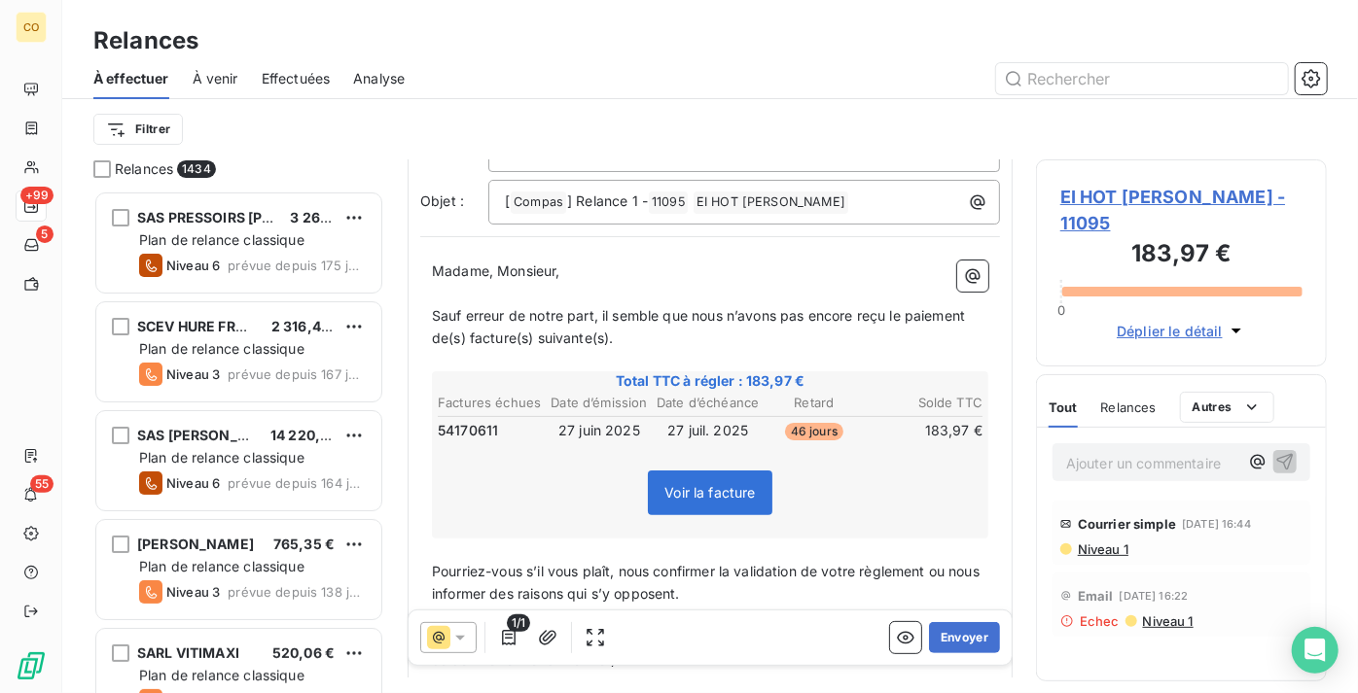
scroll to position [177, 0]
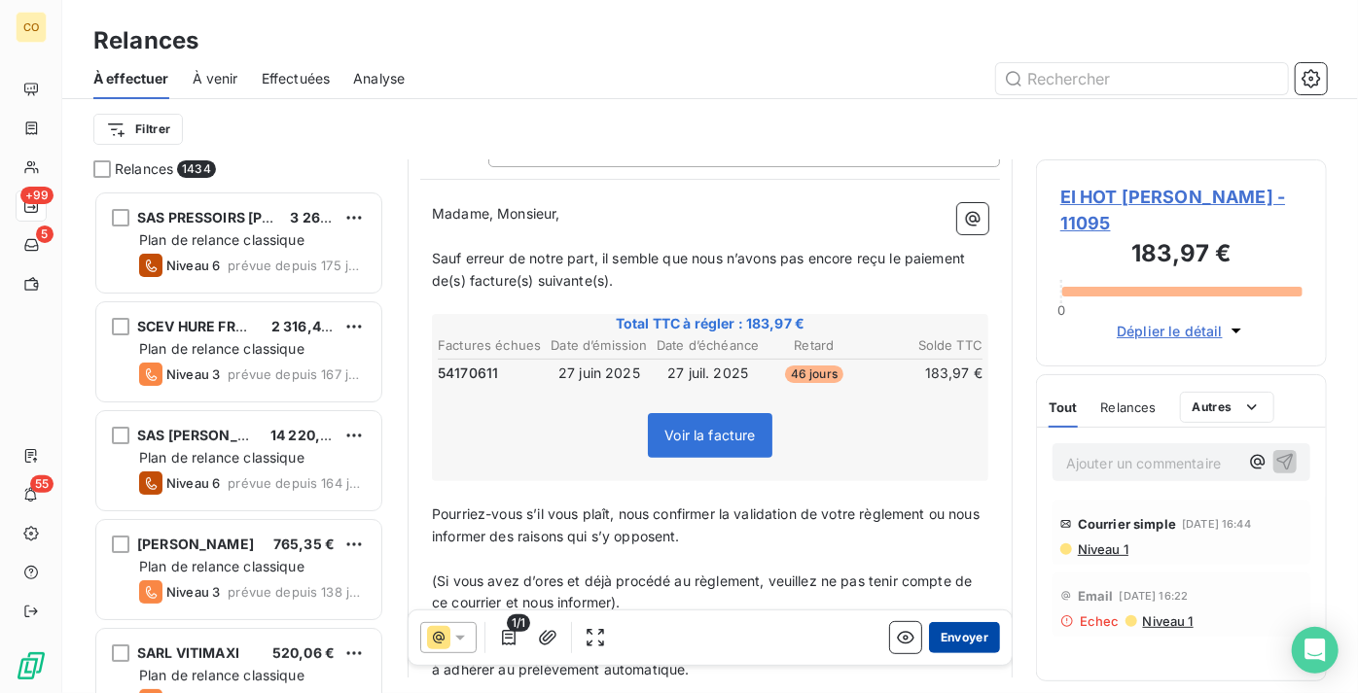
click at [970, 634] on button "Envoyer" at bounding box center [964, 637] width 71 height 31
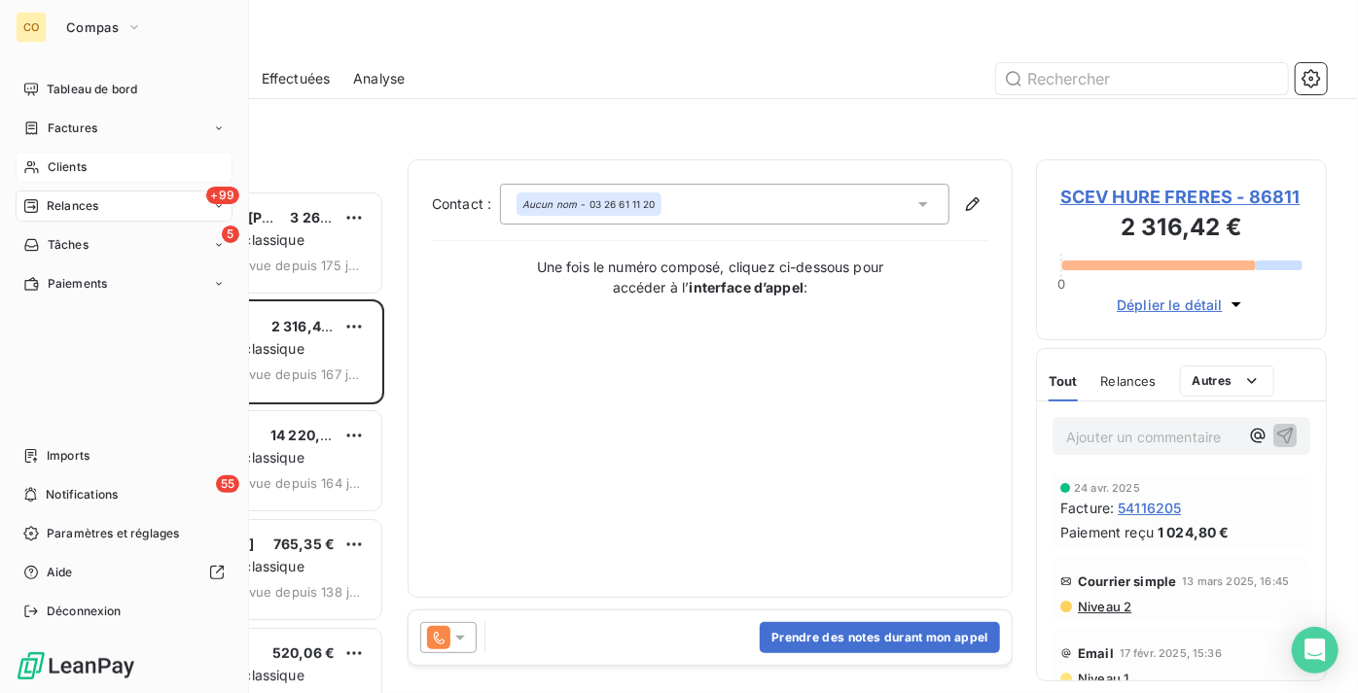
click at [114, 177] on div "Clients" at bounding box center [124, 167] width 217 height 31
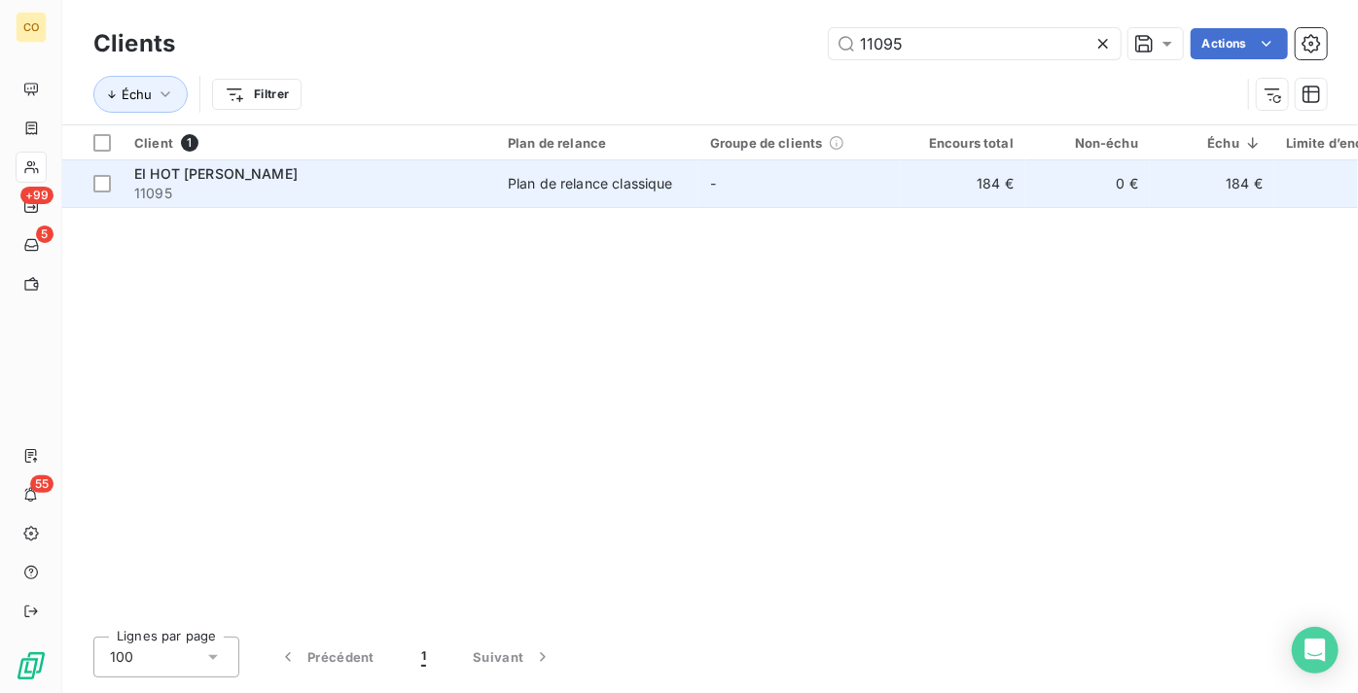
click at [688, 194] on td "Plan de relance classique" at bounding box center [597, 183] width 202 height 47
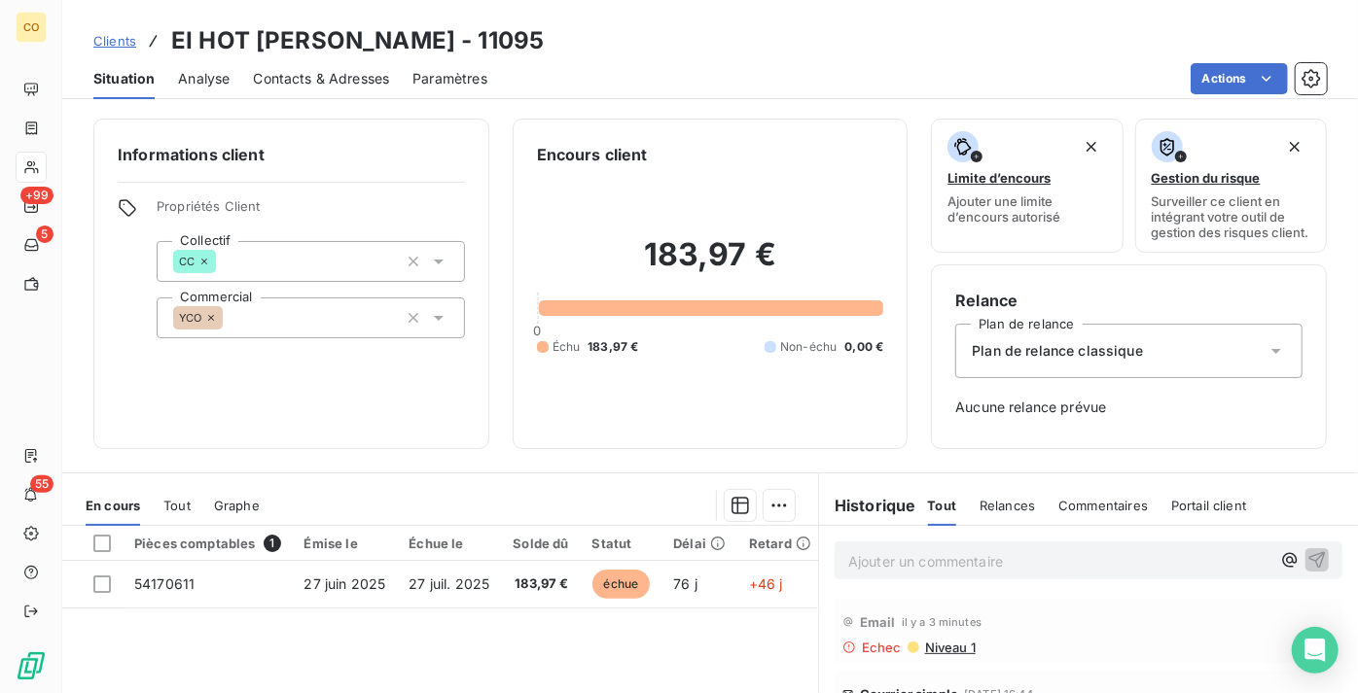
click at [350, 78] on span "Contacts & Adresses" at bounding box center [321, 78] width 136 height 19
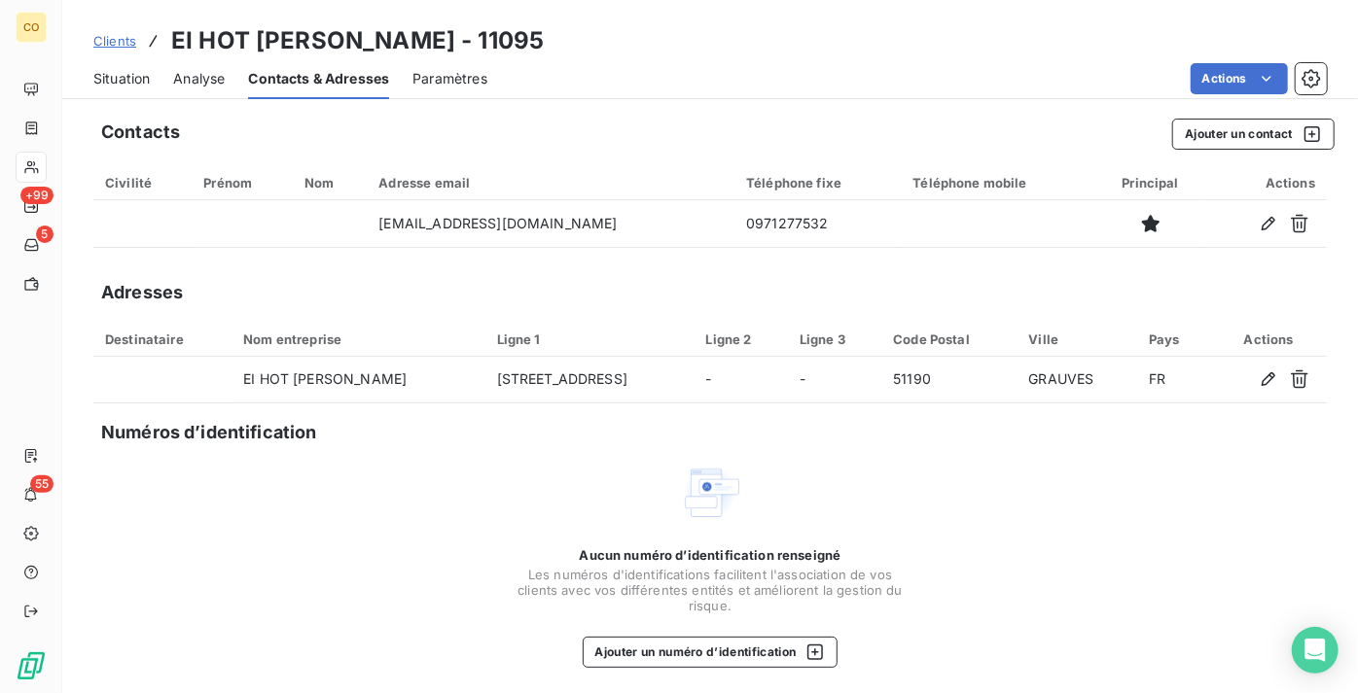
click at [124, 81] on span "Situation" at bounding box center [121, 78] width 56 height 19
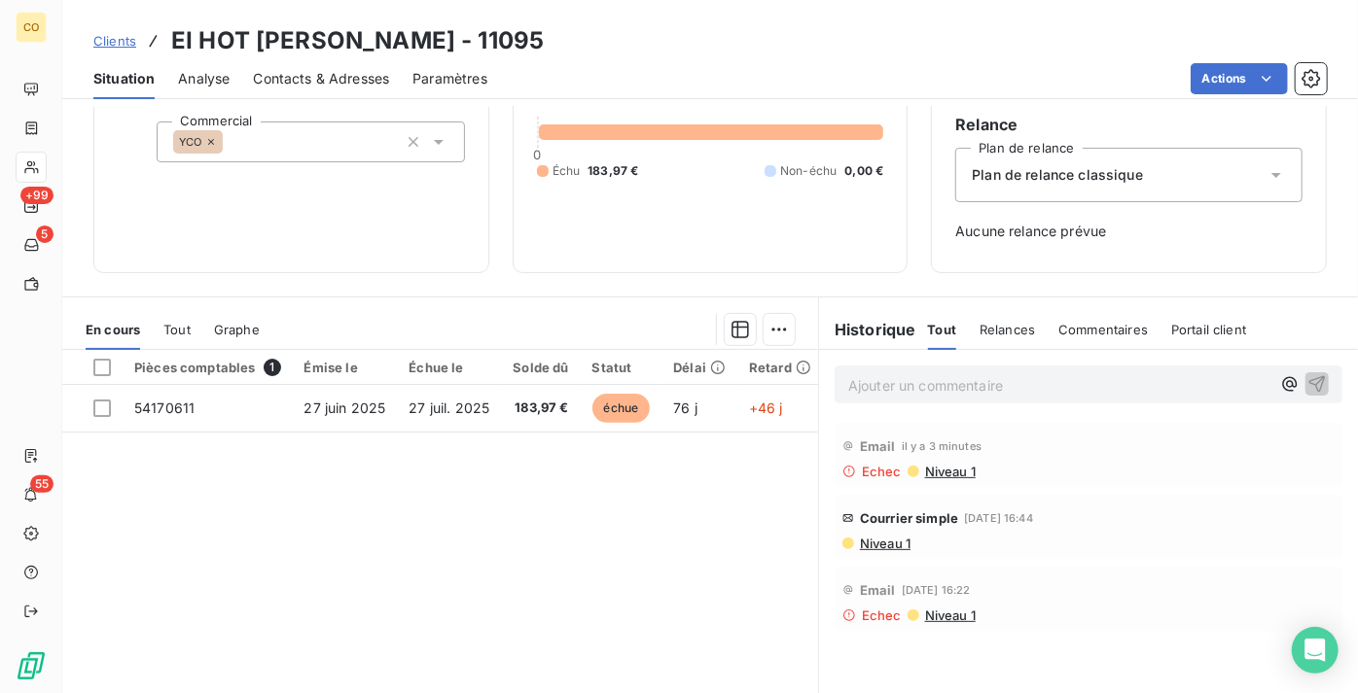
scroll to position [88, 0]
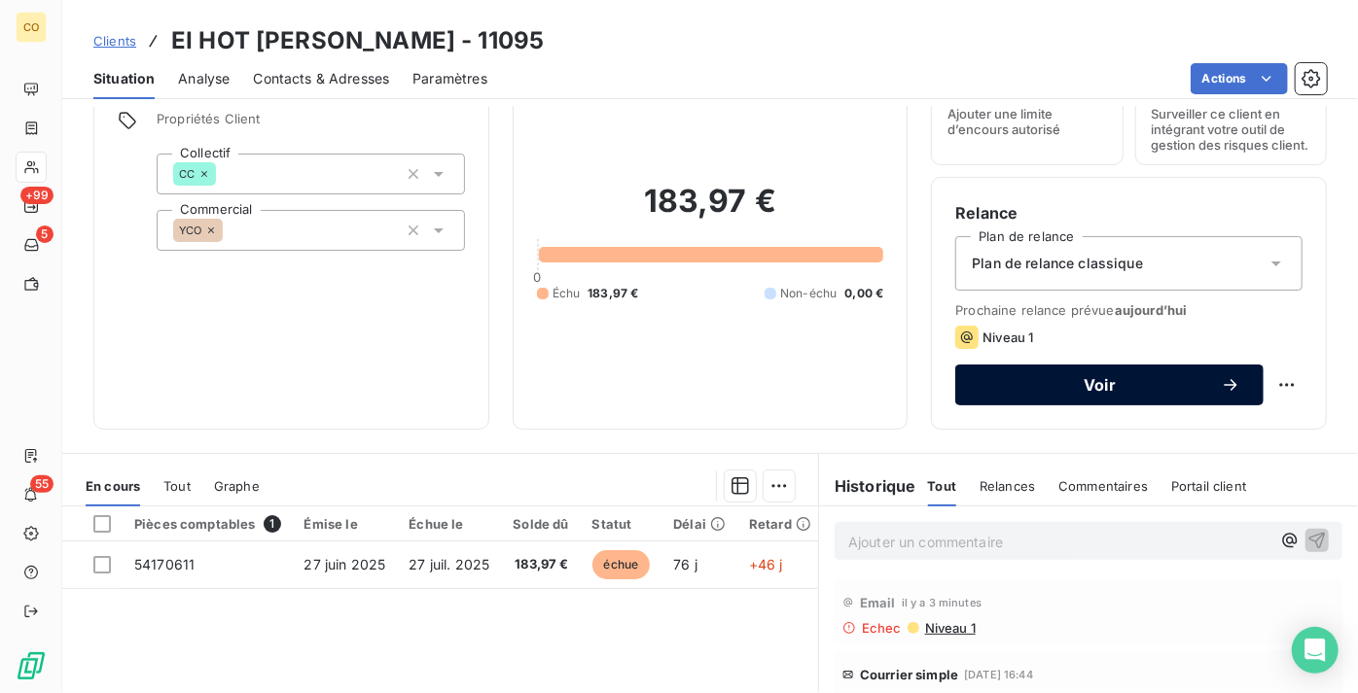
click at [1033, 395] on div "Voir" at bounding box center [1109, 384] width 262 height 19
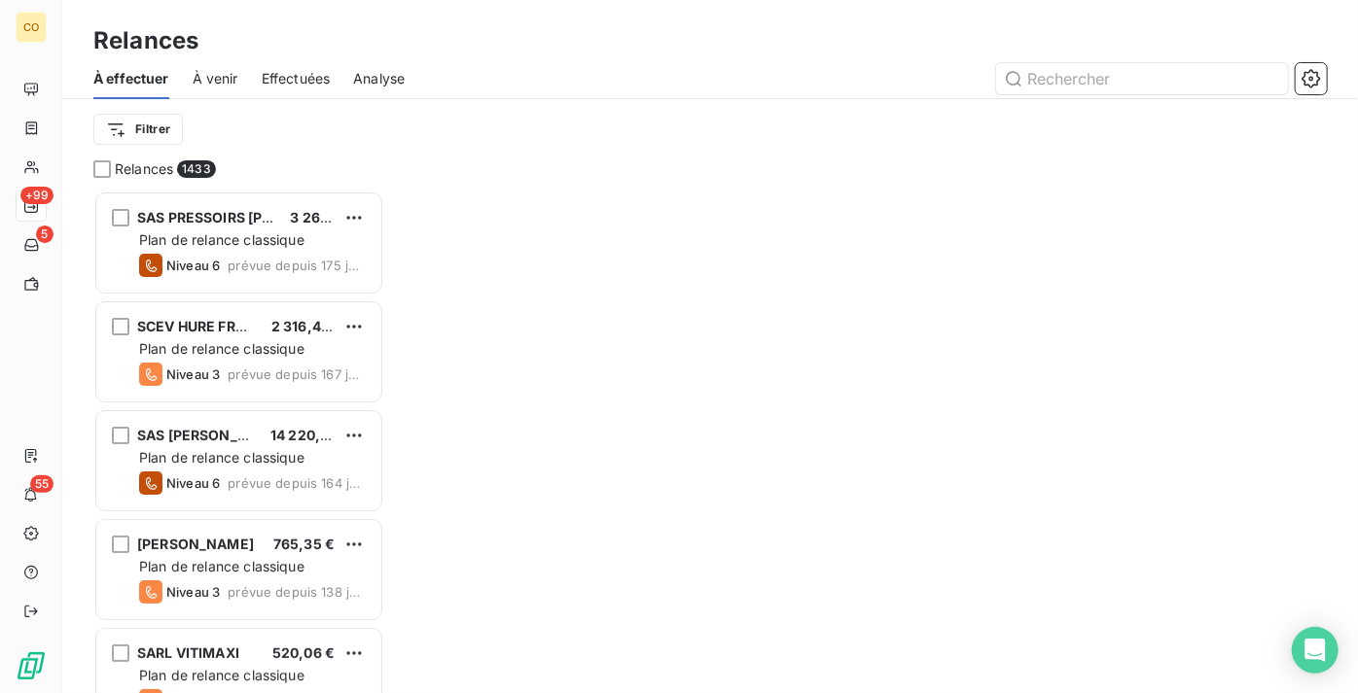
scroll to position [488, 277]
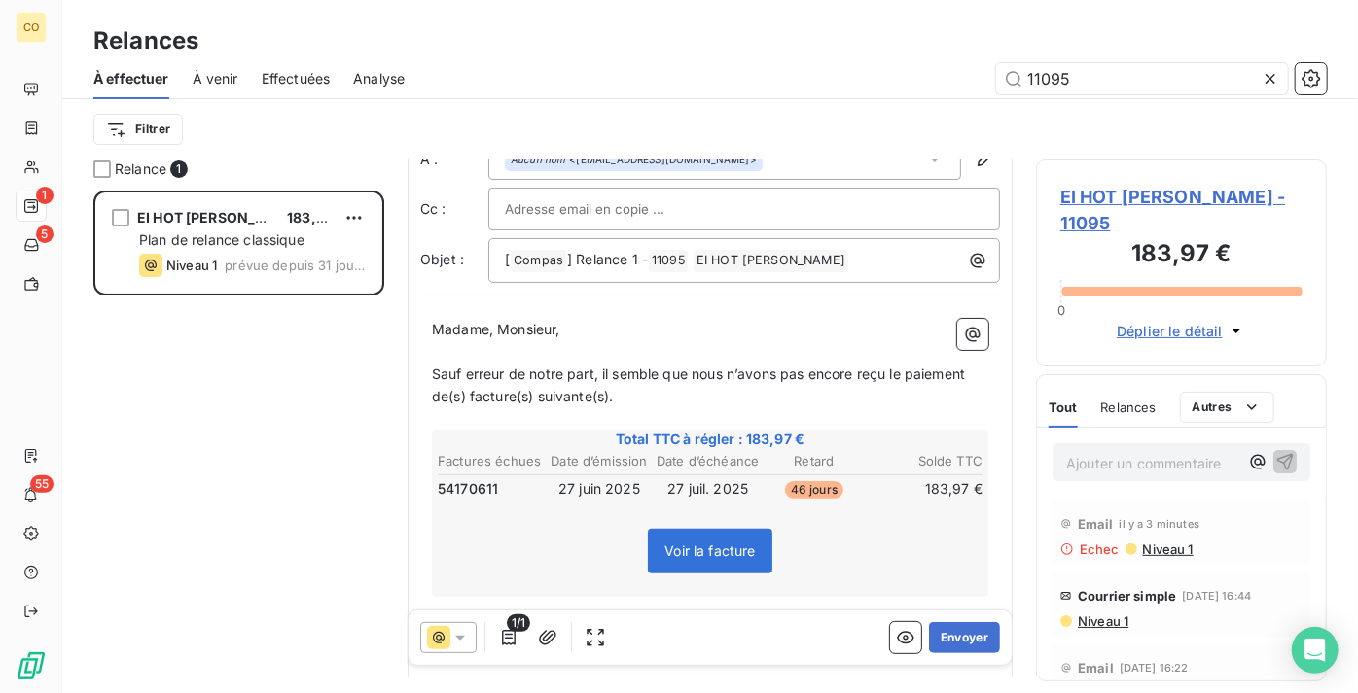
scroll to position [177, 0]
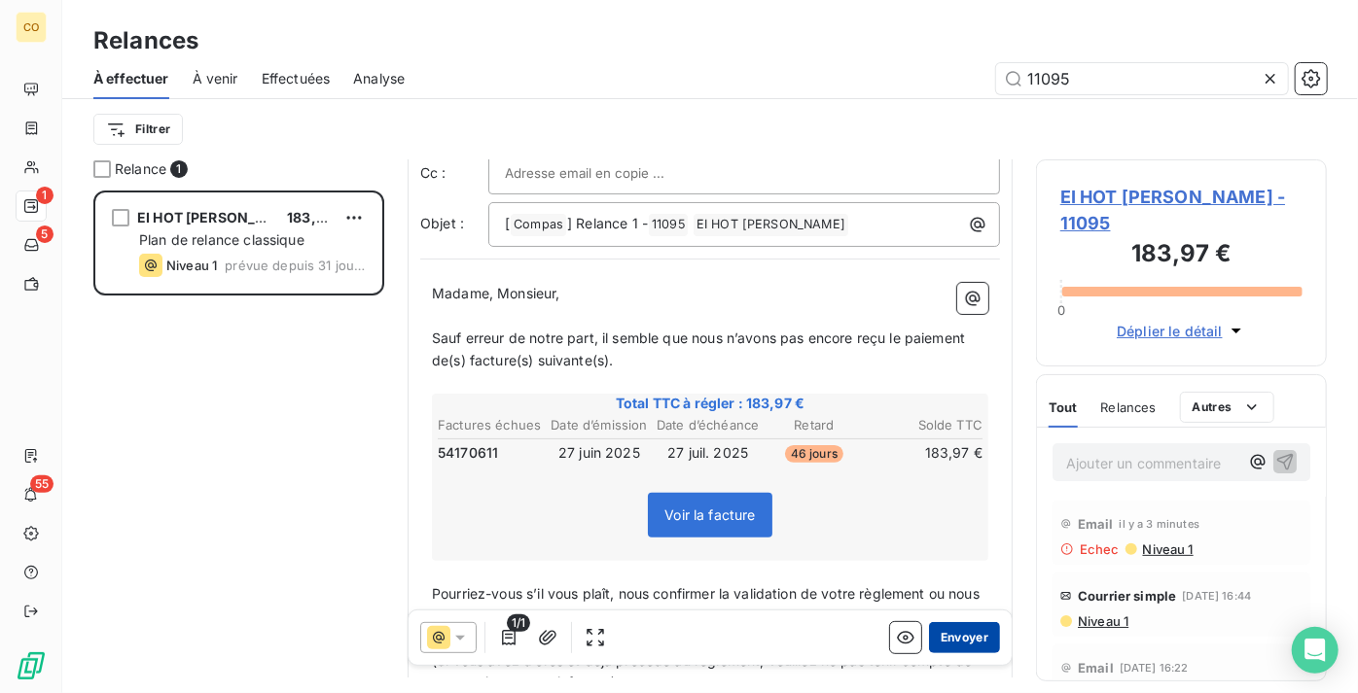
type input "11095"
click at [964, 636] on button "Envoyer" at bounding box center [964, 637] width 71 height 31
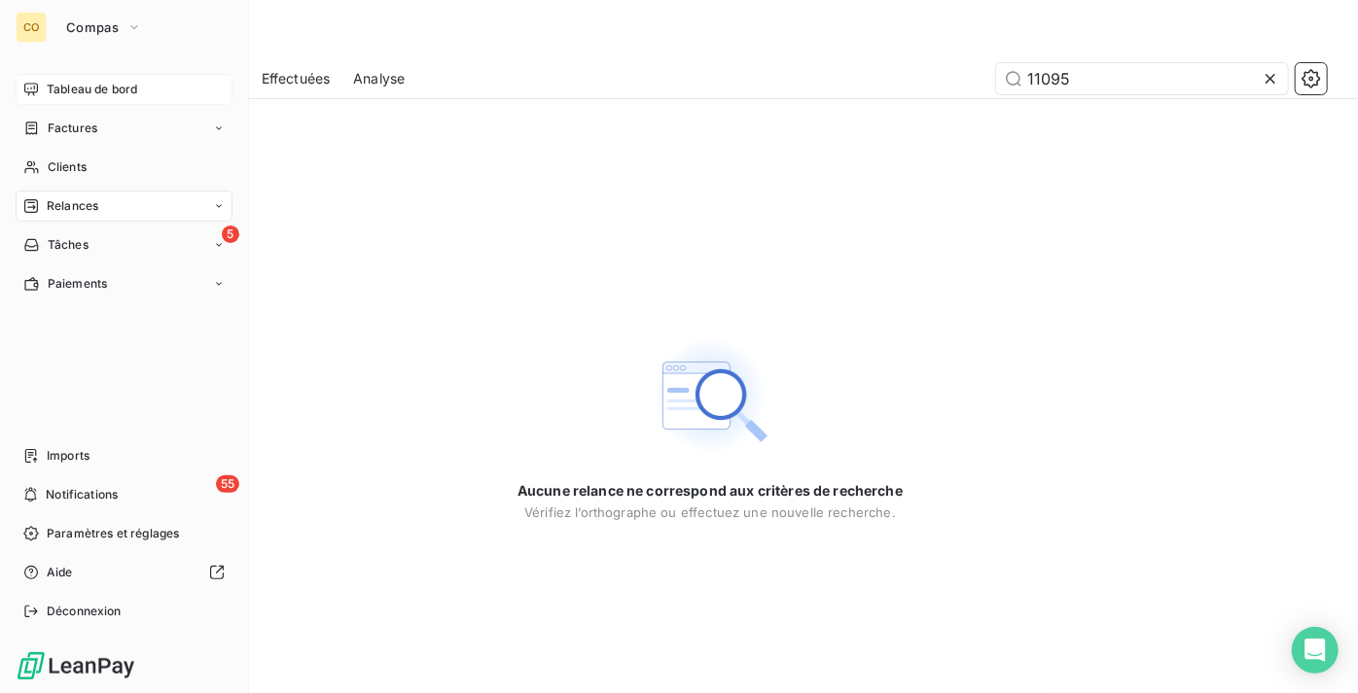
click at [72, 83] on span "Tableau de bord" at bounding box center [92, 90] width 90 height 18
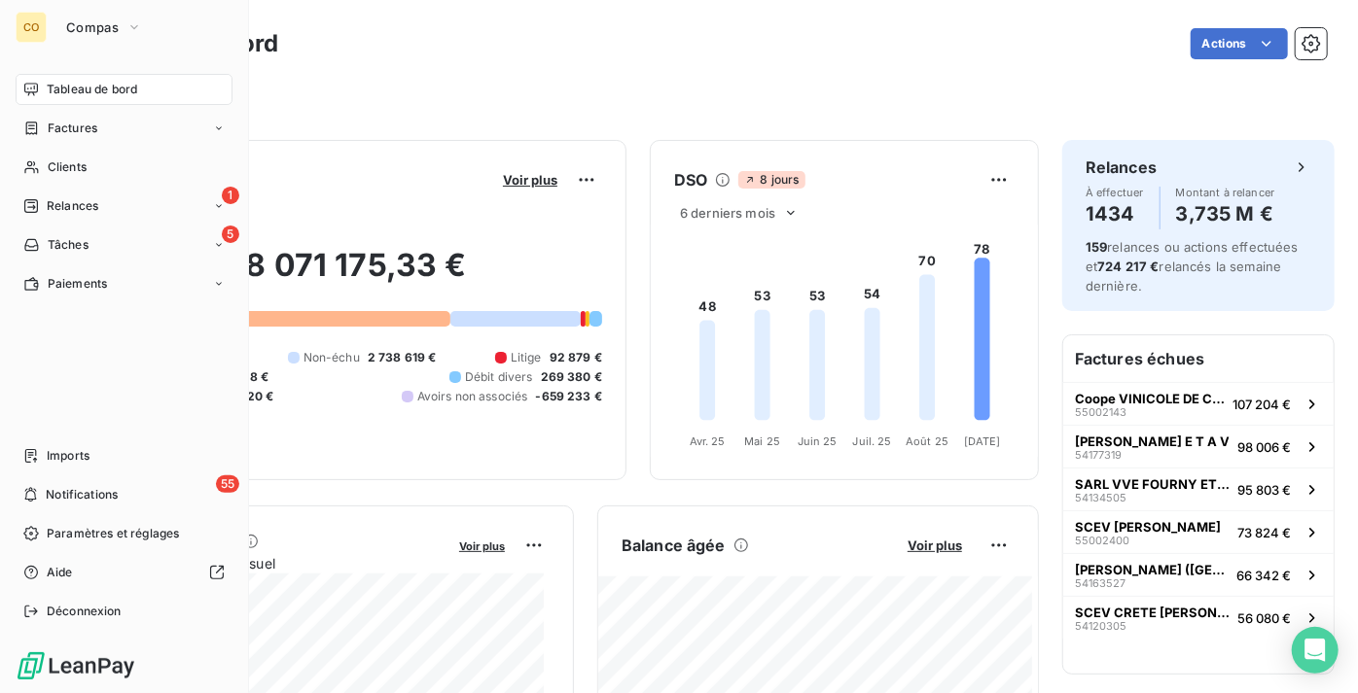
click at [91, 187] on nav "Tableau de bord Factures Clients 1 Relances 5 Tâches Paiements" at bounding box center [124, 187] width 217 height 226
click at [101, 167] on div "Clients" at bounding box center [124, 167] width 217 height 31
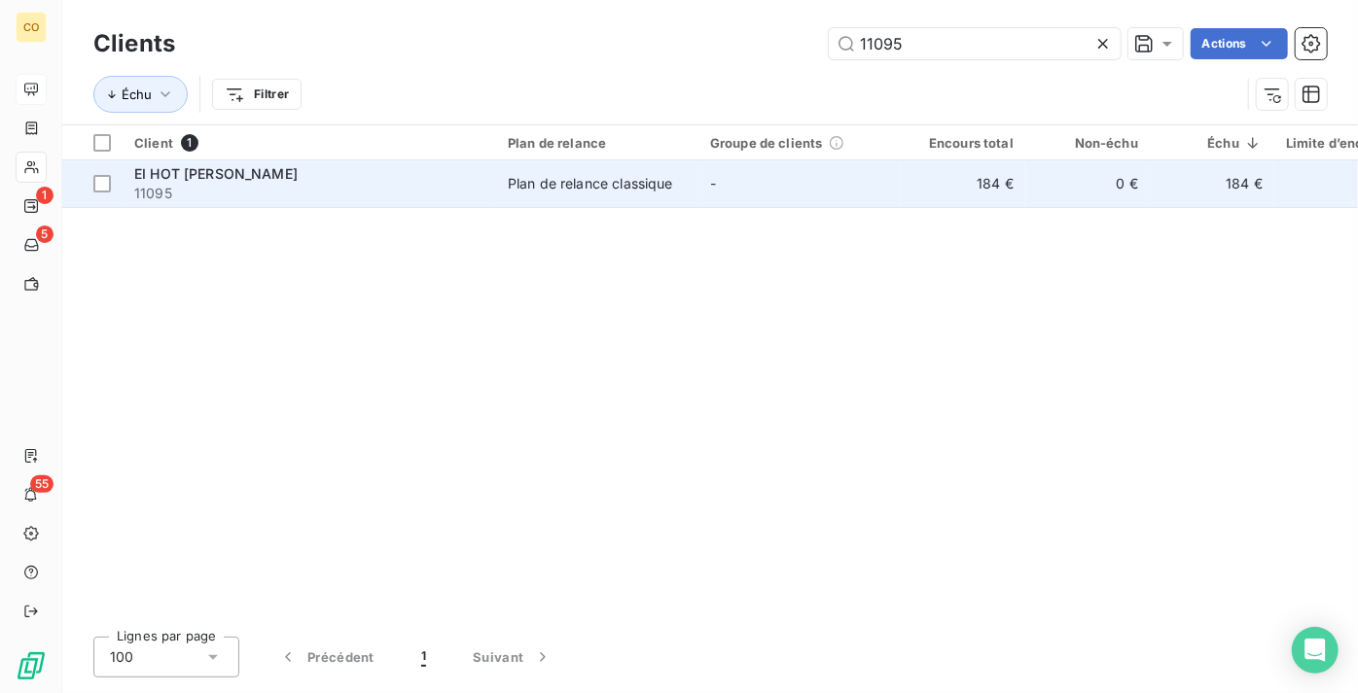
click at [344, 202] on td "EI HOT [PERSON_NAME] 11095" at bounding box center [309, 183] width 373 height 47
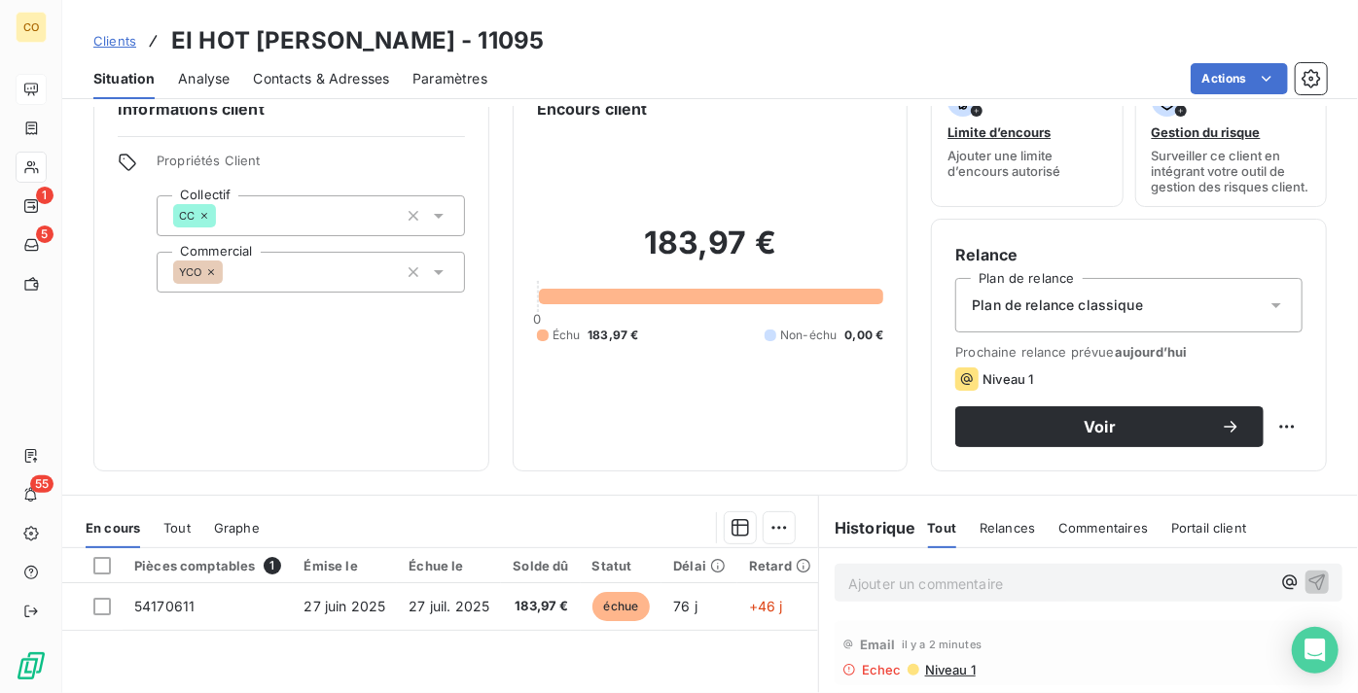
scroll to position [88, 0]
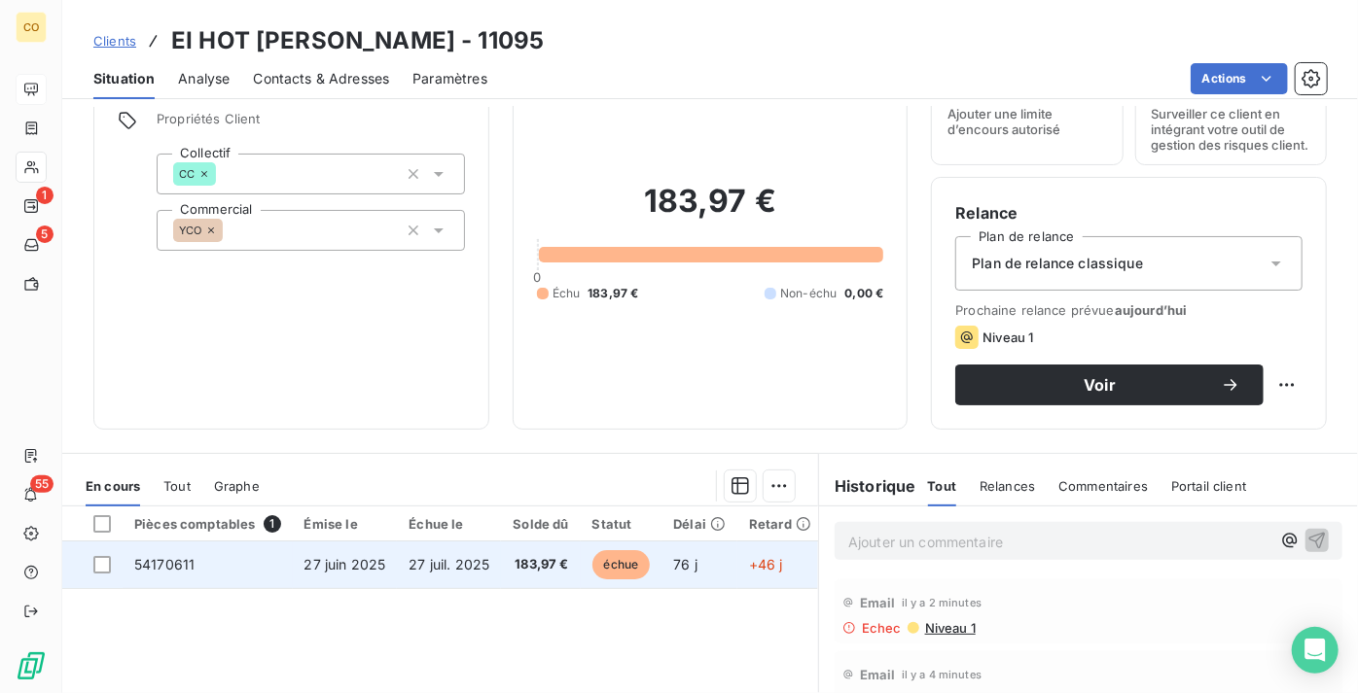
click at [462, 562] on td "27 juil. 2025" at bounding box center [449, 565] width 104 height 47
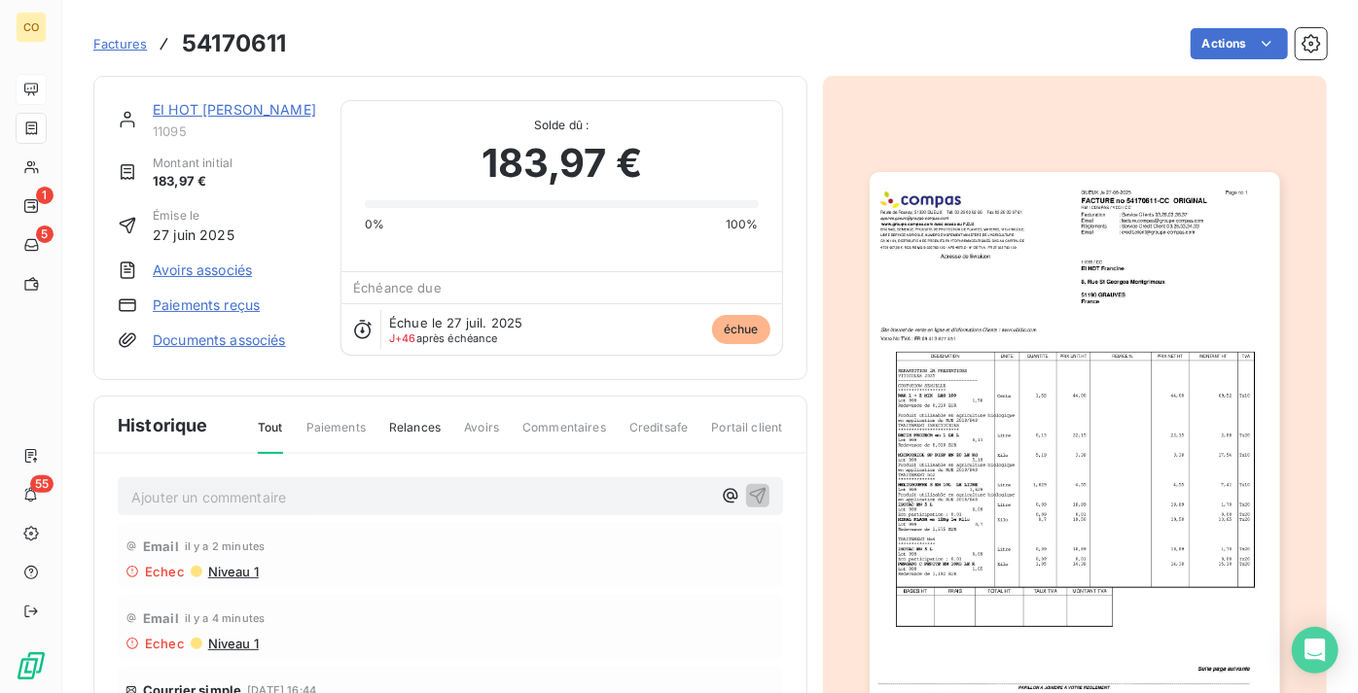
click at [986, 253] on img "button" at bounding box center [1075, 462] width 410 height 580
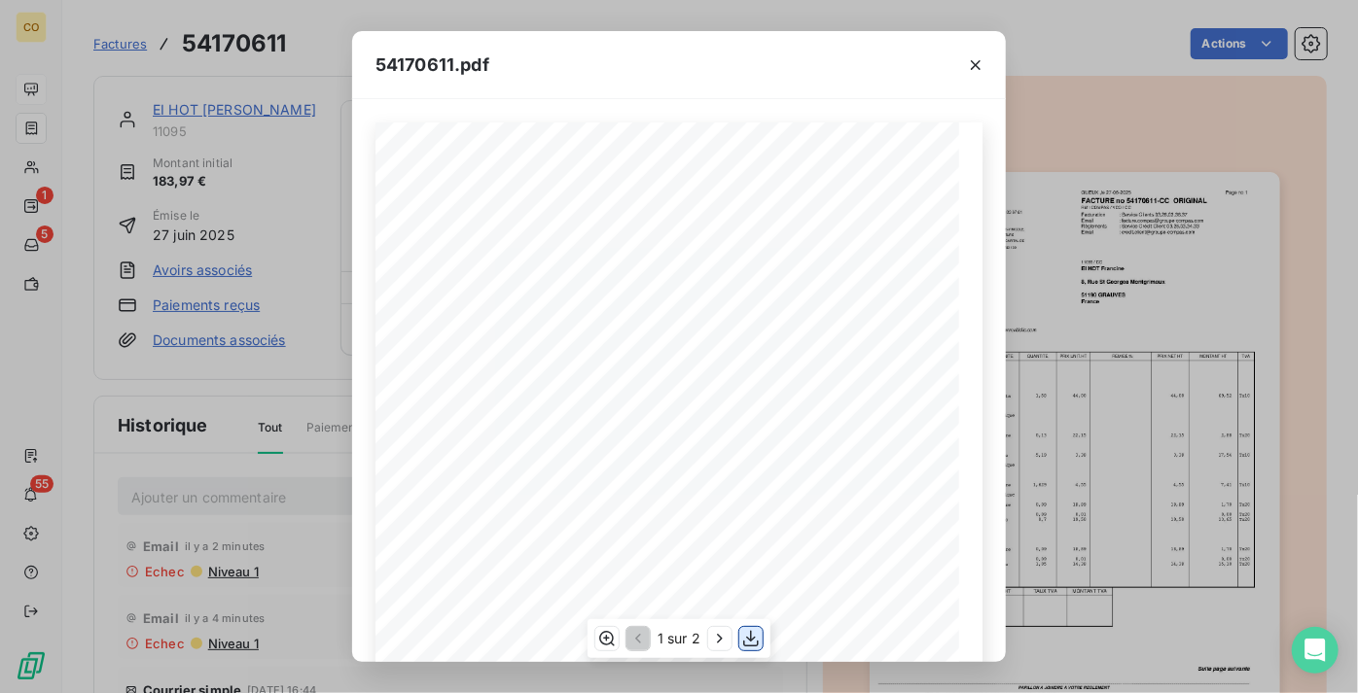
click at [753, 642] on icon "button" at bounding box center [750, 638] width 19 height 19
click at [967, 64] on icon "button" at bounding box center [975, 64] width 19 height 19
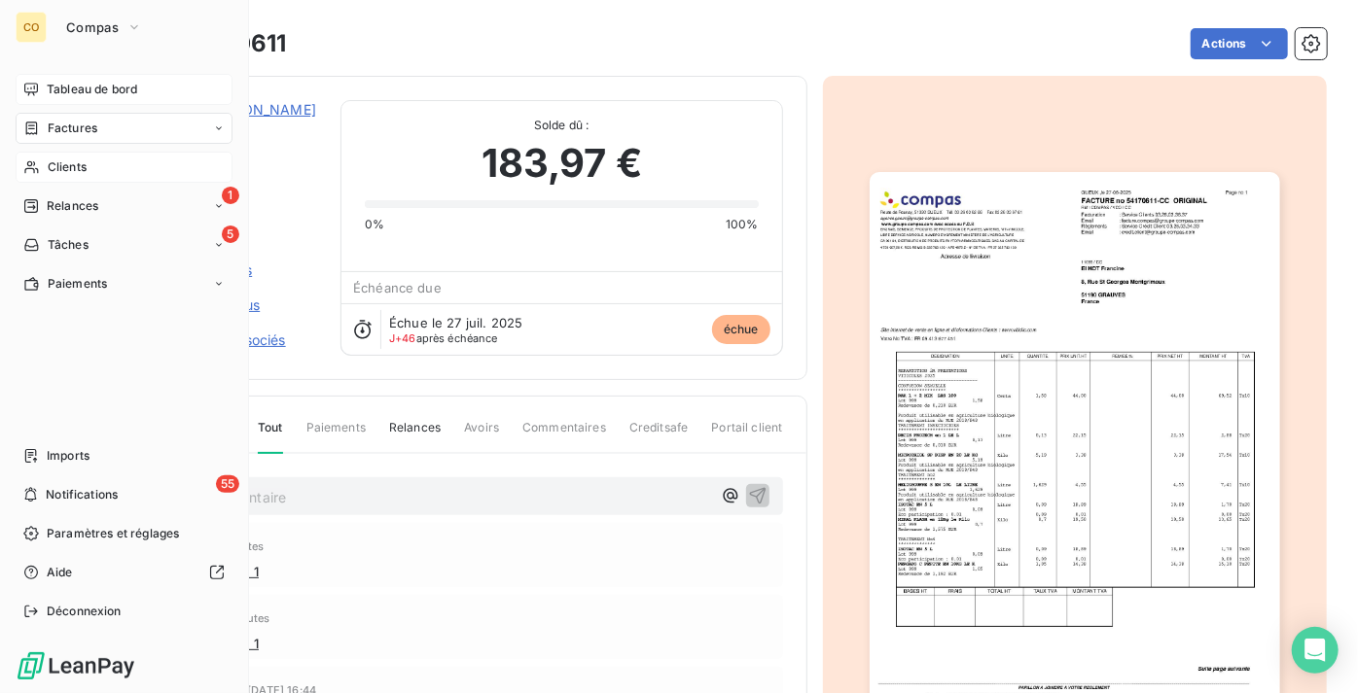
drag, startPoint x: 91, startPoint y: 148, endPoint x: 88, endPoint y: 161, distance: 14.2
click at [91, 148] on nav "Tableau de bord Factures Clients 1 Relances 5 Tâches Paiements" at bounding box center [124, 187] width 217 height 226
click at [88, 161] on div "Clients" at bounding box center [124, 167] width 217 height 31
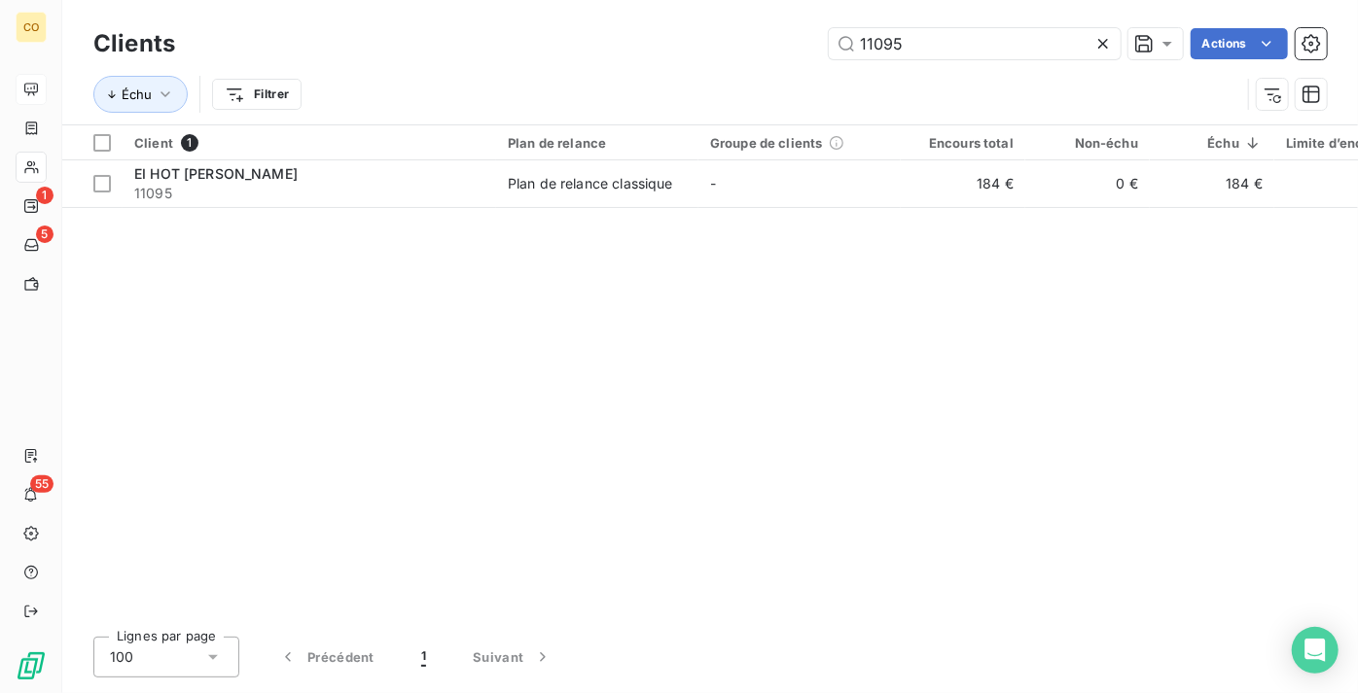
drag, startPoint x: 955, startPoint y: 41, endPoint x: 608, endPoint y: 67, distance: 348.2
click at [612, 66] on div "Clients 11095 Actions Échu Filtrer" at bounding box center [709, 73] width 1233 height 101
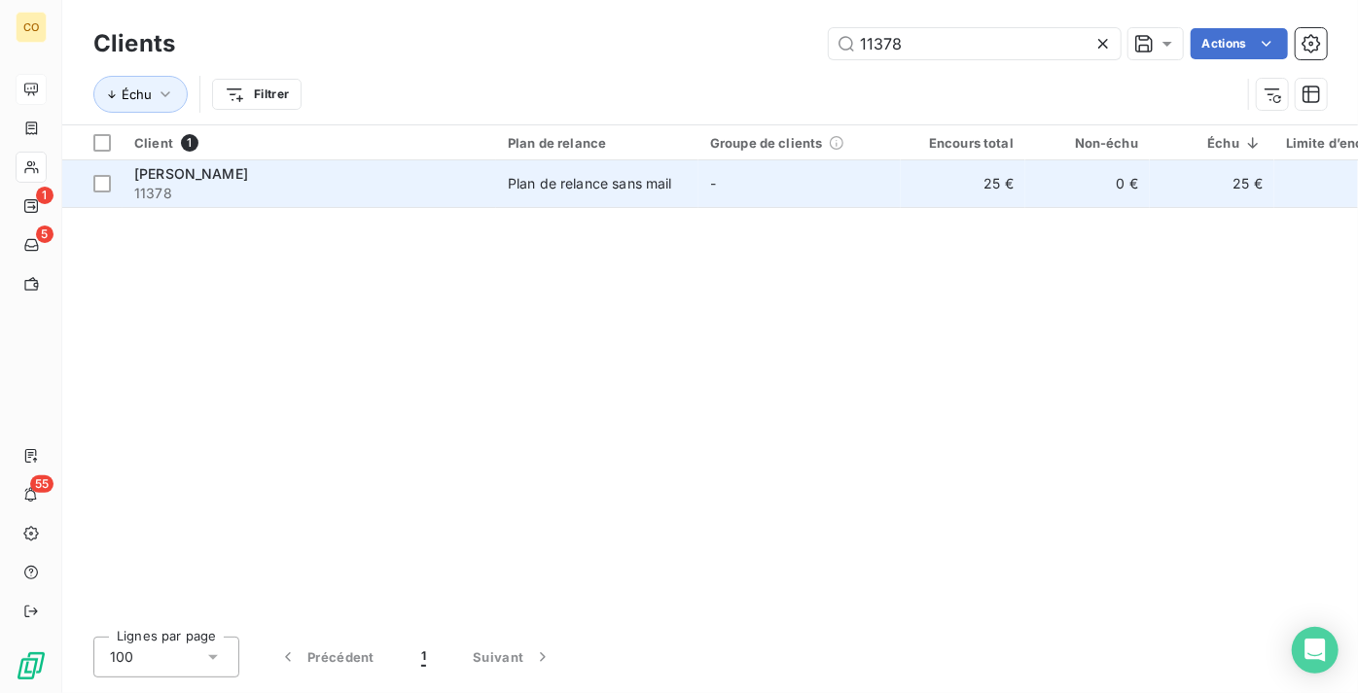
type input "11378"
click at [557, 197] on td "Plan de relance sans mail" at bounding box center [597, 183] width 202 height 47
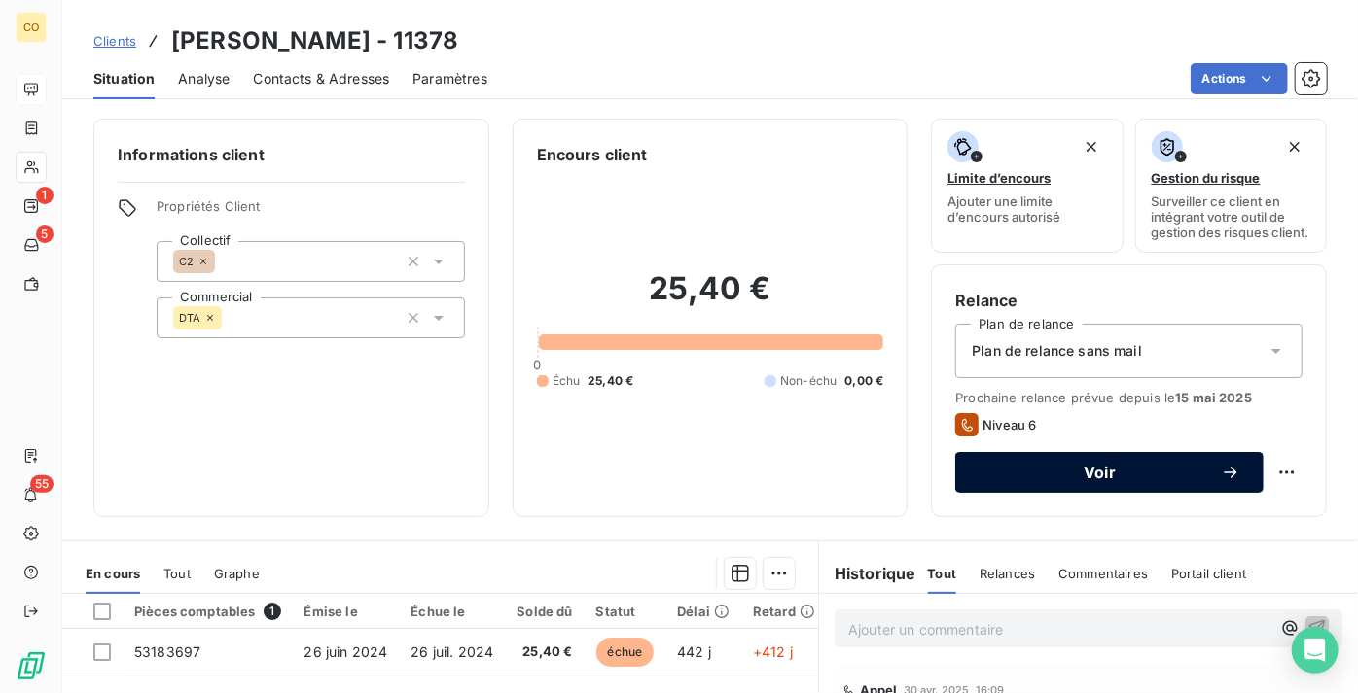
click at [1038, 480] on span "Voir" at bounding box center [1099, 473] width 242 height 16
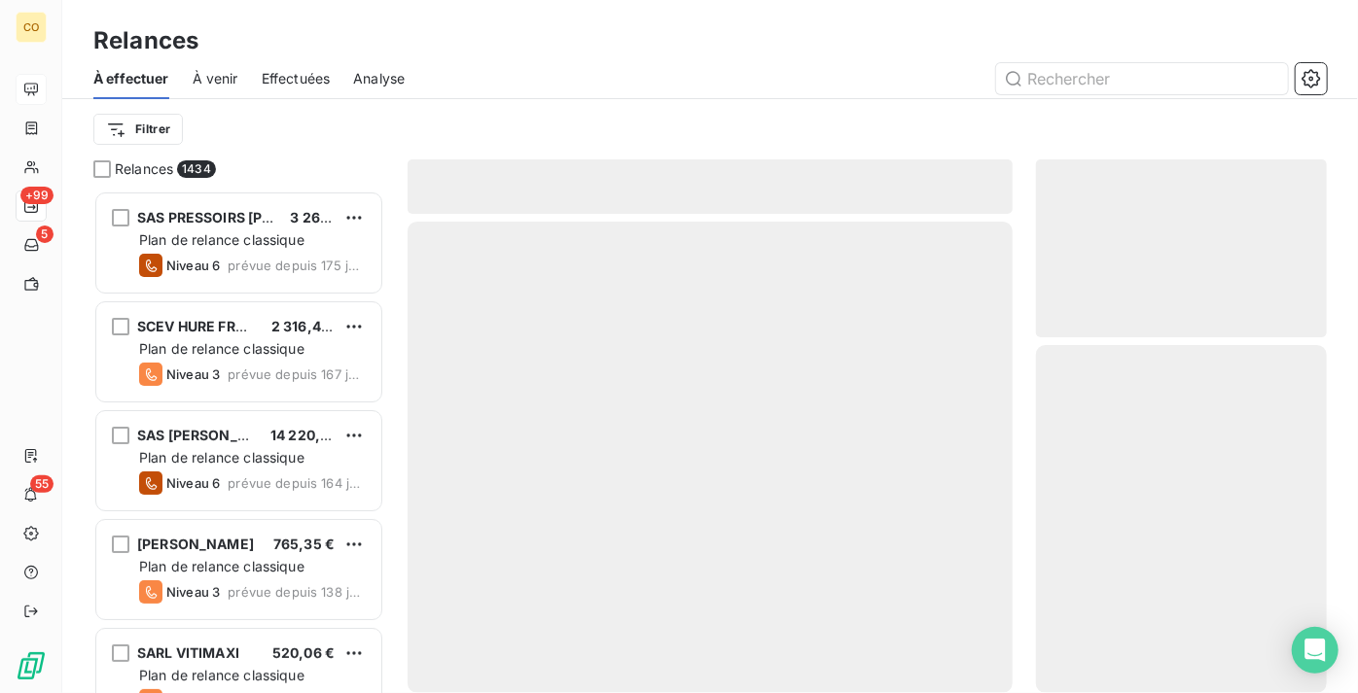
scroll to position [488, 277]
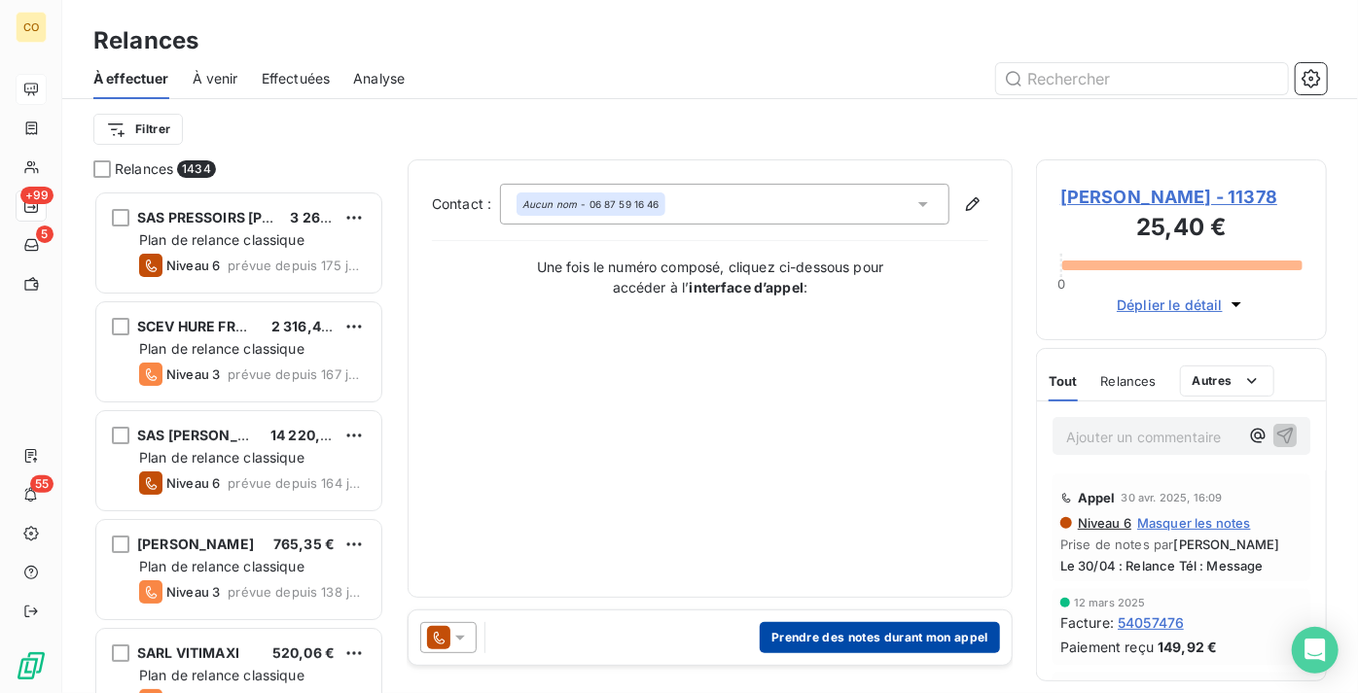
click at [835, 627] on button "Prendre des notes durant mon appel" at bounding box center [880, 637] width 240 height 31
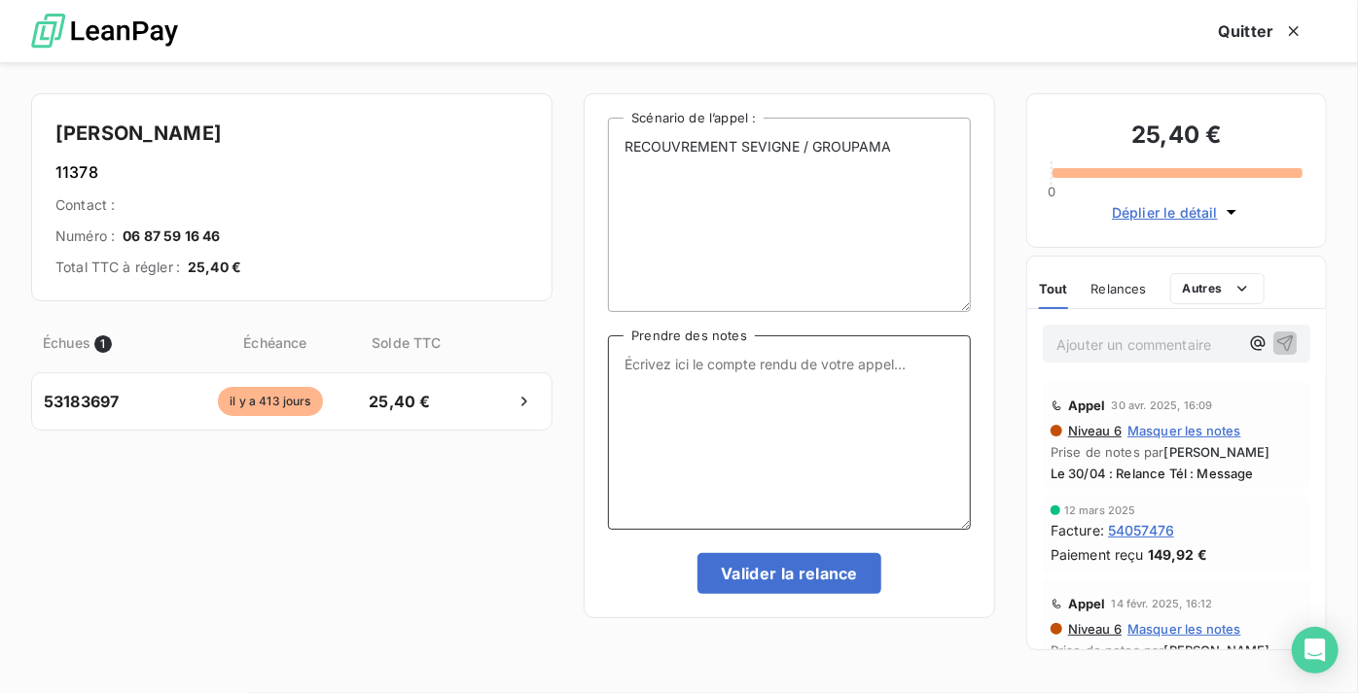
click at [744, 490] on textarea "Prendre des notes" at bounding box center [789, 433] width 363 height 195
paste textarea "Le 11/09 : Relance Tél : Message"
type textarea "Le 11/09 : Relance Tél : Message"
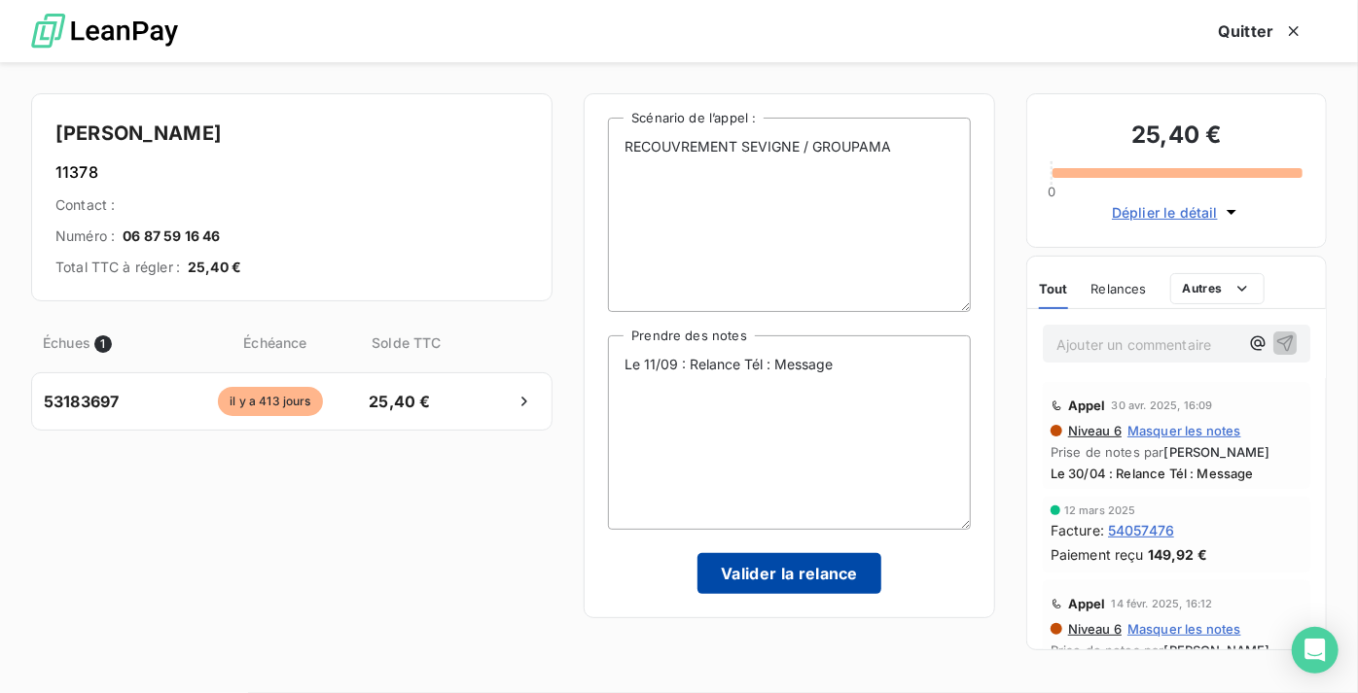
click at [813, 560] on button "Valider la relance" at bounding box center [789, 573] width 184 height 41
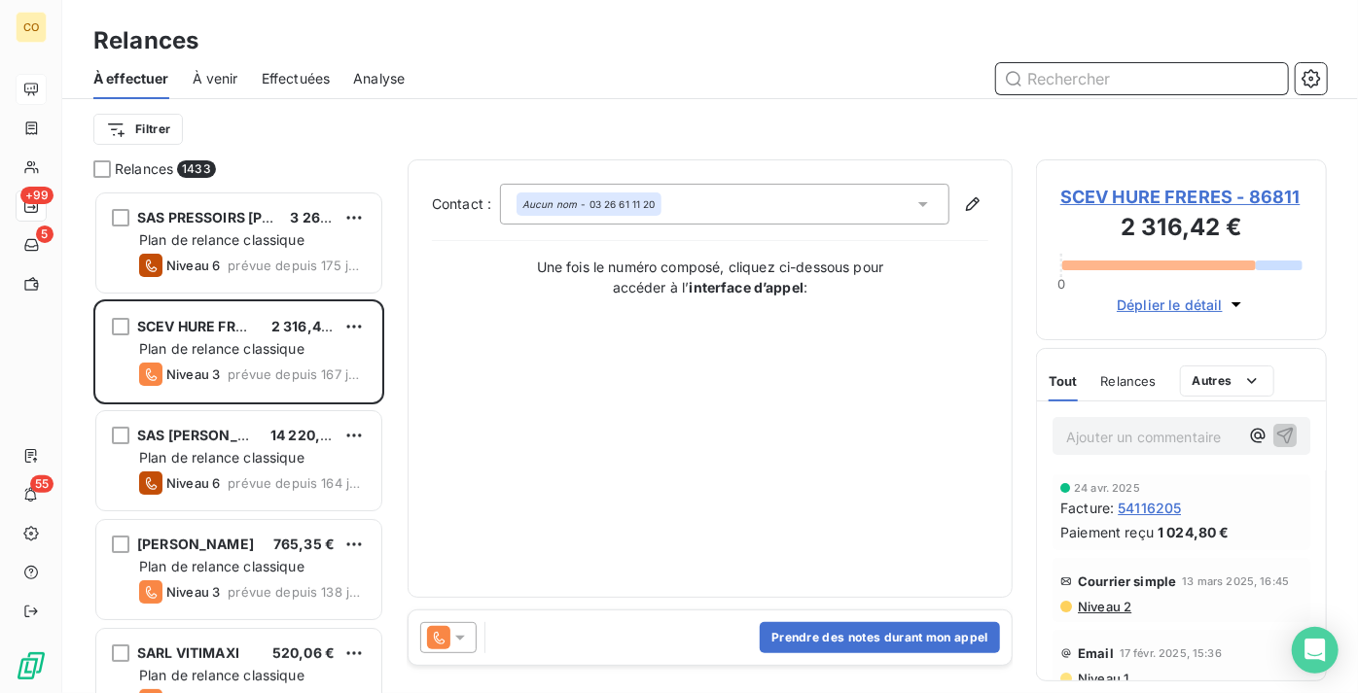
click at [1128, 70] on input "text" at bounding box center [1142, 78] width 292 height 31
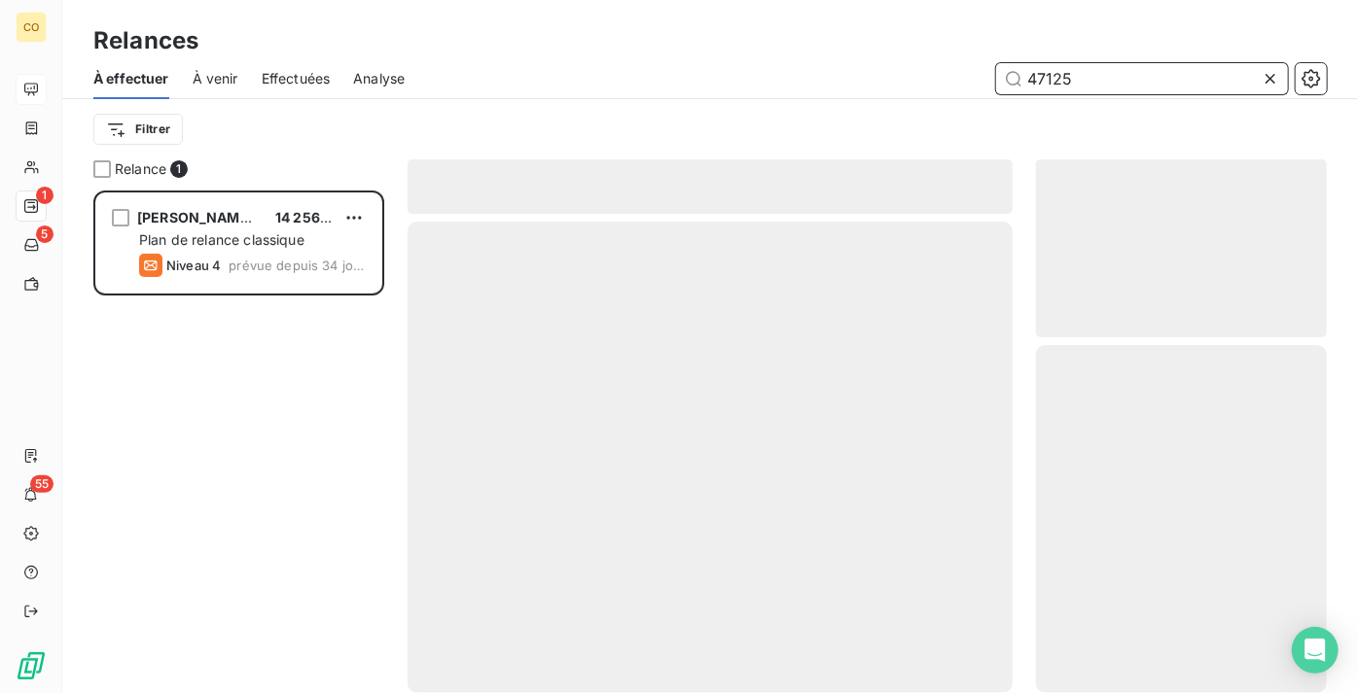
scroll to position [488, 277]
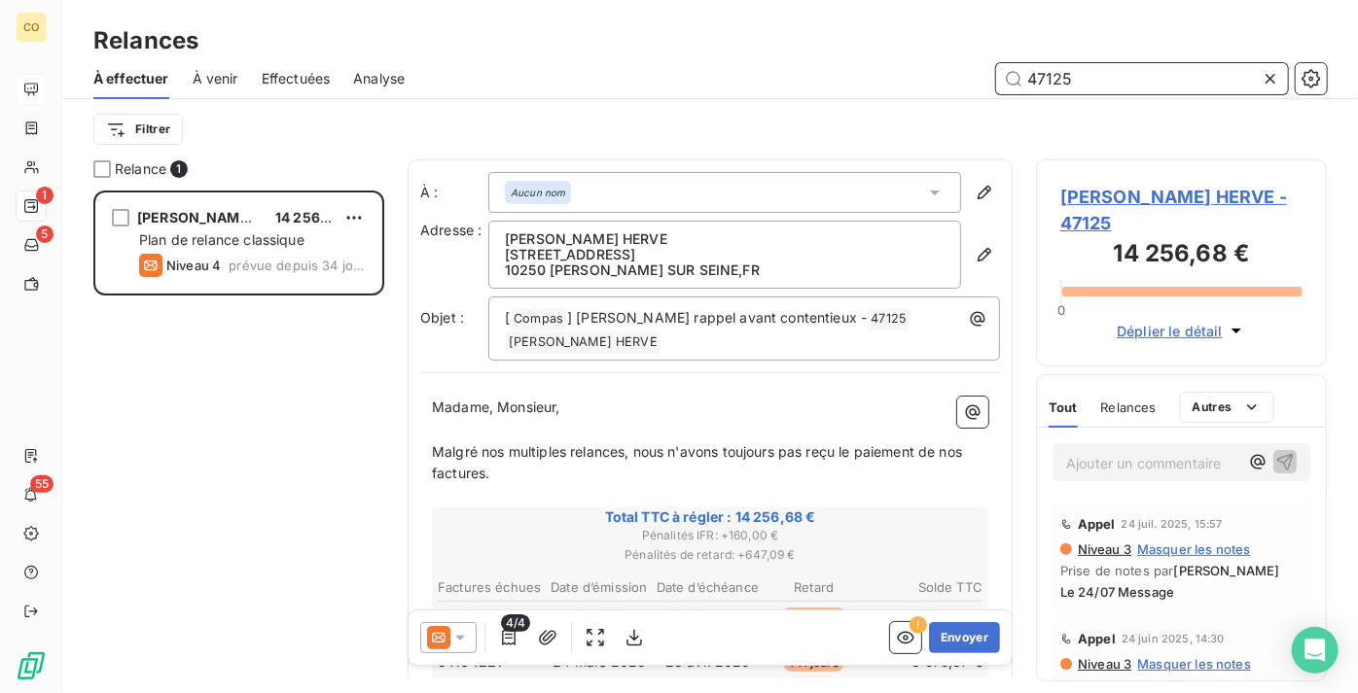
type input "47125"
click at [459, 645] on icon at bounding box center [459, 637] width 19 height 19
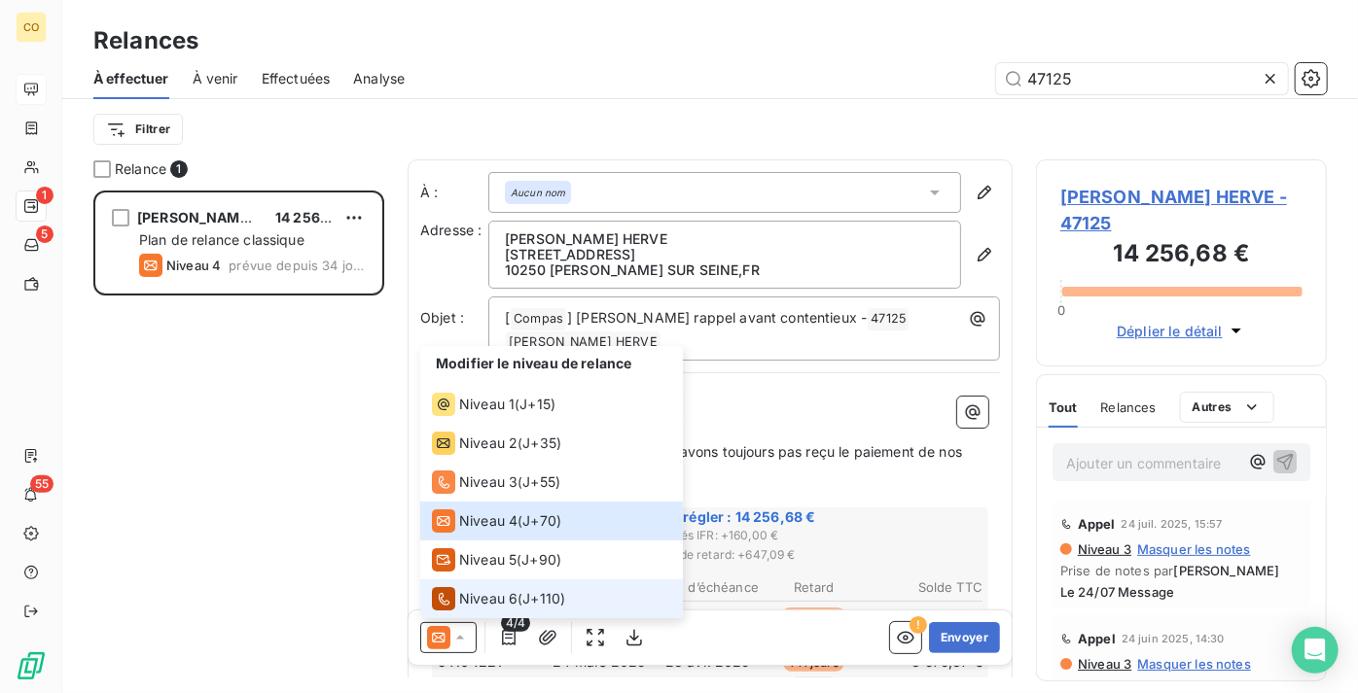
click at [482, 604] on span "Niveau 6" at bounding box center [488, 598] width 58 height 19
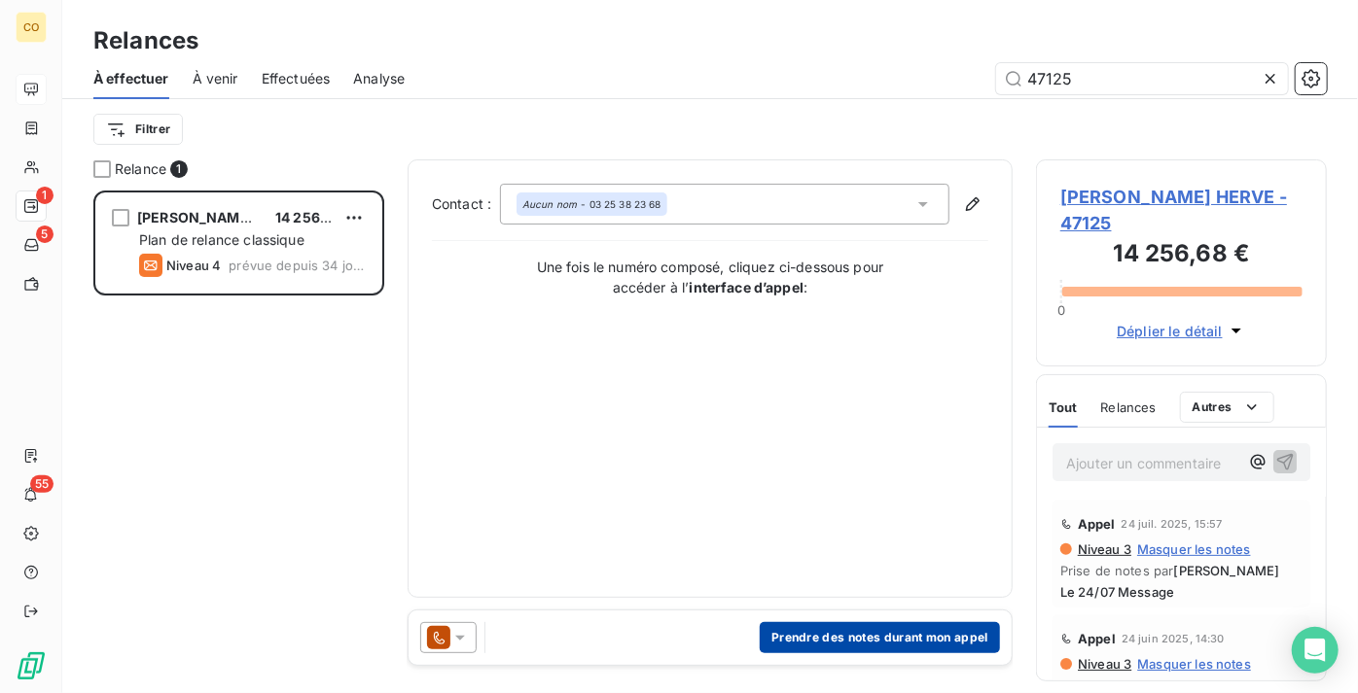
click at [829, 635] on button "Prendre des notes durant mon appel" at bounding box center [880, 637] width 240 height 31
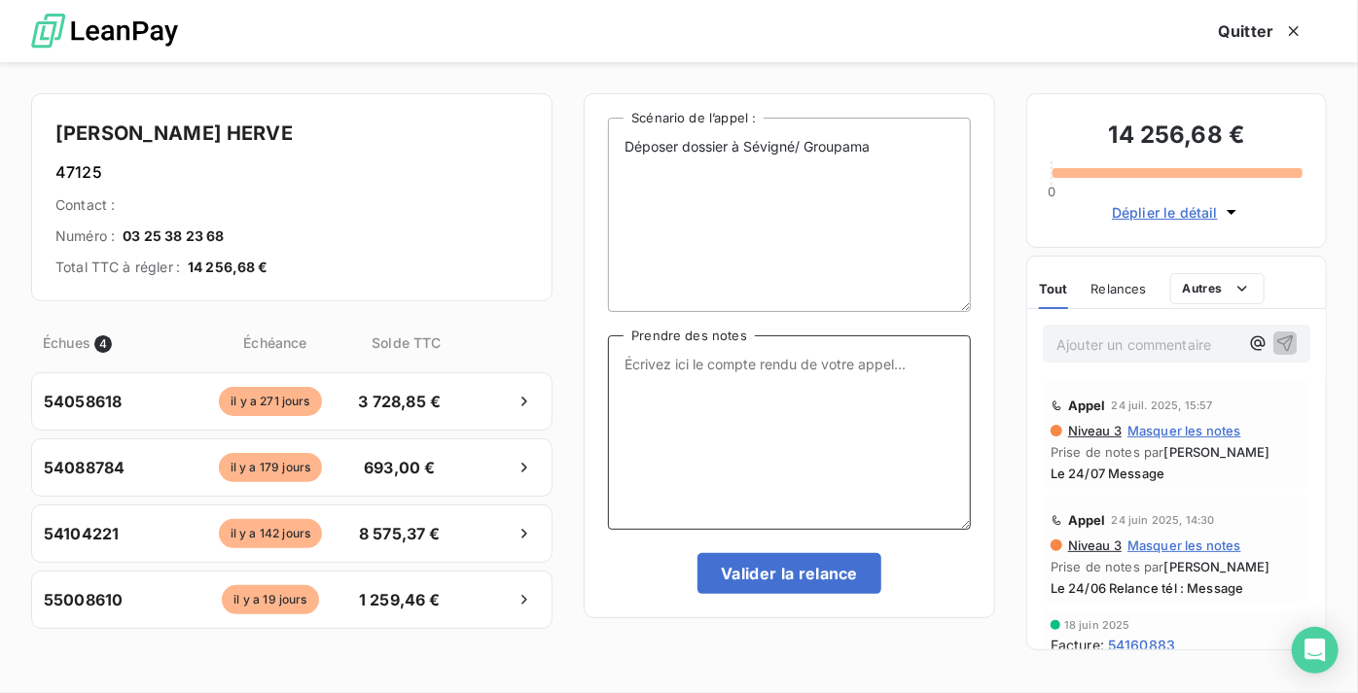
click at [779, 388] on textarea "Prendre des notes" at bounding box center [789, 433] width 363 height 195
paste textarea "Le 11/09 : Relance Tél : Message"
type textarea "Le 11/09 : Relance Tél : Message"
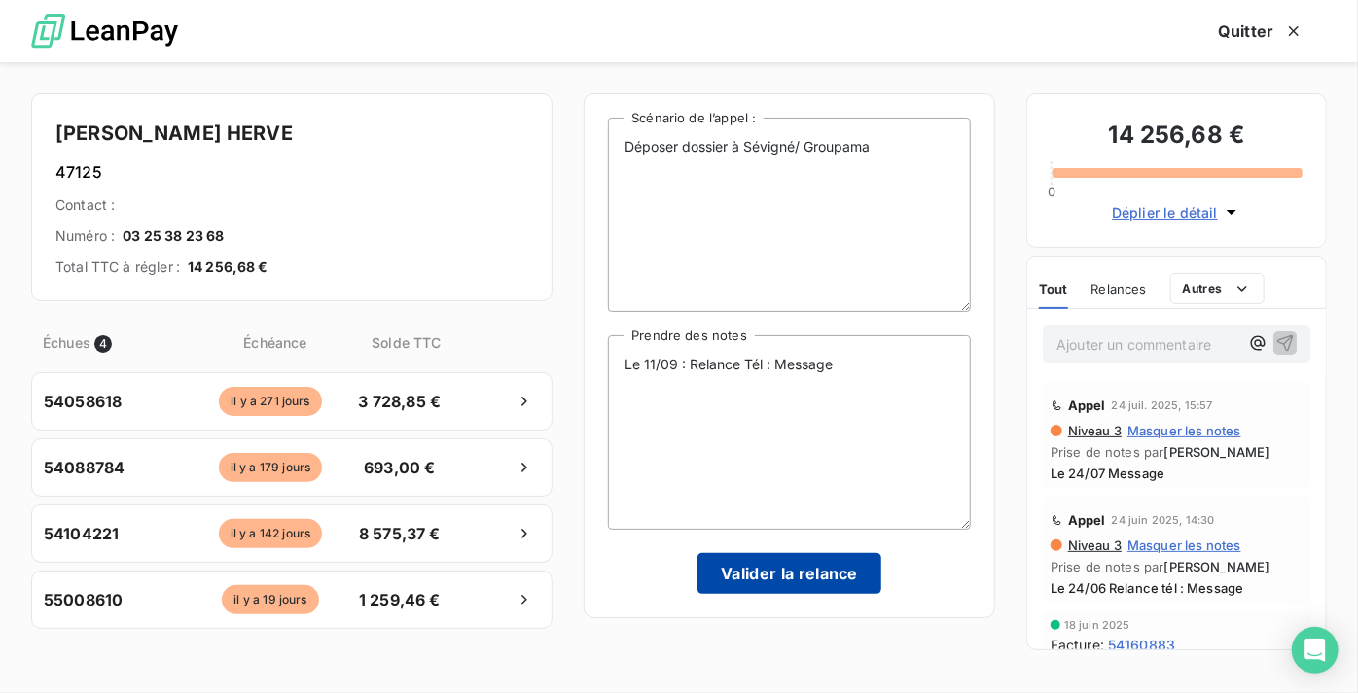
click at [806, 570] on button "Valider la relance" at bounding box center [789, 573] width 184 height 41
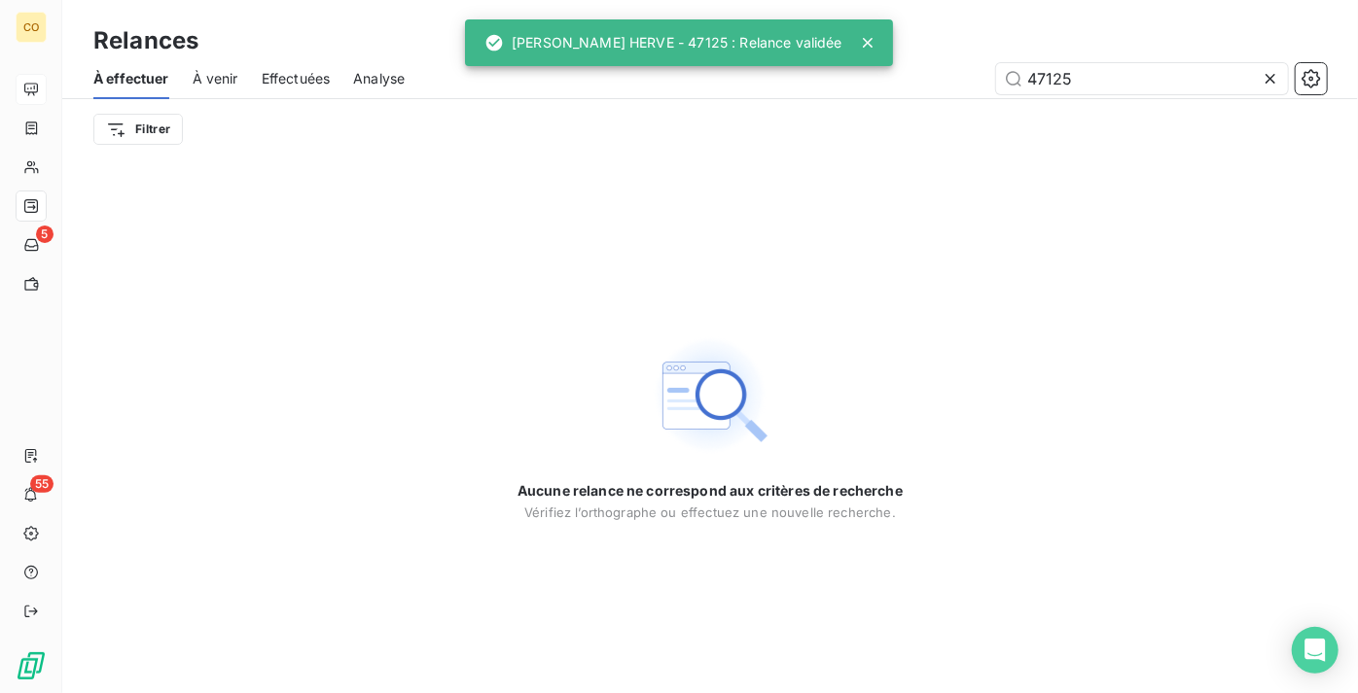
click at [1273, 77] on icon at bounding box center [1270, 78] width 19 height 19
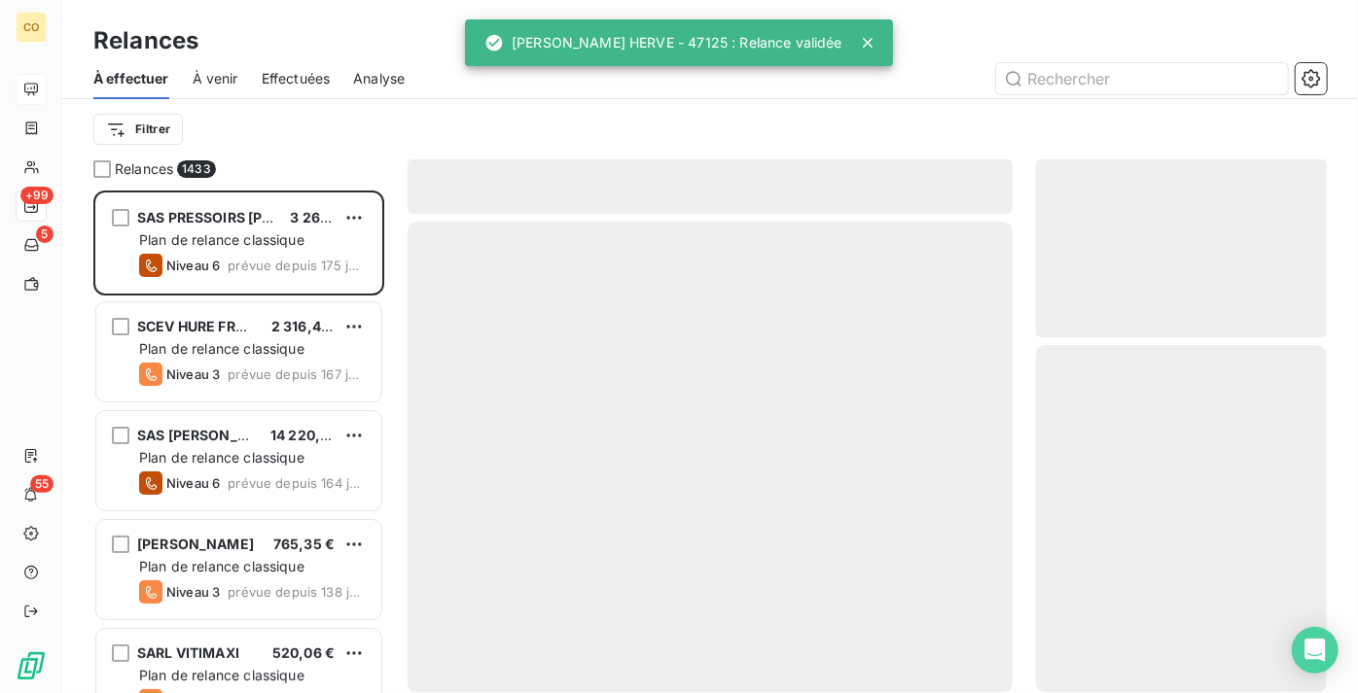
scroll to position [488, 277]
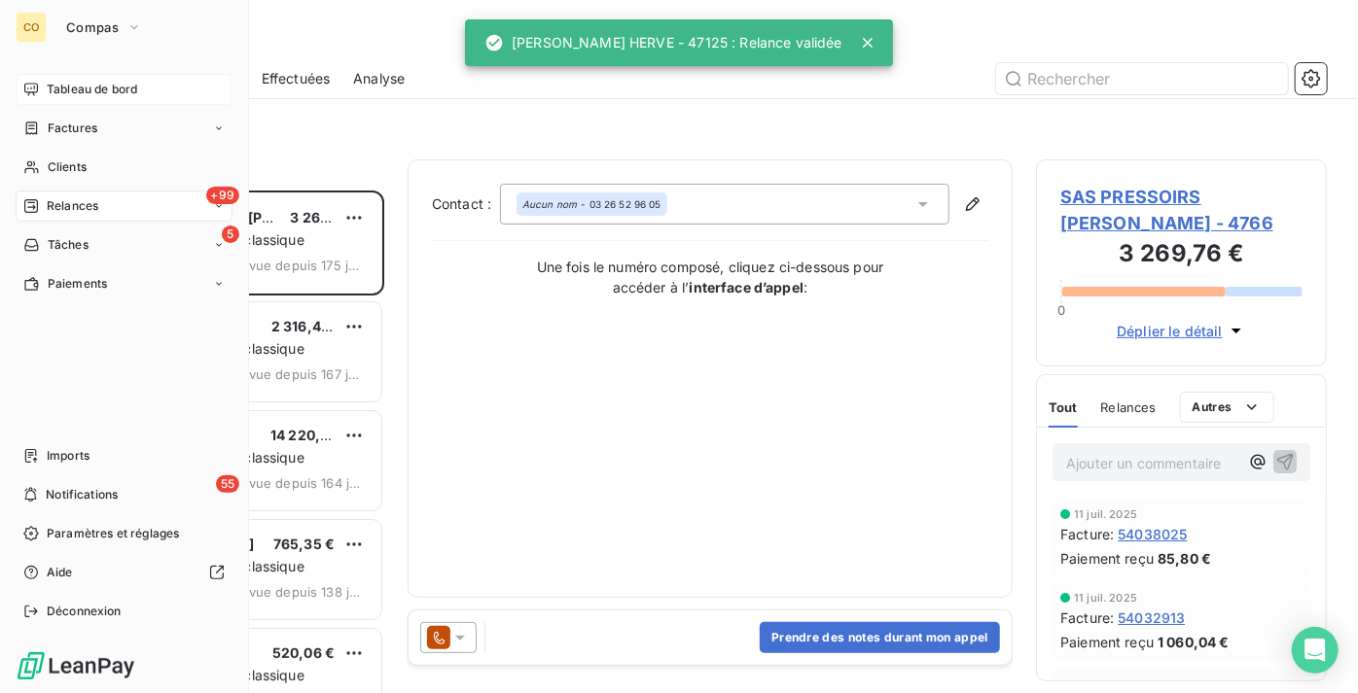
click at [81, 86] on span "Tableau de bord" at bounding box center [92, 90] width 90 height 18
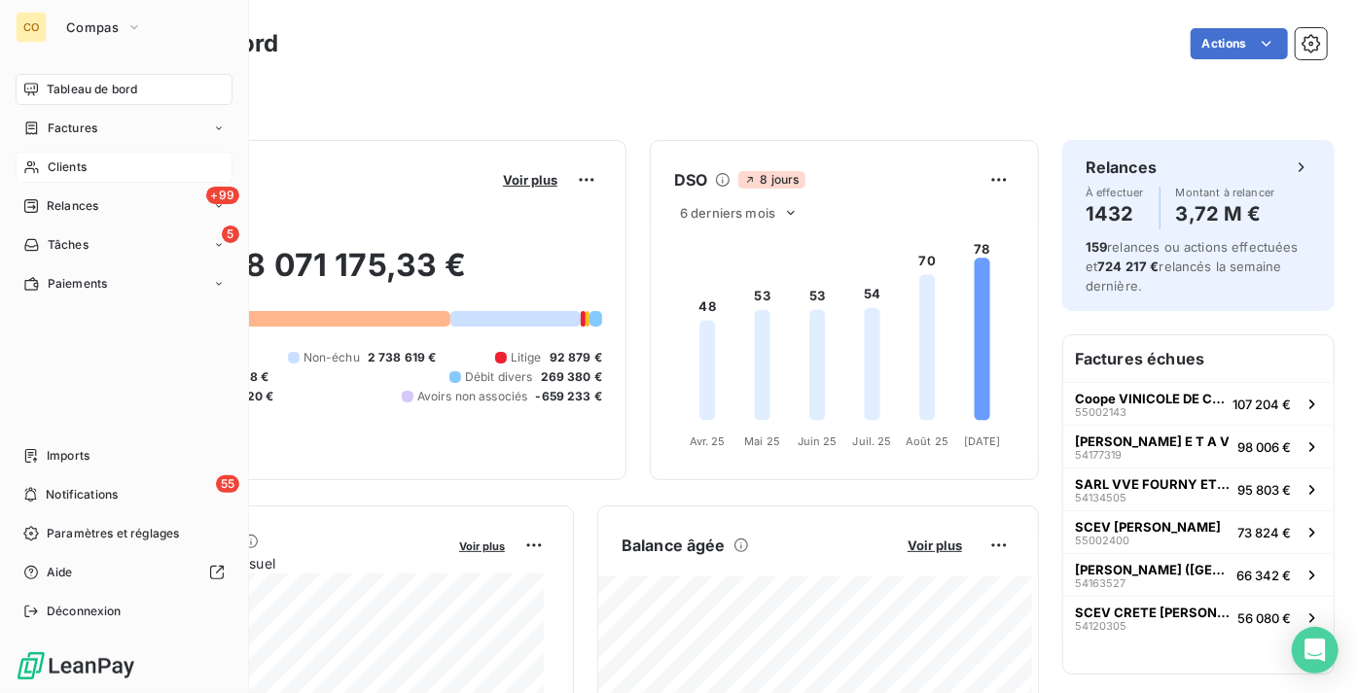
click at [60, 172] on span "Clients" at bounding box center [67, 168] width 39 height 18
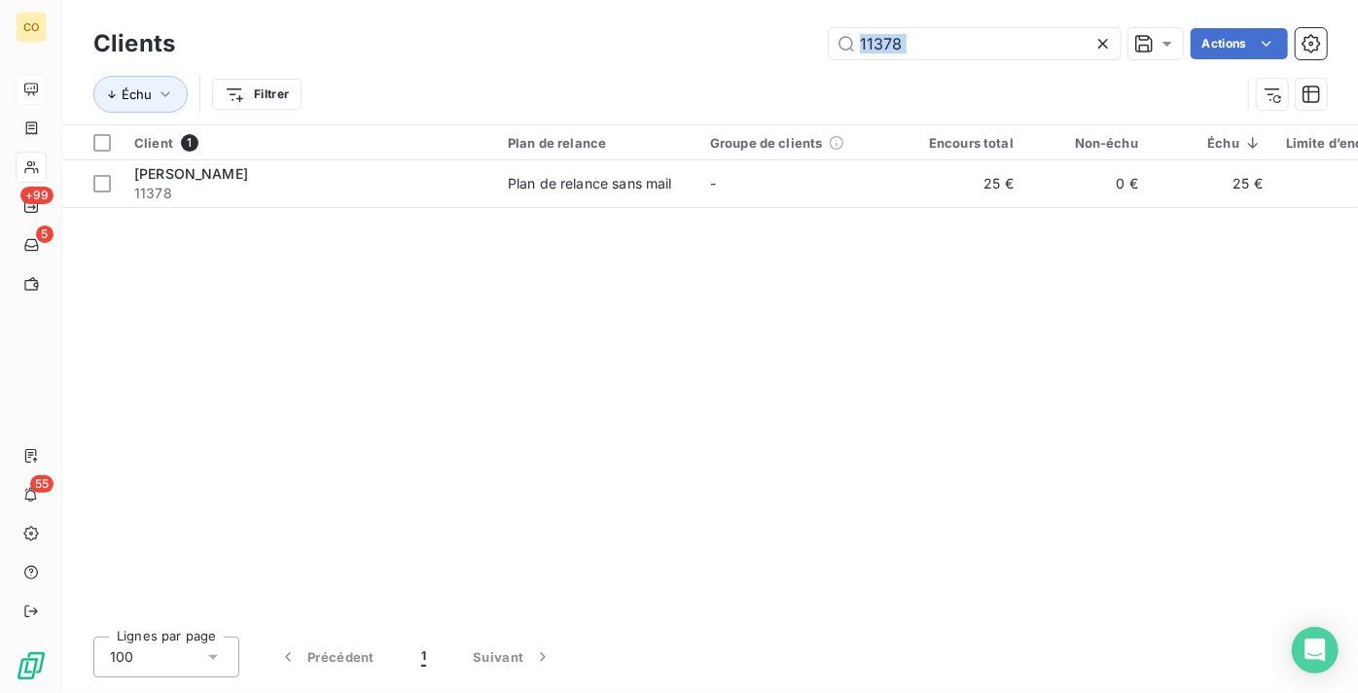
drag, startPoint x: 924, startPoint y: 59, endPoint x: 708, endPoint y: 80, distance: 216.9
click at [708, 80] on div "Clients 11378 Actions [PERSON_NAME]" at bounding box center [709, 73] width 1233 height 101
click at [1030, 47] on input "11378" at bounding box center [975, 43] width 292 height 31
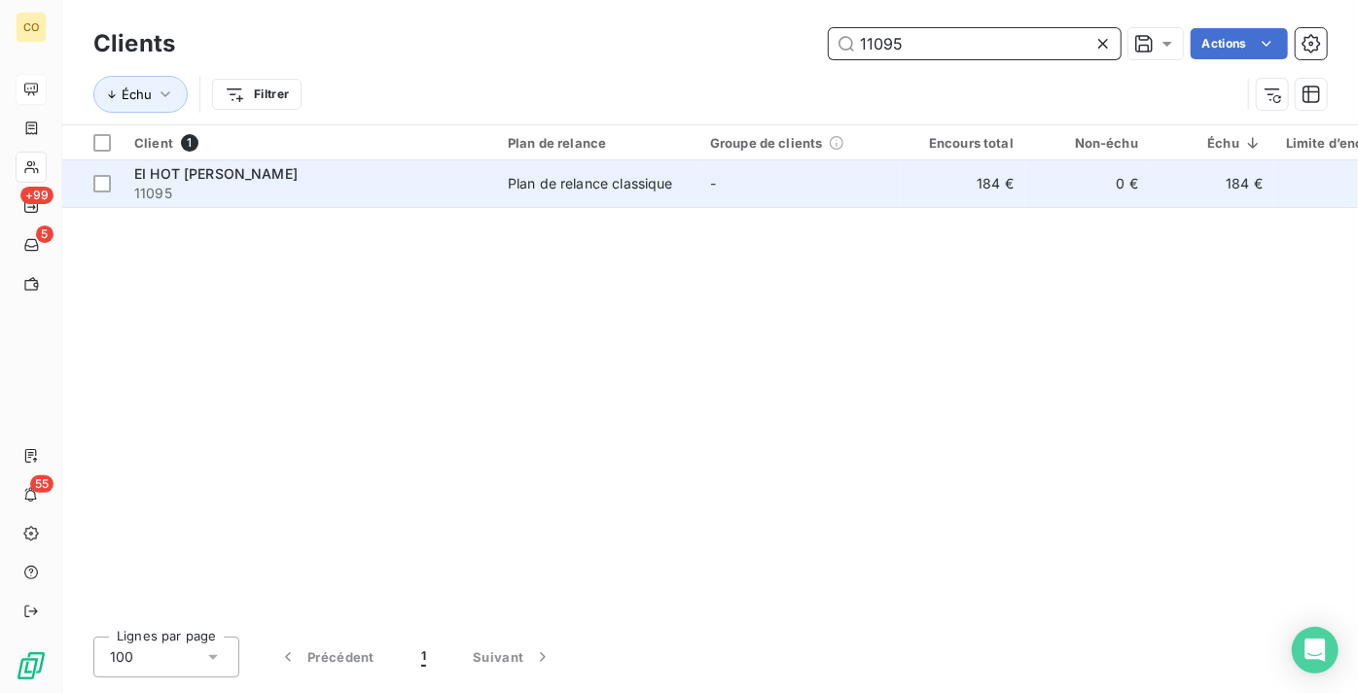
type input "11095"
click at [272, 178] on div "EI HOT [PERSON_NAME]" at bounding box center [309, 173] width 350 height 19
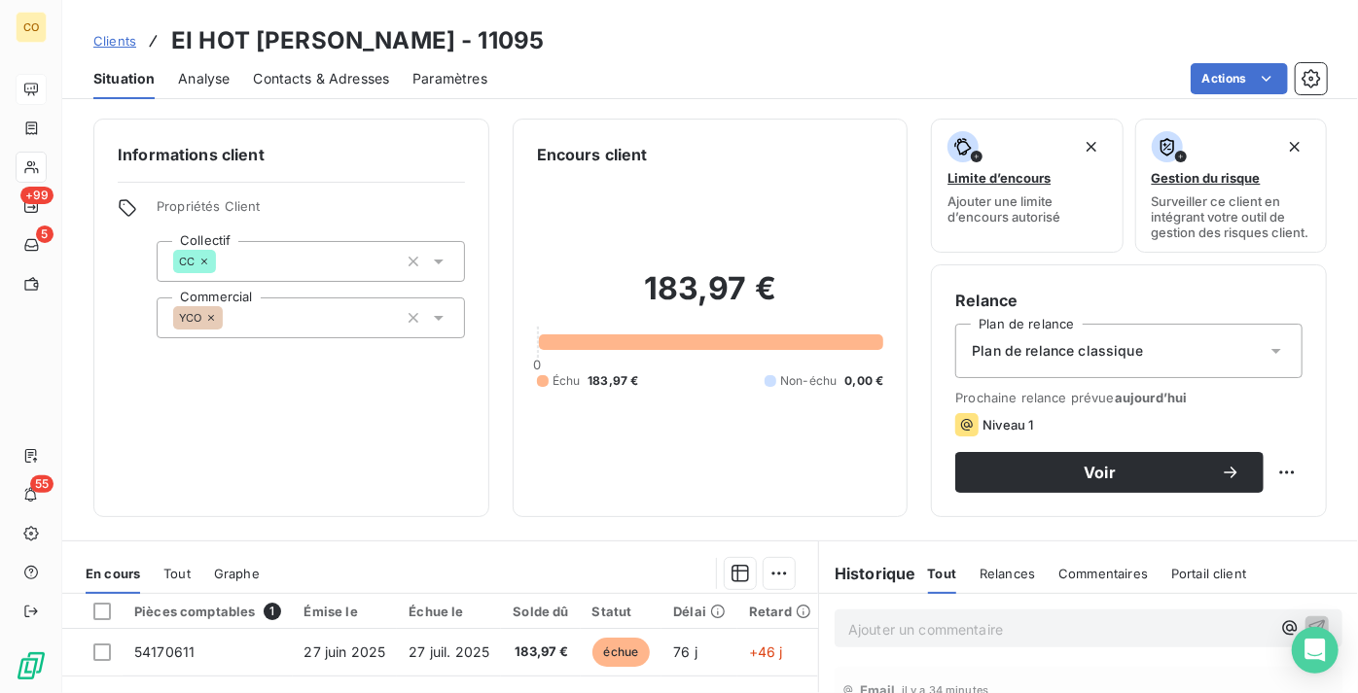
click at [344, 71] on span "Contacts & Adresses" at bounding box center [321, 78] width 136 height 19
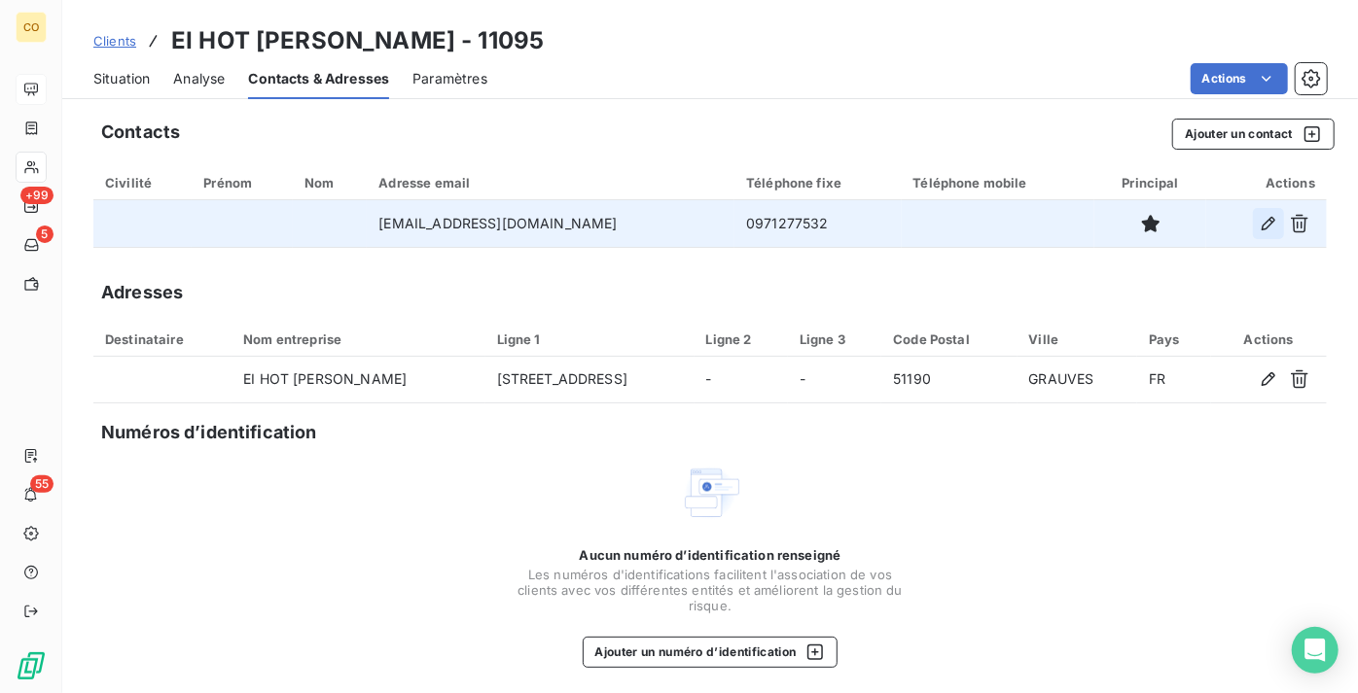
click at [1259, 225] on icon "button" at bounding box center [1268, 223] width 19 height 19
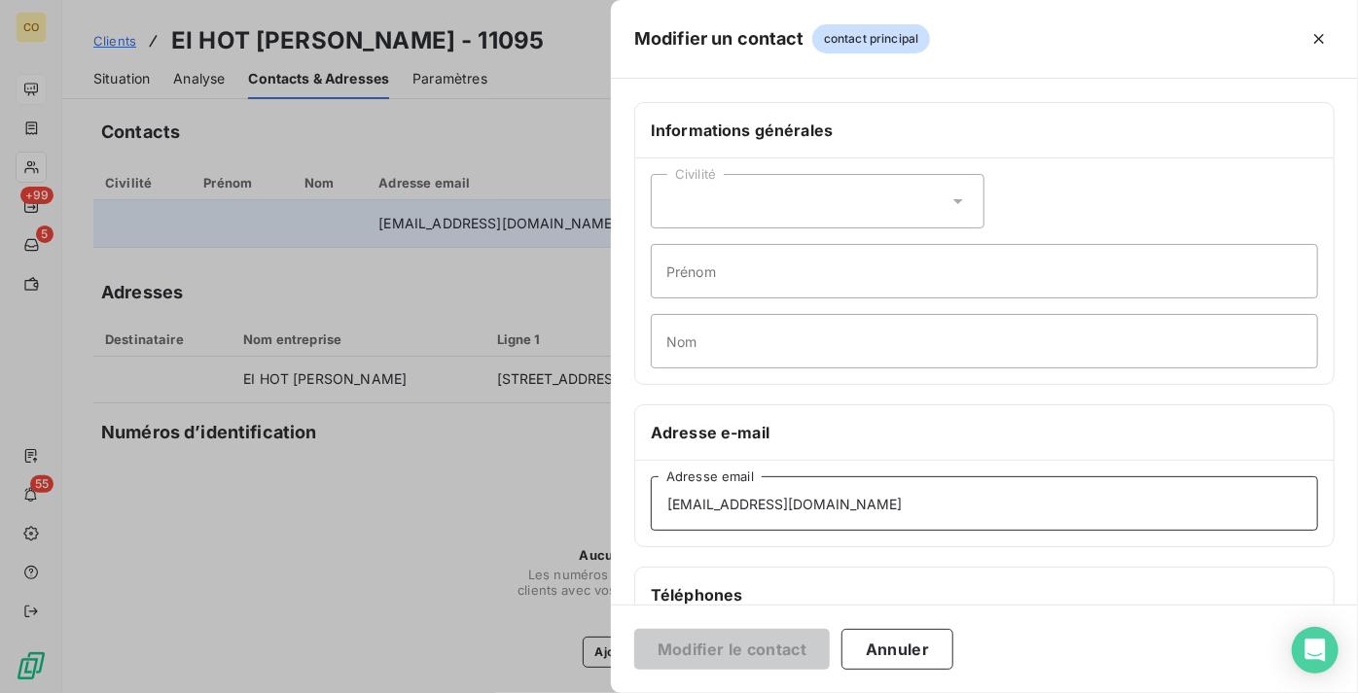
drag, startPoint x: 844, startPoint y: 512, endPoint x: 476, endPoint y: 439, distance: 375.8
click at [482, 693] on div "Modifier un contact contact principal Informations générales Civilité Prénom No…" at bounding box center [679, 693] width 1358 height 0
paste input
type input "[EMAIL_ADDRESS][DOMAIN_NAME]"
click at [763, 643] on button "Modifier le contact" at bounding box center [731, 649] width 195 height 41
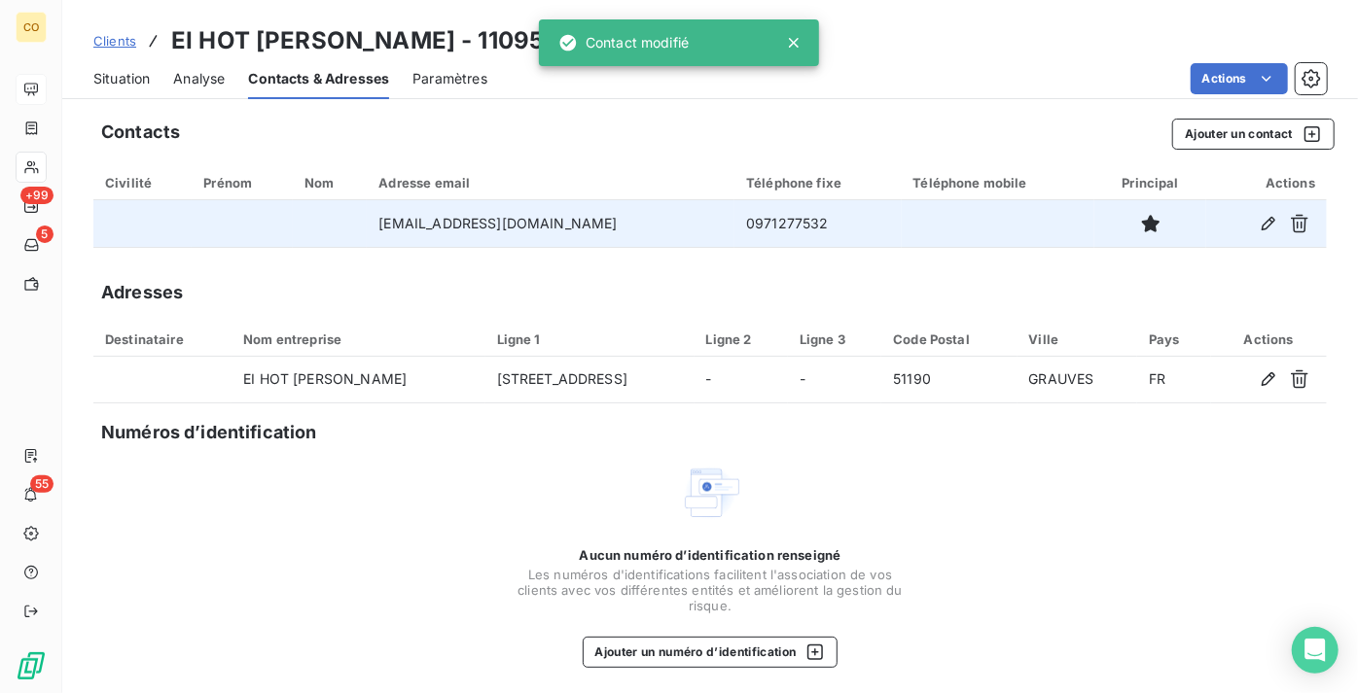
click at [139, 82] on span "Situation" at bounding box center [121, 78] width 56 height 19
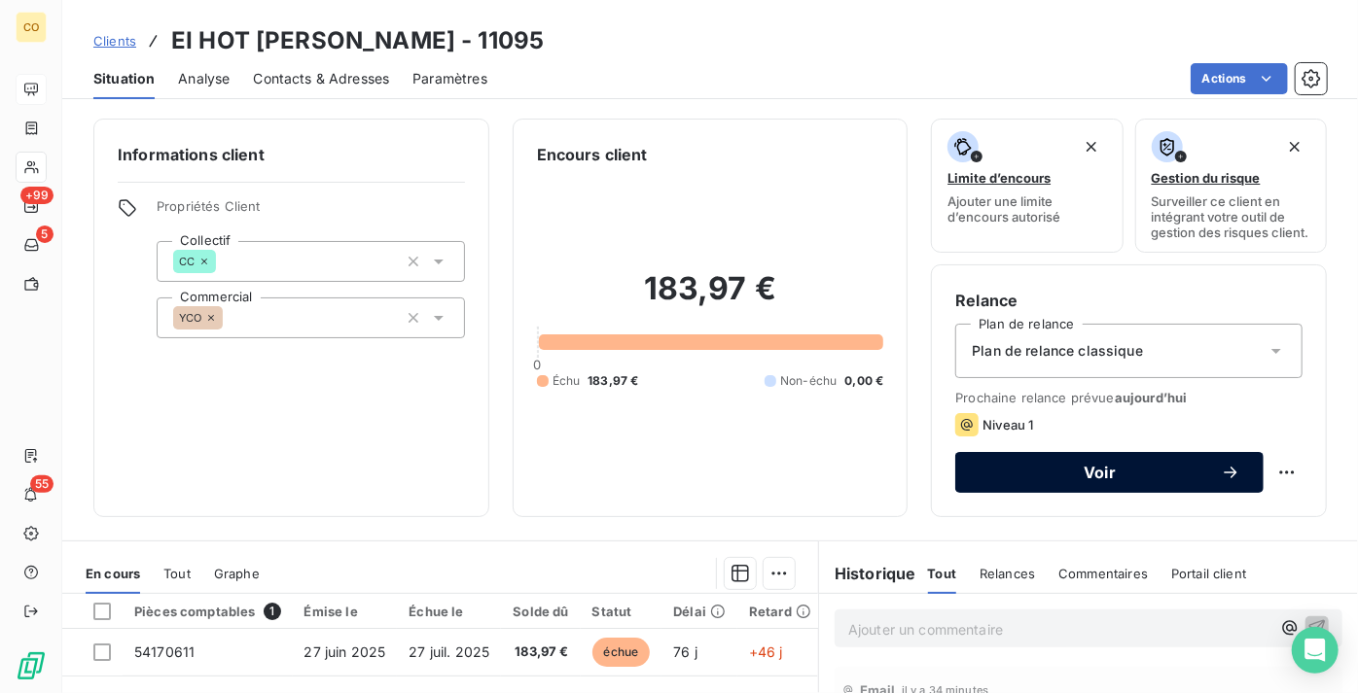
click at [1054, 480] on span "Voir" at bounding box center [1099, 473] width 242 height 16
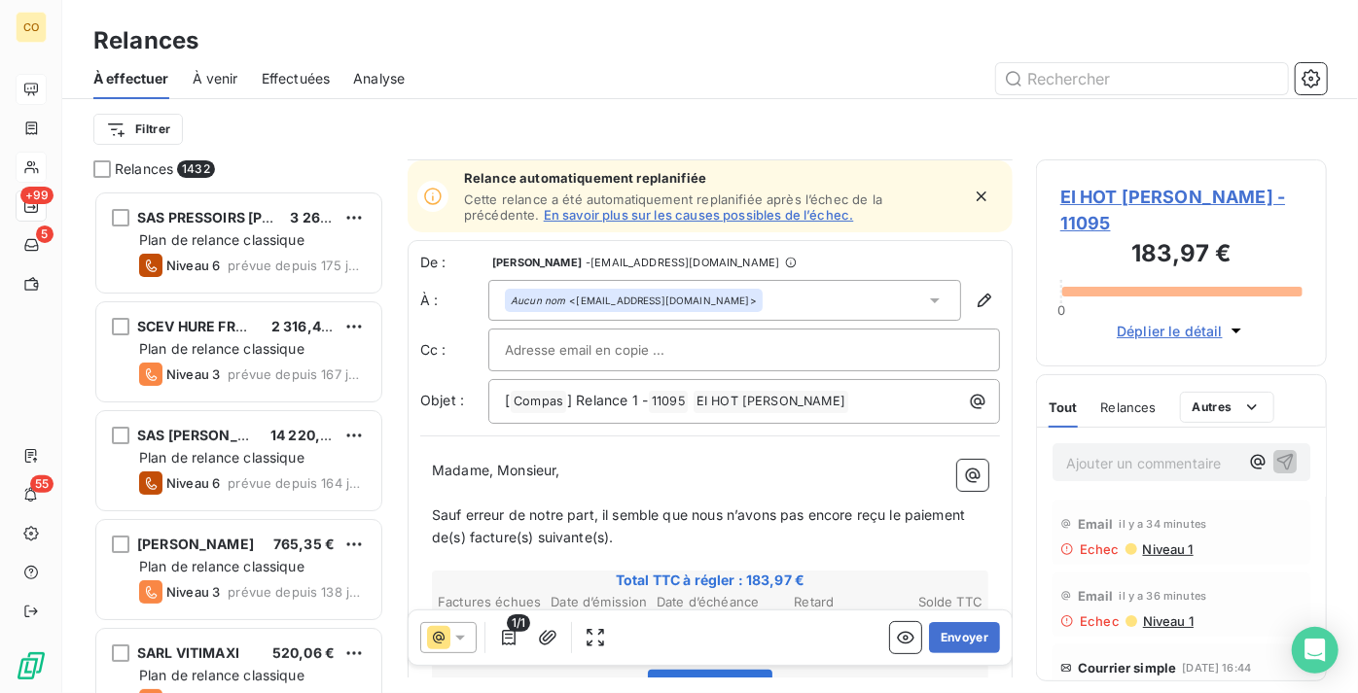
scroll to position [89, 0]
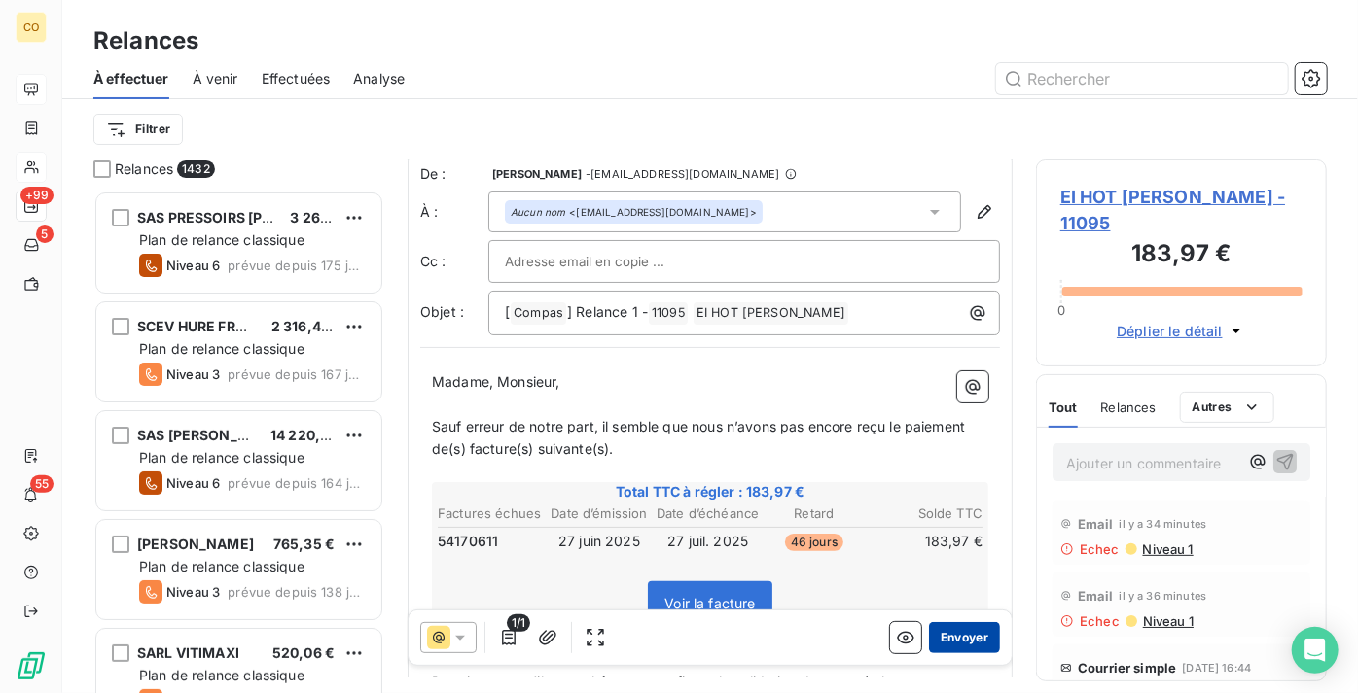
click at [974, 643] on button "Envoyer" at bounding box center [964, 637] width 71 height 31
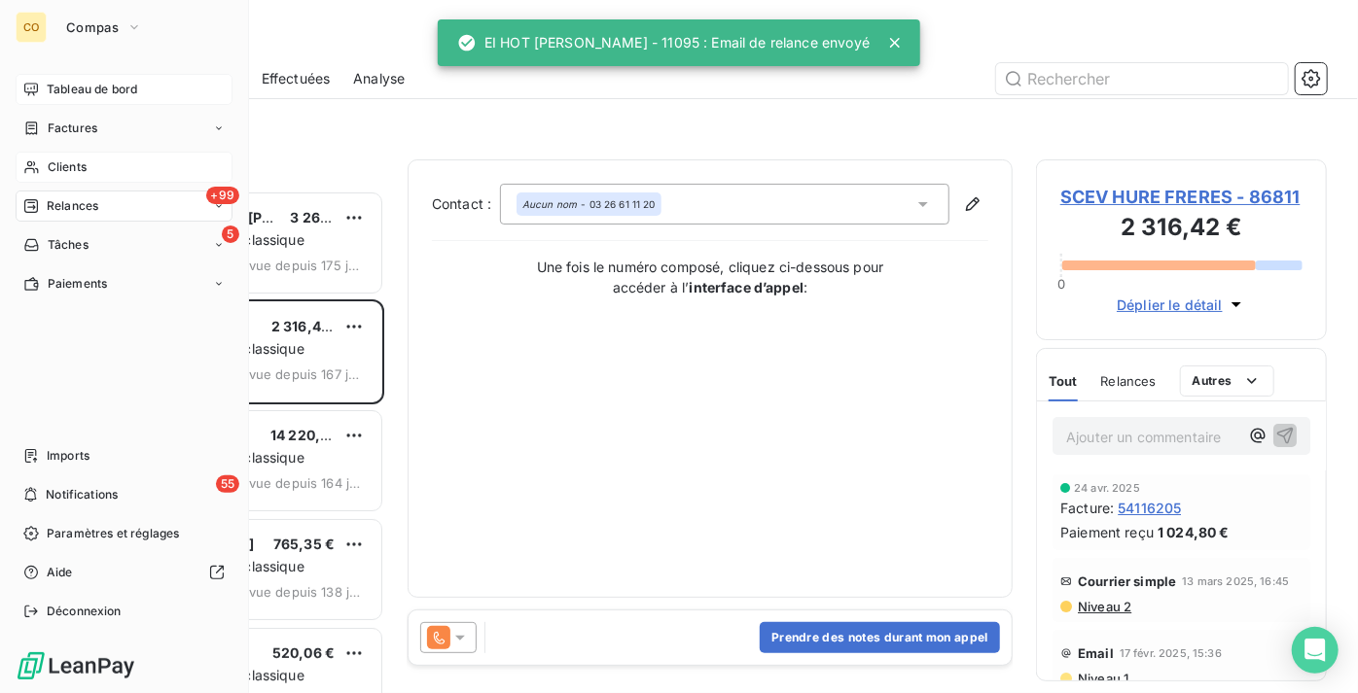
click at [105, 167] on div "Clients" at bounding box center [124, 167] width 217 height 31
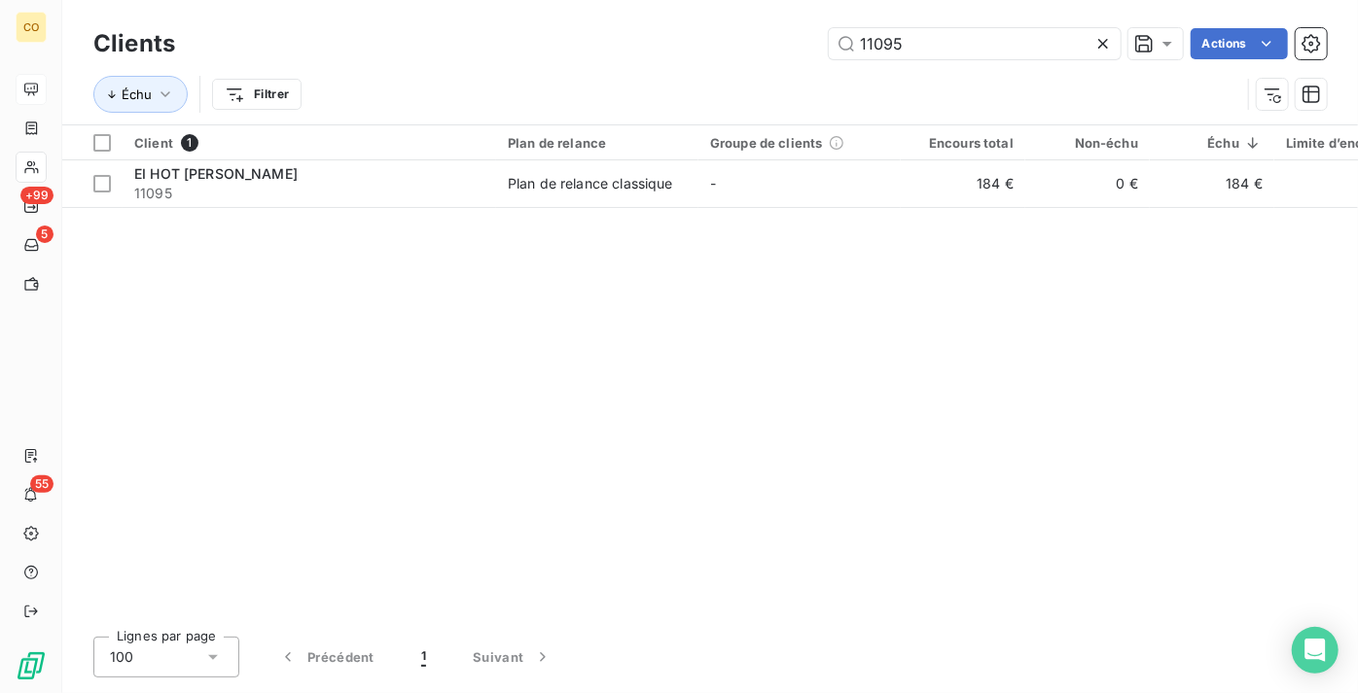
drag, startPoint x: 754, startPoint y: 41, endPoint x: 497, endPoint y: 16, distance: 258.0
click at [497, 16] on div "Clients 11095 Actions Échu Filtrer" at bounding box center [710, 62] width 1296 height 124
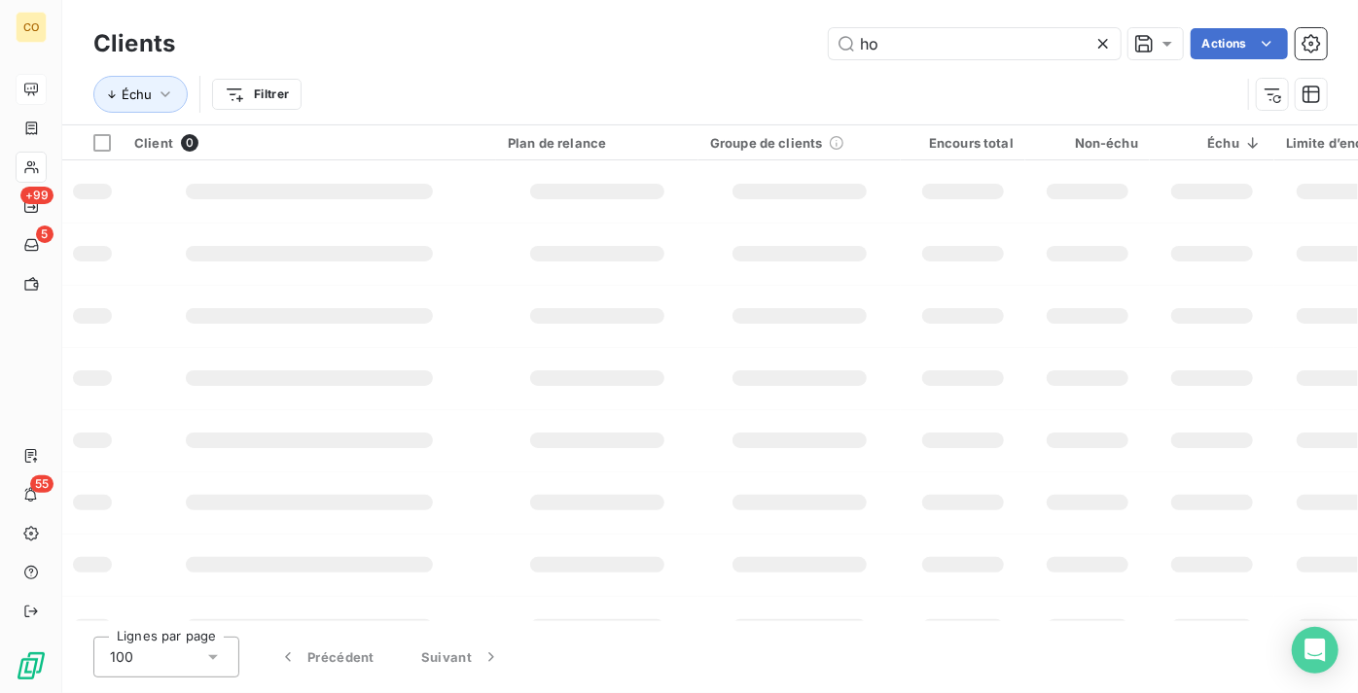
type input "h"
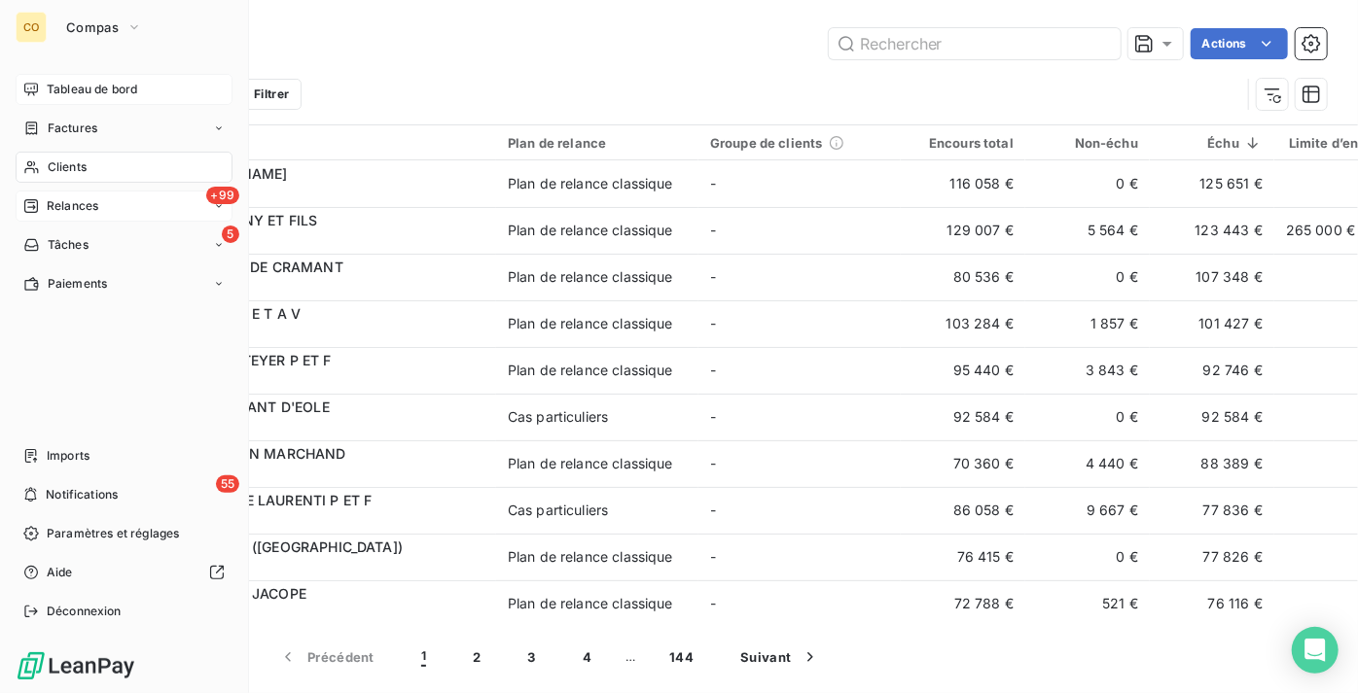
click at [84, 192] on div "+99 Relances" at bounding box center [124, 206] width 217 height 31
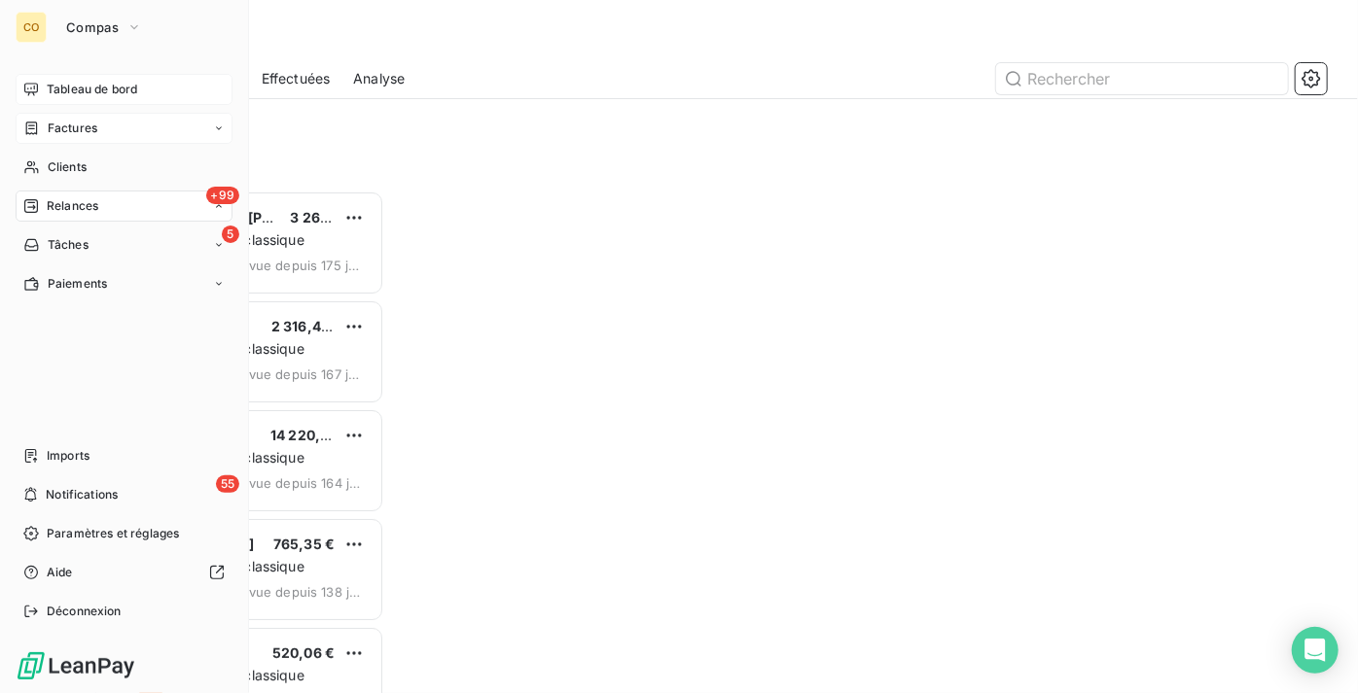
scroll to position [488, 277]
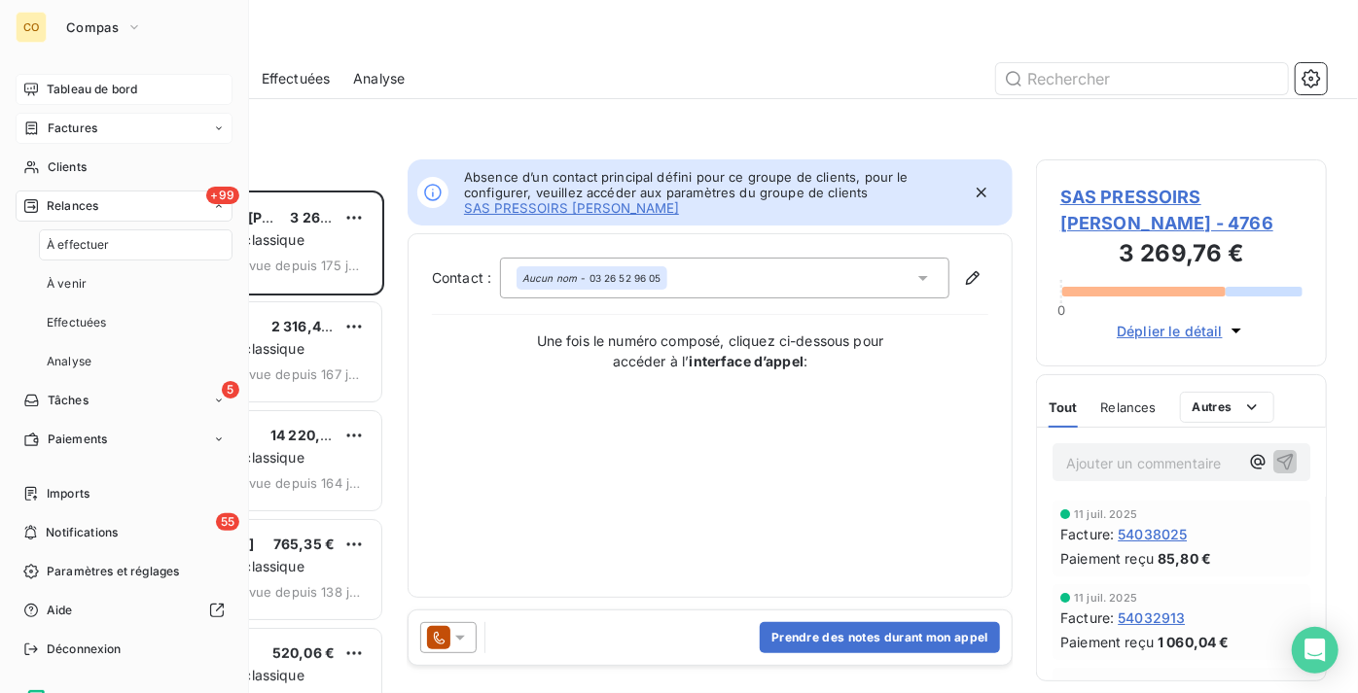
click at [90, 132] on span "Factures" at bounding box center [73, 129] width 50 height 18
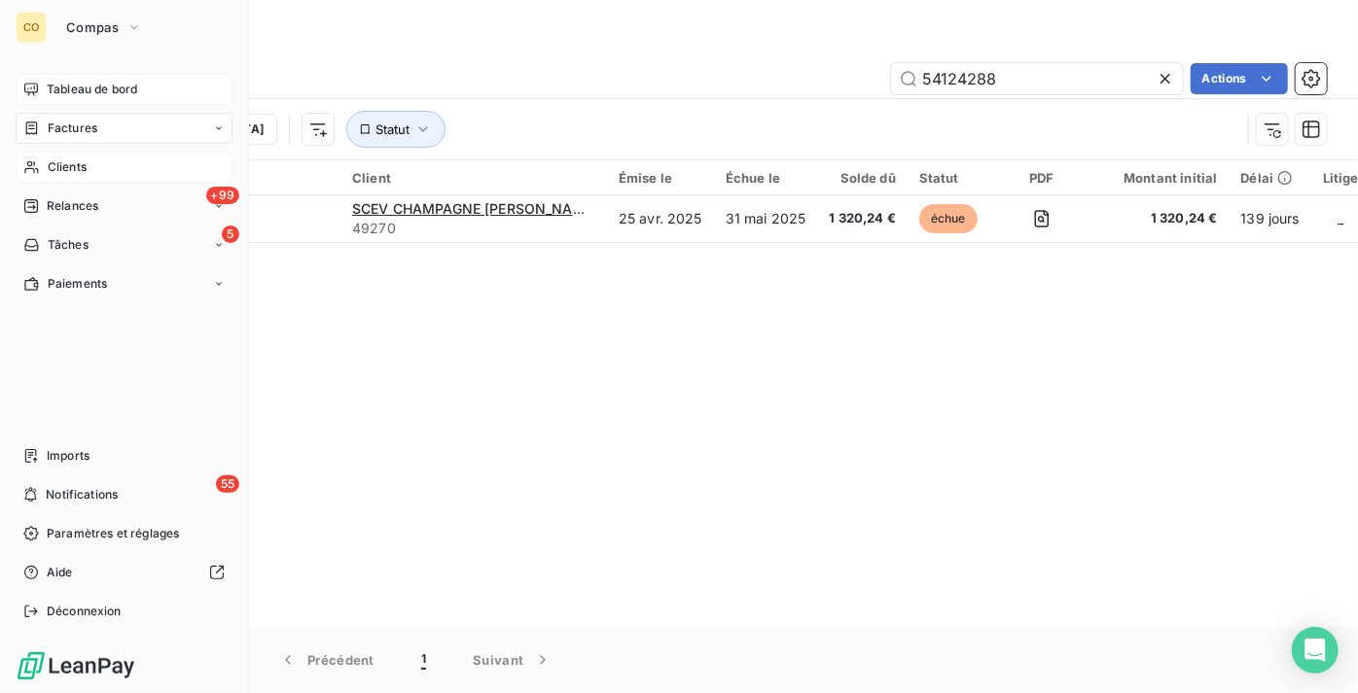
click at [67, 174] on span "Clients" at bounding box center [67, 168] width 39 height 18
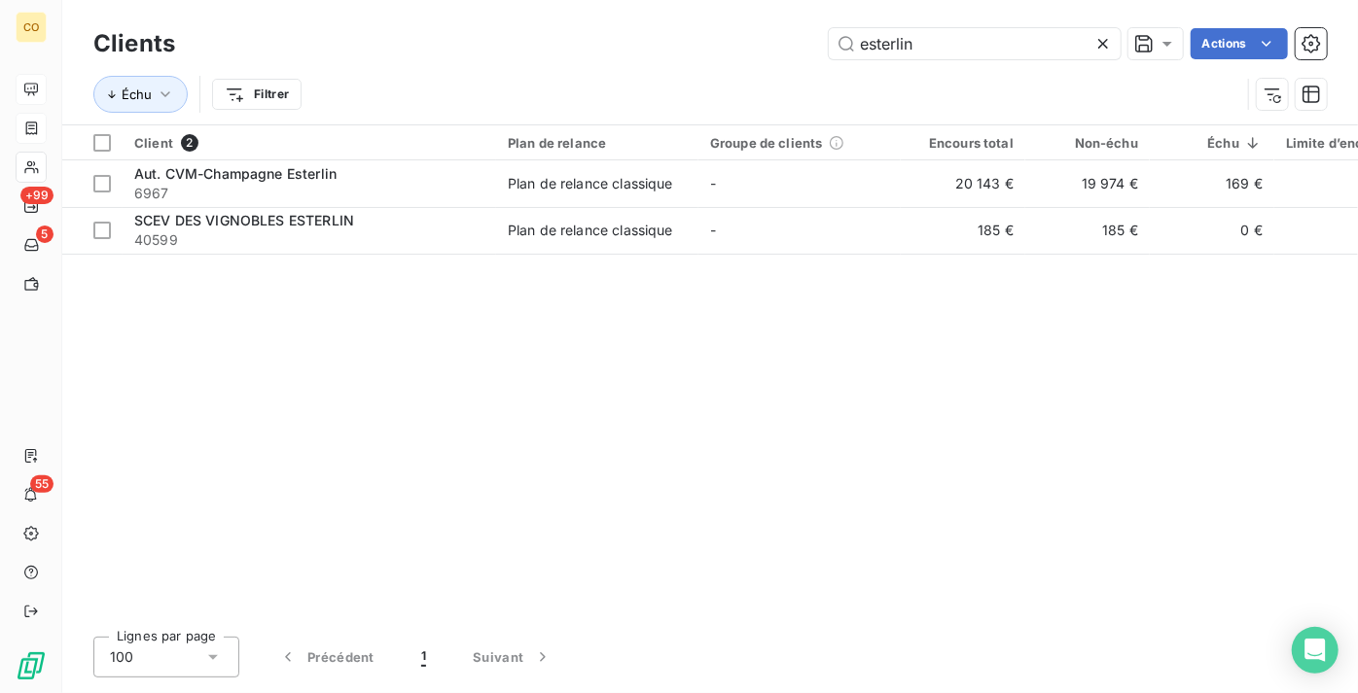
type input "esterlin"
click at [589, 553] on div "Client 2 Plan de relance Groupe de clients Encours total Non-échu Échu Limite d…" at bounding box center [710, 373] width 1296 height 496
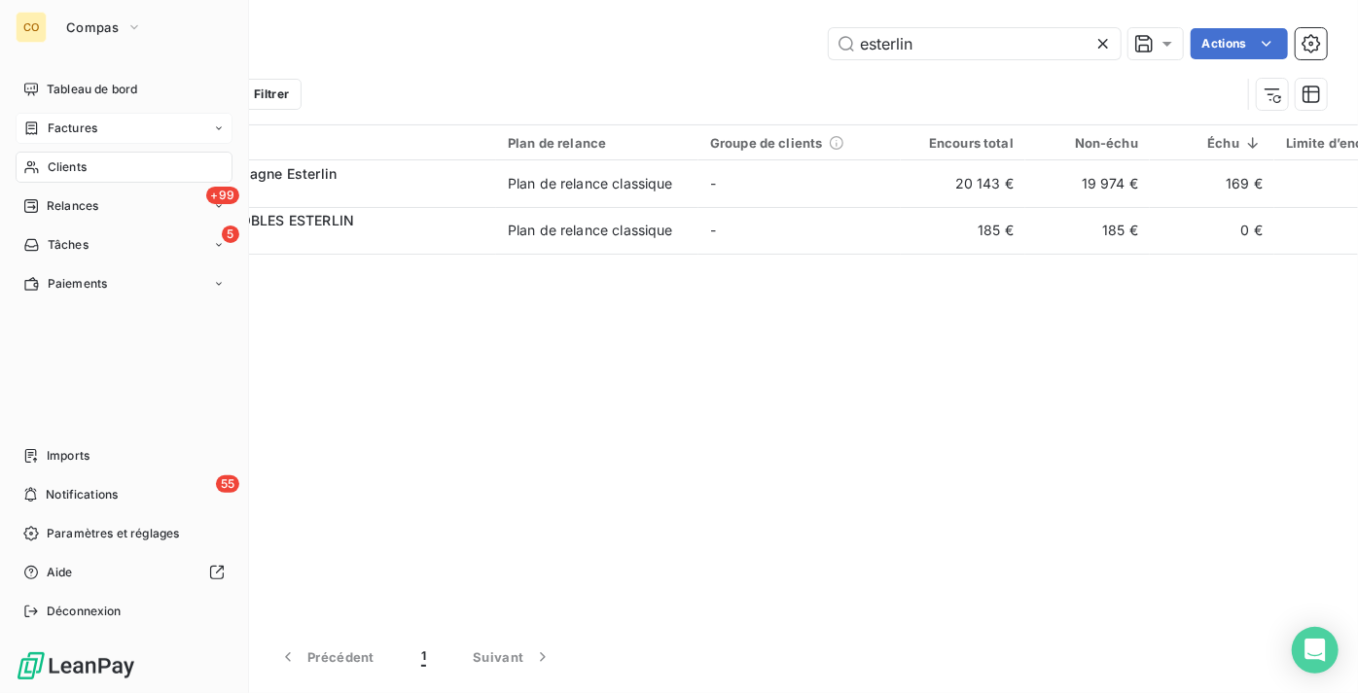
drag, startPoint x: 67, startPoint y: 86, endPoint x: 239, endPoint y: 54, distance: 174.9
click at [68, 86] on span "Tableau de bord" at bounding box center [92, 90] width 90 height 18
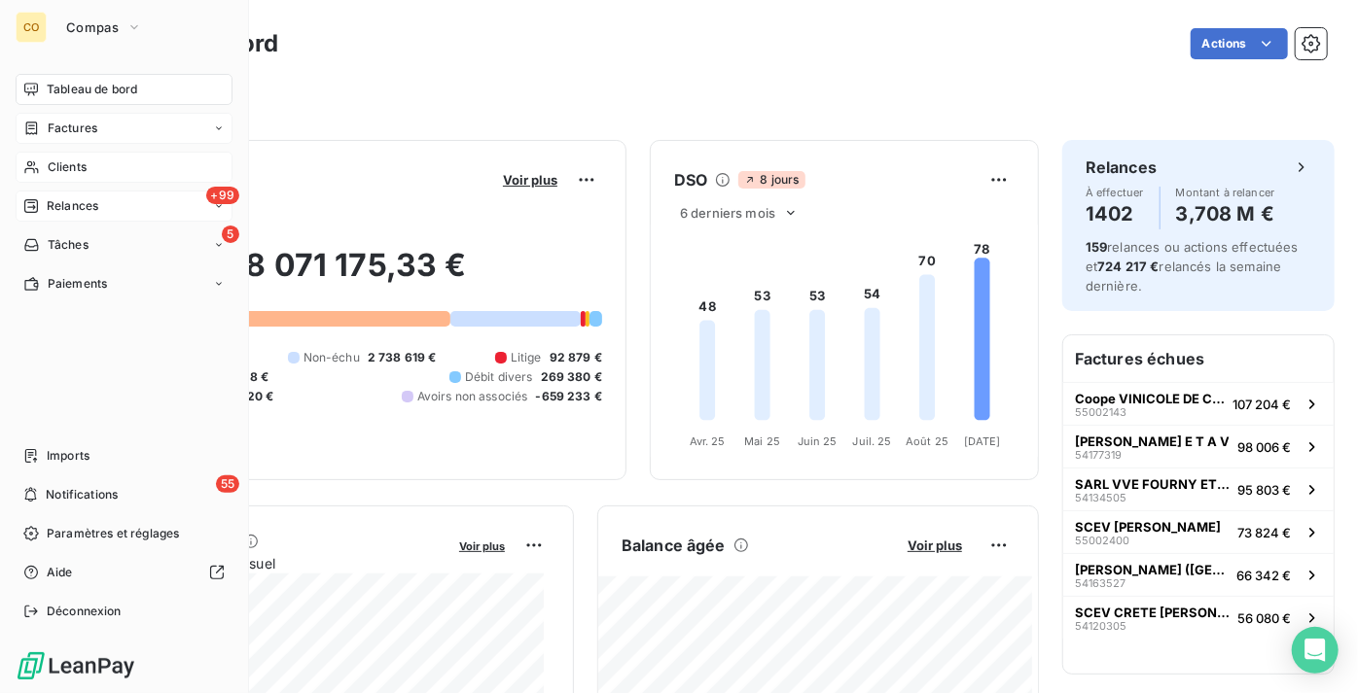
click at [103, 209] on div "+99 Relances" at bounding box center [124, 206] width 217 height 31
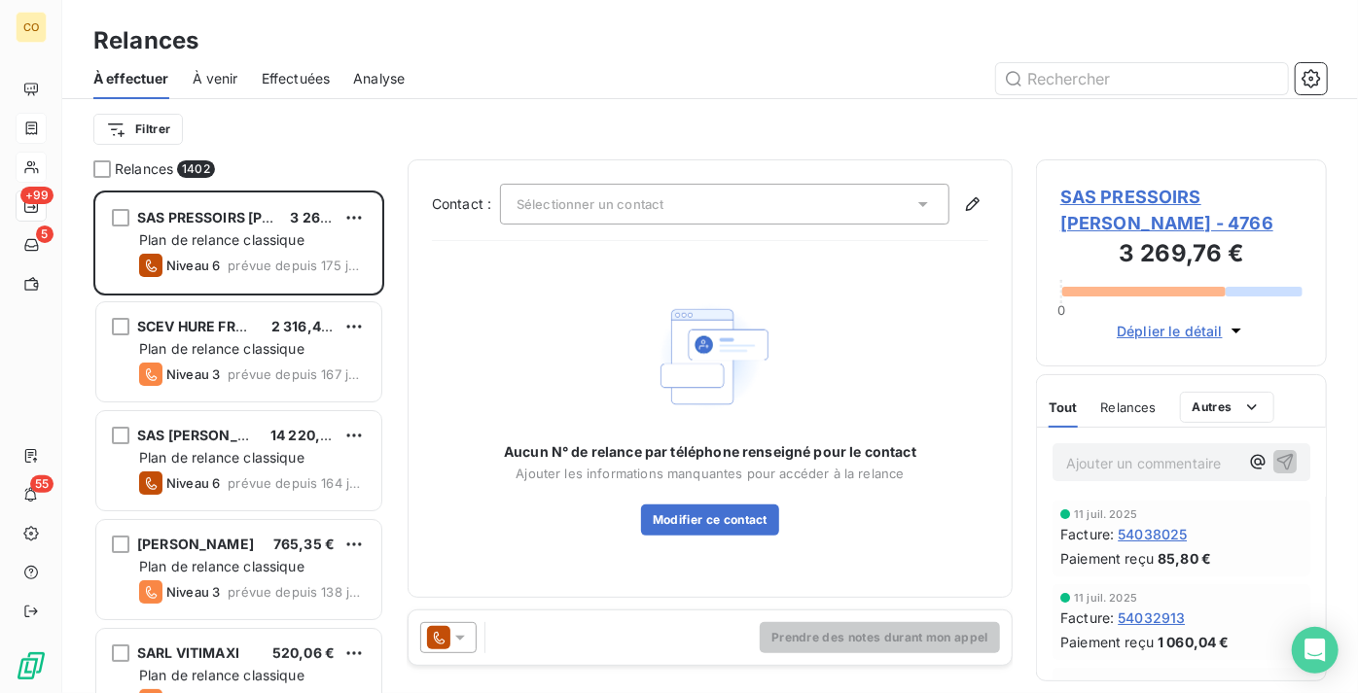
scroll to position [488, 277]
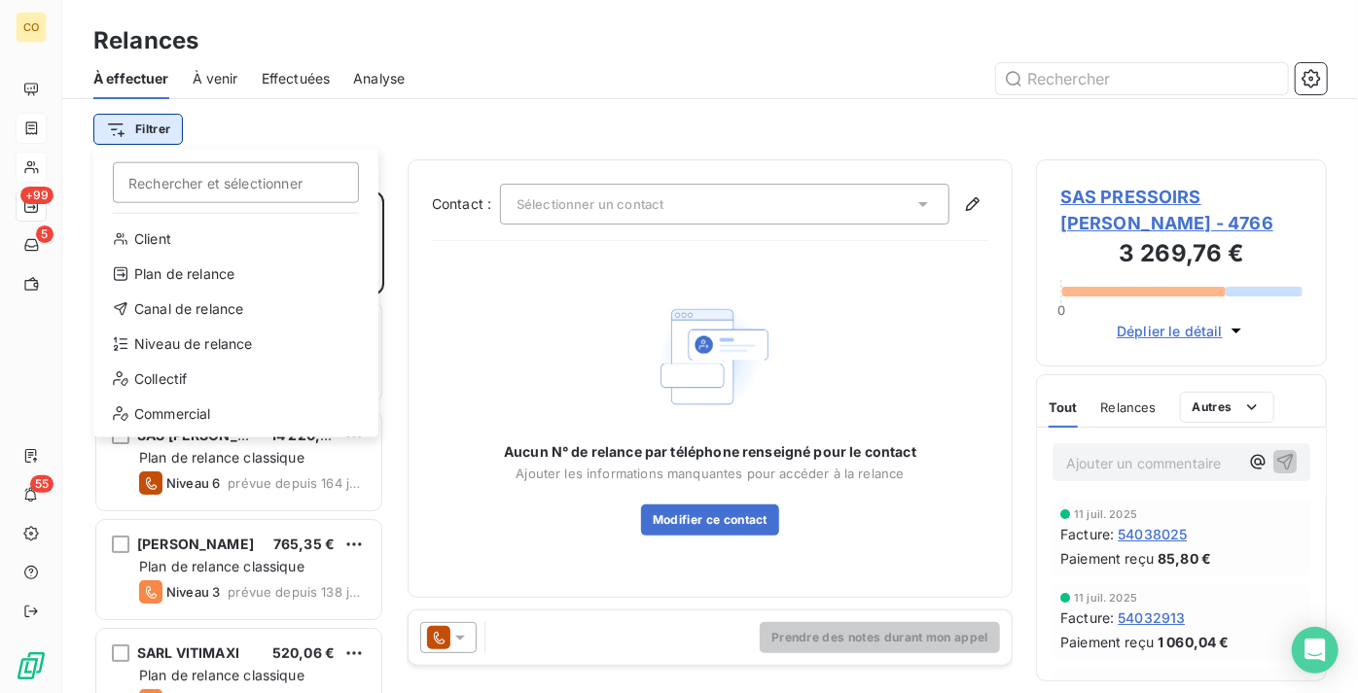
click at [170, 138] on html "CO +99 5 55 Relances À effectuer À venir Effectuées Analyse Filtrer Rechercher …" at bounding box center [679, 346] width 1358 height 693
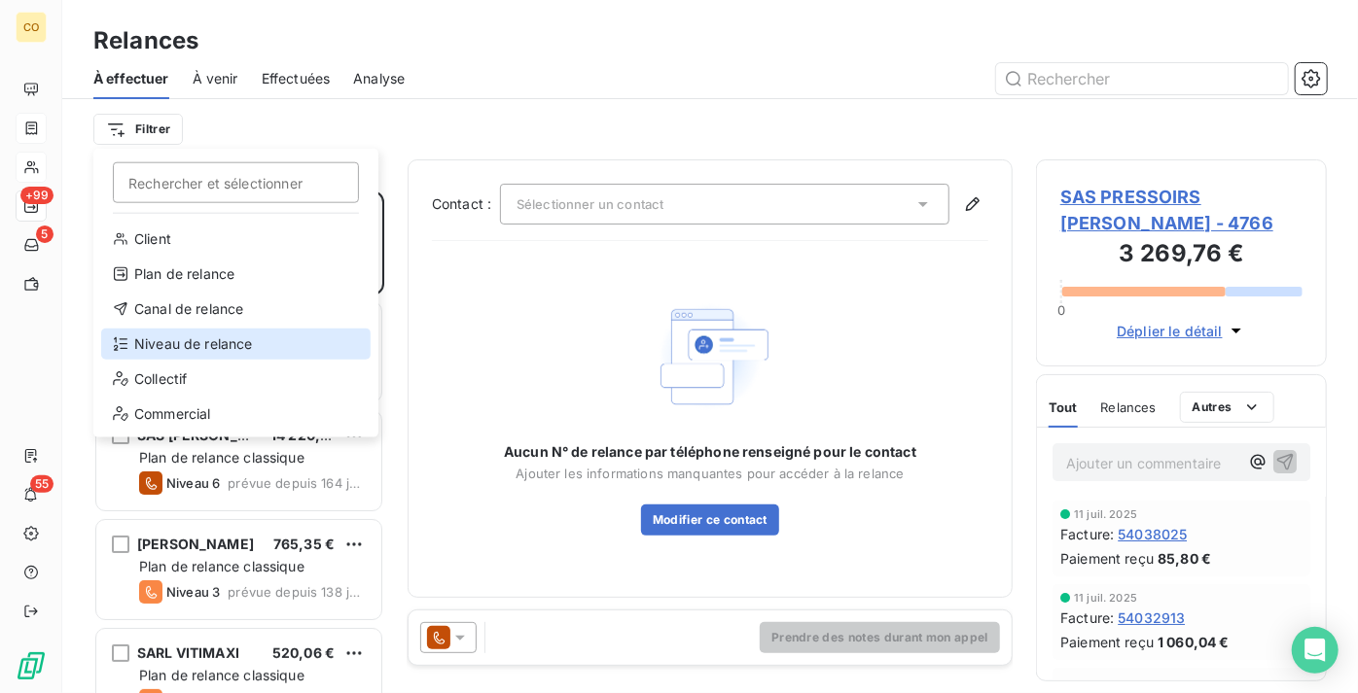
click at [176, 335] on div "Niveau de relance" at bounding box center [235, 344] width 269 height 31
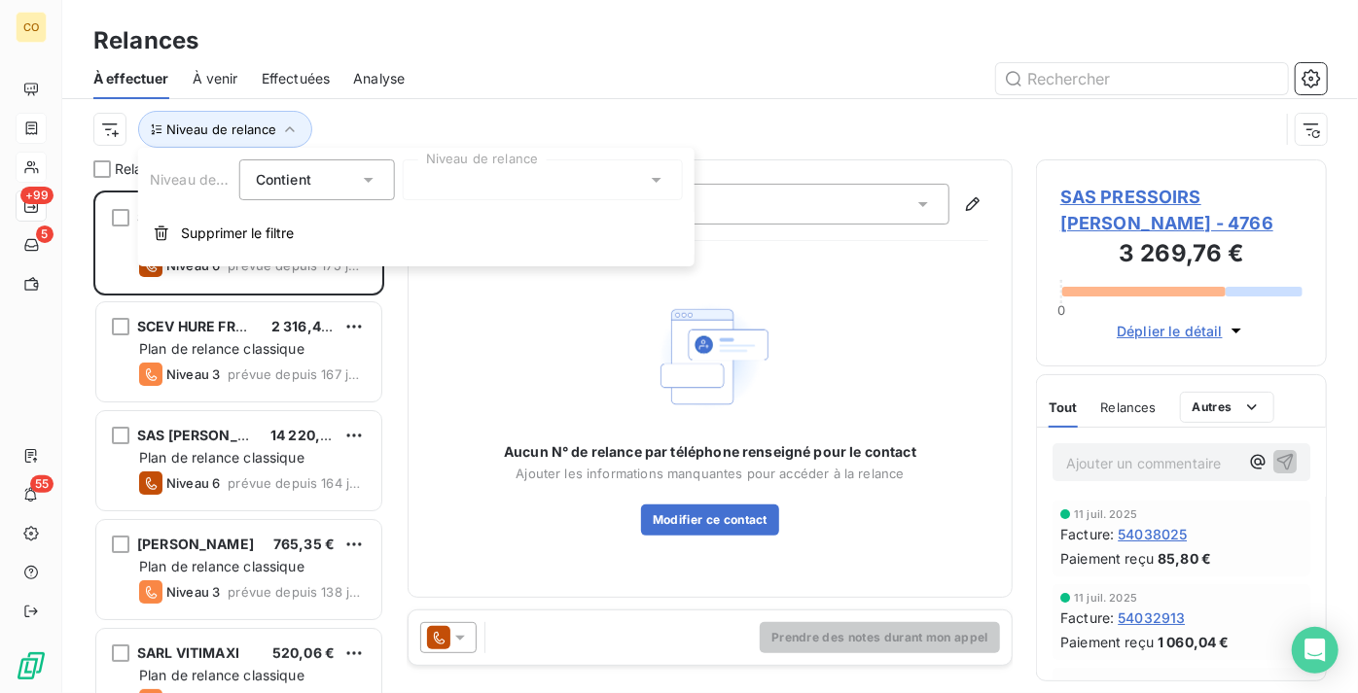
click at [448, 185] on div at bounding box center [543, 180] width 280 height 41
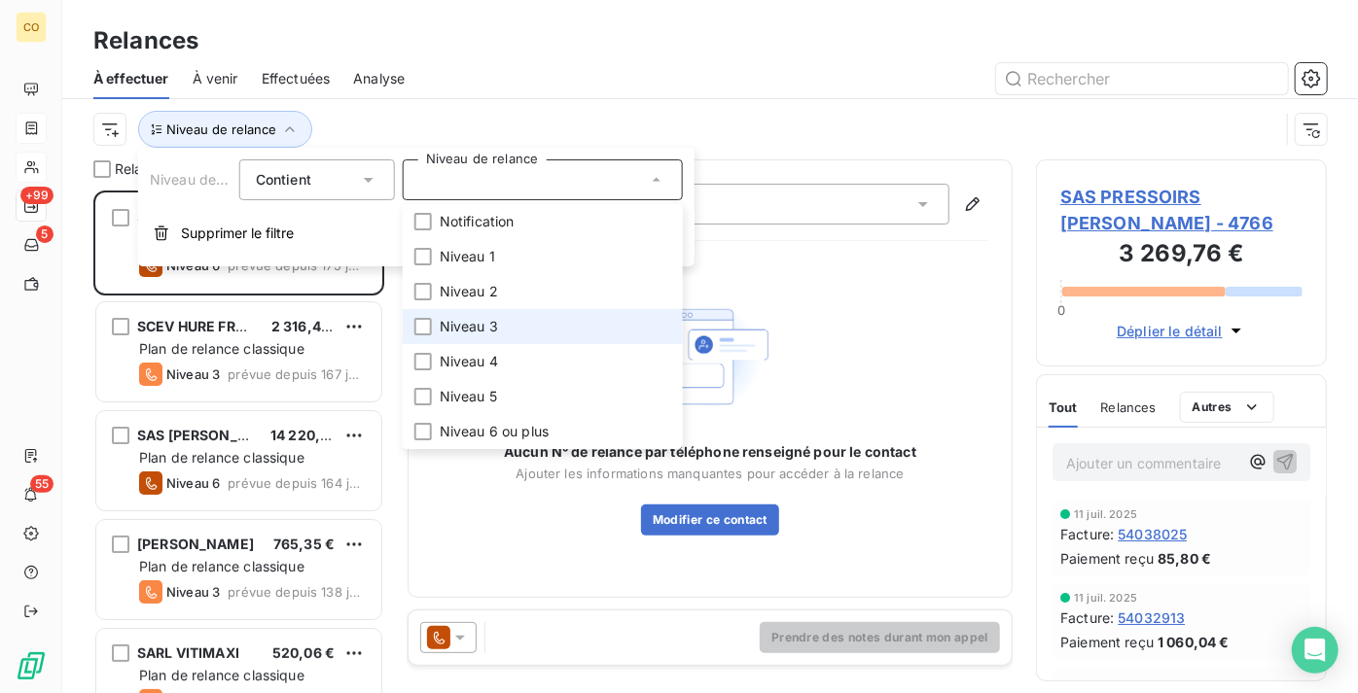
click at [507, 327] on li "Niveau 3" at bounding box center [543, 326] width 280 height 35
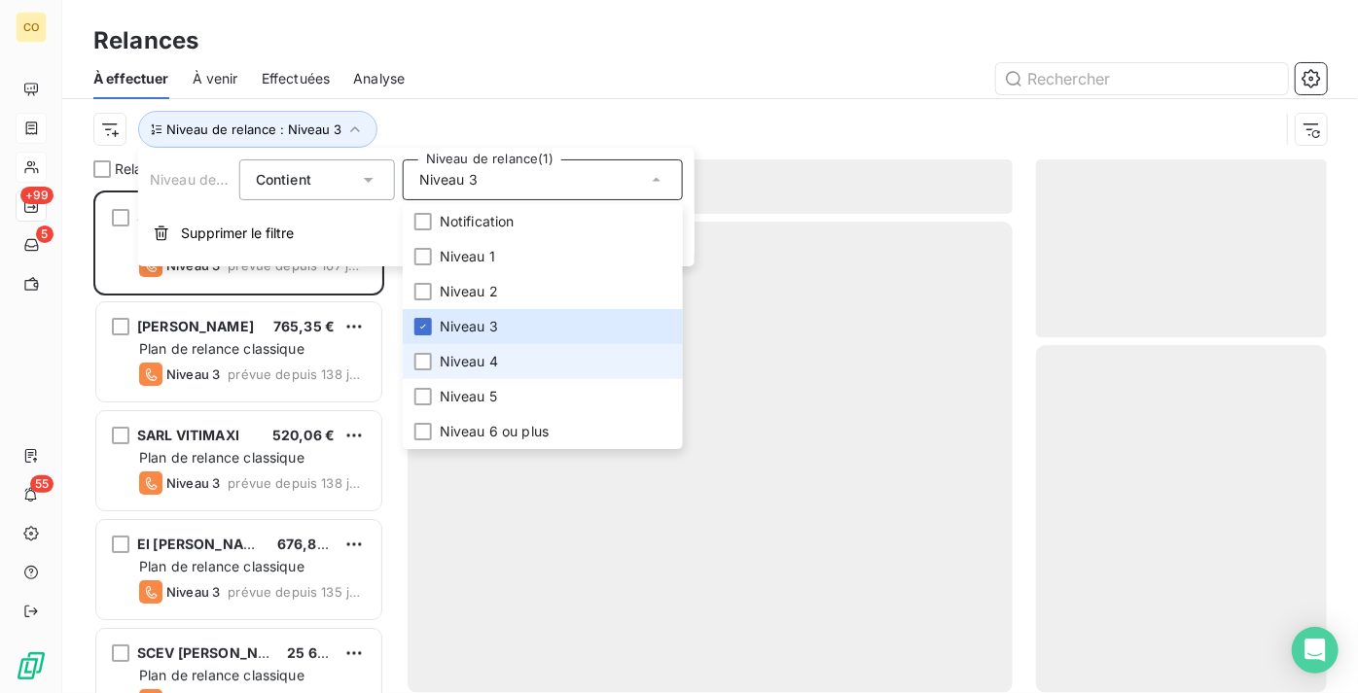
click at [506, 362] on li "Niveau 4" at bounding box center [543, 361] width 280 height 35
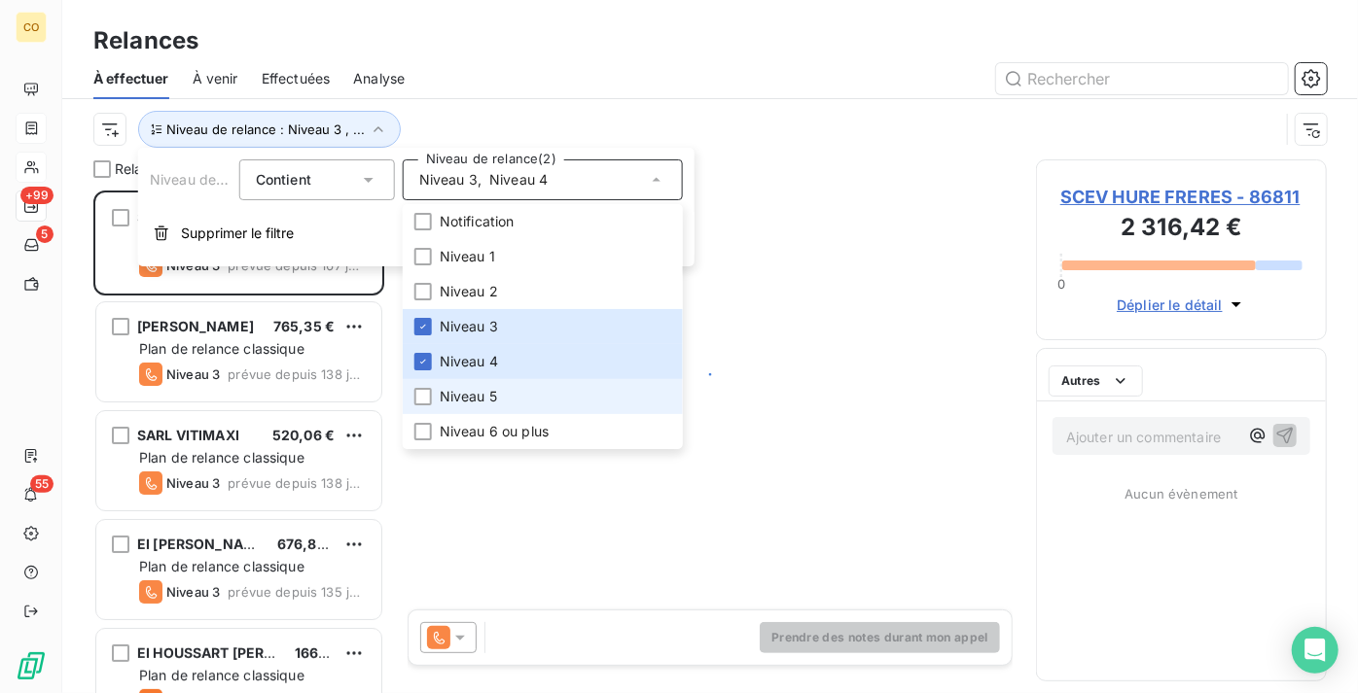
scroll to position [488, 277]
click at [503, 401] on li "Niveau 5" at bounding box center [543, 396] width 280 height 35
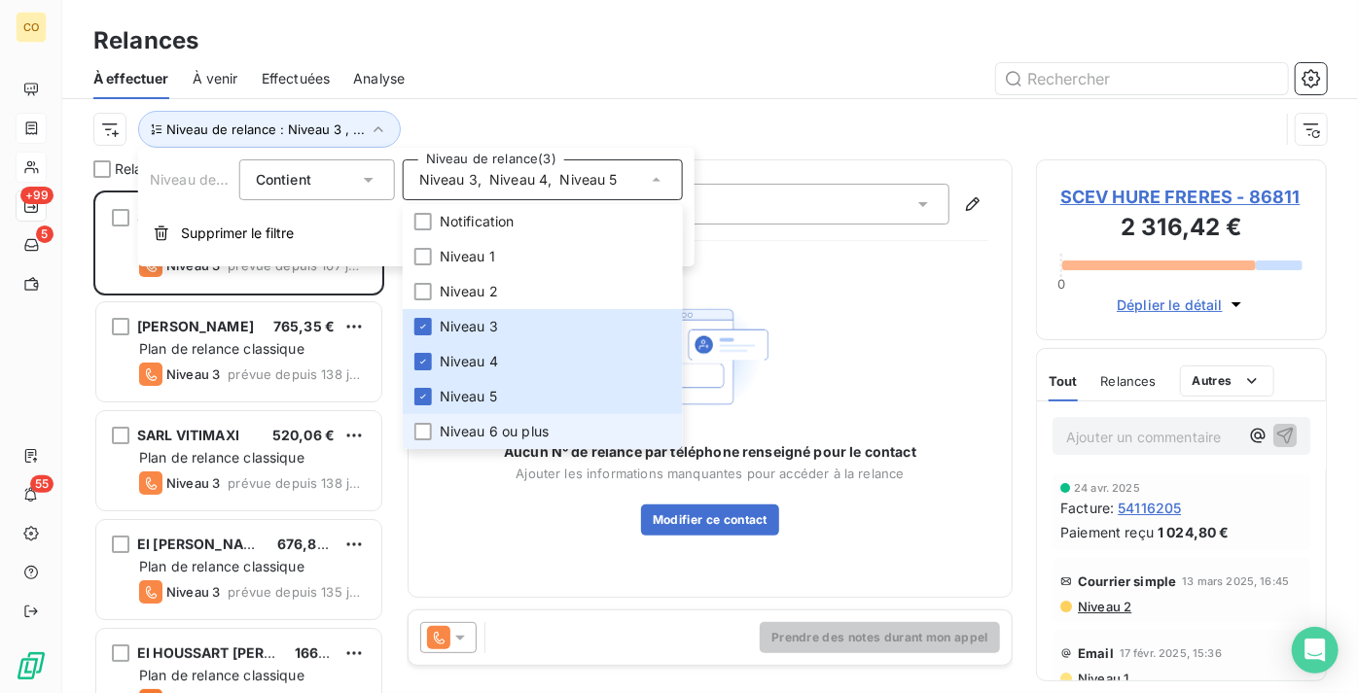
click at [511, 424] on span "Niveau 6 ou plus" at bounding box center [494, 431] width 109 height 19
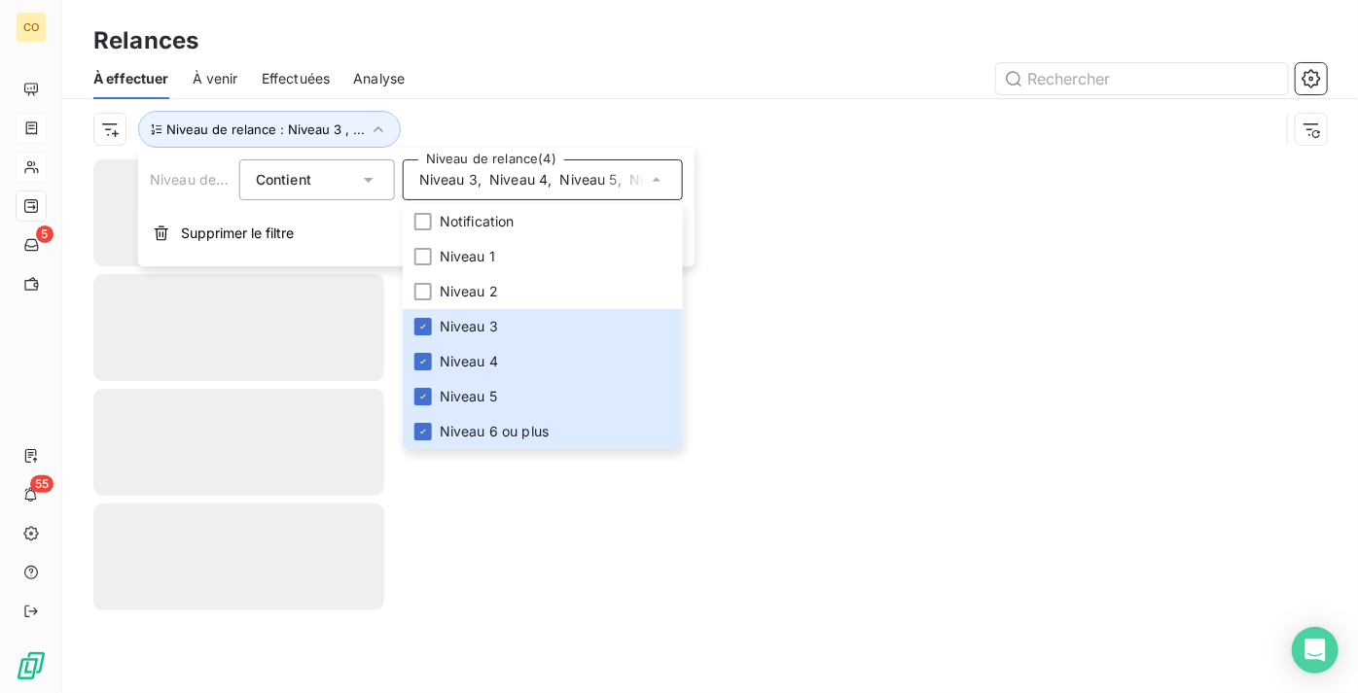
click at [560, 79] on div at bounding box center [877, 78] width 899 height 31
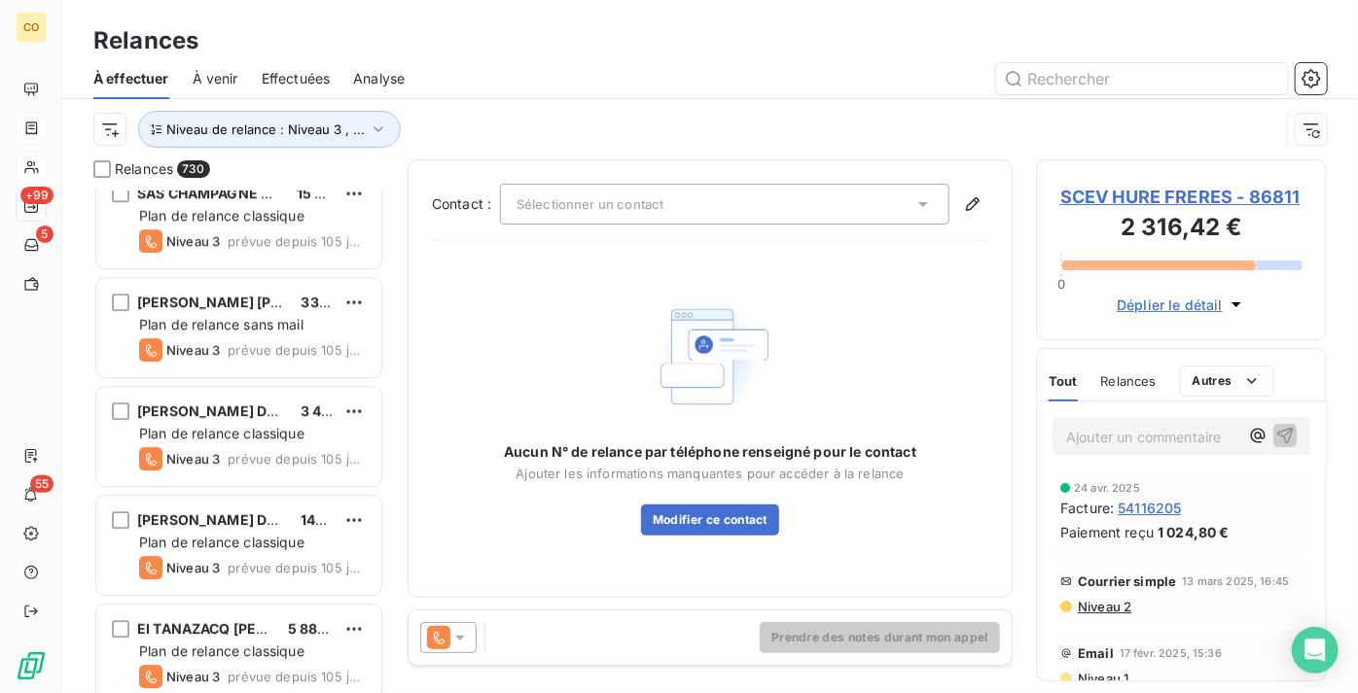
scroll to position [3006, 0]
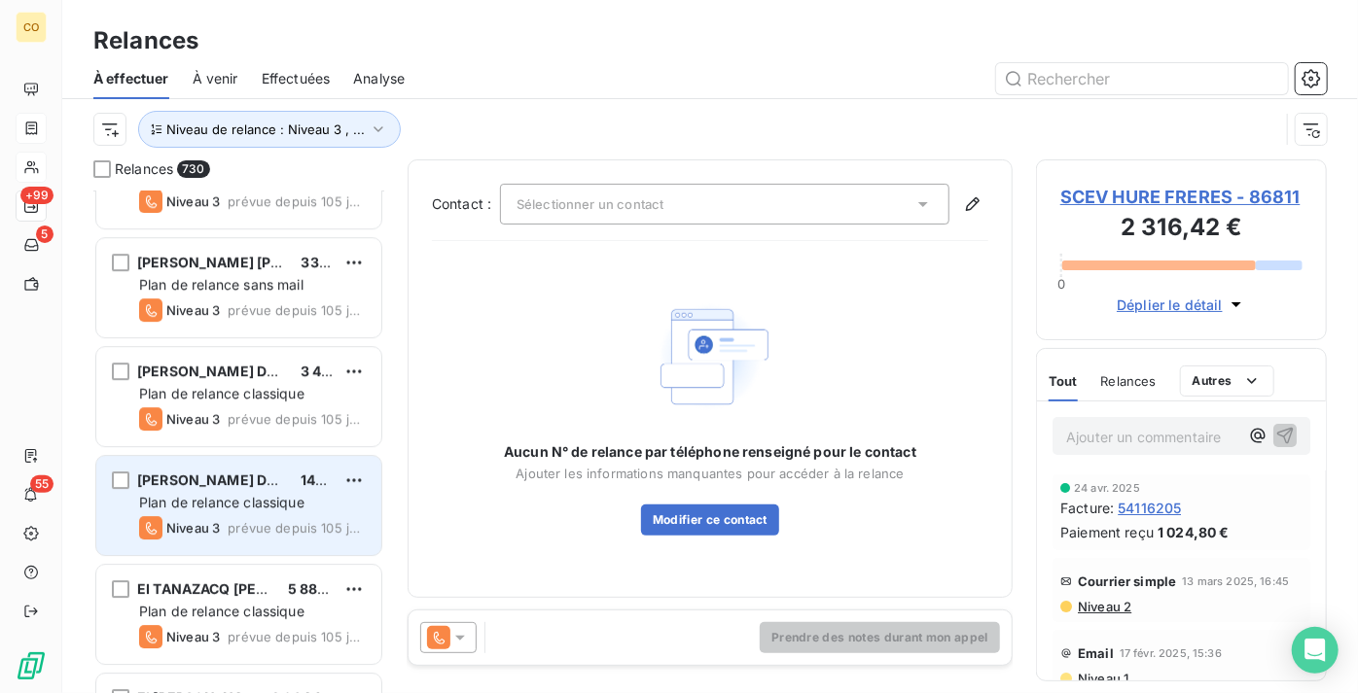
click at [231, 475] on span "[PERSON_NAME] DE [PERSON_NAME]" at bounding box center [266, 480] width 259 height 17
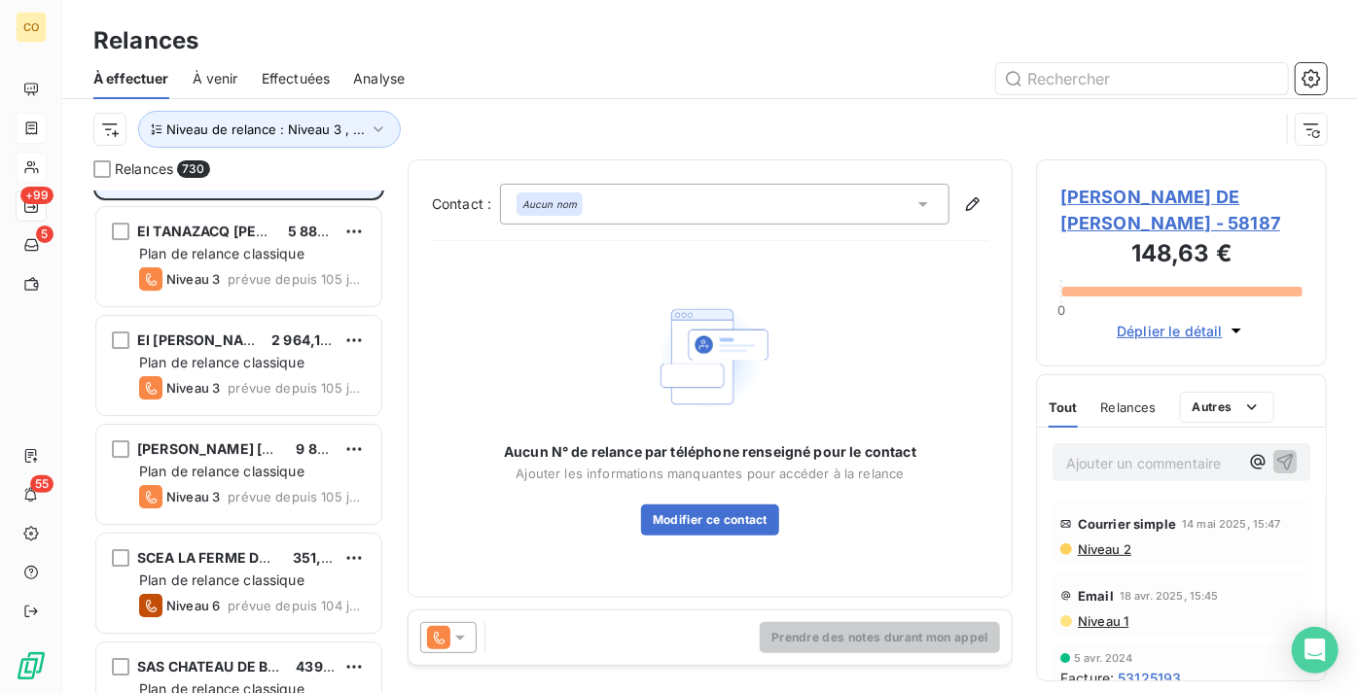
scroll to position [3537, 0]
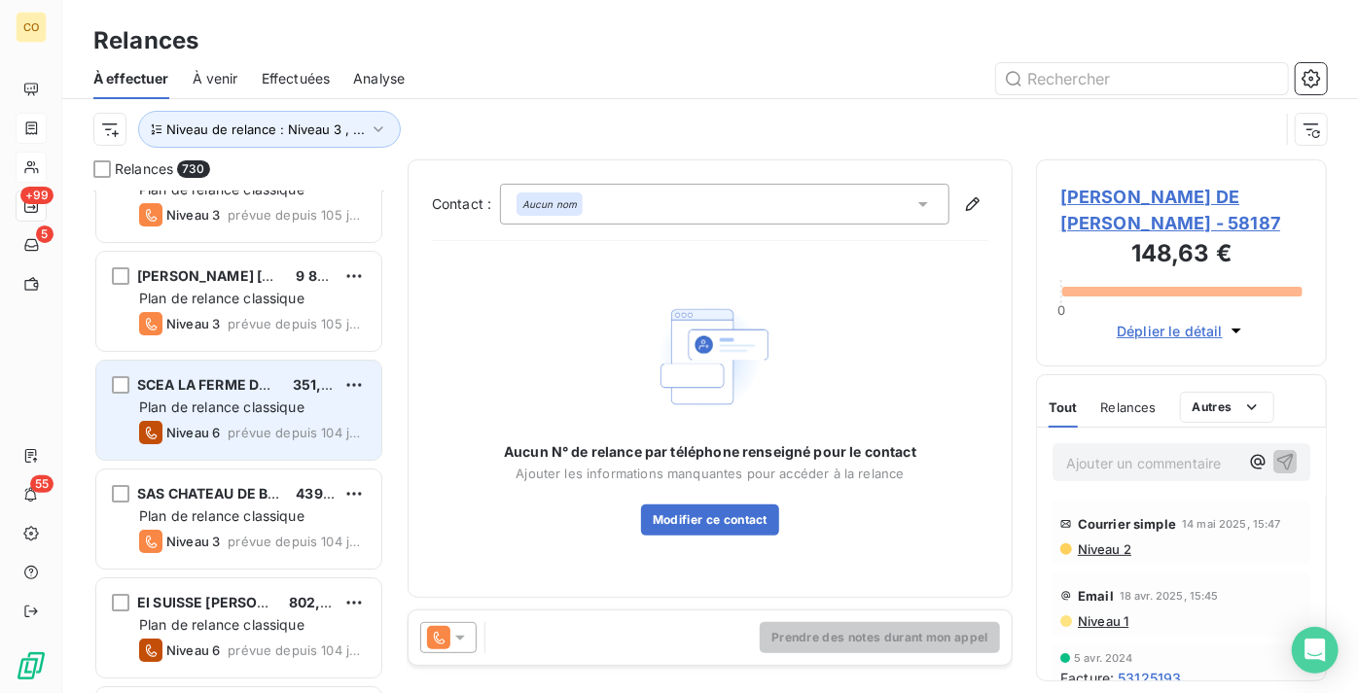
click at [224, 417] on div "SCEA LA FERME DES LUROTS 351,00 € Plan de relance classique Niveau 6 prévue dep…" at bounding box center [238, 410] width 285 height 99
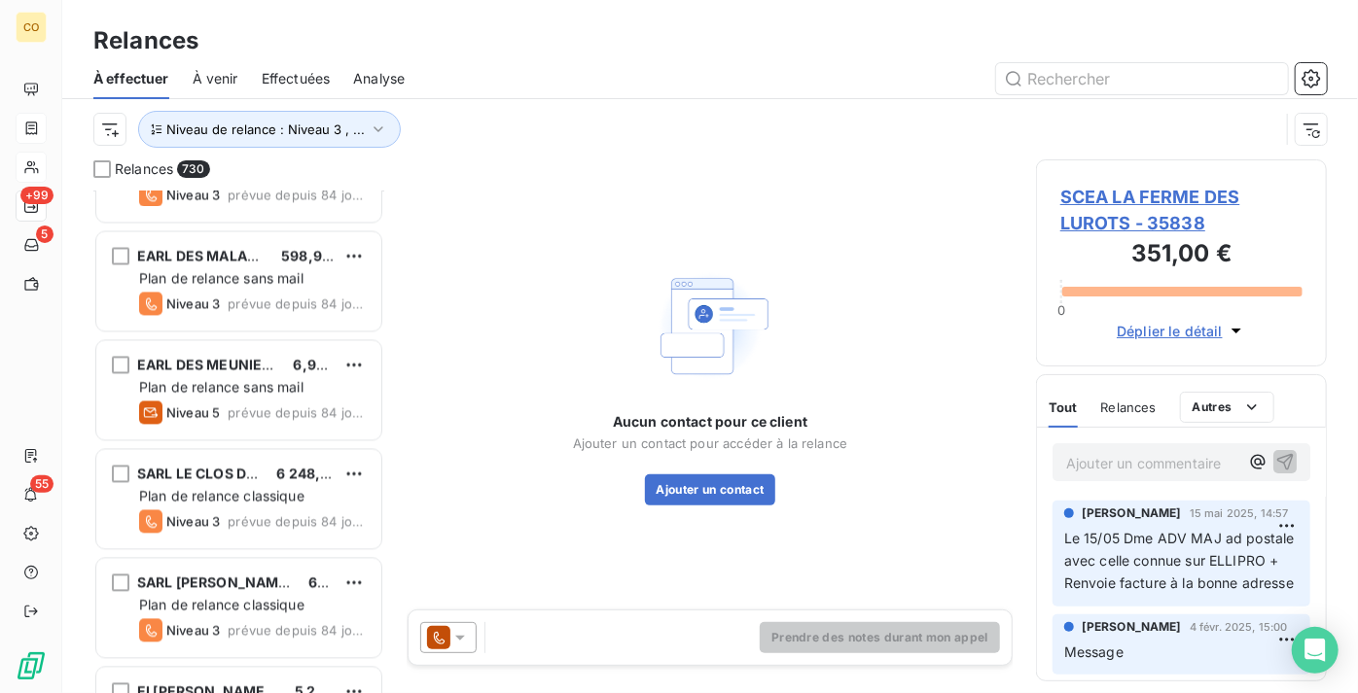
scroll to position [5747, 0]
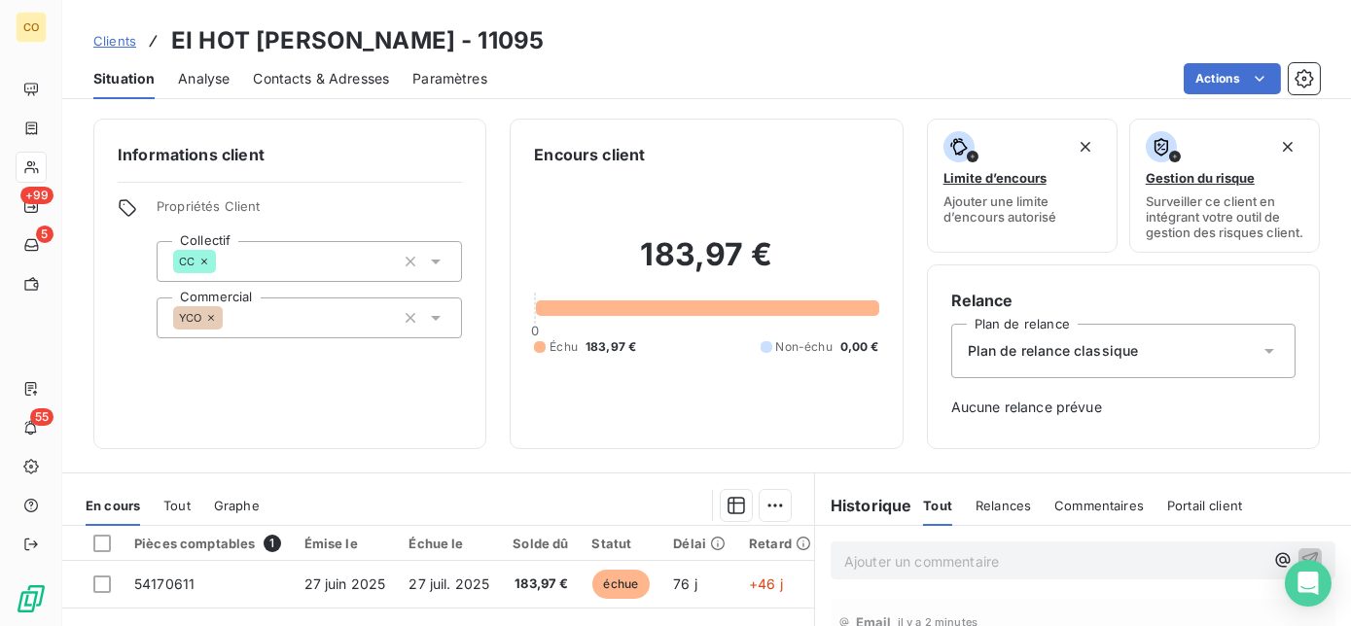
click at [287, 78] on span "Contacts & Adresses" at bounding box center [321, 78] width 136 height 19
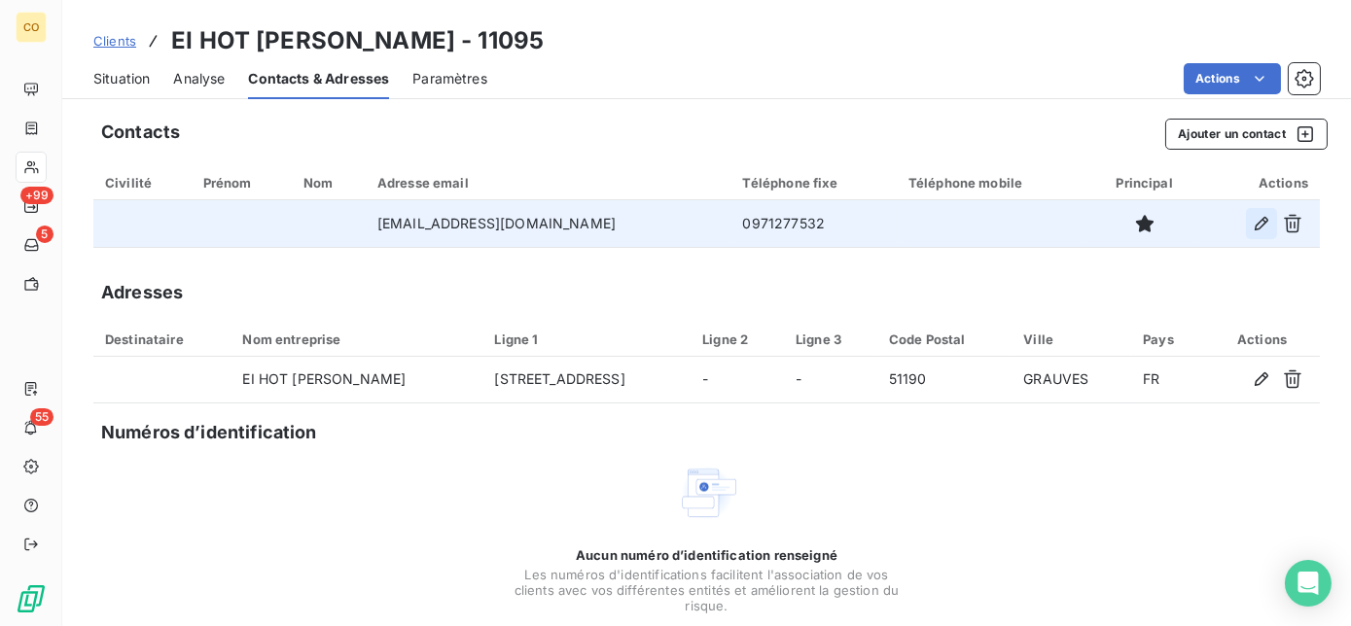
click at [1252, 230] on icon "button" at bounding box center [1261, 223] width 19 height 19
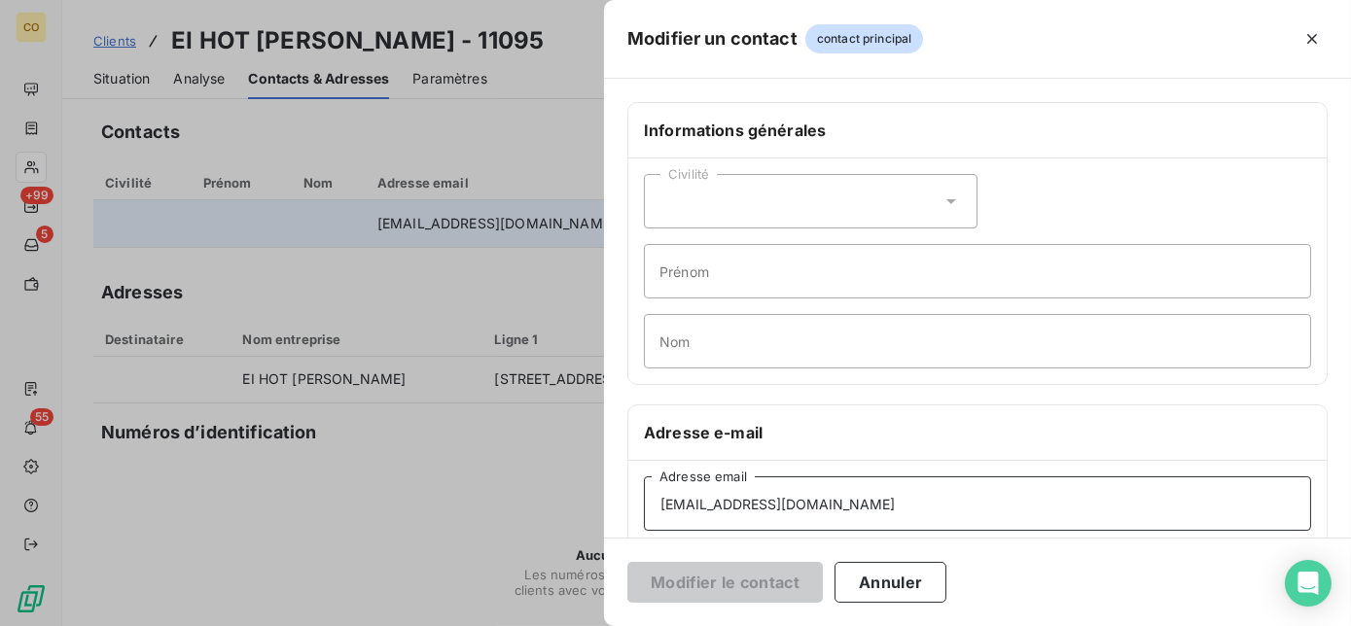
click at [786, 507] on input "hotdoublet@orange.fr" at bounding box center [977, 504] width 667 height 54
type input "hotdoublet@wanadoo.fr"
click at [771, 579] on button "Modifier le contact" at bounding box center [724, 582] width 195 height 41
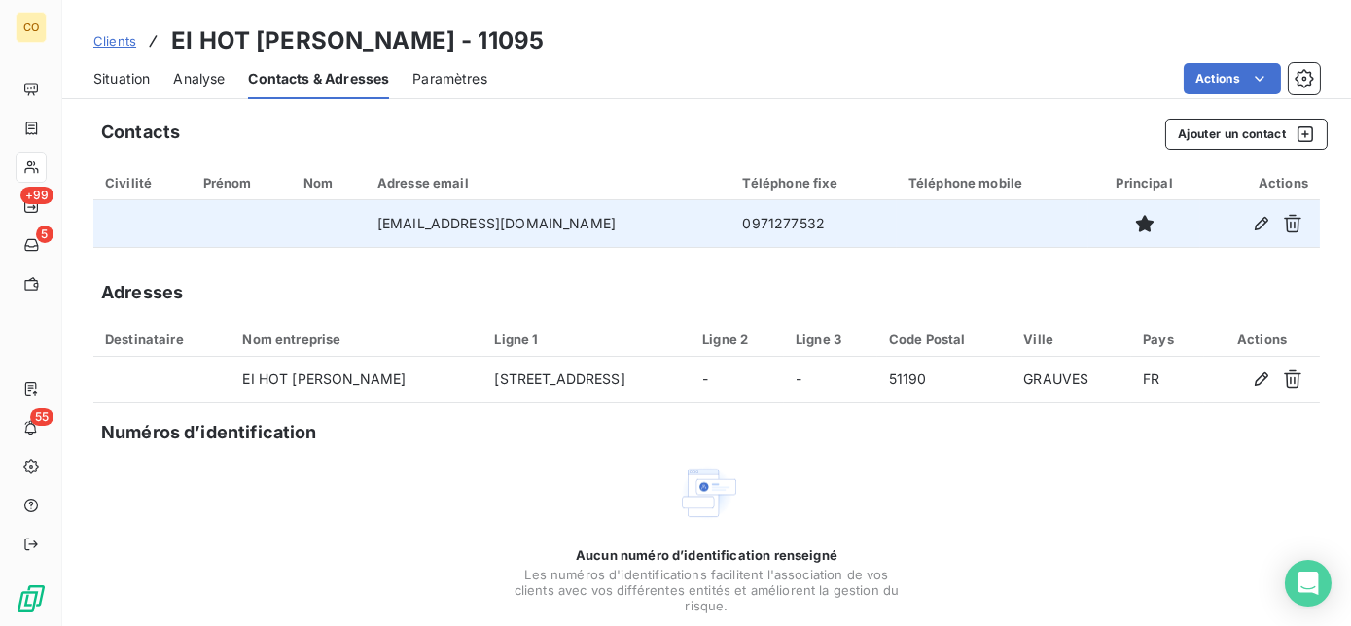
click at [130, 78] on span "Situation" at bounding box center [121, 78] width 56 height 19
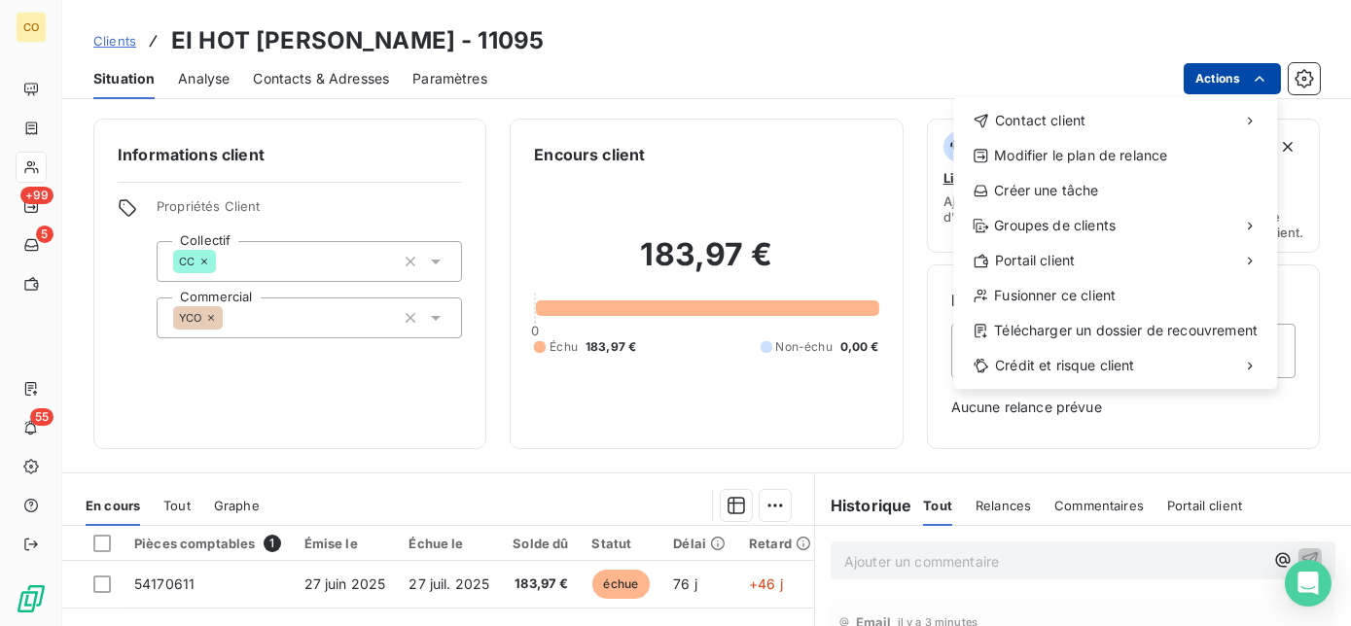
click at [1194, 86] on html "CO +99 5 55 Clients EI HOT Francine - 11095 Situation Analyse Contacts & Adress…" at bounding box center [675, 313] width 1351 height 626
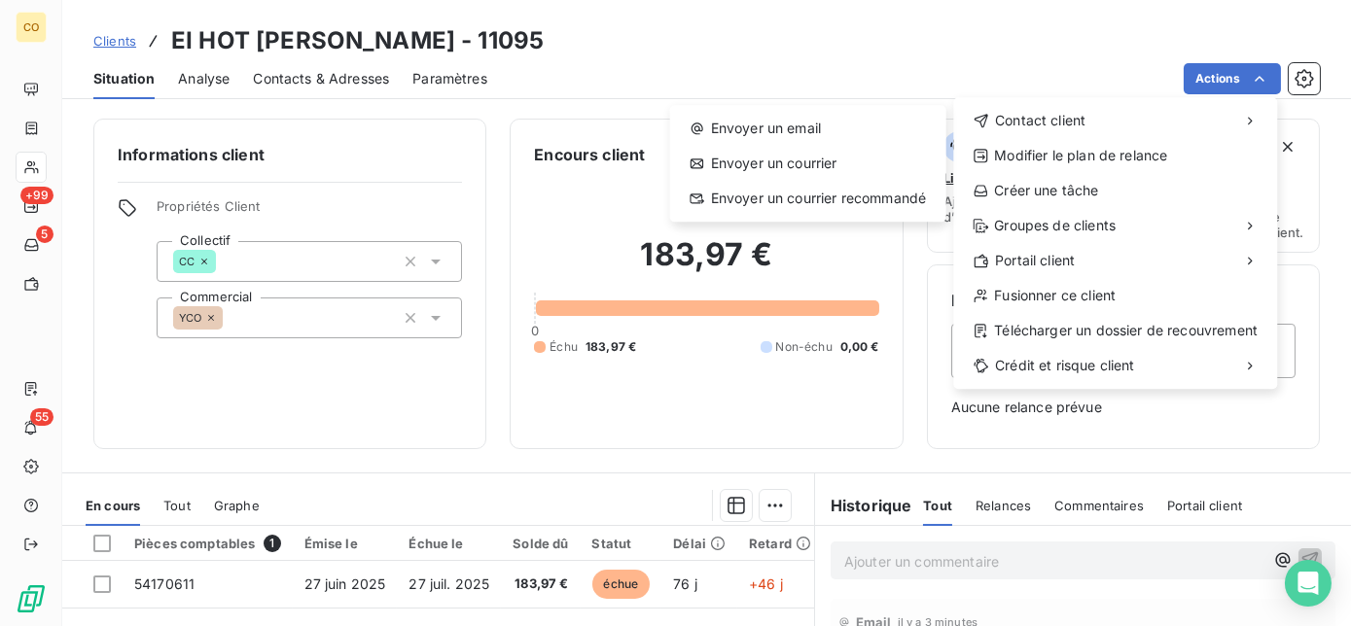
click at [746, 67] on html "CO +99 5 55 Clients EI HOT Francine - 11095 Situation Analyse Contacts & Adress…" at bounding box center [675, 313] width 1351 height 626
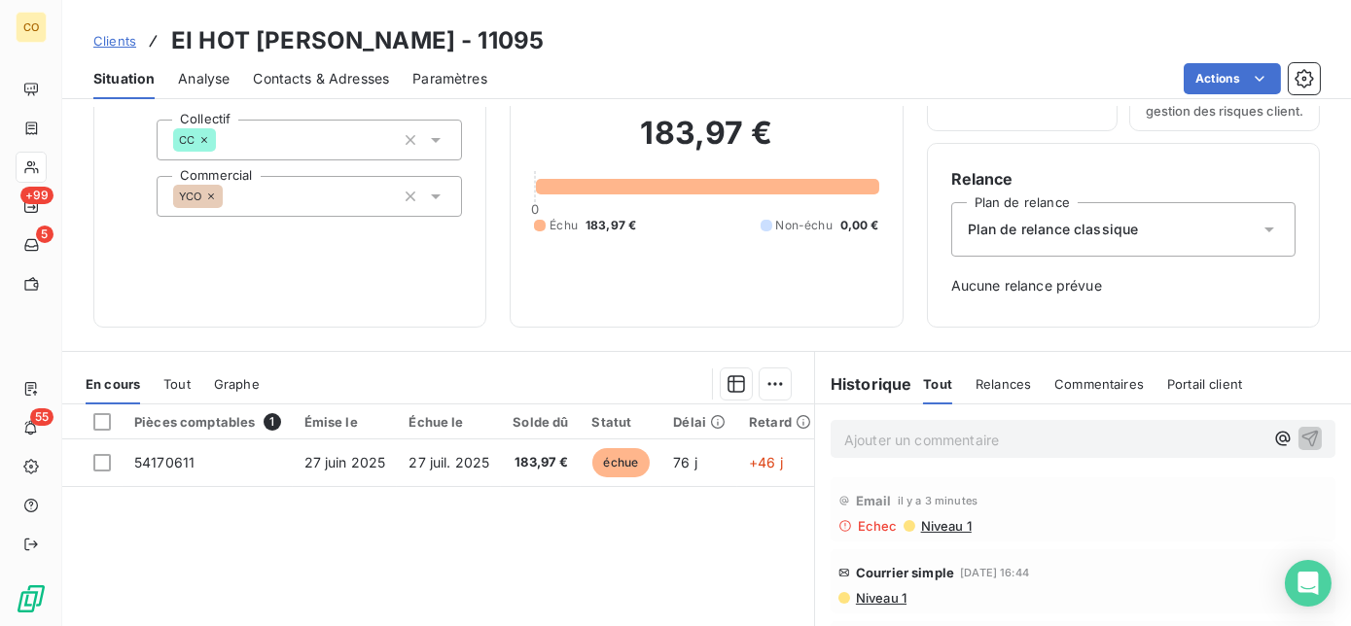
scroll to position [176, 0]
